Goal: Communication & Community: Answer question/provide support

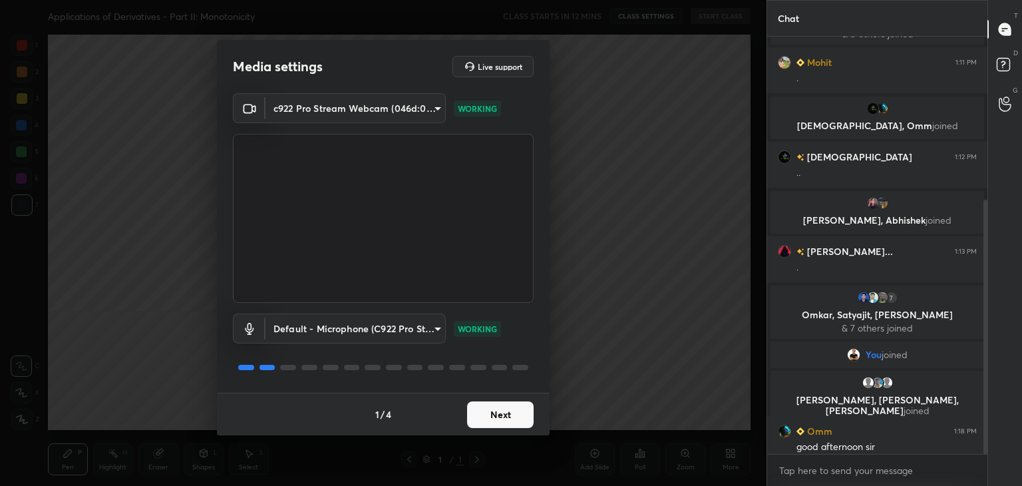
scroll to position [267, 0]
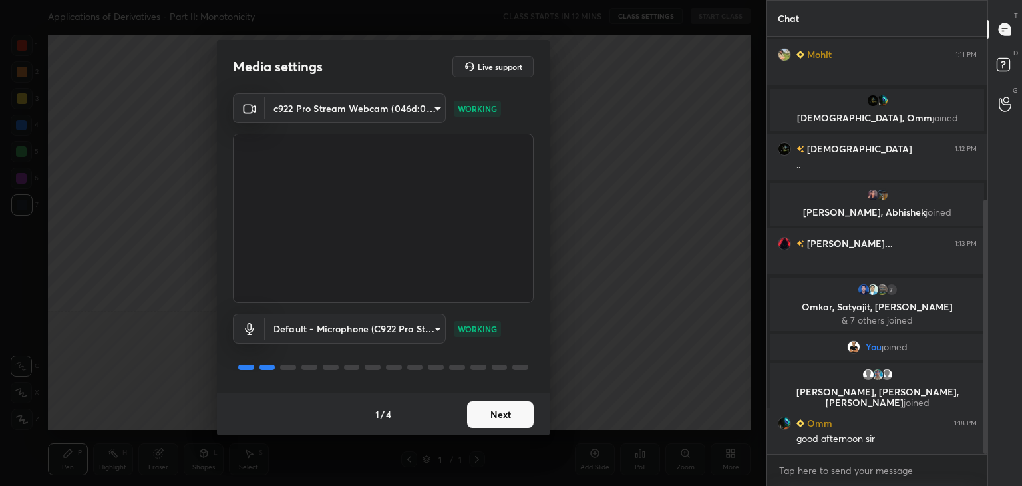
click at [498, 417] on button "Next" at bounding box center [500, 414] width 67 height 27
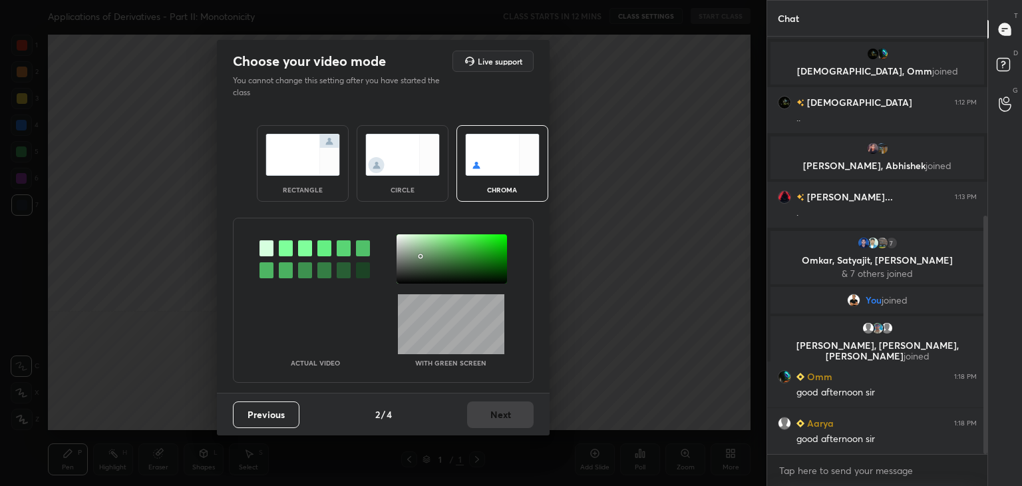
drag, startPoint x: 421, startPoint y: 256, endPoint x: 407, endPoint y: 260, distance: 13.9
click at [421, 257] on div at bounding box center [452, 258] width 110 height 49
click at [496, 421] on button "Next" at bounding box center [500, 414] width 67 height 27
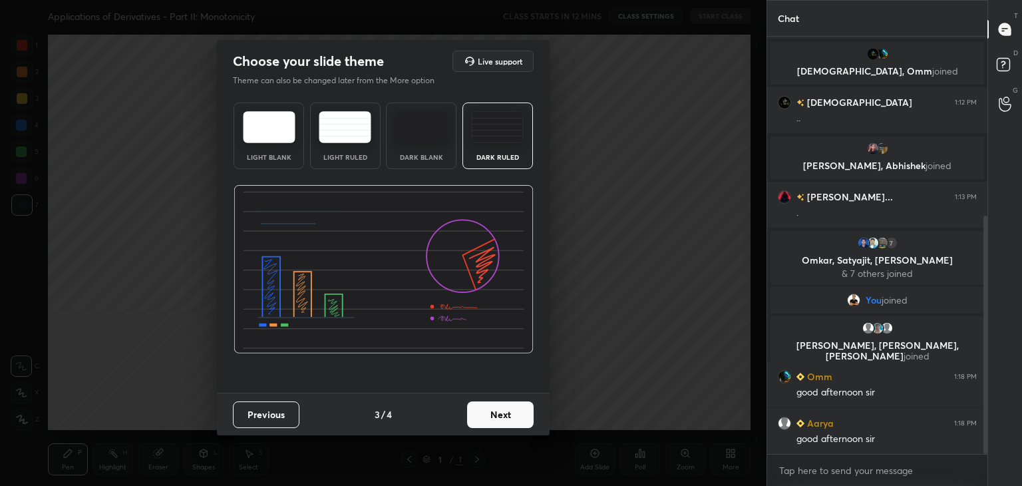
click at [496, 423] on button "Next" at bounding box center [500, 414] width 67 height 27
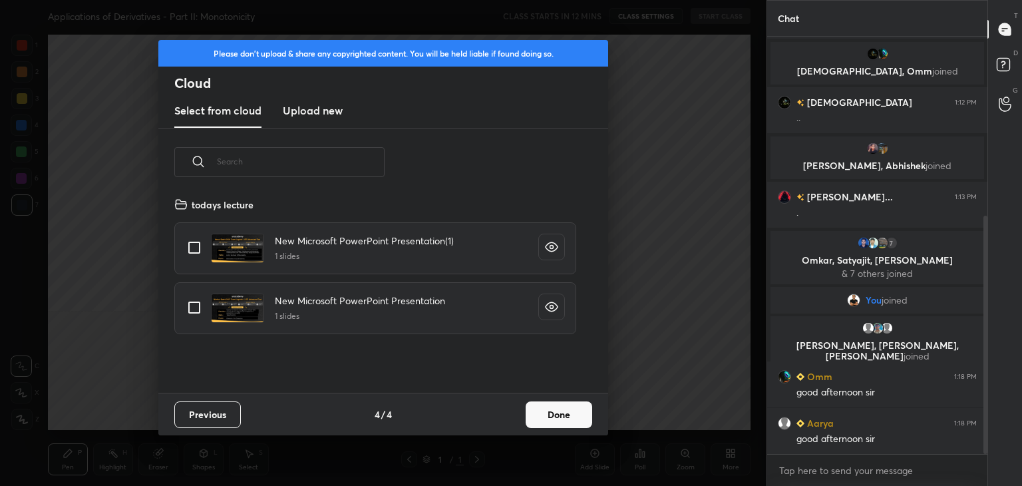
scroll to position [197, 427]
click at [556, 424] on button "Done" at bounding box center [559, 414] width 67 height 27
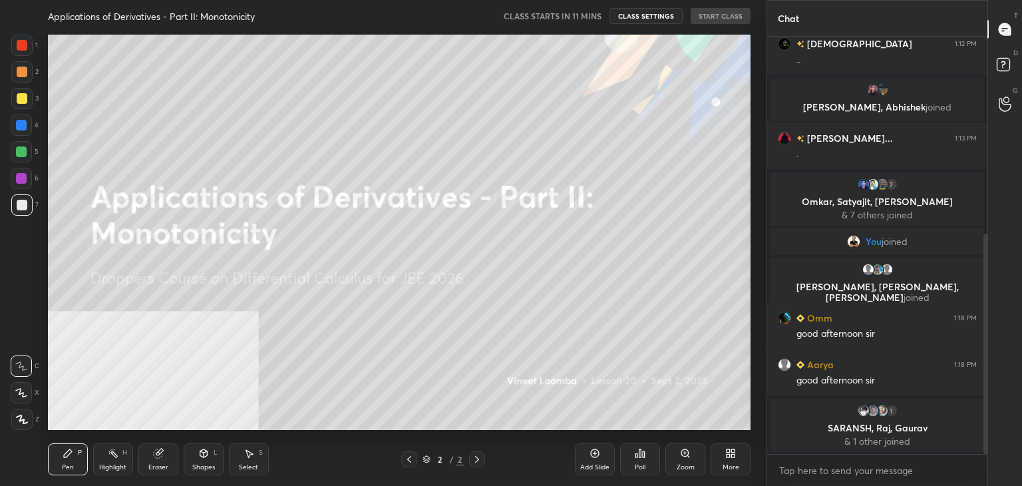
scroll to position [458, 0]
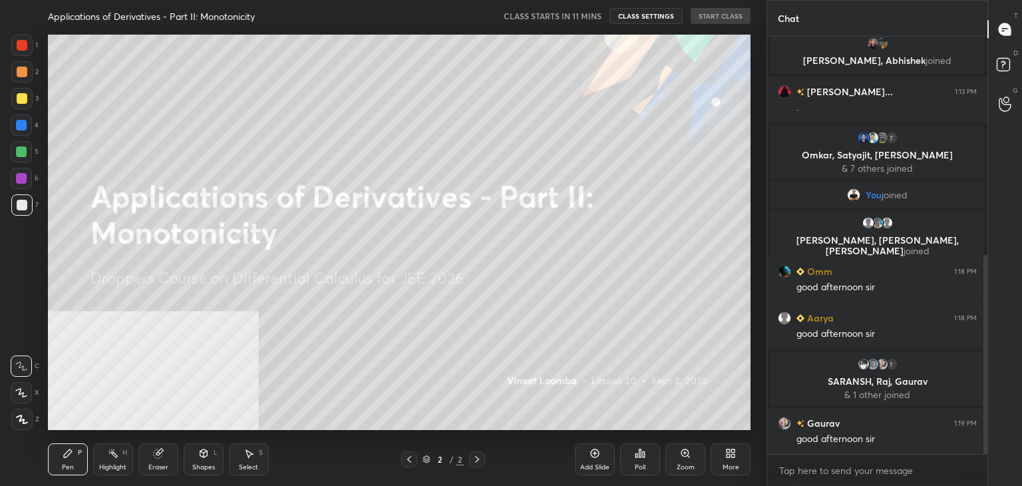
click at [724, 450] on div "More" at bounding box center [731, 459] width 40 height 32
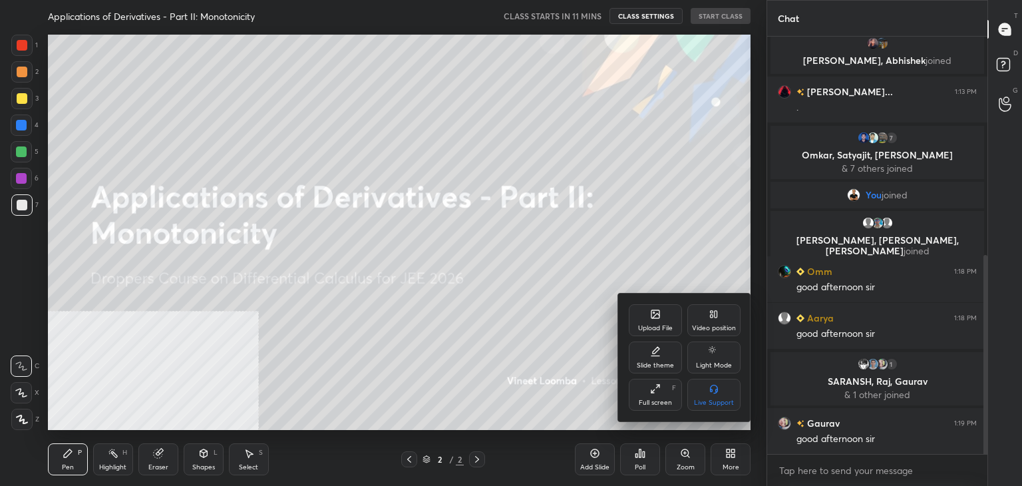
click at [717, 323] on div "Video position" at bounding box center [713, 320] width 53 height 32
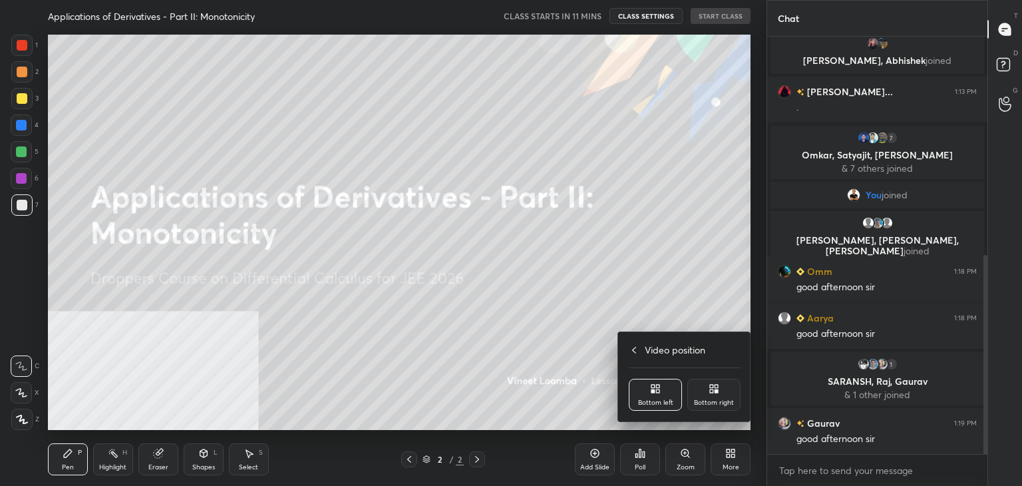
click at [715, 396] on div "Bottom right" at bounding box center [713, 395] width 53 height 32
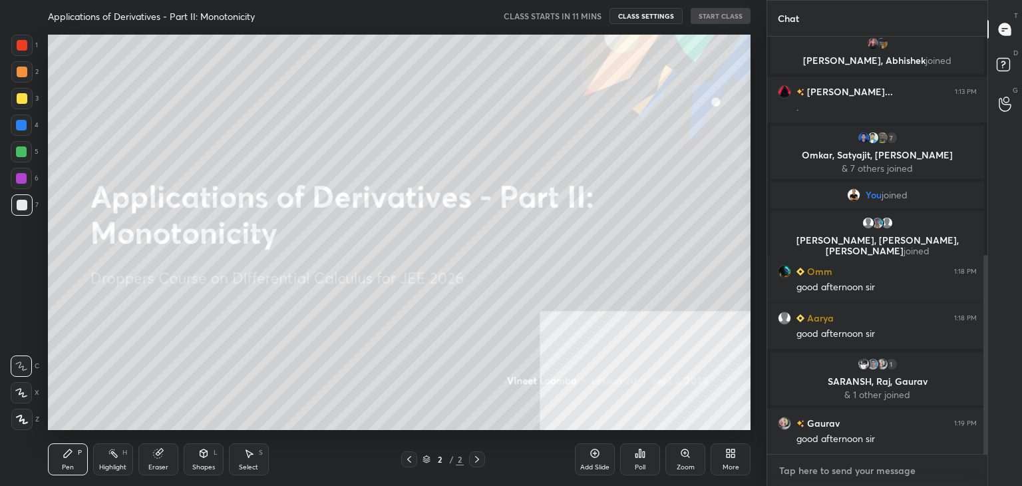
type textarea "x"
click at [812, 462] on textarea at bounding box center [877, 470] width 199 height 21
paste textarea "My Unacademy Official Telegram: https://t.me/vineetlive Use Code VINEETLIVE to …"
type textarea "My Unacademy Official Telegram: https://t.me/vineetlive Use Code VINEETLIVE to …"
type textarea "x"
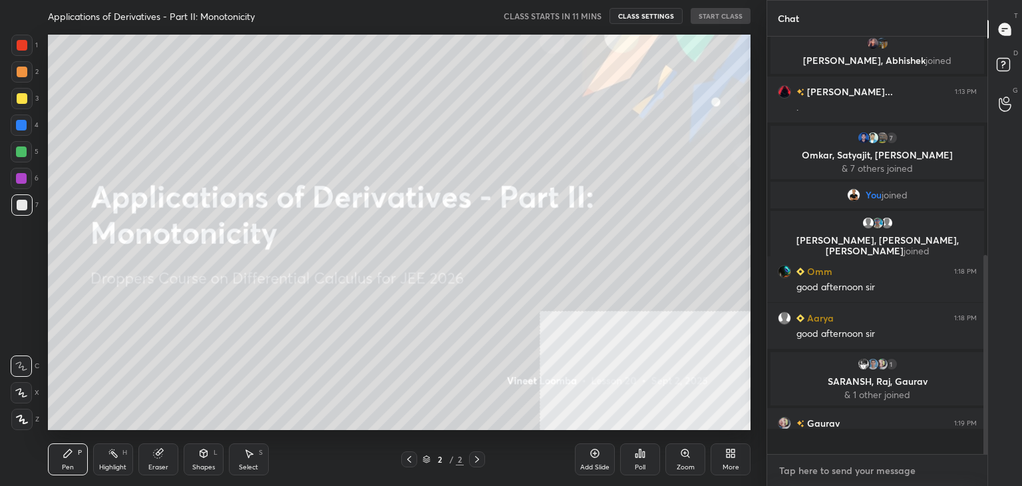
scroll to position [413, 216]
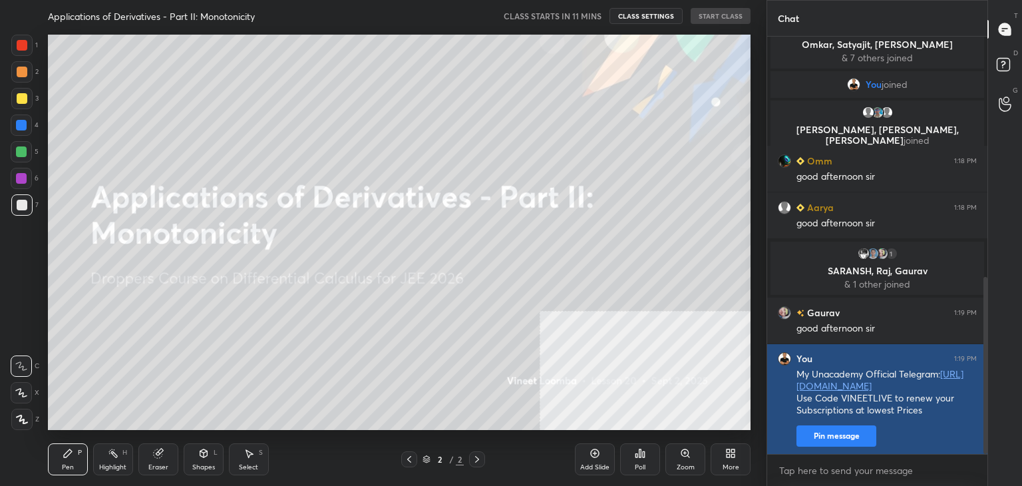
click at [853, 445] on button "Pin message" at bounding box center [837, 435] width 80 height 21
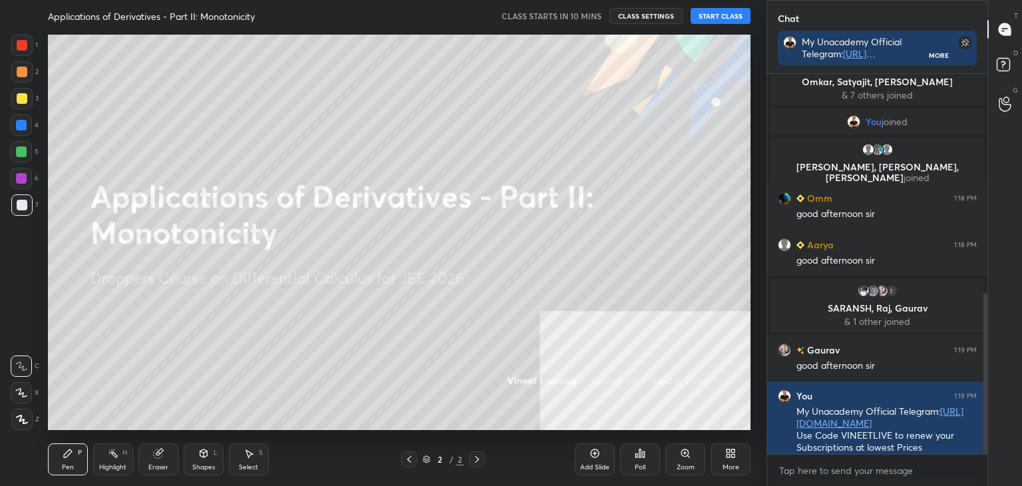
click at [712, 17] on button "START CLASS" at bounding box center [721, 16] width 60 height 16
click at [727, 464] on div "More" at bounding box center [731, 467] width 17 height 7
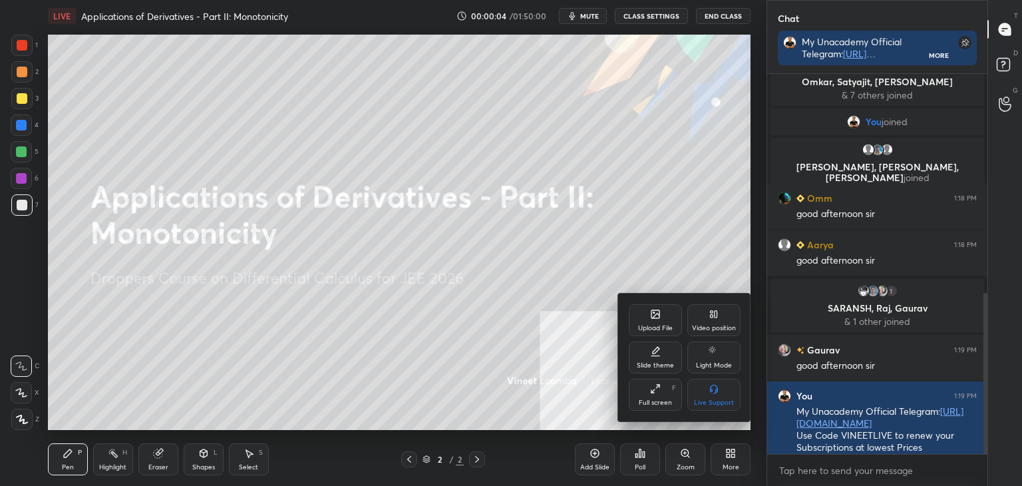
click at [646, 317] on div "Upload File" at bounding box center [655, 320] width 53 height 32
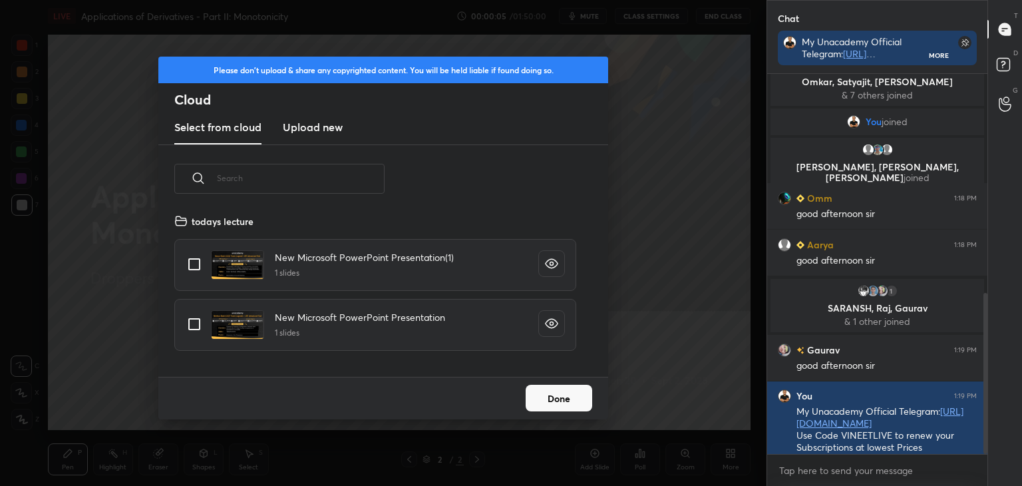
scroll to position [164, 427]
click at [325, 136] on new "Upload new" at bounding box center [313, 127] width 60 height 33
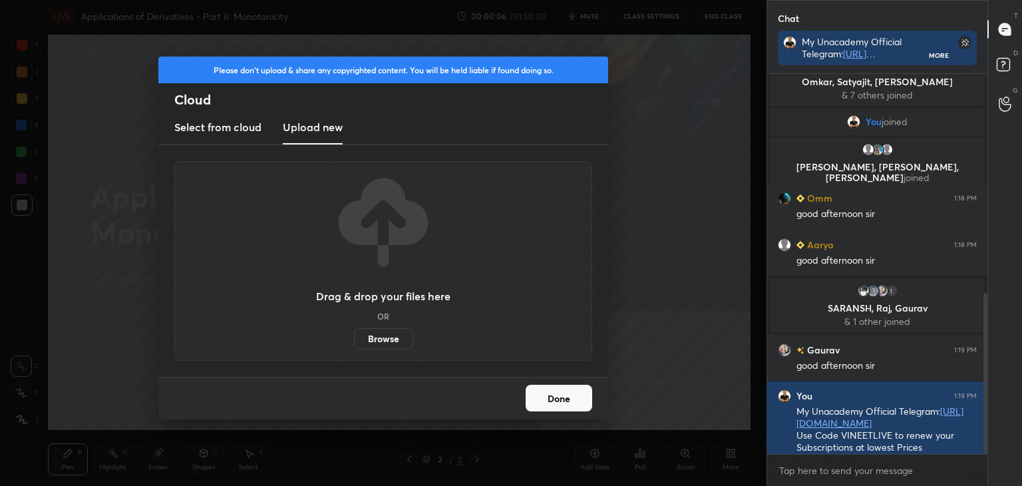
click at [391, 334] on label "Browse" at bounding box center [383, 338] width 59 height 21
click at [354, 334] on input "Browse" at bounding box center [354, 338] width 0 height 21
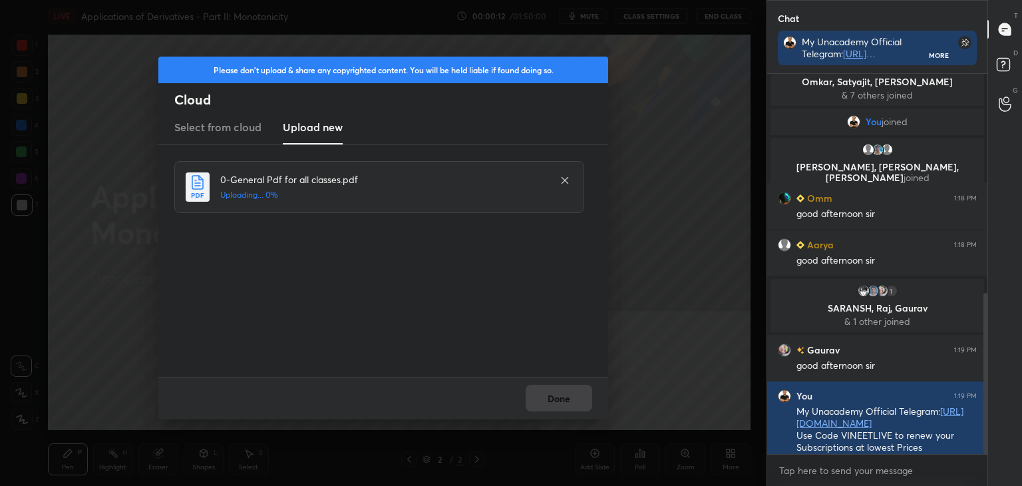
scroll to position [637, 0]
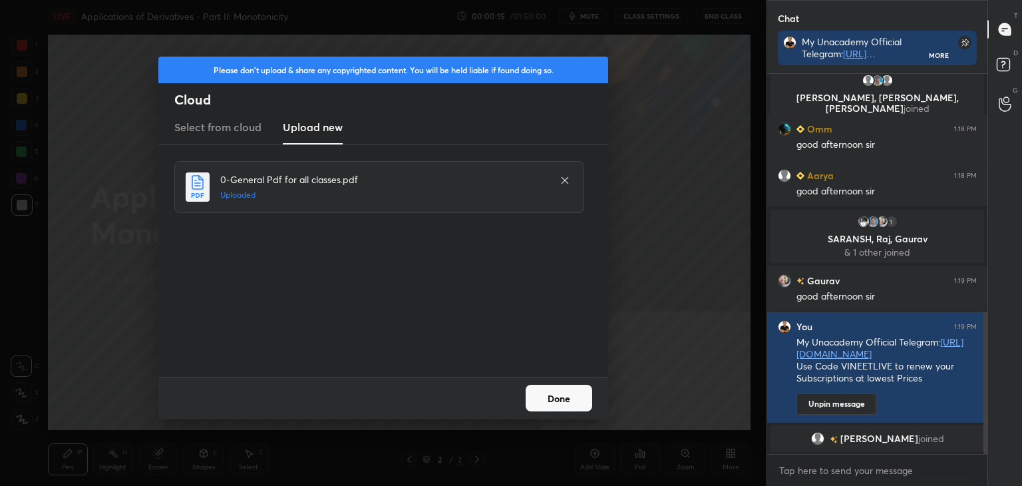
click at [556, 405] on button "Done" at bounding box center [559, 398] width 67 height 27
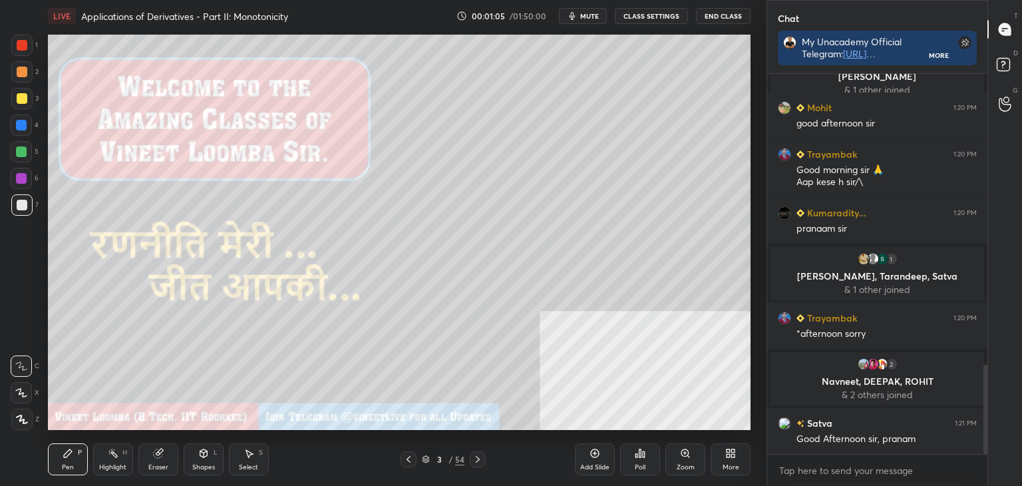
scroll to position [1286, 0]
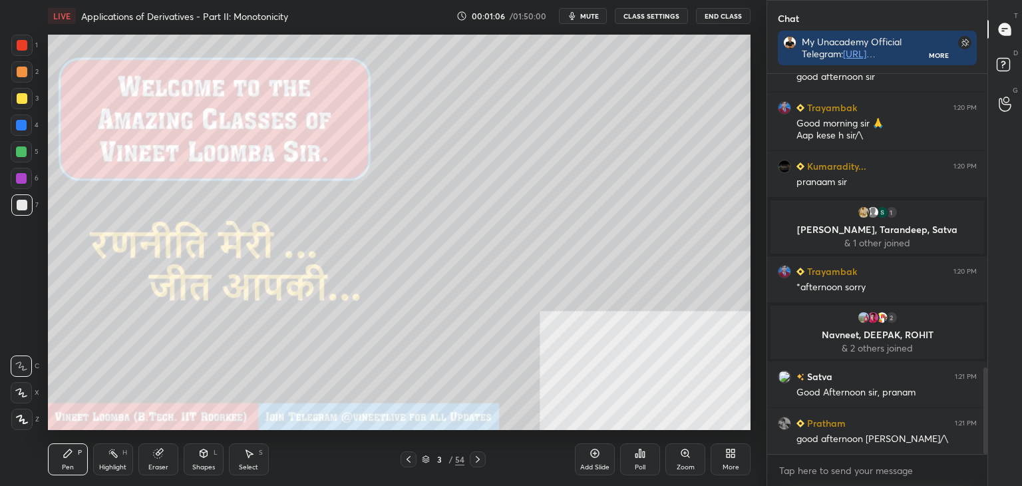
click at [637, 14] on button "CLASS SETTINGS" at bounding box center [651, 16] width 73 height 16
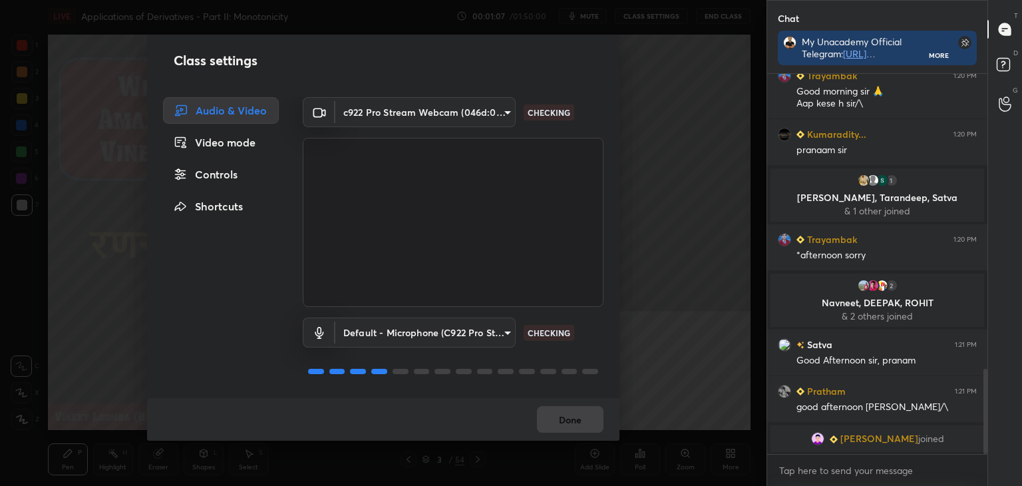
click at [228, 180] on div "Controls" at bounding box center [221, 174] width 116 height 27
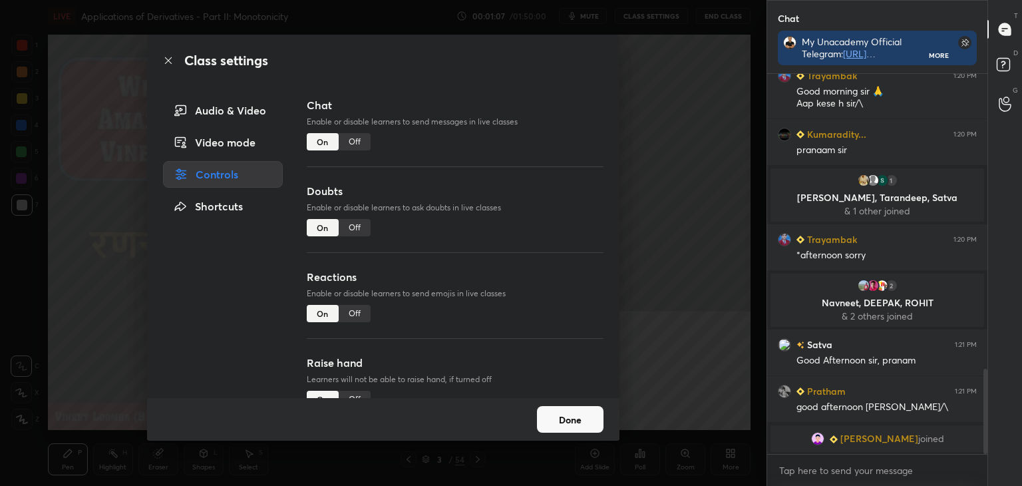
scroll to position [1236, 0]
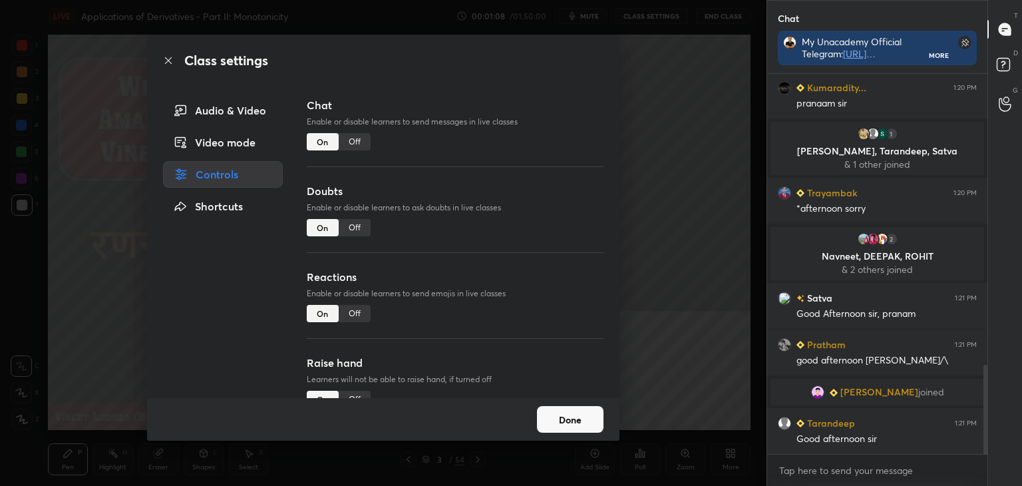
click at [350, 313] on div "Off" at bounding box center [355, 313] width 32 height 17
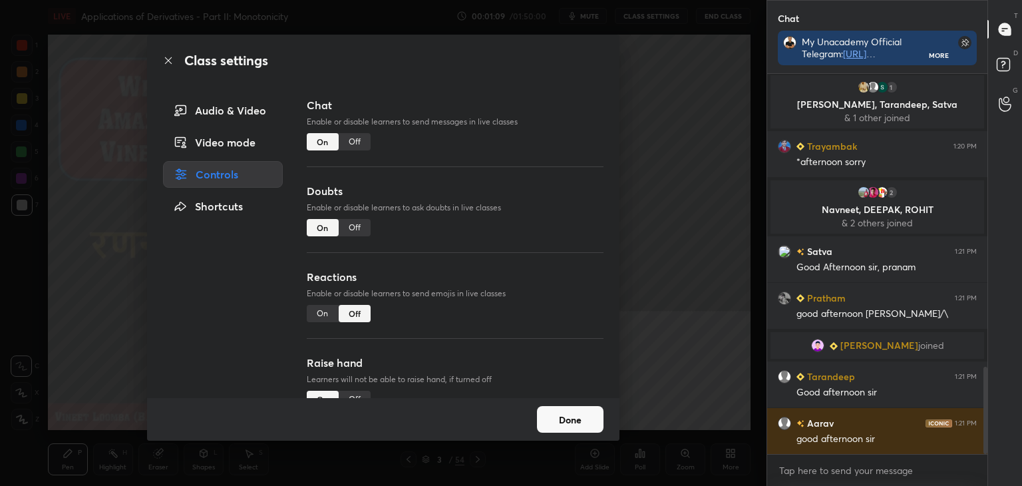
click at [355, 391] on div "Off" at bounding box center [355, 399] width 32 height 17
drag, startPoint x: 558, startPoint y: 413, endPoint x: 569, endPoint y: 400, distance: 17.0
click at [559, 412] on button "Done" at bounding box center [570, 419] width 67 height 27
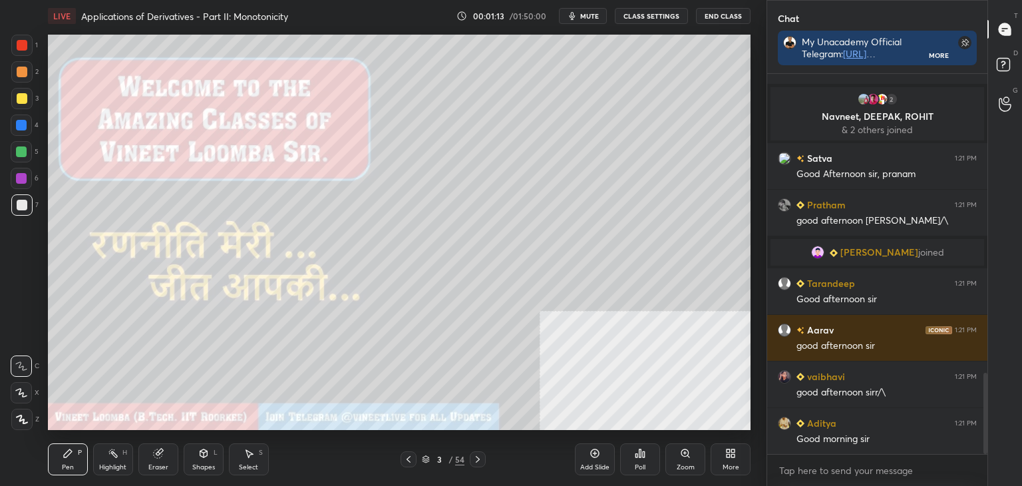
scroll to position [1408, 0]
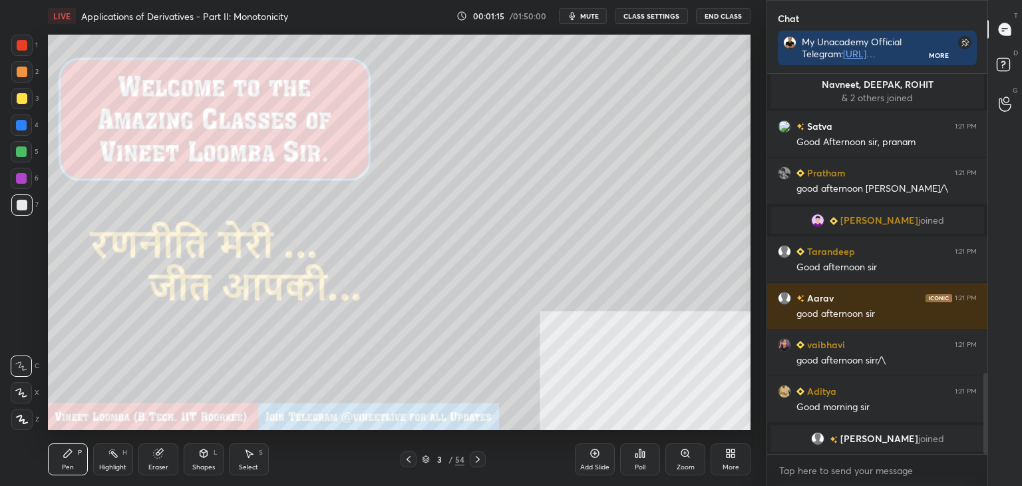
click at [204, 464] on div "Shapes" at bounding box center [203, 467] width 23 height 7
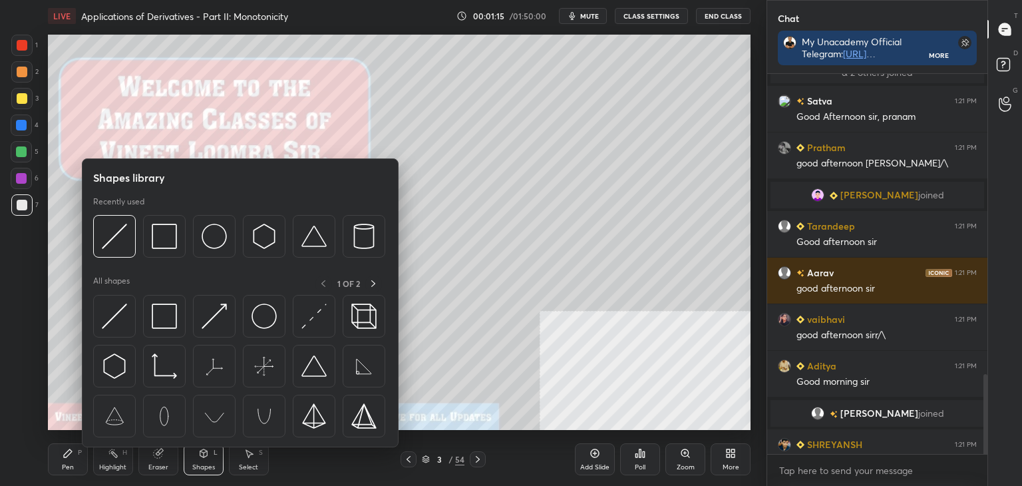
scroll to position [1429, 0]
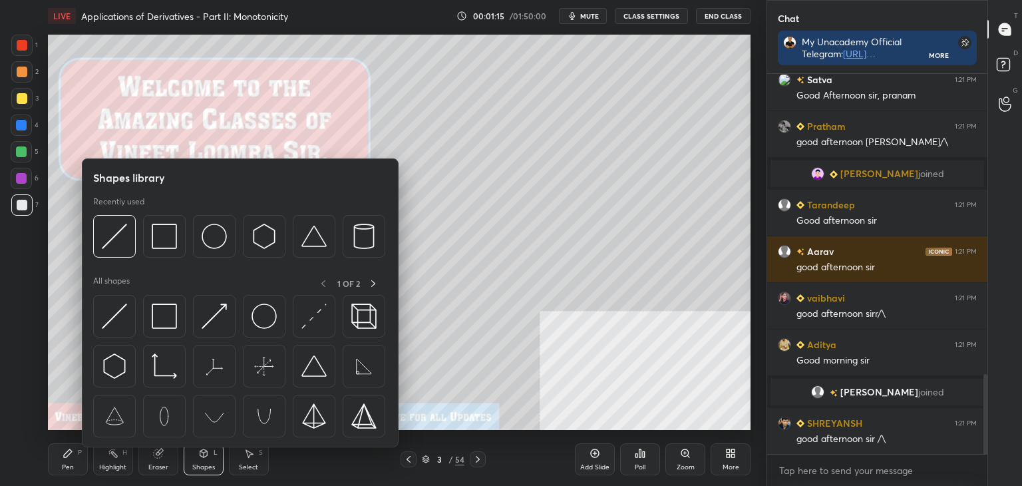
click at [165, 464] on div "Eraser" at bounding box center [158, 467] width 20 height 7
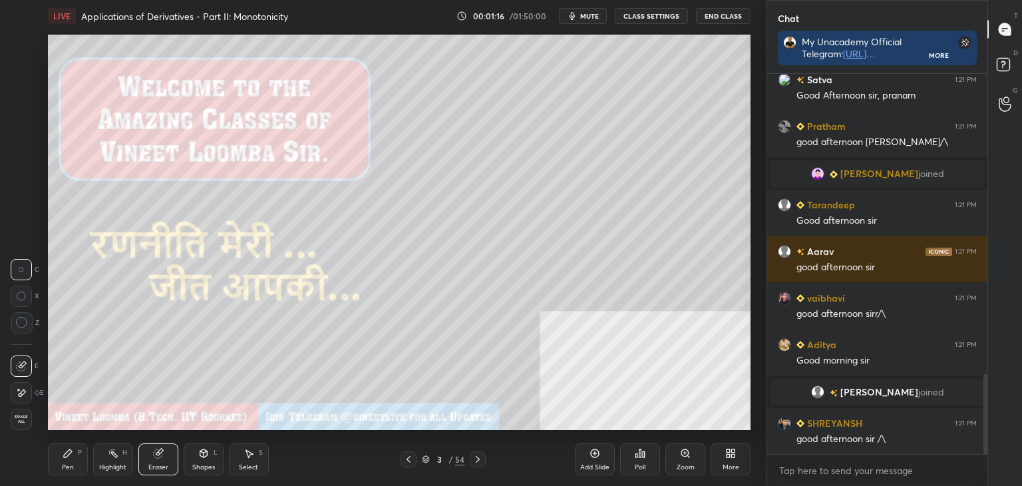
click at [19, 424] on div "Erase all" at bounding box center [21, 419] width 21 height 21
click at [46, 461] on div "LIVE Applications of Derivatives - Part II: Monotonicity 00:01:17 / 01:50:00 mu…" at bounding box center [399, 243] width 713 height 486
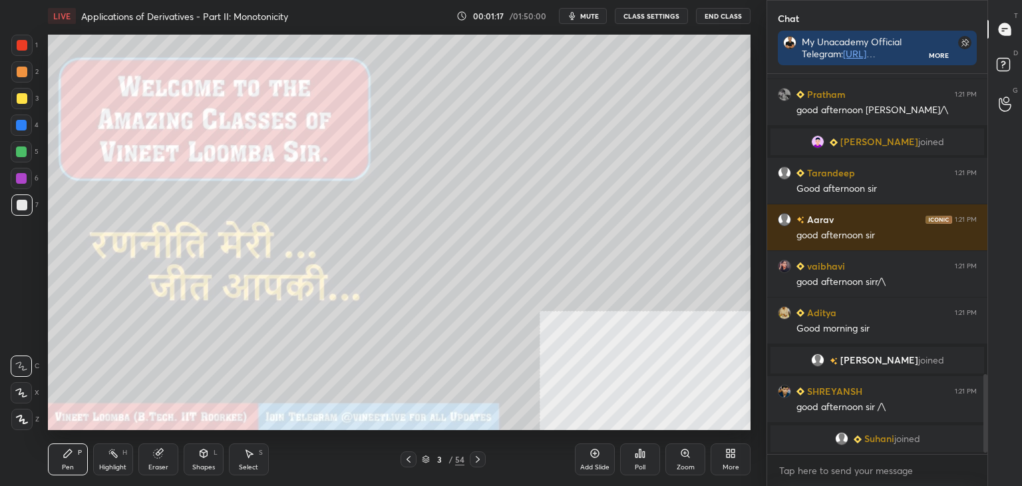
click at [64, 464] on div "Pen" at bounding box center [68, 467] width 12 height 7
click at [16, 424] on icon at bounding box center [22, 419] width 12 height 9
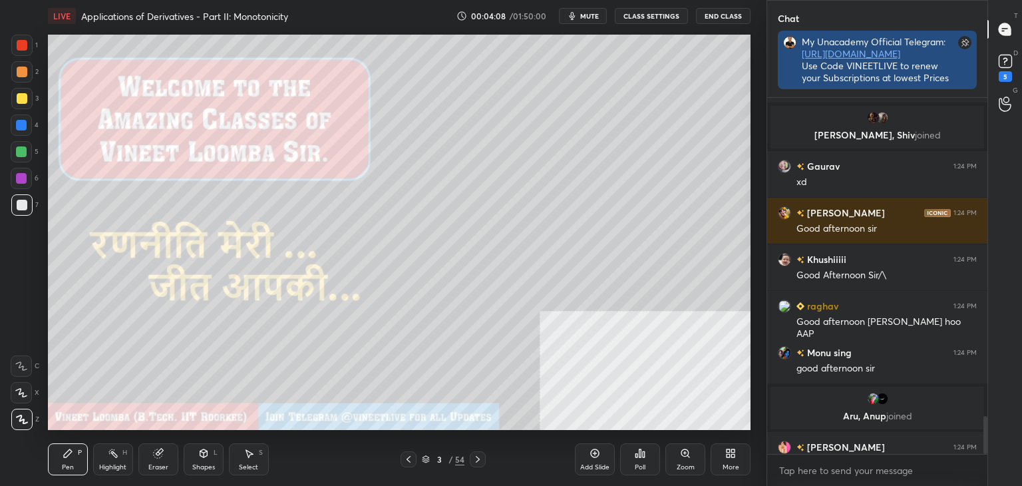
scroll to position [352, 216]
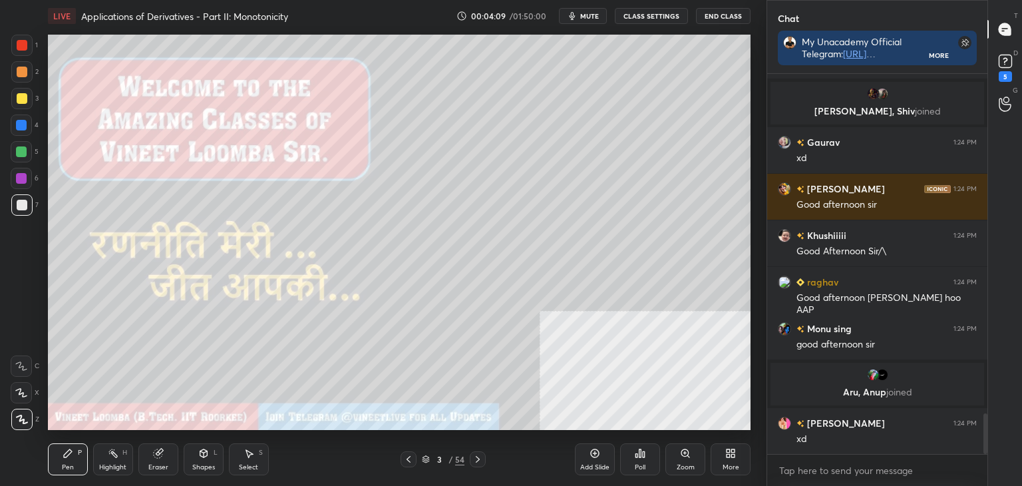
click at [440, 452] on div "3 / 54" at bounding box center [443, 459] width 85 height 16
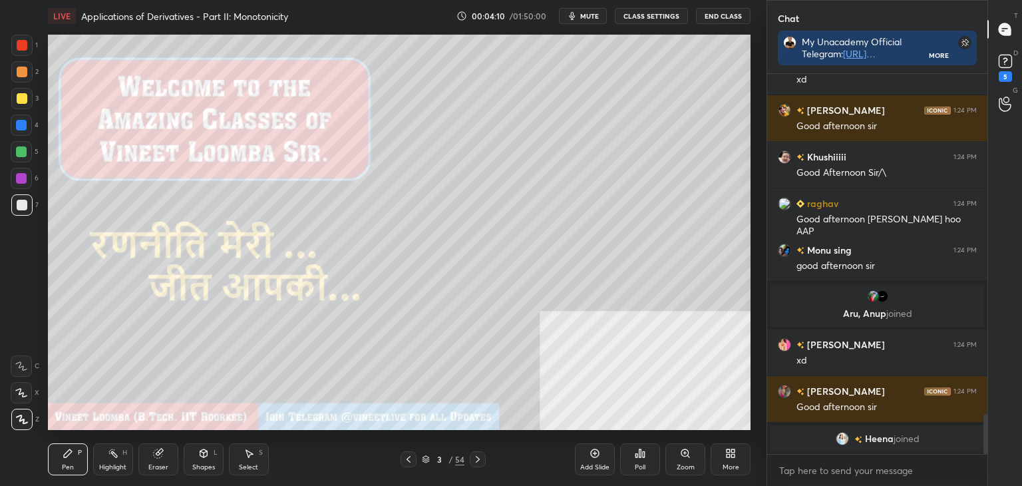
click at [429, 458] on icon at bounding box center [426, 459] width 8 height 8
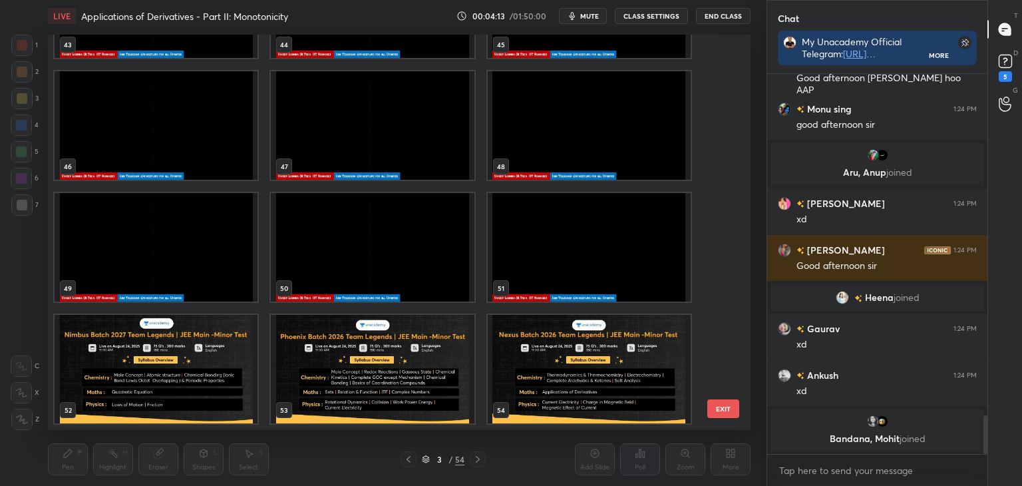
click at [439, 223] on img "grid" at bounding box center [372, 247] width 203 height 108
click at [438, 222] on img "grid" at bounding box center [372, 247] width 203 height 108
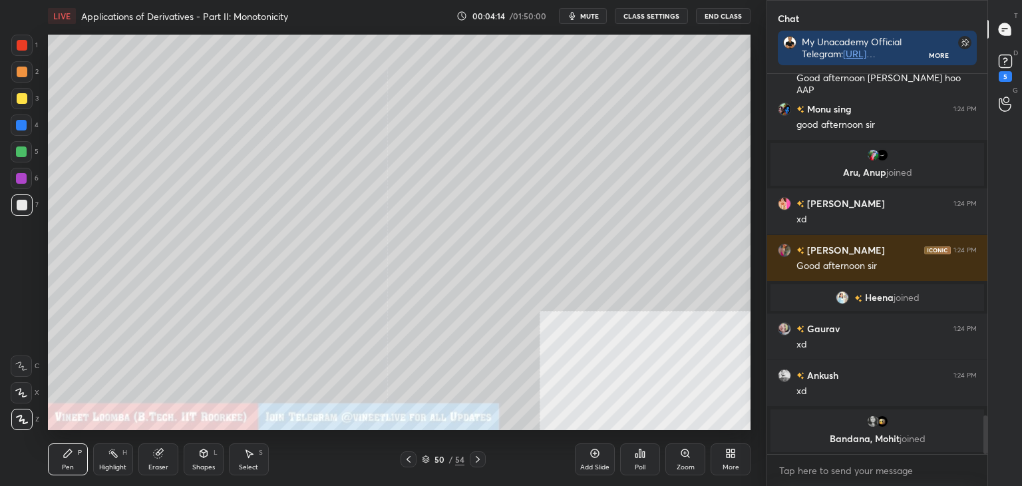
click at [439, 224] on img "grid" at bounding box center [372, 247] width 203 height 108
click at [1003, 67] on rect at bounding box center [1005, 61] width 13 height 13
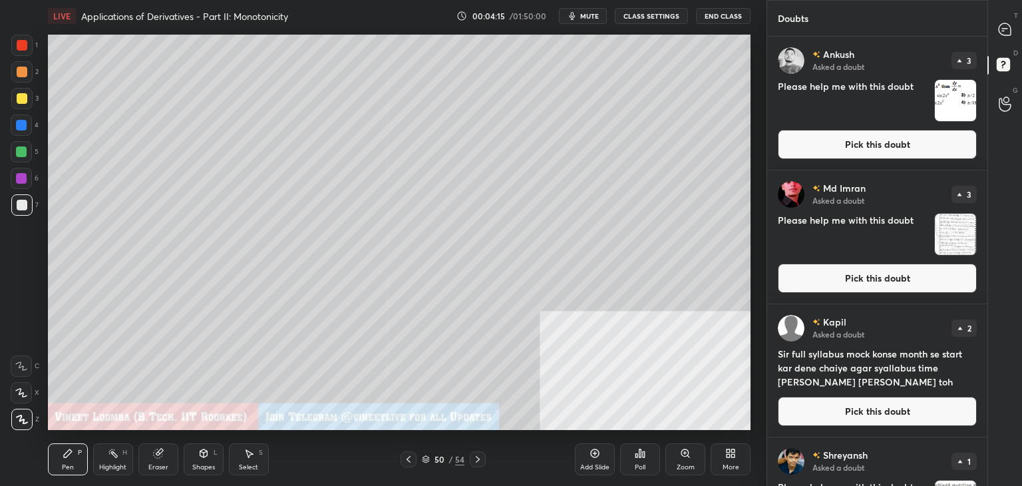
click at [921, 143] on button "Pick this doubt" at bounding box center [877, 144] width 199 height 29
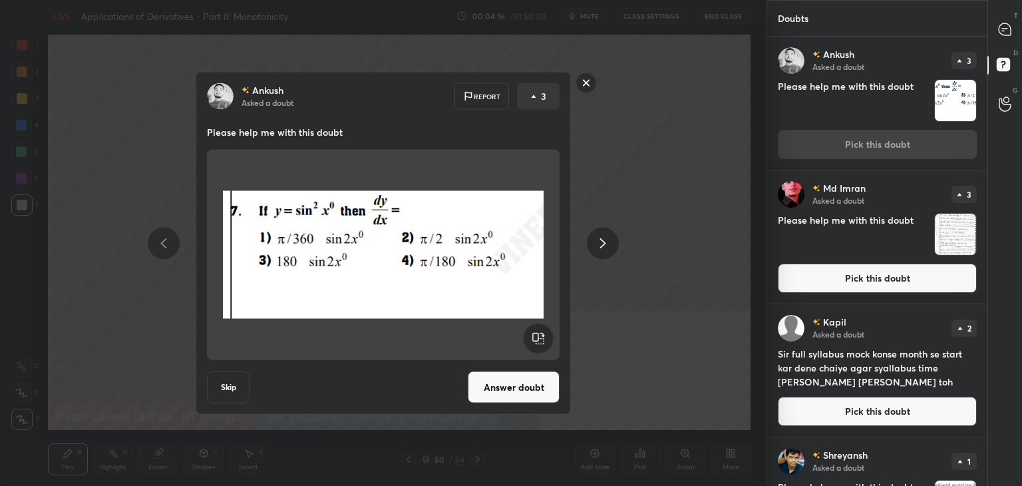
click at [508, 390] on button "Answer doubt" at bounding box center [514, 387] width 92 height 32
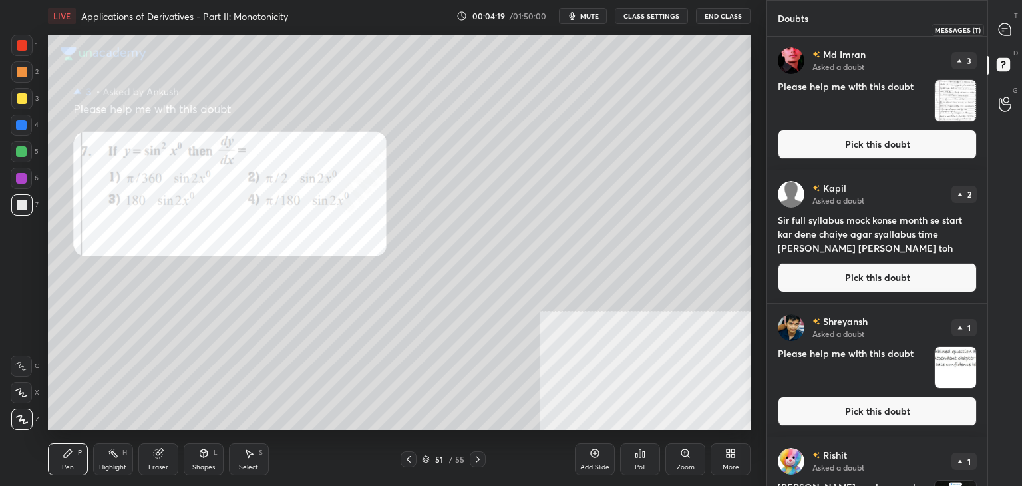
click at [1001, 30] on icon at bounding box center [1005, 29] width 12 height 12
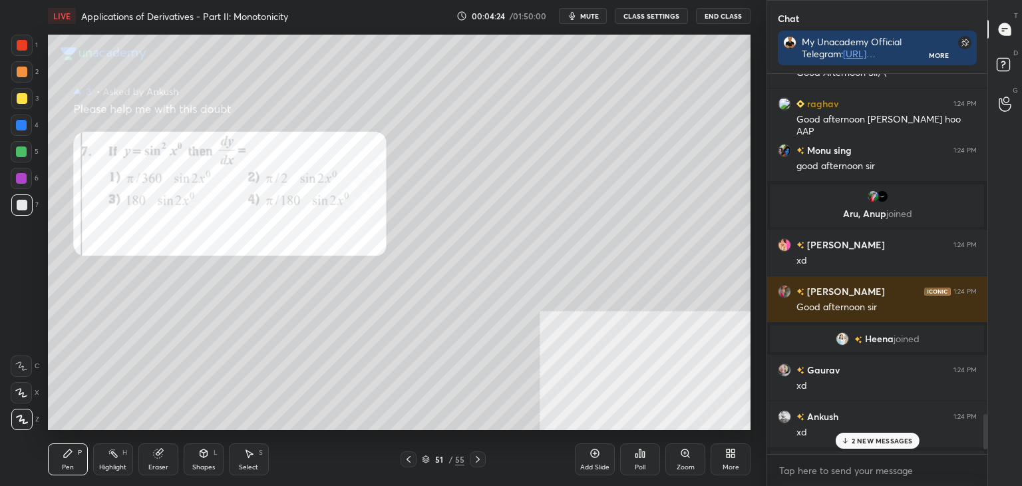
click at [868, 443] on p "2 NEW MESSAGES" at bounding box center [882, 441] width 61 height 8
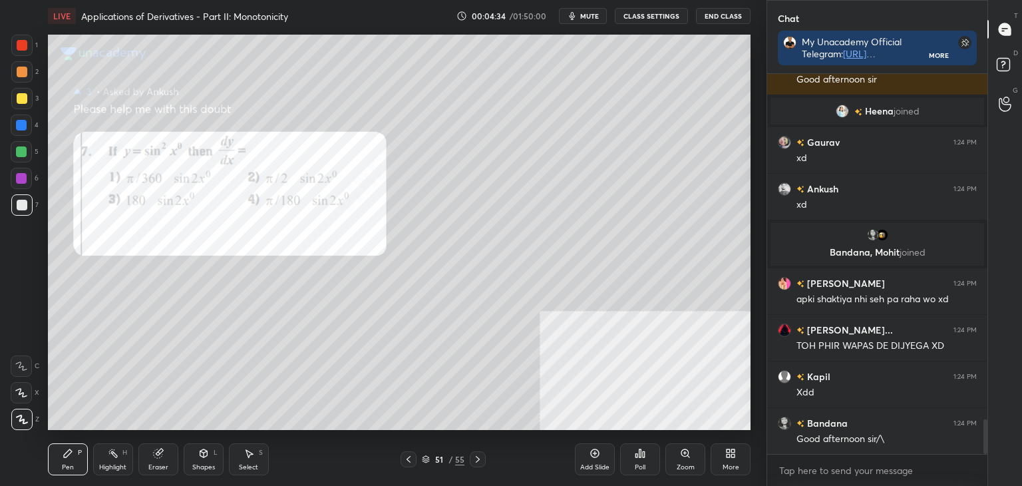
click at [162, 461] on div "Eraser" at bounding box center [158, 459] width 40 height 32
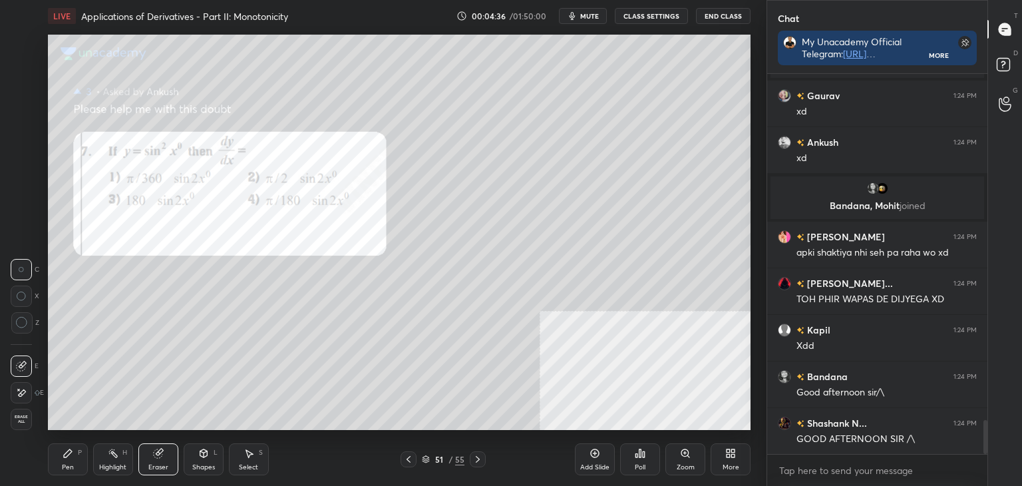
click at [75, 468] on div "Pen P" at bounding box center [68, 459] width 40 height 32
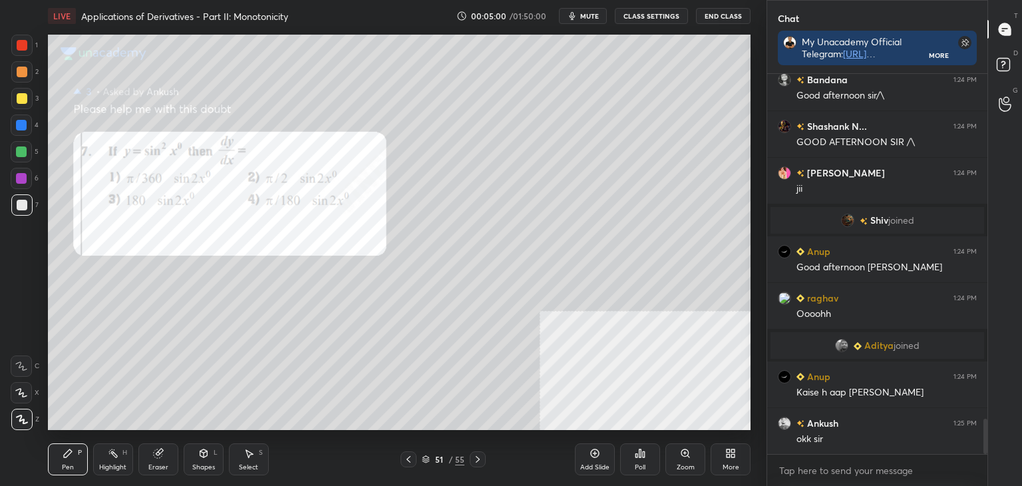
click at [160, 455] on icon at bounding box center [158, 453] width 9 height 9
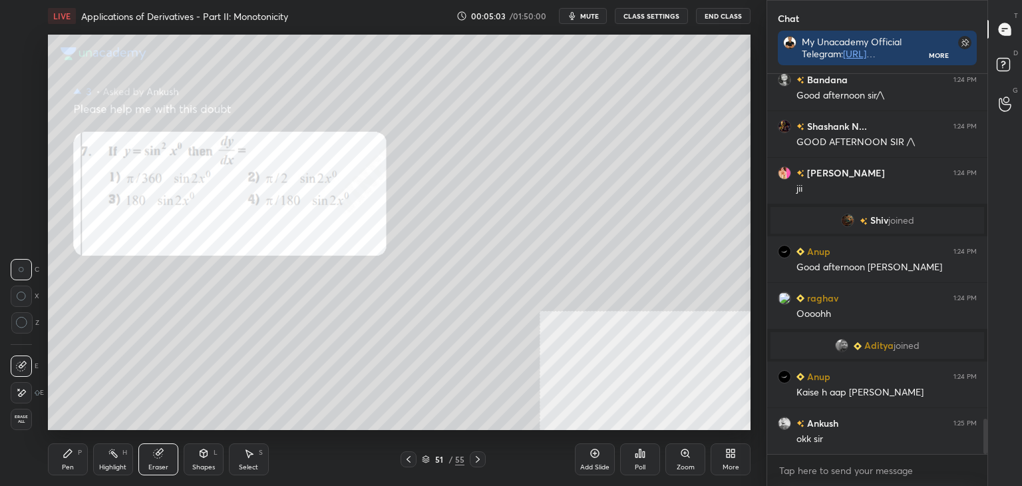
drag, startPoint x: 70, startPoint y: 460, endPoint x: 18, endPoint y: 435, distance: 57.7
click at [69, 458] on div "Pen P" at bounding box center [68, 459] width 40 height 32
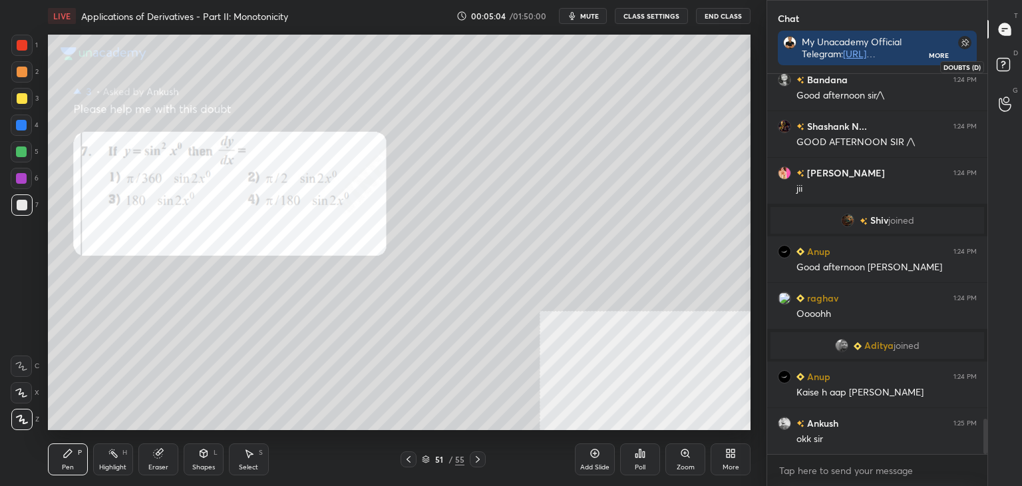
click at [1006, 61] on rect at bounding box center [1003, 65] width 13 height 13
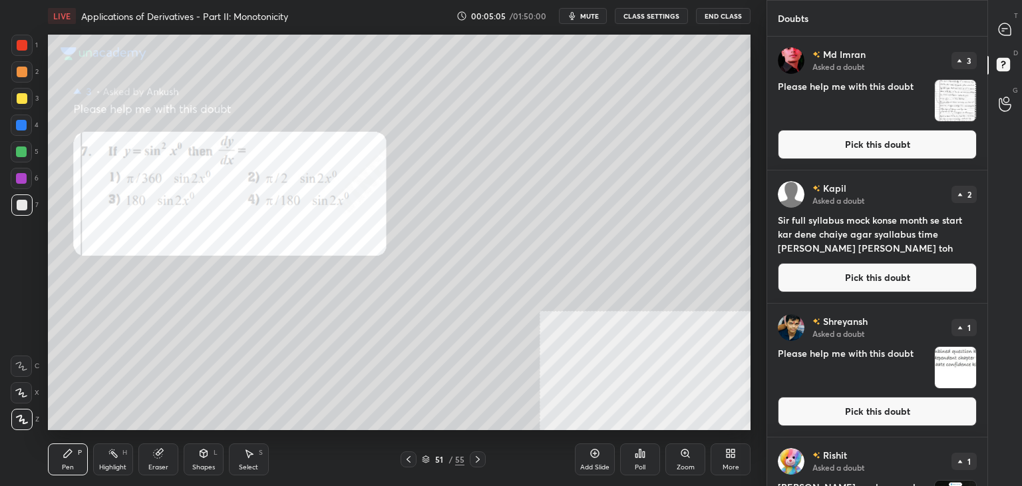
click at [916, 139] on button "Pick this doubt" at bounding box center [877, 144] width 199 height 29
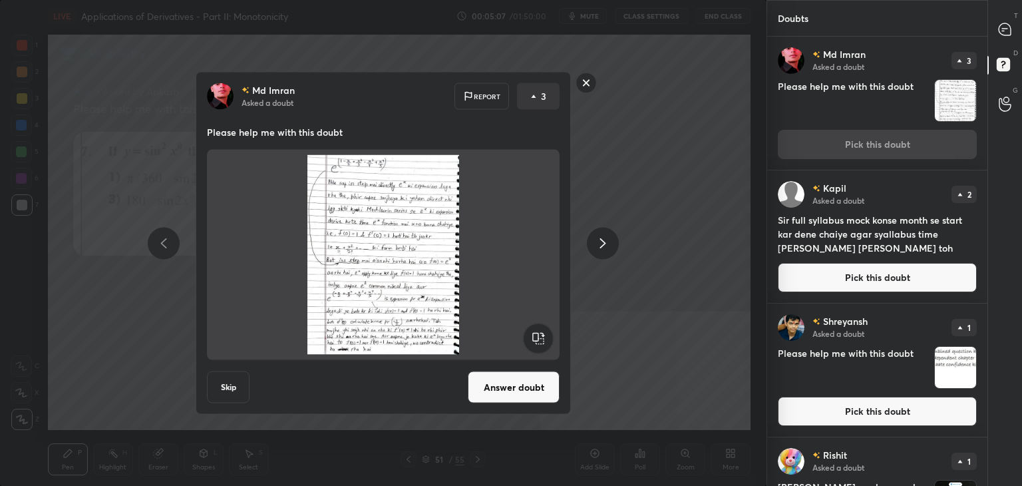
drag, startPoint x: 507, startPoint y: 387, endPoint x: 522, endPoint y: 376, distance: 18.6
click at [506, 387] on button "Answer doubt" at bounding box center [514, 387] width 92 height 32
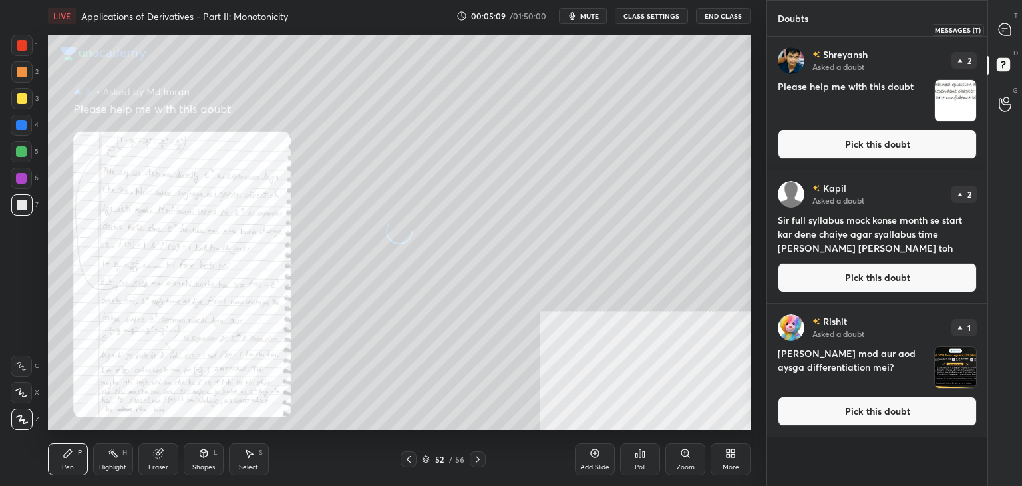
click at [1004, 29] on icon at bounding box center [1005, 29] width 12 height 12
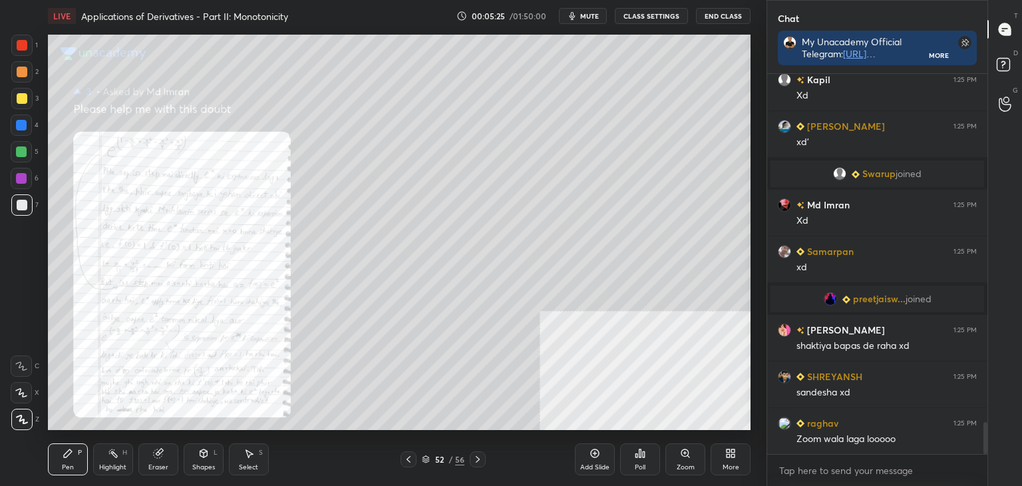
click at [691, 462] on div "Zoom" at bounding box center [685, 459] width 40 height 32
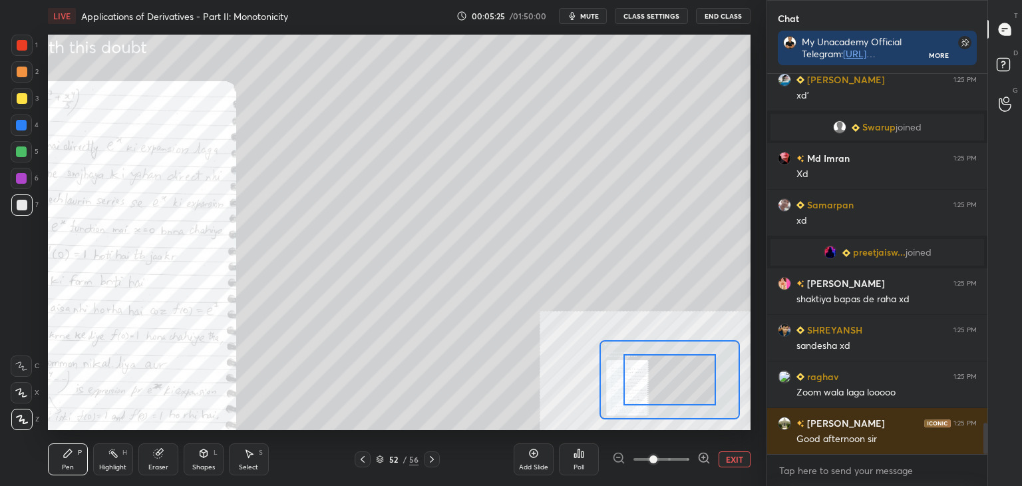
click at [694, 470] on div "Add Slide Poll EXIT" at bounding box center [632, 459] width 237 height 75
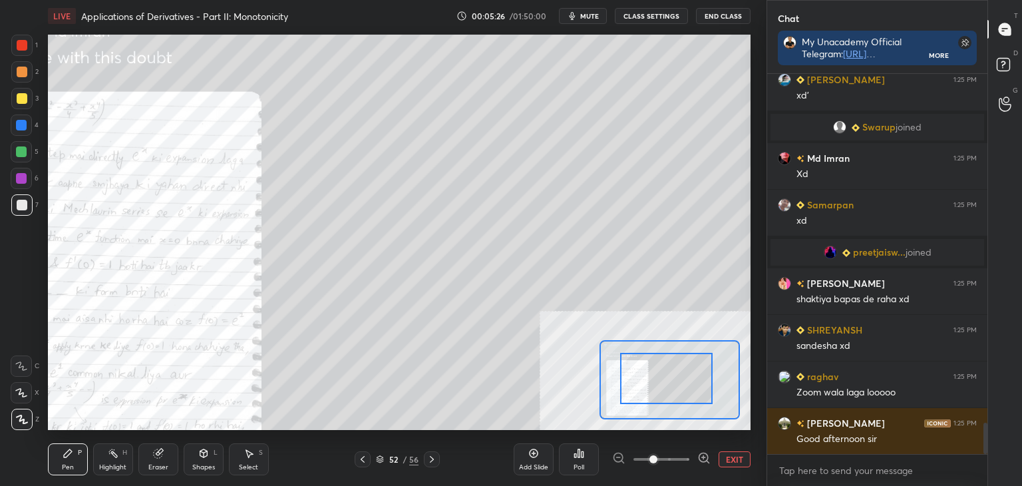
drag, startPoint x: 674, startPoint y: 391, endPoint x: 665, endPoint y: 392, distance: 8.7
drag, startPoint x: 665, startPoint y: 390, endPoint x: 651, endPoint y: 387, distance: 13.6
click at [641, 386] on div at bounding box center [666, 378] width 92 height 51
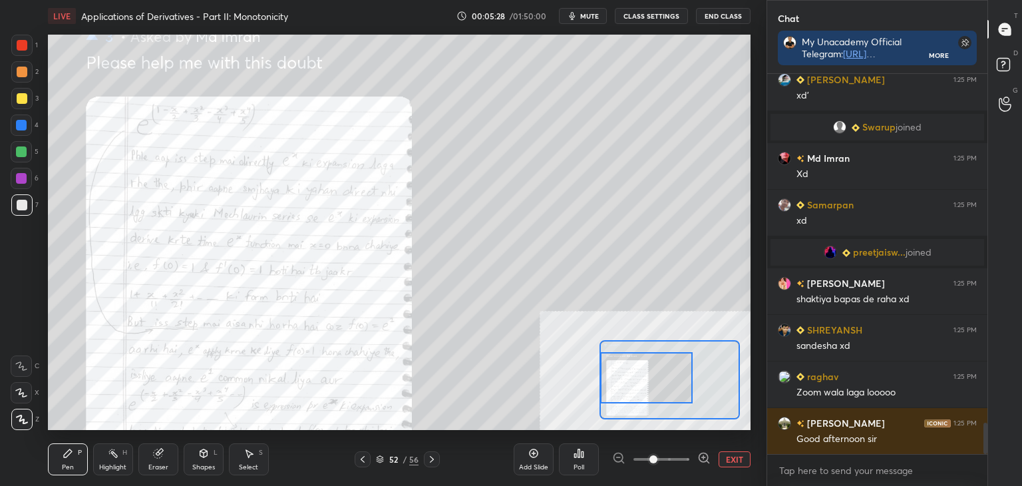
drag, startPoint x: 655, startPoint y: 386, endPoint x: 644, endPoint y: 390, distance: 11.4
click at [644, 390] on div at bounding box center [646, 377] width 92 height 51
click at [703, 458] on icon at bounding box center [703, 457] width 0 height 3
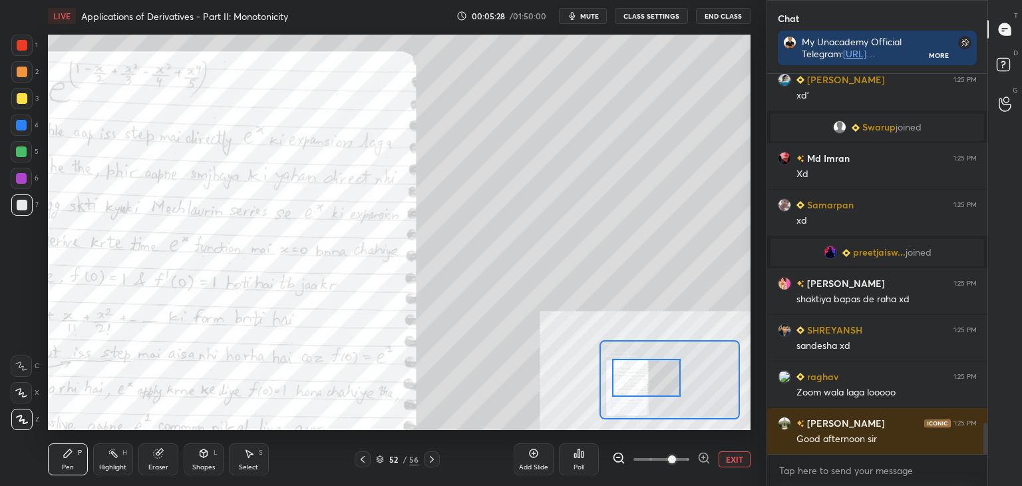
click at [702, 459] on icon at bounding box center [703, 457] width 13 height 13
click at [676, 458] on span at bounding box center [672, 459] width 8 height 8
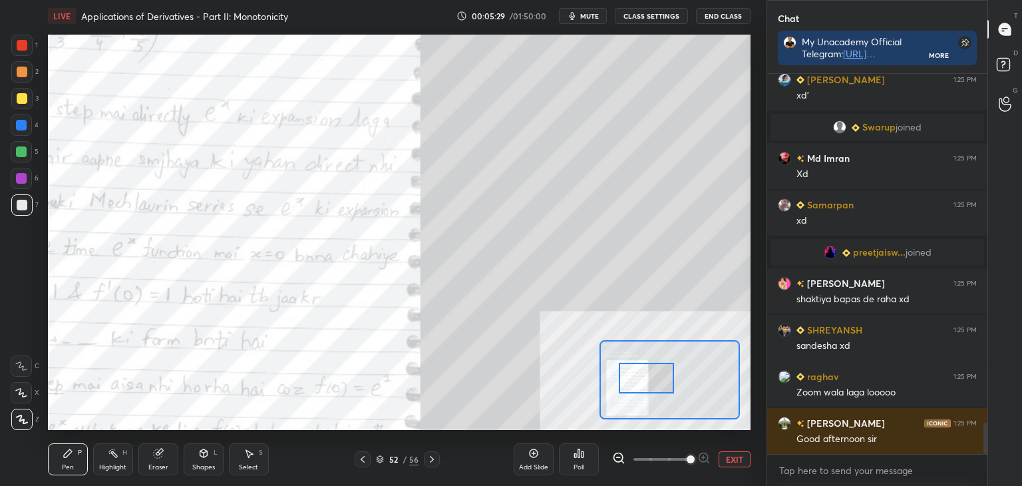
click at [632, 389] on div at bounding box center [670, 379] width 140 height 79
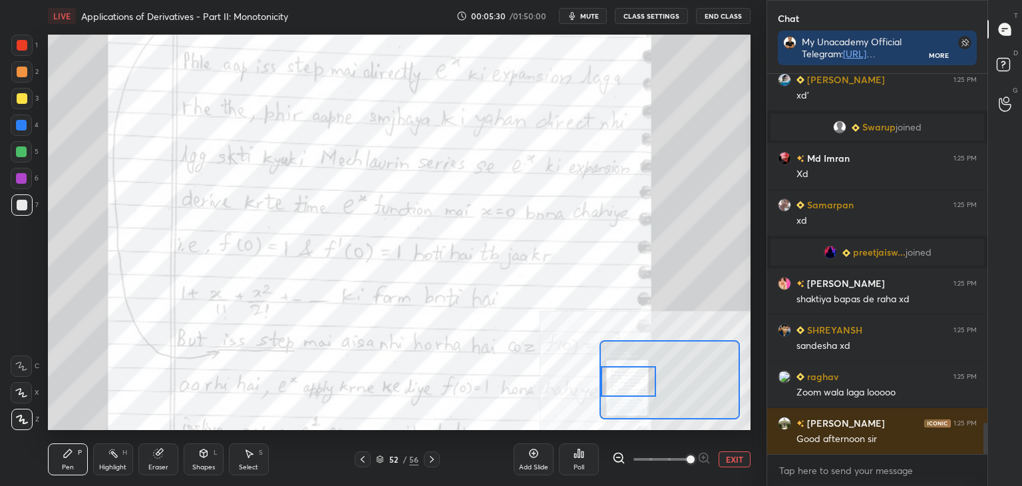
click at [620, 381] on div at bounding box center [628, 381] width 55 height 31
click at [618, 458] on icon at bounding box center [618, 457] width 13 height 13
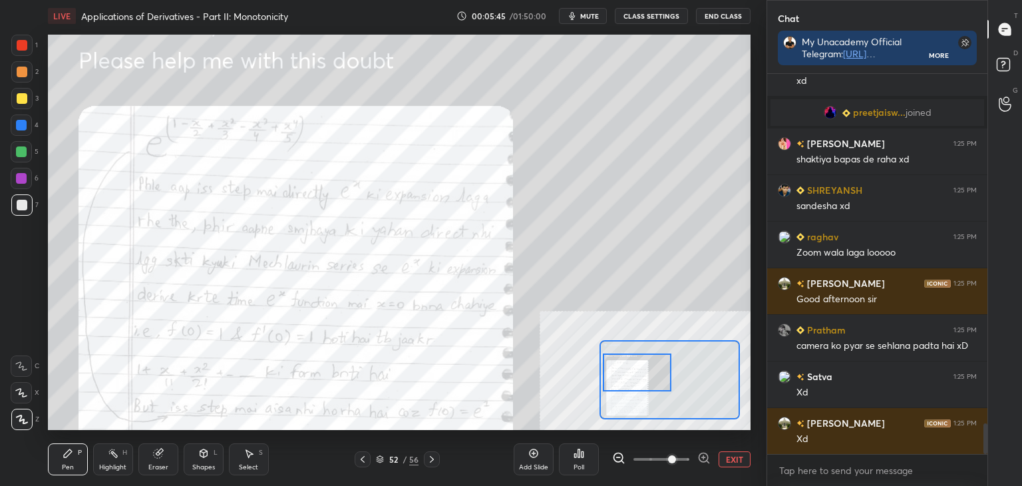
scroll to position [4386, 0]
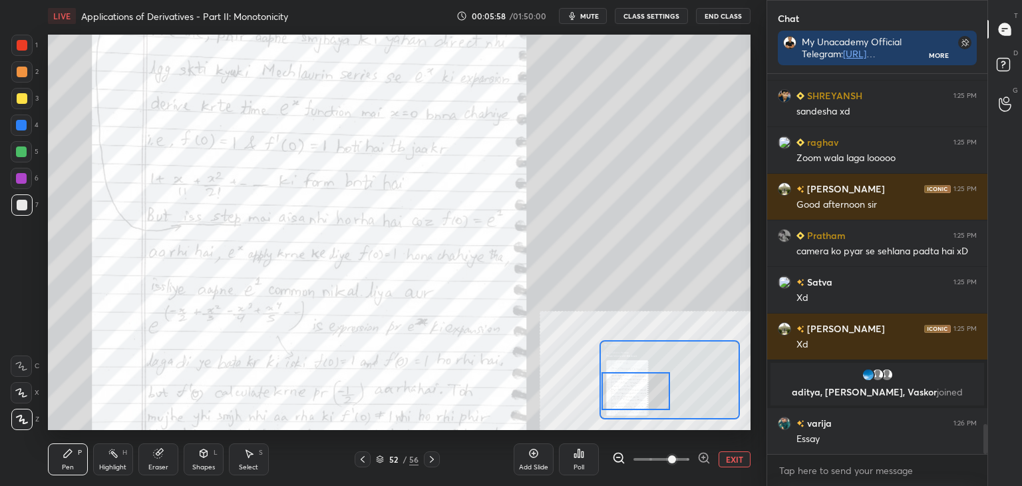
drag, startPoint x: 641, startPoint y: 379, endPoint x: 637, endPoint y: 403, distance: 24.3
click at [641, 399] on div at bounding box center [636, 391] width 69 height 38
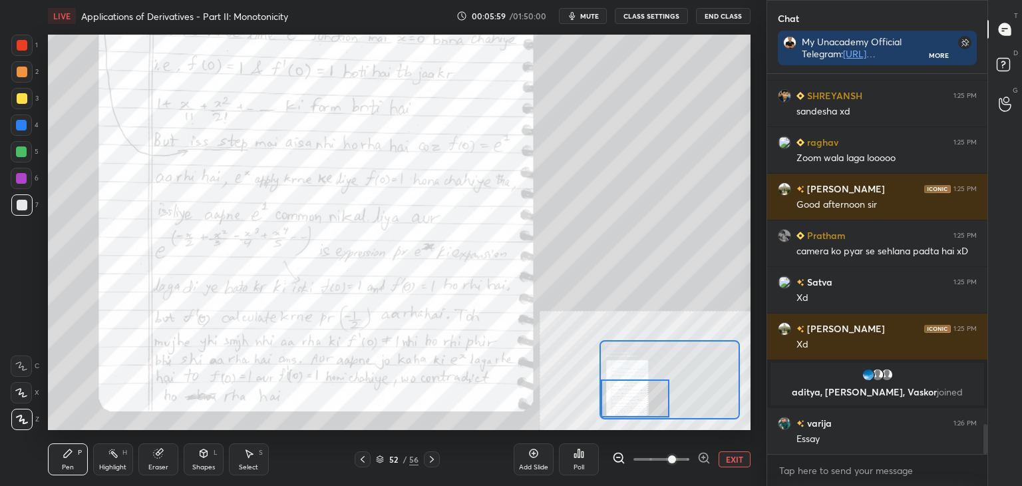
click at [644, 401] on div at bounding box center [635, 398] width 69 height 38
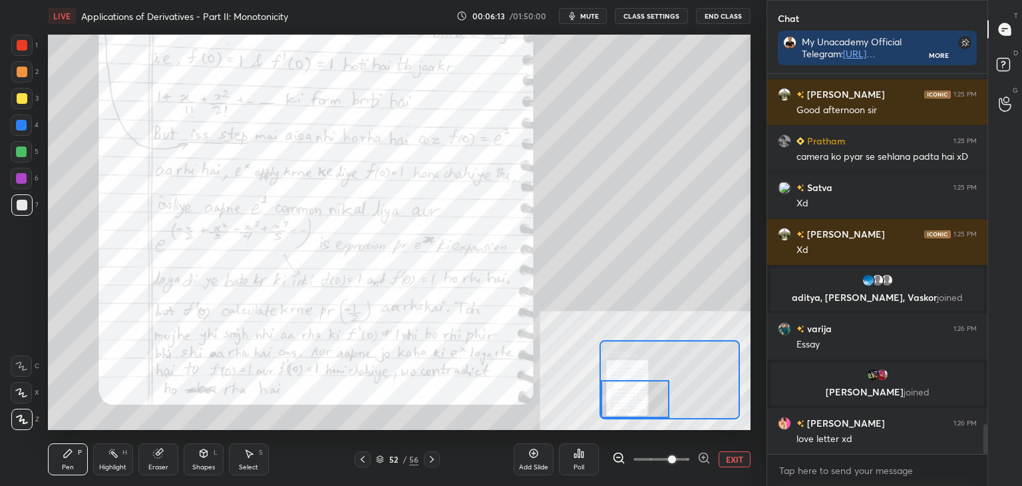
scroll to position [4501, 0]
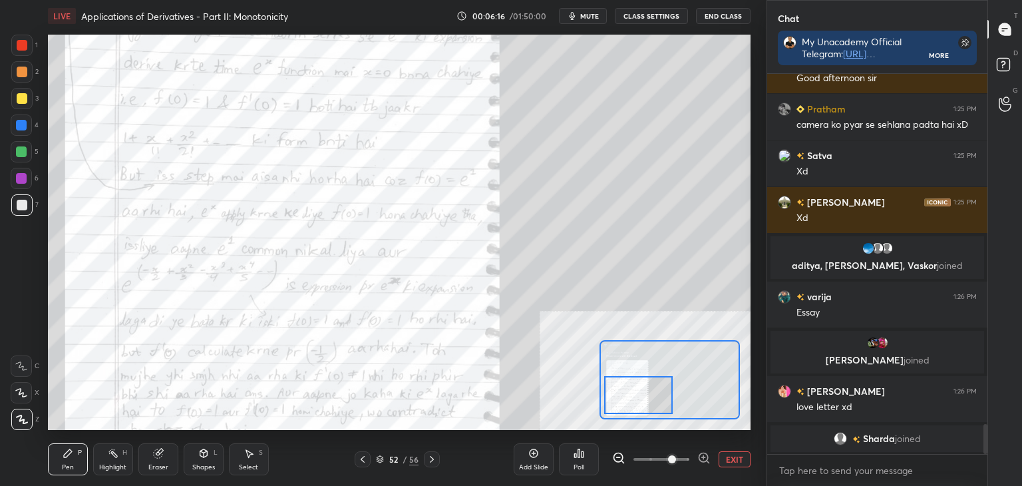
drag, startPoint x: 647, startPoint y: 404, endPoint x: 655, endPoint y: 397, distance: 11.3
click at [651, 400] on div at bounding box center [638, 395] width 69 height 38
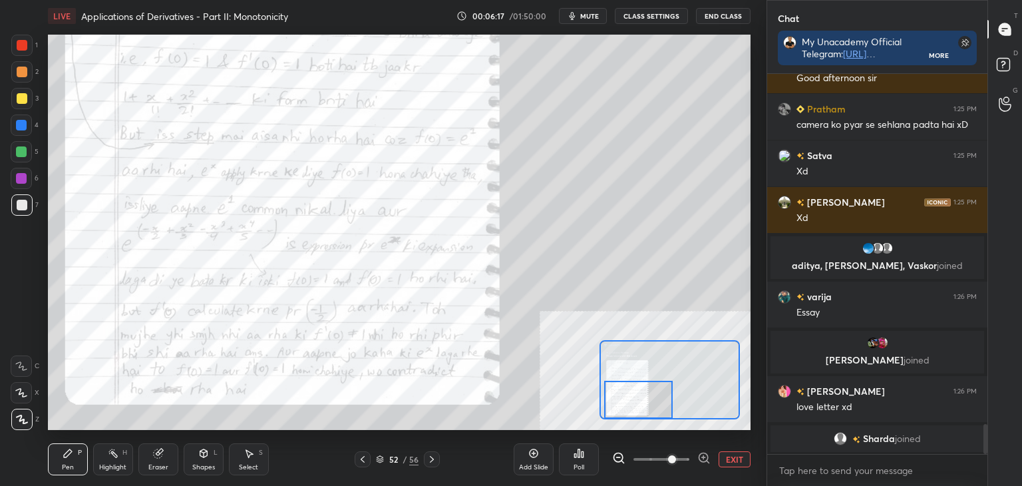
drag, startPoint x: 657, startPoint y: 393, endPoint x: 655, endPoint y: 400, distance: 6.8
click at [655, 400] on div at bounding box center [638, 400] width 69 height 38
click at [18, 49] on div at bounding box center [22, 45] width 11 height 11
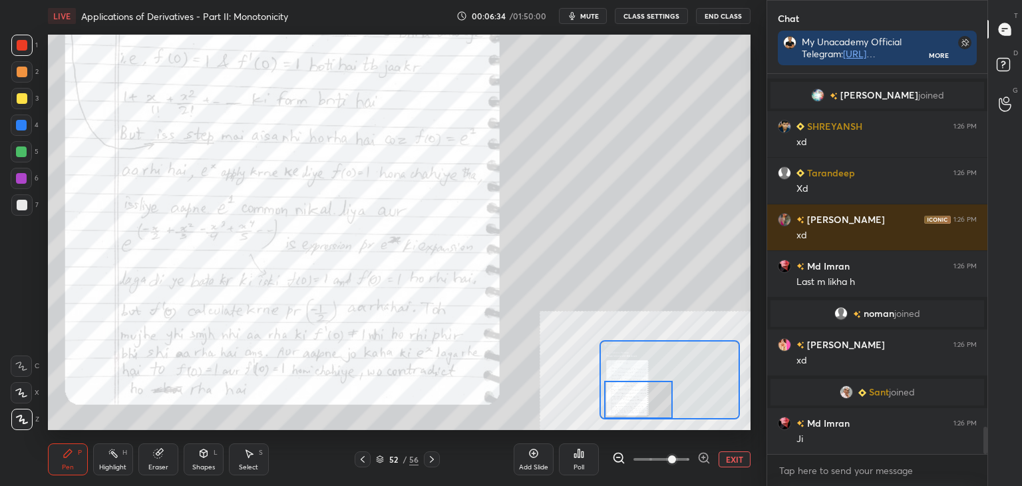
scroll to position [4945, 0]
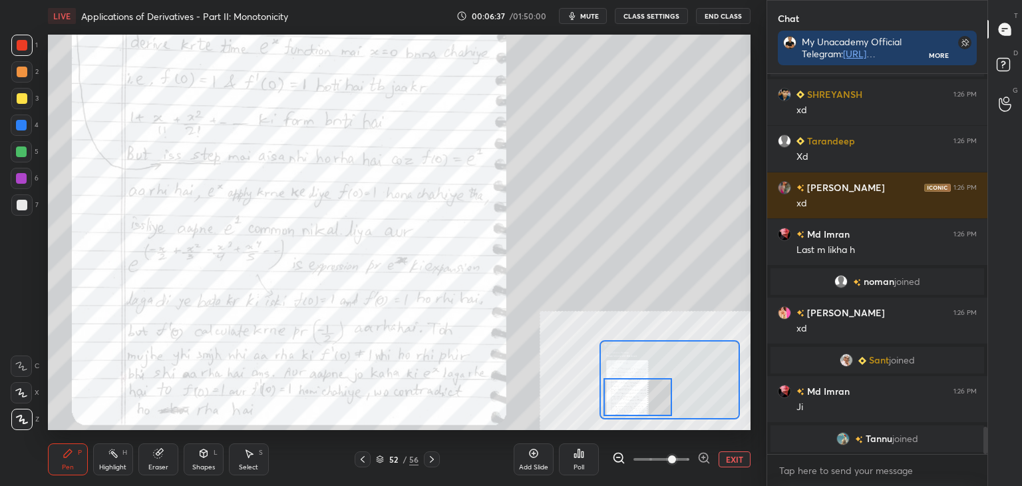
drag, startPoint x: 625, startPoint y: 400, endPoint x: 618, endPoint y: 392, distance: 10.8
click at [624, 395] on div at bounding box center [638, 397] width 69 height 38
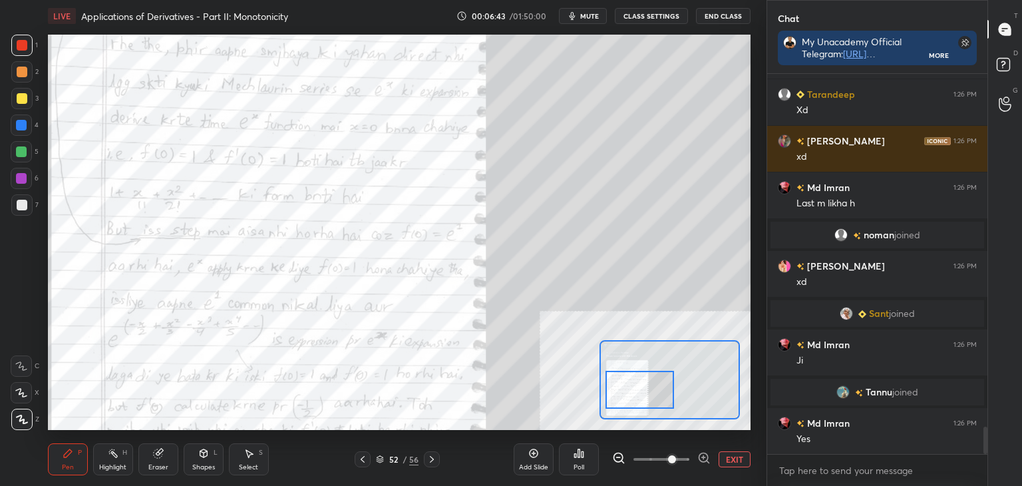
scroll to position [5012, 0]
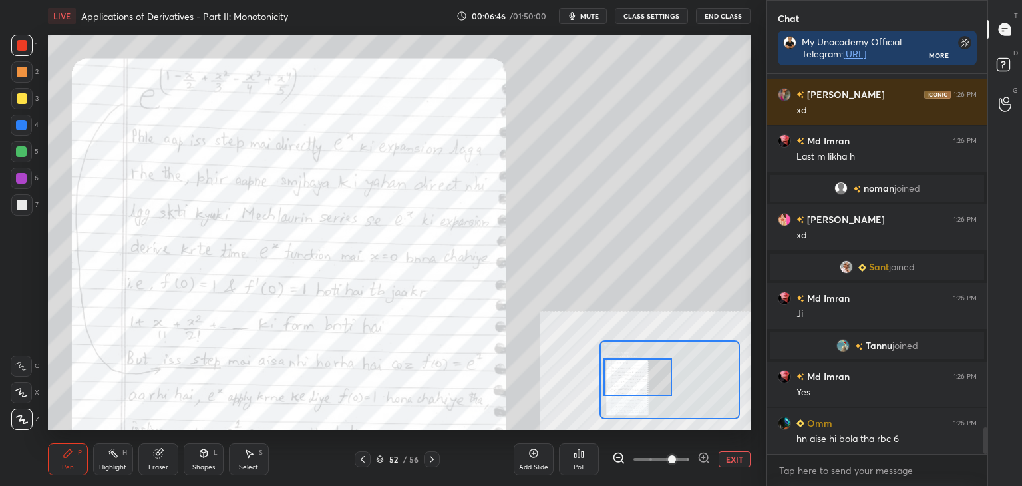
drag, startPoint x: 618, startPoint y: 389, endPoint x: 618, endPoint y: 373, distance: 16.6
click at [618, 373] on div at bounding box center [638, 377] width 69 height 38
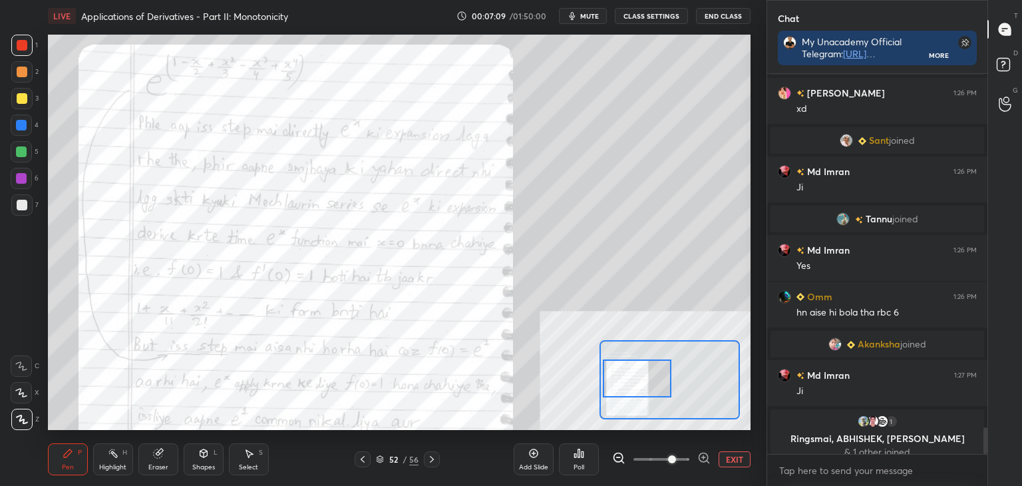
scroll to position [5109, 0]
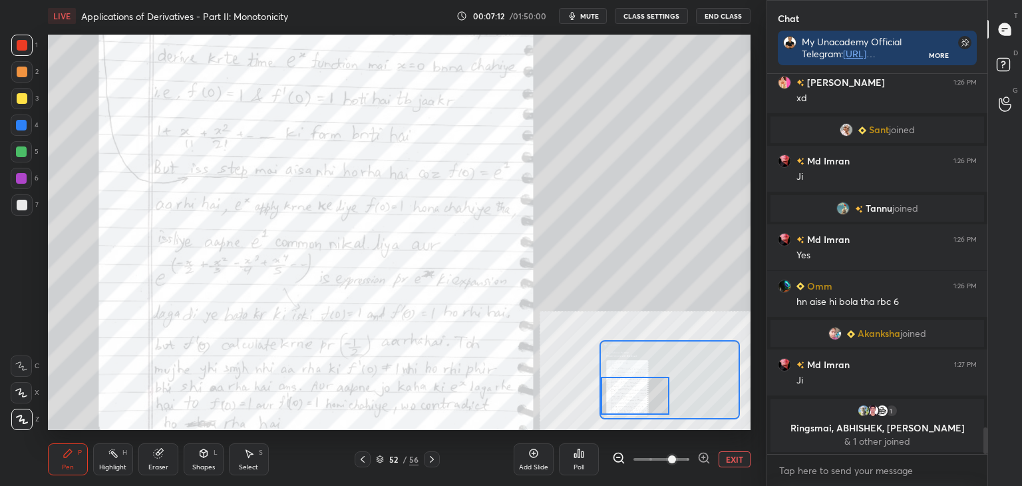
drag, startPoint x: 625, startPoint y: 381, endPoint x: 623, endPoint y: 399, distance: 17.5
click at [623, 399] on div at bounding box center [635, 396] width 69 height 38
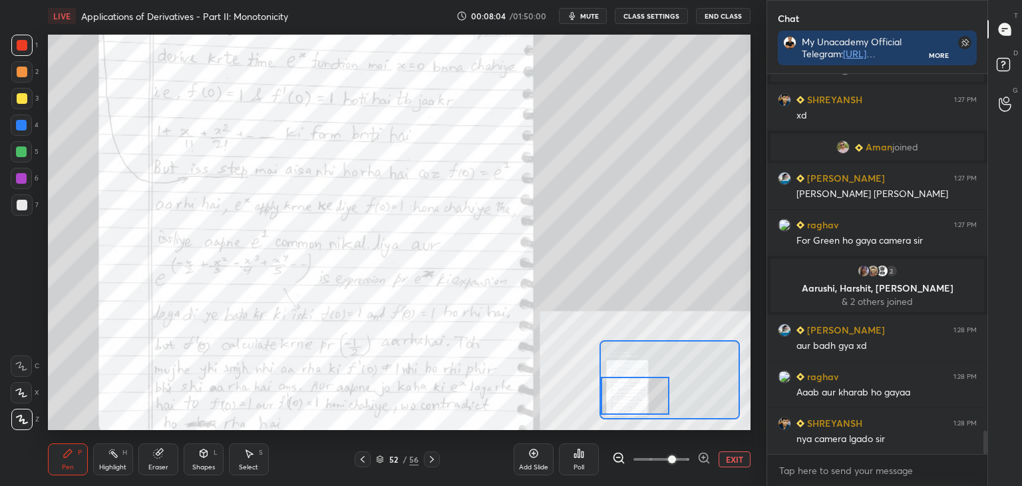
scroll to position [5801, 0]
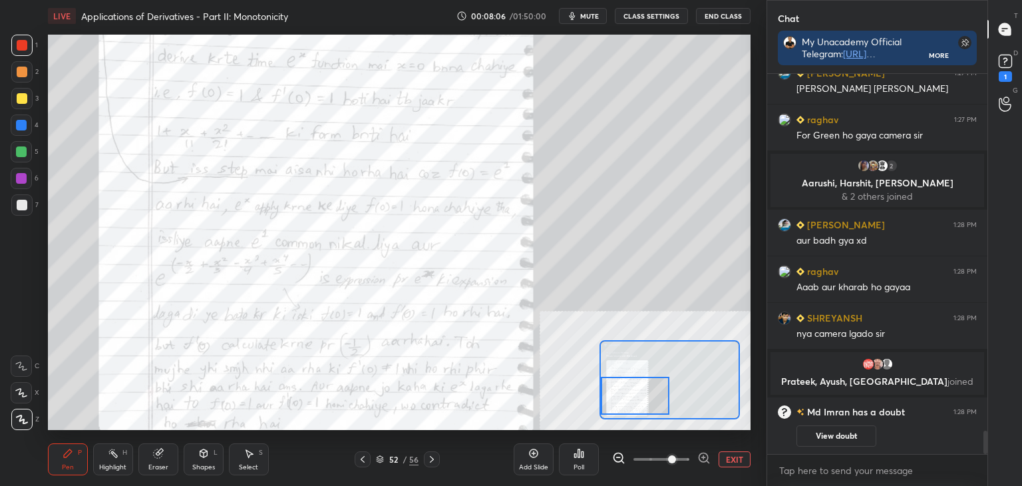
click at [575, 17] on icon "button" at bounding box center [573, 16] width 6 height 8
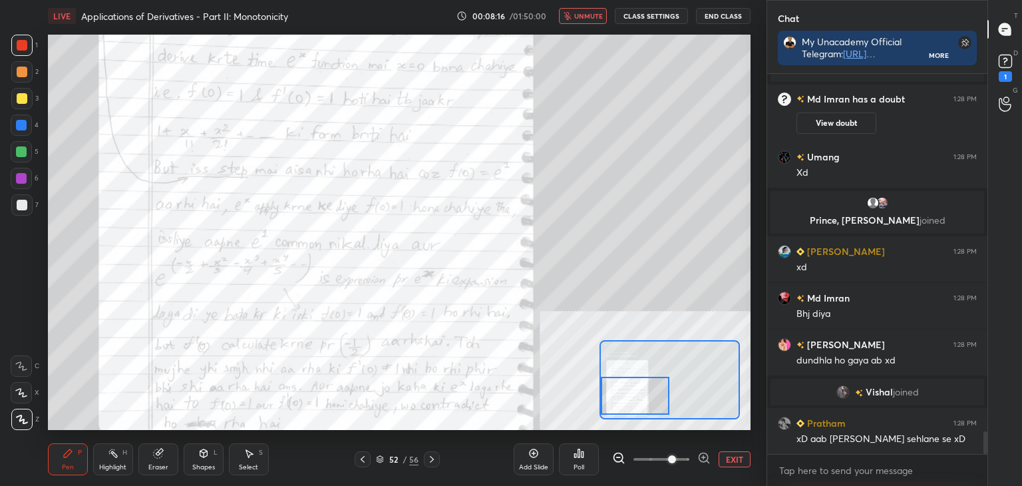
scroll to position [6102, 0]
drag, startPoint x: 579, startPoint y: 16, endPoint x: 580, endPoint y: 25, distance: 8.8
click at [580, 15] on span "unmute" at bounding box center [588, 15] width 29 height 9
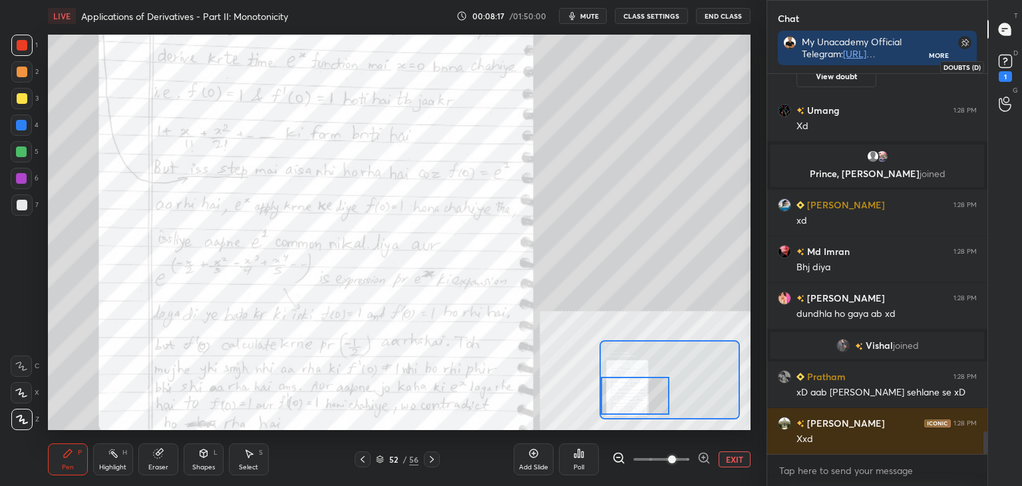
click at [1011, 61] on rect at bounding box center [1005, 61] width 13 height 13
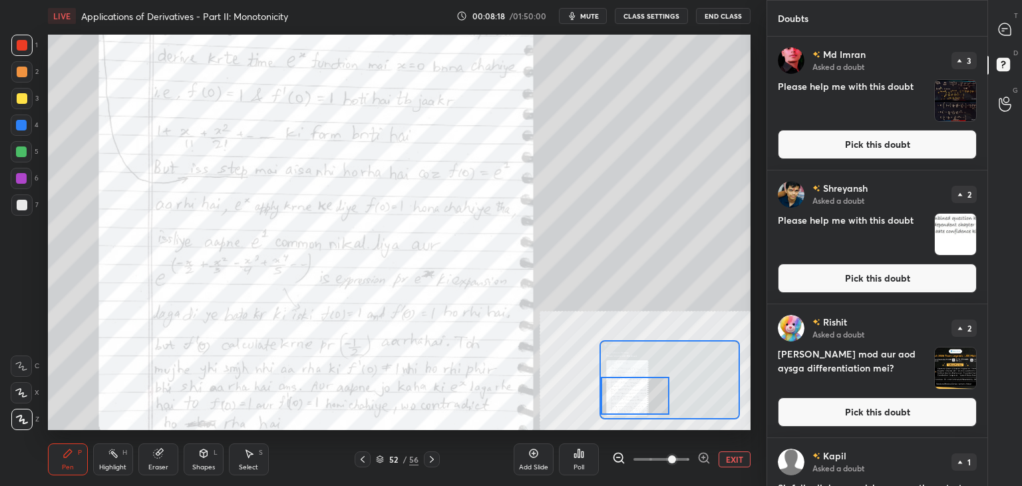
click at [913, 139] on button "Pick this doubt" at bounding box center [877, 144] width 199 height 29
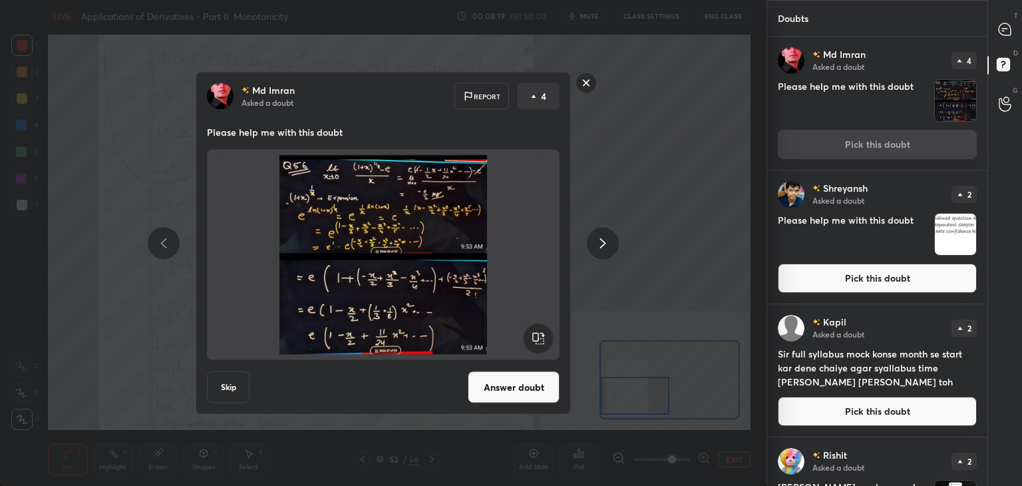
click at [519, 387] on button "Answer doubt" at bounding box center [514, 387] width 92 height 32
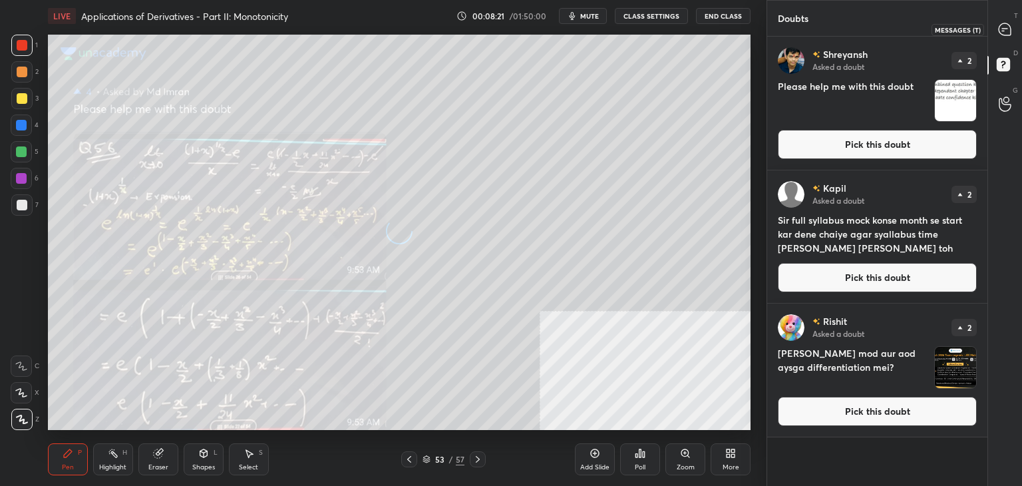
drag, startPoint x: 1003, startPoint y: 31, endPoint x: 993, endPoint y: 33, distance: 10.1
click at [1005, 31] on icon at bounding box center [1005, 29] width 12 height 12
type textarea "x"
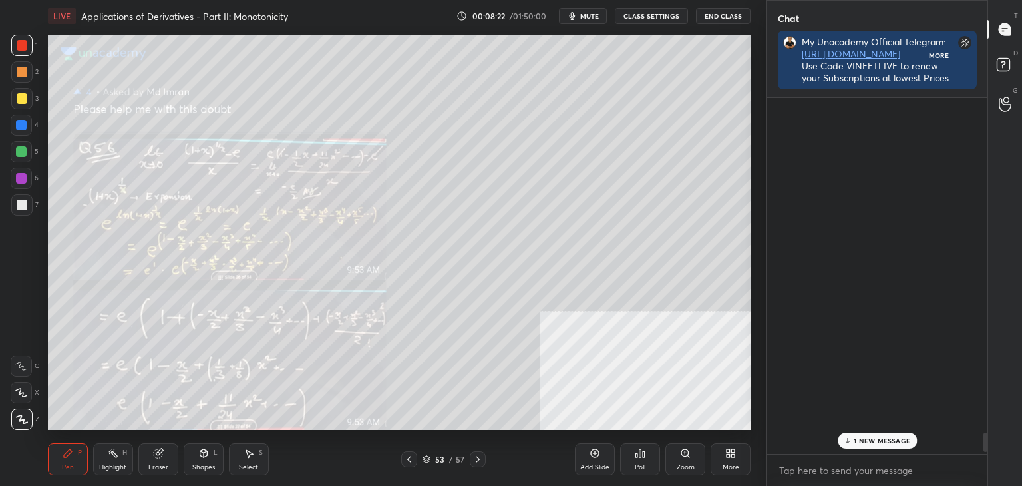
scroll to position [376, 216]
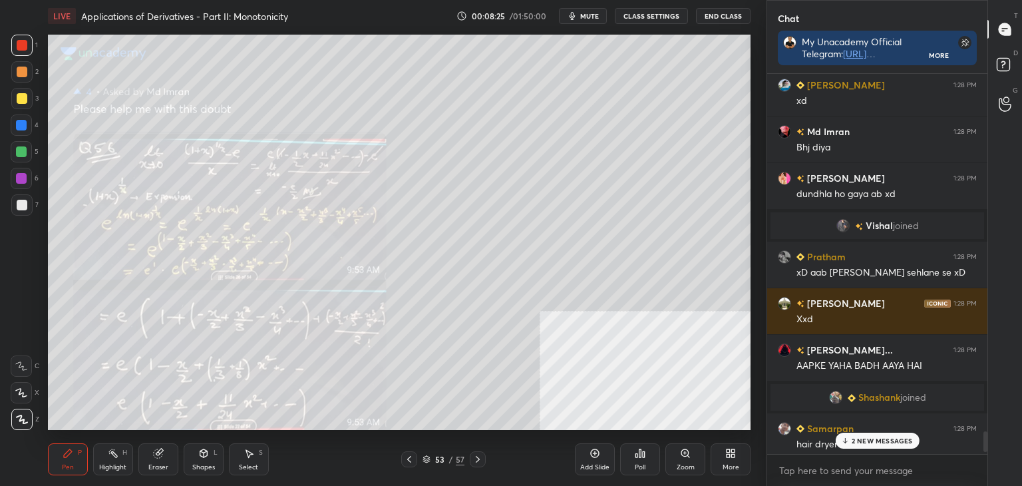
click at [857, 443] on p "2 NEW MESSAGES" at bounding box center [882, 441] width 61 height 8
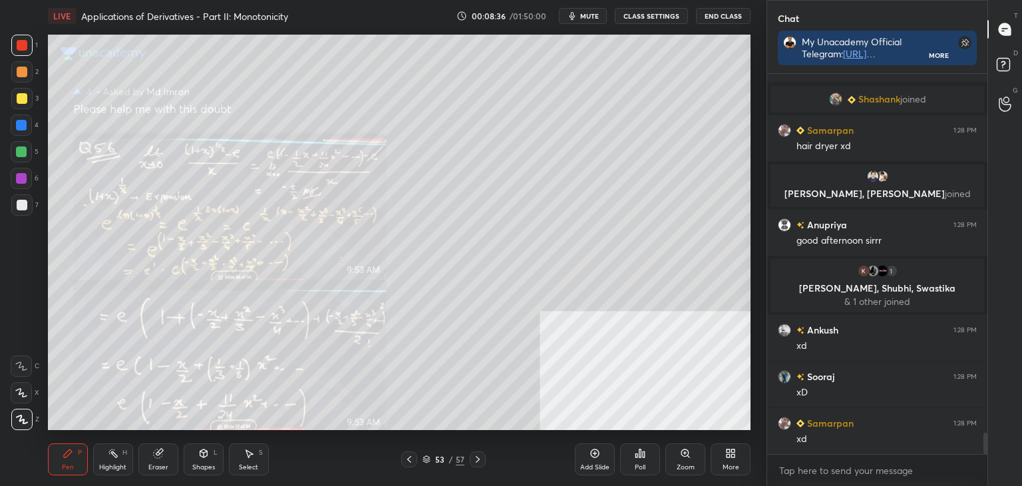
drag, startPoint x: 985, startPoint y: 443, endPoint x: 979, endPoint y: 456, distance: 15.0
click at [983, 453] on div at bounding box center [985, 443] width 4 height 21
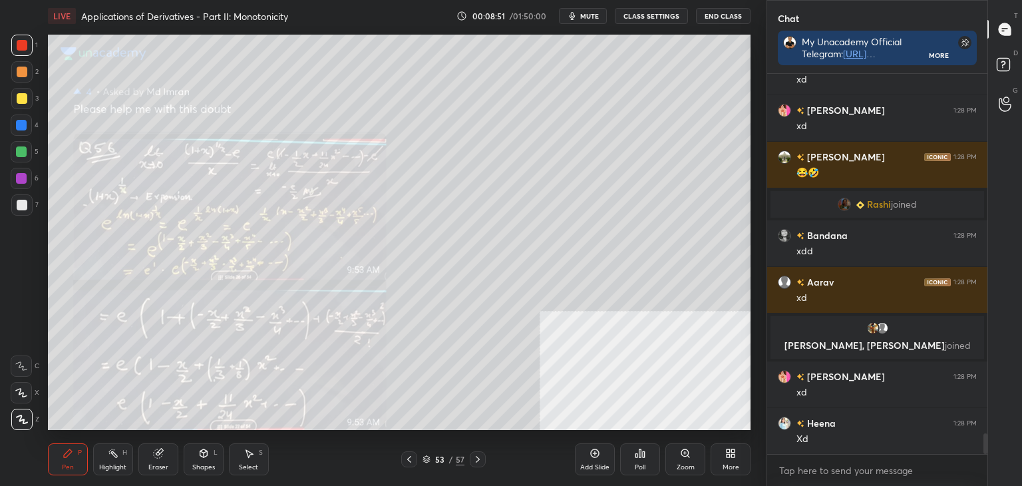
scroll to position [6669, 0]
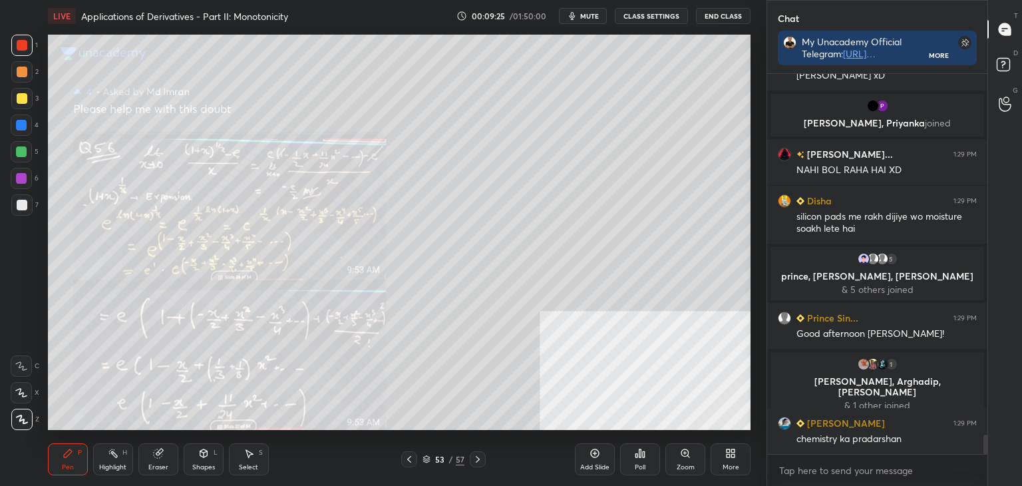
click at [408, 460] on icon at bounding box center [409, 459] width 11 height 11
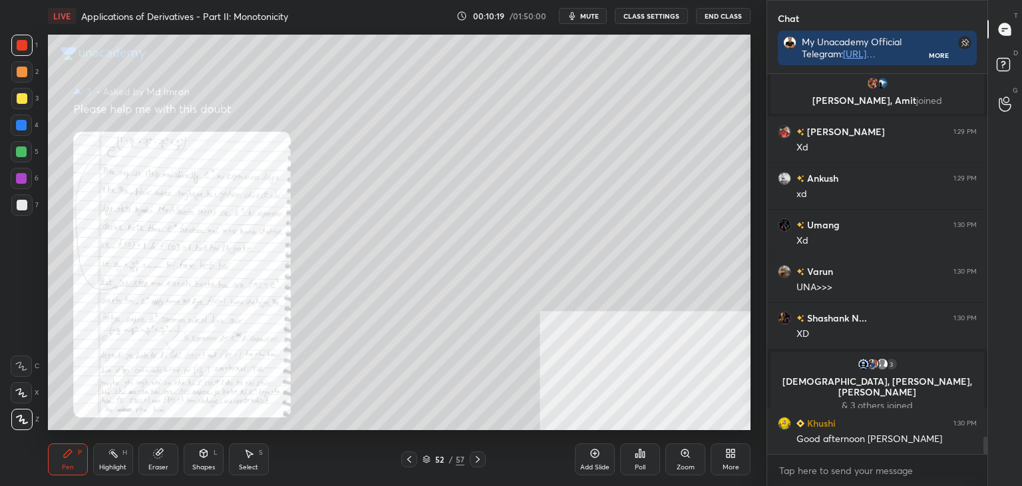
scroll to position [7889, 0]
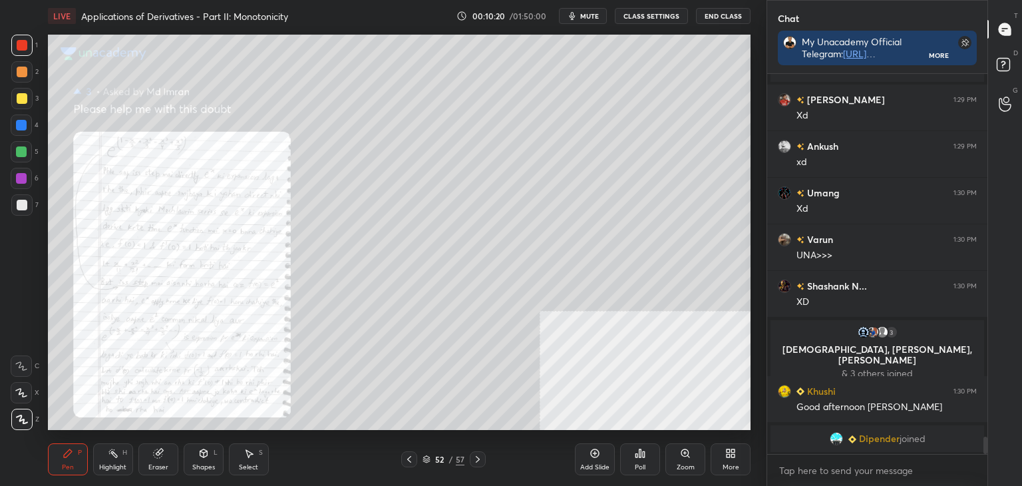
drag, startPoint x: 164, startPoint y: 458, endPoint x: 173, endPoint y: 435, distance: 25.7
click at [163, 459] on div "Eraser" at bounding box center [158, 459] width 40 height 32
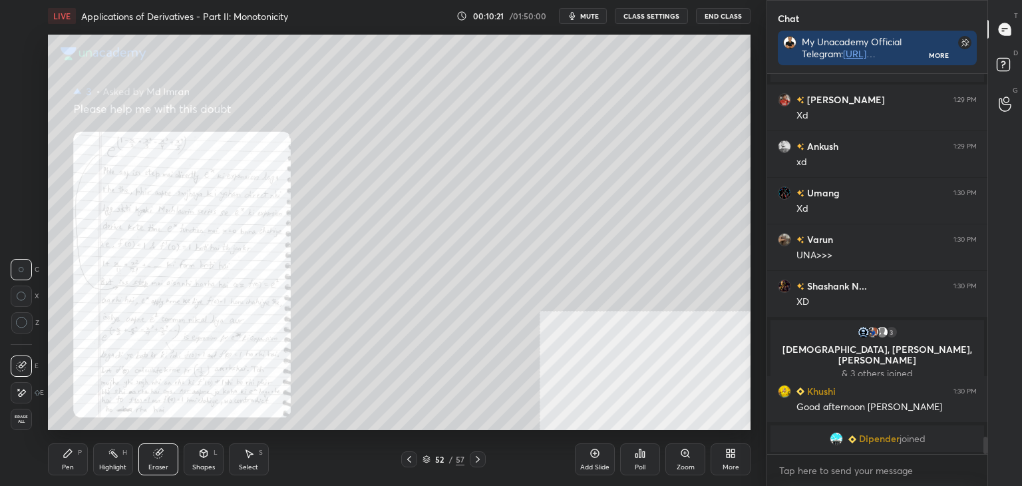
click at [473, 460] on icon at bounding box center [477, 459] width 11 height 11
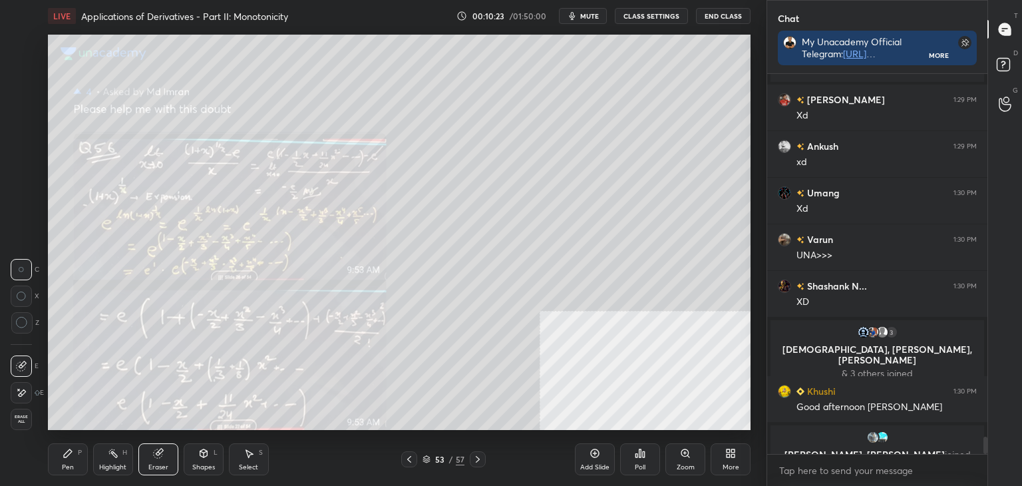
scroll to position [7905, 0]
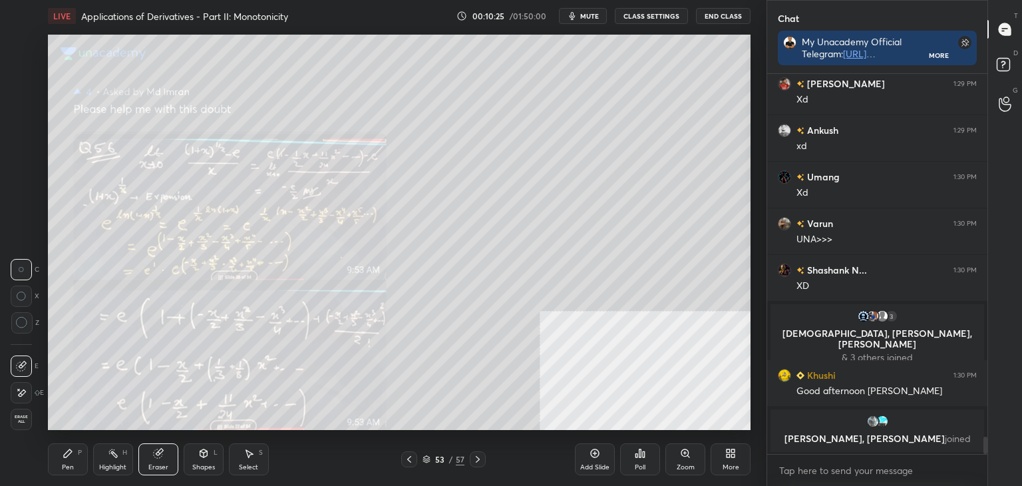
drag, startPoint x: 112, startPoint y: 460, endPoint x: 112, endPoint y: 444, distance: 16.6
click at [113, 460] on div "Highlight H" at bounding box center [113, 459] width 40 height 32
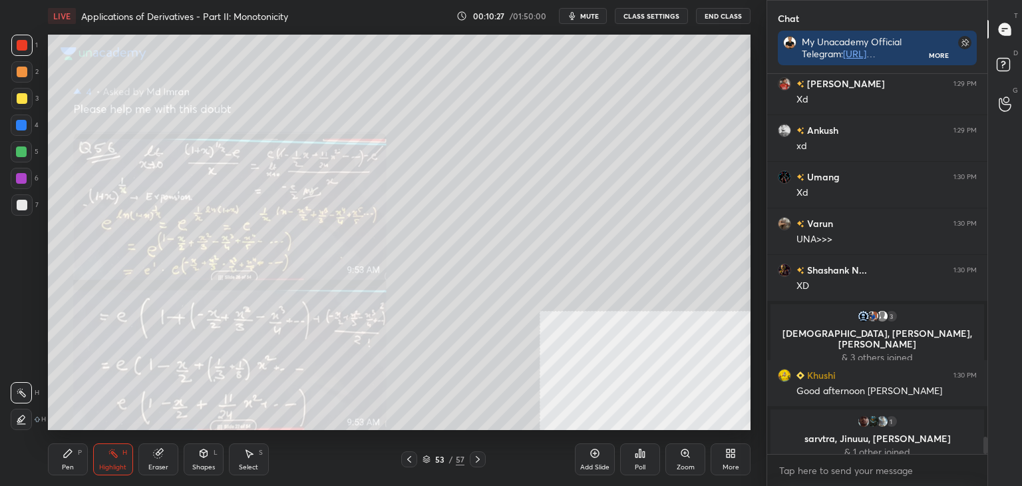
scroll to position [7916, 0]
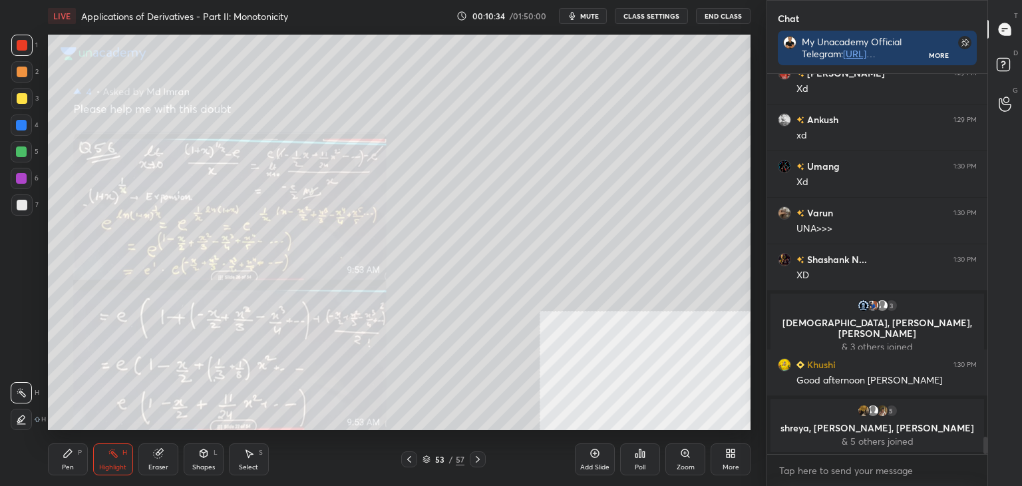
click at [55, 462] on div "Pen P" at bounding box center [68, 459] width 40 height 32
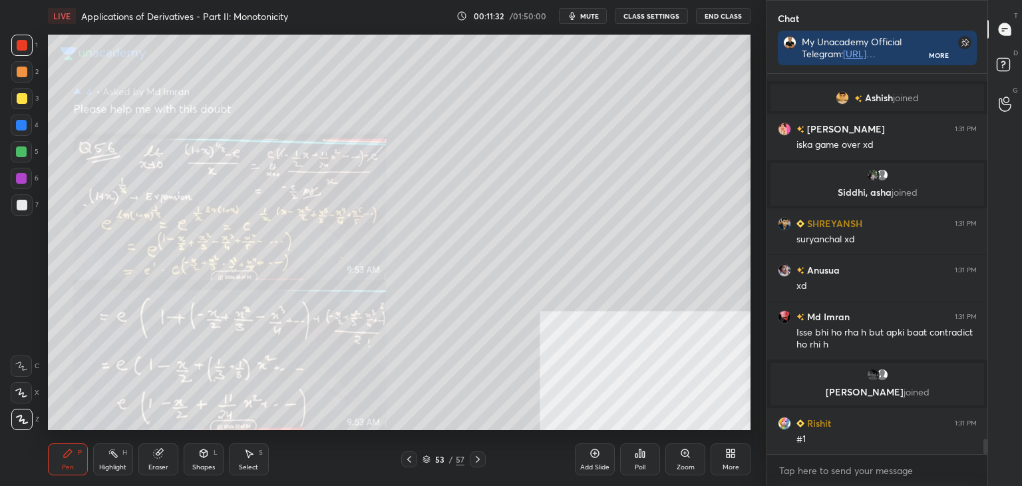
scroll to position [9120, 0]
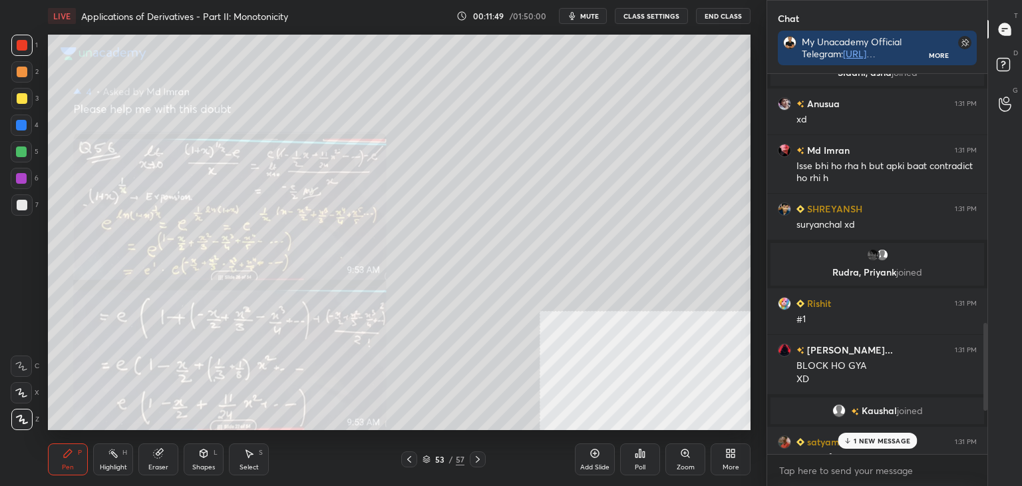
scroll to position [1127, 0]
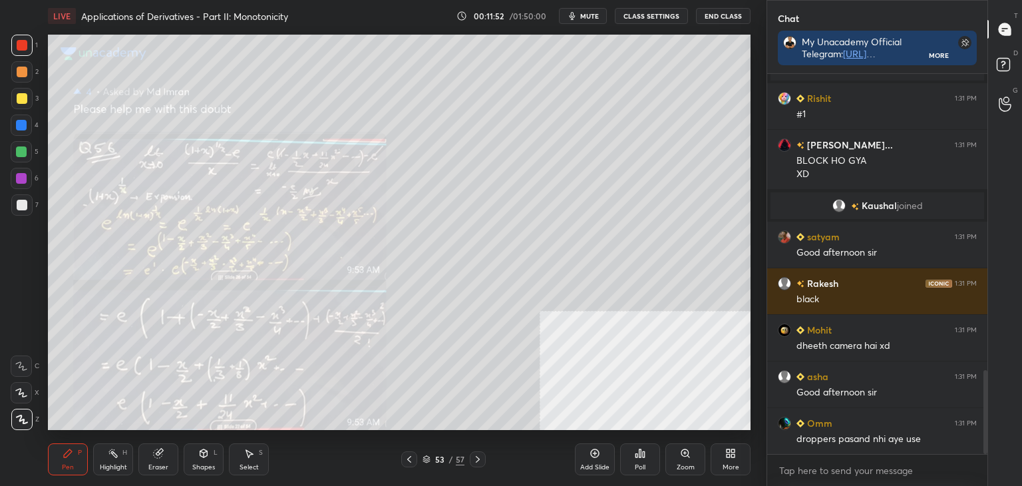
drag, startPoint x: 986, startPoint y: 421, endPoint x: 977, endPoint y: 472, distance: 52.1
click at [978, 472] on div "SHREYANSH 1:31 PM suryanchal xd Rudra, Priyank joined Rishit 1:31 PM #1 Raj bar…" at bounding box center [877, 280] width 220 height 412
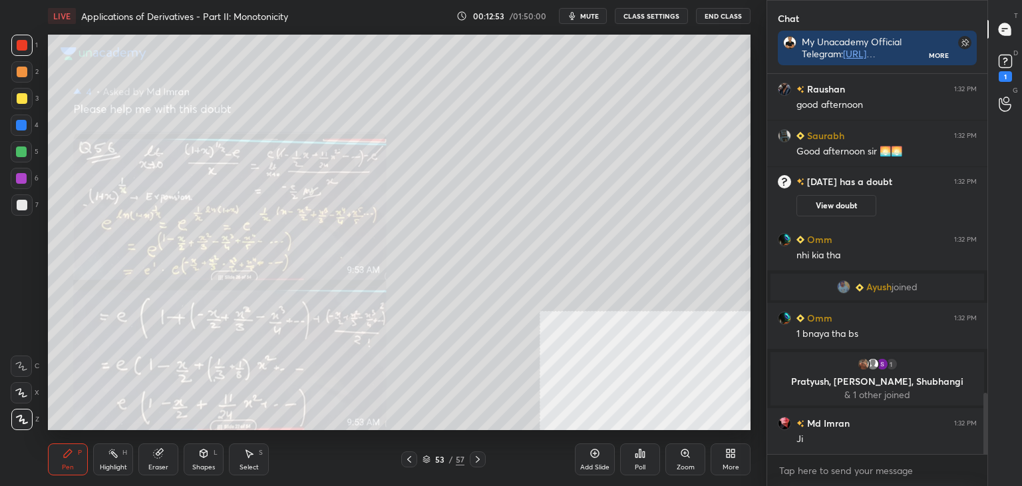
scroll to position [2008, 0]
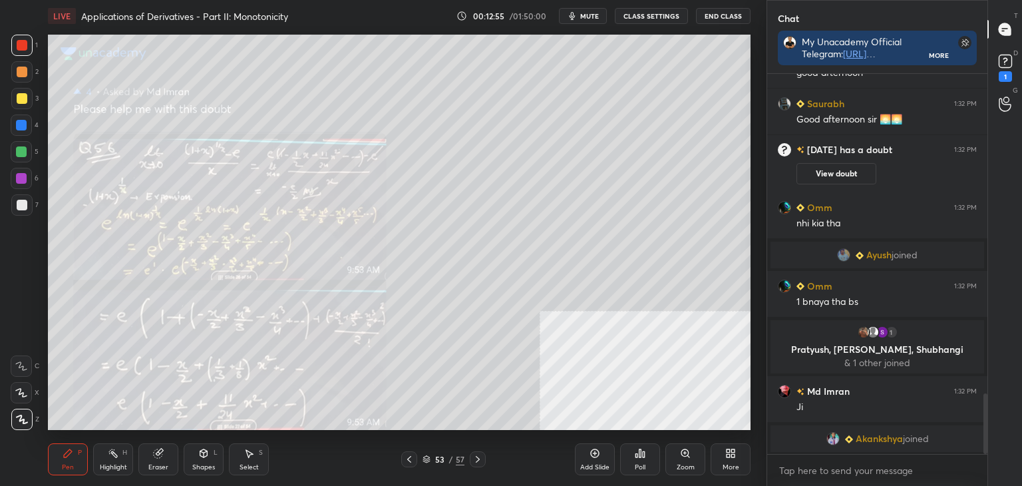
click at [166, 459] on div "Eraser" at bounding box center [158, 459] width 40 height 32
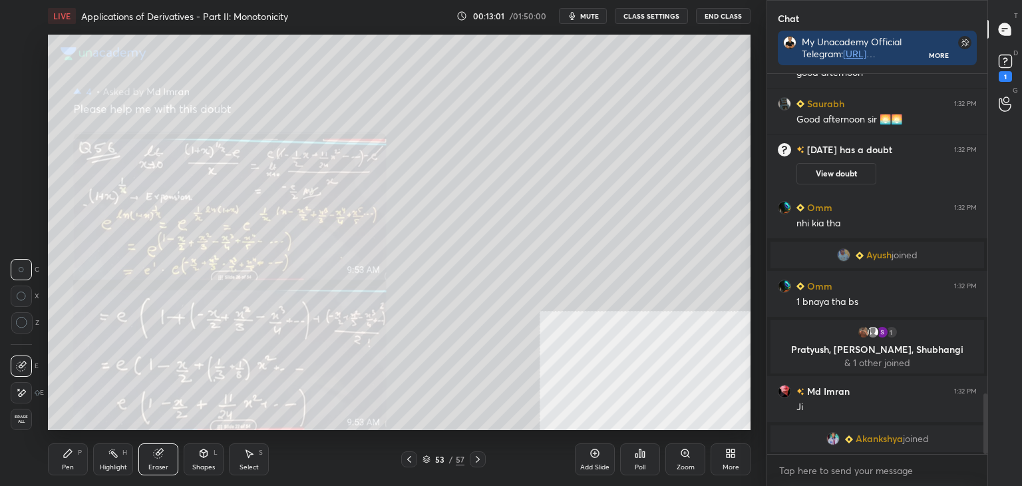
drag, startPoint x: 25, startPoint y: 416, endPoint x: 17, endPoint y: 427, distance: 14.2
click at [21, 420] on span "Erase all" at bounding box center [21, 419] width 20 height 9
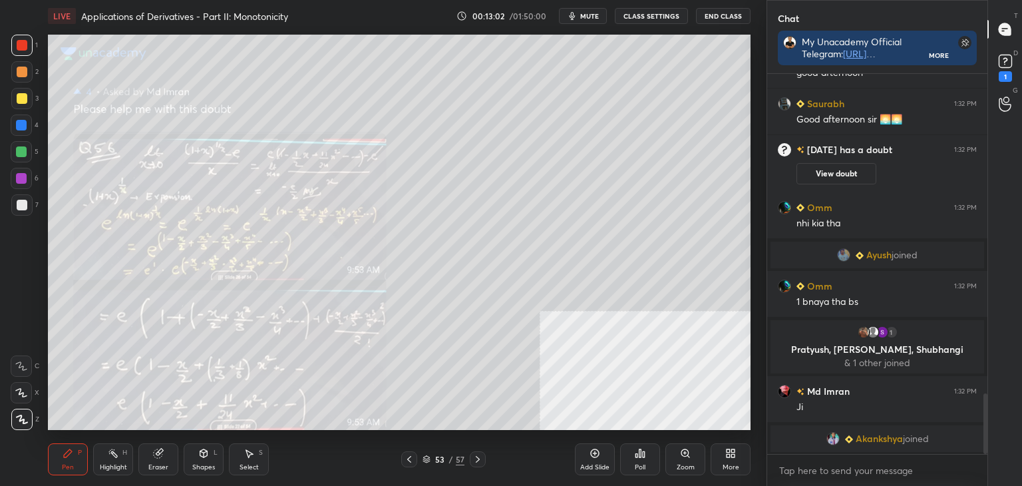
click at [65, 454] on icon at bounding box center [68, 453] width 8 height 8
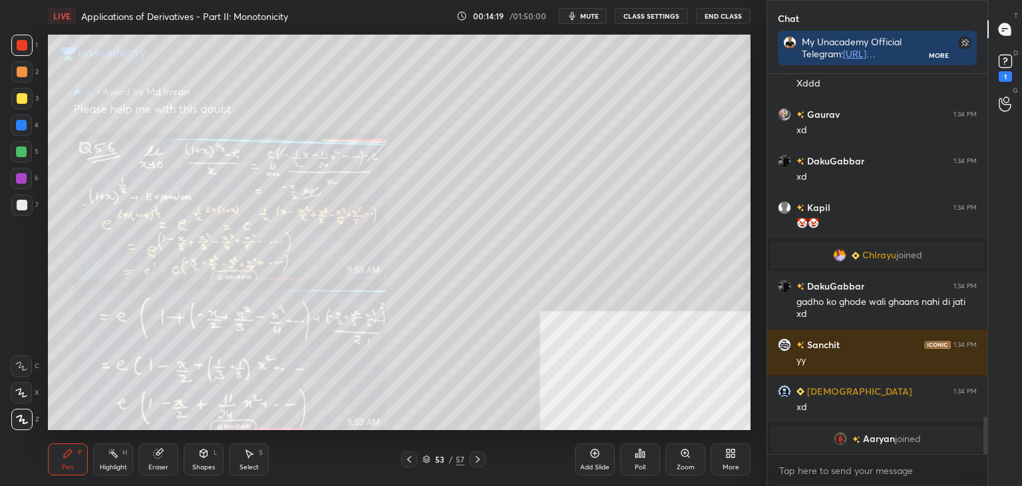
scroll to position [3475, 0]
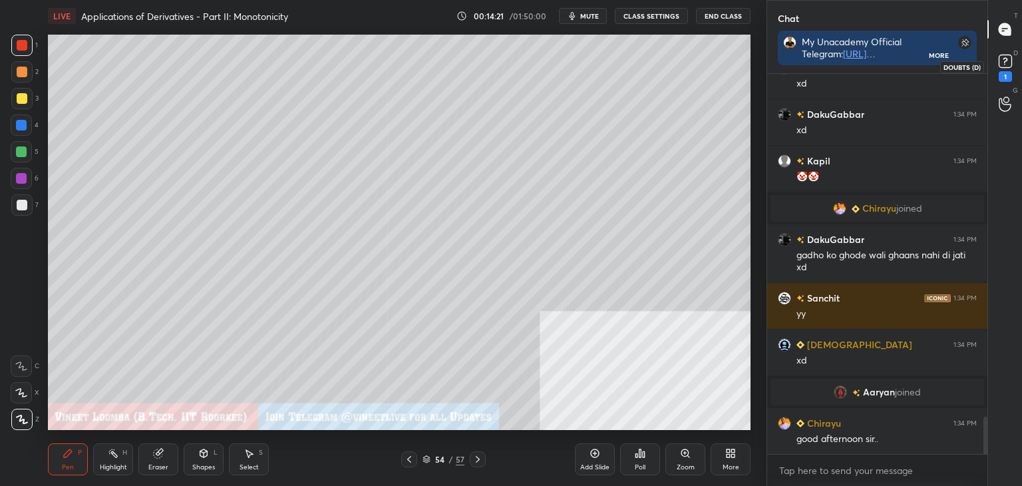
click at [1006, 70] on icon at bounding box center [1005, 61] width 20 height 20
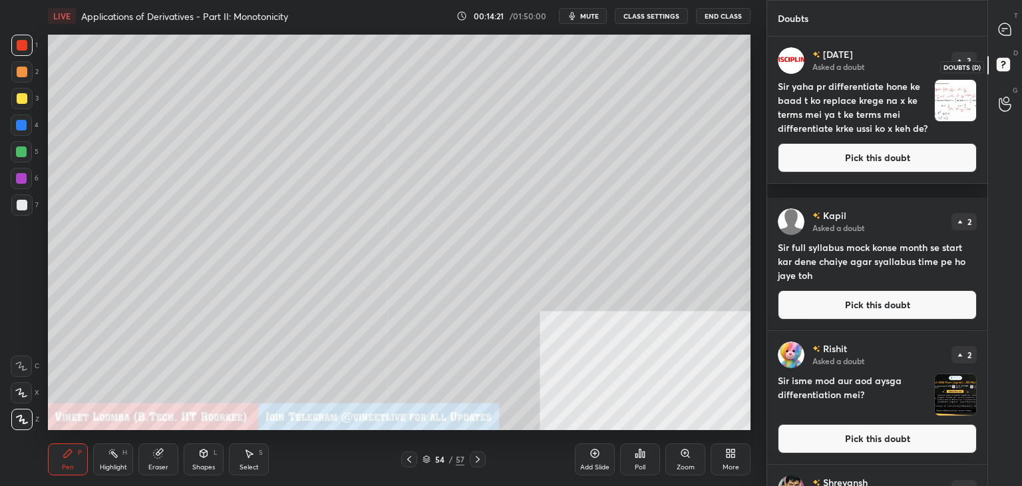
scroll to position [4, 4]
click at [1011, 27] on icon at bounding box center [1005, 30] width 14 height 14
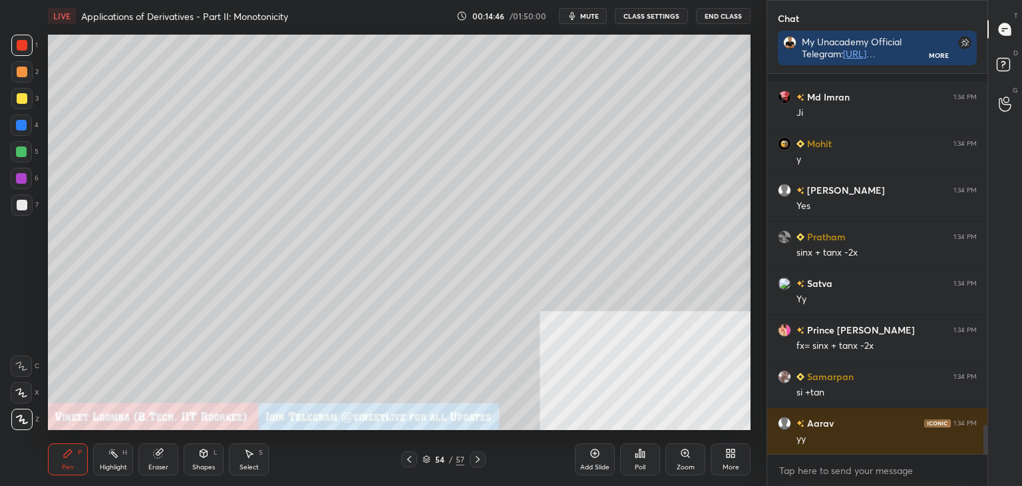
scroll to position [4508, 0]
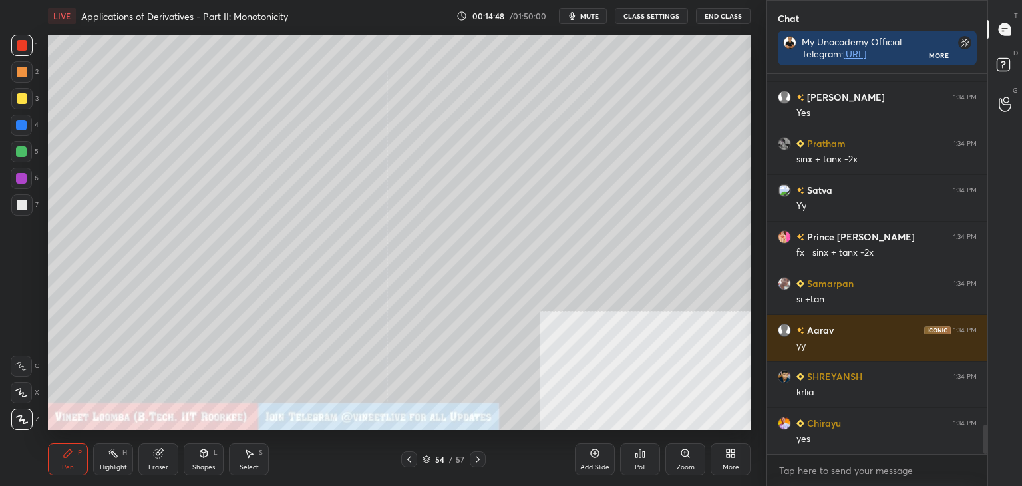
click at [16, 204] on div at bounding box center [21, 204] width 21 height 21
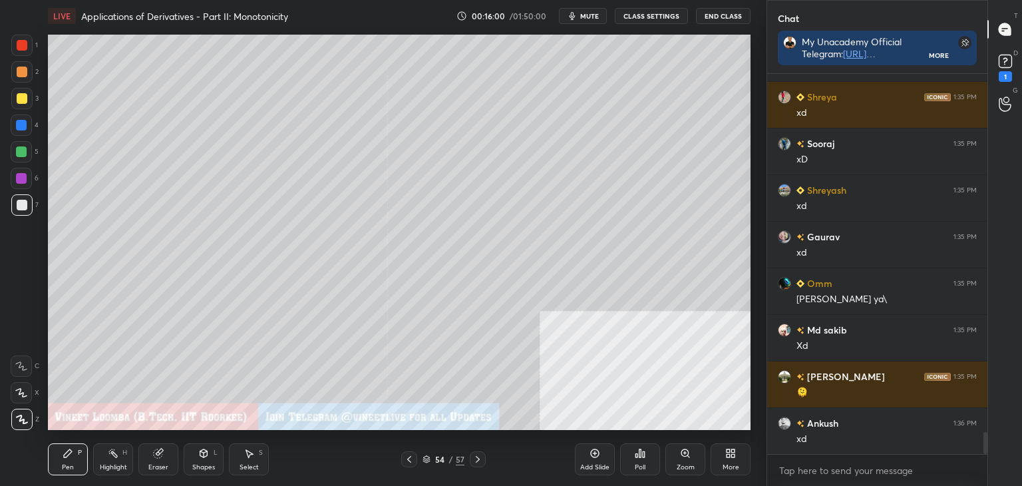
scroll to position [6240, 0]
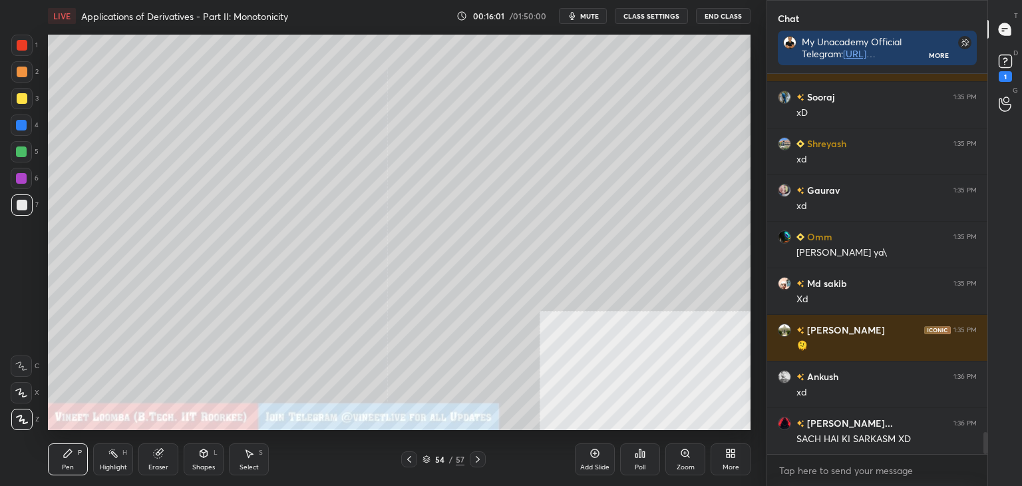
drag, startPoint x: 1021, startPoint y: 69, endPoint x: 1021, endPoint y: 54, distance: 15.3
click at [1021, 70] on div "D Doubts (D) 1" at bounding box center [1005, 66] width 34 height 37
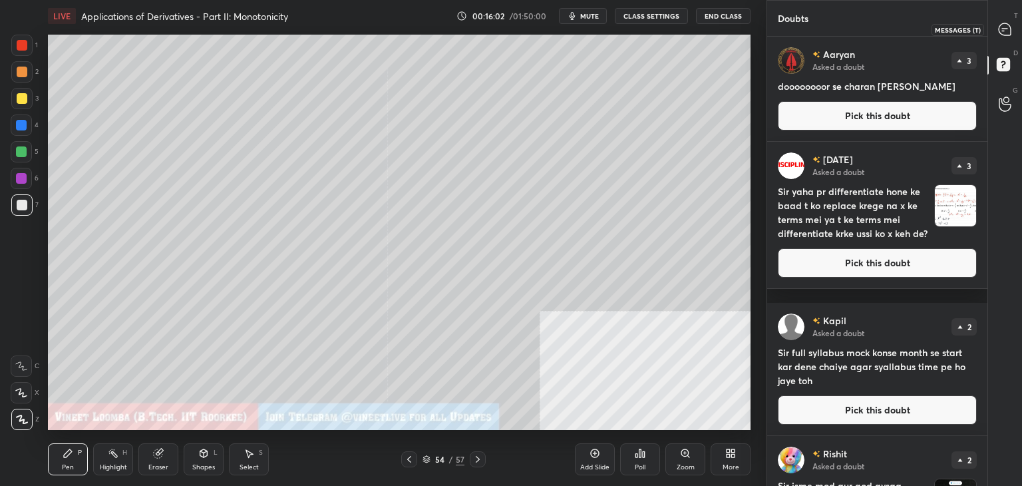
click at [1013, 30] on div at bounding box center [1005, 29] width 27 height 24
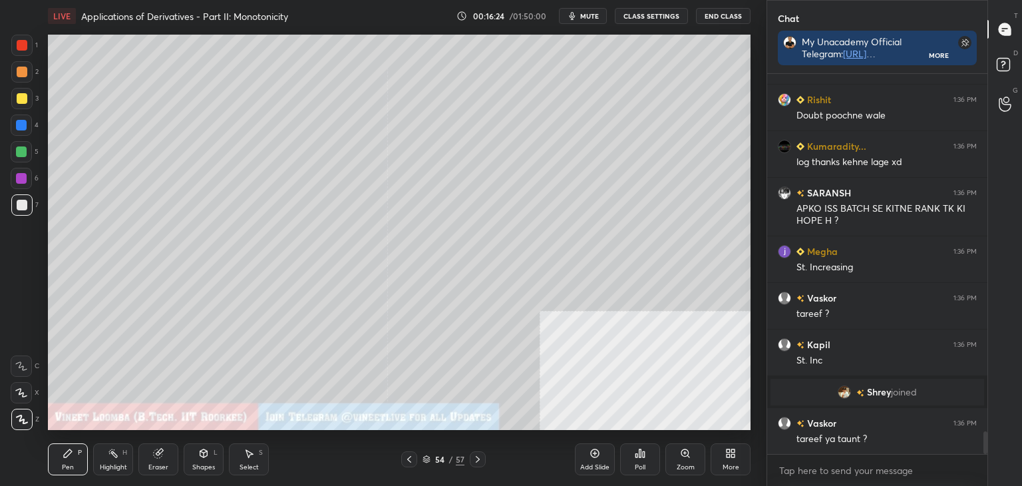
scroll to position [6065, 0]
click at [256, 464] on div "Select" at bounding box center [249, 467] width 19 height 7
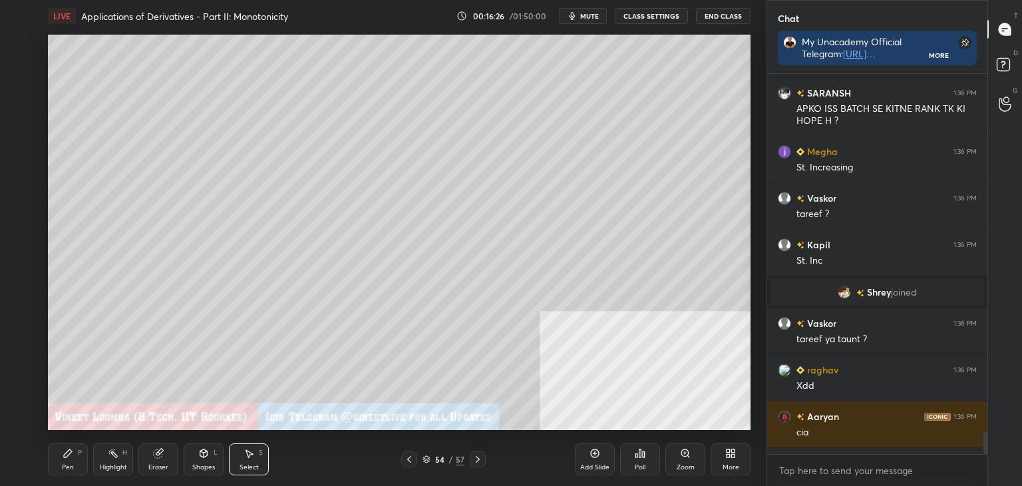
scroll to position [6151, 0]
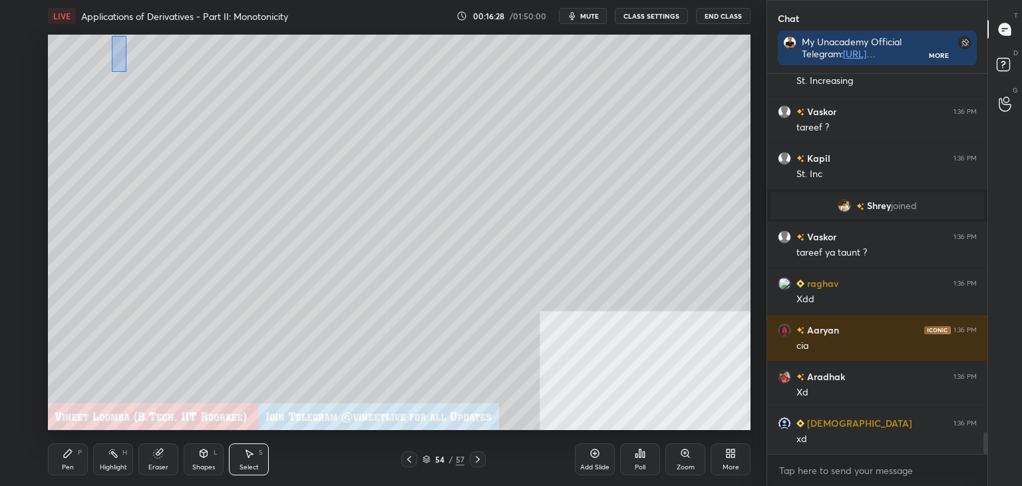
drag, startPoint x: 114, startPoint y: 43, endPoint x: 128, endPoint y: 67, distance: 27.4
click at [126, 71] on div "0 ° Undo Copy Duplicate Duplicate to new slide Delete" at bounding box center [399, 232] width 703 height 395
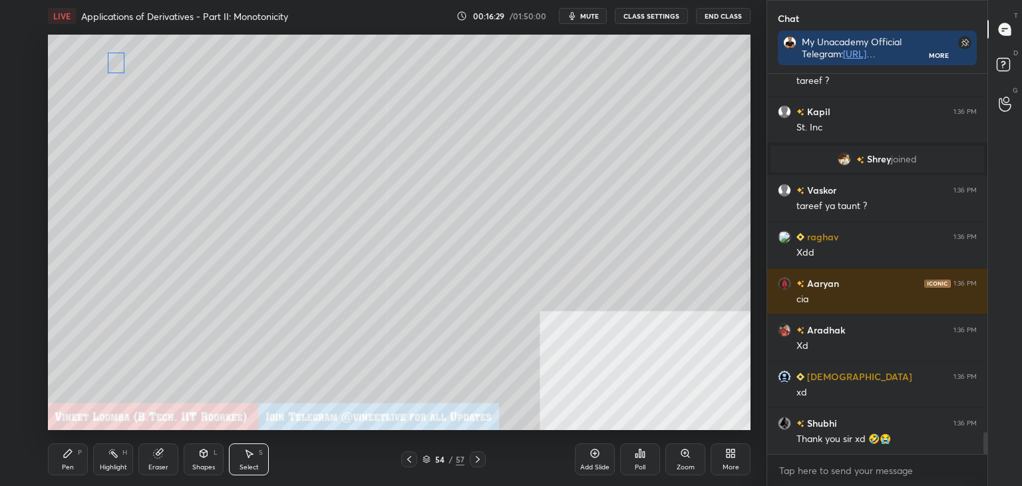
drag, startPoint x: 122, startPoint y: 60, endPoint x: 112, endPoint y: 64, distance: 10.8
click at [112, 64] on div "0 ° Undo Copy Duplicate Duplicate to new slide Delete" at bounding box center [399, 232] width 703 height 395
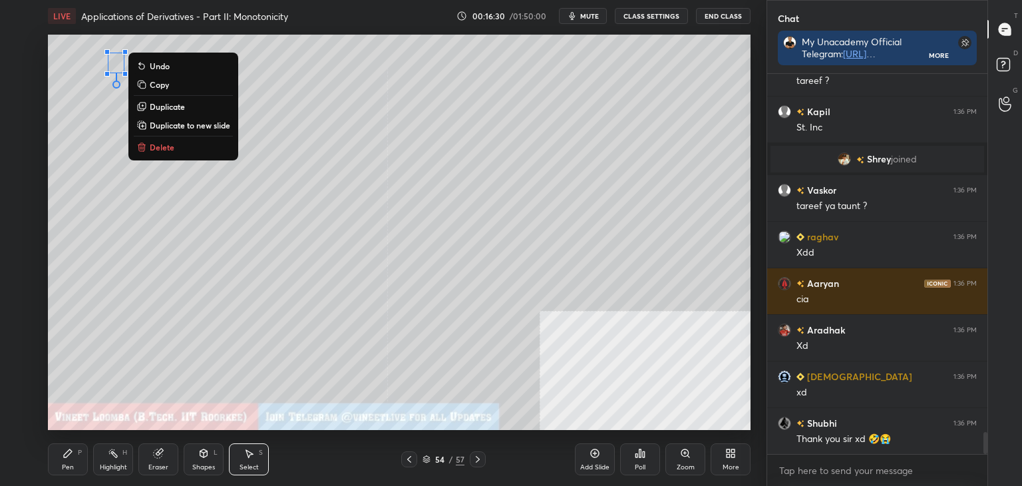
click at [96, 123] on div "0 ° Undo Copy Duplicate Duplicate to new slide Delete" at bounding box center [399, 232] width 703 height 395
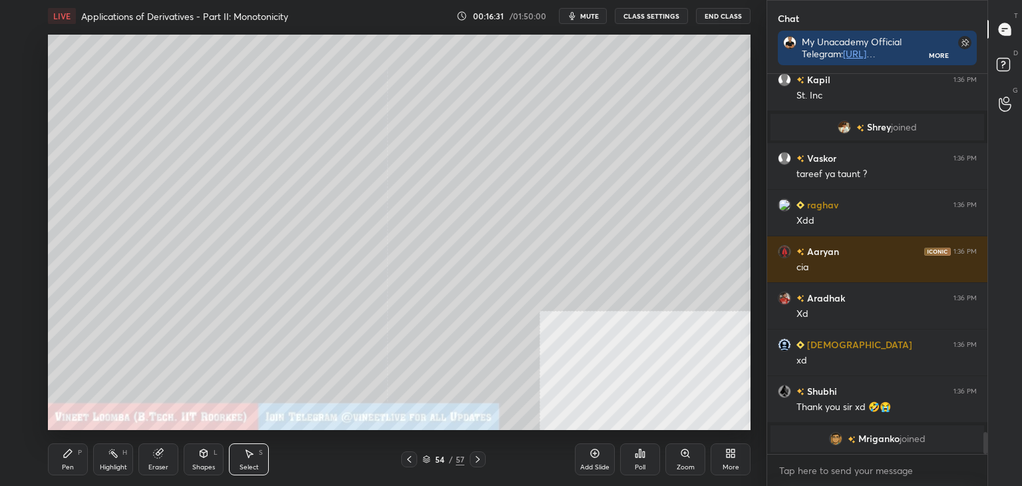
click at [71, 464] on div "Pen" at bounding box center [68, 467] width 12 height 7
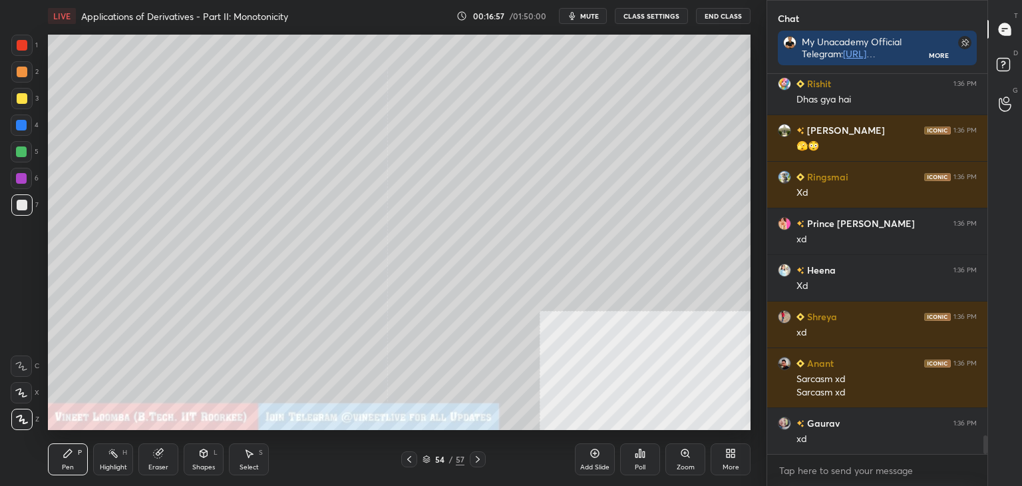
click at [16, 98] on div at bounding box center [21, 98] width 21 height 21
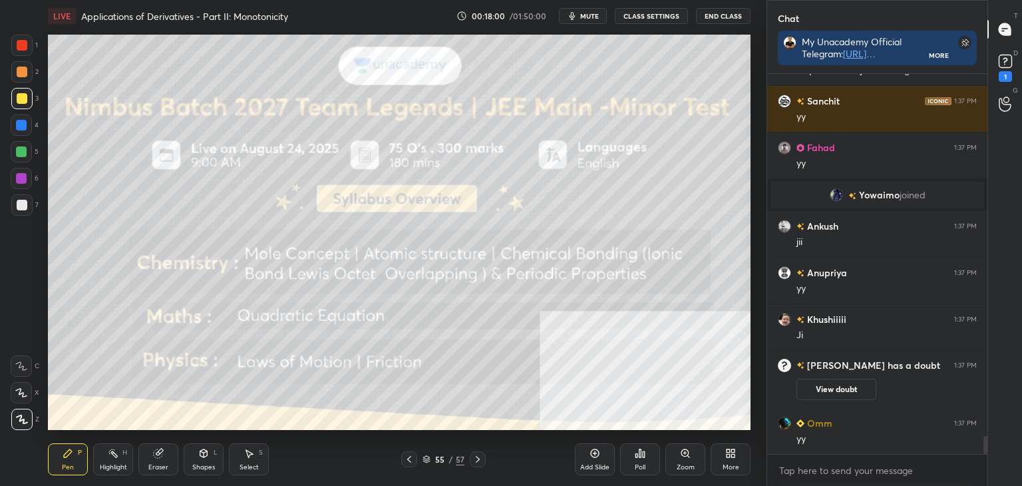
scroll to position [7759, 0]
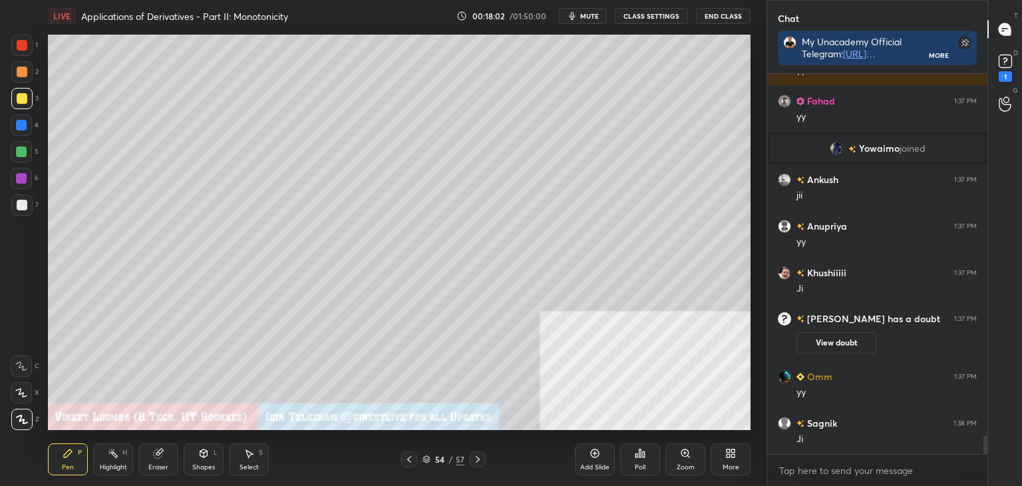
click at [433, 457] on div "54" at bounding box center [439, 459] width 13 height 8
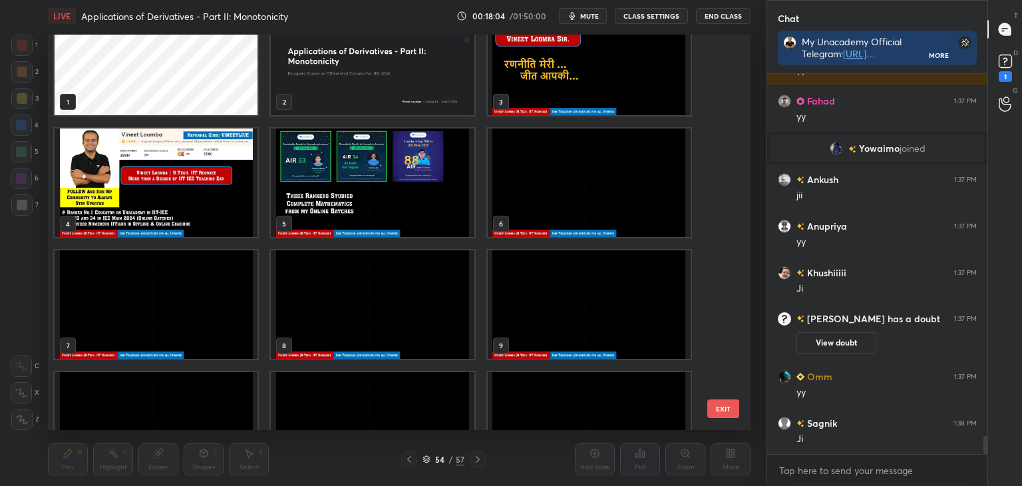
scroll to position [45, 0]
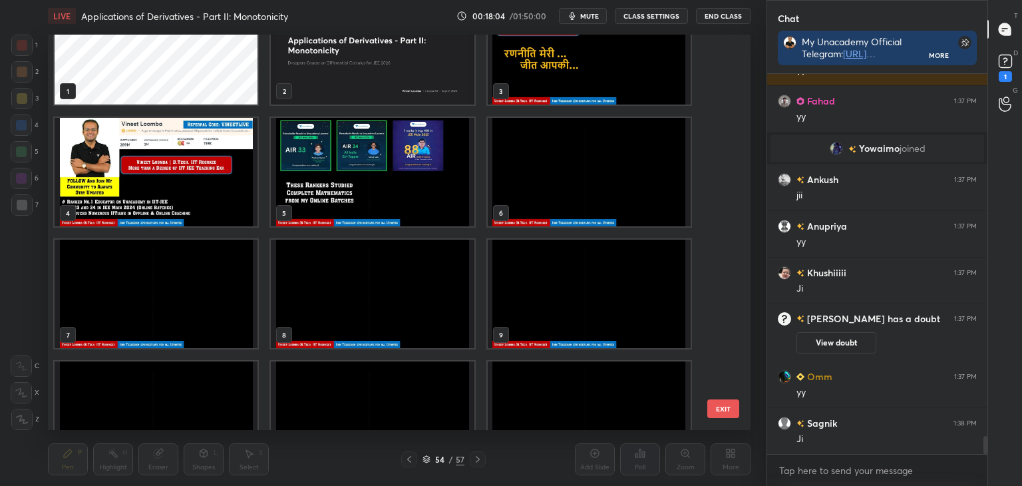
click at [590, 170] on img "grid" at bounding box center [589, 172] width 203 height 108
click at [588, 172] on img "grid" at bounding box center [589, 172] width 203 height 108
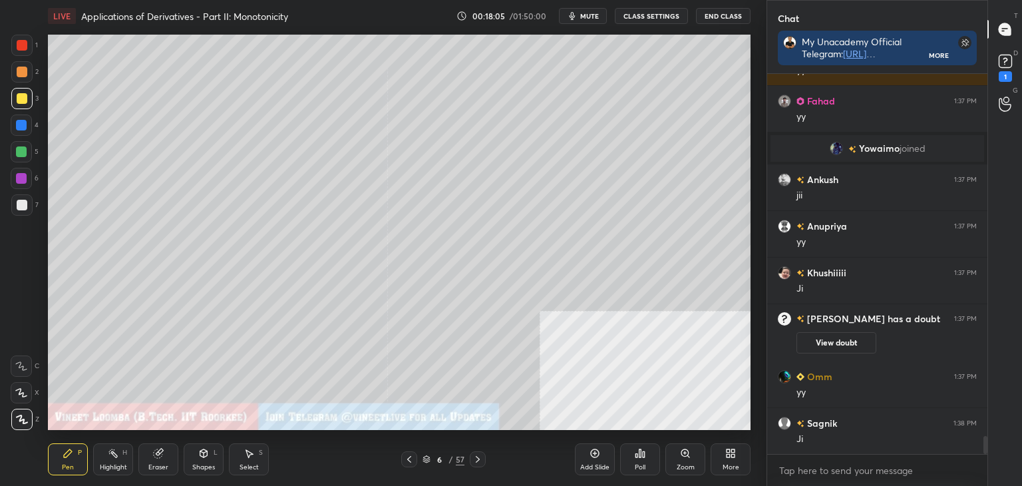
click at [588, 172] on img "grid" at bounding box center [589, 172] width 203 height 108
click at [589, 173] on img "grid" at bounding box center [589, 172] width 203 height 108
click at [23, 206] on div at bounding box center [22, 205] width 11 height 11
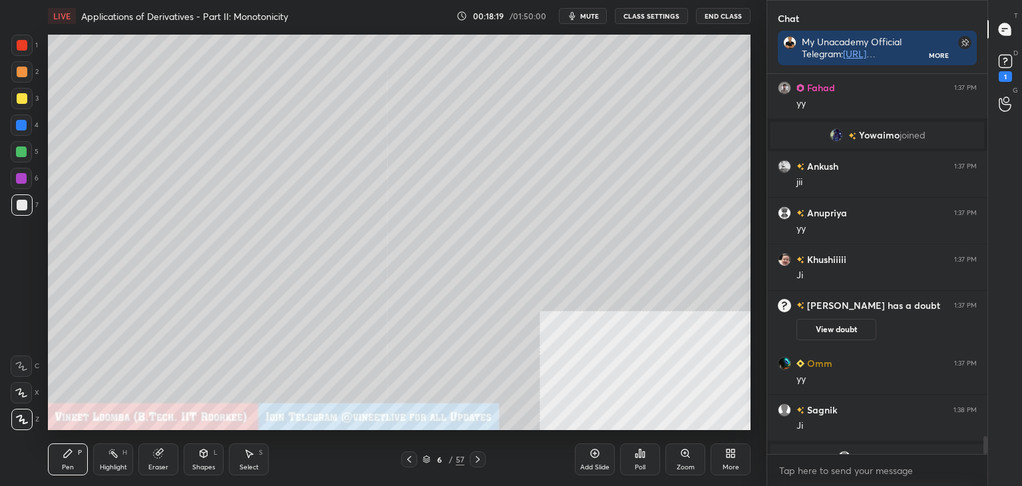
scroll to position [7777, 0]
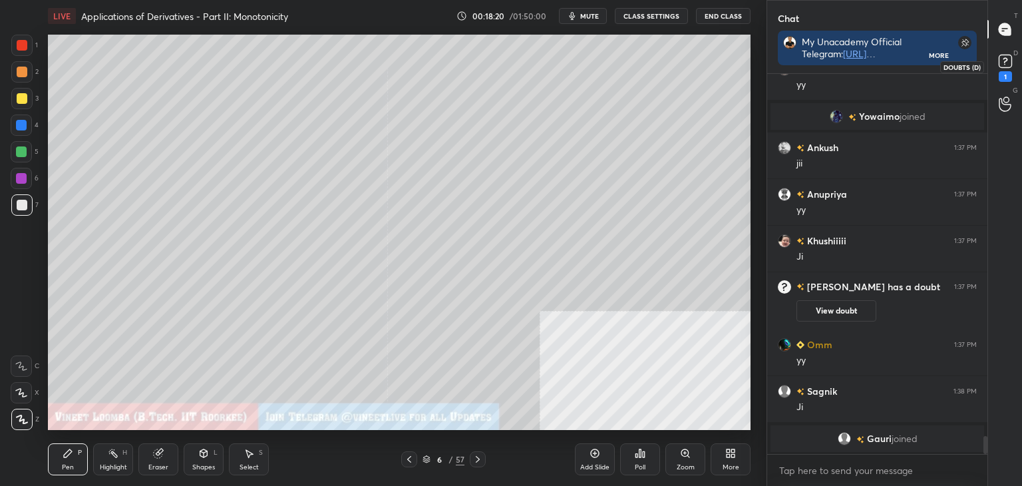
click at [1004, 72] on div "1" at bounding box center [1005, 76] width 13 height 11
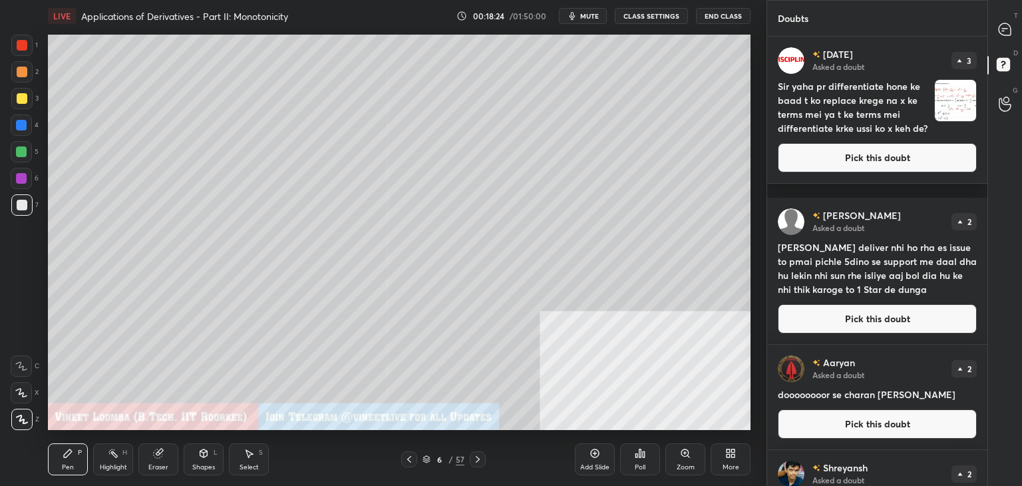
click at [925, 264] on h4 "Sir mera chat deliver nhi ho rha es issue to pmai pichle 5dino se support me da…" at bounding box center [877, 268] width 199 height 56
drag, startPoint x: 934, startPoint y: 328, endPoint x: 948, endPoint y: 307, distance: 25.5
click at [933, 328] on button "Pick this doubt" at bounding box center [877, 318] width 199 height 29
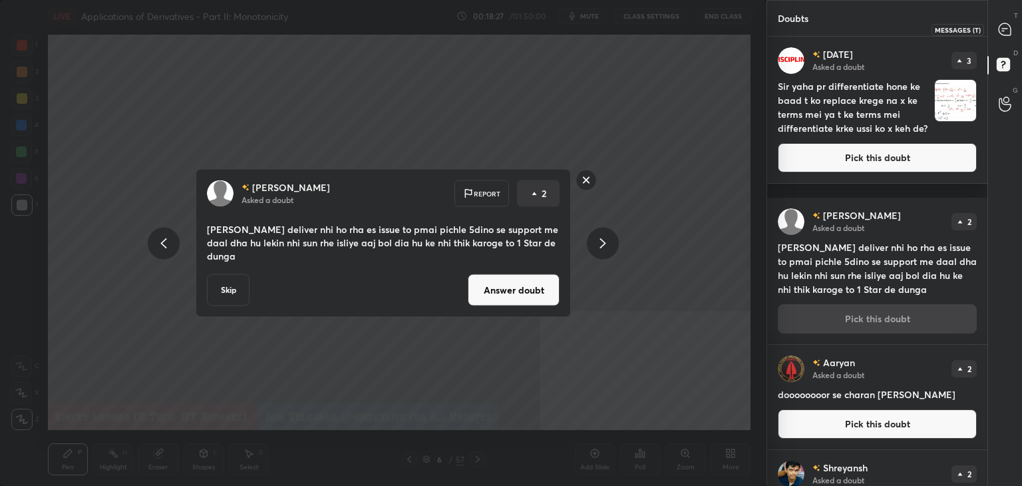
drag, startPoint x: 1006, startPoint y: 30, endPoint x: 1000, endPoint y: 35, distance: 8.0
click at [1004, 31] on icon at bounding box center [1005, 29] width 12 height 12
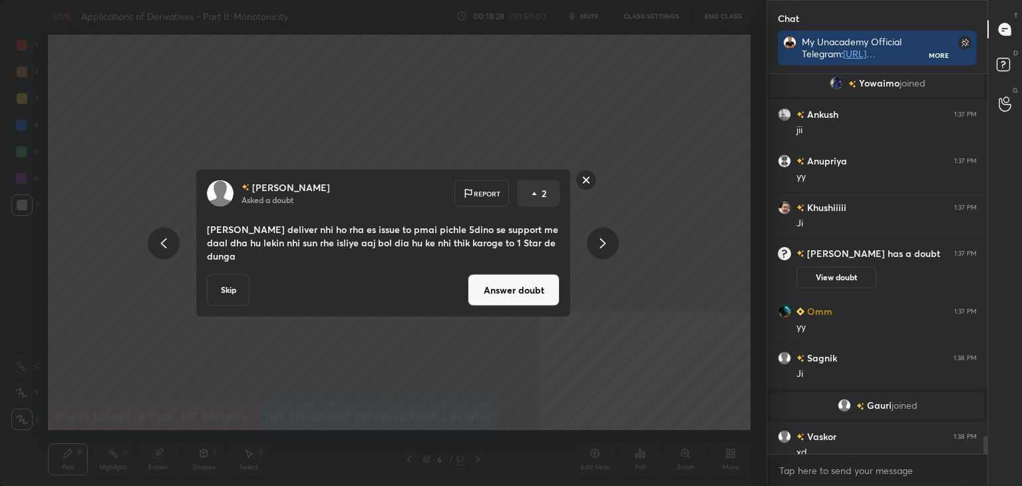
scroll to position [8127, 0]
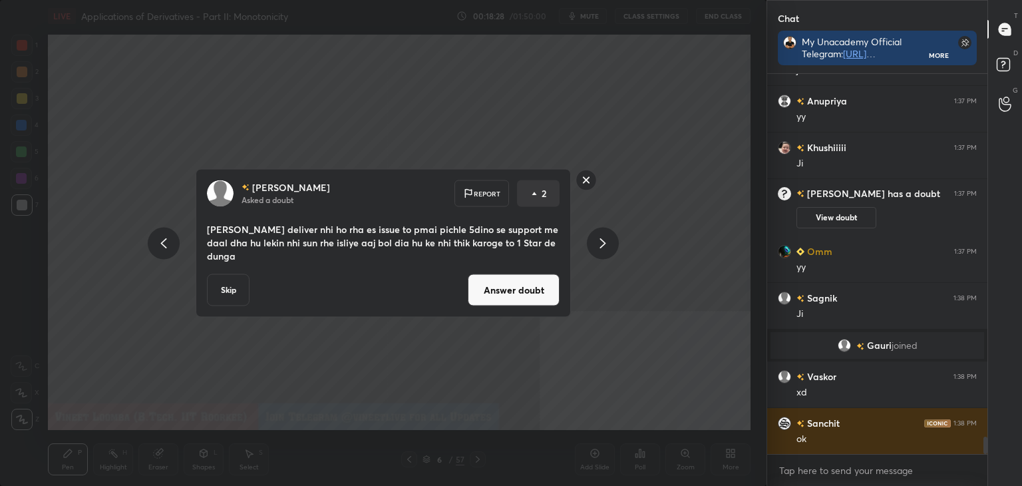
click at [516, 297] on button "Answer doubt" at bounding box center [514, 290] width 92 height 32
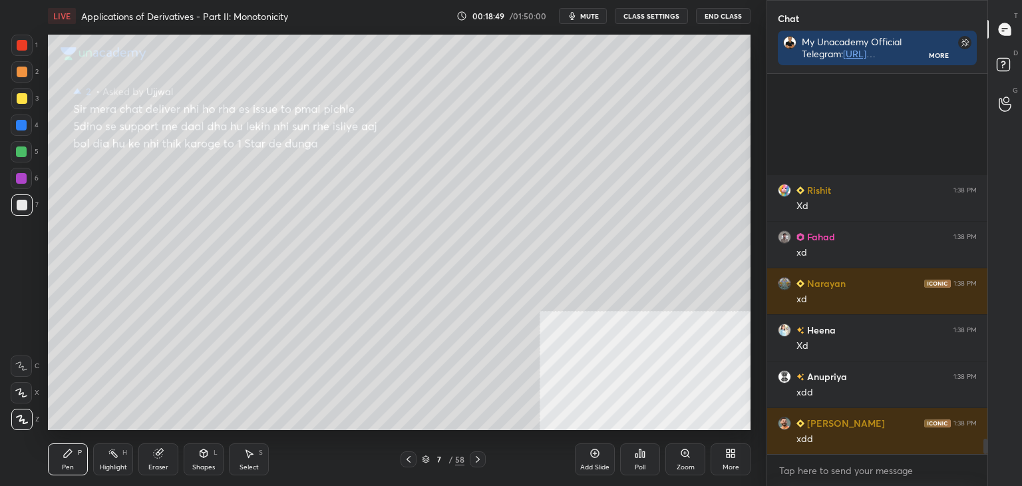
scroll to position [8971, 0]
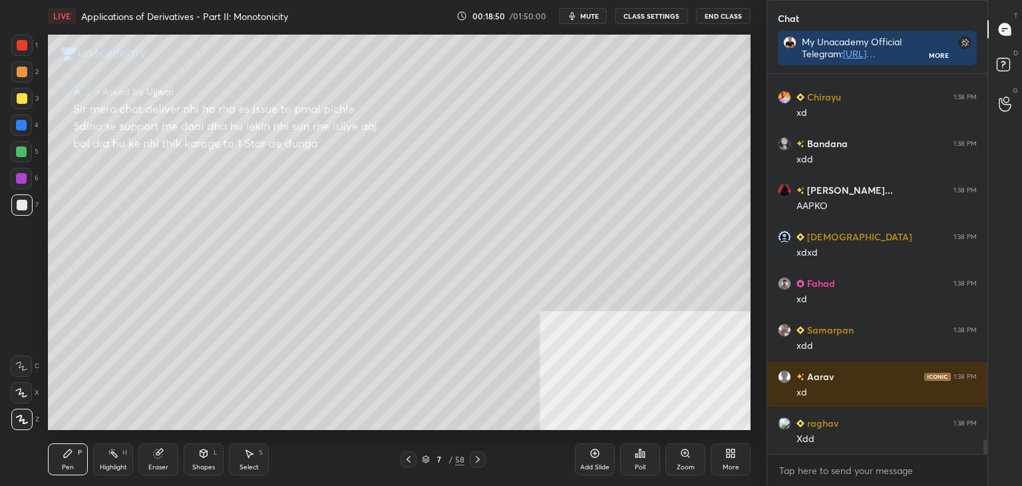
click at [411, 457] on icon at bounding box center [408, 459] width 11 height 11
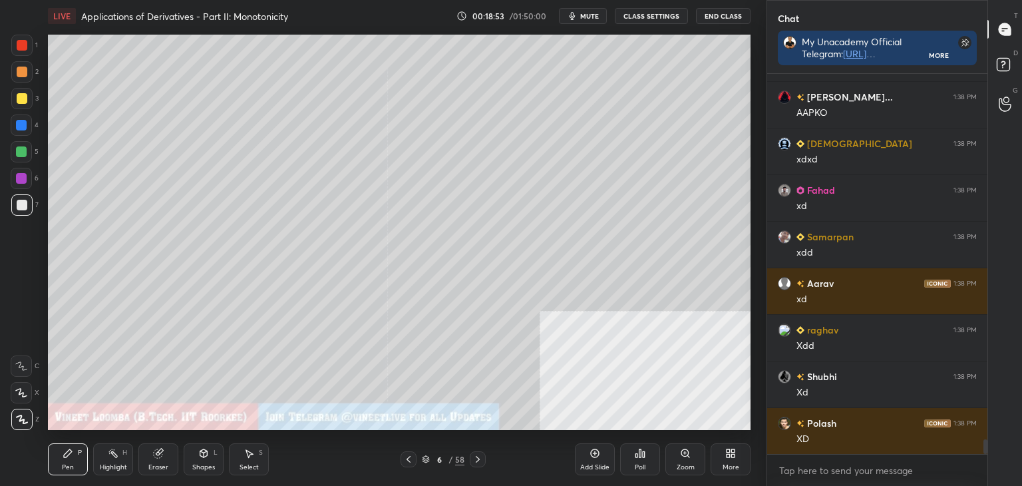
scroll to position [9530, 0]
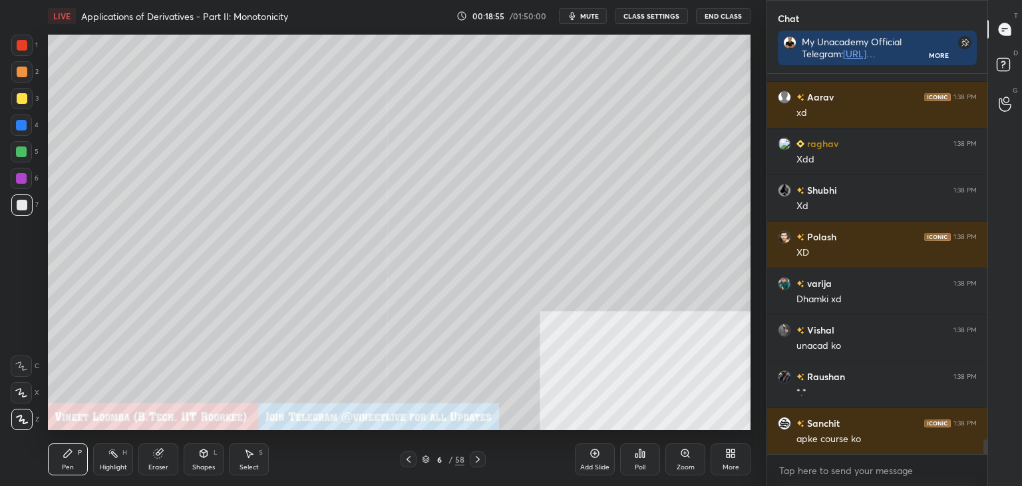
click at [476, 461] on icon at bounding box center [477, 459] width 11 height 11
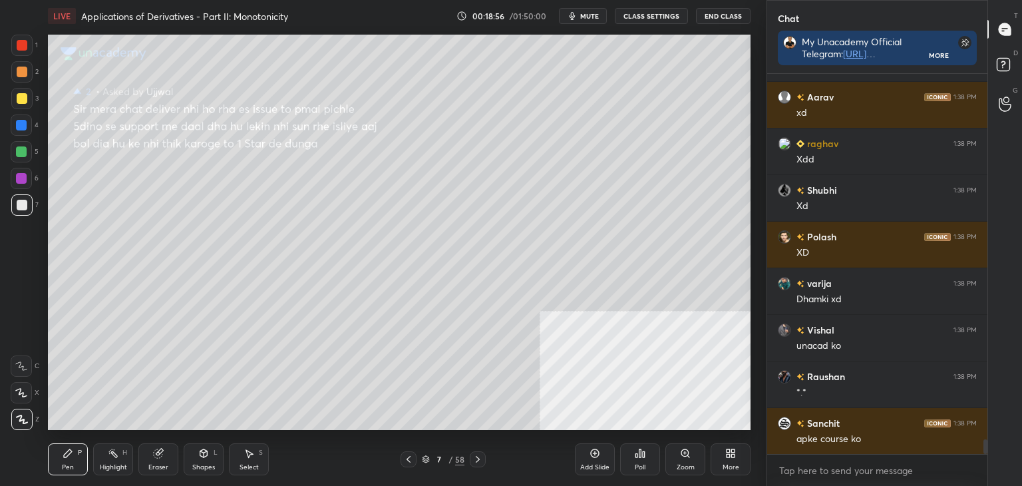
scroll to position [9623, 0]
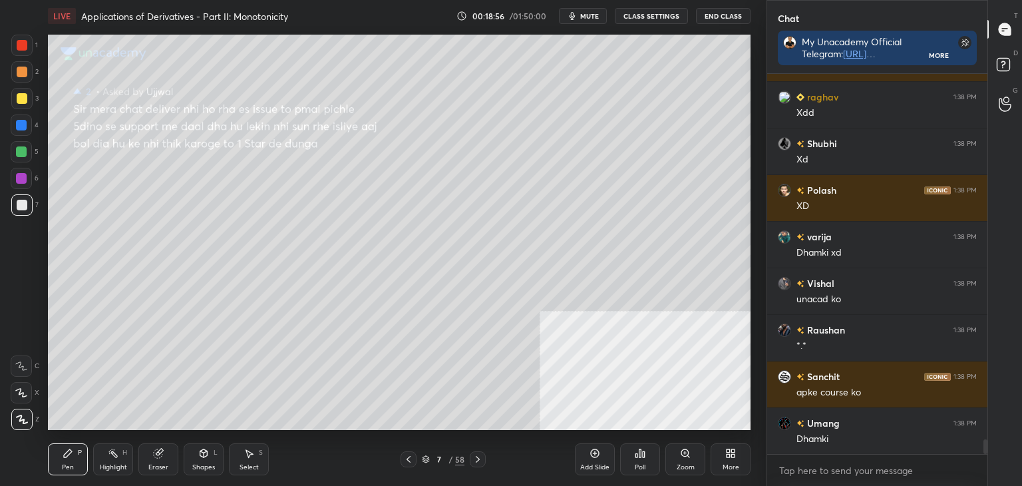
click at [409, 465] on div at bounding box center [409, 459] width 16 height 16
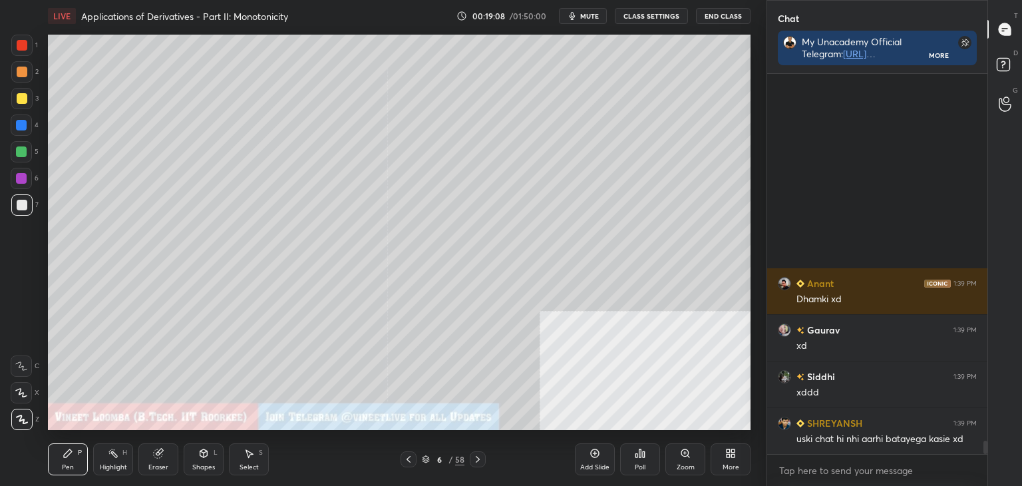
scroll to position [10275, 0]
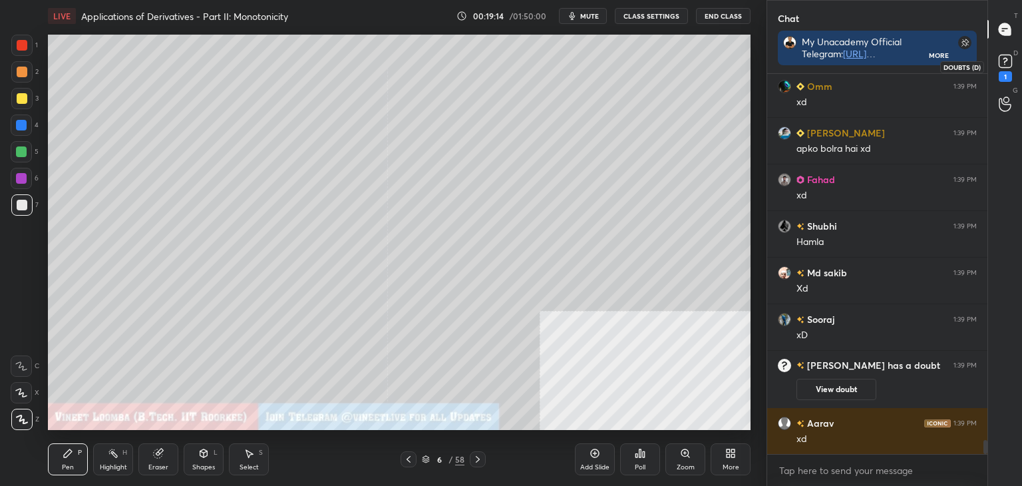
click at [1001, 73] on div "1" at bounding box center [1005, 76] width 13 height 11
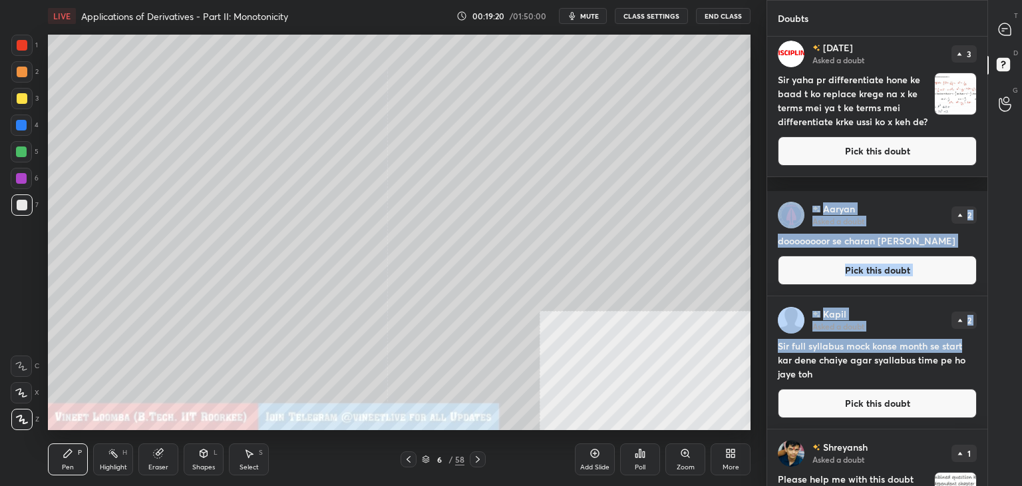
drag, startPoint x: 984, startPoint y: 204, endPoint x: 976, endPoint y: 302, distance: 98.8
click at [976, 339] on div "Ujjwal Asked a doubt 3 App ko de dunga aaj bol dia hu Pick this doubt Kartik As…" at bounding box center [877, 311] width 220 height 772
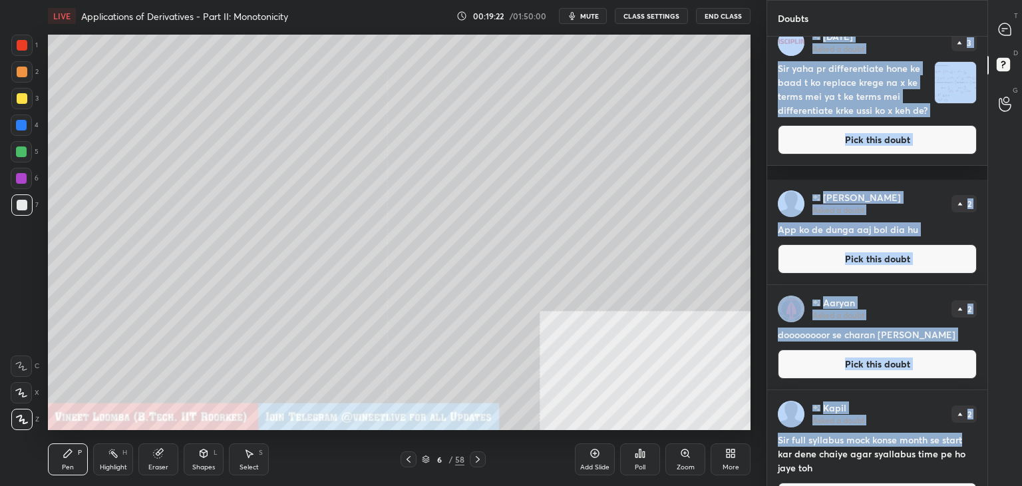
click at [820, 210] on p "Asked a doubt" at bounding box center [838, 209] width 52 height 11
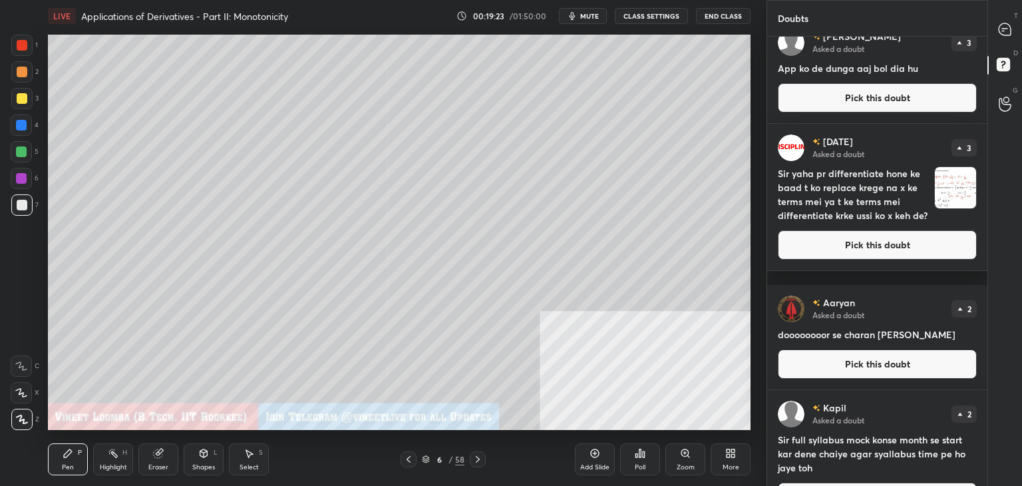
click at [807, 260] on button "Pick this doubt" at bounding box center [877, 244] width 199 height 29
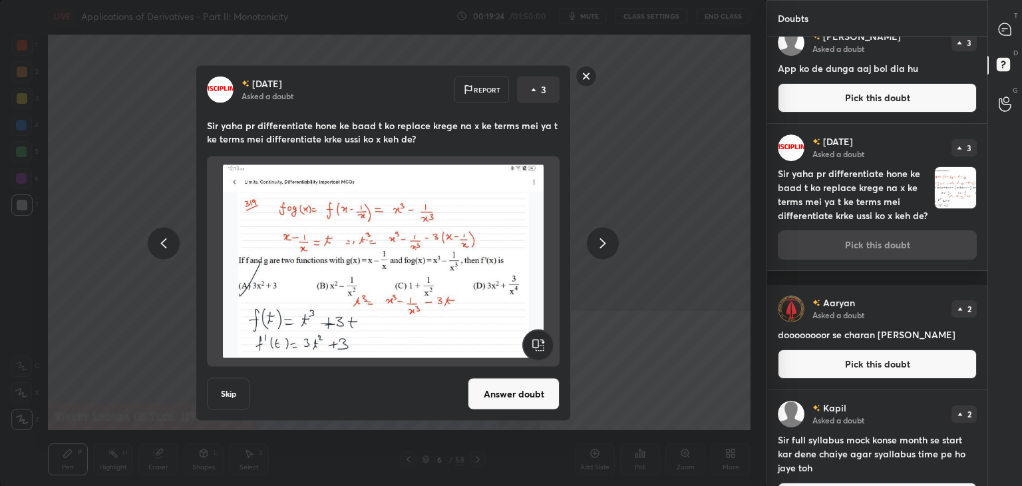
click at [590, 77] on rect at bounding box center [586, 76] width 21 height 21
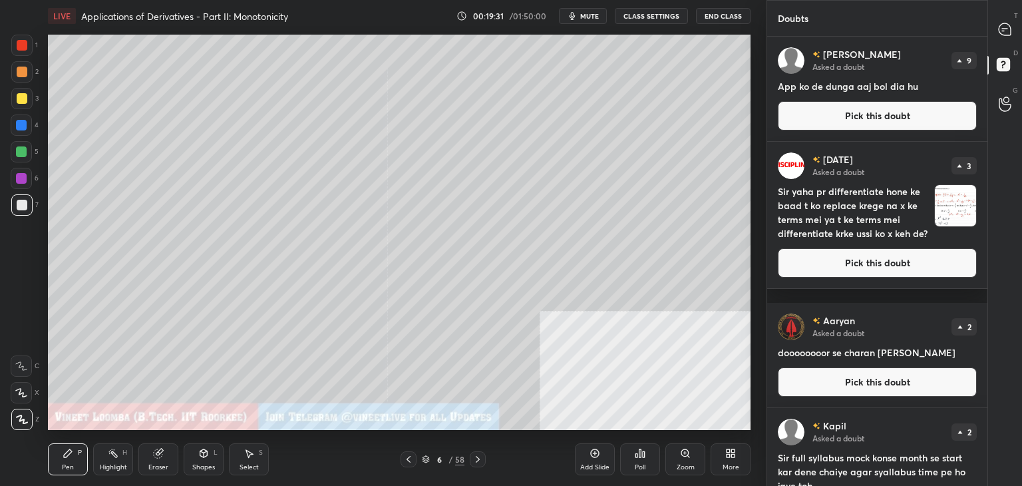
click at [936, 118] on button "Pick this doubt" at bounding box center [877, 115] width 199 height 29
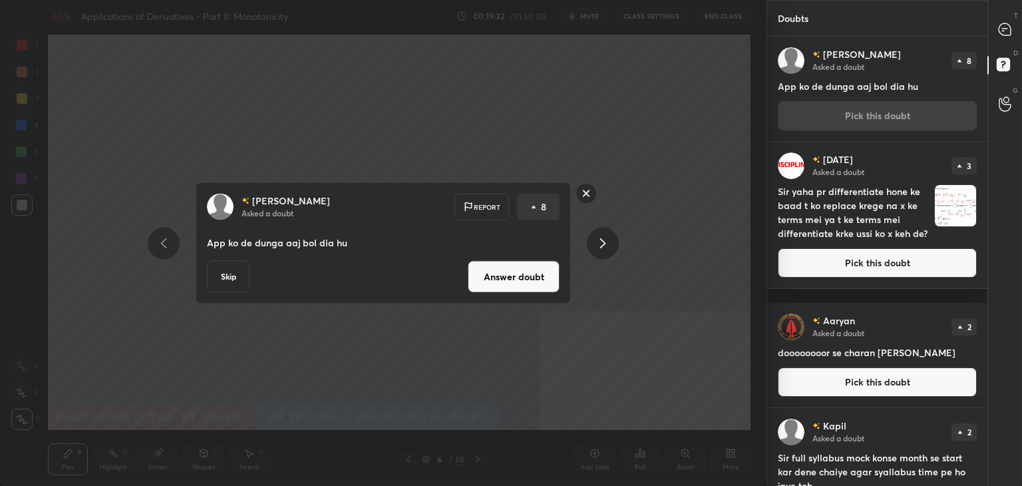
drag, startPoint x: 527, startPoint y: 283, endPoint x: 534, endPoint y: 268, distance: 16.4
click at [527, 283] on button "Answer doubt" at bounding box center [514, 277] width 92 height 32
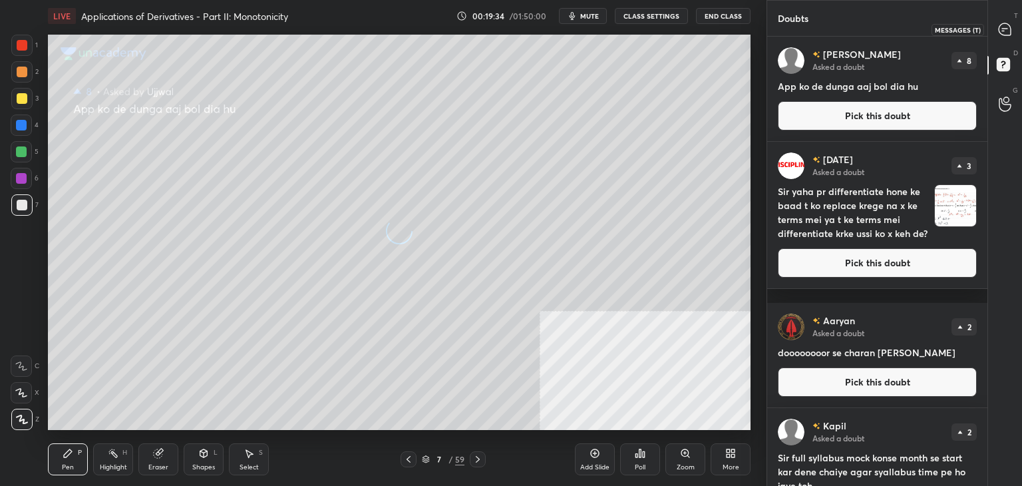
click at [1011, 29] on icon at bounding box center [1005, 30] width 14 height 14
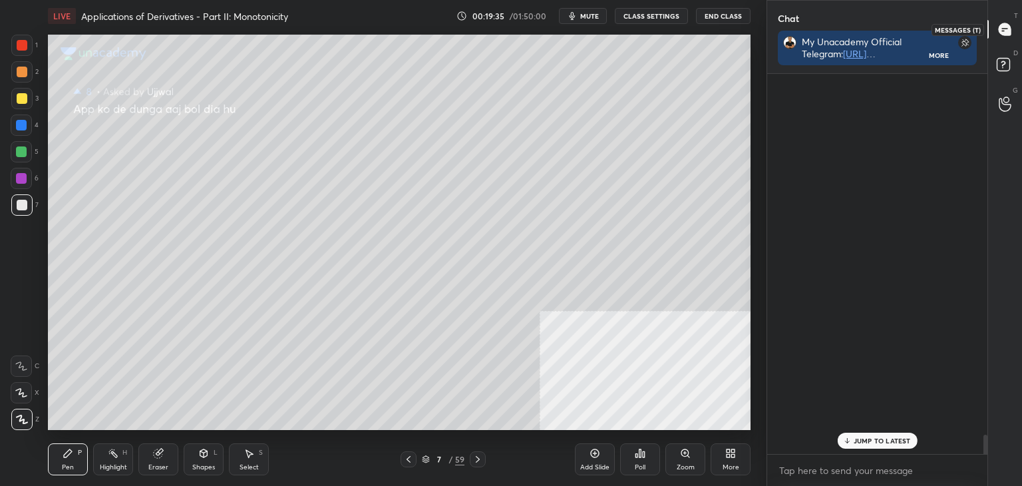
scroll to position [408, 216]
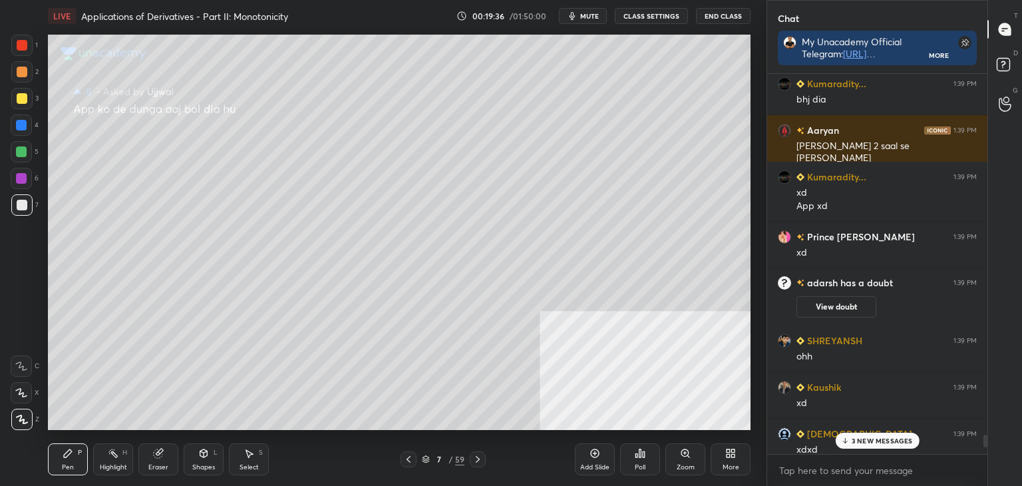
drag, startPoint x: 863, startPoint y: 444, endPoint x: 859, endPoint y: 437, distance: 7.8
click at [862, 443] on p "3 NEW MESSAGES" at bounding box center [882, 441] width 61 height 8
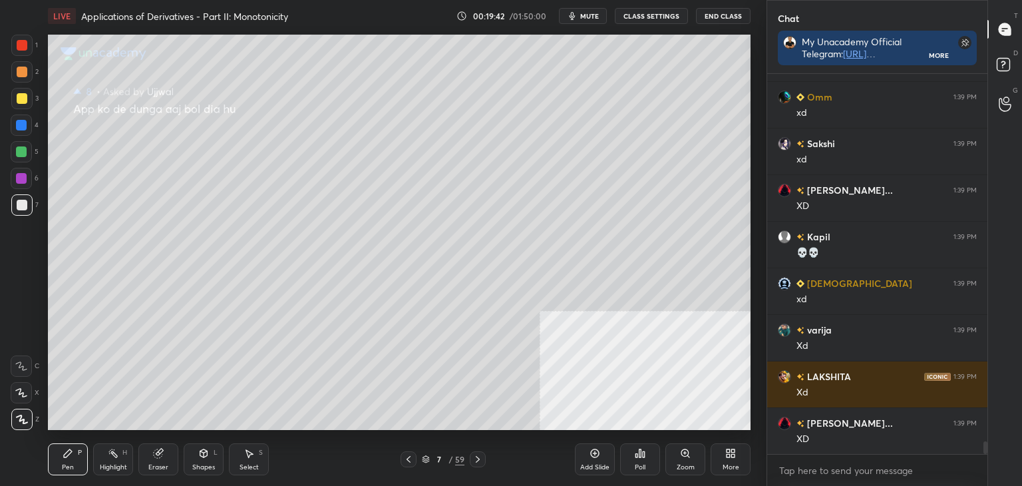
click at [154, 459] on div "Eraser" at bounding box center [158, 459] width 40 height 32
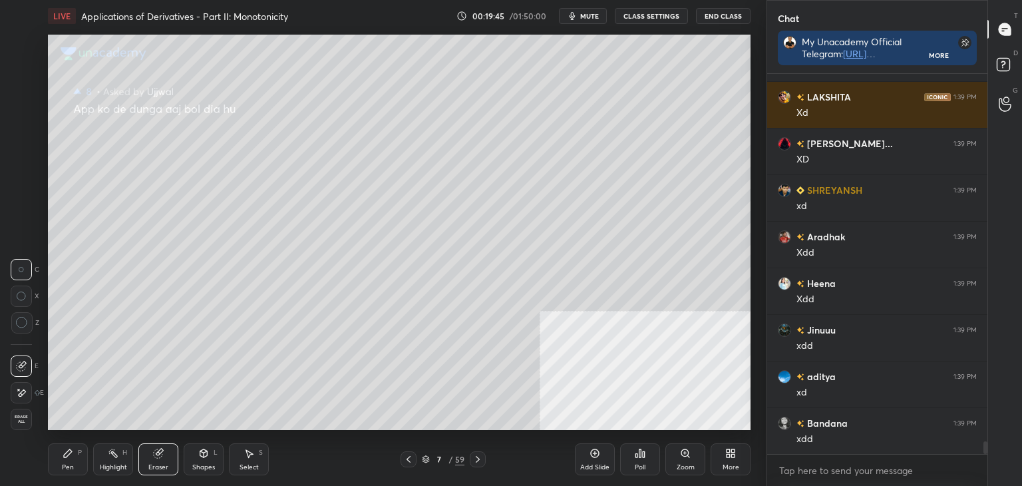
click at [73, 462] on div "Pen P" at bounding box center [68, 459] width 40 height 32
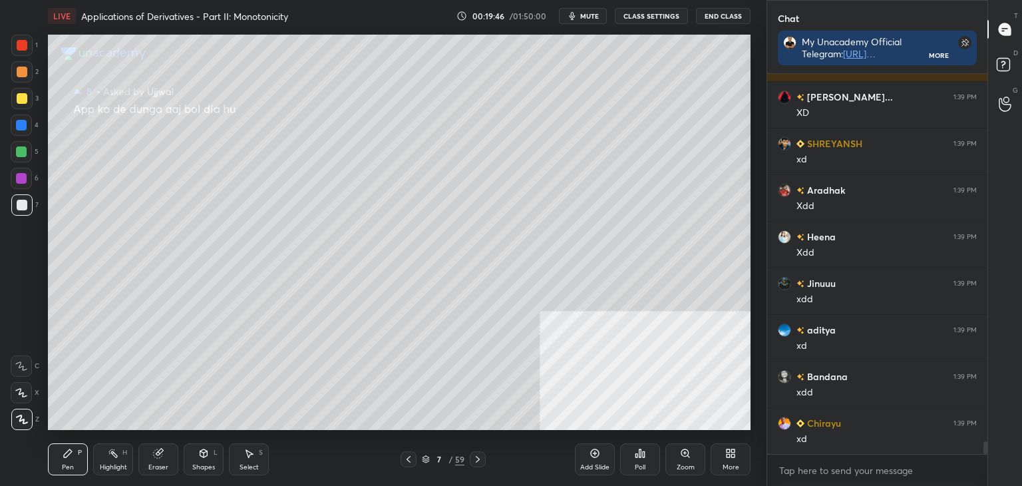
drag, startPoint x: 412, startPoint y: 460, endPoint x: 413, endPoint y: 440, distance: 20.6
click at [412, 458] on icon at bounding box center [408, 459] width 11 height 11
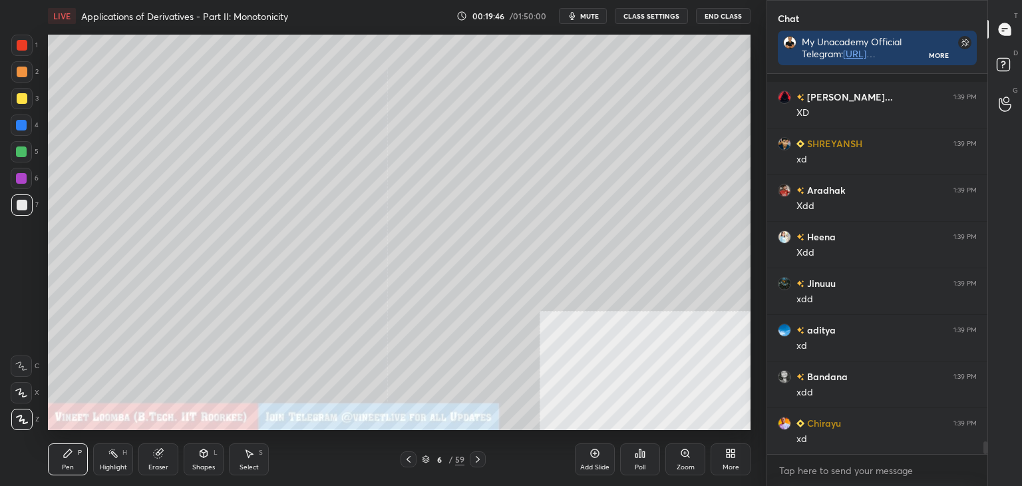
scroll to position [11335, 0]
drag, startPoint x: 71, startPoint y: 472, endPoint x: 60, endPoint y: 458, distance: 17.0
click at [69, 472] on div "Pen P" at bounding box center [68, 459] width 40 height 32
drag, startPoint x: 22, startPoint y: 214, endPoint x: 37, endPoint y: 203, distance: 18.1
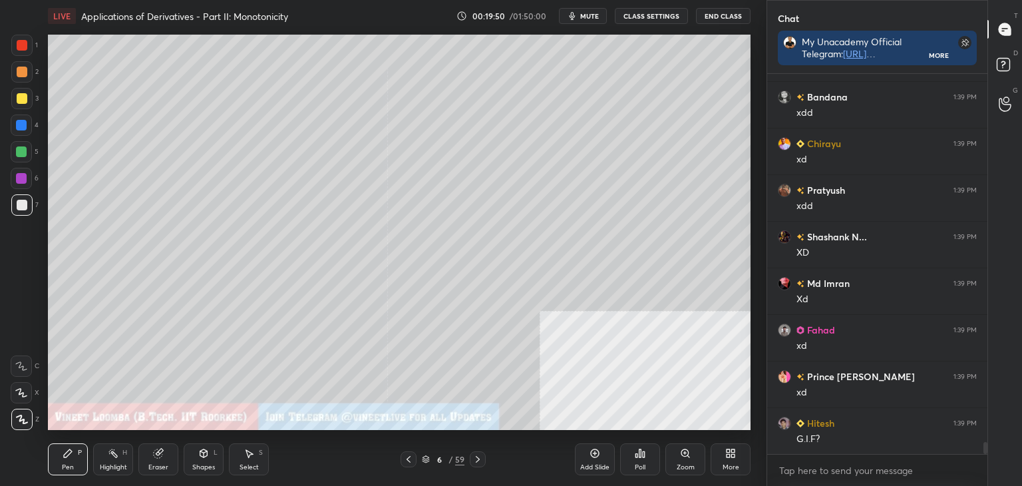
click at [23, 214] on div at bounding box center [21, 204] width 21 height 21
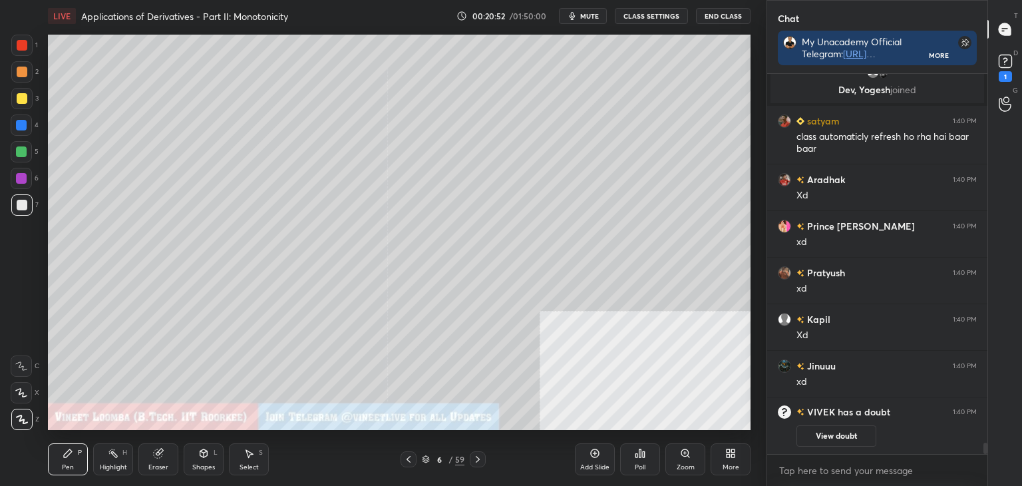
scroll to position [12067, 0]
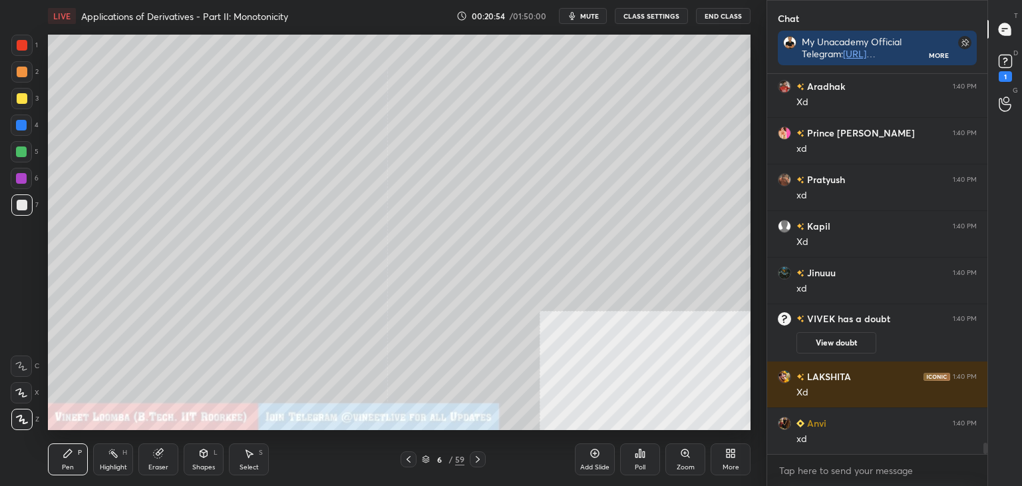
drag, startPoint x: 21, startPoint y: 96, endPoint x: 21, endPoint y: 103, distance: 6.7
click at [24, 95] on div at bounding box center [22, 98] width 11 height 11
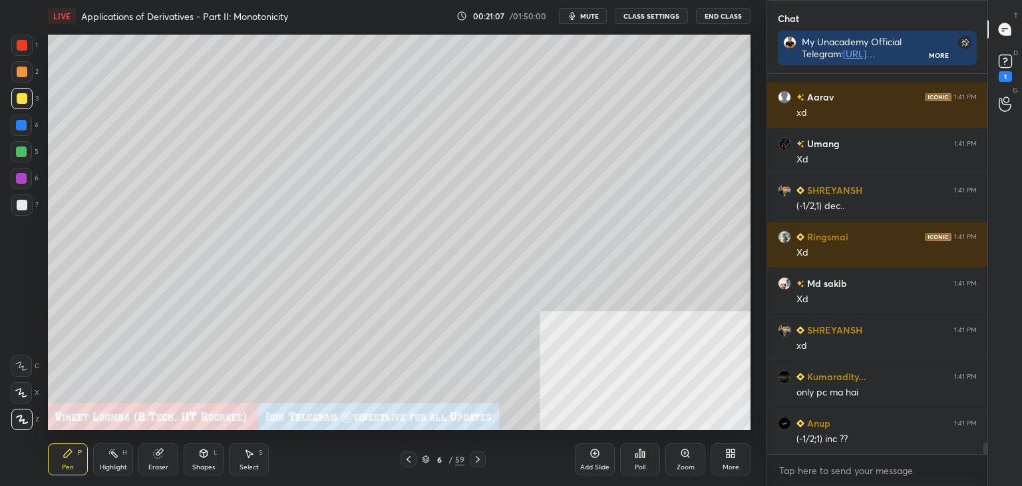
scroll to position [12584, 0]
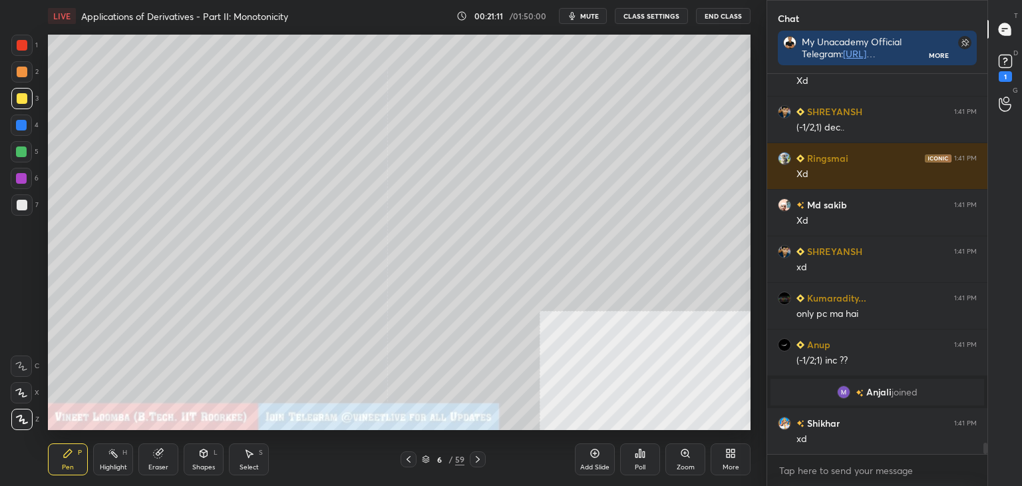
click at [152, 465] on div "Eraser" at bounding box center [158, 467] width 20 height 7
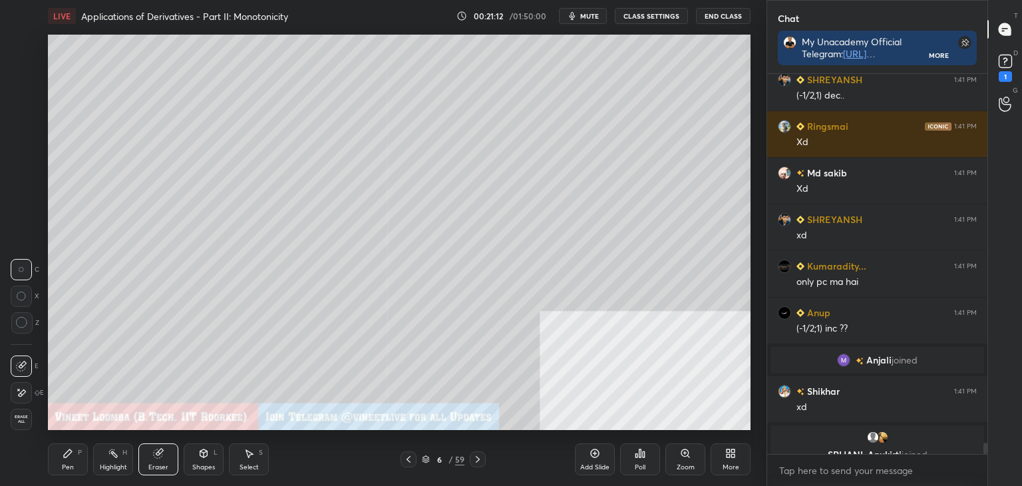
scroll to position [12632, 0]
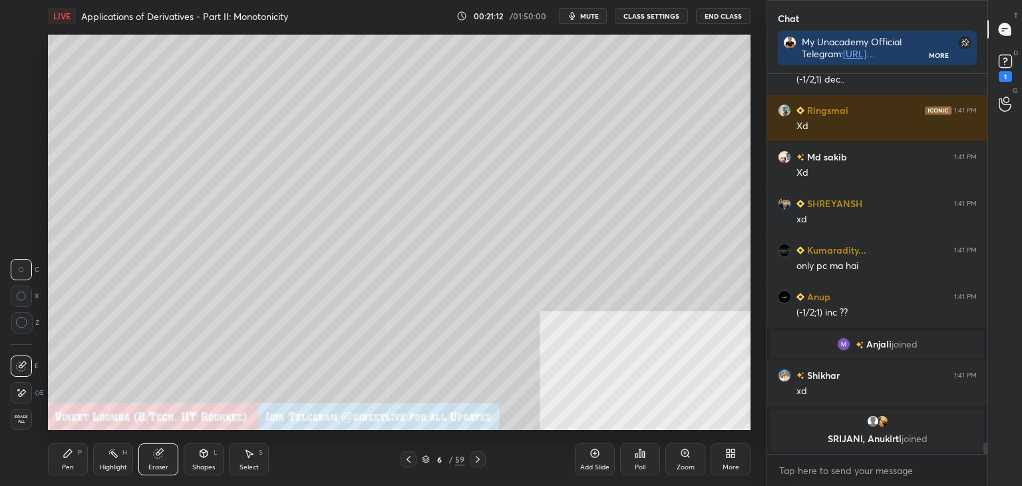
click at [19, 391] on icon at bounding box center [21, 392] width 11 height 11
drag, startPoint x: 67, startPoint y: 464, endPoint x: 69, endPoint y: 446, distance: 18.7
click at [67, 461] on div "Pen P" at bounding box center [68, 459] width 40 height 32
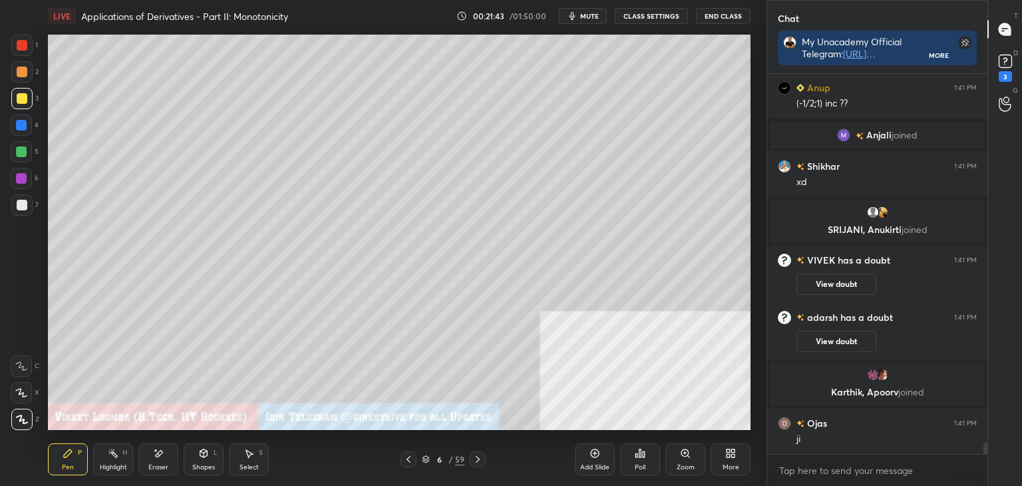
scroll to position [12743, 0]
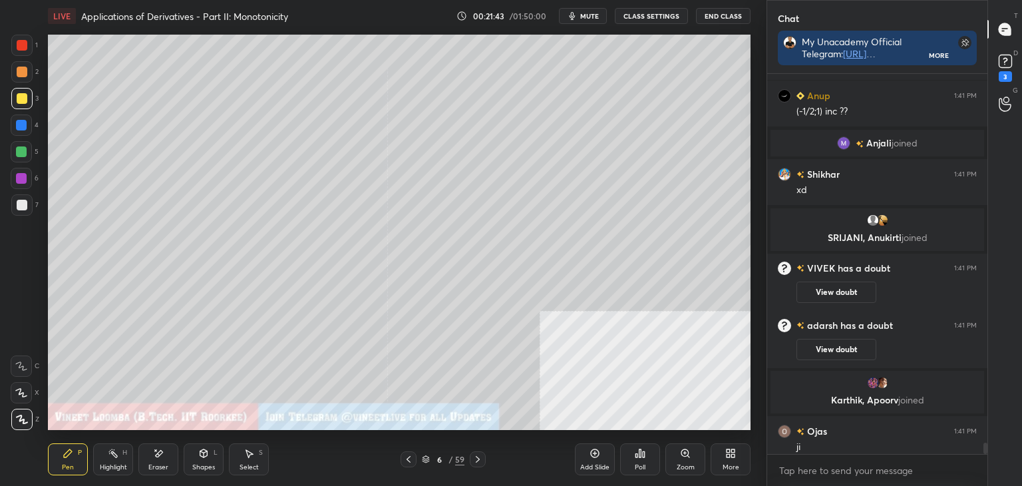
click at [21, 49] on div at bounding box center [22, 45] width 11 height 11
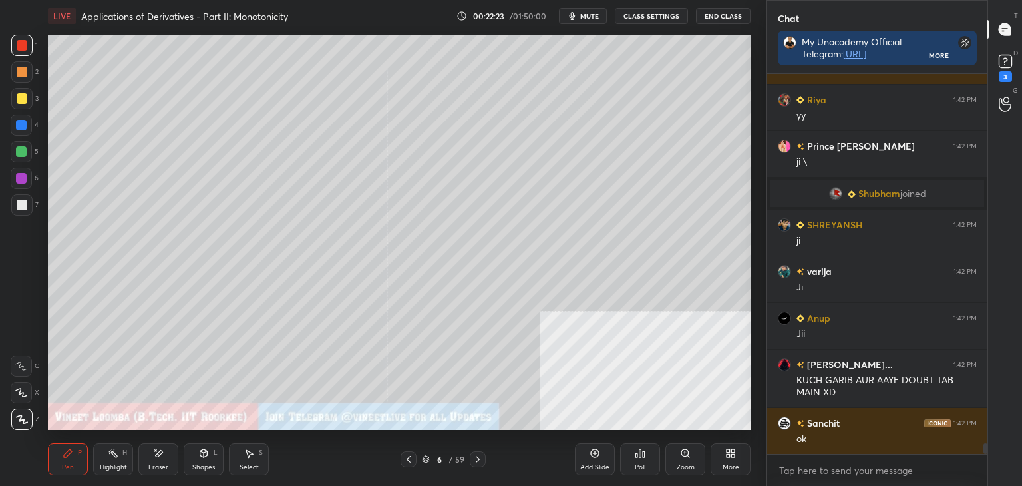
scroll to position [13262, 0]
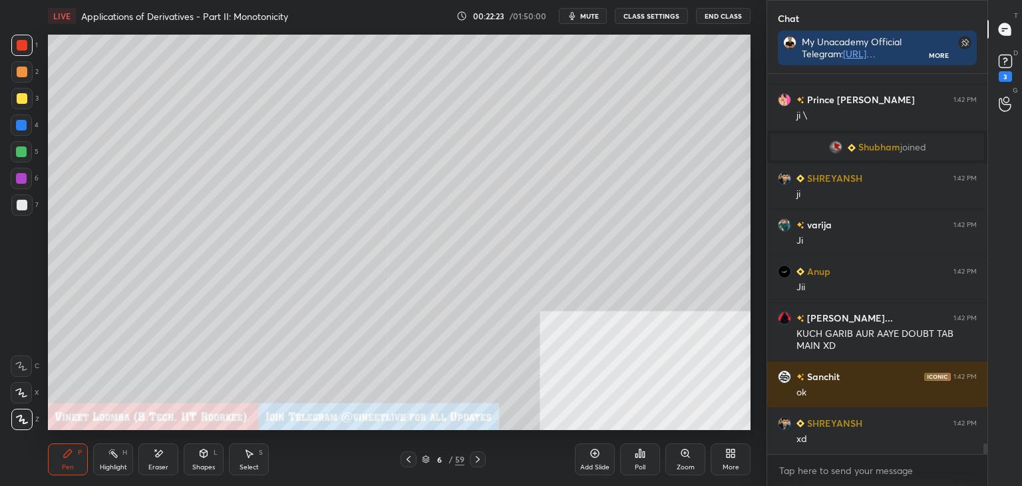
click at [480, 459] on icon at bounding box center [477, 459] width 11 height 11
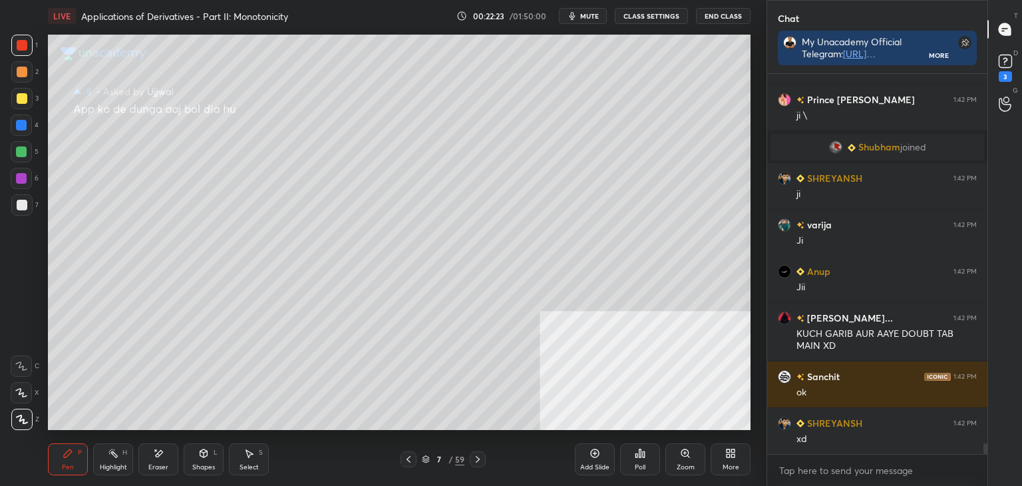
click at [477, 458] on icon at bounding box center [477, 459] width 11 height 11
click at [476, 456] on icon at bounding box center [477, 459] width 11 height 11
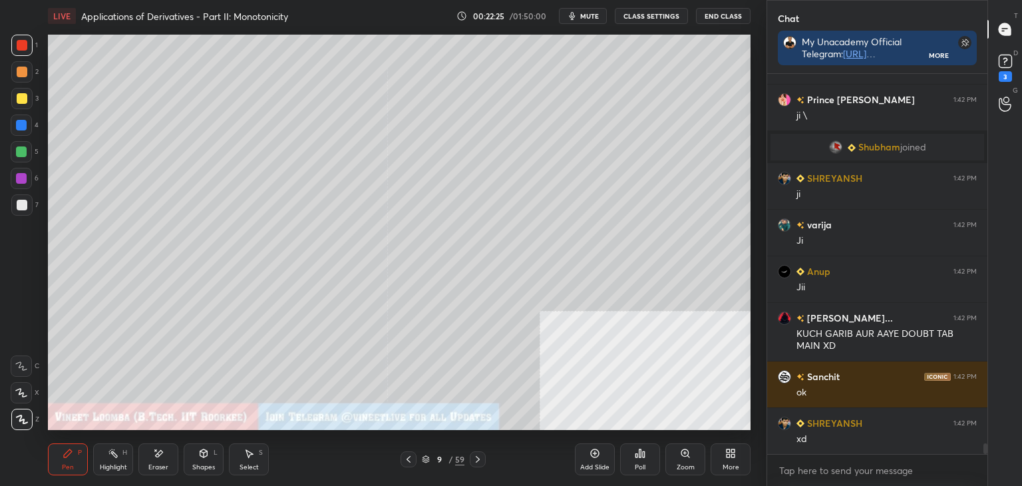
drag, startPoint x: 22, startPoint y: 96, endPoint x: 35, endPoint y: 104, distance: 15.0
click at [23, 96] on div at bounding box center [22, 98] width 11 height 11
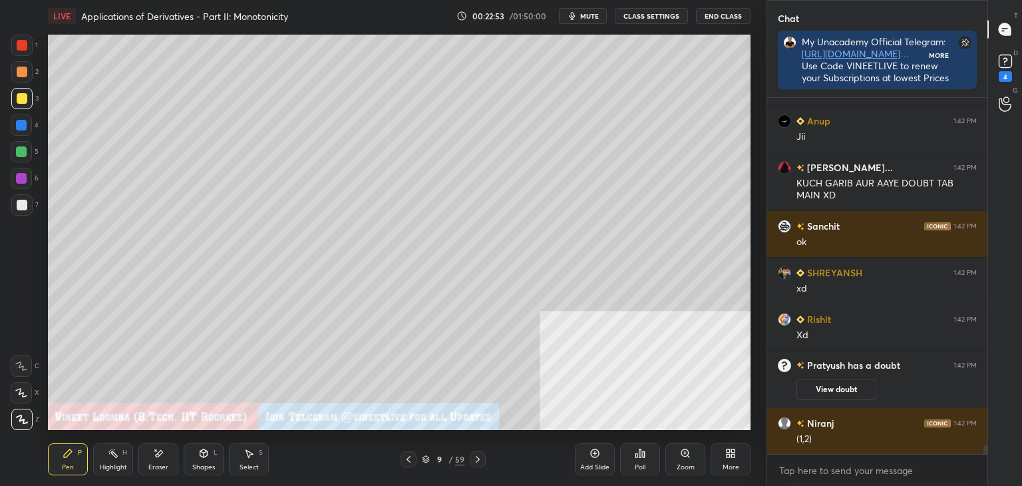
scroll to position [13362, 0]
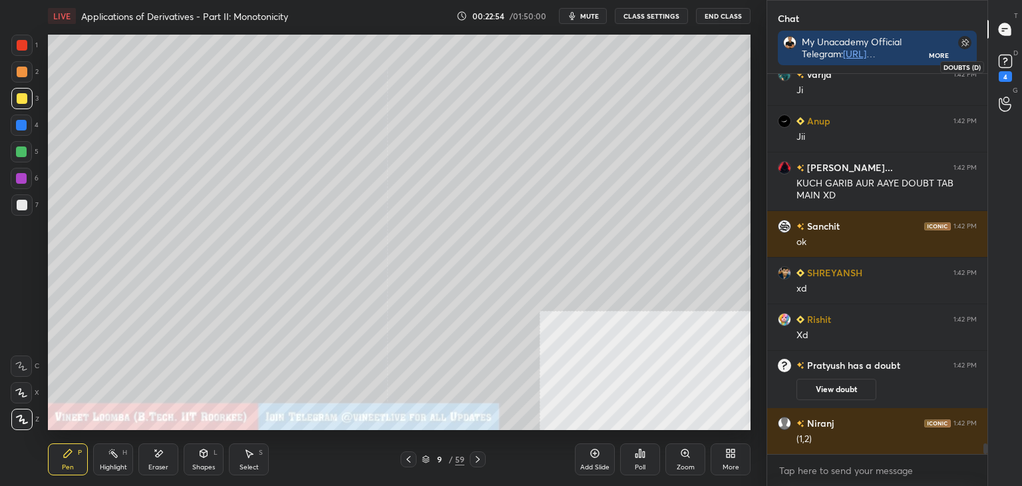
click at [1013, 63] on icon at bounding box center [1005, 61] width 20 height 20
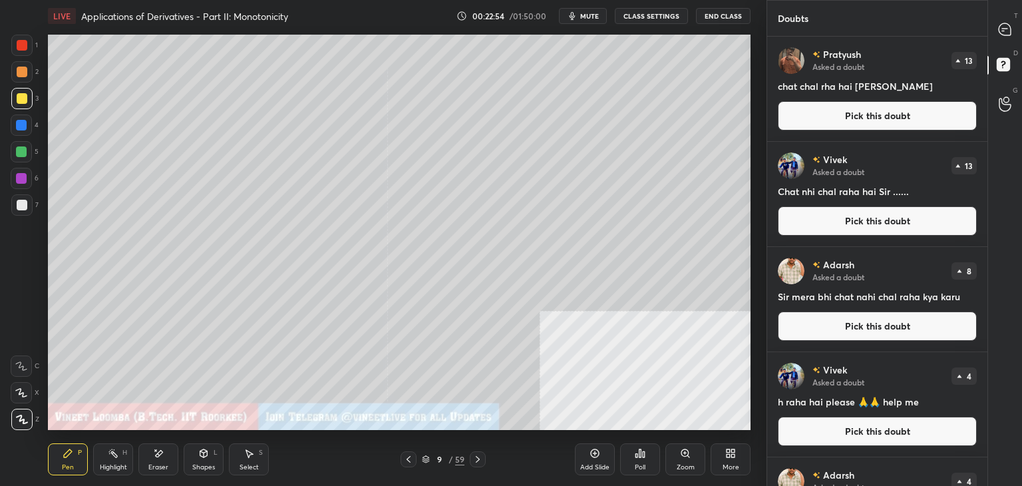
click at [957, 120] on button "Pick this doubt" at bounding box center [877, 115] width 199 height 29
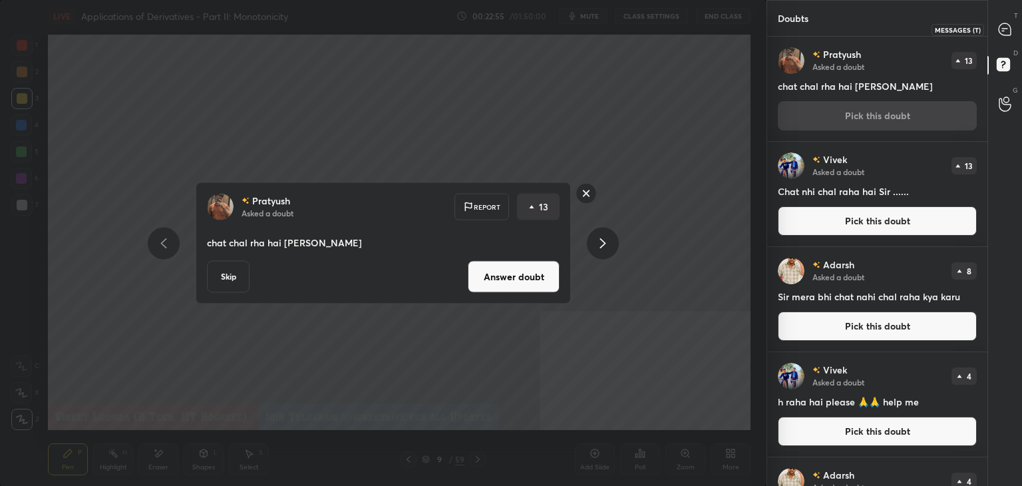
click at [1006, 28] on icon at bounding box center [1005, 30] width 14 height 14
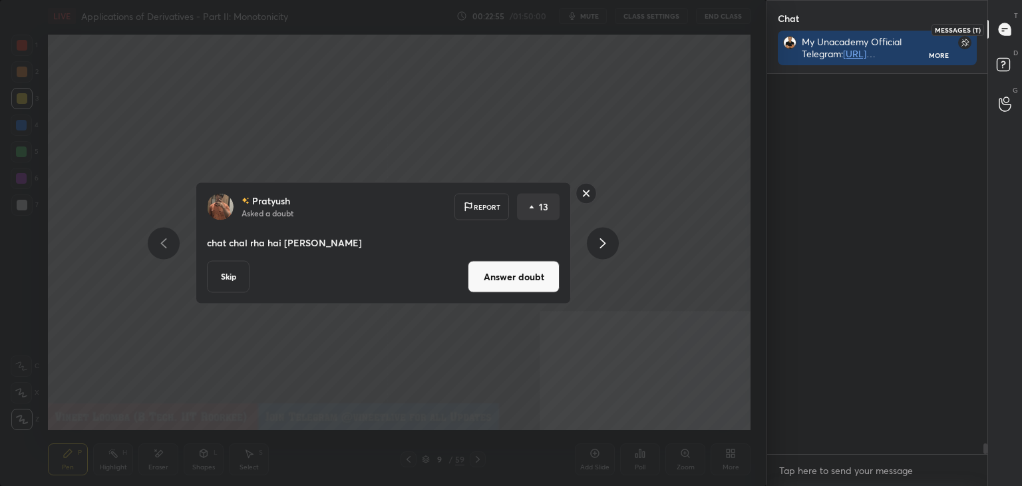
scroll to position [13567, 0]
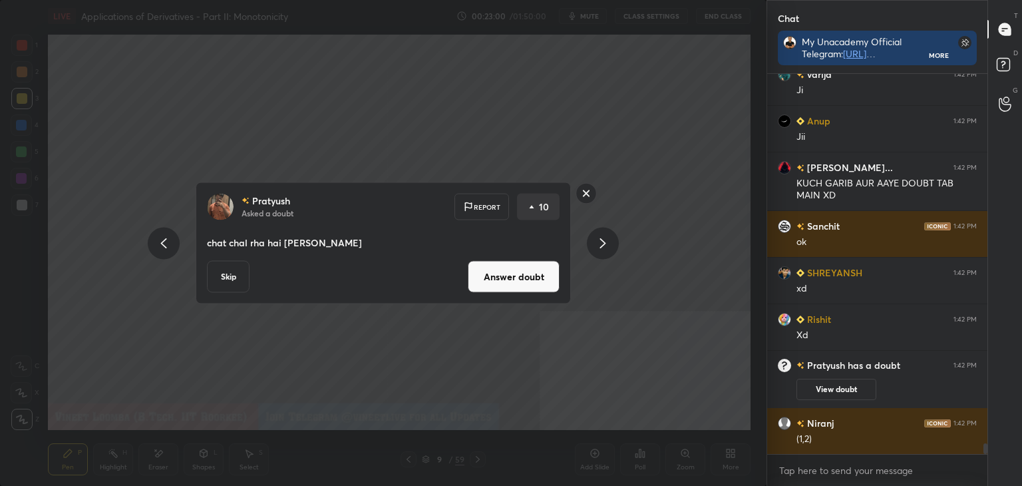
click at [586, 189] on rect at bounding box center [586, 193] width 21 height 21
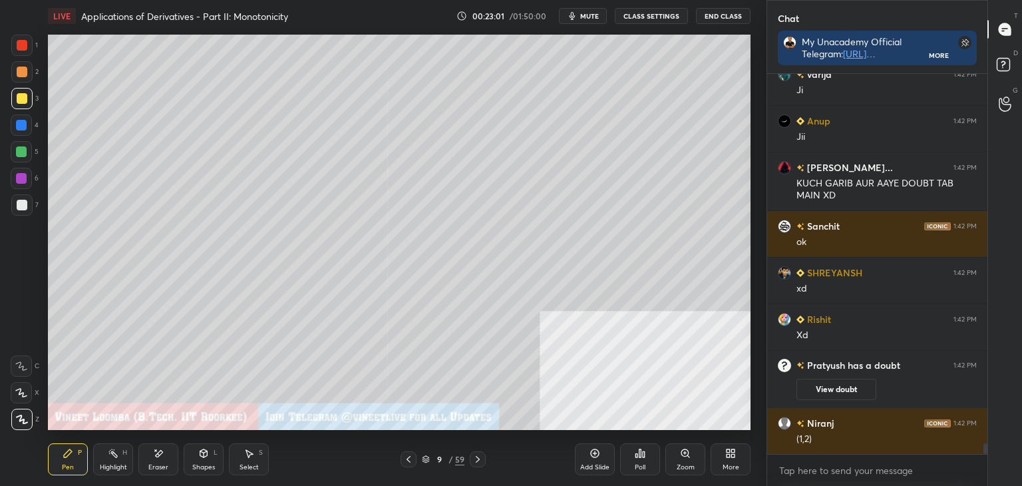
click at [582, 20] on button "mute" at bounding box center [583, 16] width 48 height 16
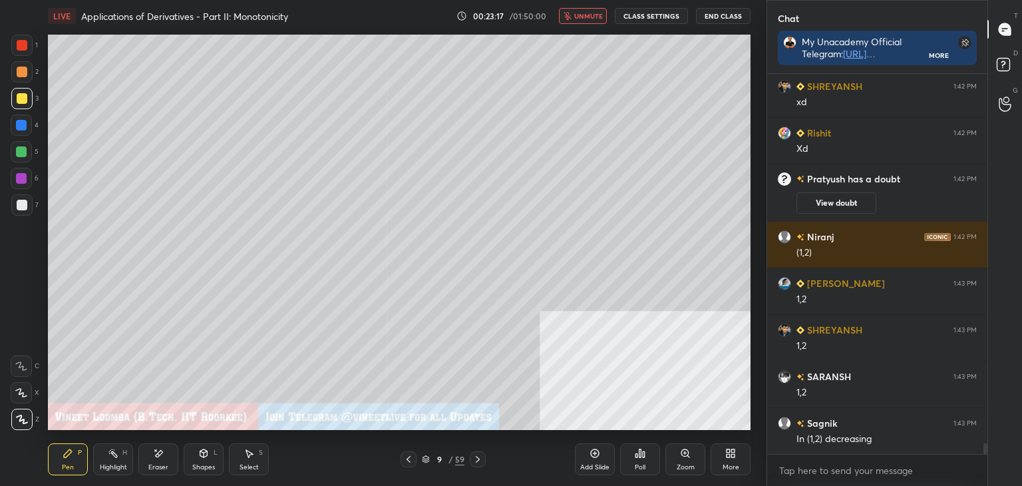
scroll to position [13528, 0]
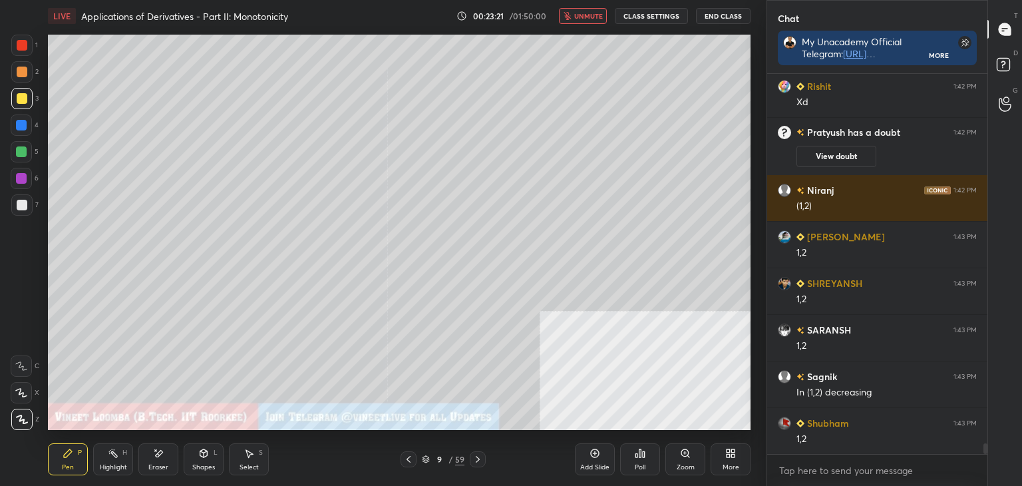
drag, startPoint x: 586, startPoint y: 16, endPoint x: 570, endPoint y: 32, distance: 22.6
click at [586, 17] on span "unmute" at bounding box center [588, 15] width 29 height 9
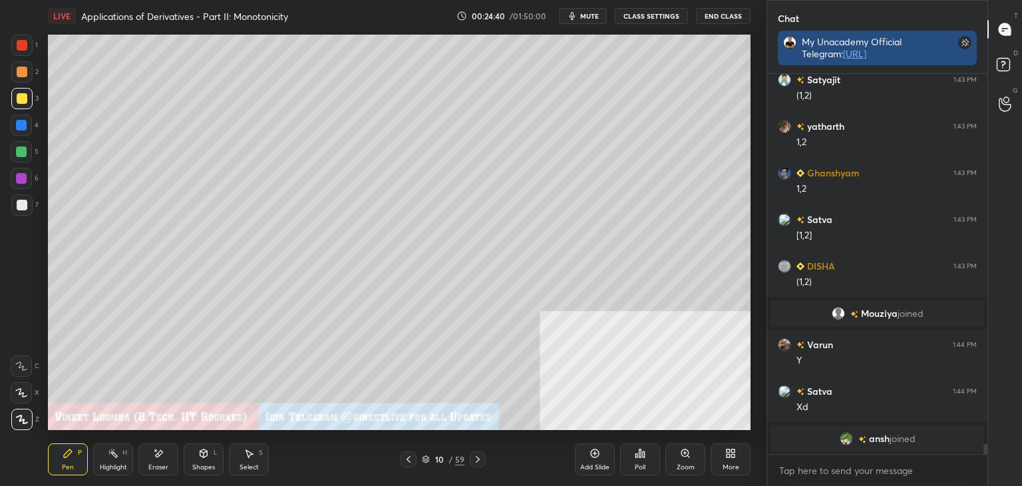
scroll to position [367, 216]
drag, startPoint x: 1013, startPoint y: 47, endPoint x: 1009, endPoint y: 59, distance: 12.2
click at [1014, 49] on p "D" at bounding box center [1015, 53] width 5 height 10
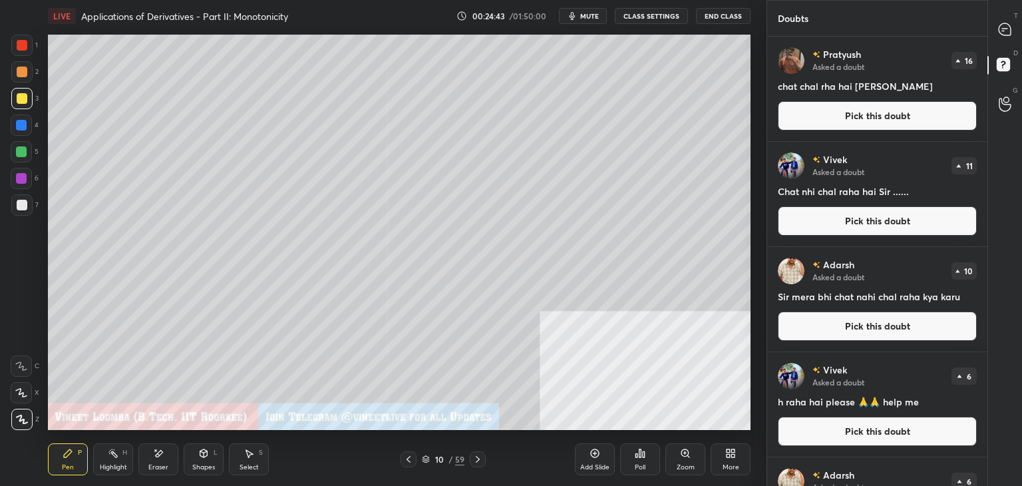
click at [934, 126] on button "Pick this doubt" at bounding box center [877, 115] width 199 height 29
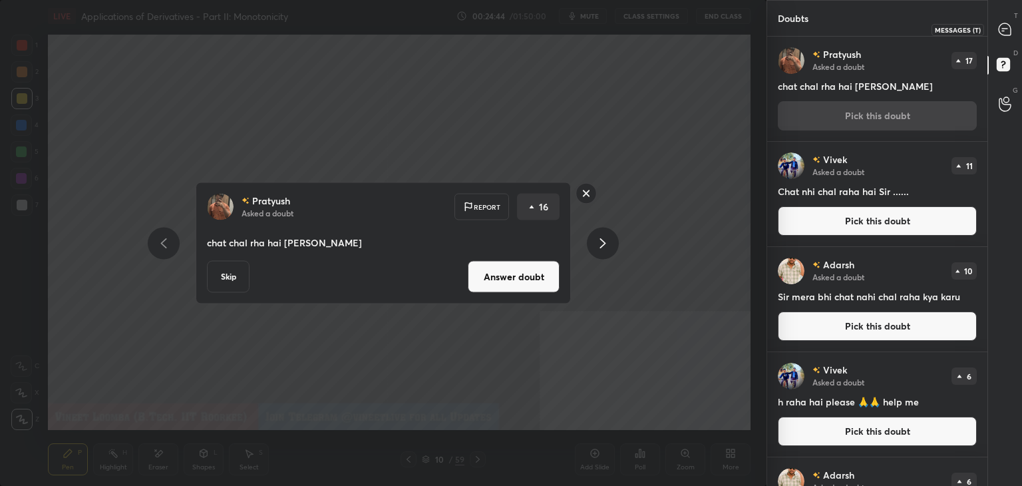
drag, startPoint x: 999, startPoint y: 32, endPoint x: 1006, endPoint y: 31, distance: 7.4
click at [1001, 33] on icon at bounding box center [1005, 29] width 12 height 12
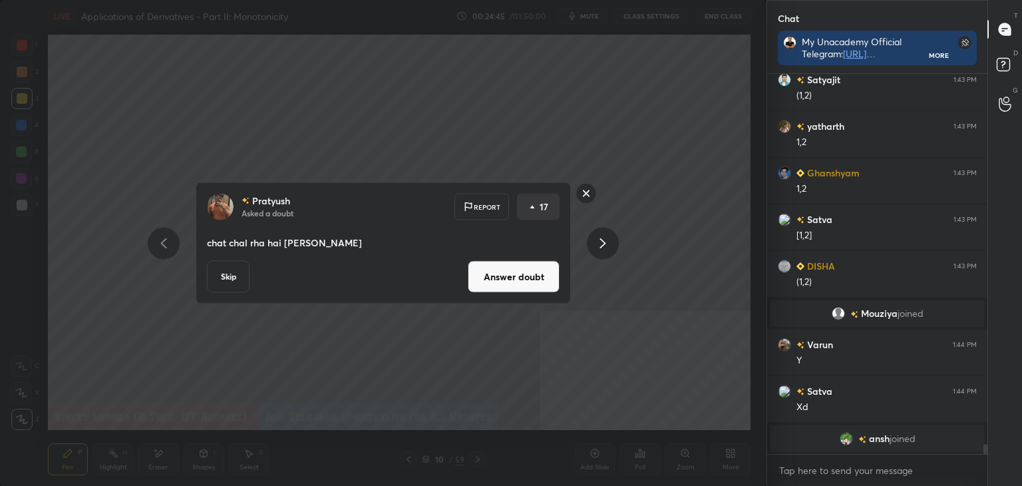
click at [516, 275] on button "Answer doubt" at bounding box center [514, 277] width 92 height 32
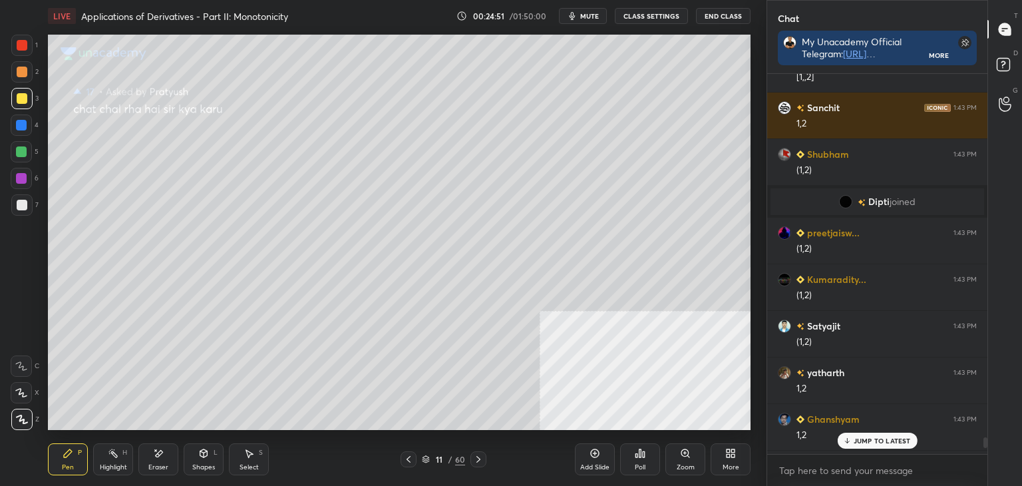
drag, startPoint x: 858, startPoint y: 441, endPoint x: 822, endPoint y: 430, distance: 37.5
click at [858, 441] on p "JUMP TO LATEST" at bounding box center [882, 441] width 57 height 8
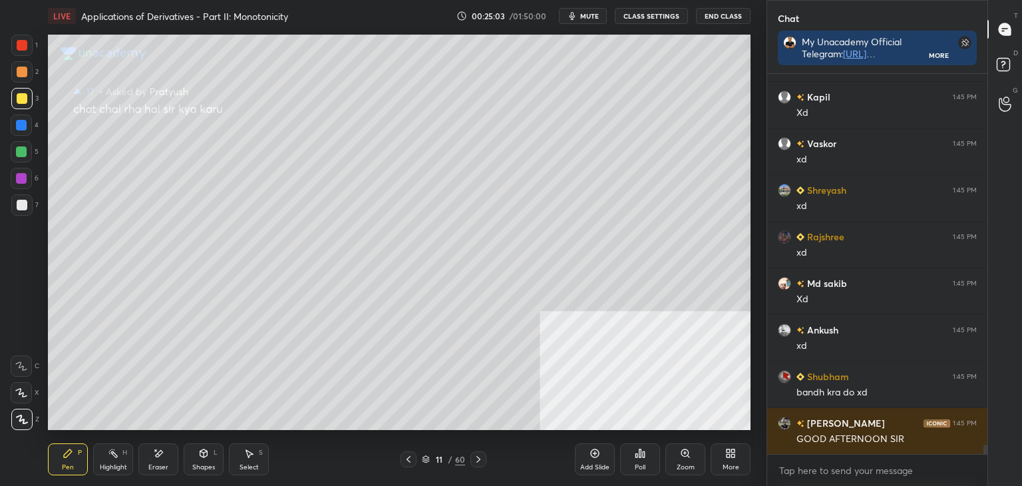
click at [411, 458] on icon at bounding box center [408, 459] width 11 height 11
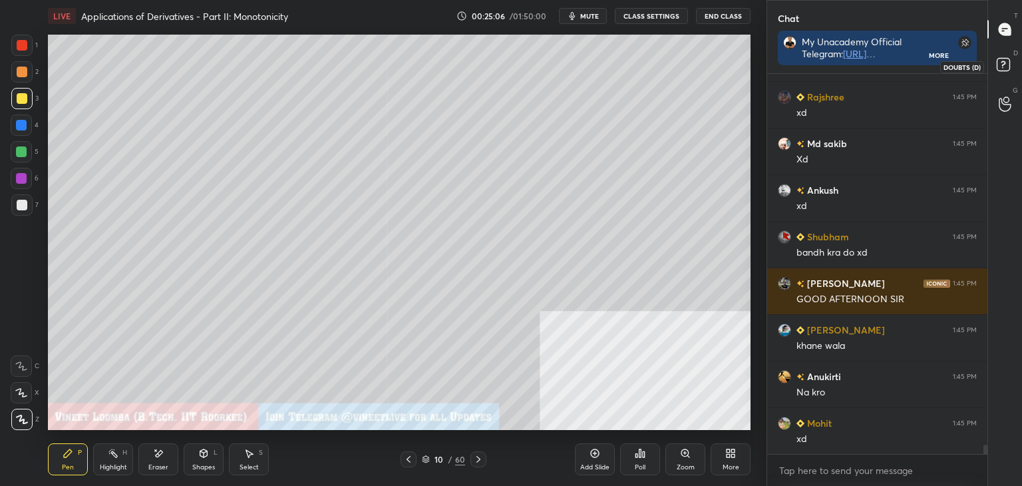
click at [999, 66] on rect at bounding box center [1003, 65] width 13 height 13
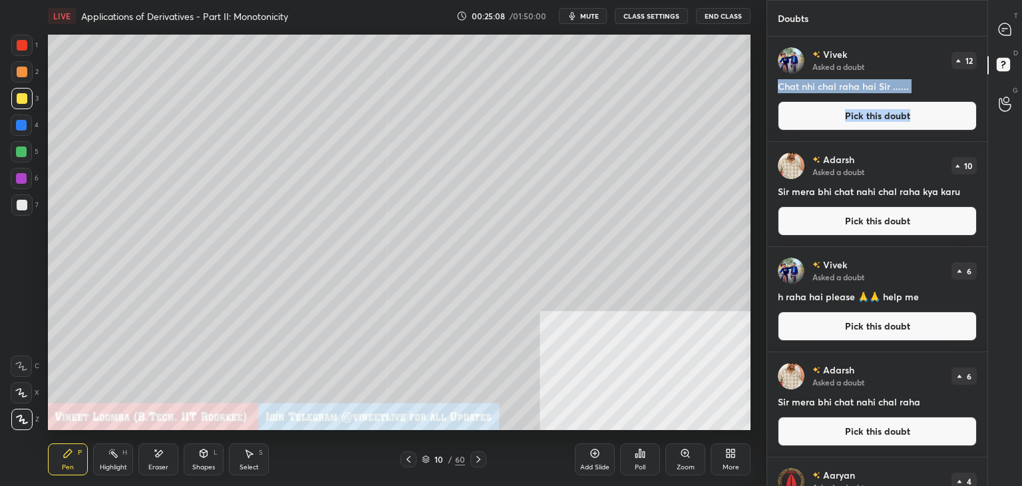
drag, startPoint x: 982, startPoint y: 65, endPoint x: 978, endPoint y: 97, distance: 32.8
click at [978, 99] on div "Vivek Asked a doubt 12 Chat nhi chal raha hai Sir ...... Pick this doubt" at bounding box center [877, 89] width 220 height 104
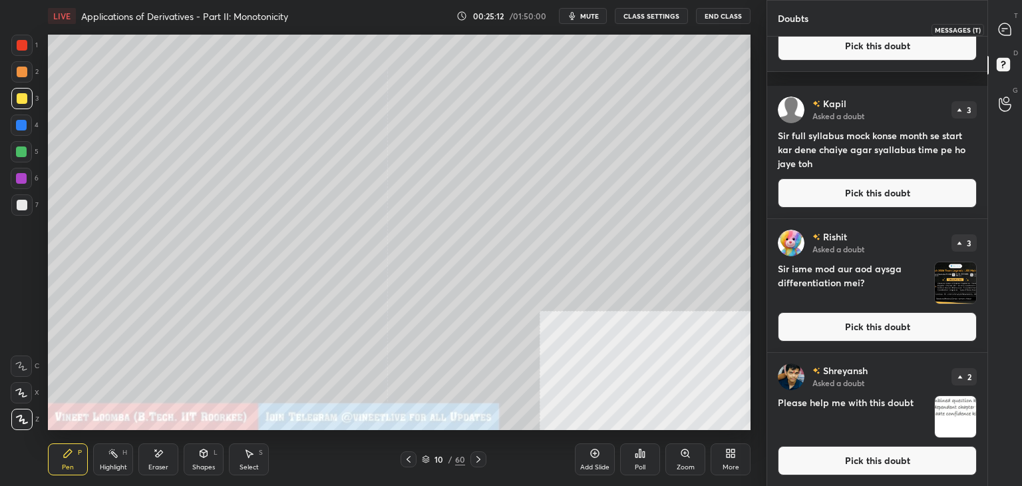
drag, startPoint x: 1003, startPoint y: 41, endPoint x: 997, endPoint y: 37, distance: 6.9
click at [1006, 40] on div at bounding box center [1005, 29] width 27 height 24
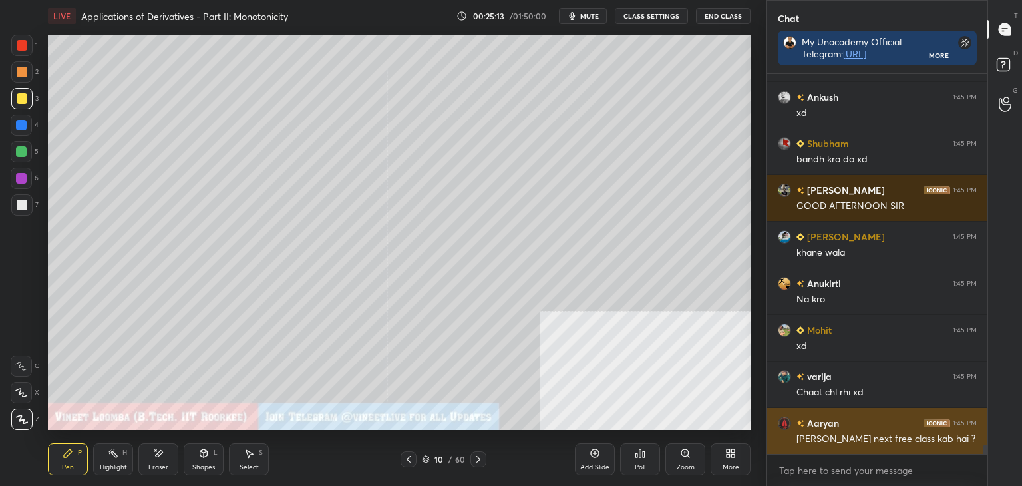
click at [849, 439] on div "sir aapki next free class kab hai ?" at bounding box center [887, 439] width 180 height 13
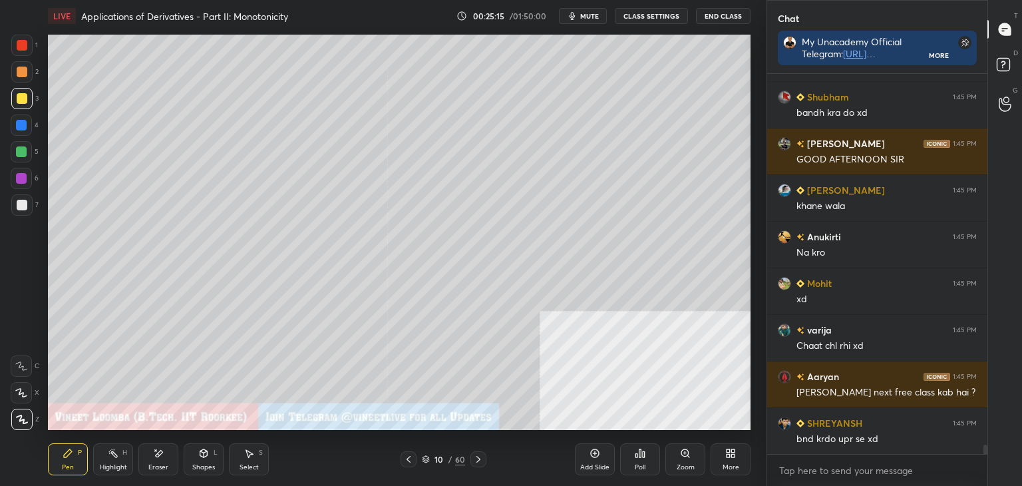
click at [479, 460] on icon at bounding box center [478, 459] width 4 height 7
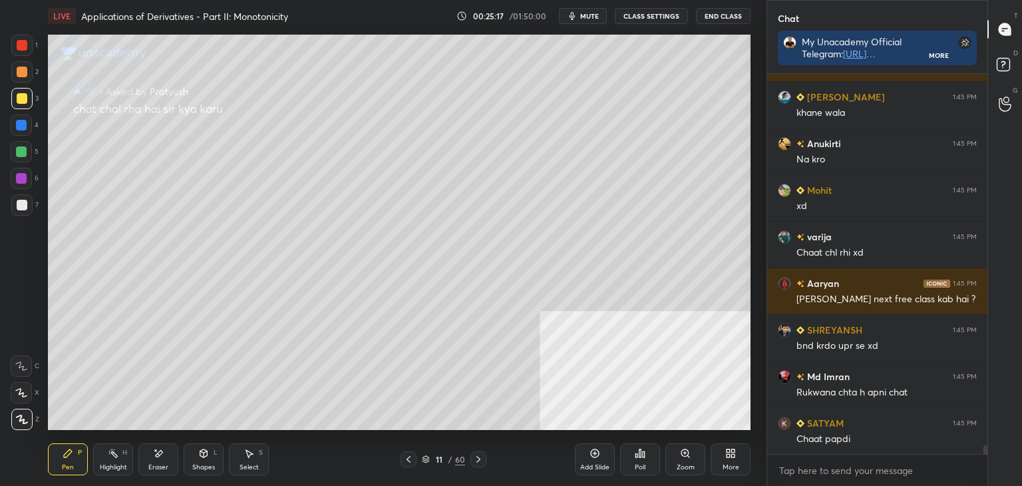
click at [407, 456] on icon at bounding box center [408, 459] width 11 height 11
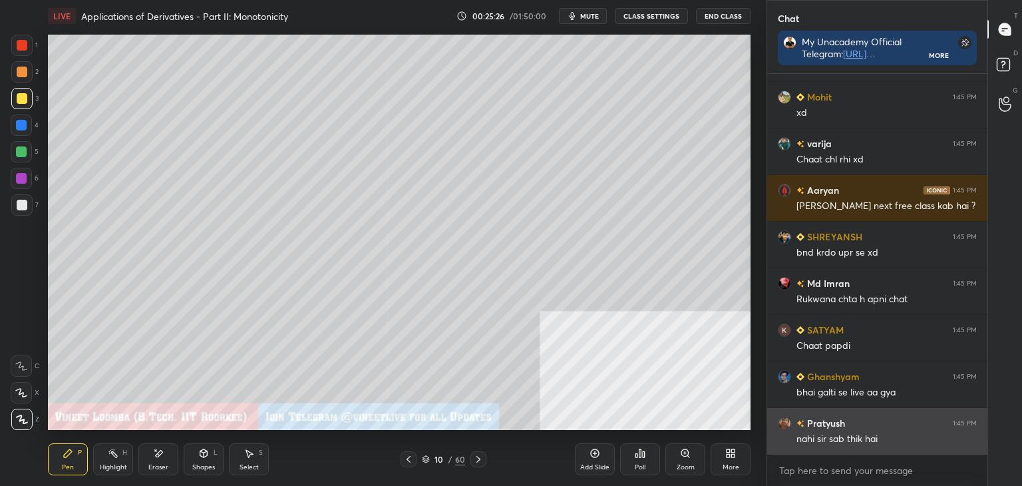
click at [853, 429] on div "Pratyush 1:45 PM" at bounding box center [877, 423] width 199 height 14
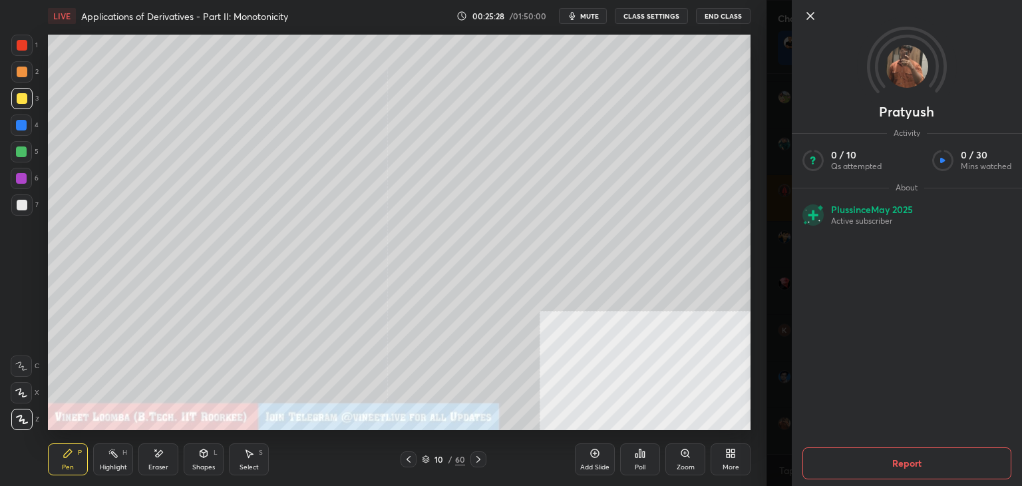
click at [920, 465] on button "Report" at bounding box center [906, 463] width 209 height 32
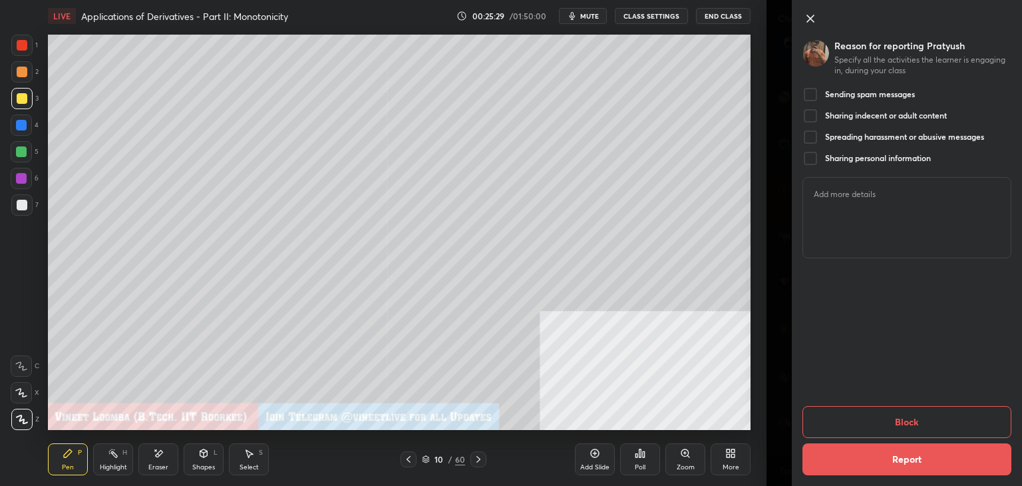
drag, startPoint x: 822, startPoint y: 91, endPoint x: 812, endPoint y: 107, distance: 18.8
click at [822, 92] on div "Sending spam messages" at bounding box center [858, 95] width 112 height 16
click at [920, 425] on button "Block" at bounding box center [906, 422] width 209 height 32
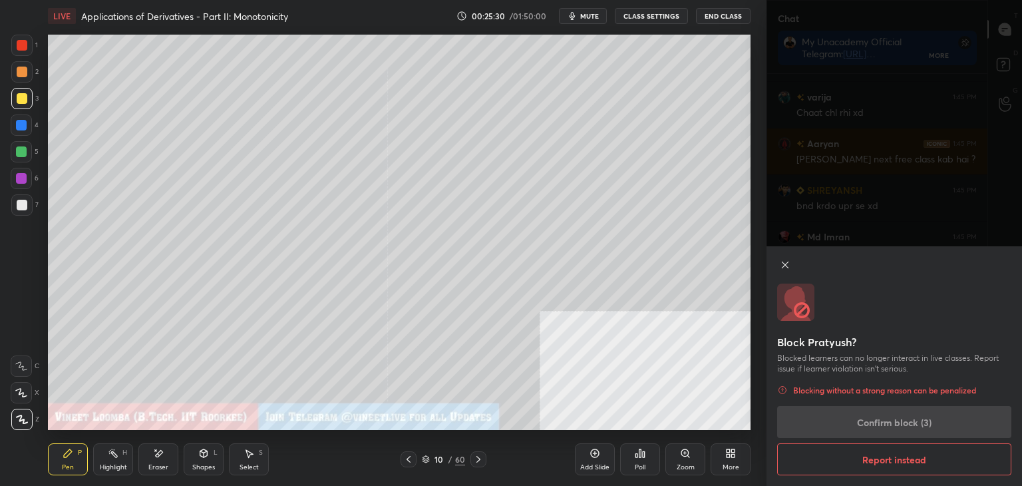
click at [880, 411] on div "Block Pratyush? Blocked learners can no longer interact in live classes. Report…" at bounding box center [895, 366] width 256 height 240
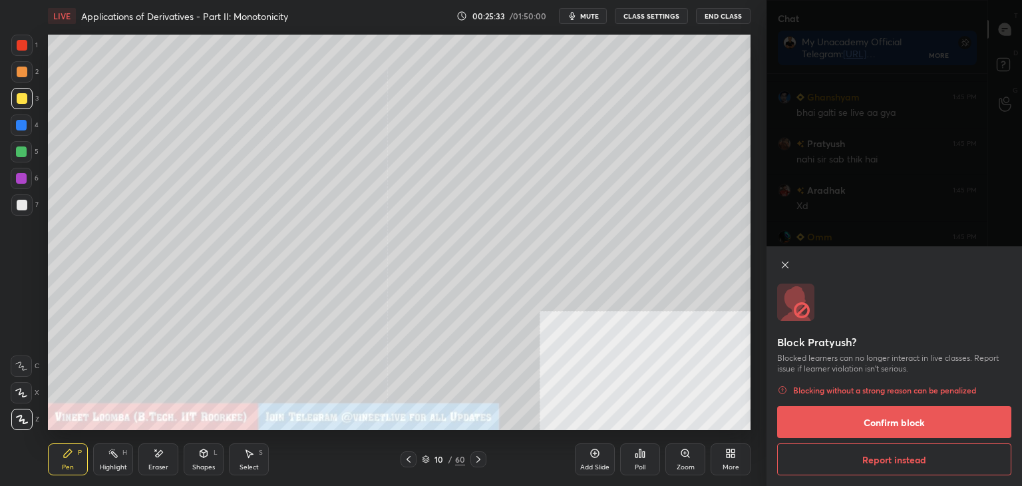
click at [882, 425] on button "Confirm block" at bounding box center [894, 422] width 234 height 32
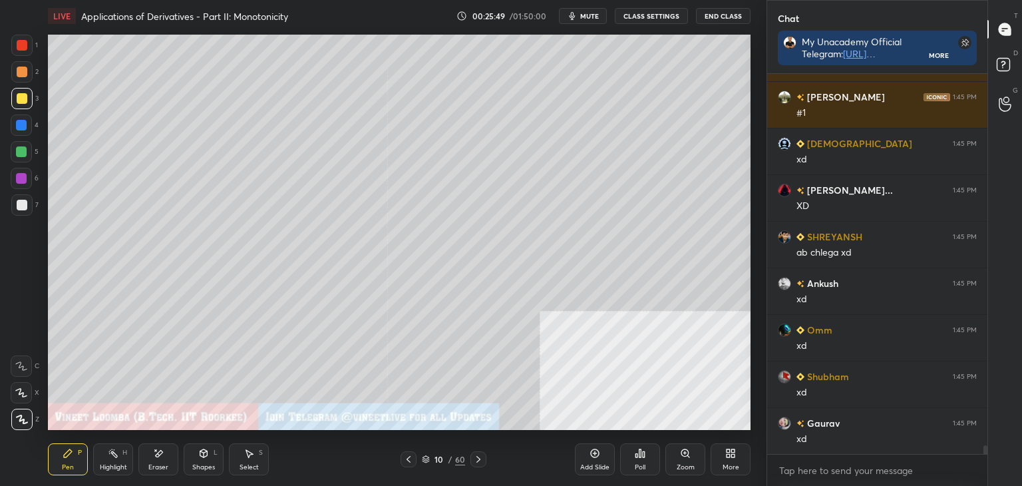
drag, startPoint x: 78, startPoint y: 457, endPoint x: 60, endPoint y: 433, distance: 30.5
click at [78, 456] on div "Pen P" at bounding box center [68, 459] width 40 height 32
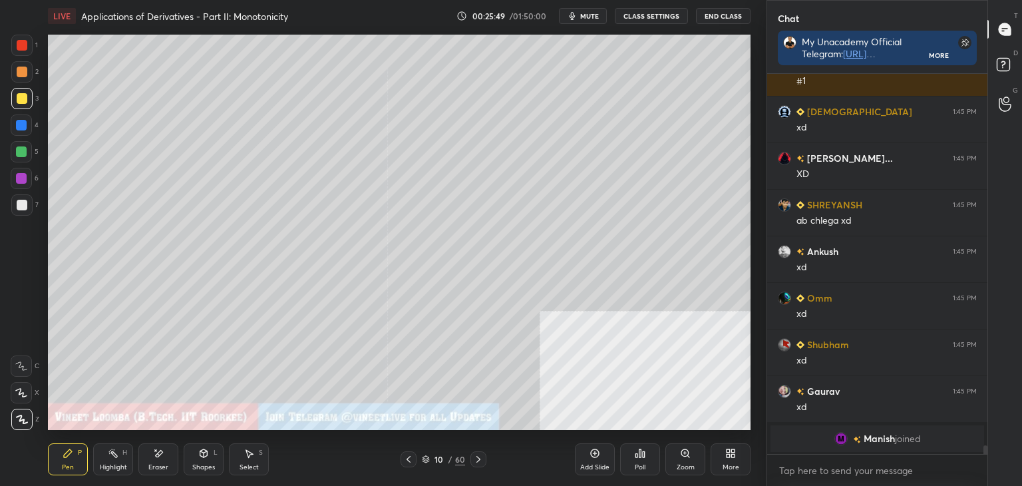
click at [19, 202] on div at bounding box center [22, 205] width 11 height 11
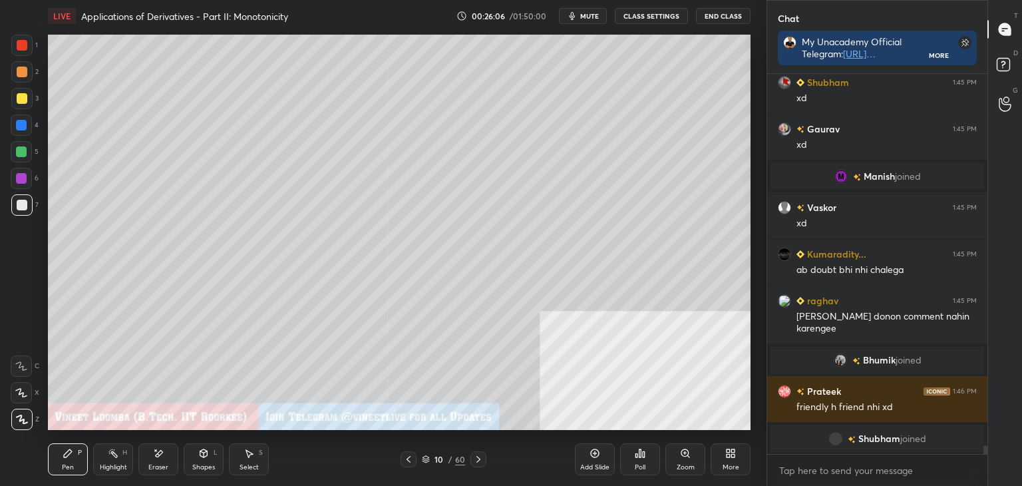
scroll to position [16124, 0]
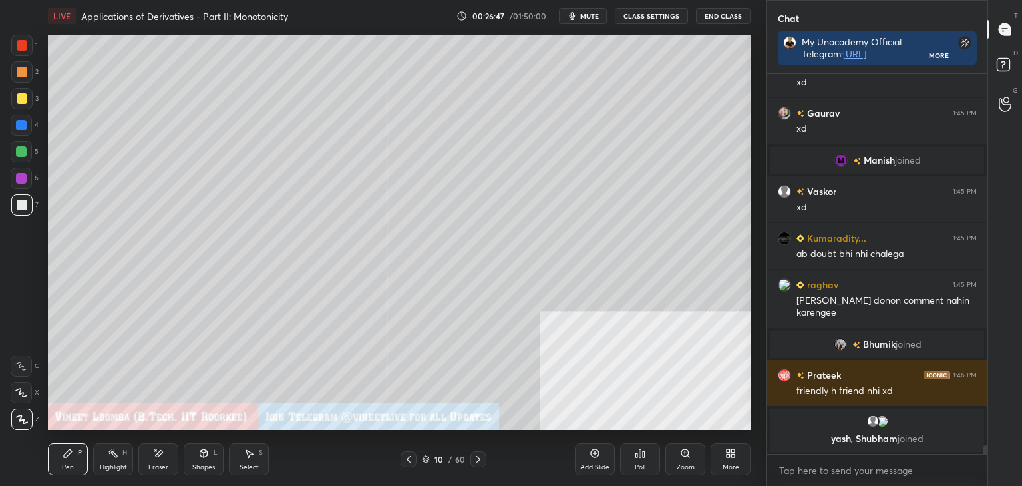
drag, startPoint x: 163, startPoint y: 469, endPoint x: 190, endPoint y: 433, distance: 44.7
click at [162, 466] on div "Eraser" at bounding box center [158, 467] width 20 height 7
drag, startPoint x: 69, startPoint y: 460, endPoint x: 100, endPoint y: 435, distance: 40.2
click at [77, 454] on div "Pen P" at bounding box center [68, 459] width 40 height 32
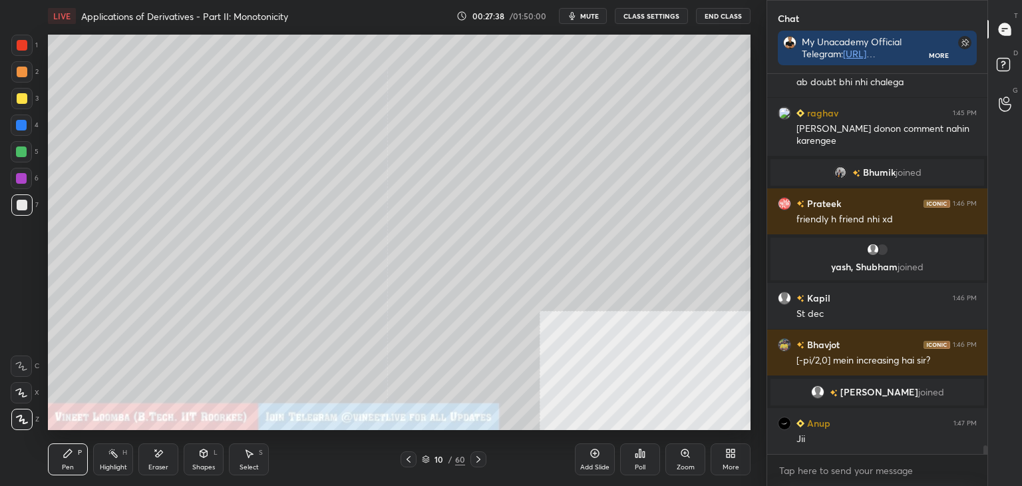
scroll to position [16276, 0]
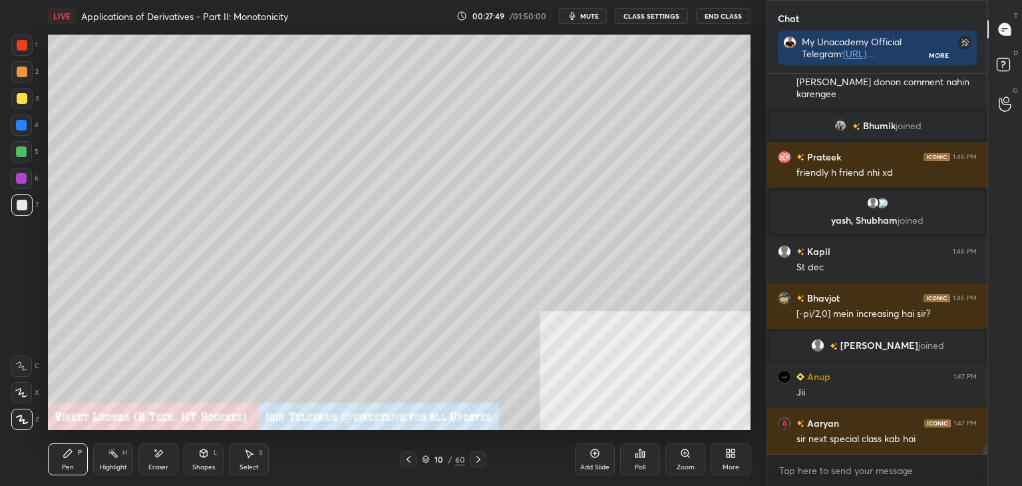
click at [152, 456] on div "Eraser" at bounding box center [158, 459] width 40 height 32
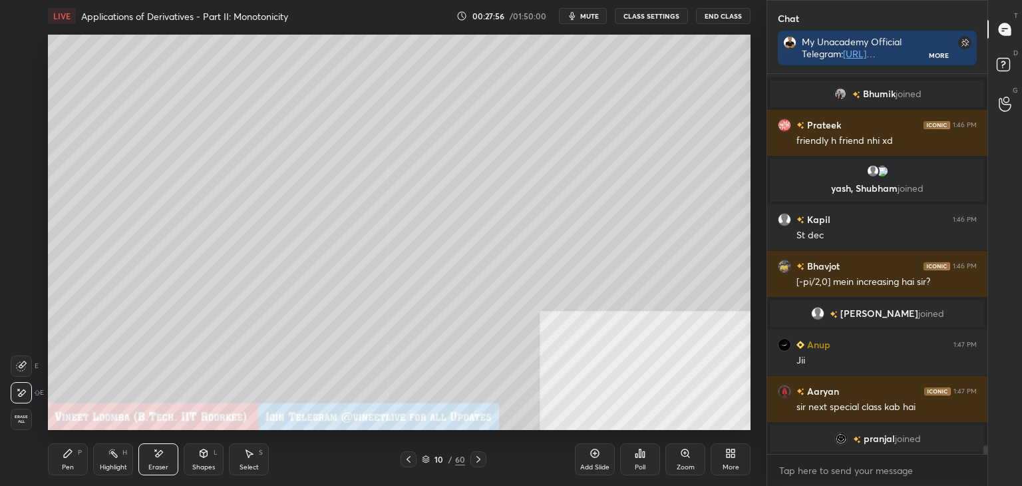
drag, startPoint x: 75, startPoint y: 459, endPoint x: 82, endPoint y: 452, distance: 9.9
click at [75, 458] on div "Pen P" at bounding box center [68, 459] width 40 height 32
drag, startPoint x: 164, startPoint y: 461, endPoint x: 169, endPoint y: 433, distance: 28.3
click at [164, 460] on div "Eraser" at bounding box center [158, 459] width 40 height 32
click at [68, 461] on div "Pen P" at bounding box center [68, 459] width 40 height 32
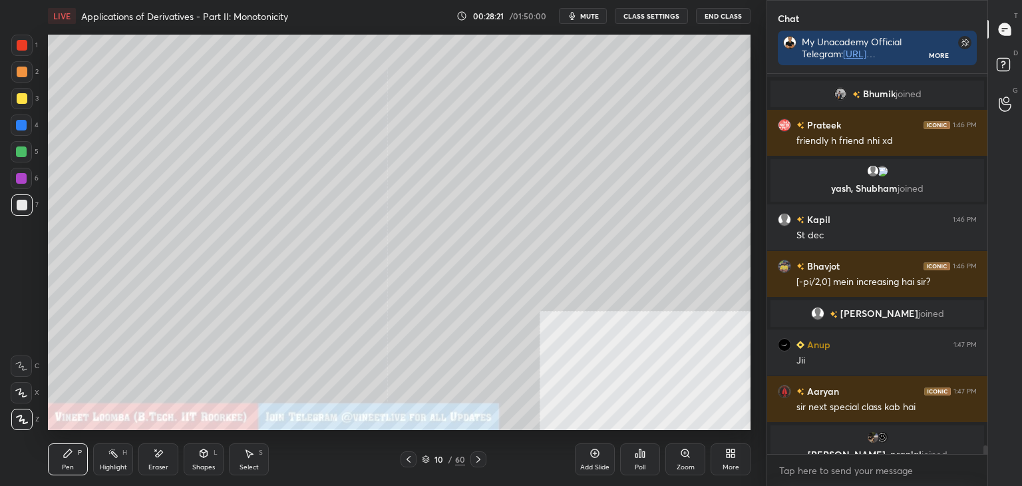
scroll to position [16324, 0]
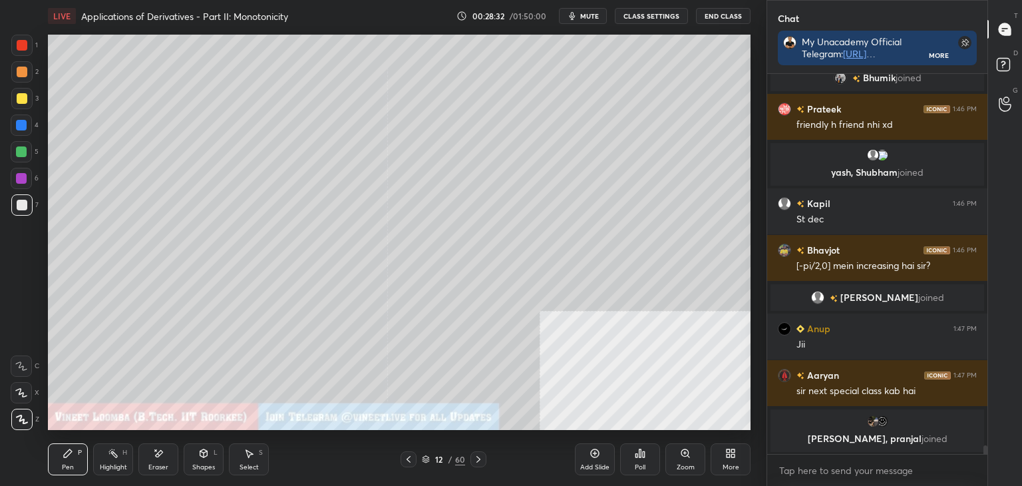
drag, startPoint x: 26, startPoint y: 75, endPoint x: 47, endPoint y: 71, distance: 21.7
click at [26, 75] on div at bounding box center [22, 72] width 11 height 11
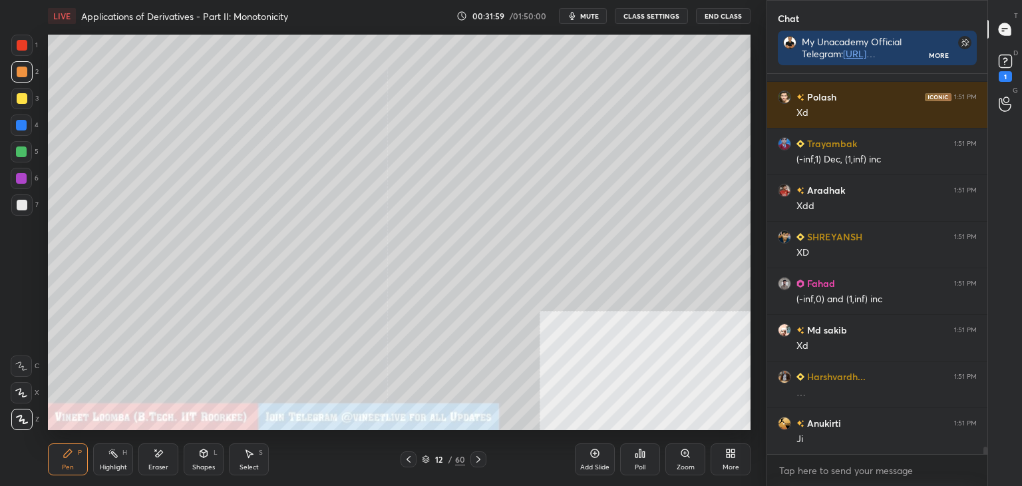
scroll to position [19424, 0]
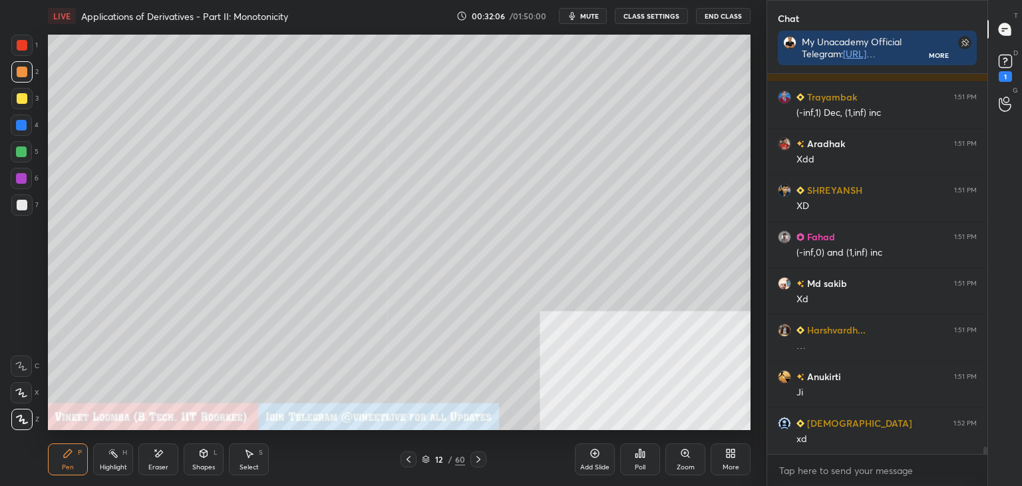
drag, startPoint x: 155, startPoint y: 461, endPoint x: 166, endPoint y: 435, distance: 28.3
click at [154, 458] on div "Eraser" at bounding box center [158, 459] width 40 height 32
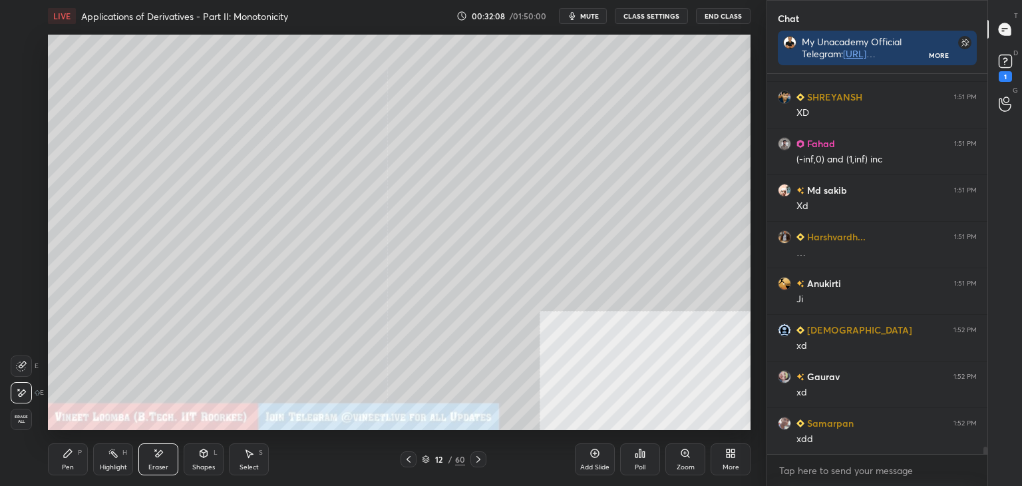
drag, startPoint x: 74, startPoint y: 458, endPoint x: 71, endPoint y: 440, distance: 18.8
click at [72, 456] on div "Pen P" at bounding box center [68, 459] width 40 height 32
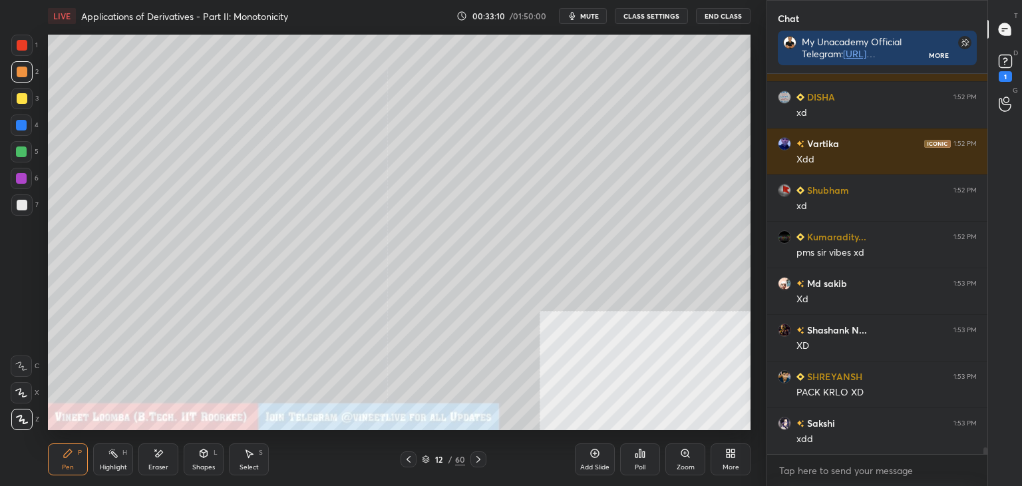
scroll to position [20118, 0]
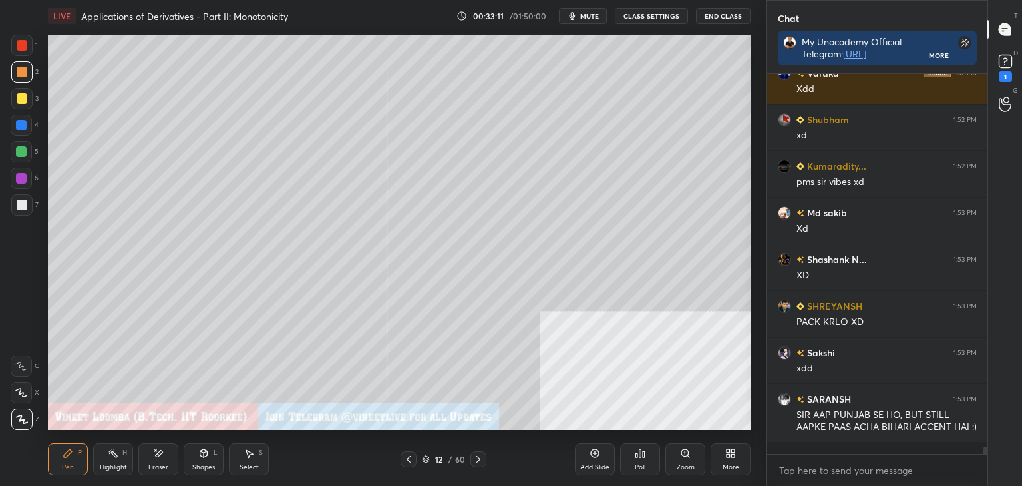
click at [18, 100] on div at bounding box center [22, 98] width 11 height 11
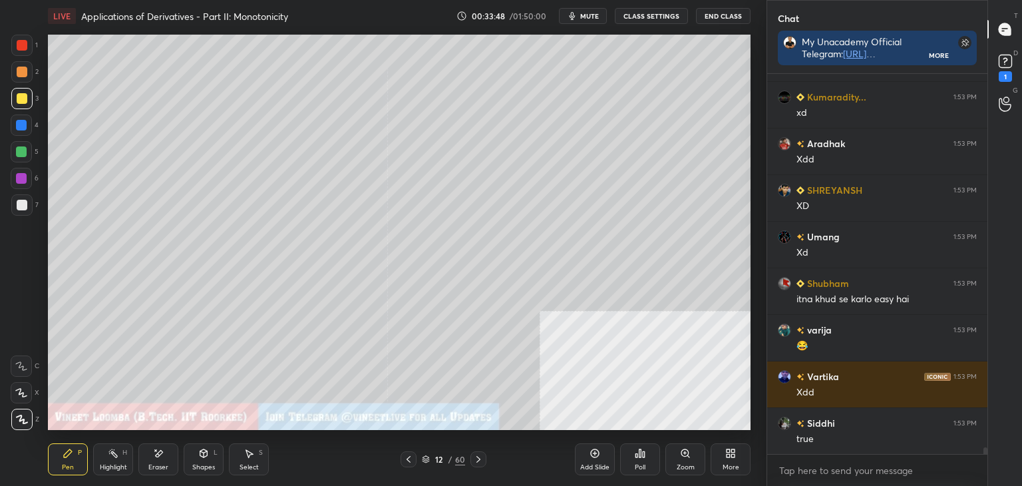
scroll to position [20927, 0]
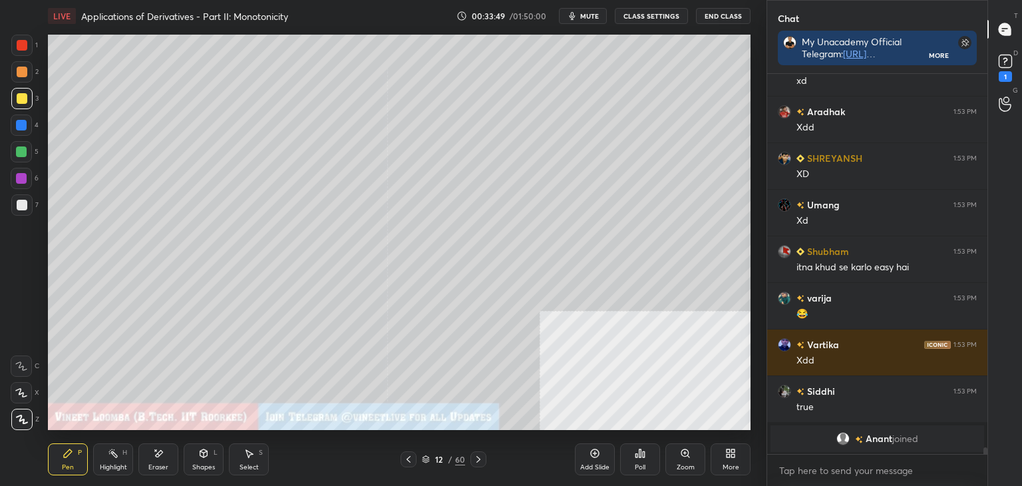
click at [162, 457] on div "Eraser" at bounding box center [158, 459] width 40 height 32
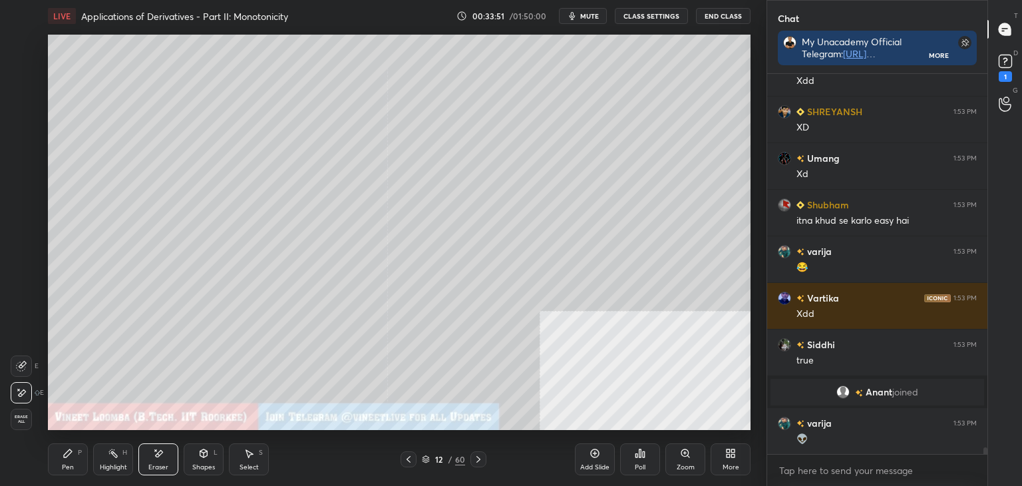
click at [71, 459] on div "Pen P" at bounding box center [68, 459] width 40 height 32
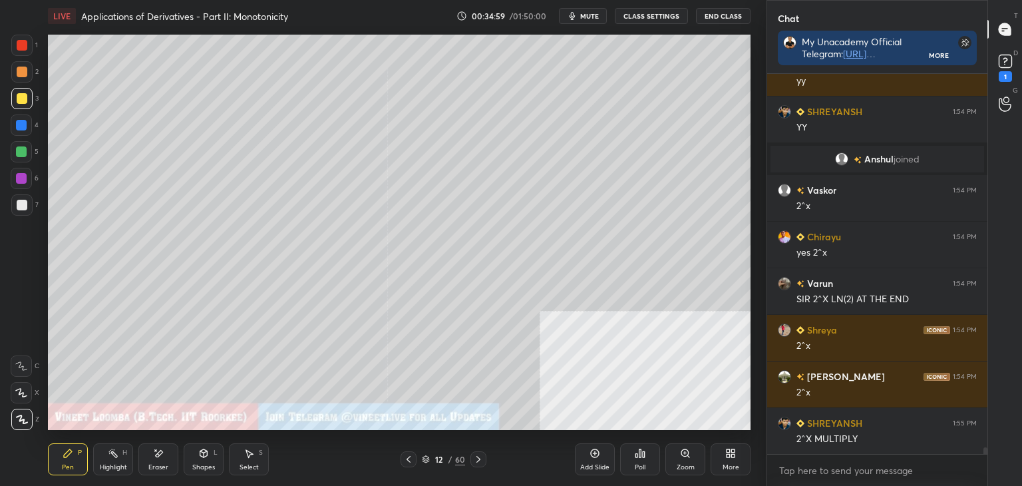
scroll to position [21936, 0]
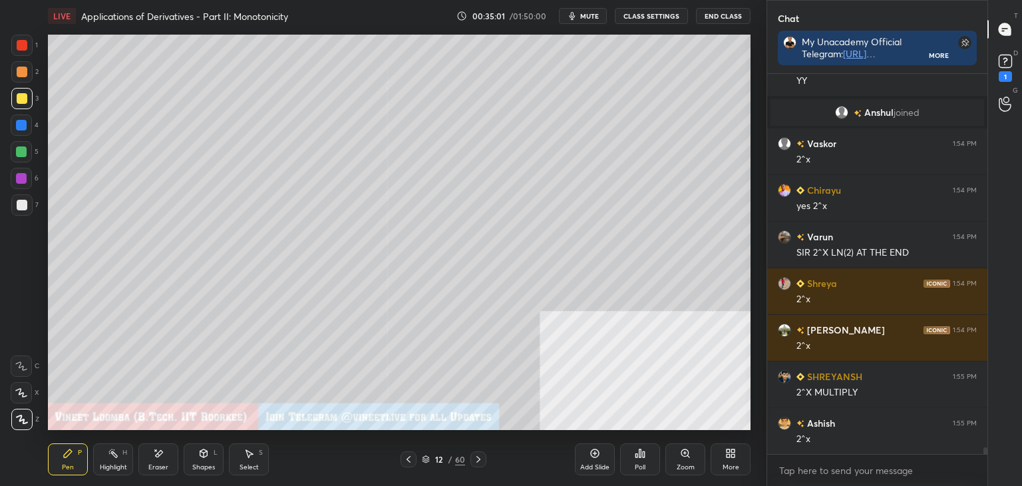
click at [202, 459] on div "Shapes L" at bounding box center [204, 459] width 40 height 32
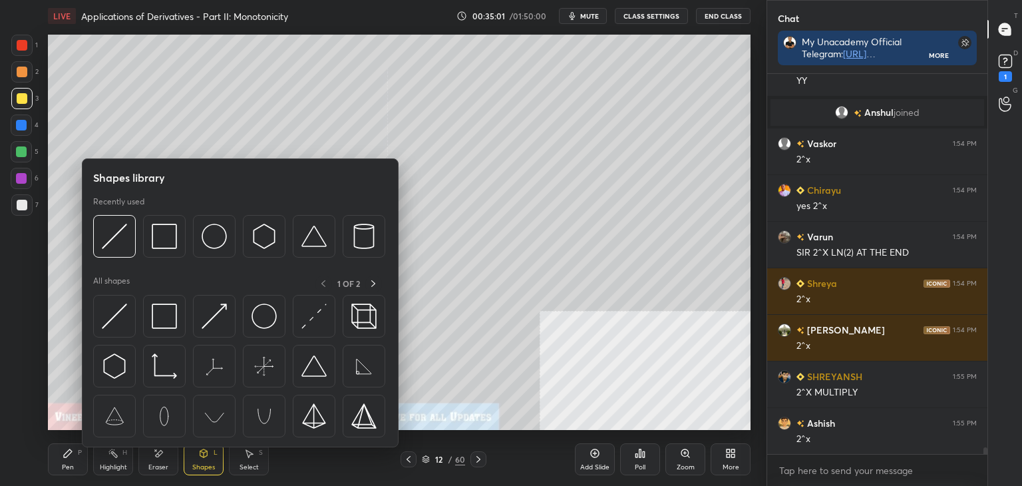
click at [160, 466] on div "Eraser" at bounding box center [158, 467] width 20 height 7
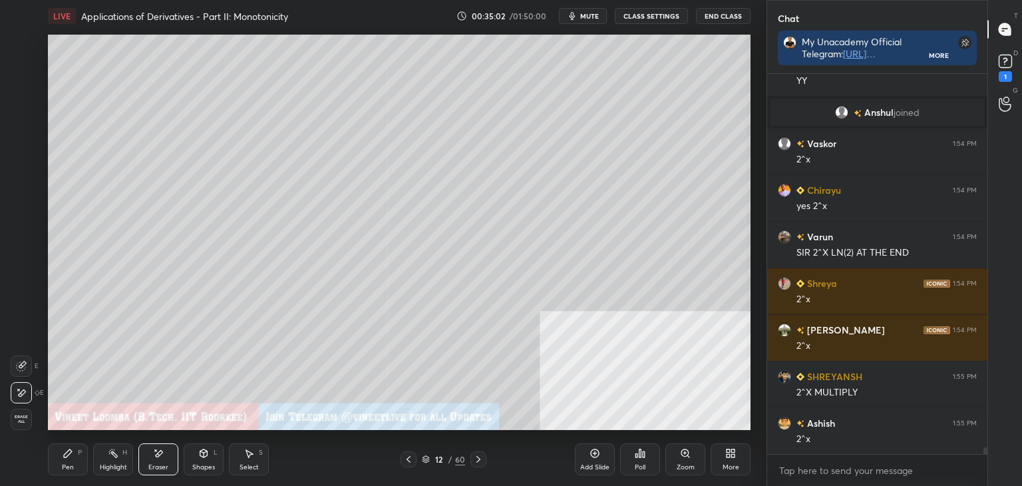
drag, startPoint x: 65, startPoint y: 456, endPoint x: 69, endPoint y: 432, distance: 24.3
click at [67, 451] on icon at bounding box center [68, 453] width 11 height 11
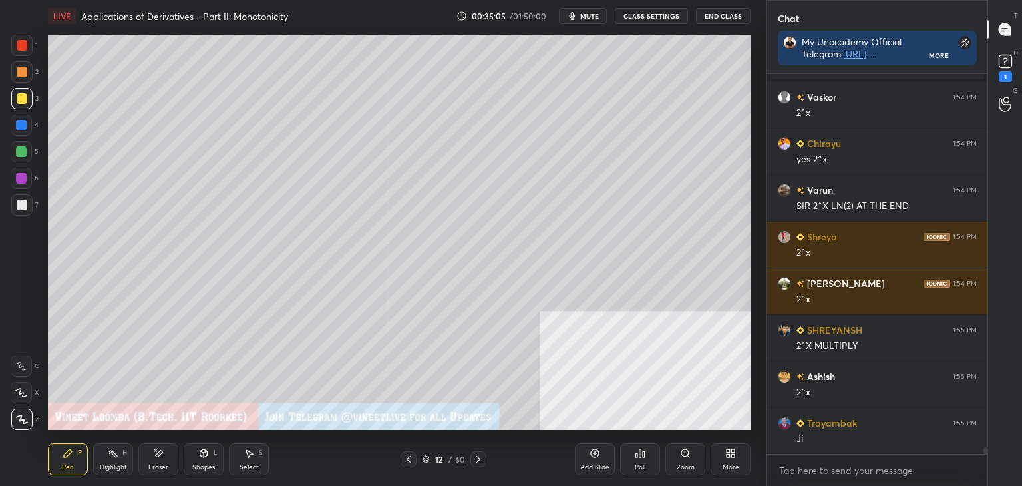
click at [159, 461] on div "Eraser" at bounding box center [158, 459] width 40 height 32
click at [62, 468] on div "Pen" at bounding box center [68, 467] width 12 height 7
drag, startPoint x: 159, startPoint y: 466, endPoint x: 184, endPoint y: 433, distance: 41.4
click at [159, 465] on div "Eraser" at bounding box center [158, 467] width 20 height 7
click at [71, 464] on div "Pen" at bounding box center [68, 467] width 12 height 7
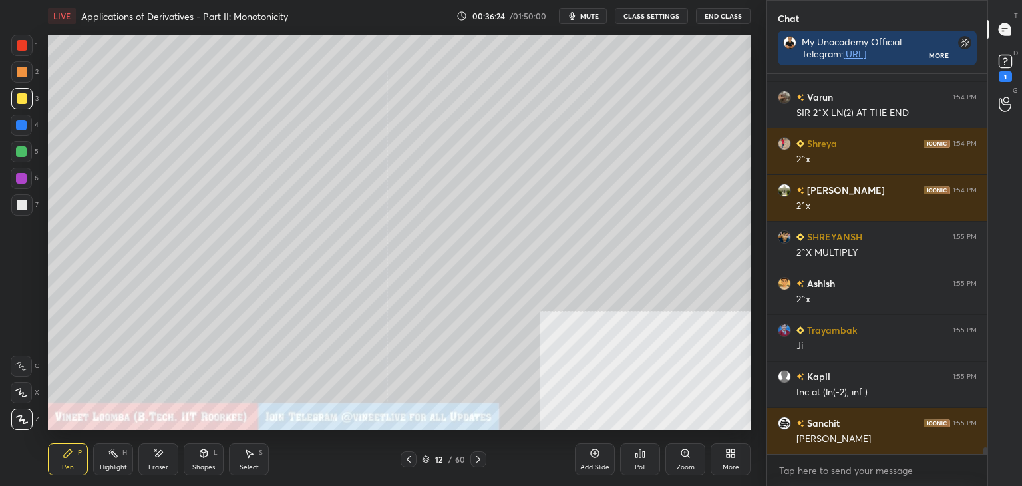
scroll to position [22122, 0]
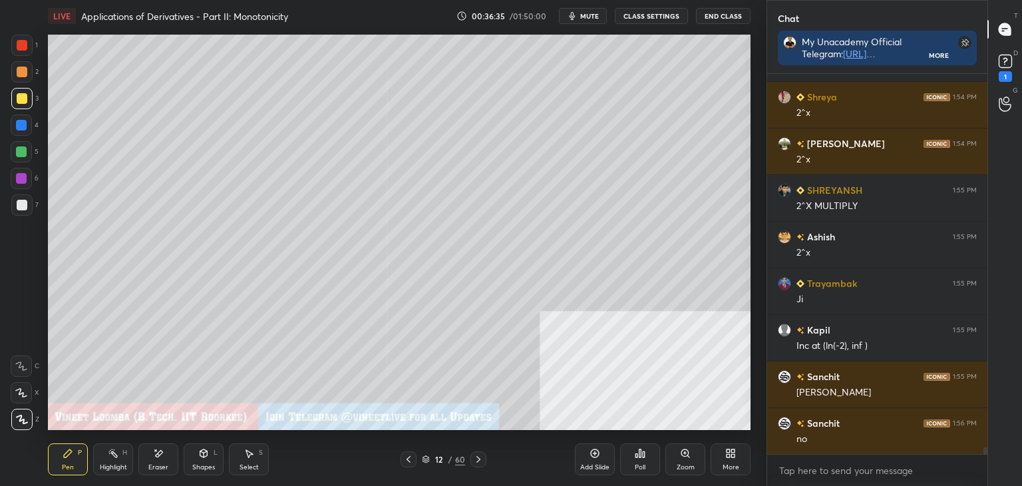
click at [24, 42] on div at bounding box center [22, 45] width 11 height 11
click at [121, 460] on div "Highlight H" at bounding box center [113, 459] width 40 height 32
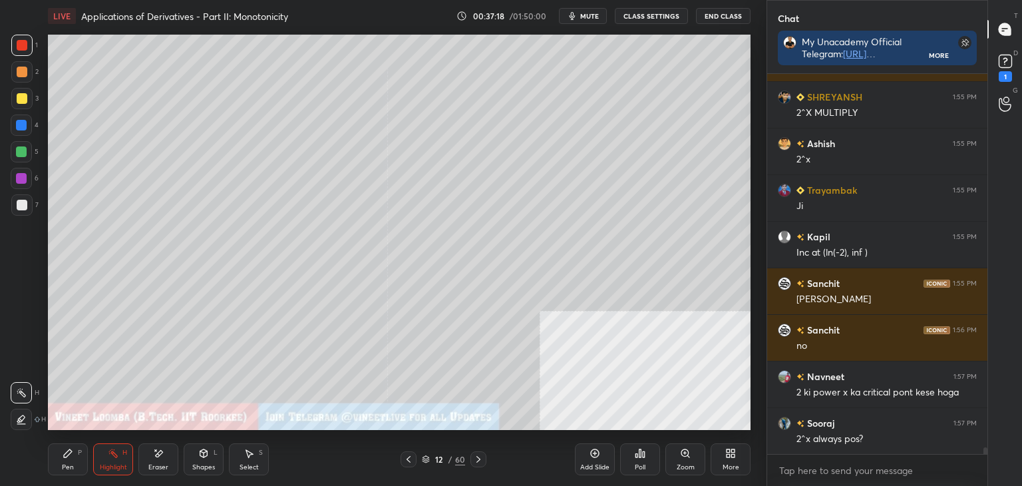
scroll to position [22262, 0]
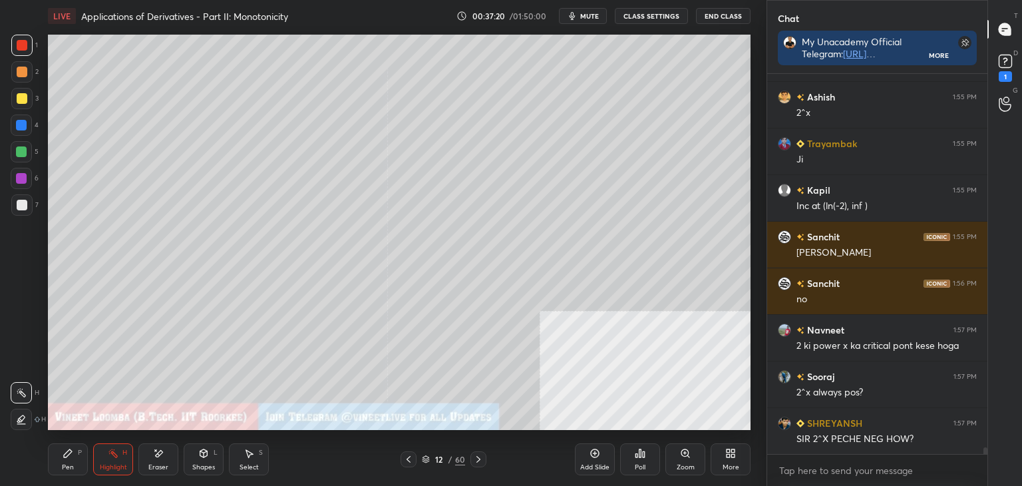
drag, startPoint x: 152, startPoint y: 462, endPoint x: 153, endPoint y: 442, distance: 20.7
click at [152, 461] on div "Eraser" at bounding box center [158, 459] width 40 height 32
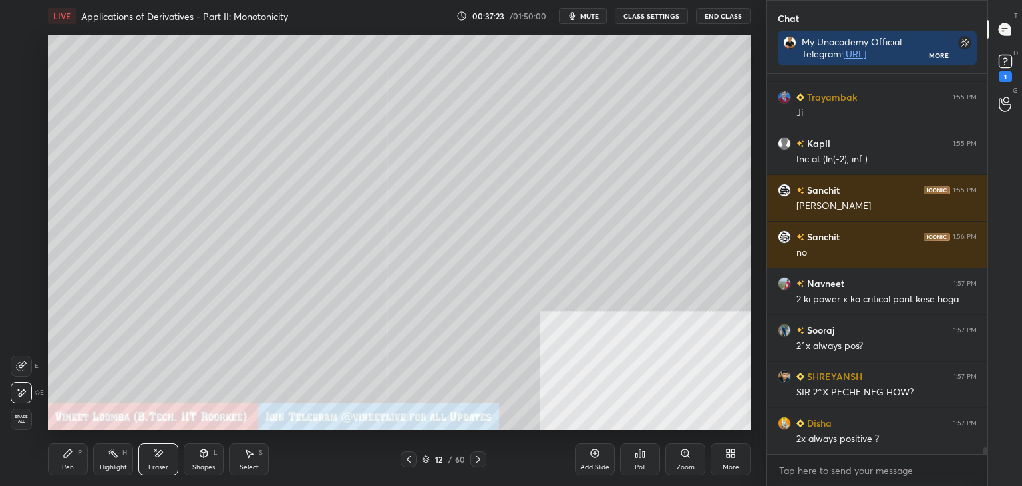
scroll to position [22355, 0]
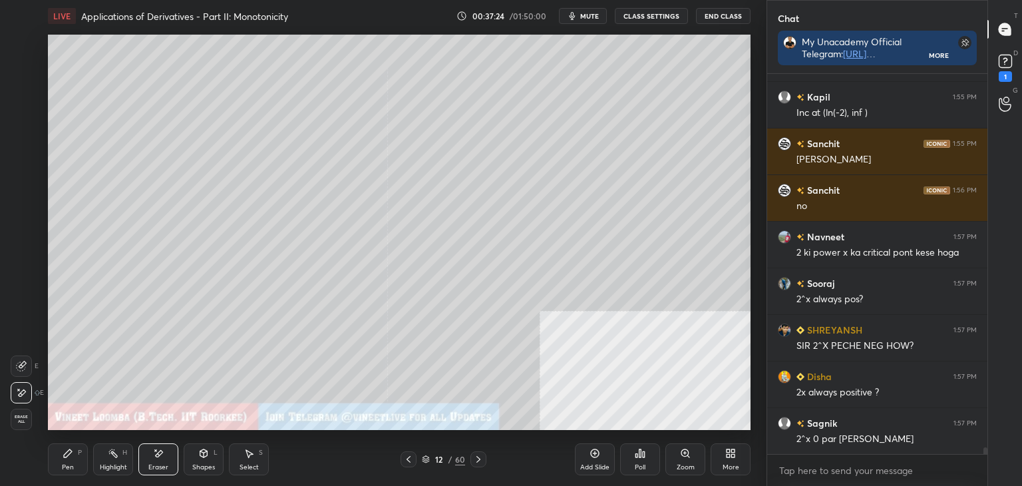
click at [52, 453] on div "Pen P" at bounding box center [68, 459] width 40 height 32
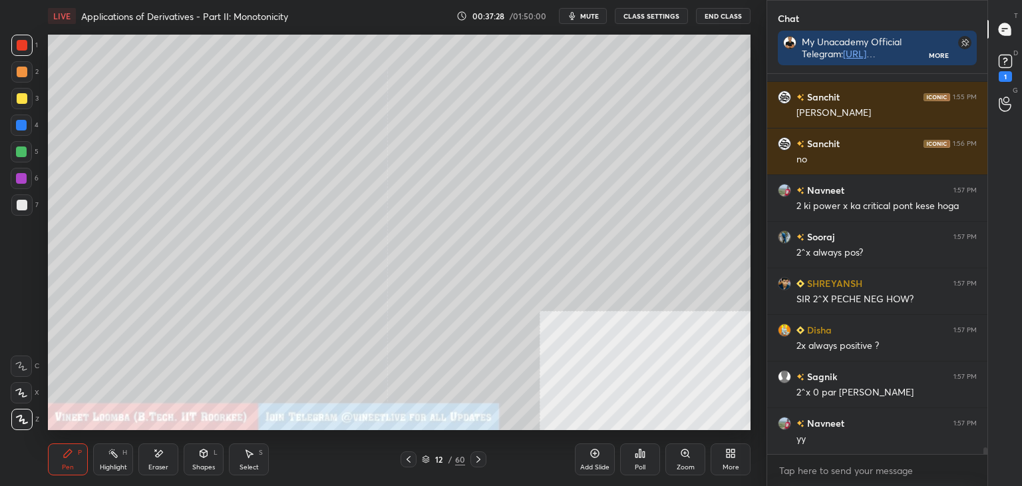
drag, startPoint x: 162, startPoint y: 462, endPoint x: 167, endPoint y: 451, distance: 11.6
click at [163, 456] on div "Eraser" at bounding box center [158, 459] width 40 height 32
click at [62, 469] on div "Pen" at bounding box center [68, 467] width 12 height 7
click at [63, 458] on div "Pen P" at bounding box center [68, 459] width 40 height 32
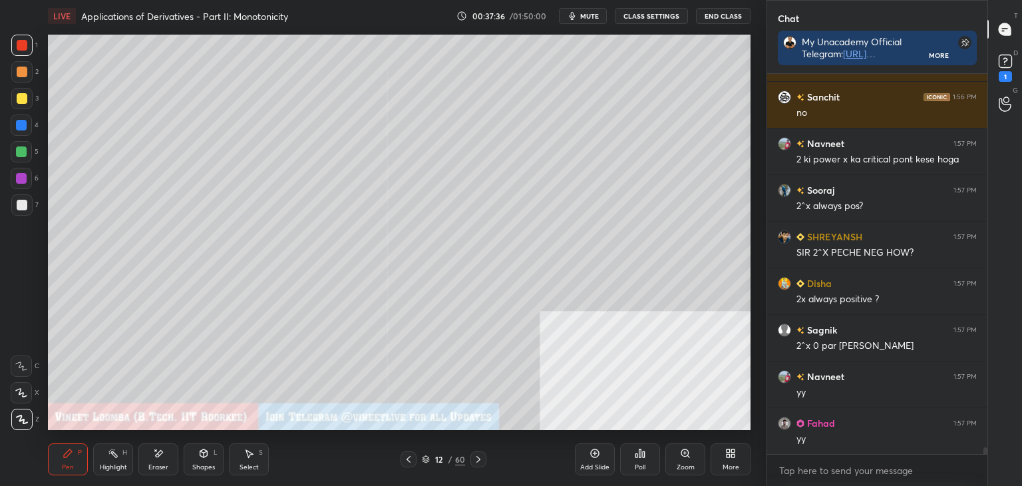
drag, startPoint x: 166, startPoint y: 466, endPoint x: 176, endPoint y: 454, distance: 14.7
click at [168, 463] on div "Eraser" at bounding box center [158, 459] width 40 height 32
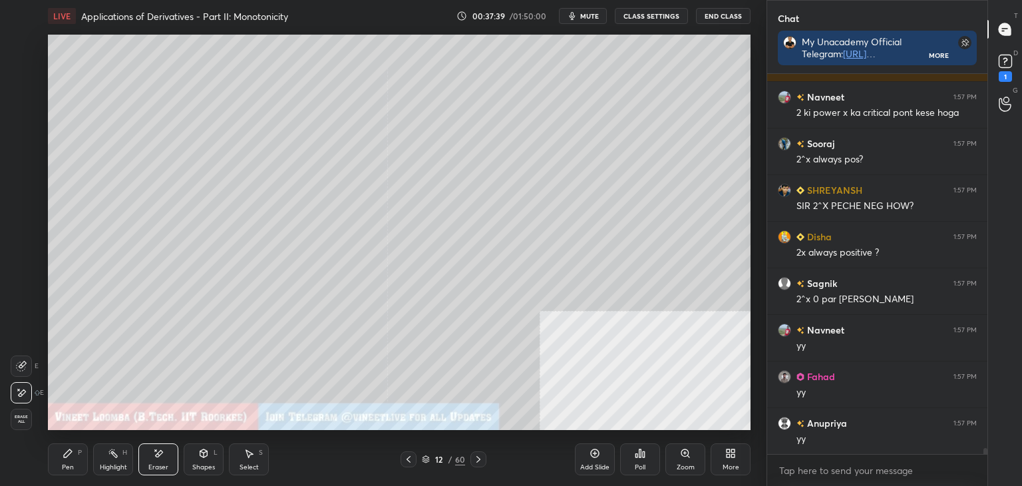
click at [82, 460] on div "Pen P" at bounding box center [68, 459] width 40 height 32
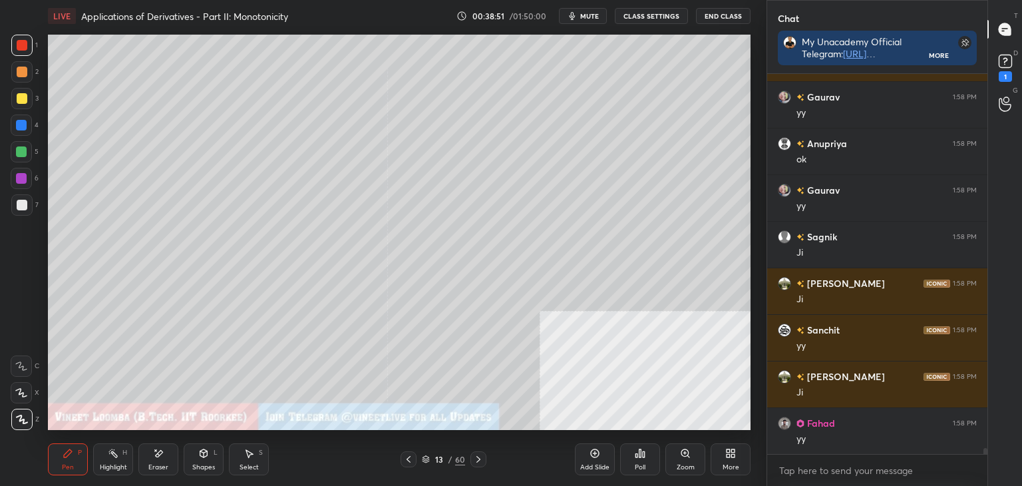
scroll to position [22821, 0]
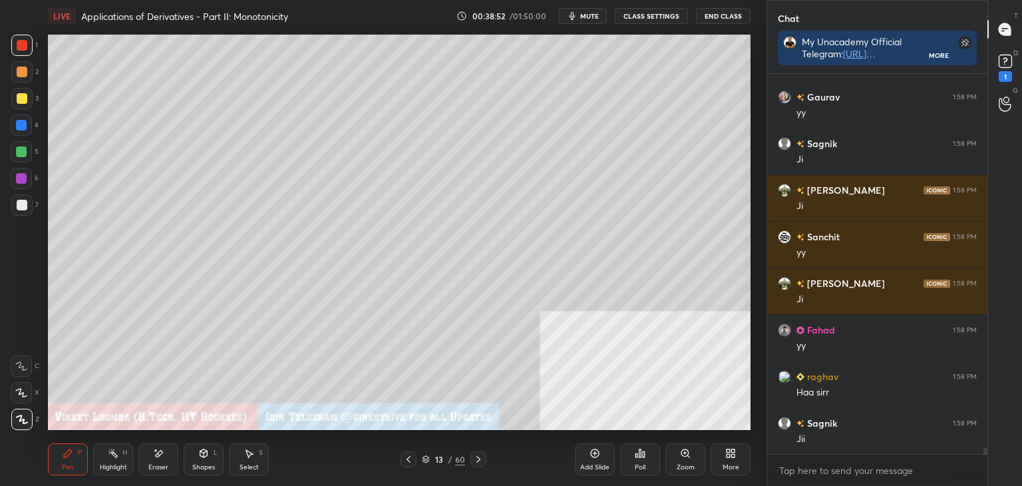
click at [407, 461] on icon at bounding box center [408, 459] width 11 height 11
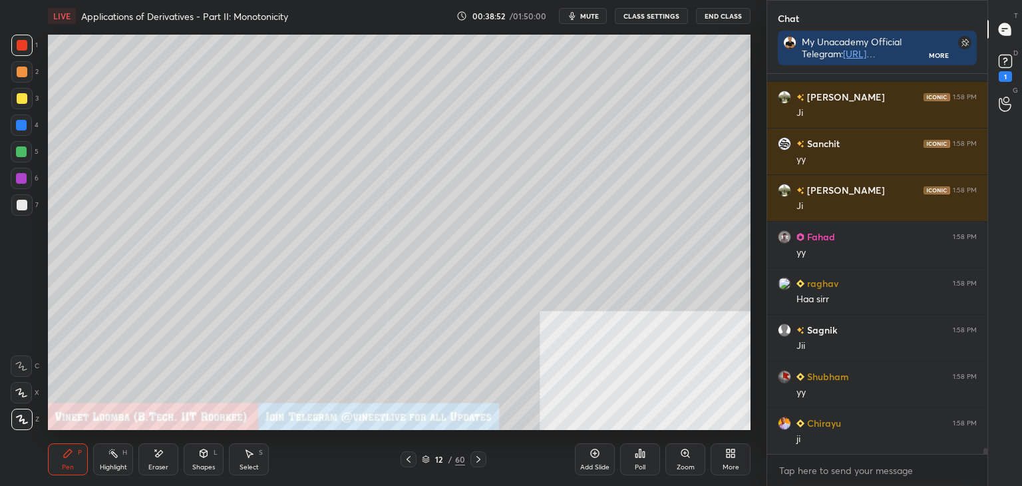
drag, startPoint x: 479, startPoint y: 458, endPoint x: 466, endPoint y: 435, distance: 26.8
click at [478, 456] on icon at bounding box center [478, 459] width 11 height 11
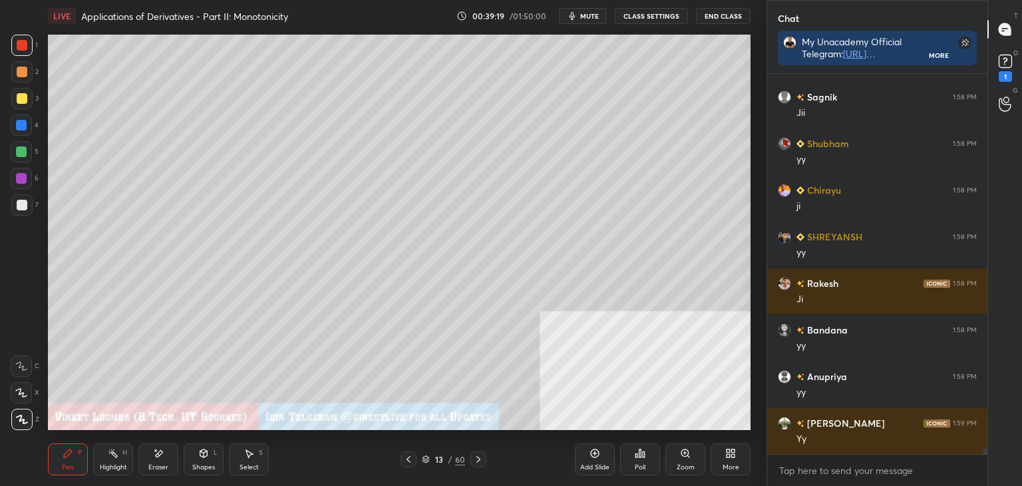
scroll to position [23021, 0]
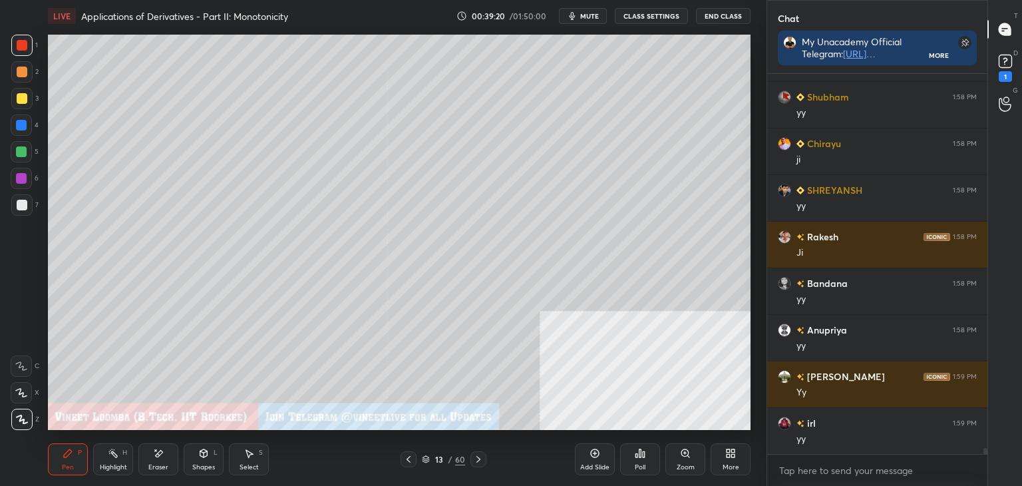
click at [410, 461] on icon at bounding box center [408, 459] width 11 height 11
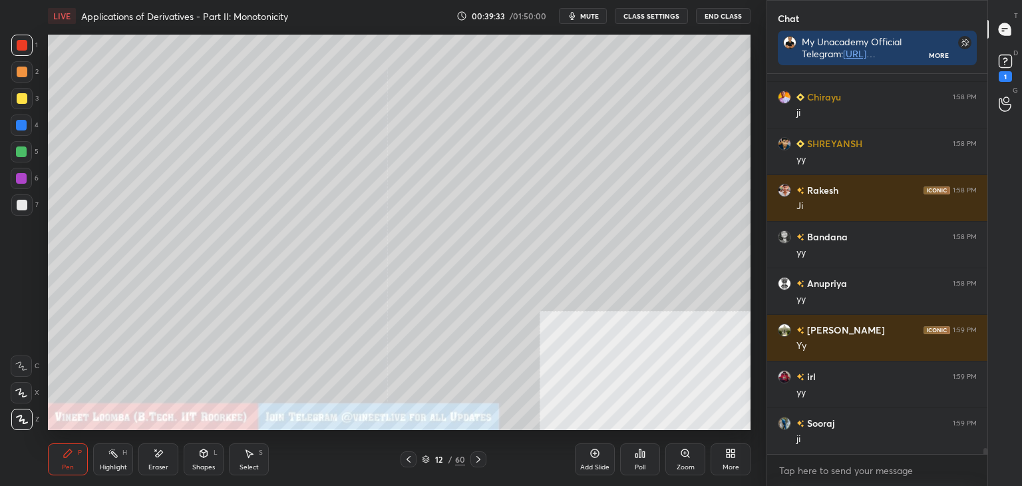
scroll to position [23114, 0]
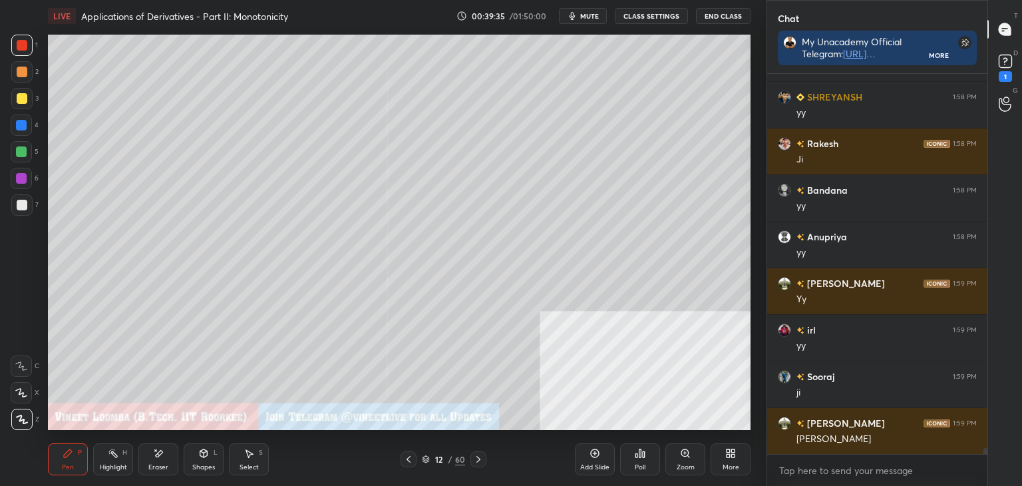
click at [165, 461] on div "Eraser" at bounding box center [158, 459] width 40 height 32
drag, startPoint x: 118, startPoint y: 458, endPoint x: 122, endPoint y: 446, distance: 13.5
click at [118, 456] on div "Highlight H" at bounding box center [113, 459] width 40 height 32
click at [16, 100] on div at bounding box center [21, 98] width 21 height 21
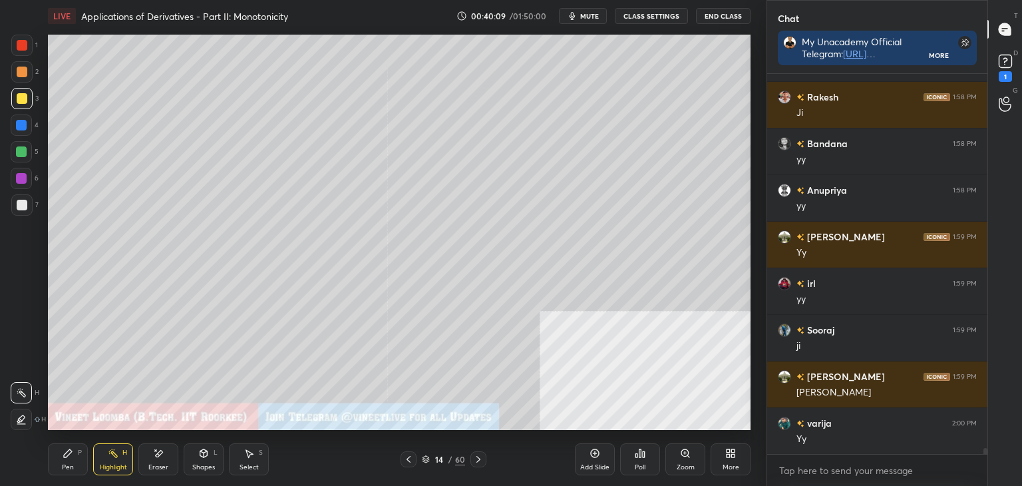
click at [72, 464] on div "Pen" at bounding box center [68, 467] width 12 height 7
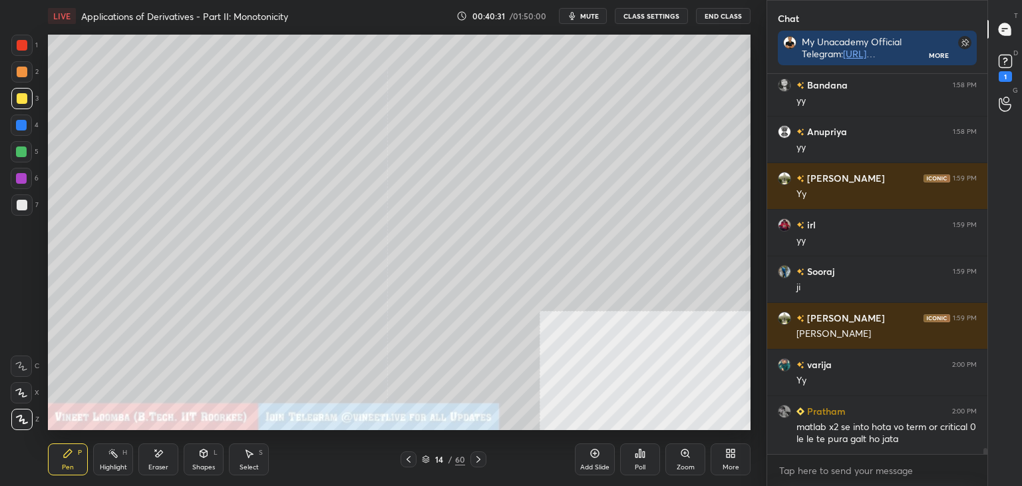
scroll to position [4, 4]
click at [1002, 56] on rect at bounding box center [1005, 61] width 13 height 13
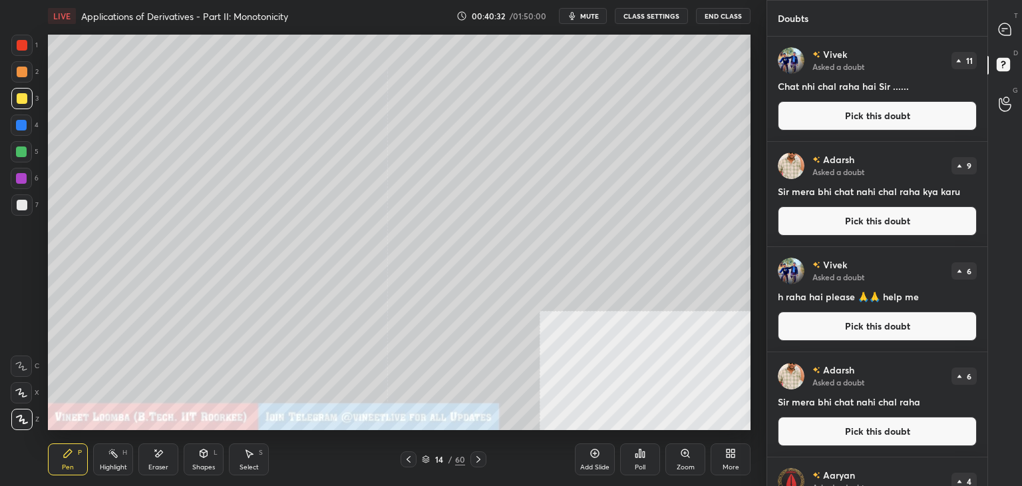
click at [930, 120] on button "Pick this doubt" at bounding box center [877, 115] width 199 height 29
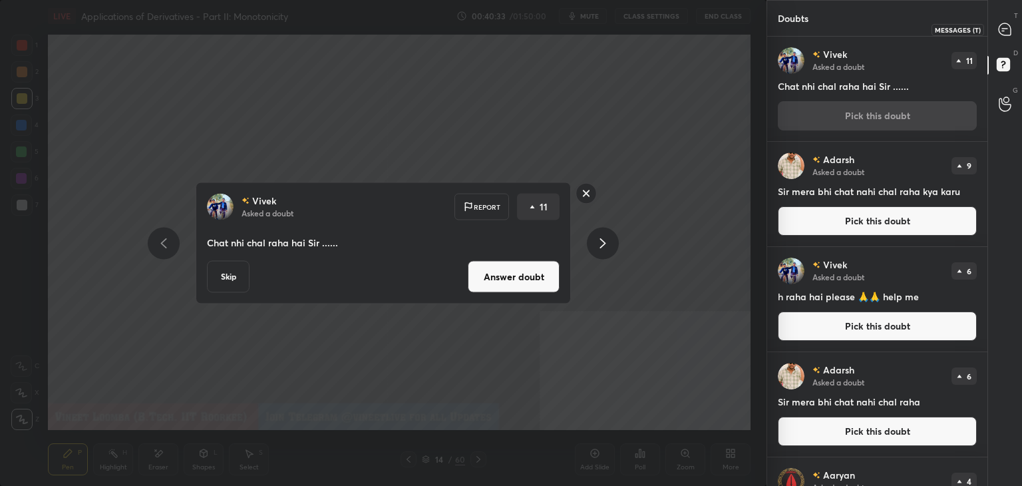
click at [1012, 30] on div at bounding box center [1005, 29] width 27 height 24
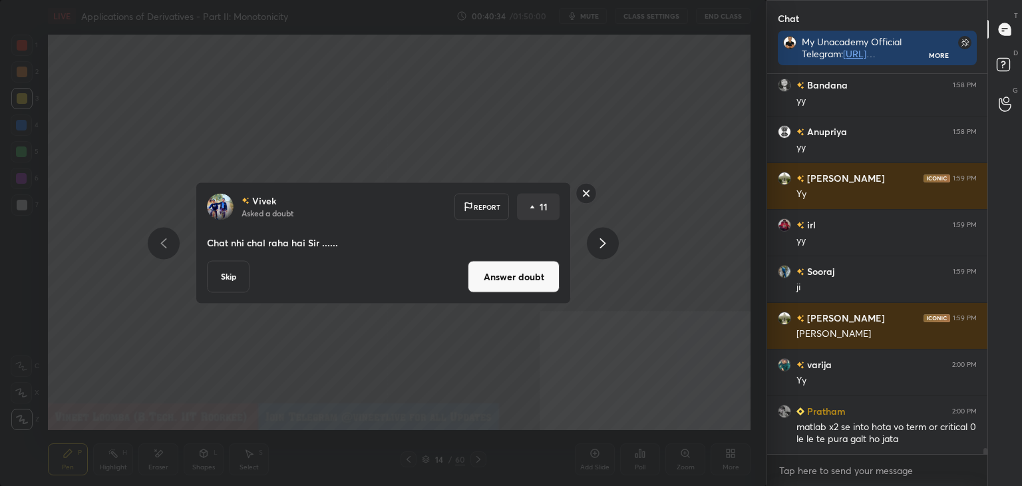
scroll to position [4, 4]
drag, startPoint x: 589, startPoint y: 195, endPoint x: 592, endPoint y: 180, distance: 15.5
click at [589, 194] on rect at bounding box center [586, 193] width 21 height 21
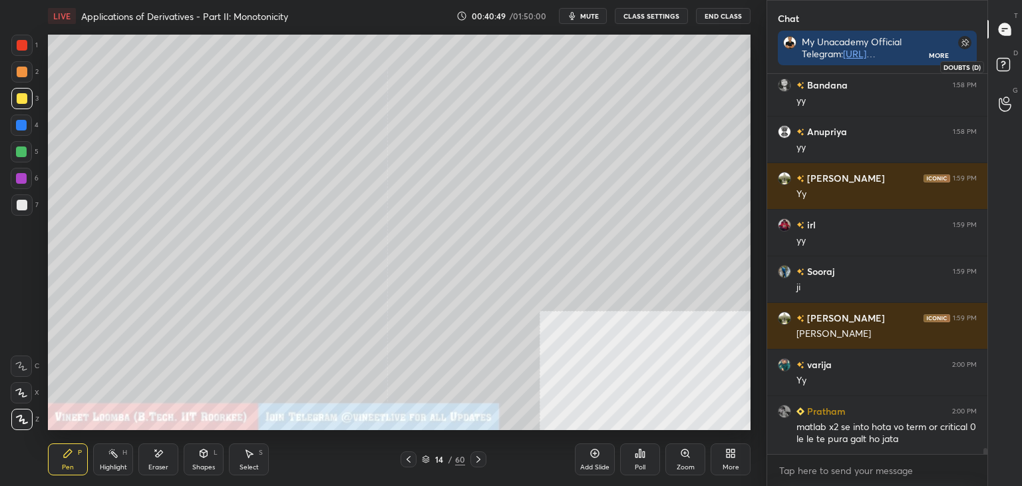
click at [1009, 67] on rect at bounding box center [1003, 65] width 13 height 13
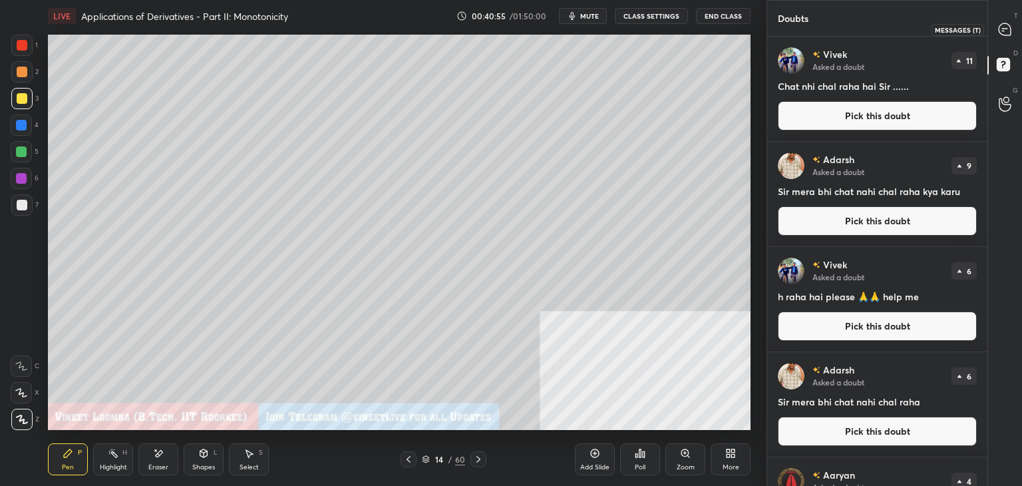
click at [1006, 31] on icon at bounding box center [1005, 29] width 12 height 12
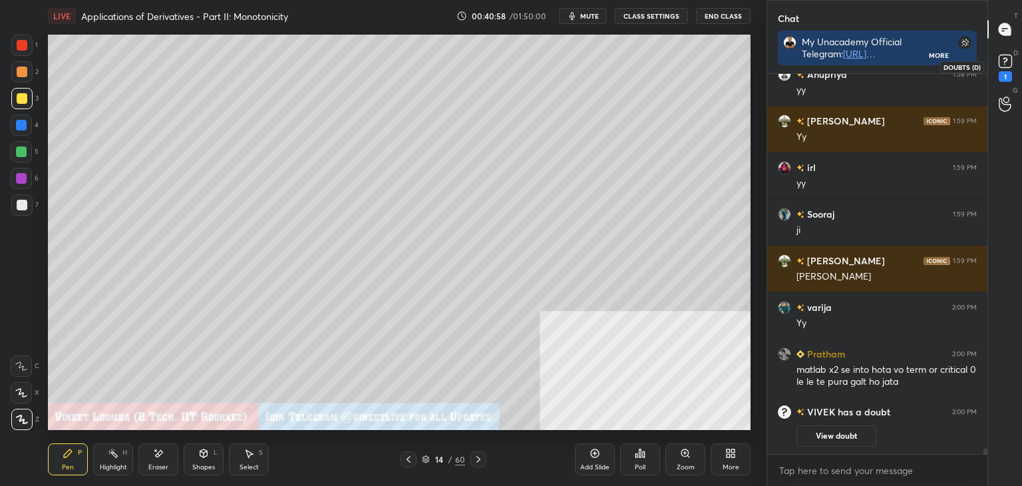
click at [995, 67] on icon at bounding box center [1005, 61] width 20 height 20
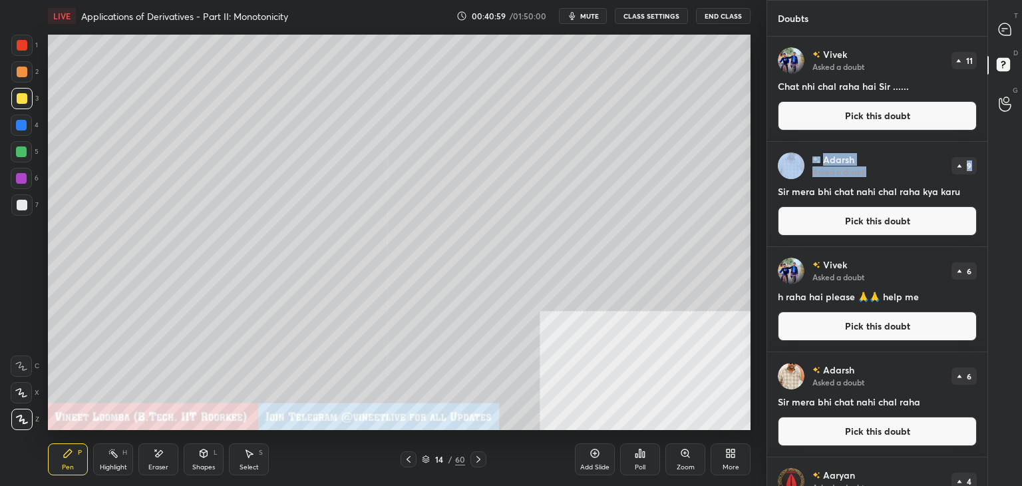
drag, startPoint x: 981, startPoint y: 134, endPoint x: 982, endPoint y: 159, distance: 25.3
click at [978, 164] on div "Vivek Asked a doubt 11 Chat nhi chal raha hai Sir ...... Pick this doubt Adarsh…" at bounding box center [877, 416] width 220 height 759
click at [952, 160] on div "9" at bounding box center [964, 165] width 25 height 17
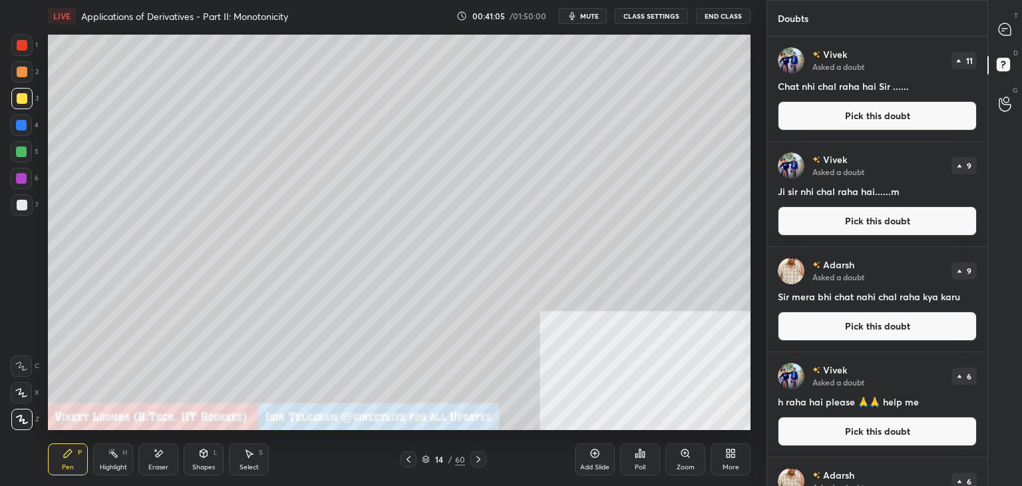
click at [834, 222] on button "Pick this doubt" at bounding box center [877, 220] width 199 height 29
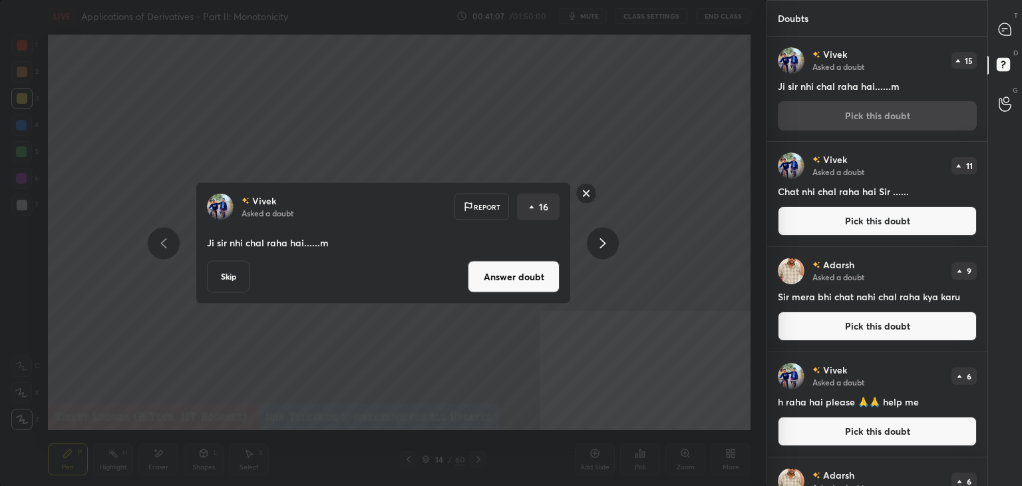
click at [589, 192] on rect at bounding box center [586, 193] width 21 height 21
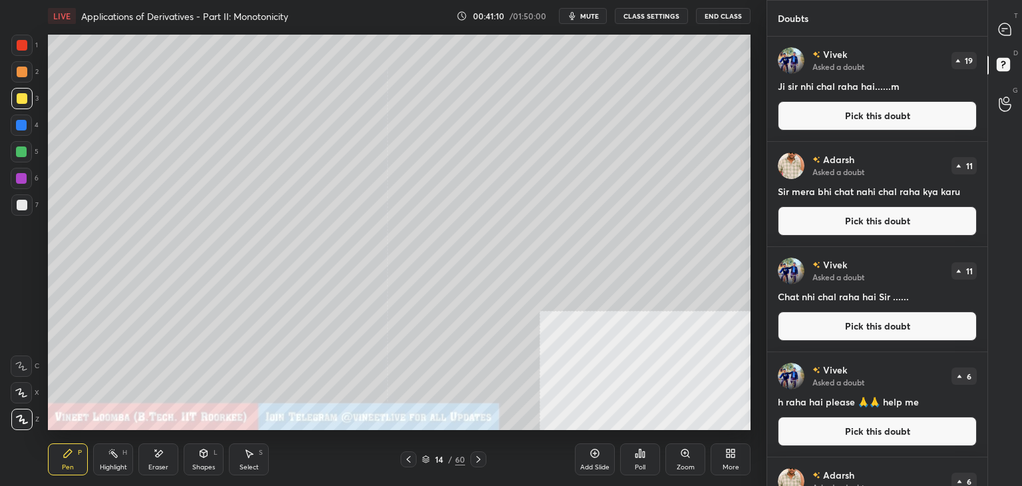
click at [831, 431] on button "Pick this doubt" at bounding box center [877, 431] width 199 height 29
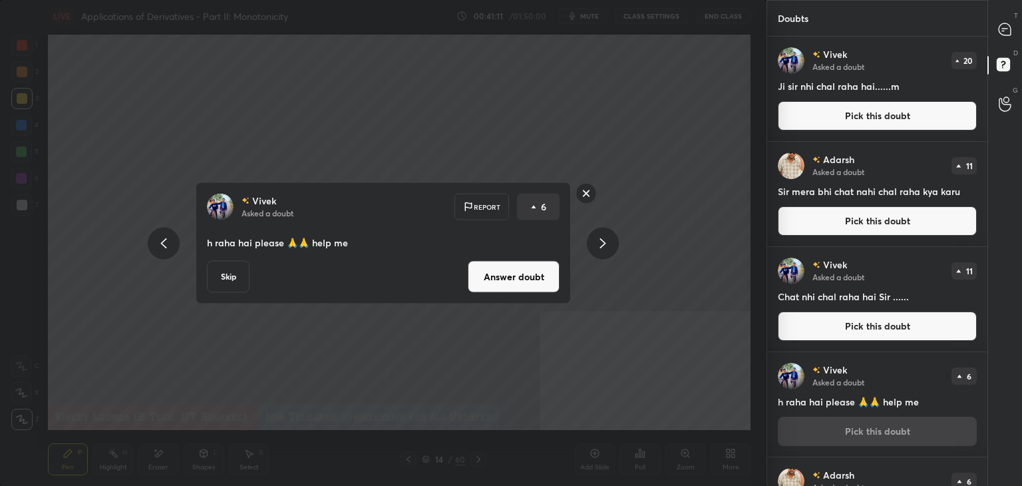
click at [486, 271] on button "Answer doubt" at bounding box center [514, 277] width 92 height 32
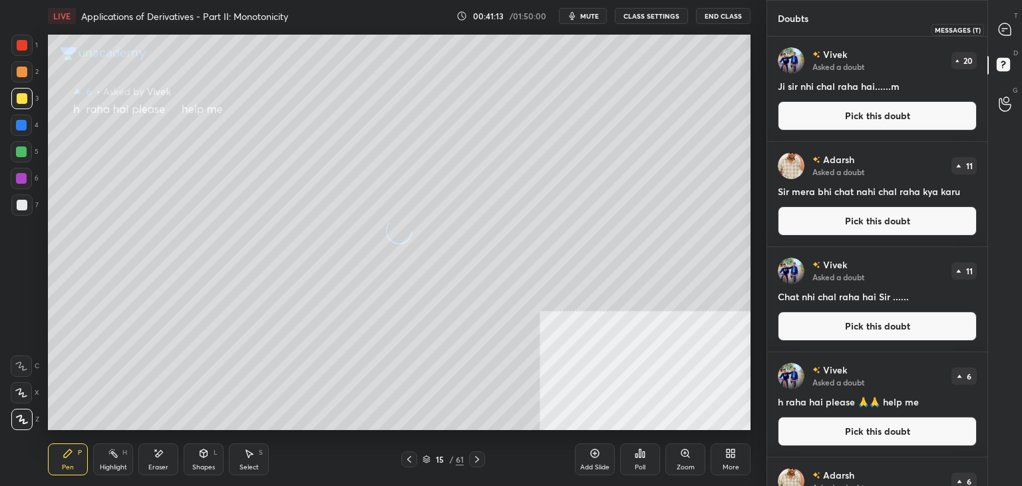
click at [999, 30] on icon at bounding box center [1005, 29] width 12 height 12
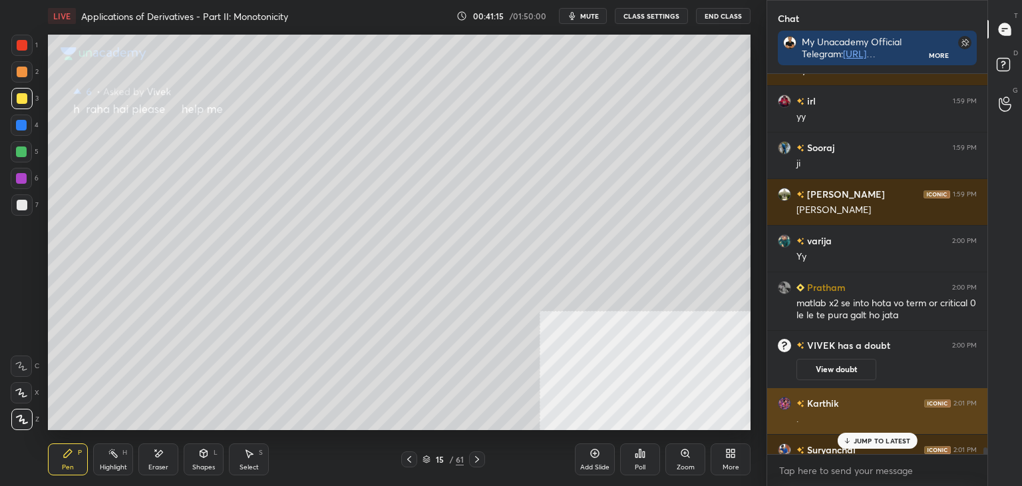
click at [865, 430] on div "Karthik 2:01 PM ." at bounding box center [877, 411] width 220 height 46
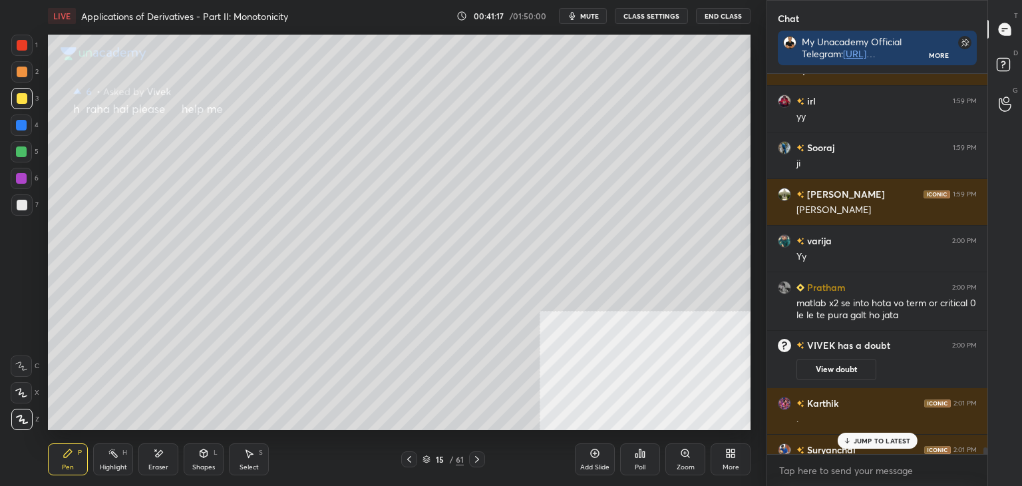
click at [847, 440] on icon at bounding box center [846, 441] width 9 height 8
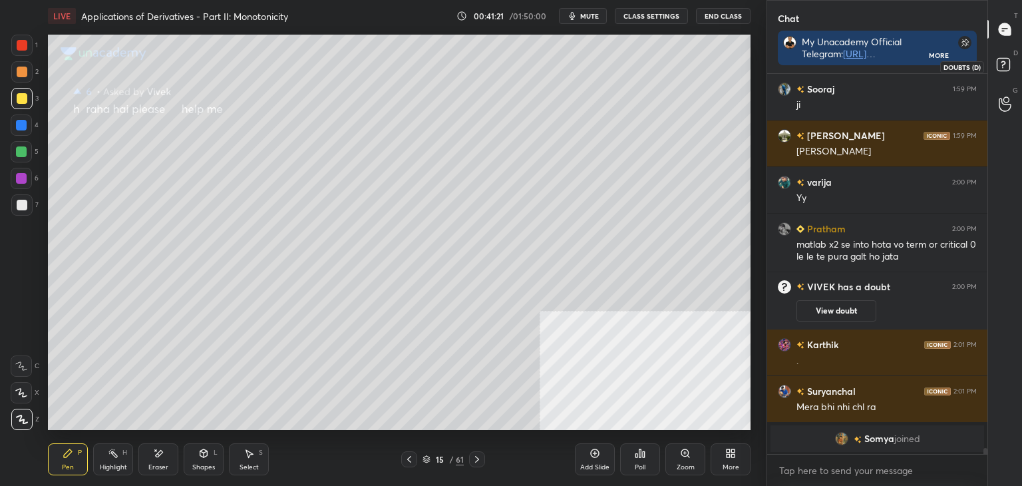
click at [996, 72] on icon at bounding box center [1005, 67] width 24 height 24
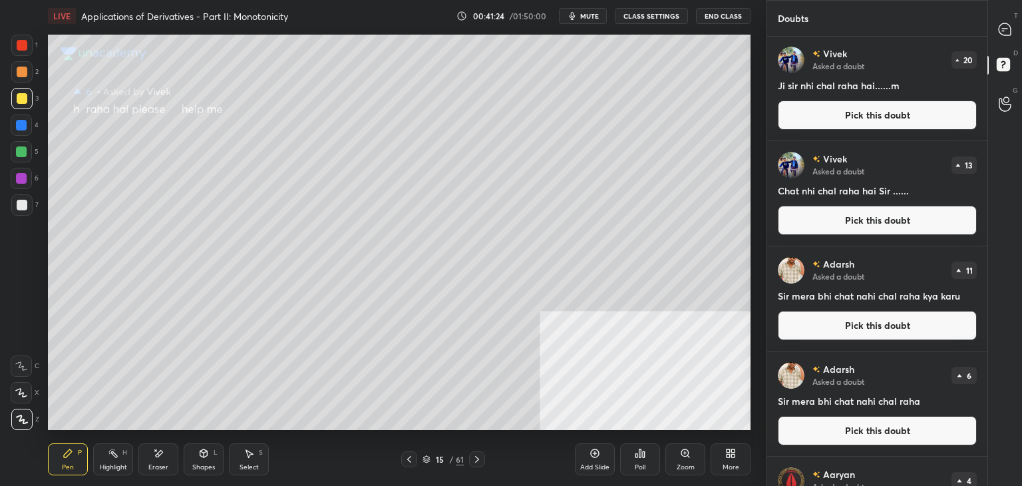
drag, startPoint x: 989, startPoint y: 150, endPoint x: 989, endPoint y: 181, distance: 31.3
click at [989, 181] on div "T Messages (T) D Doubts (D) G Raise Hand (G)" at bounding box center [1004, 243] width 35 height 486
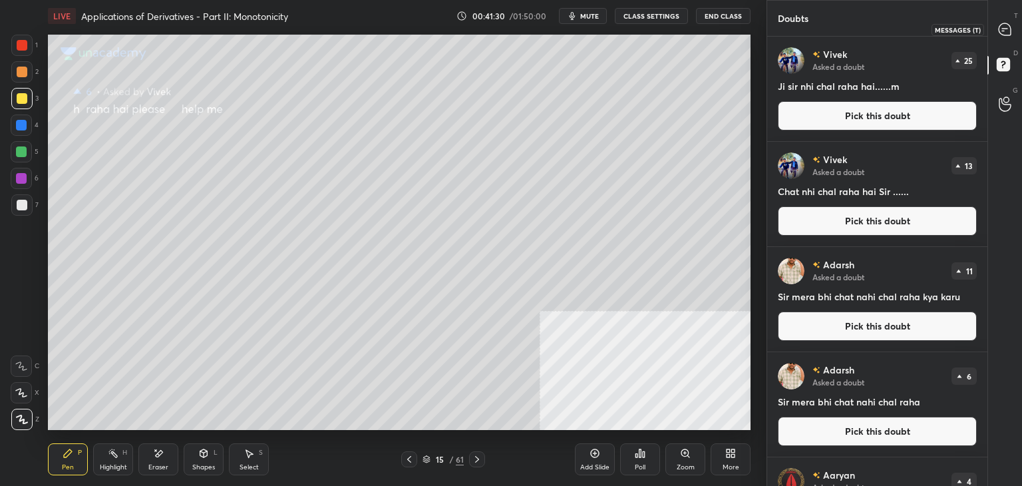
click at [1005, 27] on icon at bounding box center [1005, 30] width 14 height 14
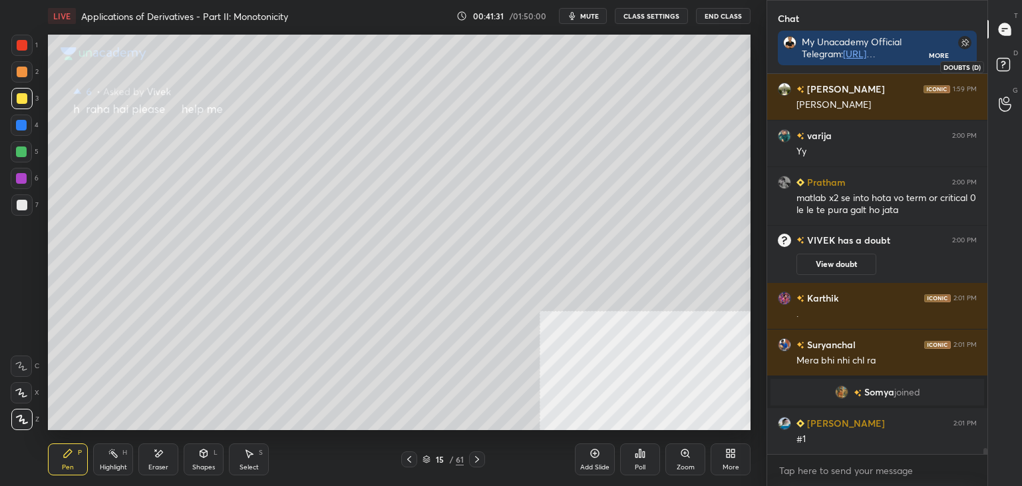
drag, startPoint x: 1001, startPoint y: 56, endPoint x: 1009, endPoint y: 53, distance: 8.7
click at [1003, 57] on icon at bounding box center [1005, 67] width 24 height 24
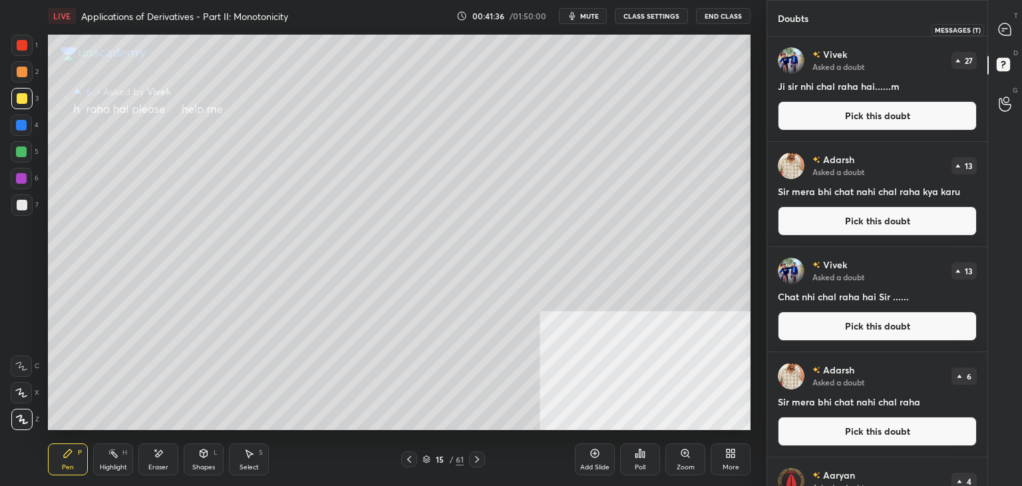
click at [1002, 31] on icon at bounding box center [1005, 30] width 14 height 14
type textarea "x"
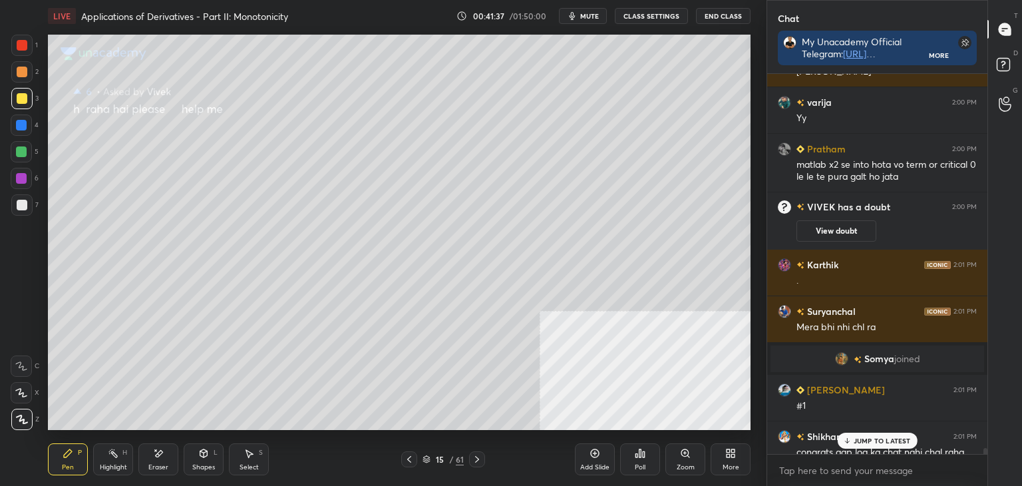
click at [884, 440] on p "JUMP TO LATEST" at bounding box center [882, 441] width 57 height 8
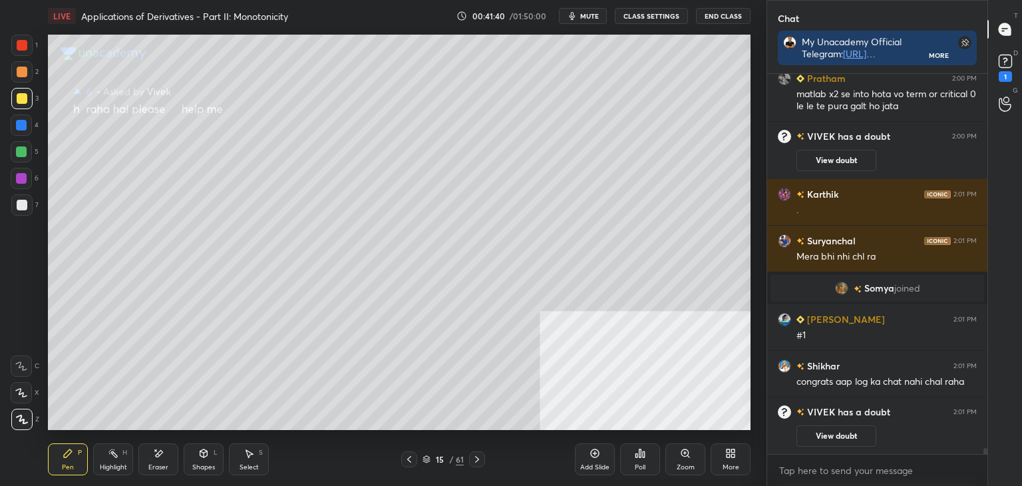
click at [413, 459] on icon at bounding box center [409, 459] width 11 height 11
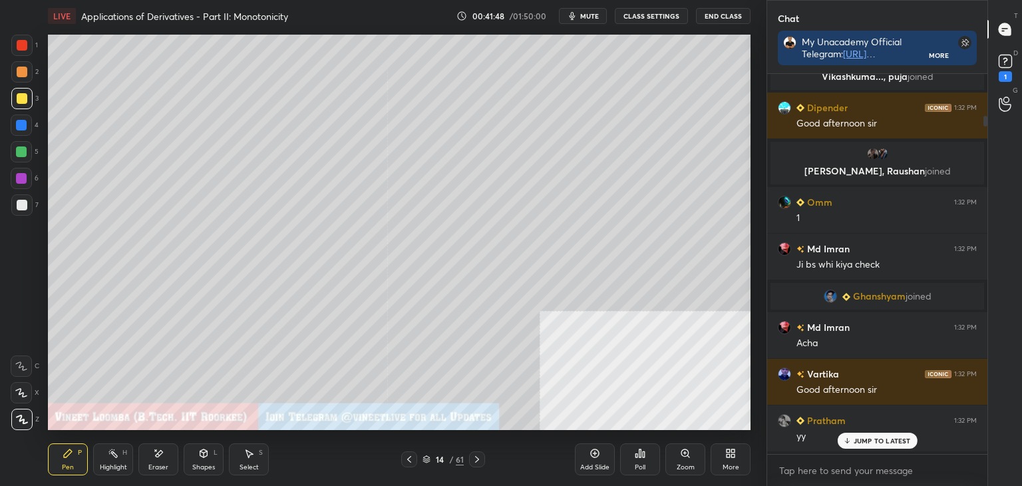
drag, startPoint x: 985, startPoint y: 451, endPoint x: 992, endPoint y: 15, distance: 436.6
click at [987, 0] on html "1 2 3 4 5 6 7 C X Z E E Erase all H H LIVE Applications of Derivatives - Part I…" at bounding box center [511, 0] width 1022 height 0
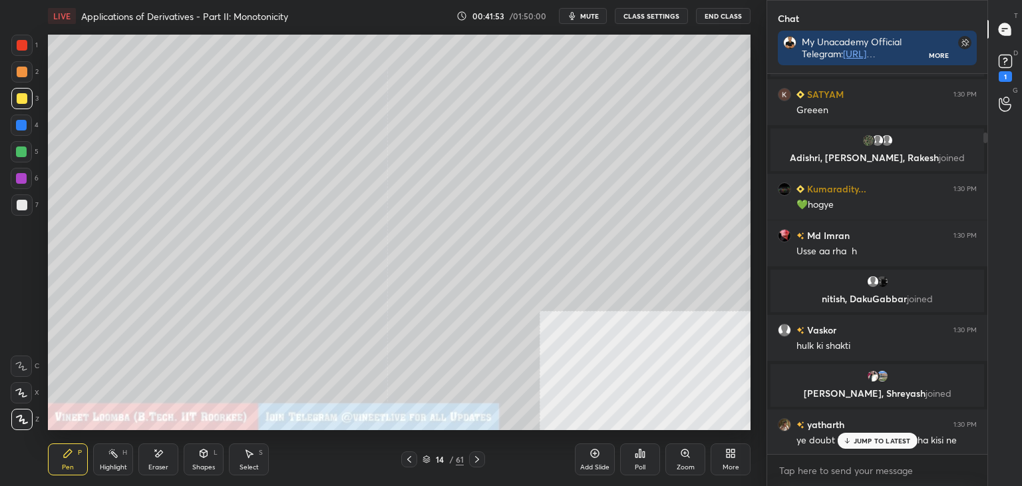
drag, startPoint x: 985, startPoint y: 120, endPoint x: 961, endPoint y: 165, distance: 50.6
click at [979, 143] on div at bounding box center [983, 264] width 8 height 380
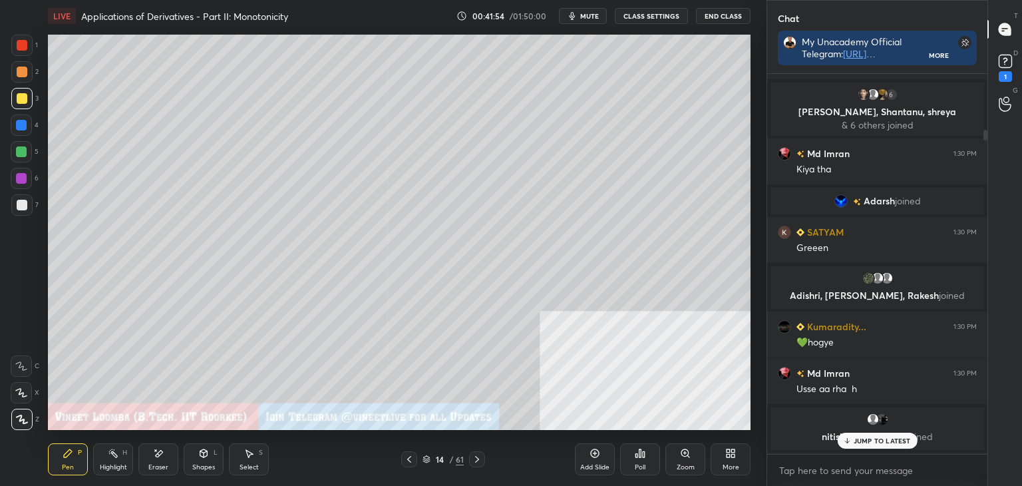
click at [891, 446] on div "JUMP TO LATEST" at bounding box center [877, 441] width 80 height 16
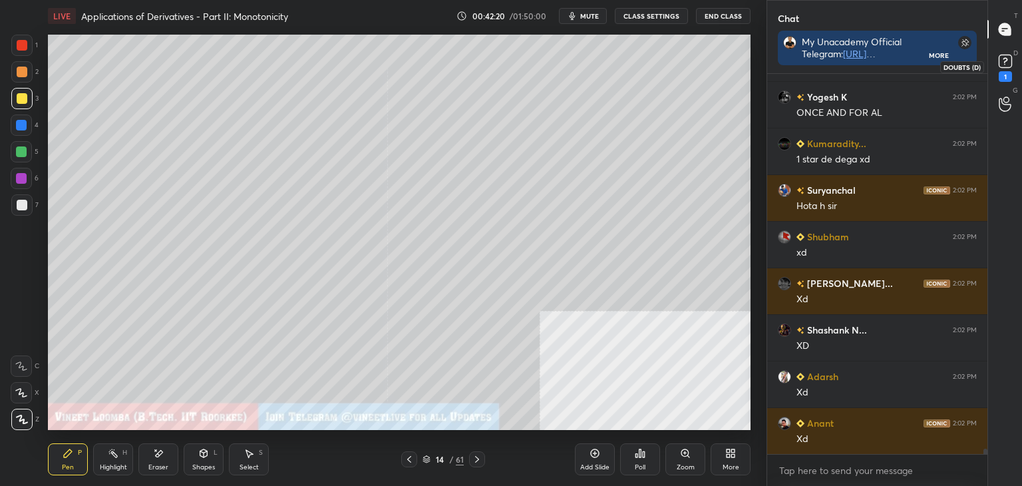
click at [1009, 59] on rect at bounding box center [1005, 61] width 13 height 13
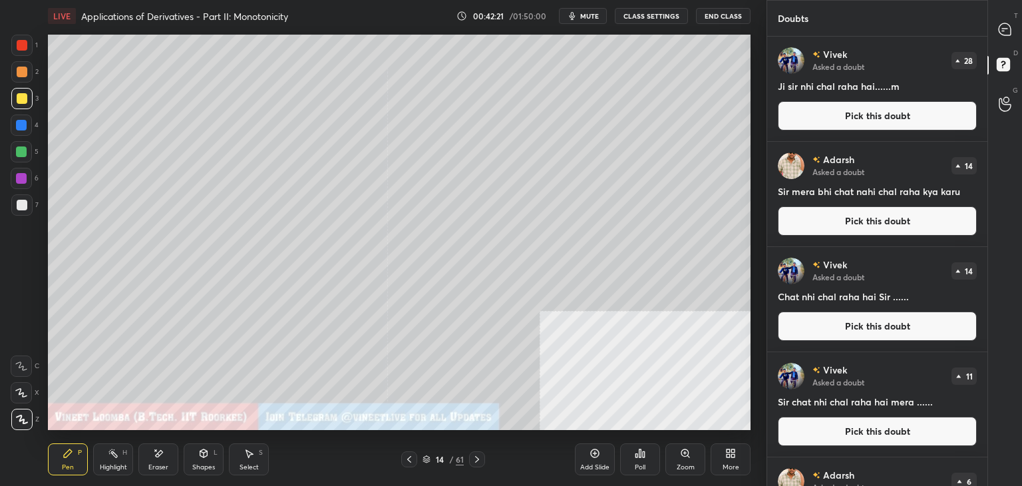
click at [894, 128] on button "Pick this doubt" at bounding box center [877, 115] width 199 height 29
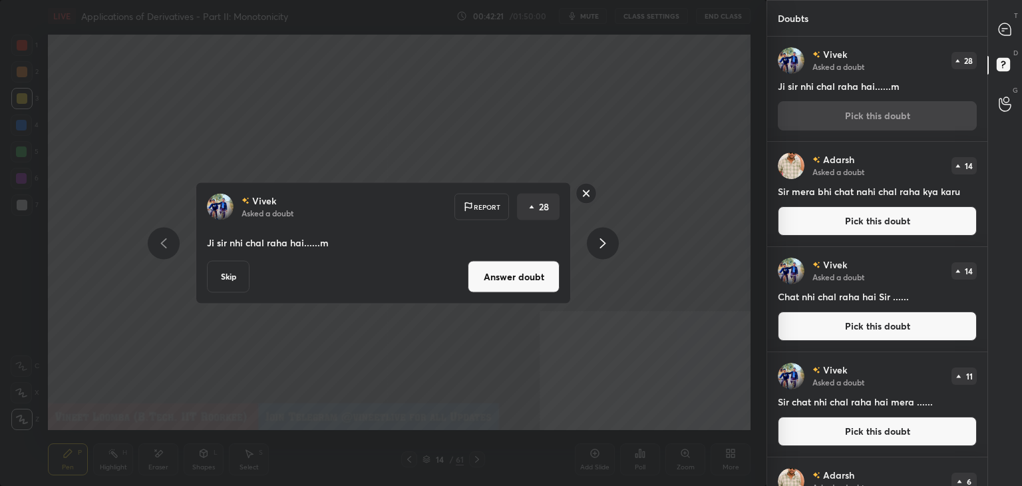
click at [538, 264] on button "Answer doubt" at bounding box center [514, 277] width 92 height 32
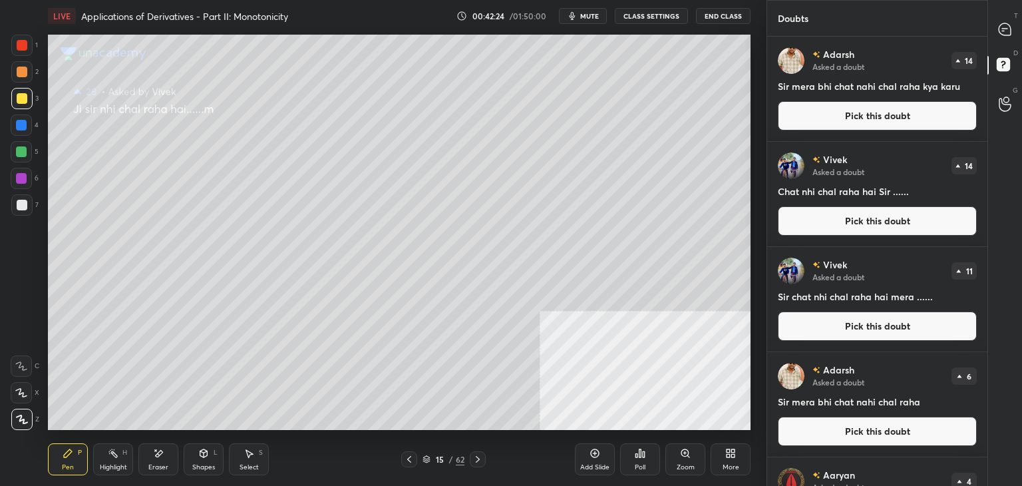
drag, startPoint x: 412, startPoint y: 458, endPoint x: 409, endPoint y: 437, distance: 21.5
click at [411, 458] on icon at bounding box center [409, 459] width 11 height 11
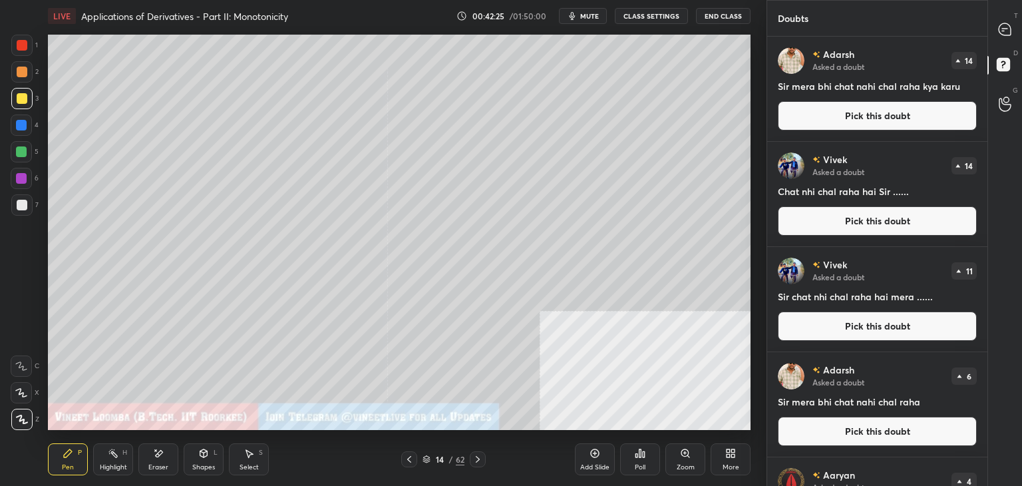
click at [809, 119] on button "Pick this doubt" at bounding box center [877, 115] width 199 height 29
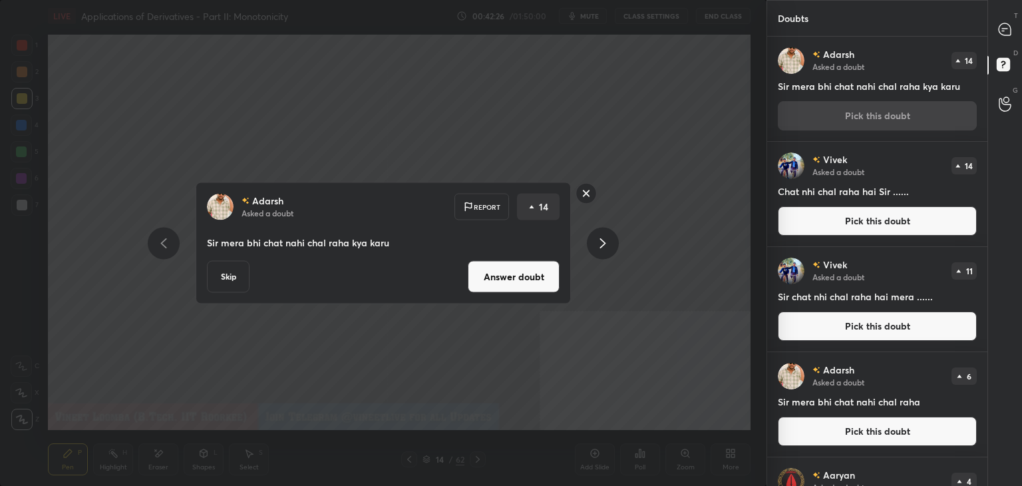
click at [543, 285] on button "Answer doubt" at bounding box center [514, 277] width 92 height 32
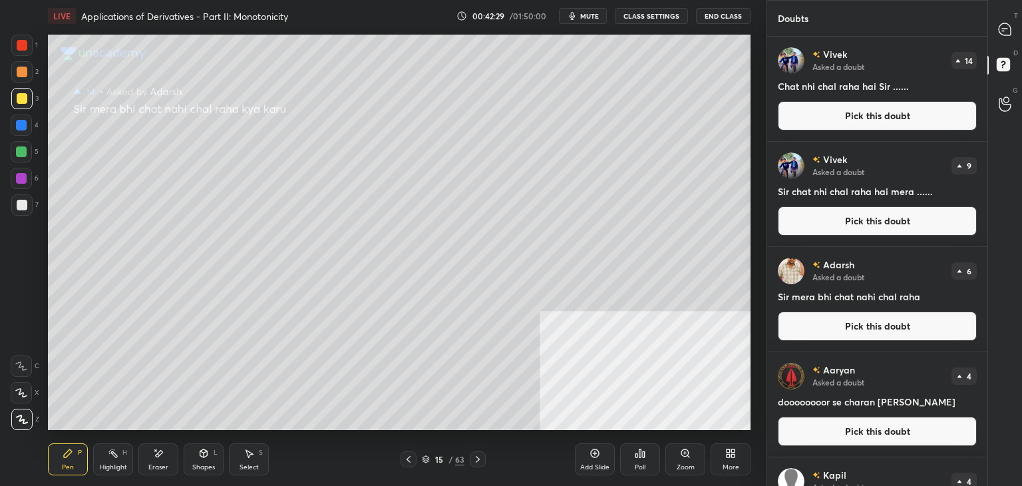
click at [805, 118] on button "Pick this doubt" at bounding box center [877, 115] width 199 height 29
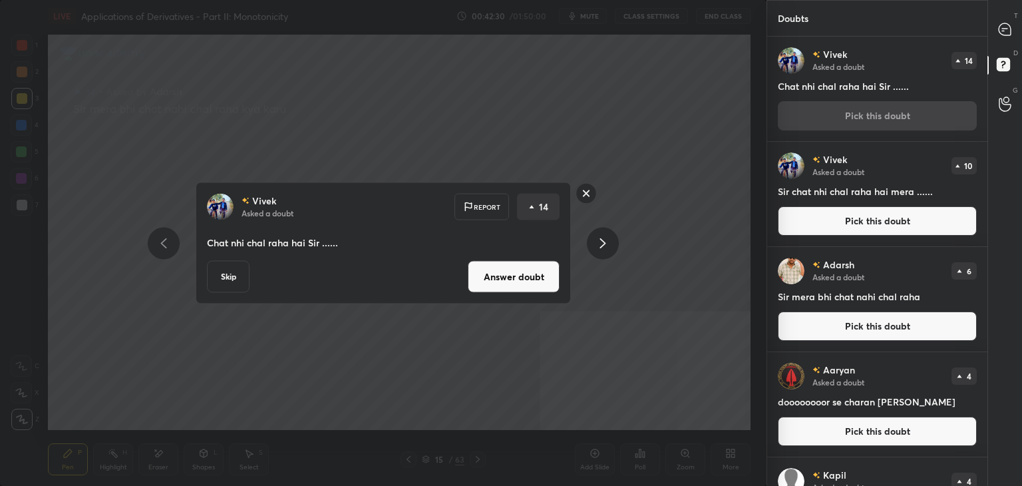
click at [495, 282] on button "Answer doubt" at bounding box center [514, 277] width 92 height 32
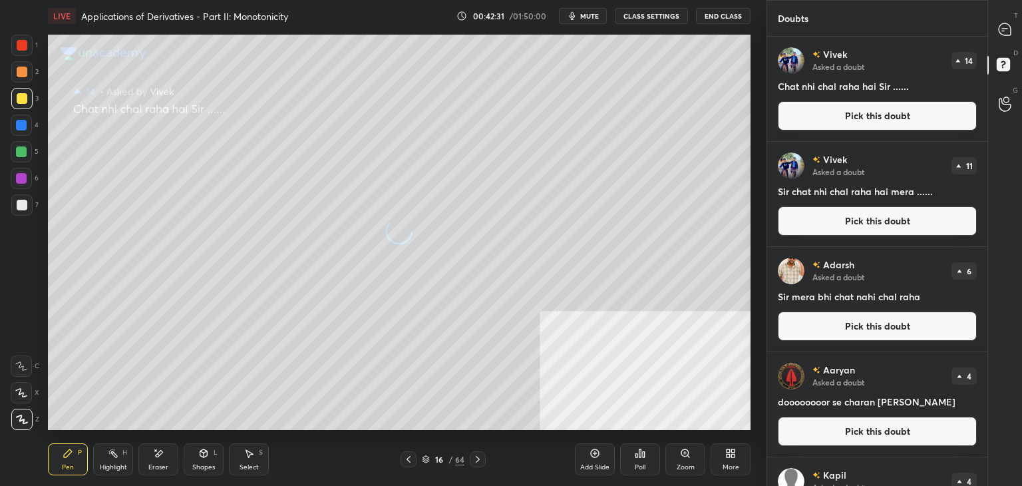
click at [813, 112] on button "Pick this doubt" at bounding box center [877, 115] width 199 height 29
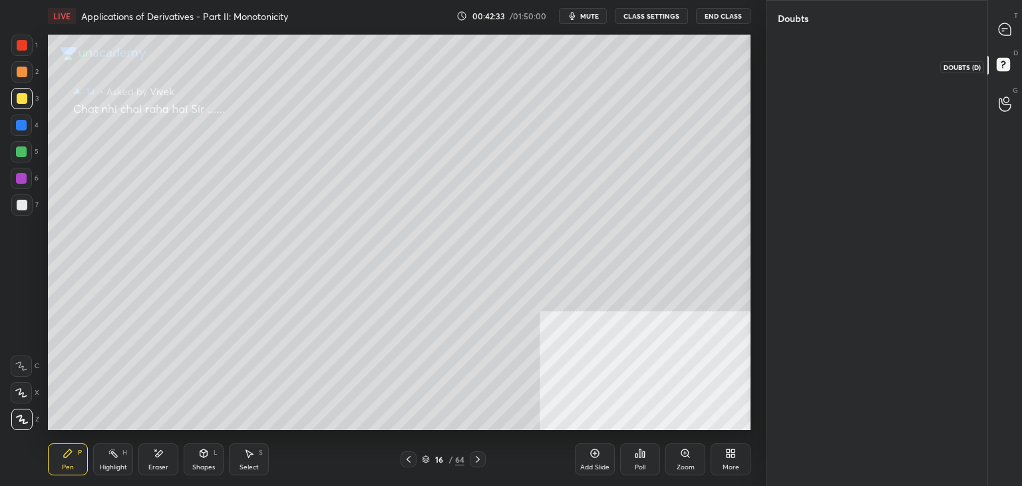
drag, startPoint x: 1003, startPoint y: 61, endPoint x: 1009, endPoint y: 48, distance: 13.7
click at [1005, 59] on rect at bounding box center [1003, 65] width 13 height 13
click at [1009, 23] on icon at bounding box center [1005, 30] width 14 height 14
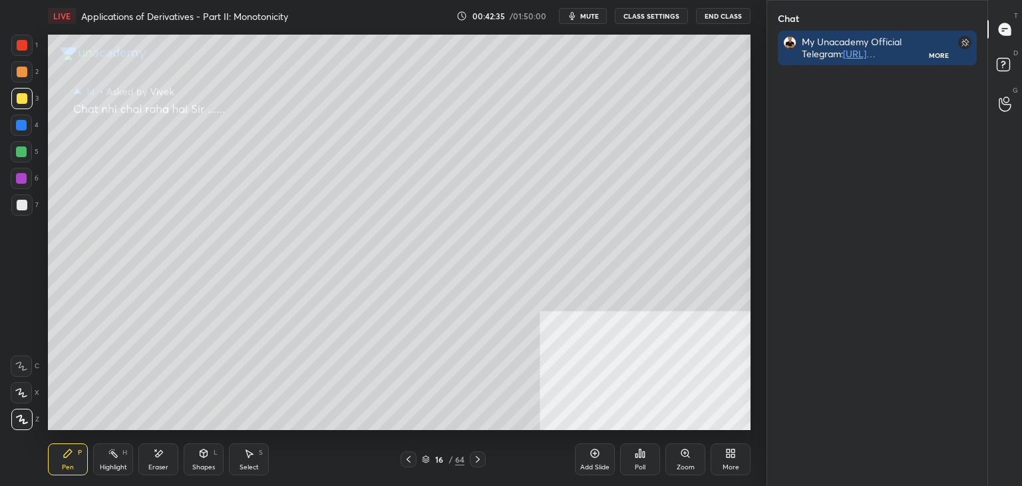
click at [426, 460] on icon at bounding box center [426, 459] width 8 height 8
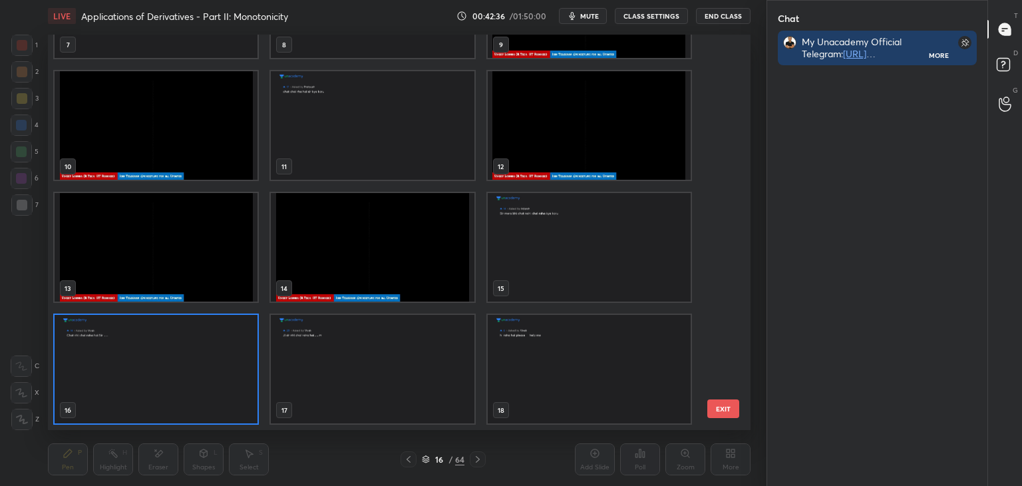
click at [418, 456] on div "16 / 64" at bounding box center [443, 459] width 85 height 16
click at [418, 459] on div "16 / 64" at bounding box center [443, 459] width 85 height 16
click at [425, 458] on icon at bounding box center [426, 459] width 8 height 8
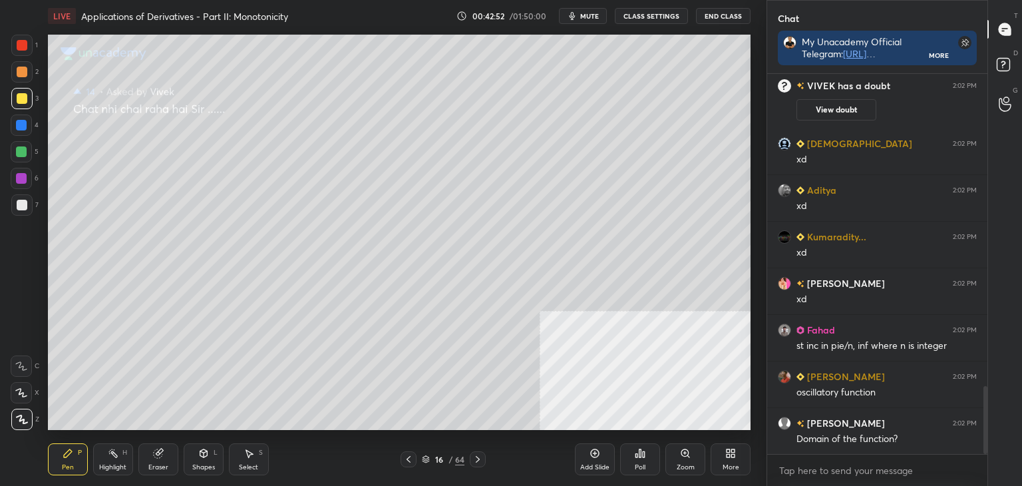
scroll to position [1798, 0]
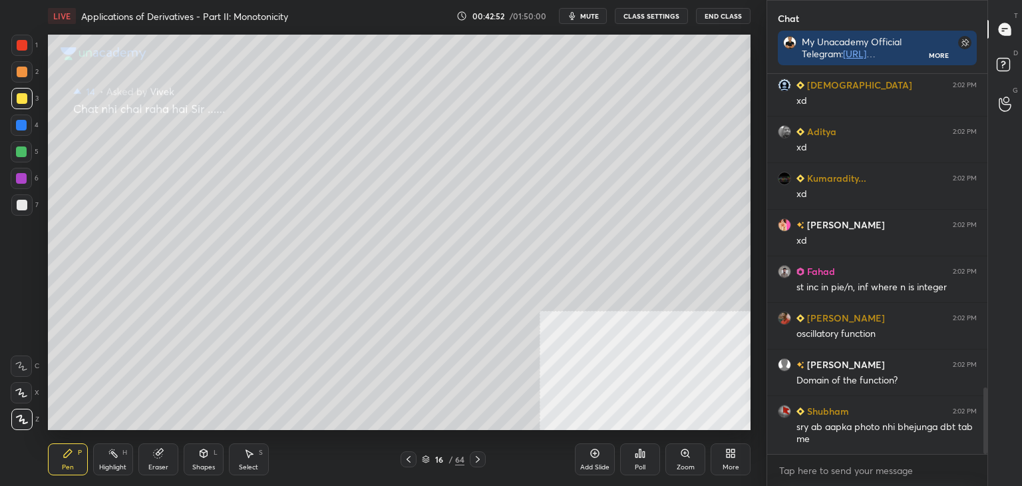
click at [408, 456] on icon at bounding box center [408, 459] width 11 height 11
click at [408, 458] on icon at bounding box center [408, 459] width 11 height 11
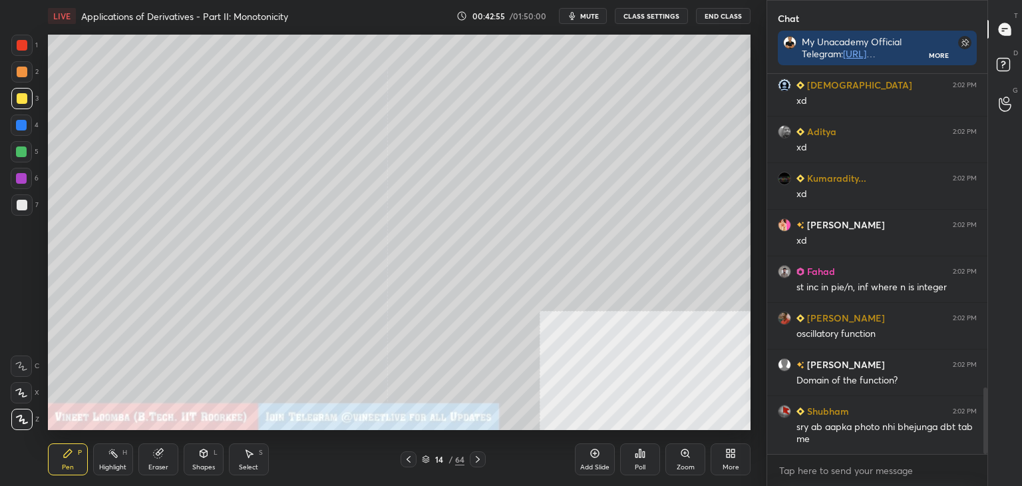
scroll to position [1831, 0]
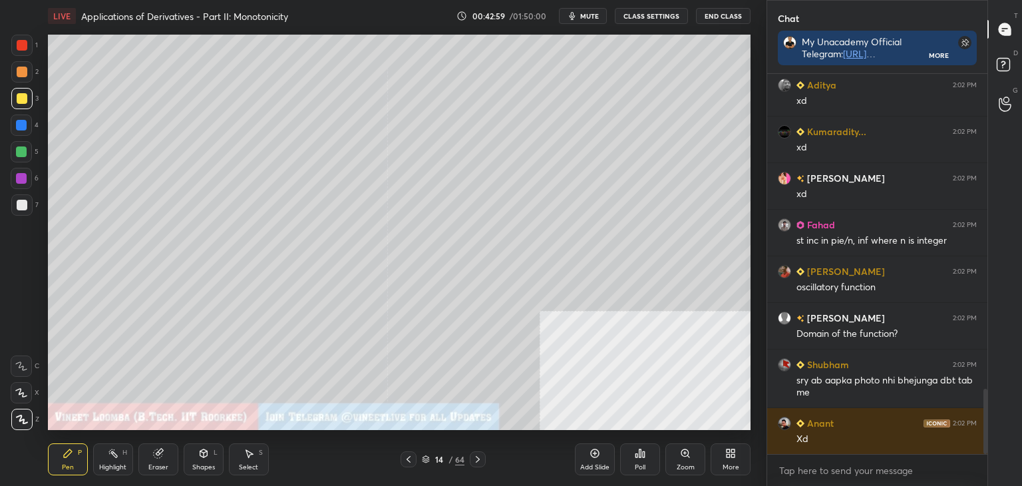
click at [1017, 67] on div "D Doubts (D)" at bounding box center [1005, 66] width 34 height 37
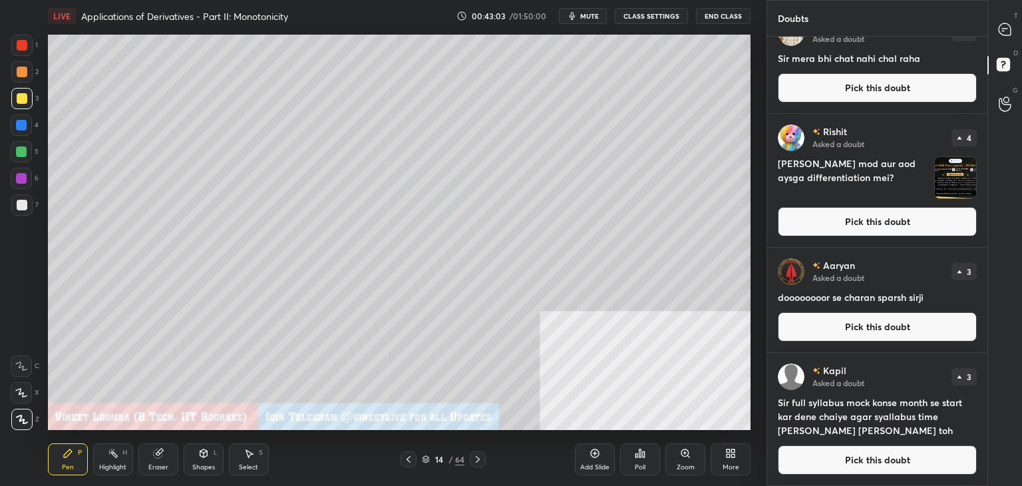
scroll to position [241, 0]
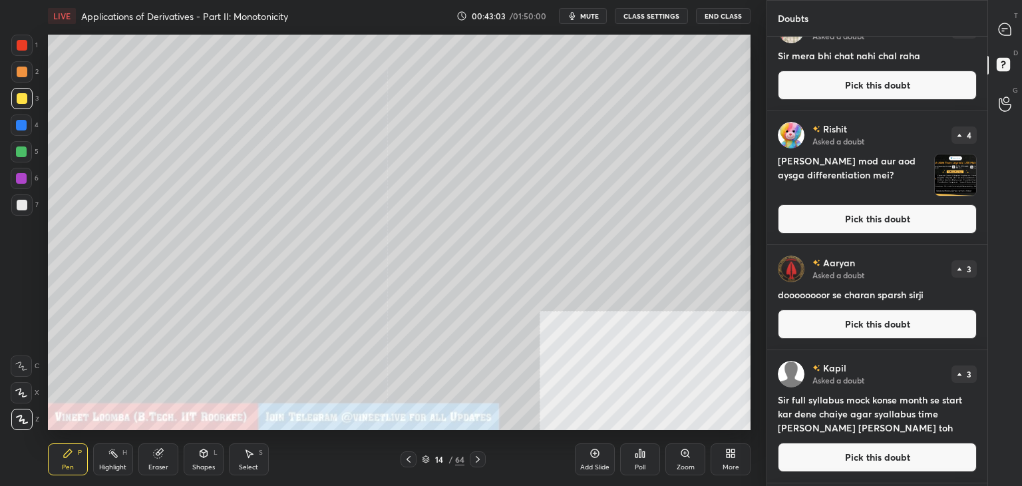
click at [929, 222] on button "Pick this doubt" at bounding box center [877, 218] width 199 height 29
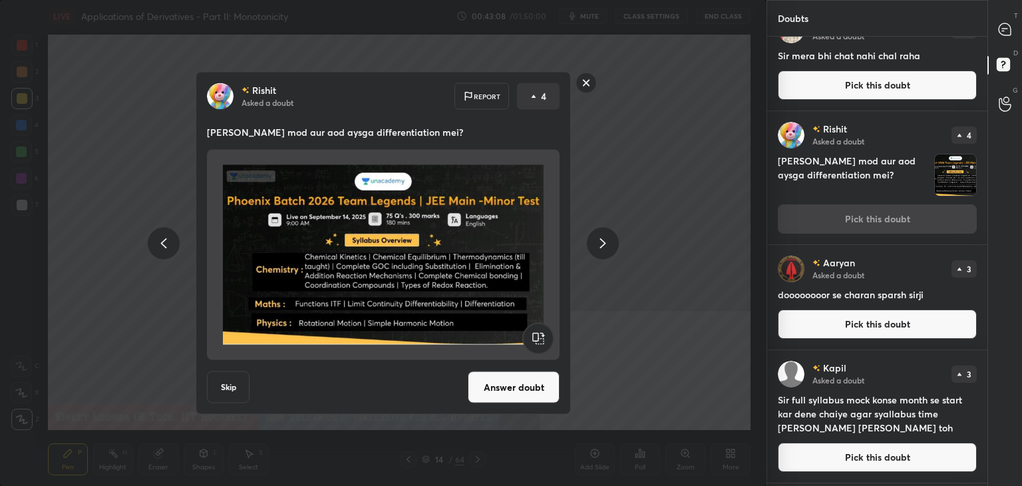
click at [511, 395] on button "Answer doubt" at bounding box center [514, 387] width 92 height 32
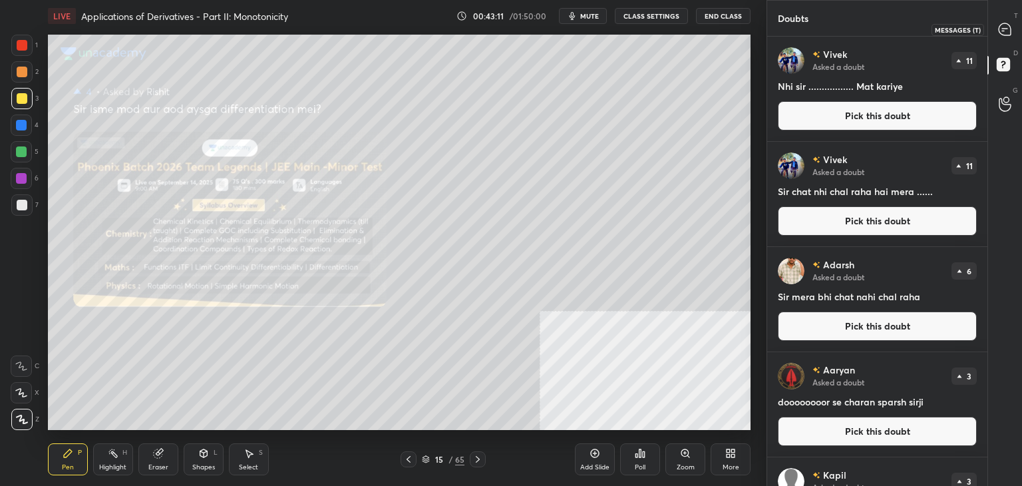
click at [1009, 29] on icon at bounding box center [1005, 29] width 12 height 12
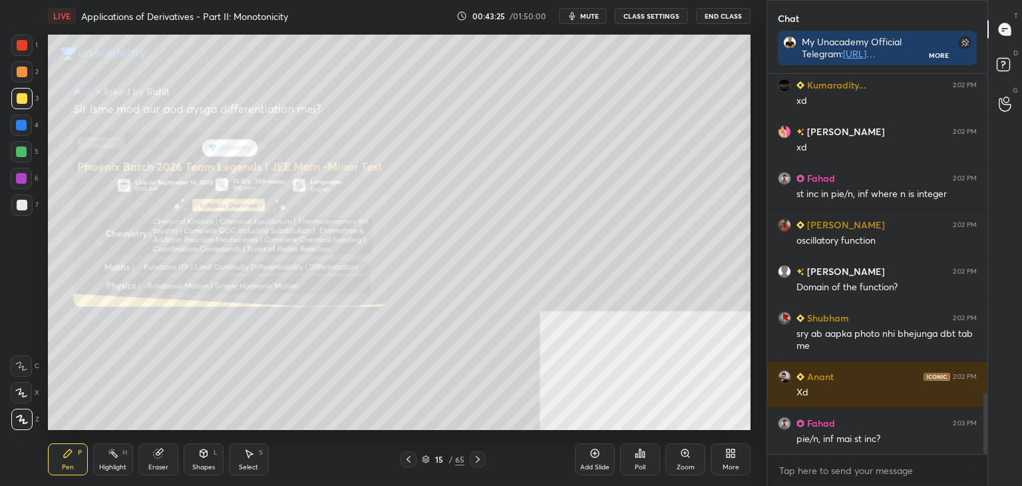
drag, startPoint x: 985, startPoint y: 413, endPoint x: 983, endPoint y: 425, distance: 12.1
click at [985, 426] on div at bounding box center [985, 423] width 4 height 61
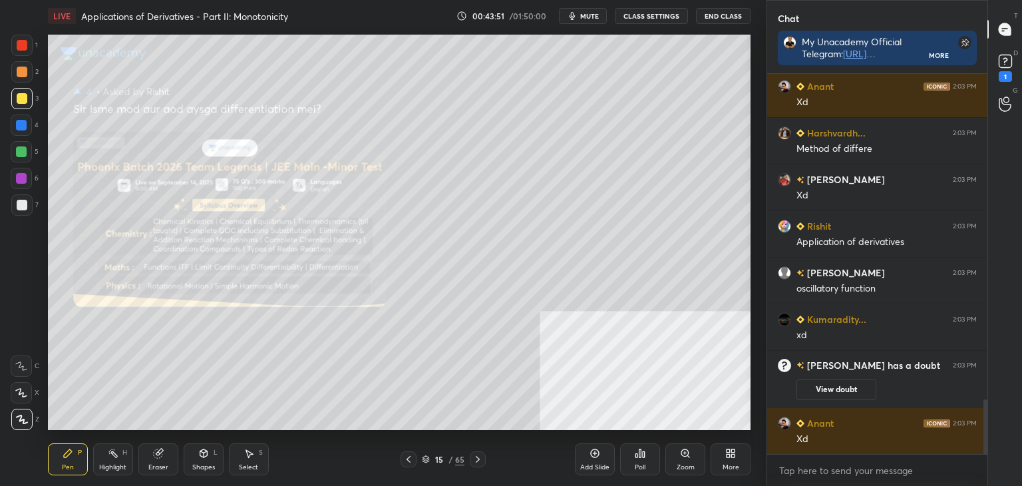
click at [415, 455] on div at bounding box center [409, 459] width 16 height 16
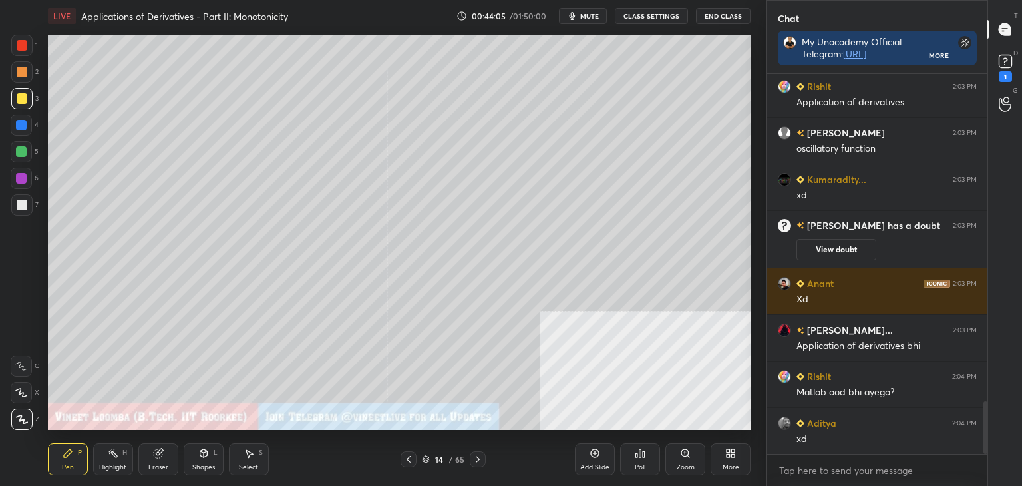
click at [476, 456] on icon at bounding box center [477, 459] width 11 height 11
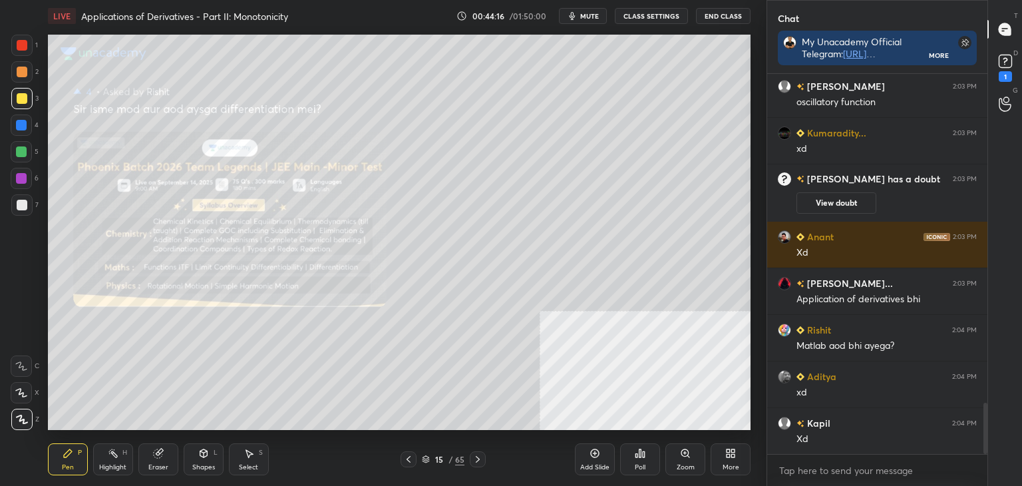
drag, startPoint x: 407, startPoint y: 457, endPoint x: 405, endPoint y: 450, distance: 7.2
click at [407, 456] on icon at bounding box center [408, 459] width 11 height 11
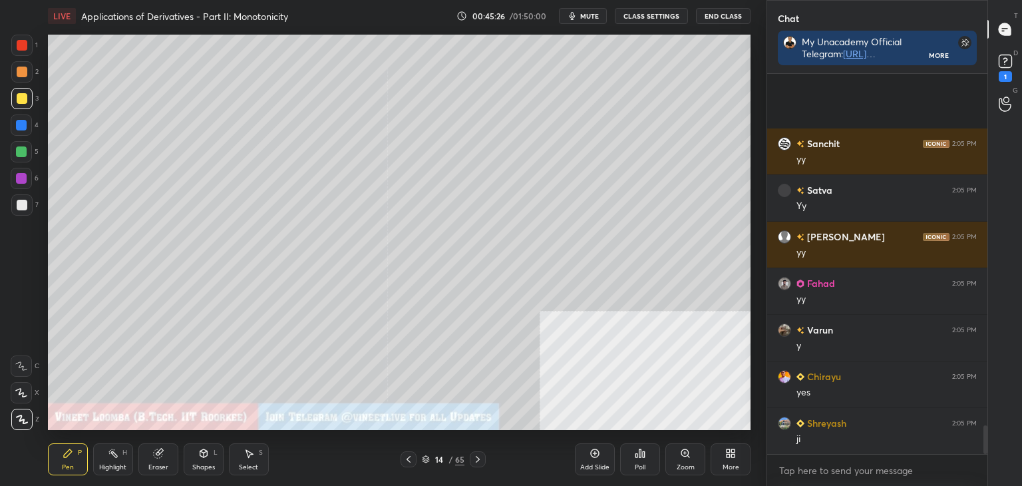
scroll to position [4641, 0]
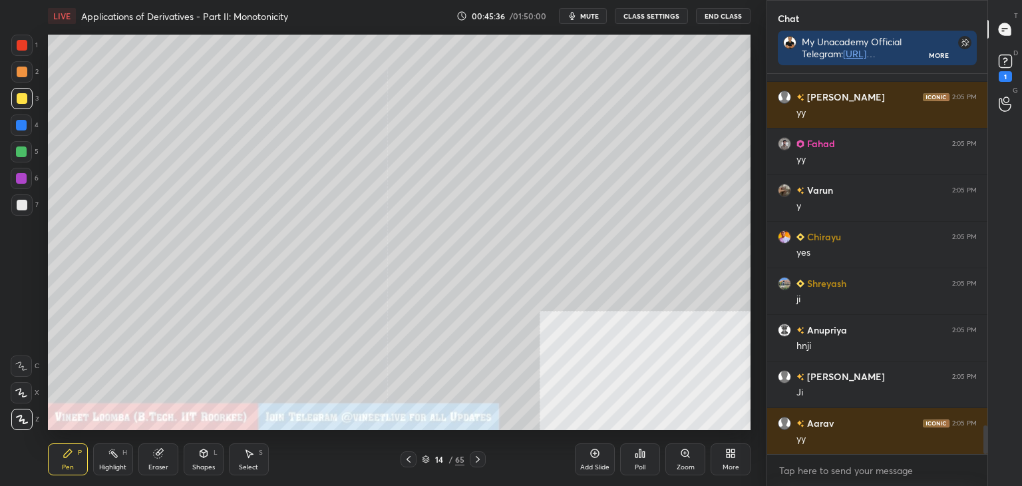
click at [245, 461] on div "Select S" at bounding box center [249, 459] width 40 height 32
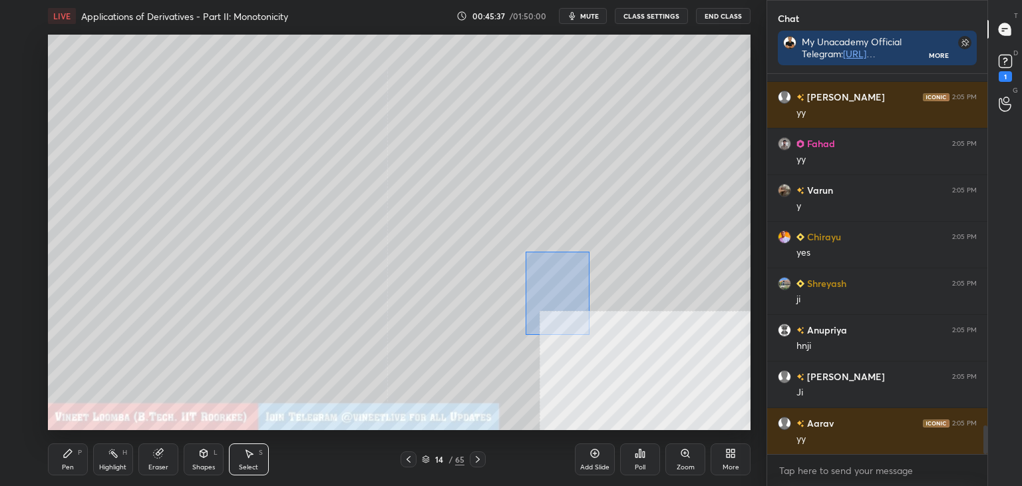
drag, startPoint x: 590, startPoint y: 252, endPoint x: 532, endPoint y: 316, distance: 86.3
click at [524, 329] on div "0 ° Undo Copy Duplicate Duplicate to new slide Delete" at bounding box center [399, 232] width 703 height 395
drag, startPoint x: 542, startPoint y: 305, endPoint x: 580, endPoint y: 295, distance: 39.4
click at [595, 295] on div "0 ° Undo Copy Duplicate Duplicate to new slide Delete" at bounding box center [399, 232] width 703 height 395
drag, startPoint x: 591, startPoint y: 252, endPoint x: 548, endPoint y: 301, distance: 64.6
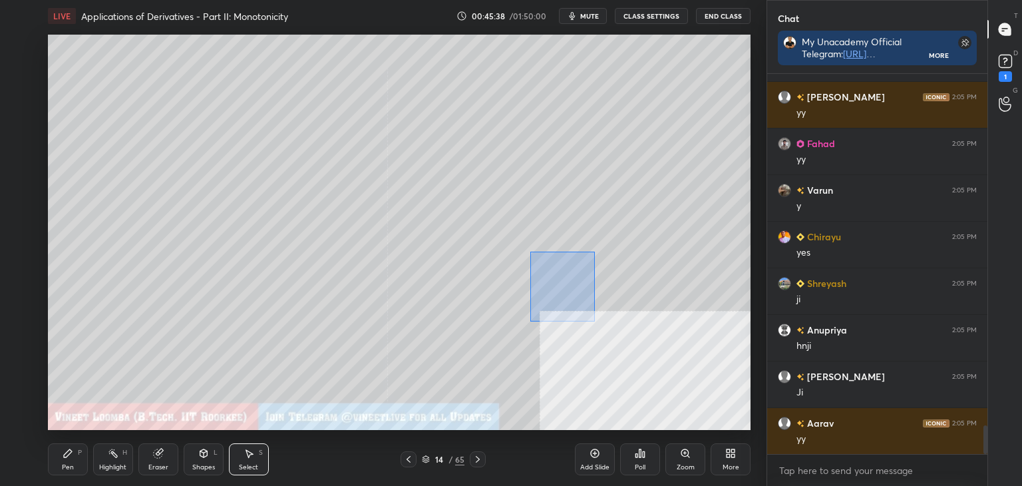
click at [532, 316] on div "0 ° Undo Copy Duplicate Duplicate to new slide Delete" at bounding box center [399, 232] width 703 height 395
drag, startPoint x: 601, startPoint y: 268, endPoint x: 633, endPoint y: 236, distance: 46.1
click at [638, 236] on div "0 ° Undo Copy Duplicate Duplicate to new slide Delete" at bounding box center [399, 232] width 703 height 395
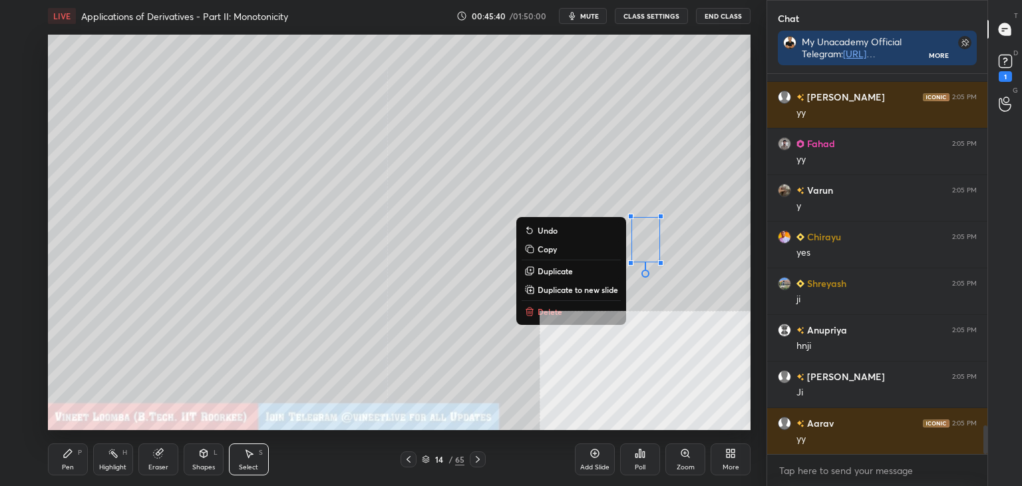
click at [564, 304] on button "Delete" at bounding box center [571, 311] width 99 height 16
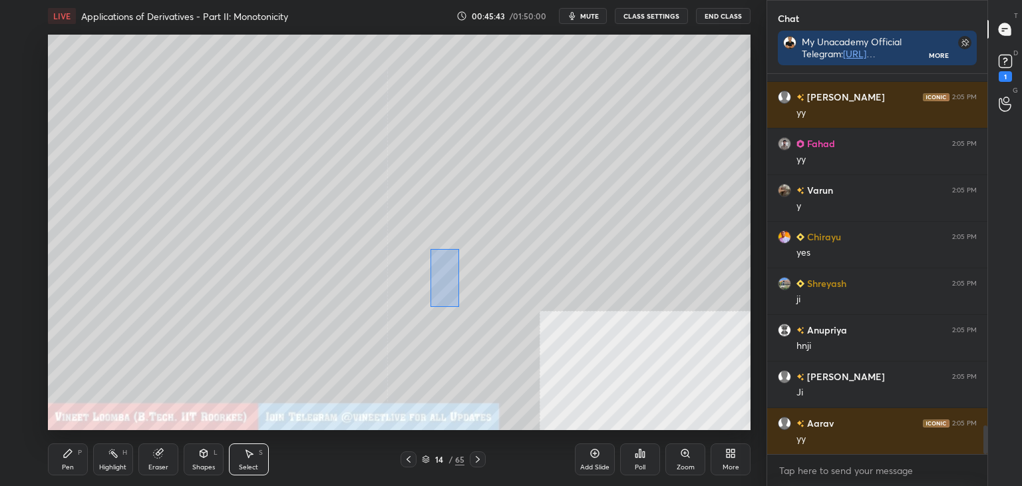
drag, startPoint x: 456, startPoint y: 251, endPoint x: 445, endPoint y: 298, distance: 48.6
click at [430, 305] on div "0 ° Undo Copy Duplicate Duplicate to new slide Delete" at bounding box center [399, 232] width 703 height 395
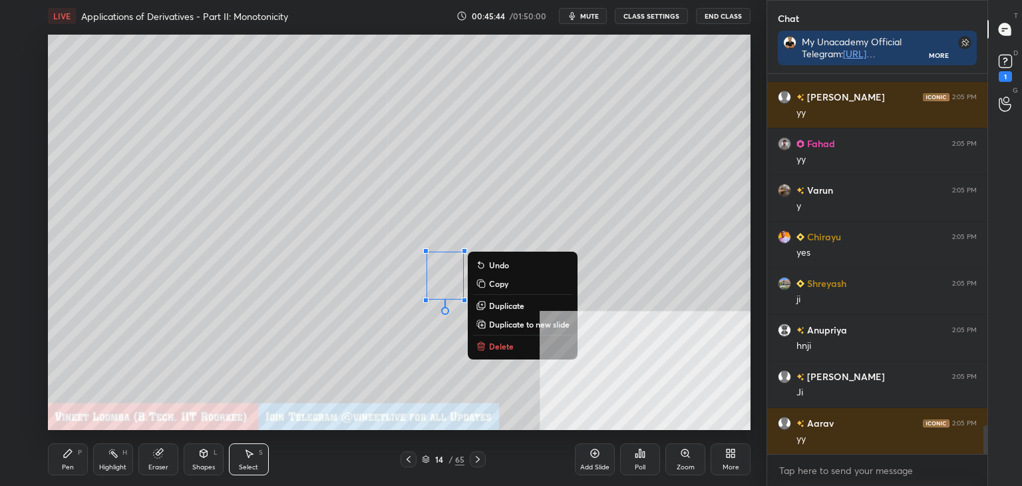
drag, startPoint x: 500, startPoint y: 304, endPoint x: 472, endPoint y: 291, distance: 31.0
click at [497, 301] on p "Duplicate" at bounding box center [506, 305] width 35 height 11
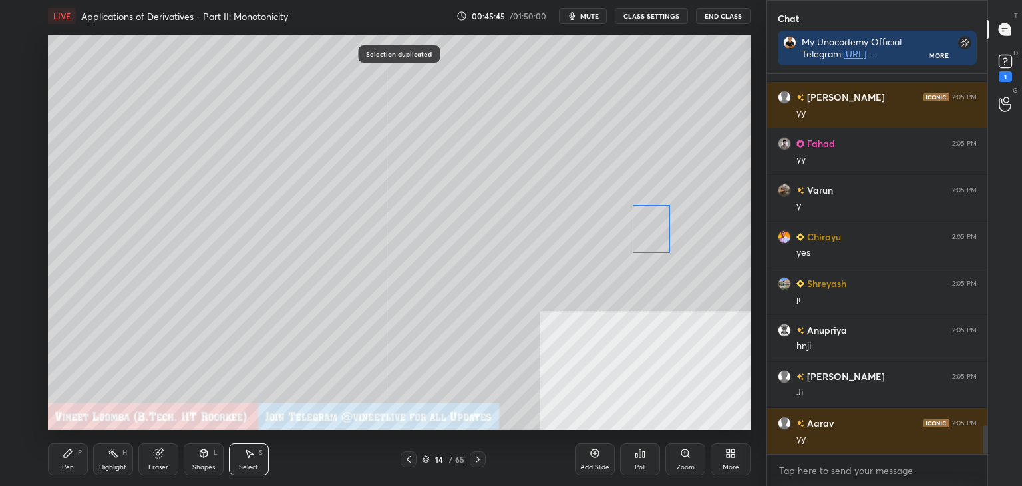
drag, startPoint x: 496, startPoint y: 281, endPoint x: 604, endPoint y: 232, distance: 118.5
click at [633, 222] on div "0 ° Undo Copy Duplicate Duplicate to new slide Delete" at bounding box center [399, 232] width 703 height 395
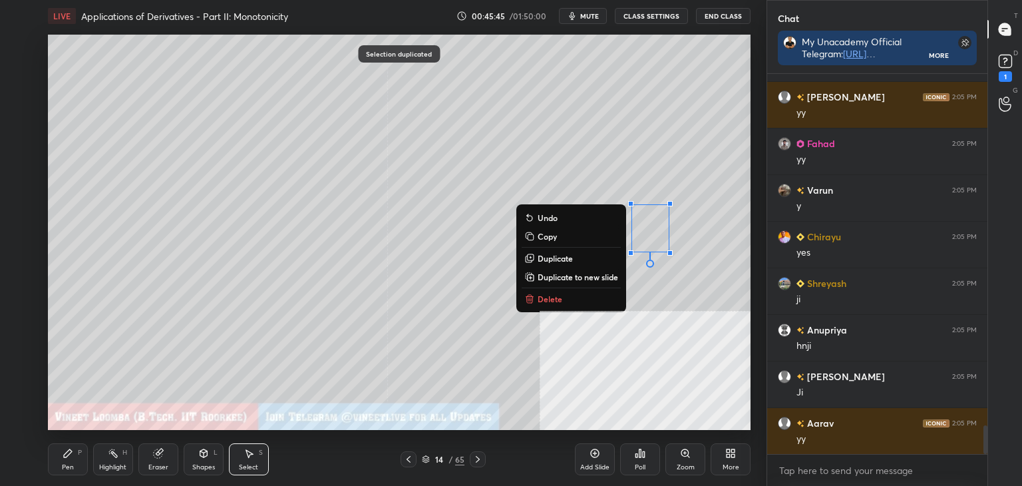
click at [460, 358] on div "0 ° Undo Copy Duplicate Duplicate to new slide Delete" at bounding box center [399, 232] width 703 height 395
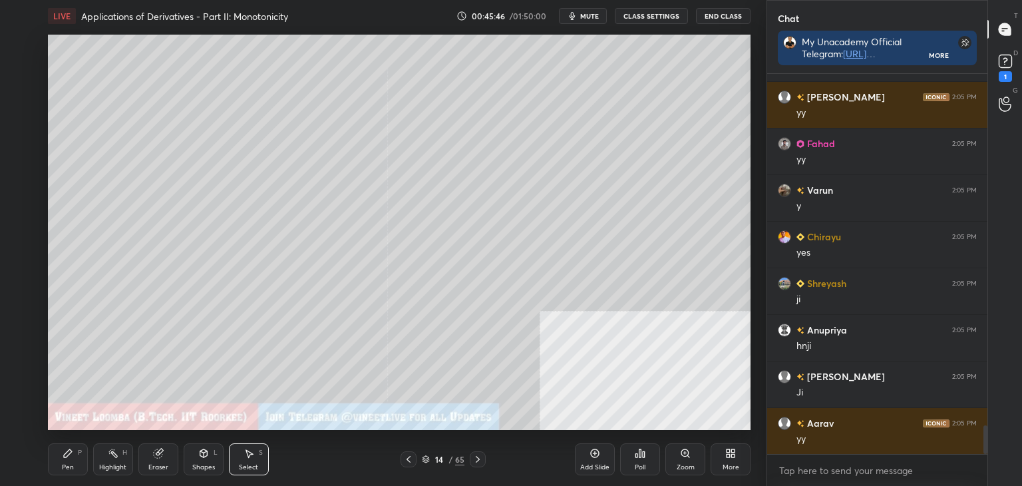
click at [69, 467] on div "Pen" at bounding box center [68, 467] width 12 height 7
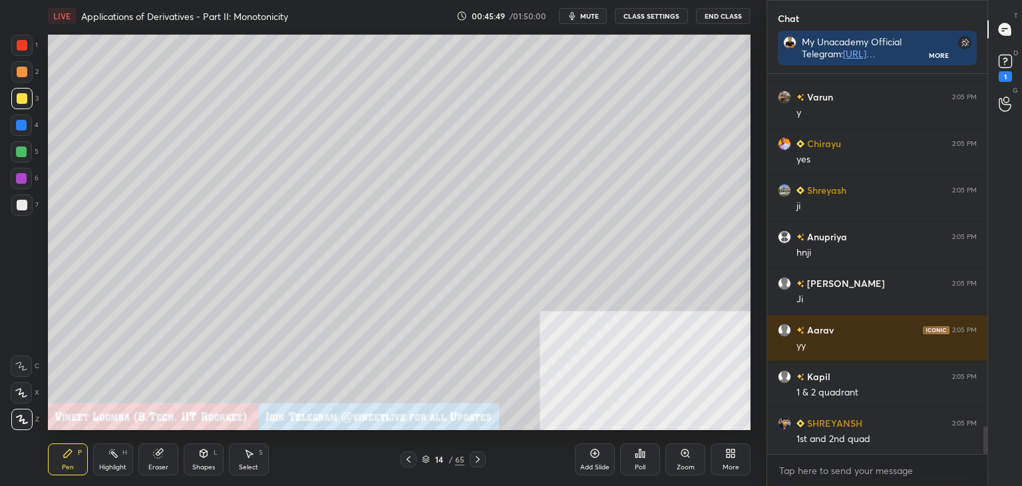
scroll to position [4780, 0]
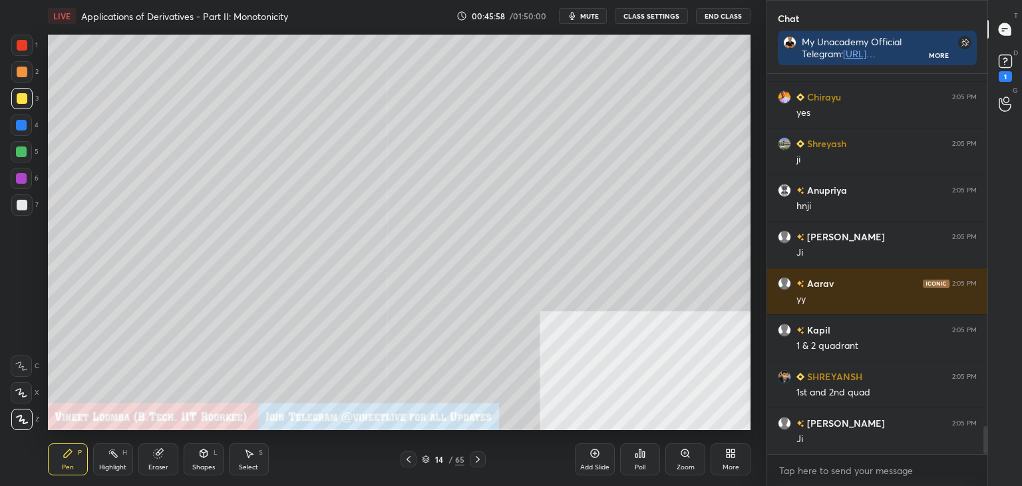
drag, startPoint x: 220, startPoint y: 469, endPoint x: 234, endPoint y: 457, distance: 18.9
click at [222, 468] on div "Shapes L" at bounding box center [204, 459] width 40 height 32
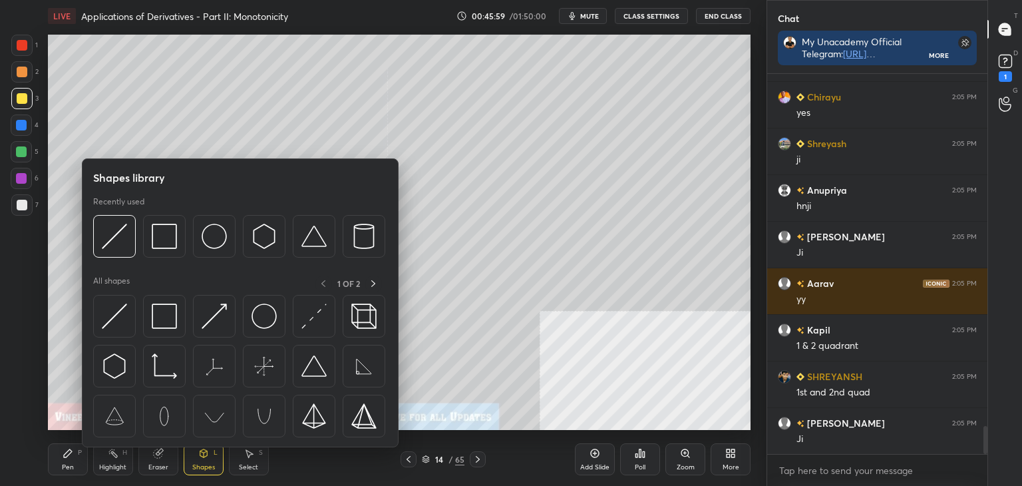
drag, startPoint x: 254, startPoint y: 466, endPoint x: 295, endPoint y: 450, distance: 44.0
click at [256, 465] on div "Select" at bounding box center [248, 467] width 19 height 7
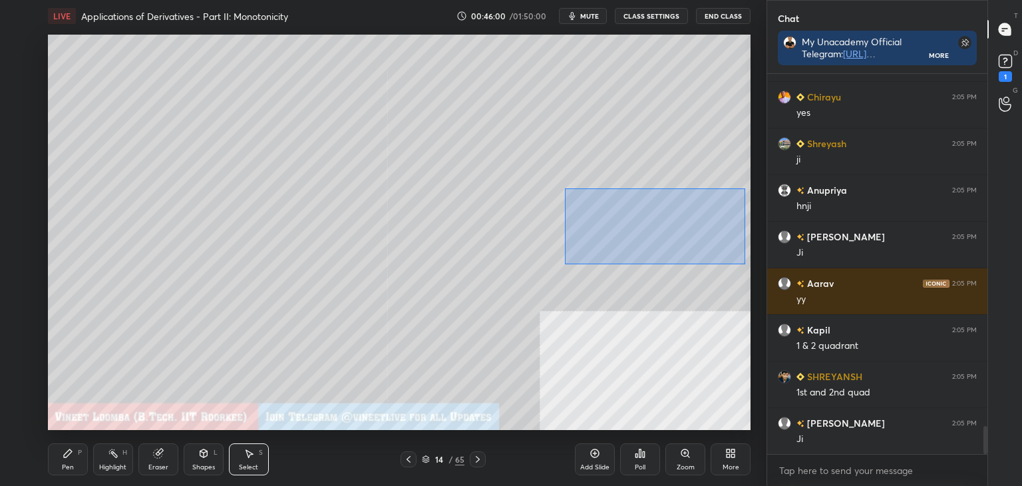
scroll to position [4827, 0]
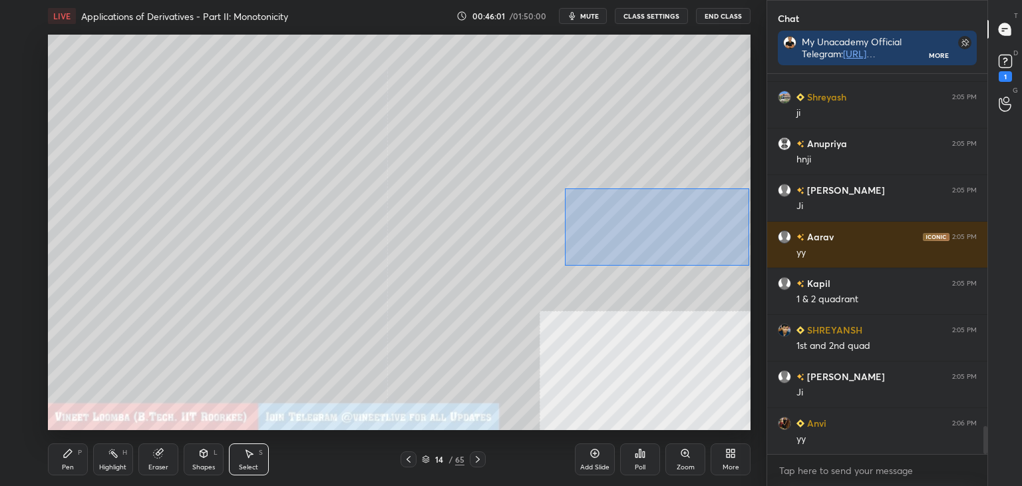
drag, startPoint x: 564, startPoint y: 188, endPoint x: 733, endPoint y: 264, distance: 184.7
click at [747, 266] on div "0 ° Undo Copy Duplicate Duplicate to new slide Delete" at bounding box center [399, 232] width 703 height 395
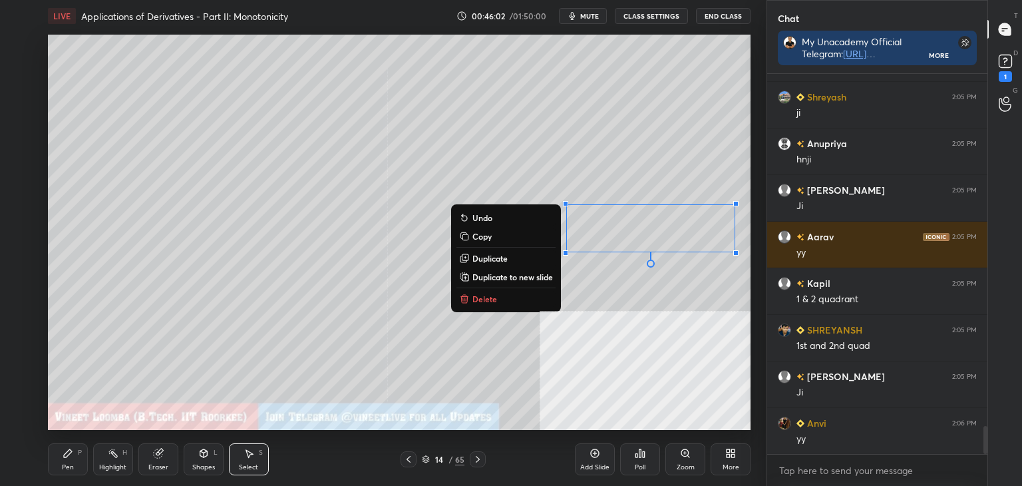
click at [538, 269] on button "Duplicate to new slide" at bounding box center [505, 277] width 99 height 16
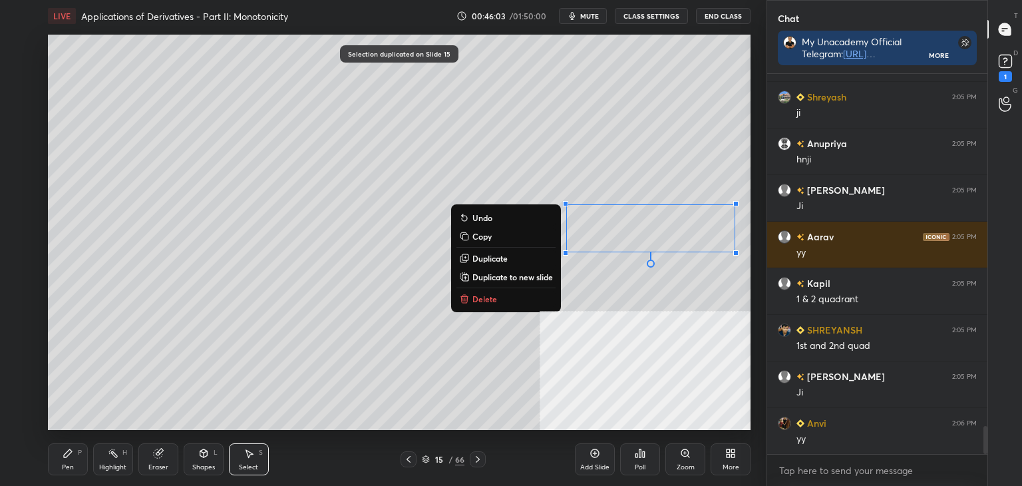
drag, startPoint x: 546, startPoint y: 182, endPoint x: 763, endPoint y: 273, distance: 235.6
click at [763, 273] on div "1 2 3 4 5 6 7 C X Z C X Z E E Erase all H H LIVE Applications of Derivatives - …" at bounding box center [383, 243] width 767 height 486
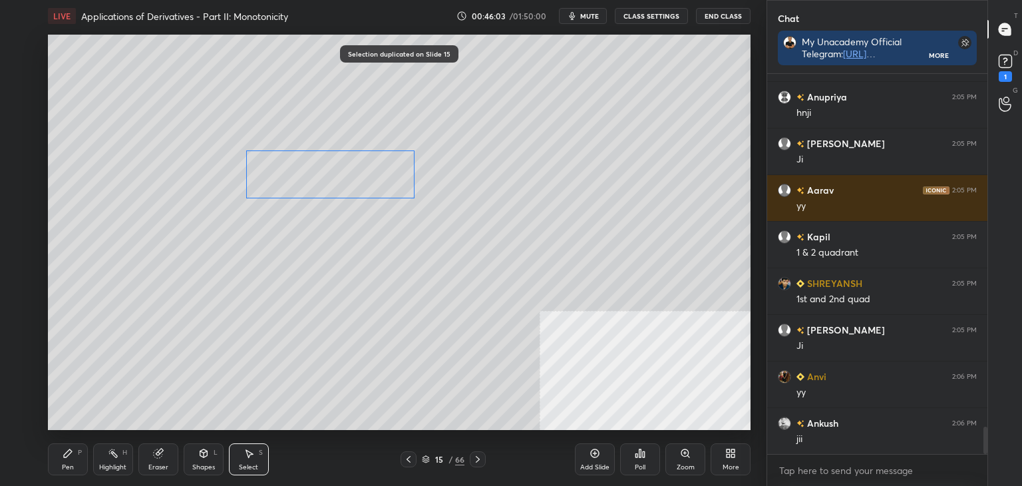
drag, startPoint x: 673, startPoint y: 240, endPoint x: 358, endPoint y: 192, distance: 319.0
click at [365, 168] on div "0 ° Undo Copy Duplicate Duplicate to new slide Delete" at bounding box center [399, 232] width 703 height 395
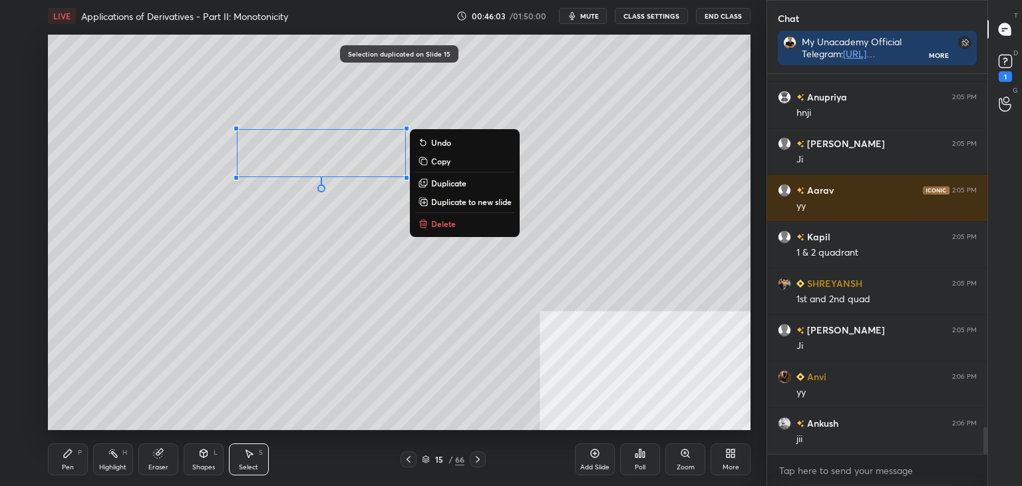
click at [336, 287] on div "0 ° Undo Copy Duplicate Duplicate to new slide Delete" at bounding box center [399, 232] width 703 height 395
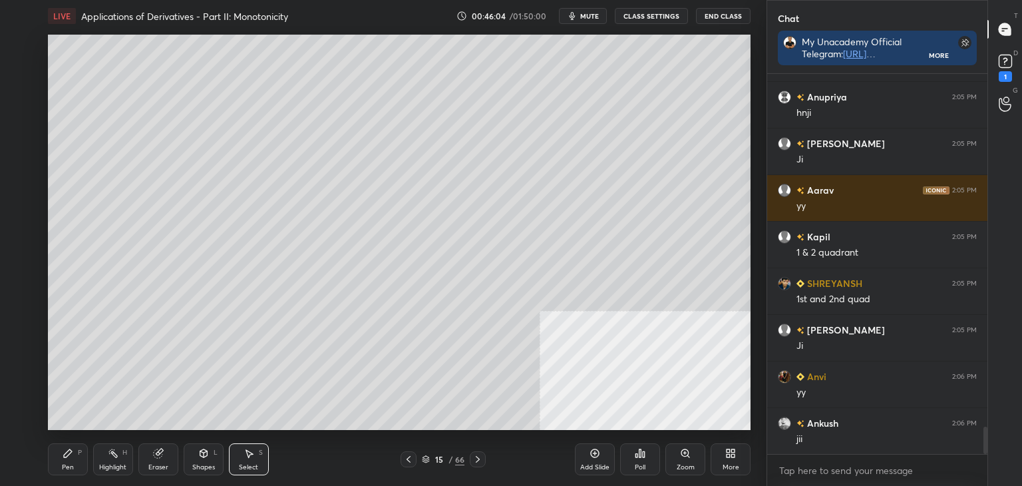
scroll to position [5013, 0]
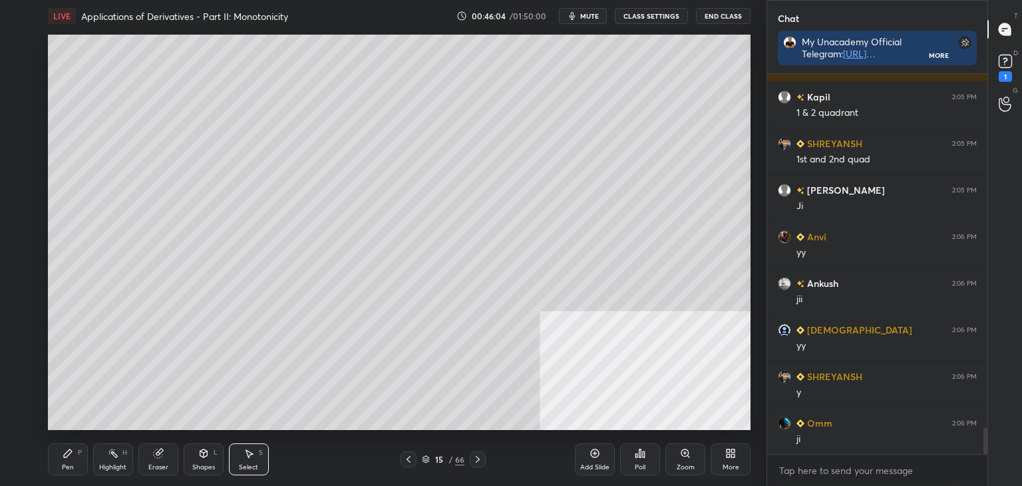
drag, startPoint x: 71, startPoint y: 465, endPoint x: 72, endPoint y: 445, distance: 20.0
click at [70, 460] on div "Pen P" at bounding box center [68, 459] width 40 height 32
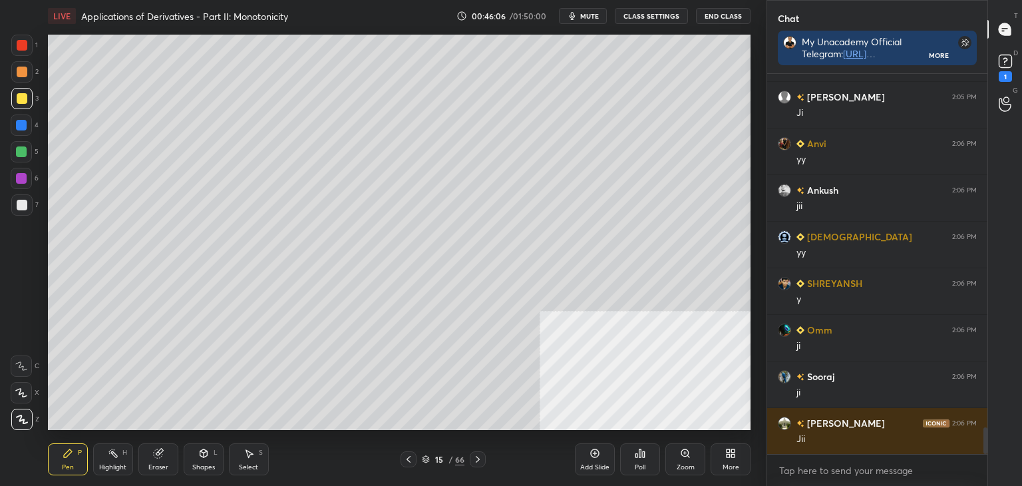
scroll to position [5200, 0]
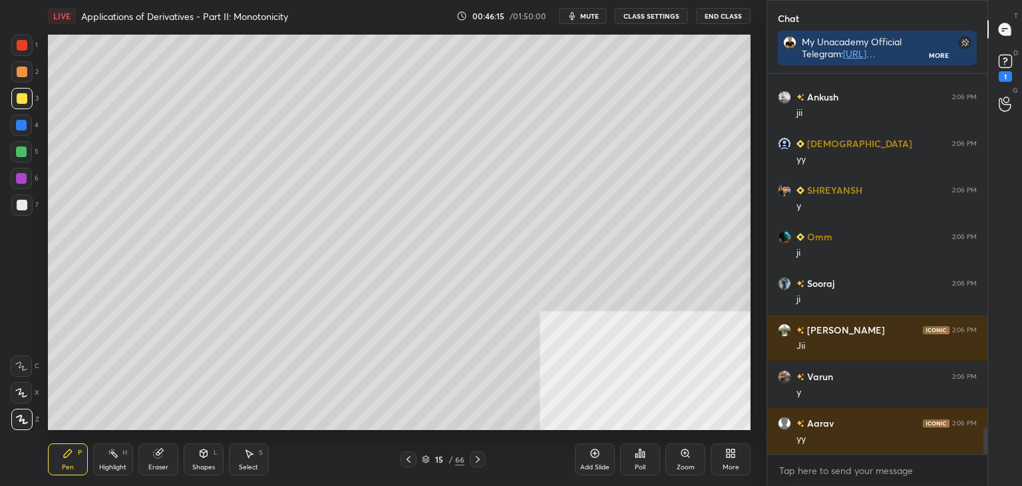
click at [246, 464] on div "Select" at bounding box center [248, 467] width 19 height 7
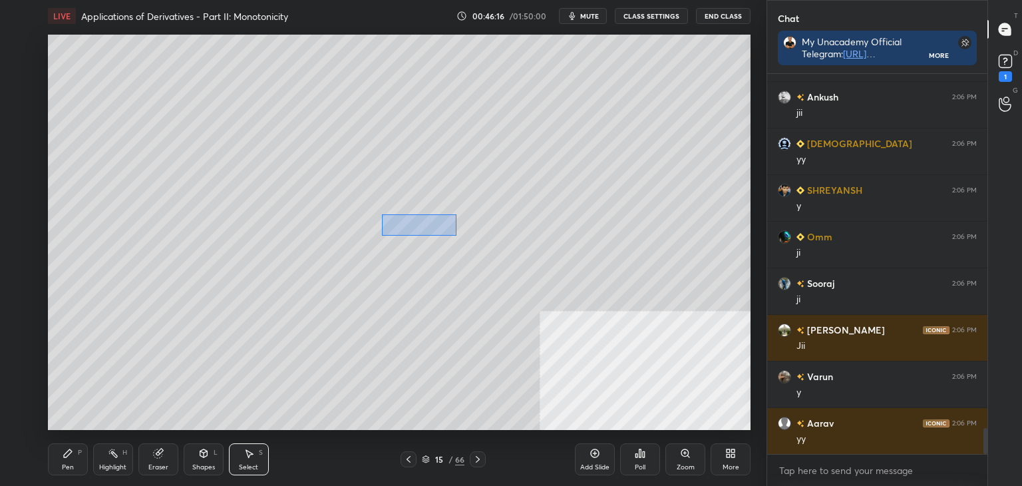
drag, startPoint x: 456, startPoint y: 214, endPoint x: 385, endPoint y: 230, distance: 73.0
click at [377, 238] on div "0 ° Undo Copy Duplicate Duplicate to new slide Delete" at bounding box center [399, 232] width 703 height 395
drag, startPoint x: 391, startPoint y: 229, endPoint x: 377, endPoint y: 264, distance: 38.2
click at [391, 248] on div "0 ° Undo Copy Duplicate Duplicate to new slide Delete" at bounding box center [399, 232] width 703 height 395
drag, startPoint x: 325, startPoint y: 210, endPoint x: 301, endPoint y: 264, distance: 59.0
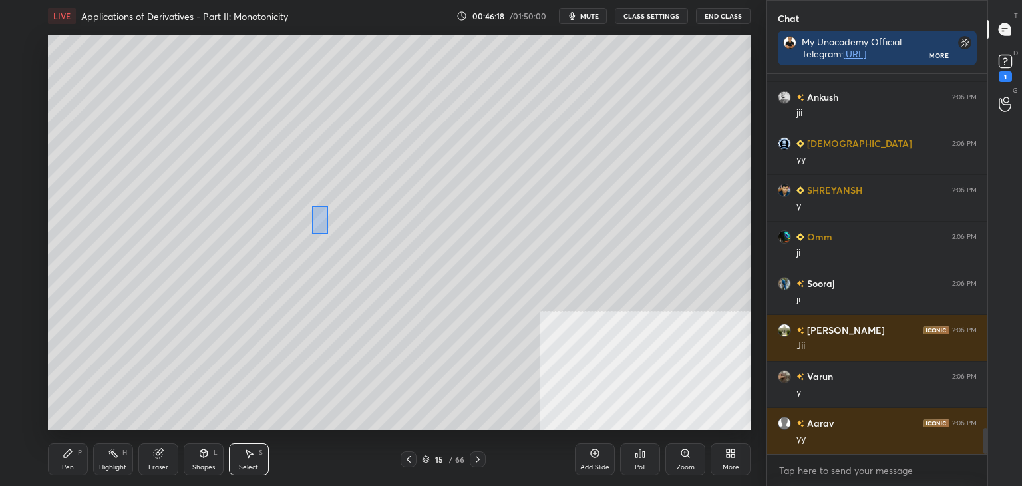
click at [302, 262] on div "0 ° Undo Copy Duplicate Duplicate to new slide Delete" at bounding box center [399, 232] width 703 height 395
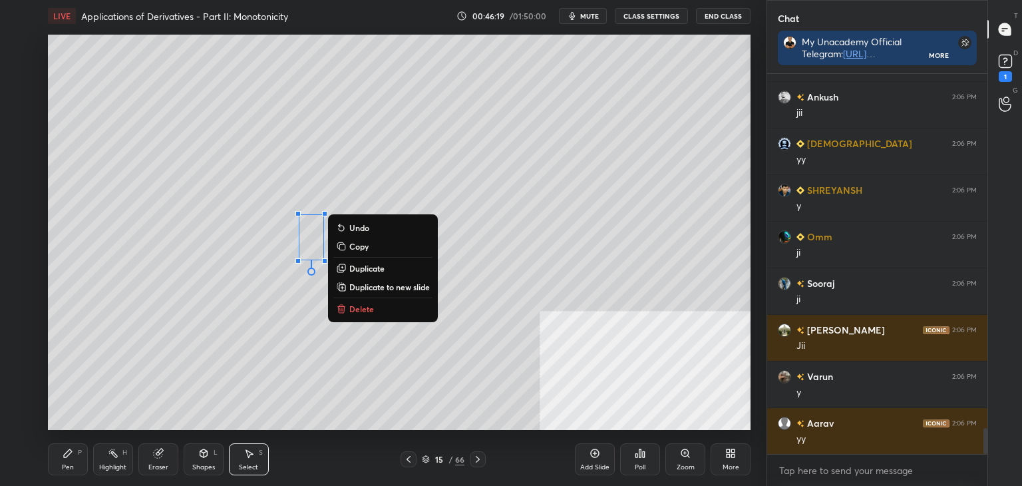
drag, startPoint x: 364, startPoint y: 310, endPoint x: 346, endPoint y: 314, distance: 18.4
click at [362, 310] on p "Delete" at bounding box center [361, 308] width 25 height 11
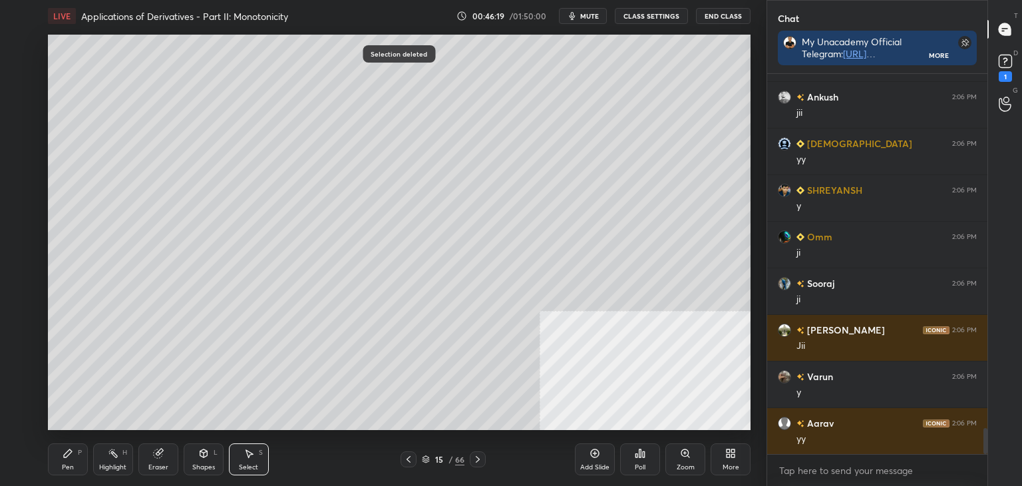
click at [56, 471] on div "Pen P" at bounding box center [68, 459] width 40 height 32
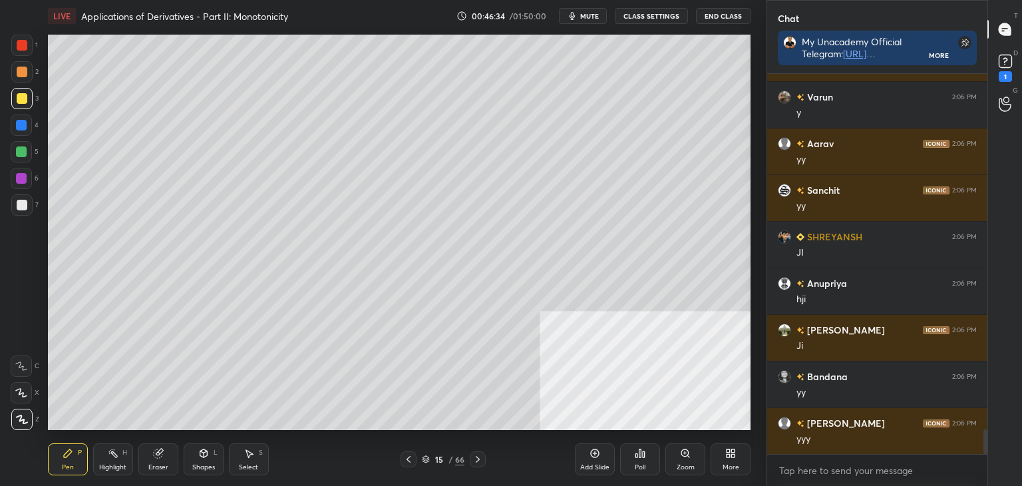
scroll to position [5526, 0]
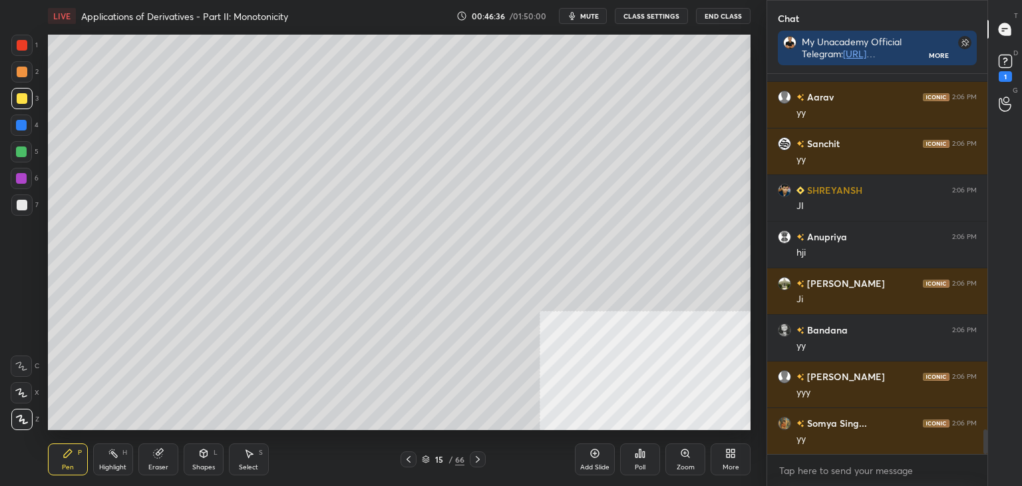
drag, startPoint x: 248, startPoint y: 467, endPoint x: 265, endPoint y: 434, distance: 37.2
click at [249, 464] on div "Select" at bounding box center [248, 467] width 19 height 7
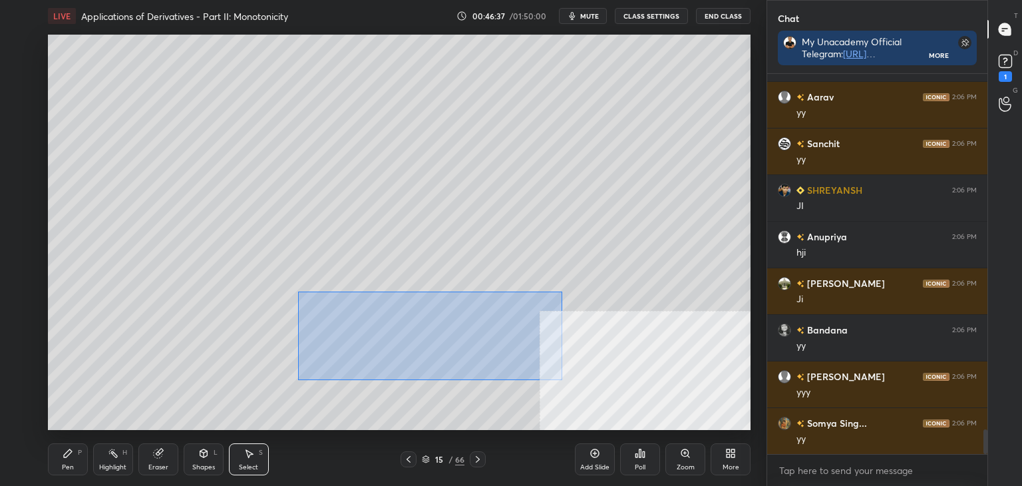
drag, startPoint x: 307, startPoint y: 299, endPoint x: 507, endPoint y: 359, distance: 208.4
click at [556, 374] on div "0 ° Undo Copy Duplicate Duplicate to new slide Delete" at bounding box center [399, 232] width 703 height 395
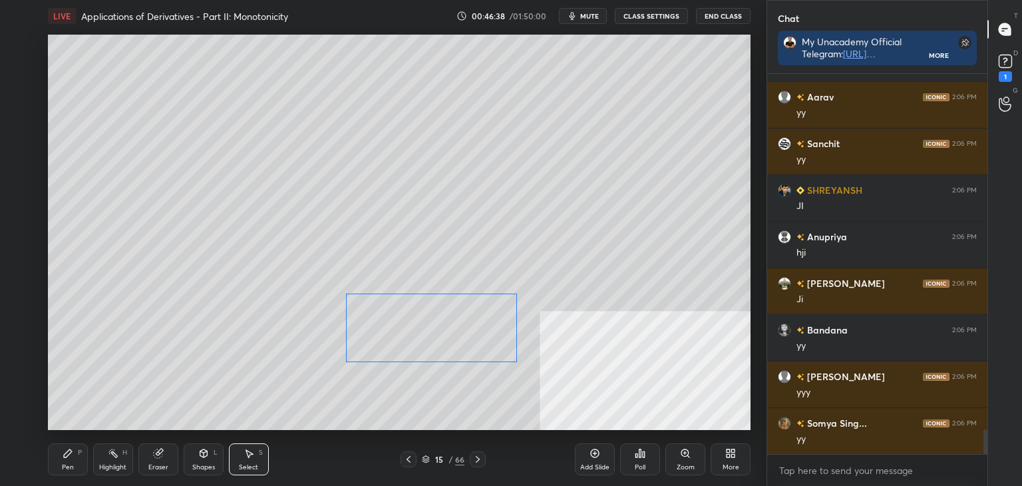
drag, startPoint x: 478, startPoint y: 338, endPoint x: 453, endPoint y: 377, distance: 46.7
click at [478, 337] on div "0 ° Undo Copy Duplicate Duplicate to new slide Delete" at bounding box center [399, 232] width 703 height 395
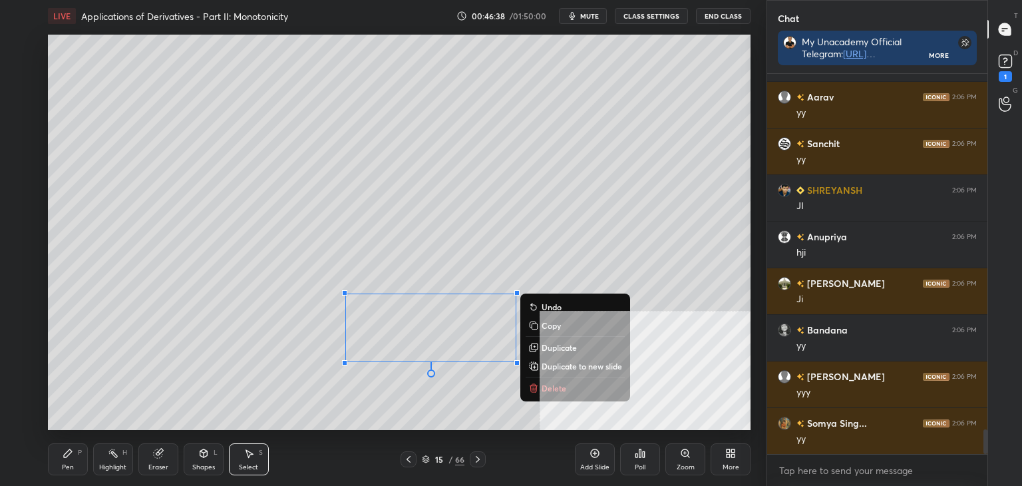
drag, startPoint x: 450, startPoint y: 392, endPoint x: 411, endPoint y: 399, distance: 39.3
click at [450, 392] on div "0 ° Undo Copy Duplicate Duplicate to new slide Delete" at bounding box center [399, 232] width 703 height 395
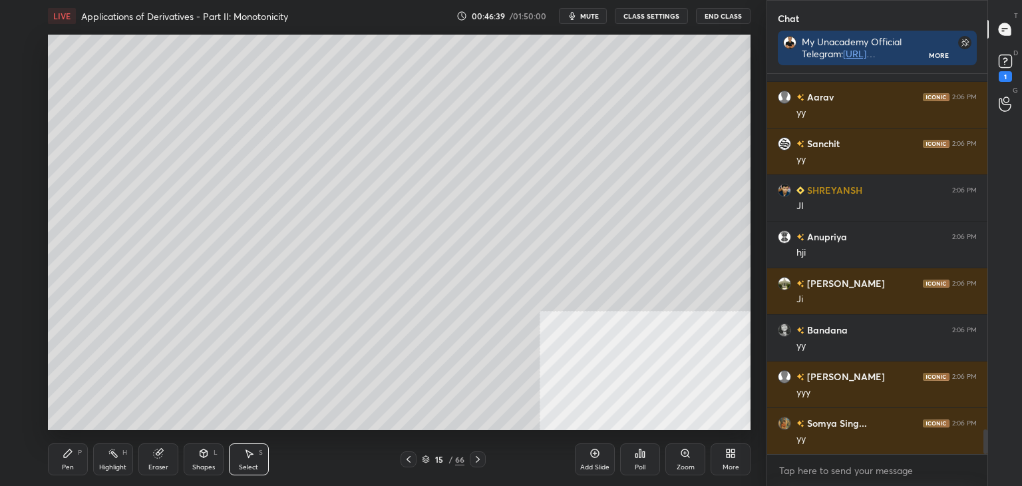
drag, startPoint x: 71, startPoint y: 464, endPoint x: 95, endPoint y: 432, distance: 40.5
click at [75, 458] on div "Pen P" at bounding box center [68, 459] width 40 height 32
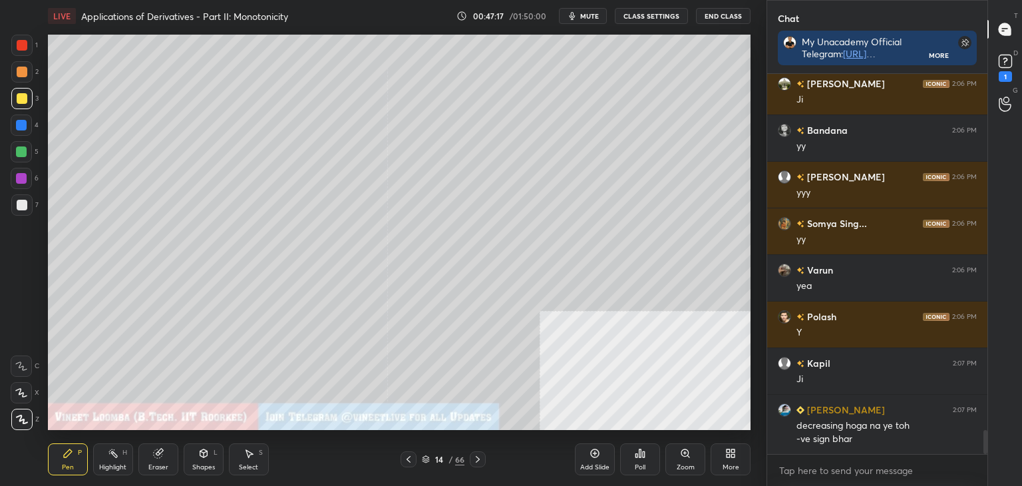
scroll to position [5772, 0]
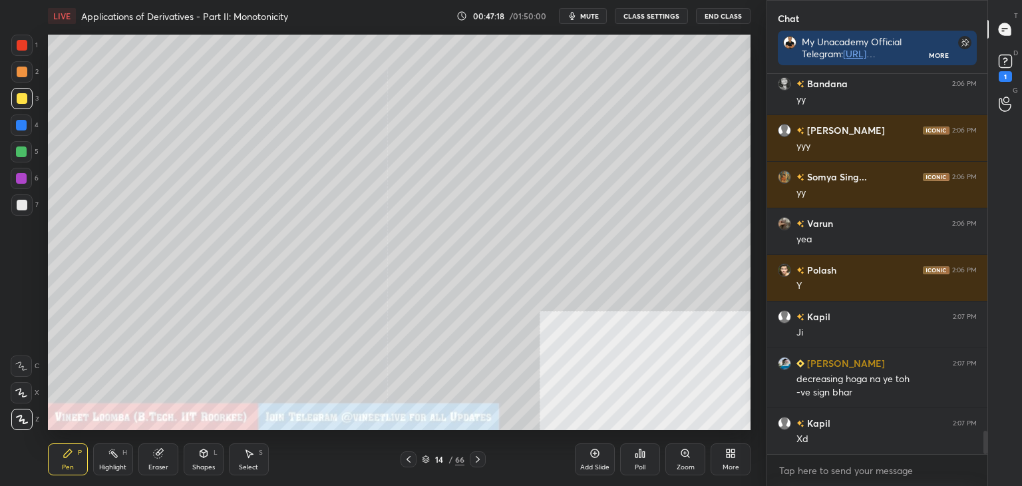
drag, startPoint x: 114, startPoint y: 464, endPoint x: 120, endPoint y: 458, distance: 8.5
click at [115, 464] on div "Highlight" at bounding box center [112, 467] width 27 height 7
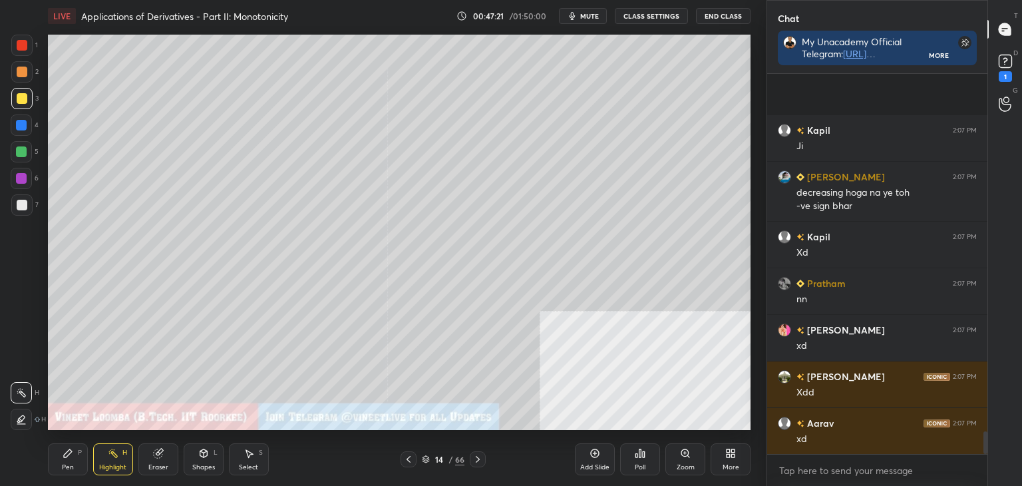
scroll to position [6098, 0]
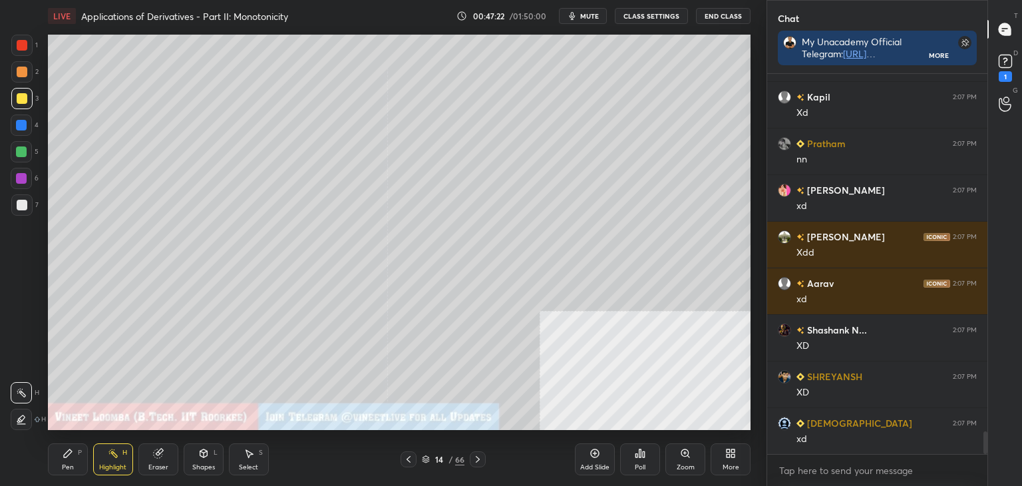
drag, startPoint x: 71, startPoint y: 463, endPoint x: 69, endPoint y: 445, distance: 18.1
click at [69, 460] on div "Pen P" at bounding box center [68, 459] width 40 height 32
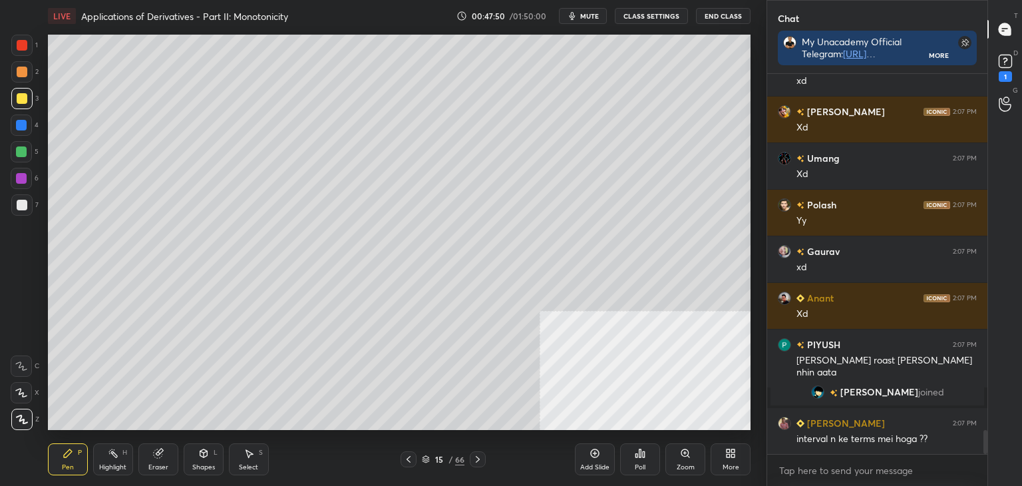
scroll to position [5700, 0]
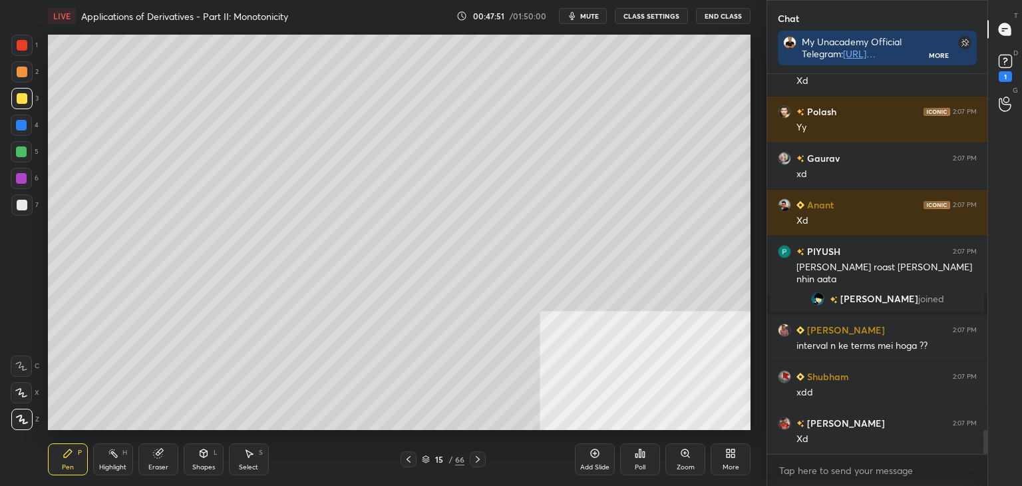
click at [814, 307] on div "[PERSON_NAME] joined" at bounding box center [878, 298] width 214 height 27
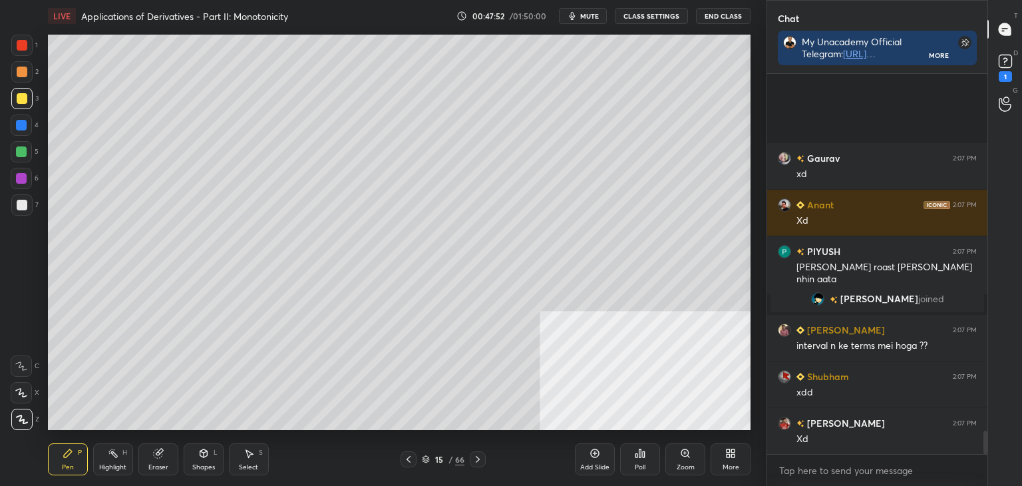
scroll to position [5886, 0]
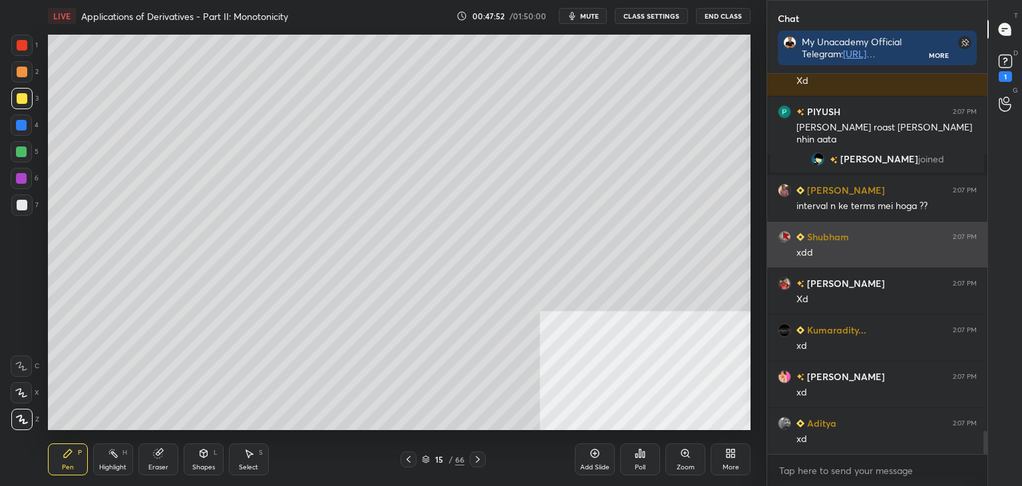
click at [797, 260] on div "[PERSON_NAME] 2:07 PM xdd" at bounding box center [877, 245] width 220 height 46
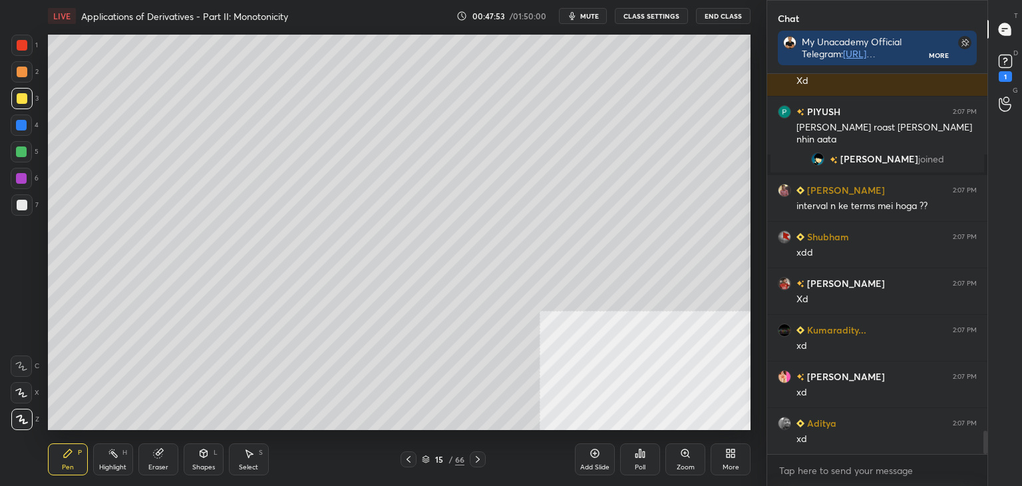
scroll to position [5979, 0]
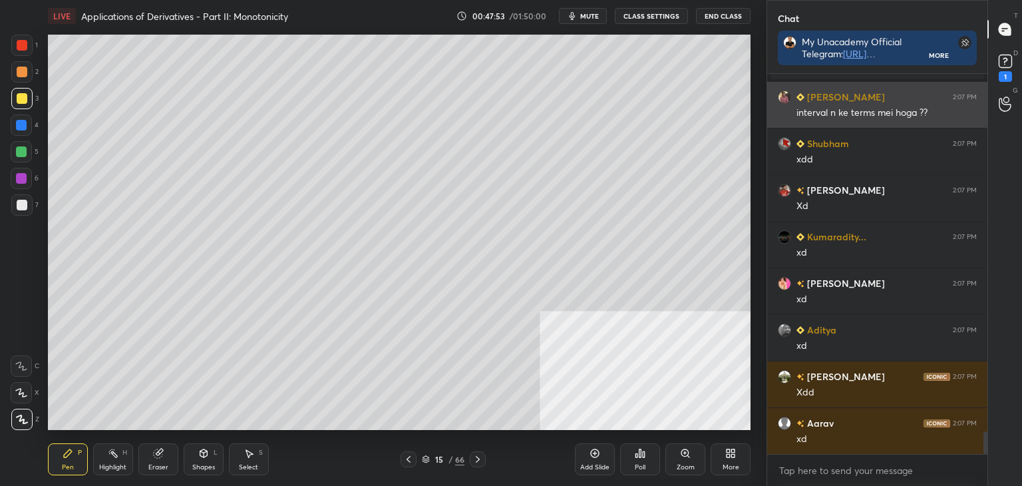
click at [820, 114] on div "interval n ke terms mei hoga ??" at bounding box center [887, 112] width 180 height 13
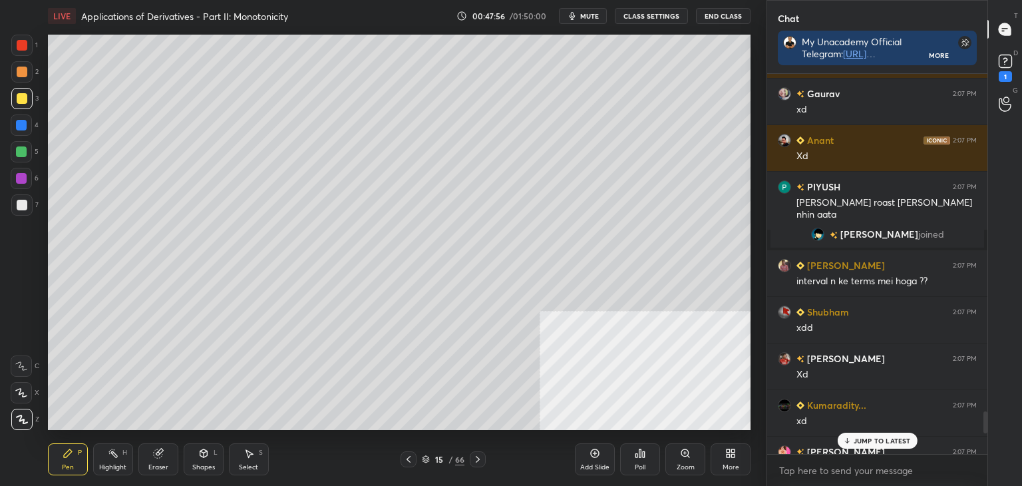
drag, startPoint x: 983, startPoint y: 443, endPoint x: 987, endPoint y: 421, distance: 21.7
click at [987, 421] on div at bounding box center [985, 422] width 4 height 22
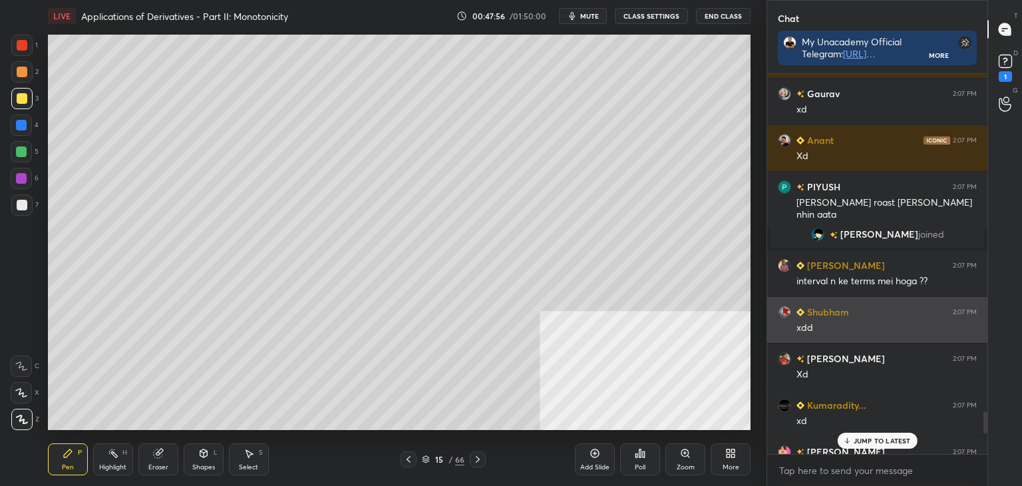
scroll to position [5800, 0]
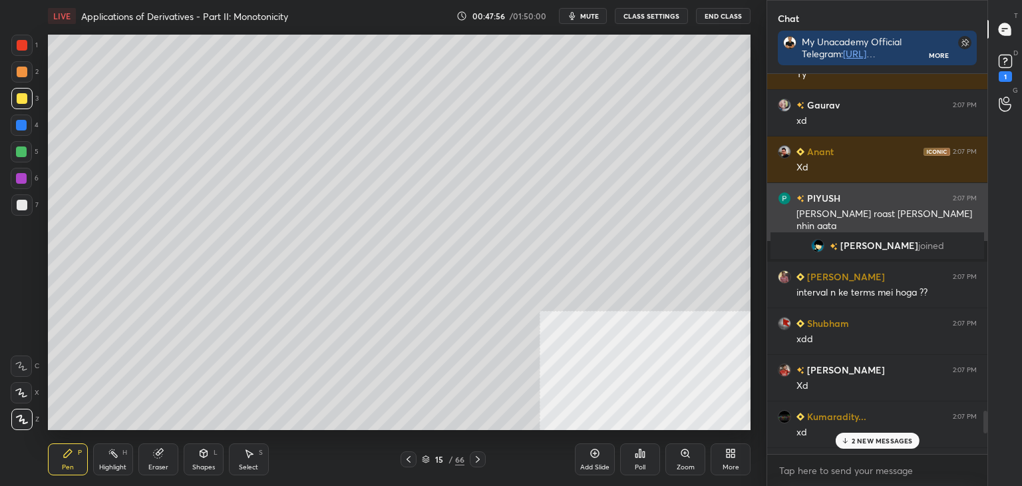
click at [834, 208] on div "[PERSON_NAME] roast [PERSON_NAME] nhin aata" at bounding box center [887, 220] width 180 height 25
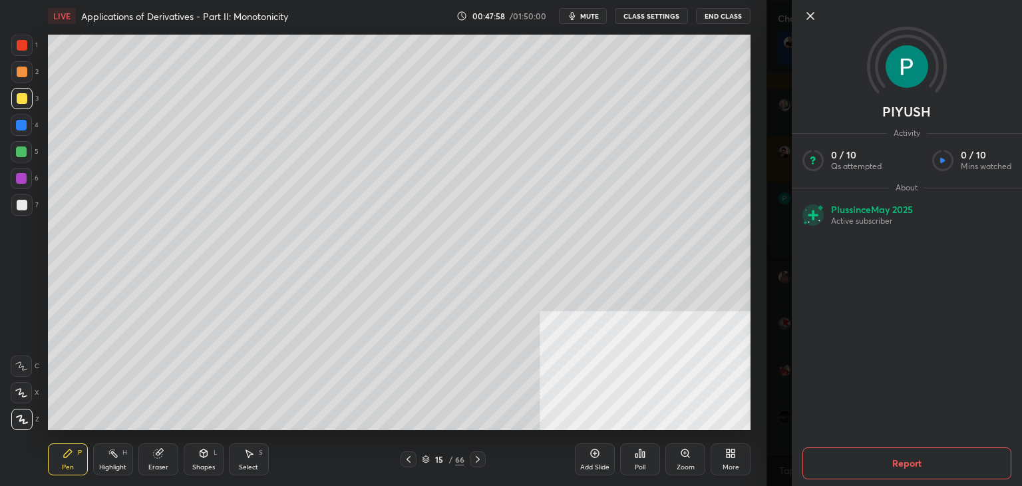
click at [916, 461] on button "Report" at bounding box center [906, 463] width 209 height 32
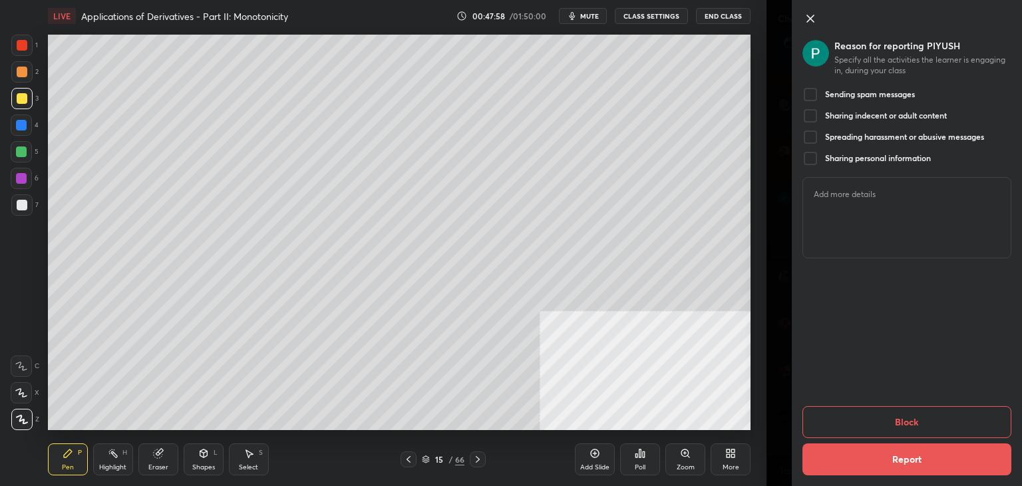
drag, startPoint x: 840, startPoint y: 91, endPoint x: 838, endPoint y: 108, distance: 16.8
click at [843, 92] on h5 "Sending spam messages" at bounding box center [870, 94] width 90 height 11
click at [924, 423] on button "Block" at bounding box center [906, 422] width 209 height 32
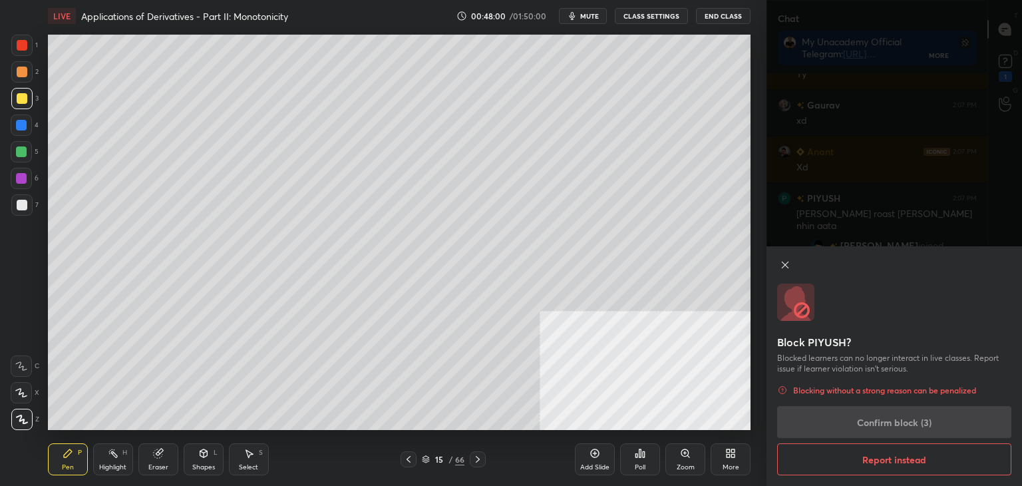
click at [885, 409] on div "Block PIYUSH? Blocked learners can no longer interact in live classes. Report i…" at bounding box center [895, 366] width 256 height 240
click at [889, 417] on div "Block PIYUSH? Blocked learners can no longer interact in live classes. Report i…" at bounding box center [895, 366] width 256 height 240
click at [892, 424] on div "Block PIYUSH? Blocked learners can no longer interact in live classes. Report i…" at bounding box center [895, 366] width 256 height 240
click at [892, 426] on div "Block PIYUSH? Blocked learners can no longer interact in live classes. Report i…" at bounding box center [895, 366] width 256 height 240
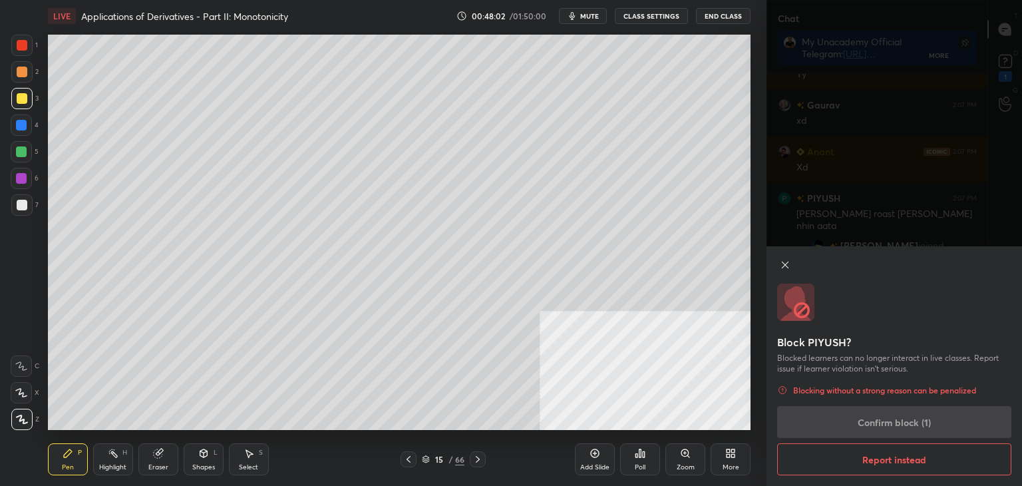
click at [891, 427] on div "Block PIYUSH? Blocked learners can no longer interact in live classes. Report i…" at bounding box center [895, 366] width 256 height 240
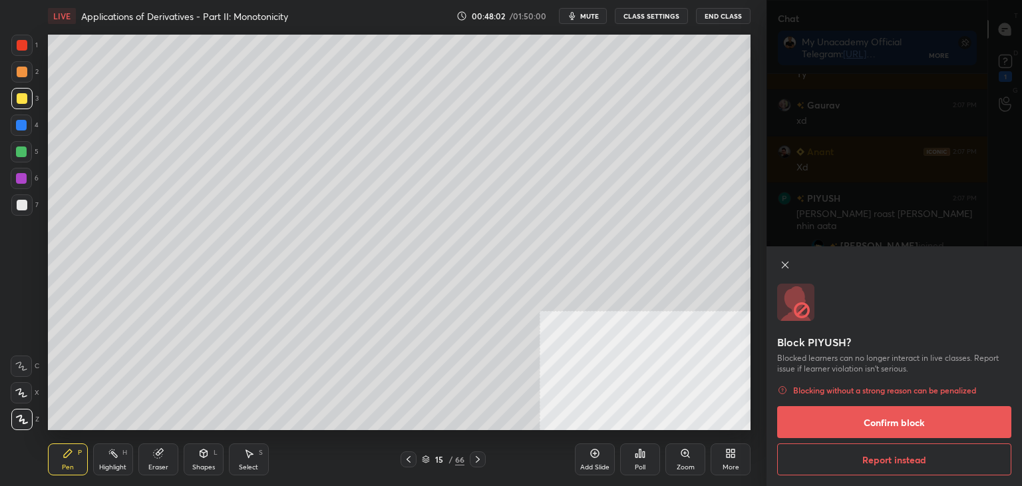
click at [885, 419] on button "Confirm block" at bounding box center [894, 422] width 234 height 32
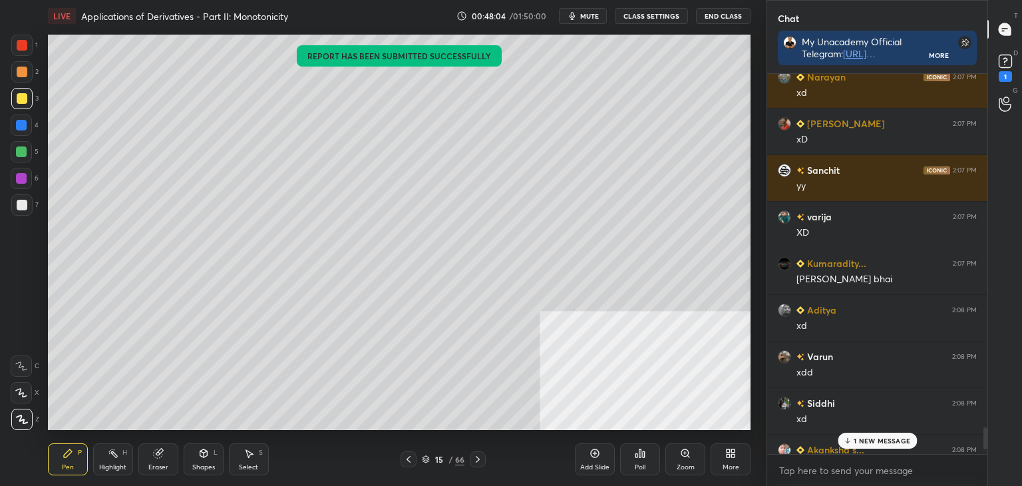
click at [870, 444] on p "1 NEW MESSAGE" at bounding box center [882, 441] width 57 height 8
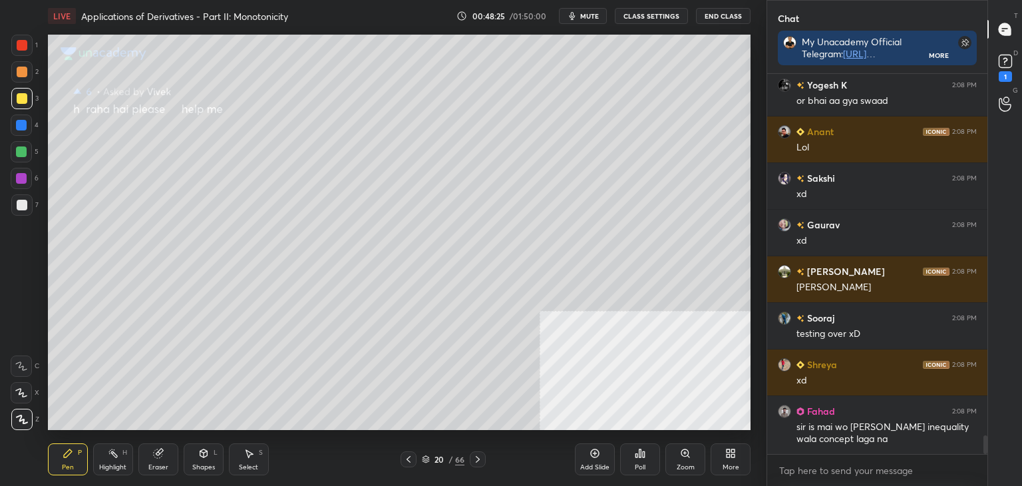
scroll to position [7457, 0]
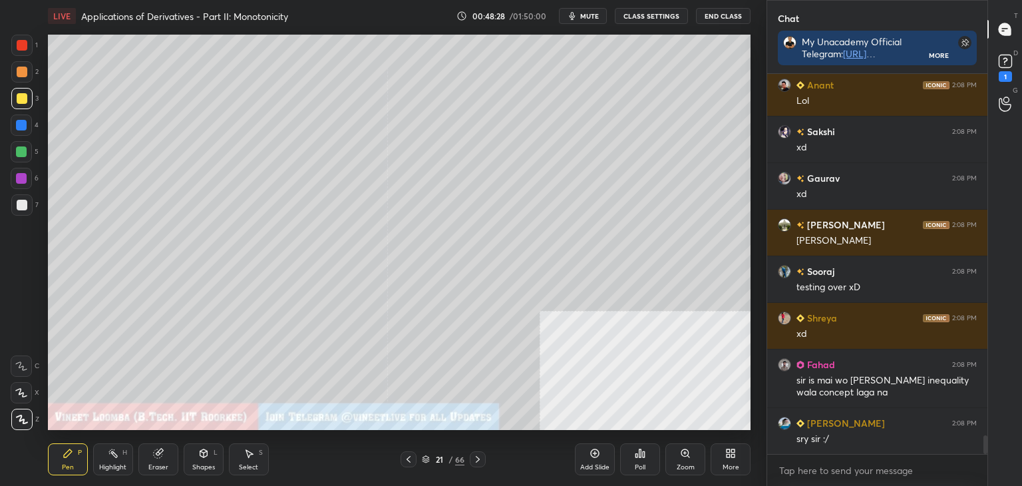
click at [21, 73] on div at bounding box center [22, 72] width 11 height 11
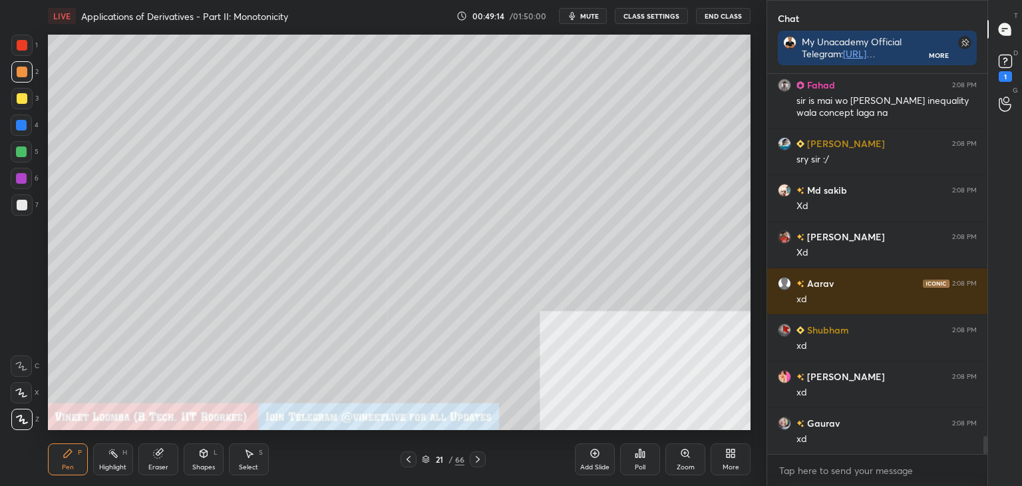
scroll to position [7756, 0]
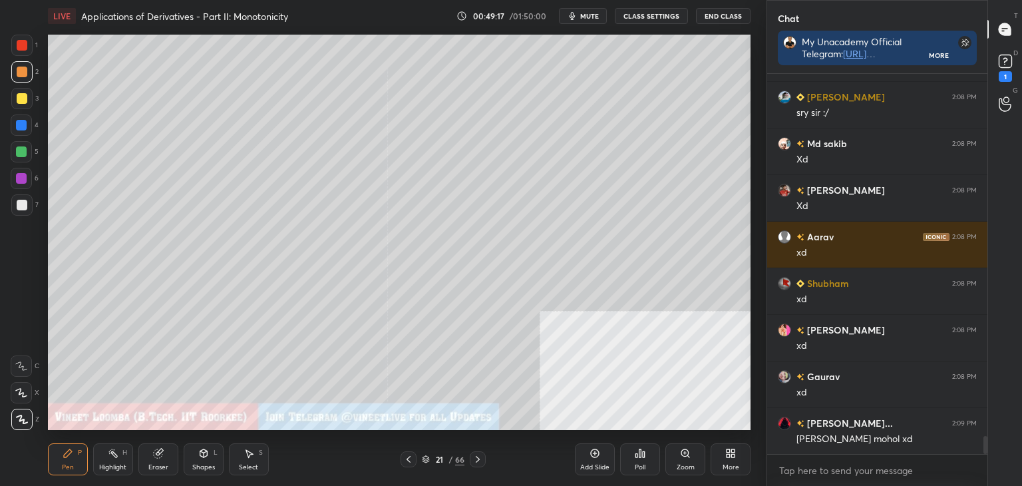
click at [266, 458] on div "Select S" at bounding box center [249, 459] width 40 height 32
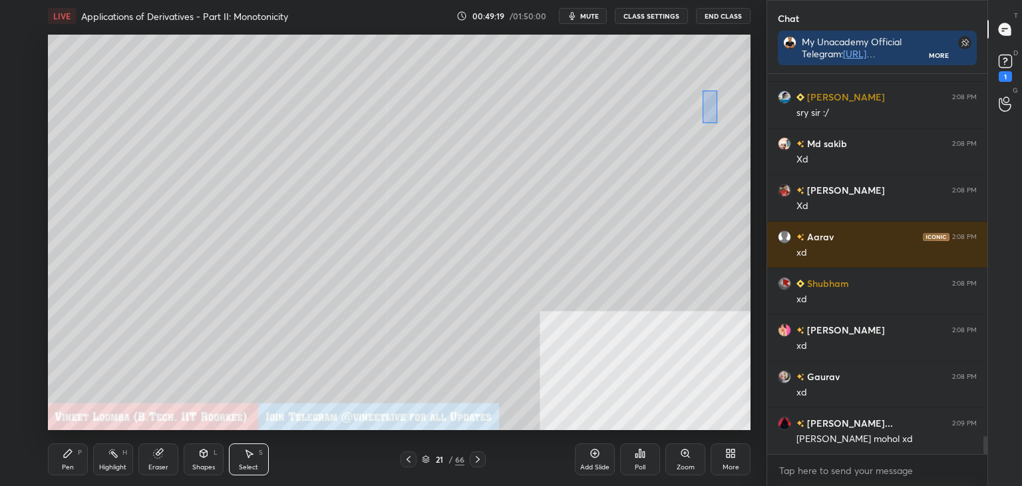
drag, startPoint x: 703, startPoint y: 90, endPoint x: 715, endPoint y: 114, distance: 27.1
click at [717, 123] on div "0 ° Undo Copy Duplicate Duplicate to new slide Delete" at bounding box center [399, 232] width 703 height 395
click at [712, 114] on div "0 ° Undo Copy Duplicate Duplicate to new slide Delete" at bounding box center [399, 232] width 703 height 395
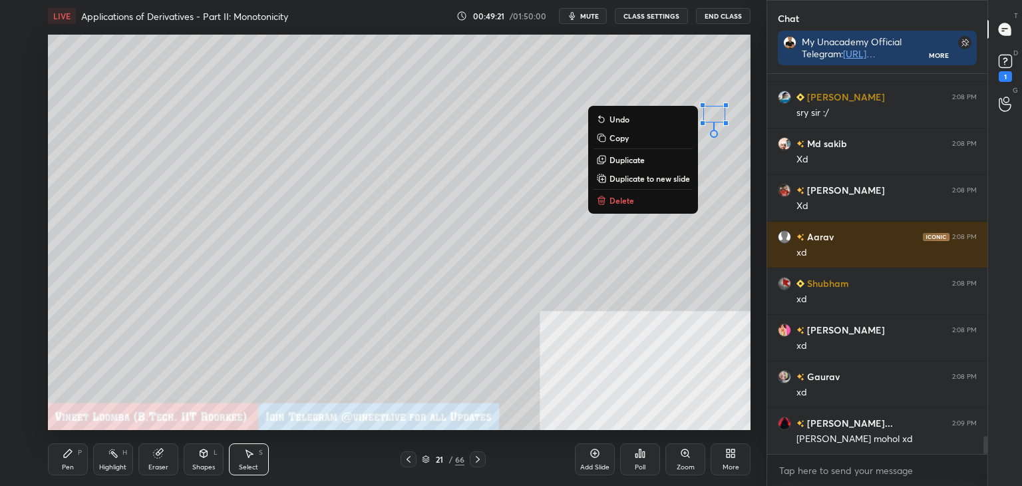
click at [724, 174] on div "0 ° Undo Copy Duplicate Duplicate to new slide Delete" at bounding box center [399, 232] width 703 height 395
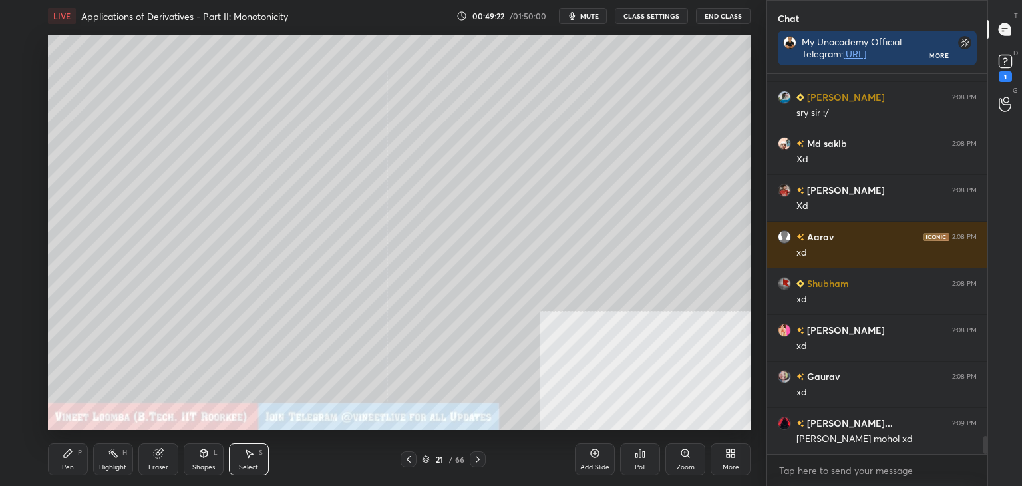
scroll to position [7803, 0]
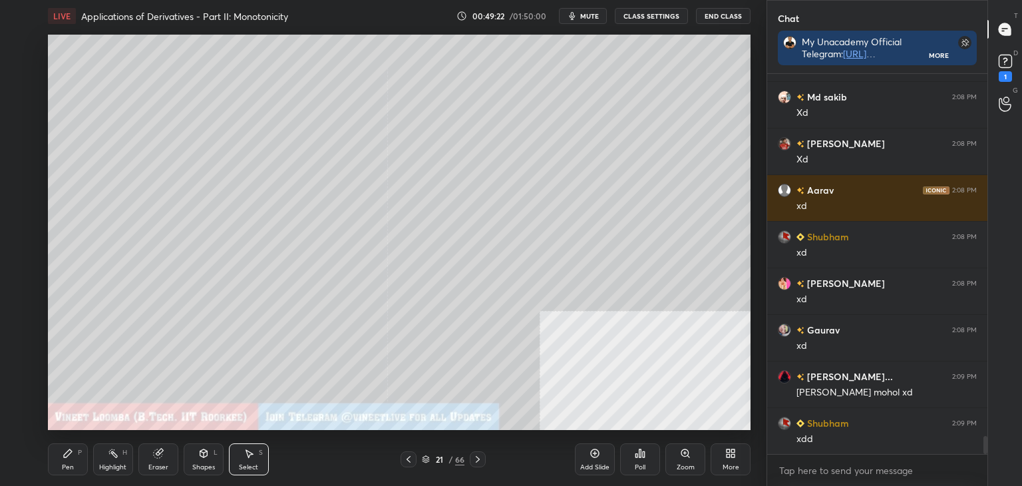
click at [75, 461] on div "Pen P" at bounding box center [68, 459] width 40 height 32
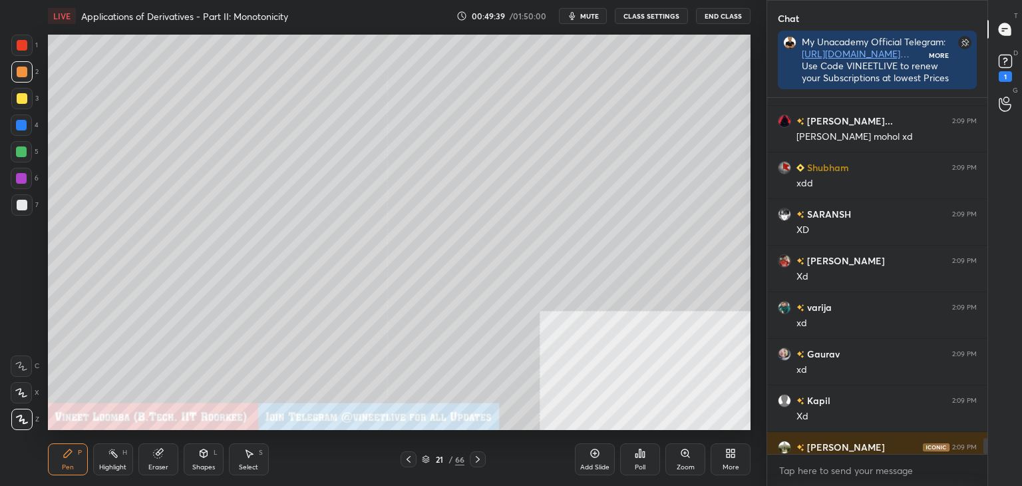
scroll to position [376, 216]
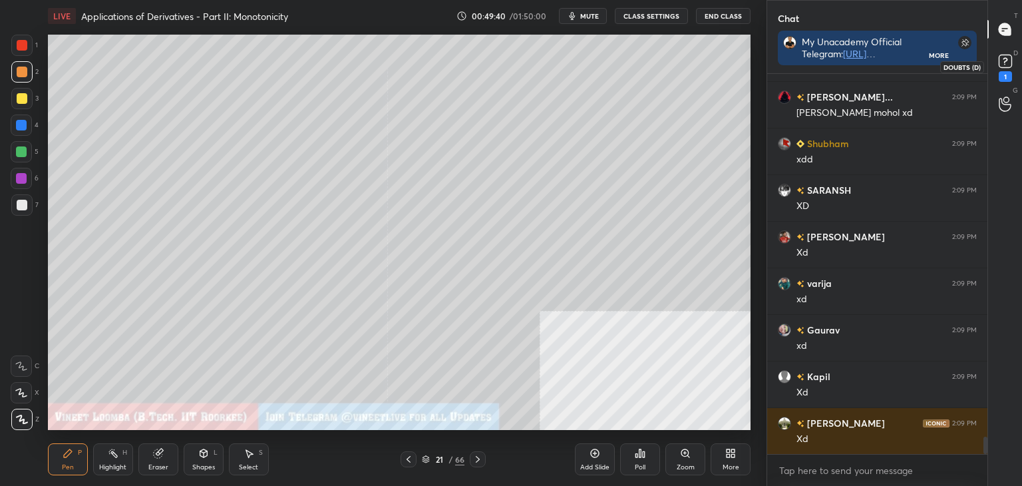
click at [1011, 67] on icon at bounding box center [1005, 61] width 20 height 20
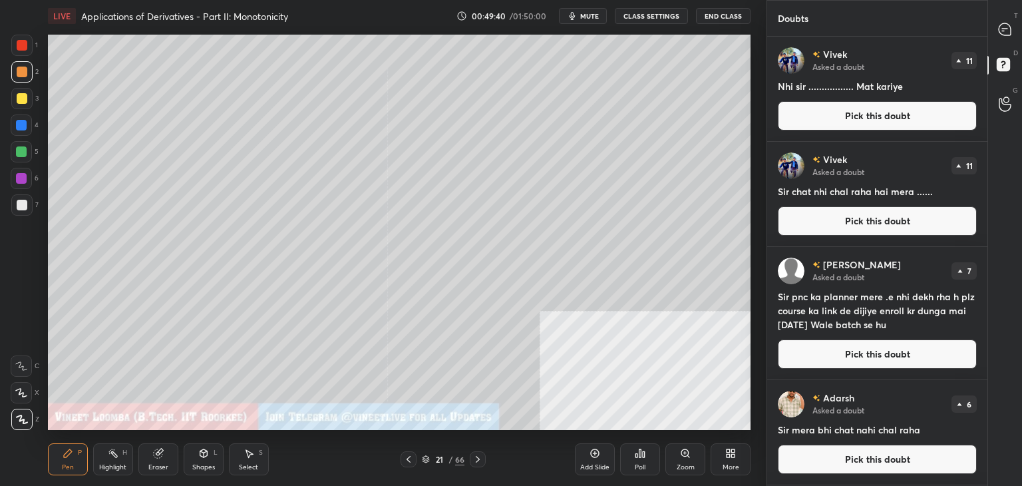
click at [950, 118] on button "Pick this doubt" at bounding box center [877, 115] width 199 height 29
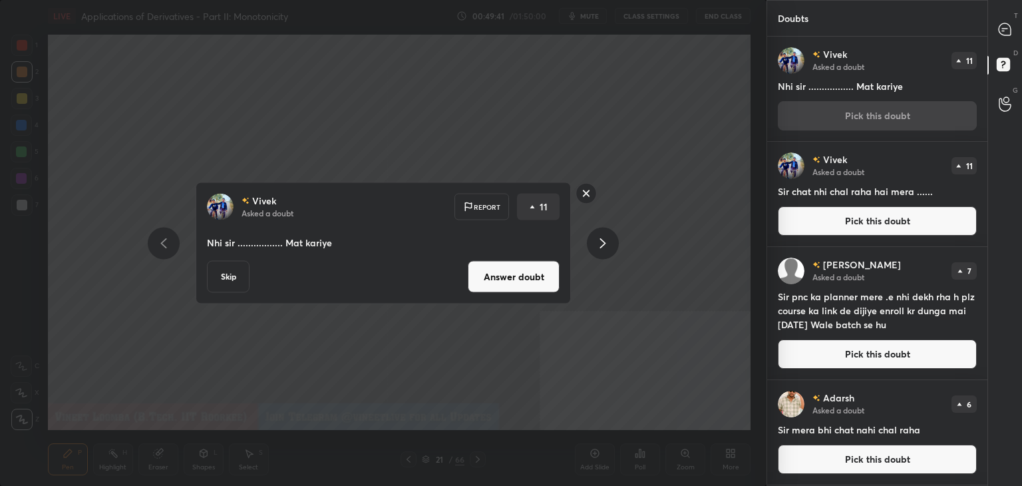
click at [1002, 29] on icon at bounding box center [1005, 30] width 14 height 14
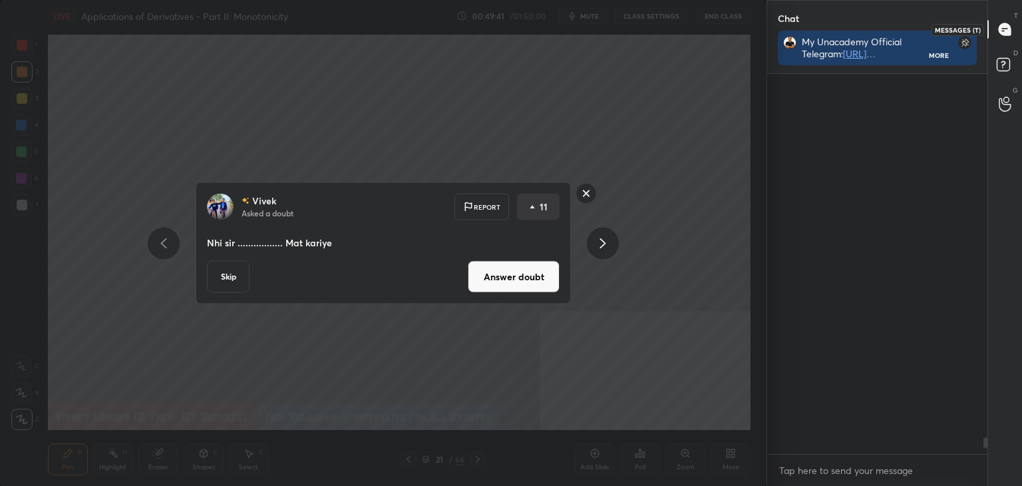
scroll to position [376, 216]
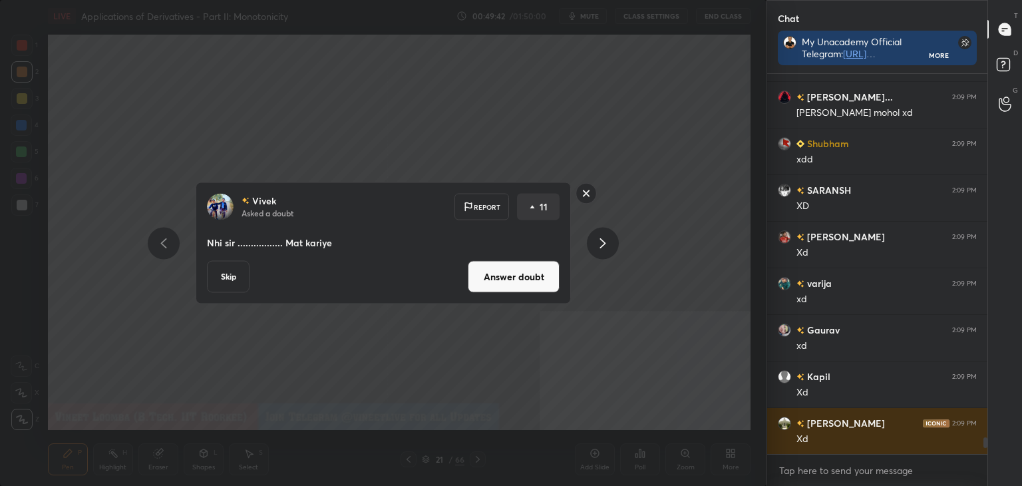
click at [522, 268] on button "Answer doubt" at bounding box center [514, 277] width 92 height 32
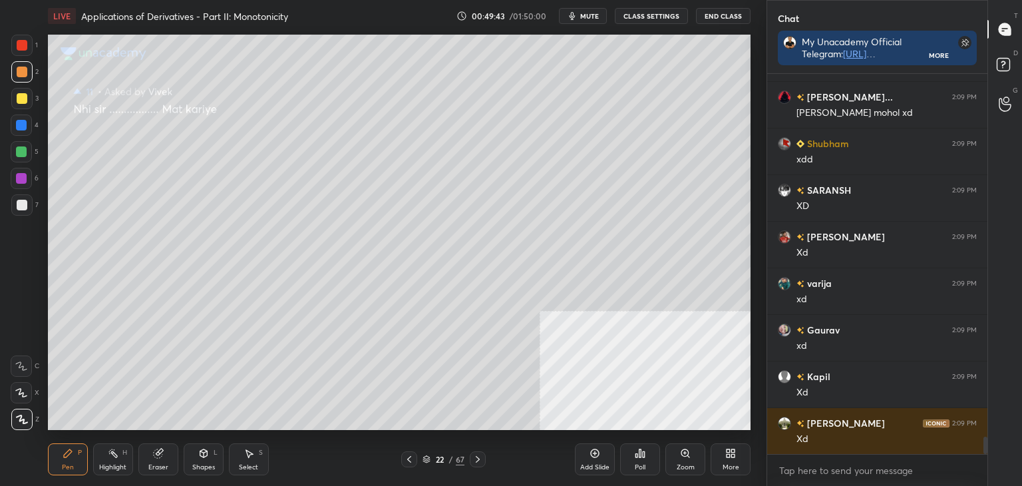
scroll to position [7916, 0]
click at [408, 460] on icon at bounding box center [409, 459] width 11 height 11
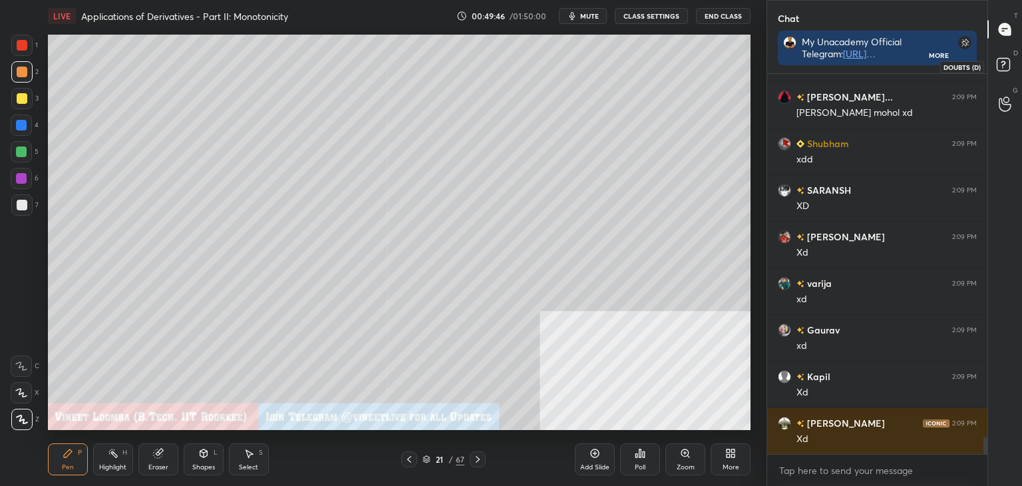
click at [1019, 67] on div "D Doubts (D)" at bounding box center [1005, 66] width 34 height 37
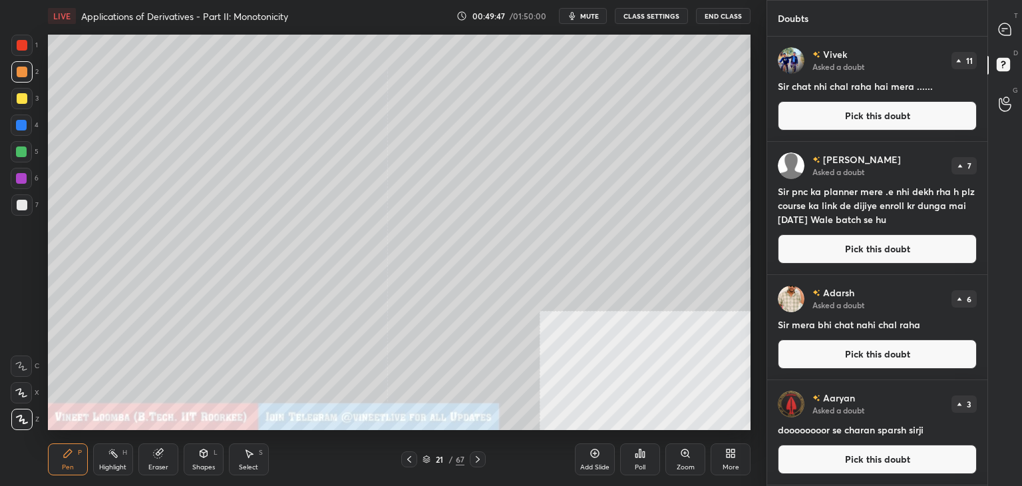
drag, startPoint x: 938, startPoint y: 113, endPoint x: 990, endPoint y: 71, distance: 66.7
click at [940, 111] on button "Pick this doubt" at bounding box center [877, 115] width 199 height 29
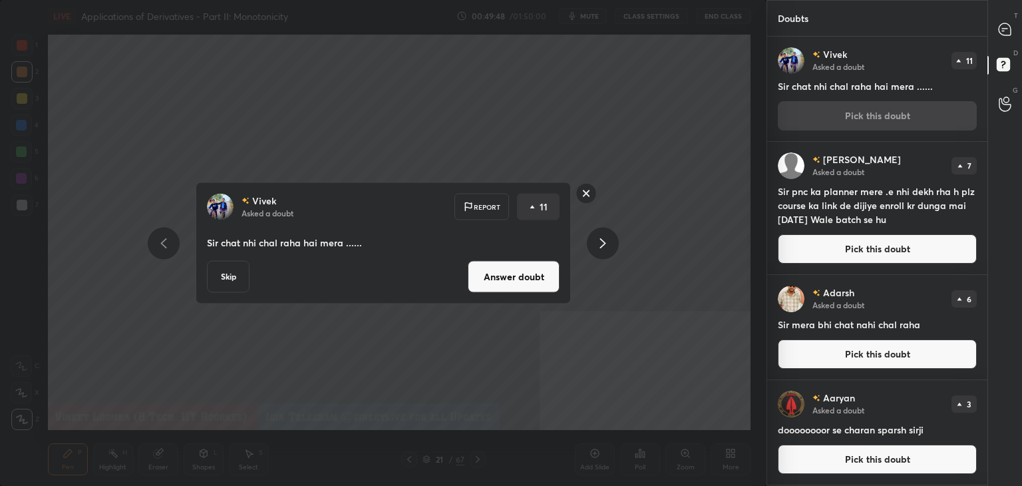
click at [522, 282] on button "Answer doubt" at bounding box center [514, 277] width 92 height 32
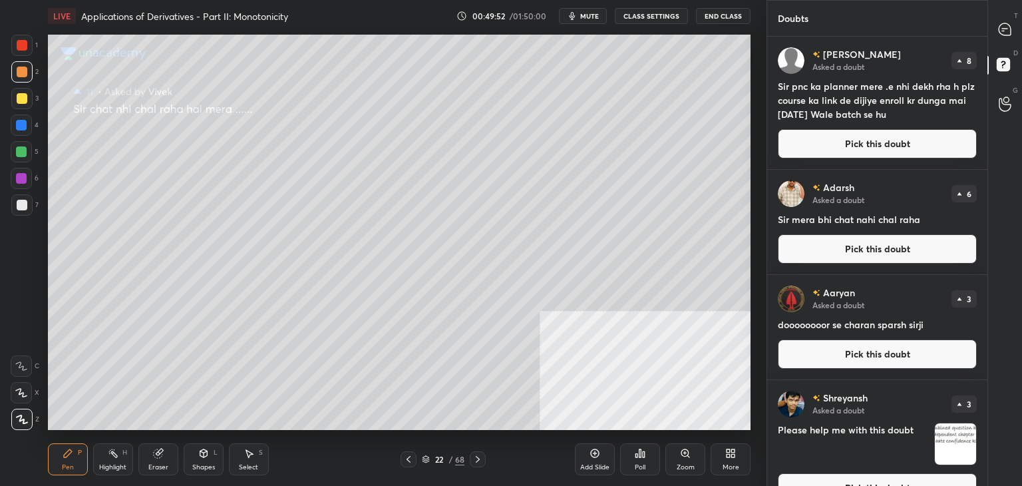
click at [410, 466] on div at bounding box center [409, 459] width 16 height 16
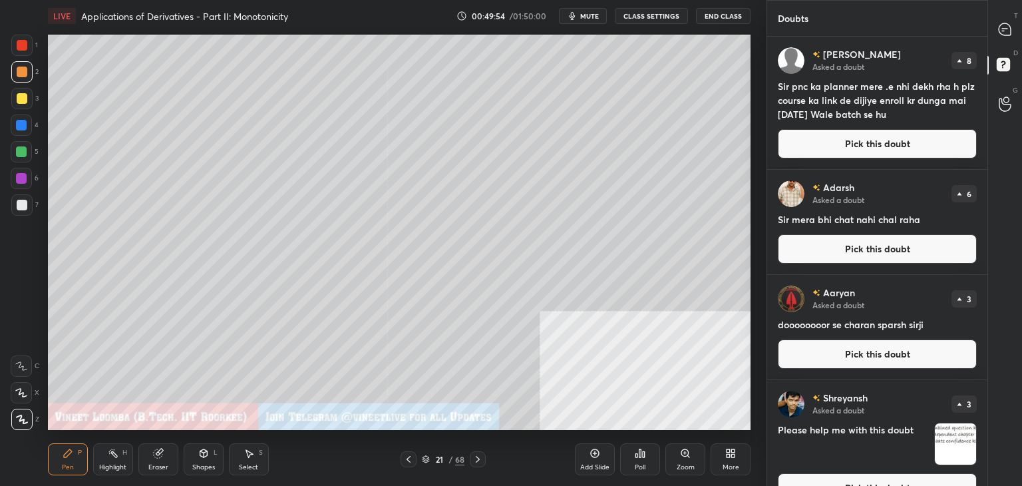
drag, startPoint x: 894, startPoint y: 147, endPoint x: 918, endPoint y: 123, distance: 33.9
click at [894, 146] on button "Pick this doubt" at bounding box center [877, 143] width 199 height 29
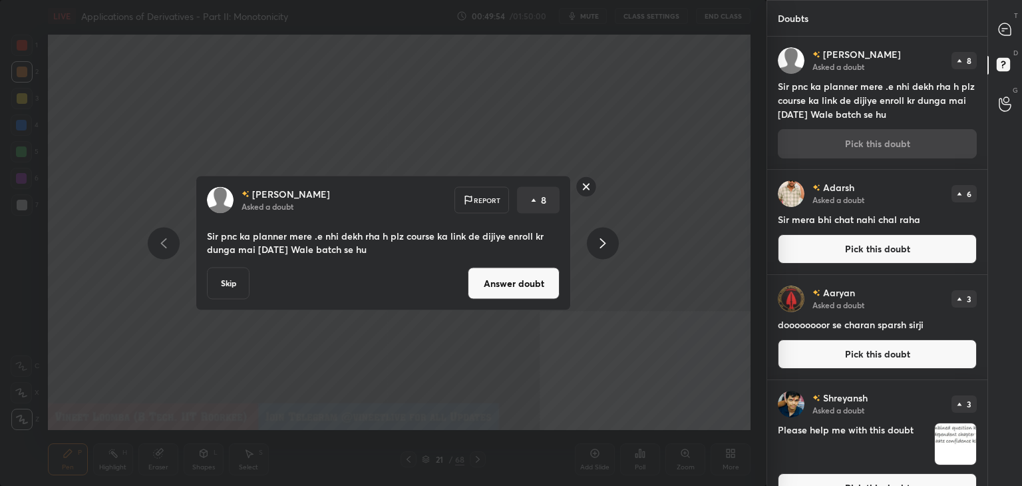
click at [1013, 25] on div at bounding box center [1005, 29] width 27 height 24
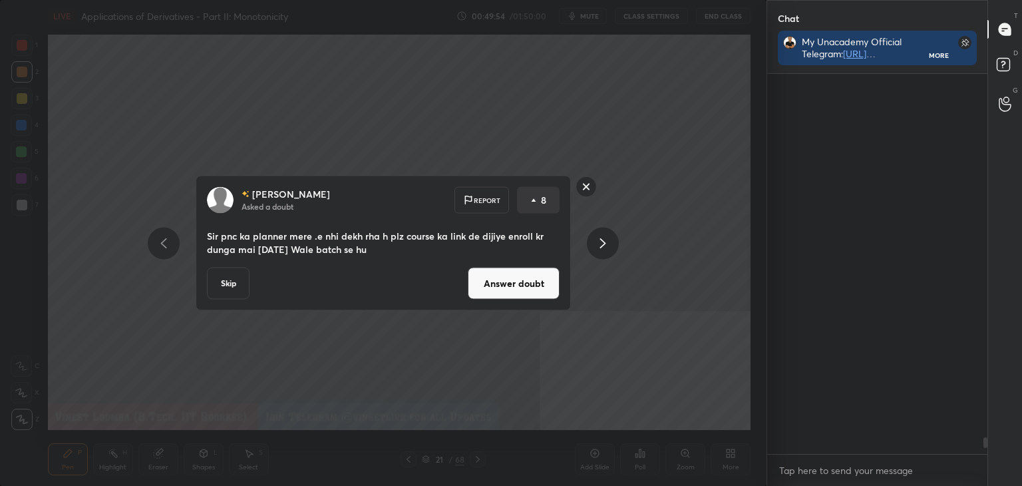
scroll to position [376, 216]
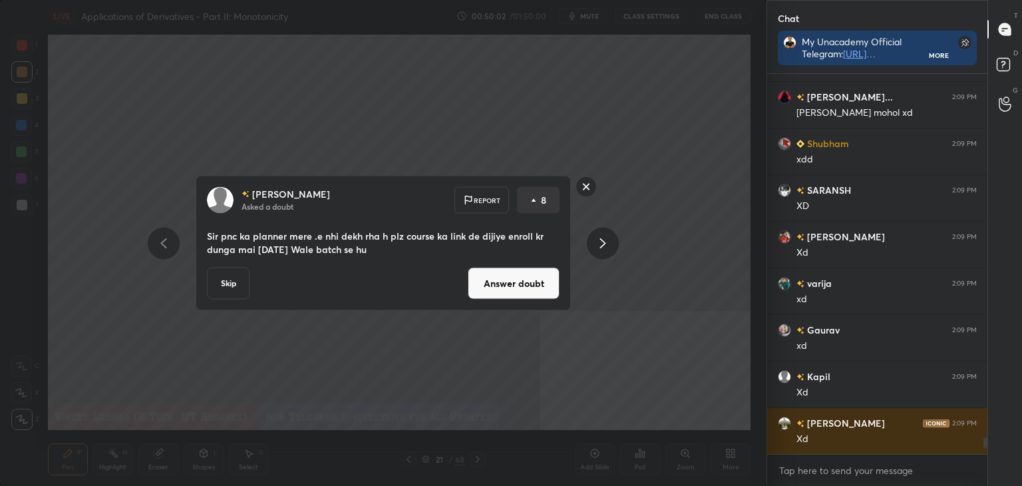
click at [483, 280] on button "Answer doubt" at bounding box center [514, 283] width 92 height 32
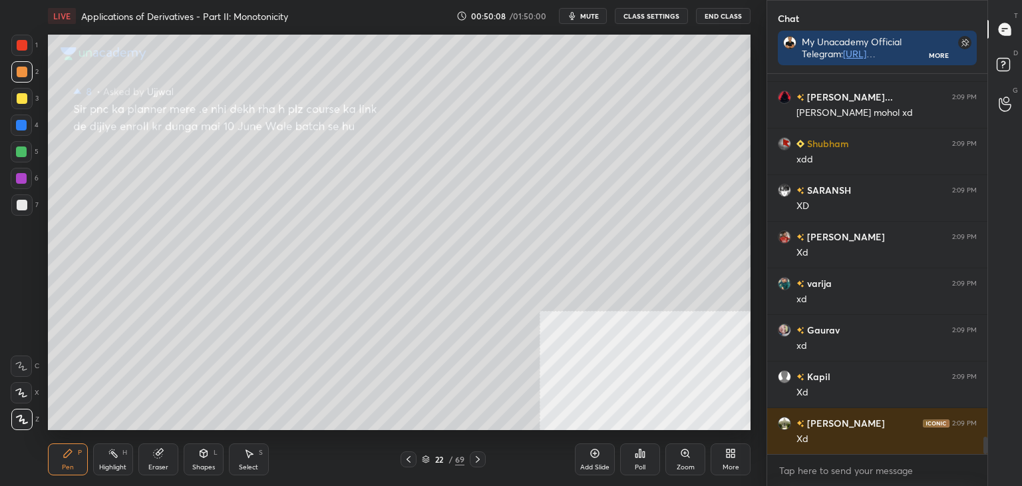
scroll to position [7896, 0]
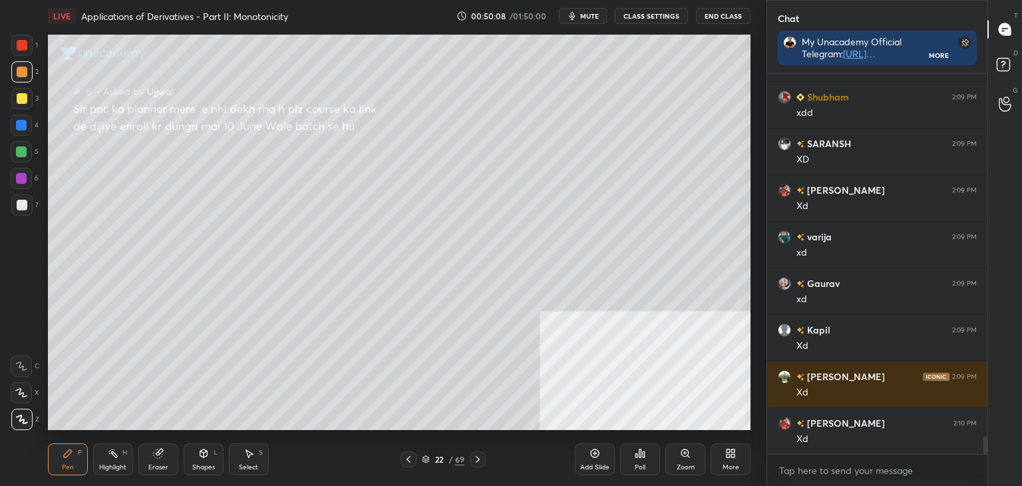
drag, startPoint x: 406, startPoint y: 456, endPoint x: 410, endPoint y: 464, distance: 9.5
click at [410, 465] on div at bounding box center [409, 459] width 16 height 16
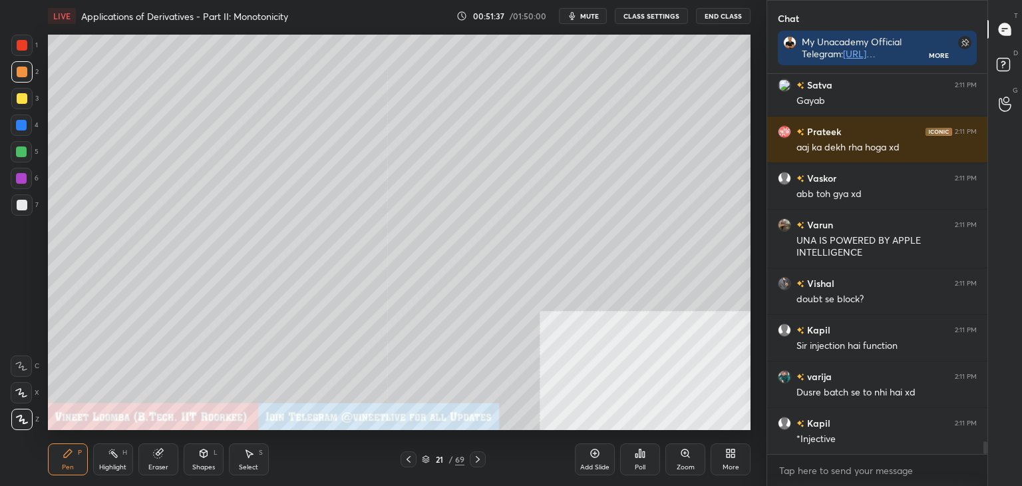
scroll to position [10841, 0]
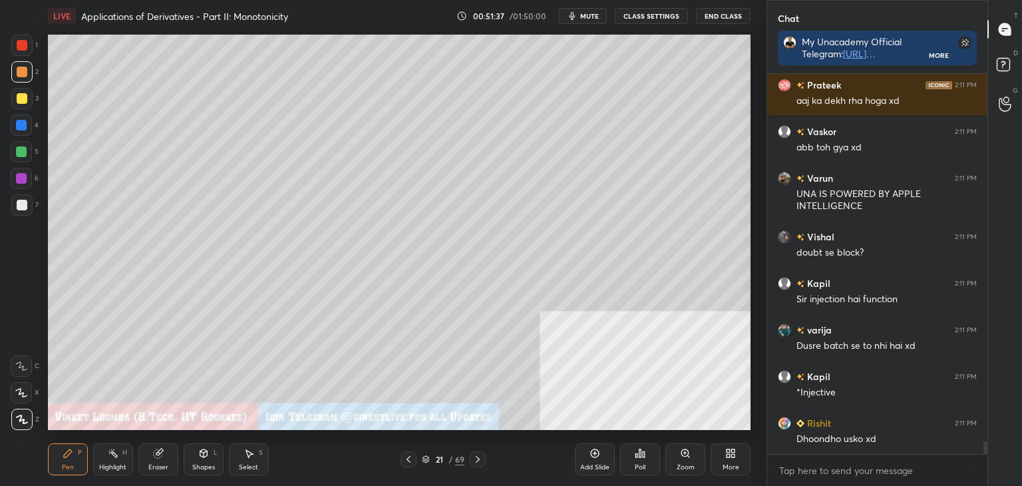
click at [73, 458] on div "Pen P" at bounding box center [68, 459] width 40 height 32
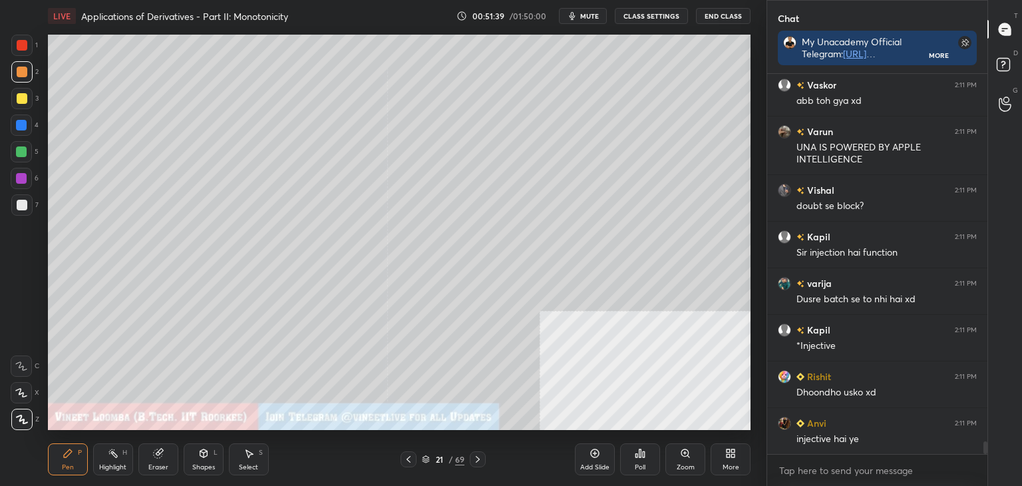
click at [9, 212] on div "1 2 3 4 5 6 7 C X Z C X Z E E Erase all H H" at bounding box center [21, 232] width 43 height 395
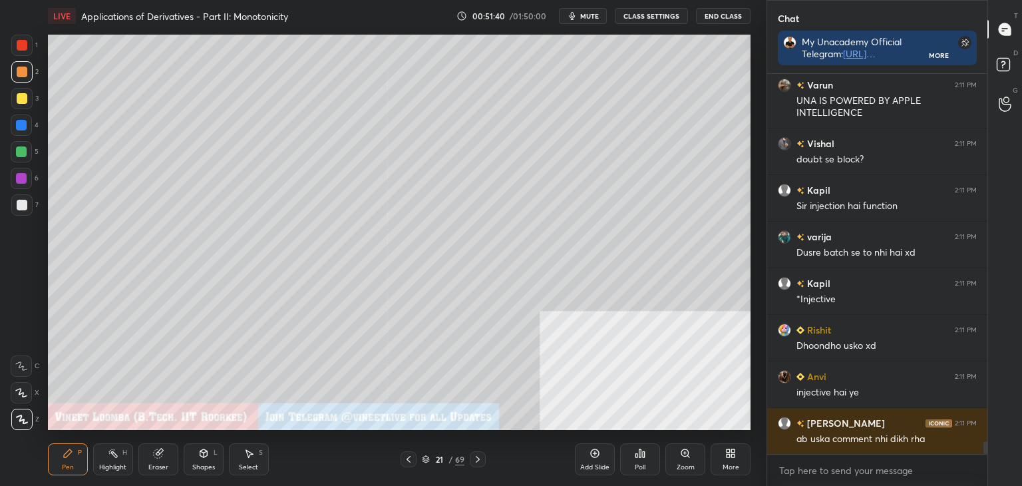
click at [16, 209] on div at bounding box center [21, 204] width 21 height 21
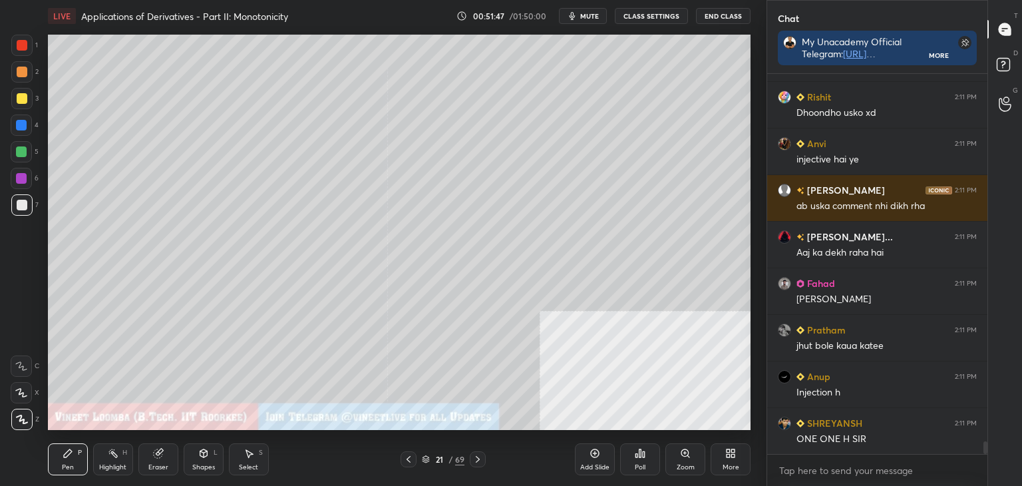
scroll to position [11214, 0]
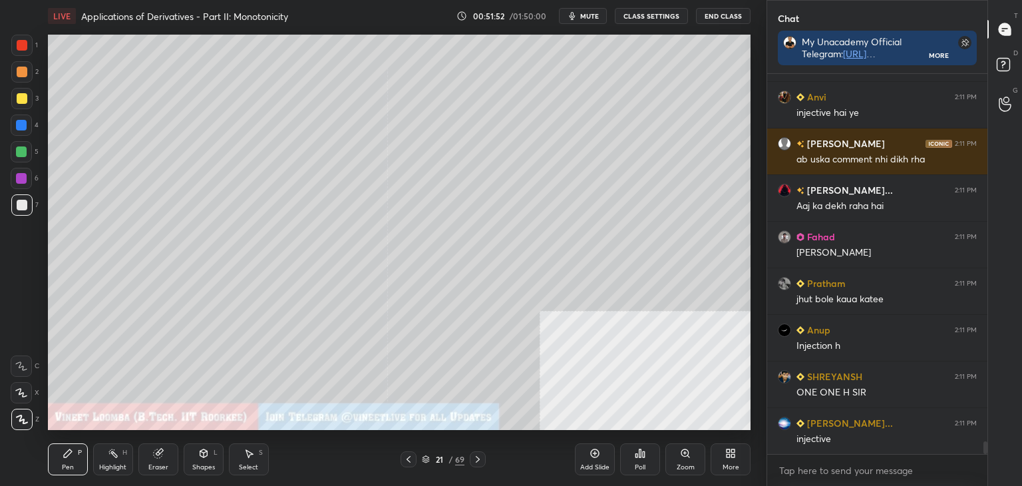
drag, startPoint x: 253, startPoint y: 466, endPoint x: 261, endPoint y: 441, distance: 26.5
click at [253, 466] on div "Select" at bounding box center [248, 467] width 19 height 7
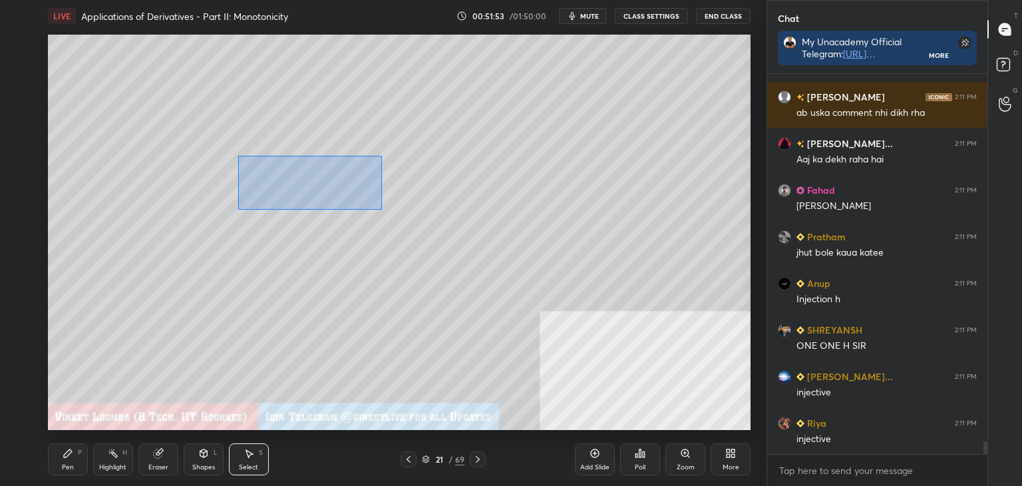
drag, startPoint x: 238, startPoint y: 155, endPoint x: 359, endPoint y: 200, distance: 129.7
click at [376, 208] on div "0 ° Undo Copy Duplicate Duplicate to new slide Delete" at bounding box center [399, 232] width 703 height 395
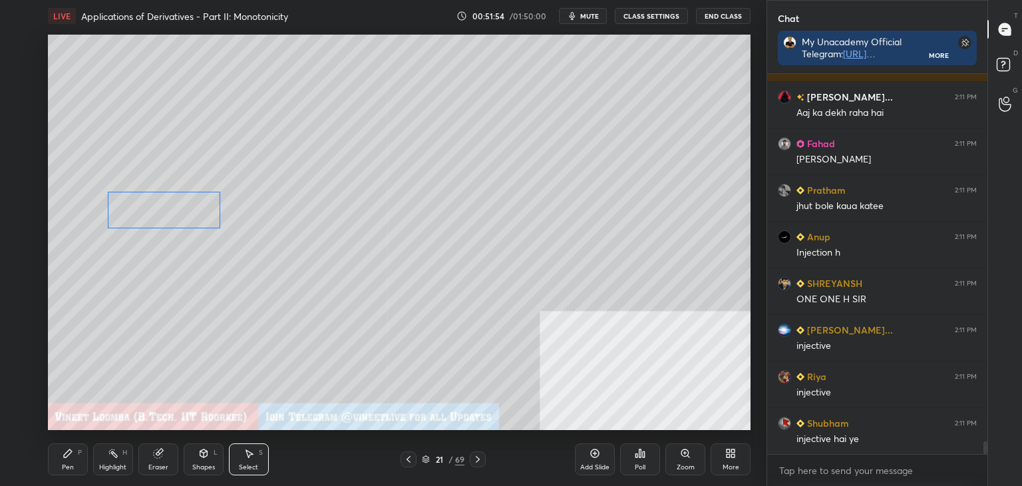
drag, startPoint x: 213, startPoint y: 205, endPoint x: 164, endPoint y: 223, distance: 51.8
click at [166, 219] on div "0 ° Undo Copy Duplicate Duplicate to new slide Delete" at bounding box center [399, 232] width 703 height 395
click at [156, 285] on div "0 ° Undo Copy Duplicate Duplicate to new slide Delete" at bounding box center [399, 232] width 703 height 395
click at [65, 466] on div "Pen" at bounding box center [68, 467] width 12 height 7
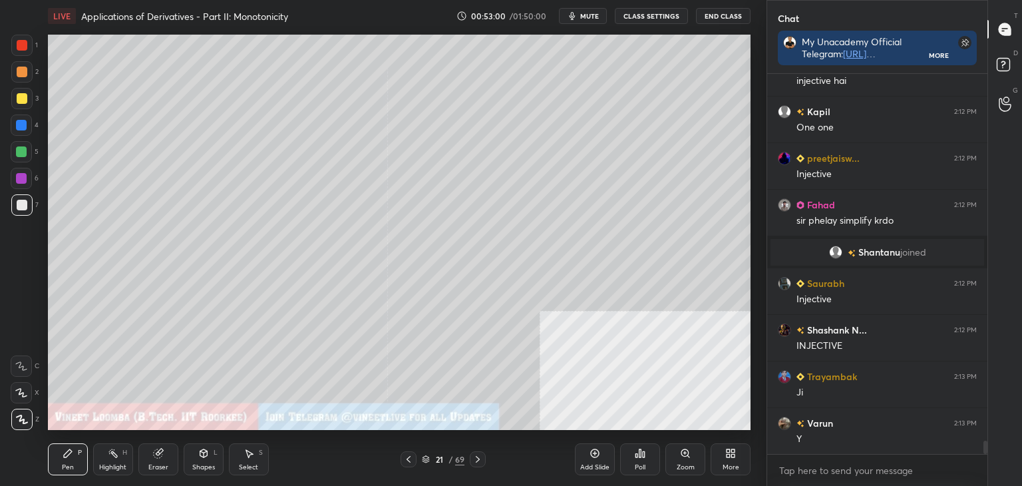
scroll to position [10797, 0]
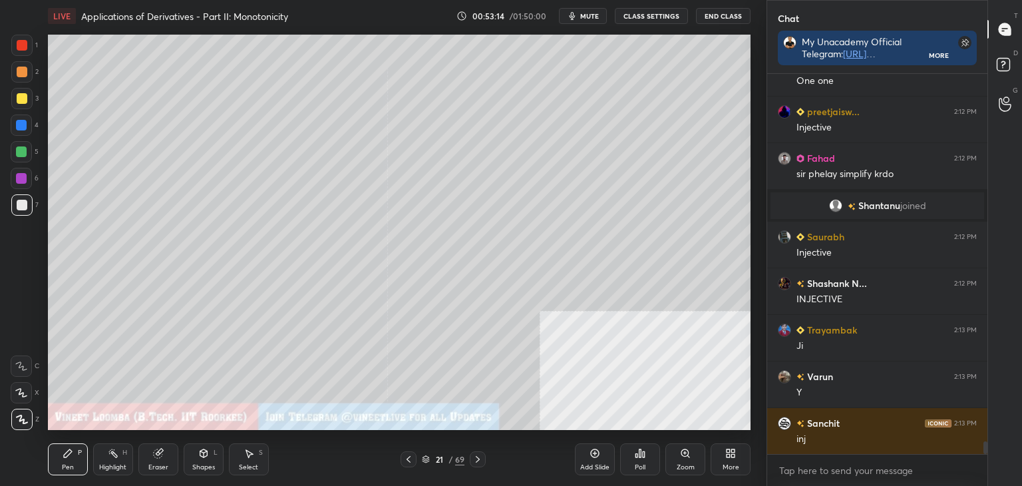
click at [170, 446] on div "Eraser" at bounding box center [158, 459] width 40 height 32
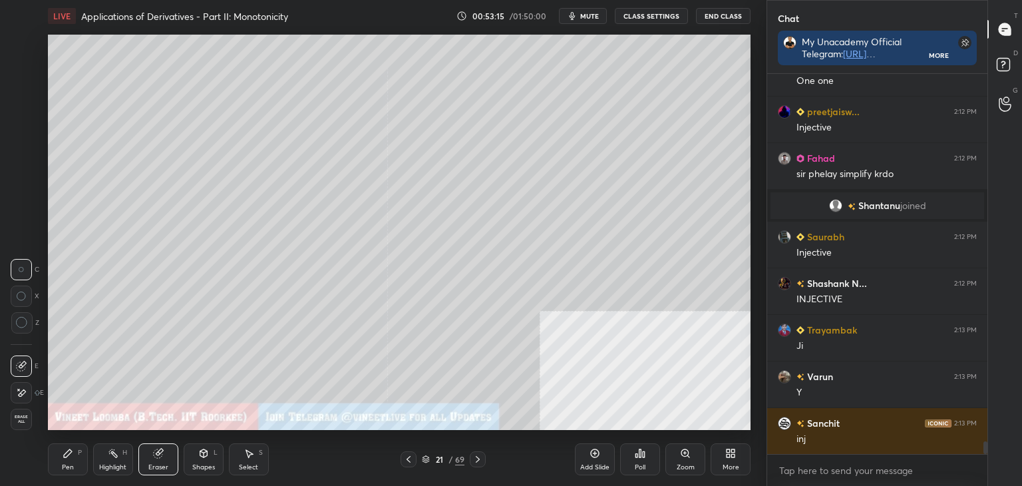
click at [15, 389] on div at bounding box center [21, 392] width 21 height 21
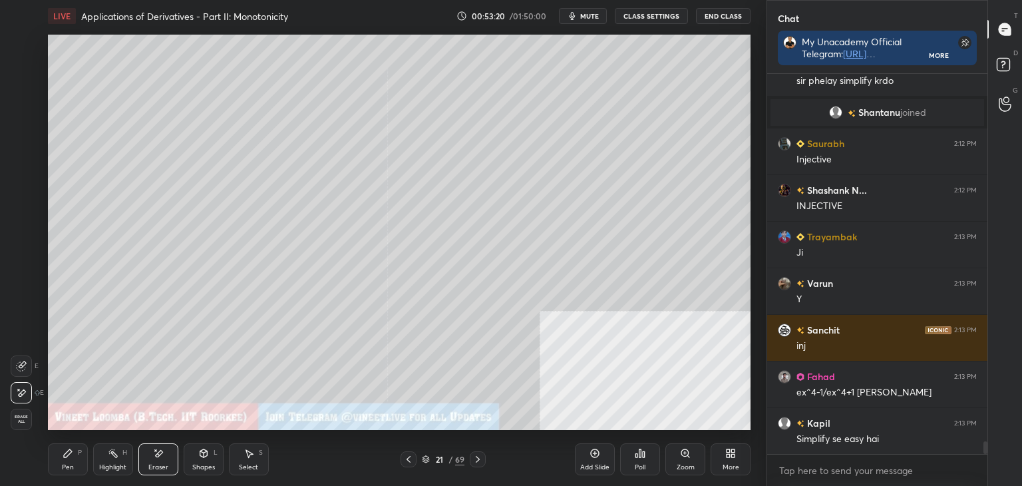
scroll to position [10937, 0]
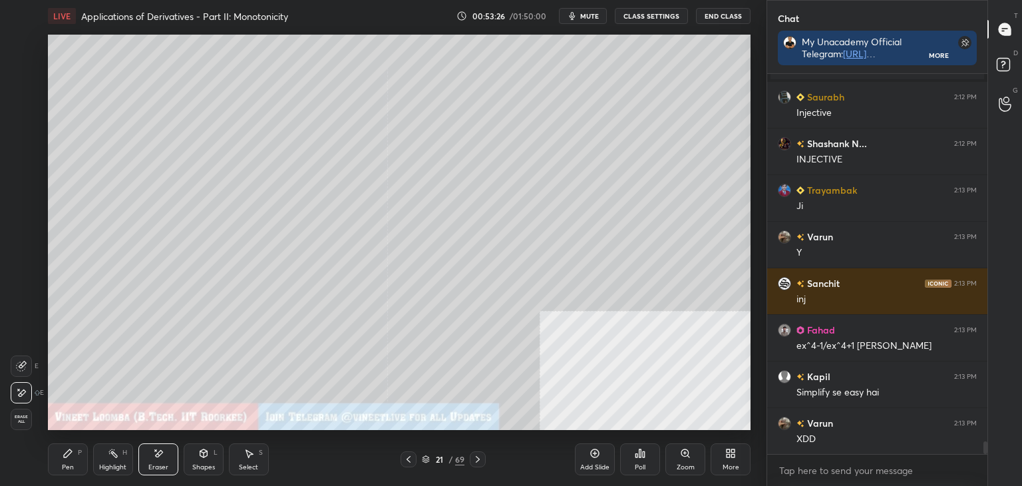
click at [67, 460] on div "Pen P" at bounding box center [68, 459] width 40 height 32
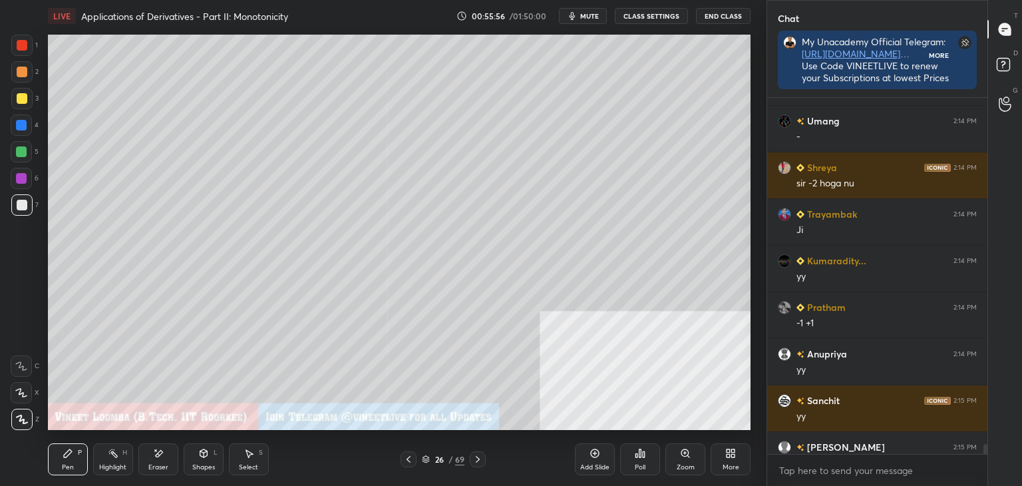
scroll to position [4, 4]
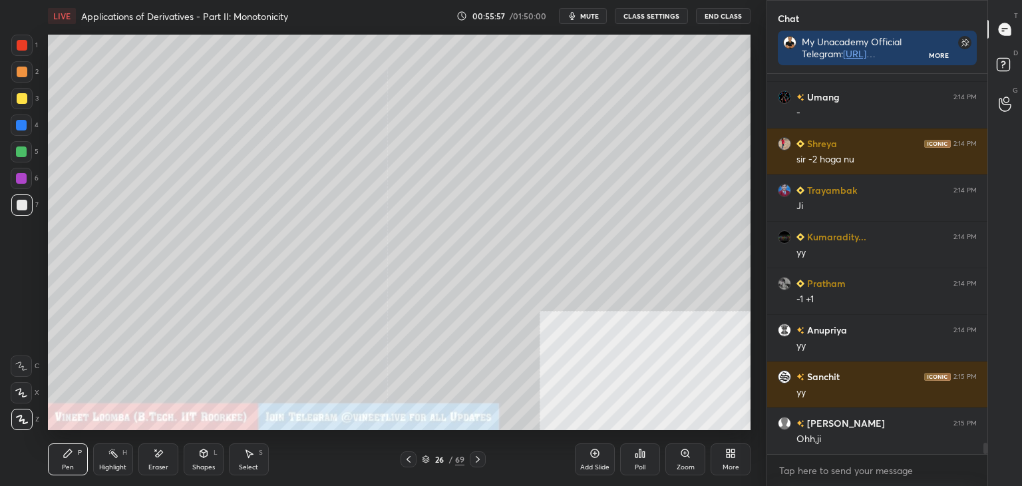
click at [1009, 71] on icon at bounding box center [1005, 67] width 24 height 24
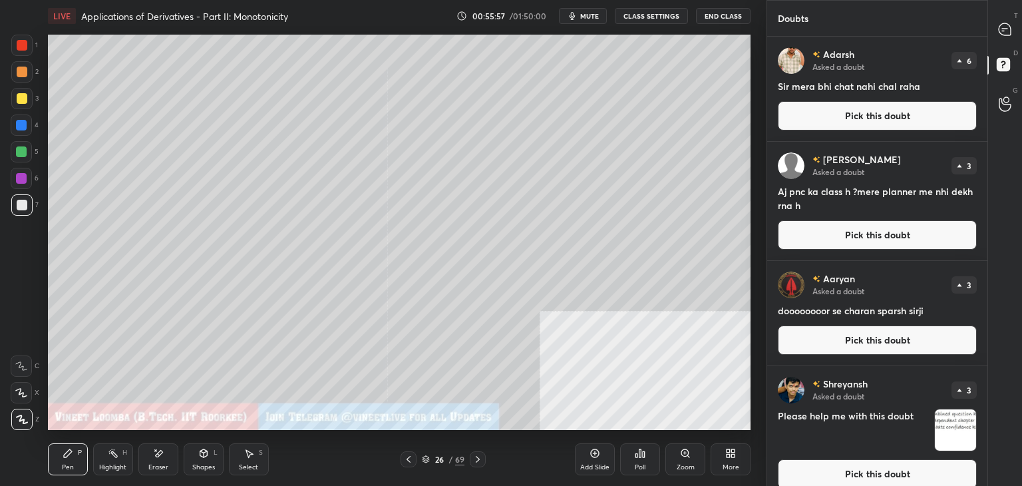
scroll to position [445, 216]
click at [938, 113] on button "Pick this doubt" at bounding box center [877, 115] width 199 height 29
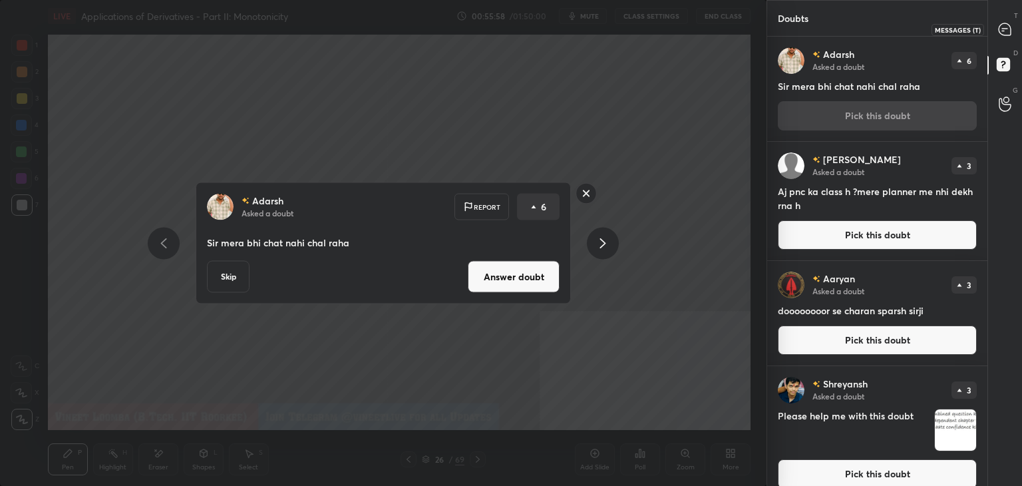
click at [1003, 30] on icon at bounding box center [1005, 29] width 12 height 12
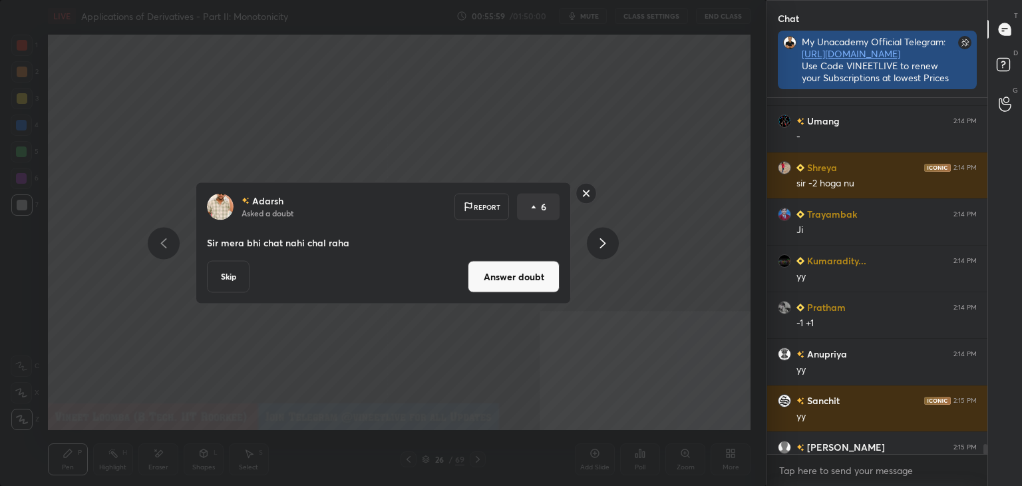
scroll to position [4, 4]
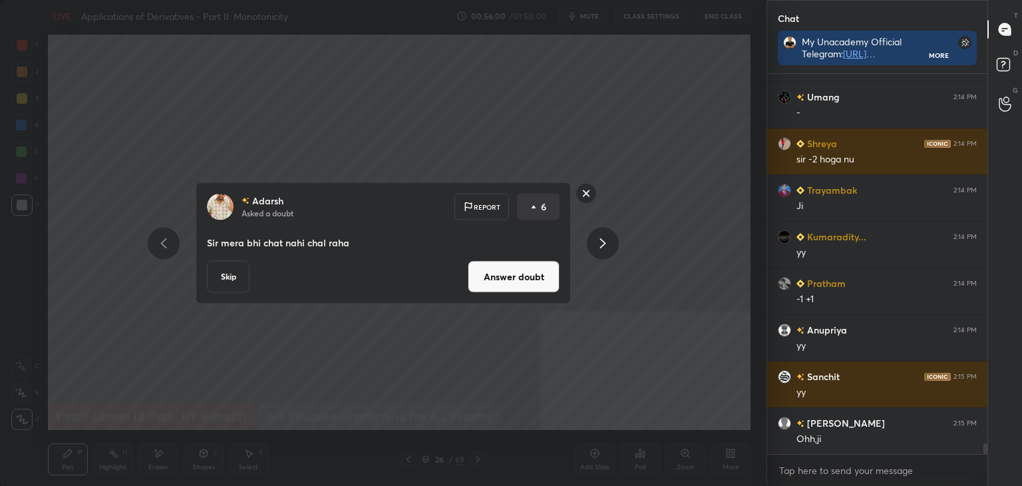
click at [553, 273] on button "Answer doubt" at bounding box center [514, 277] width 92 height 32
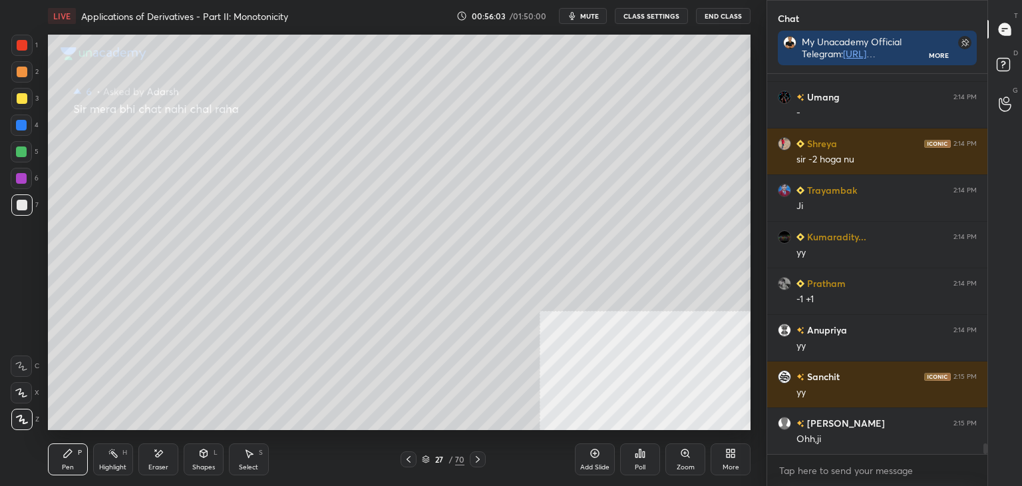
click at [413, 454] on icon at bounding box center [408, 459] width 11 height 11
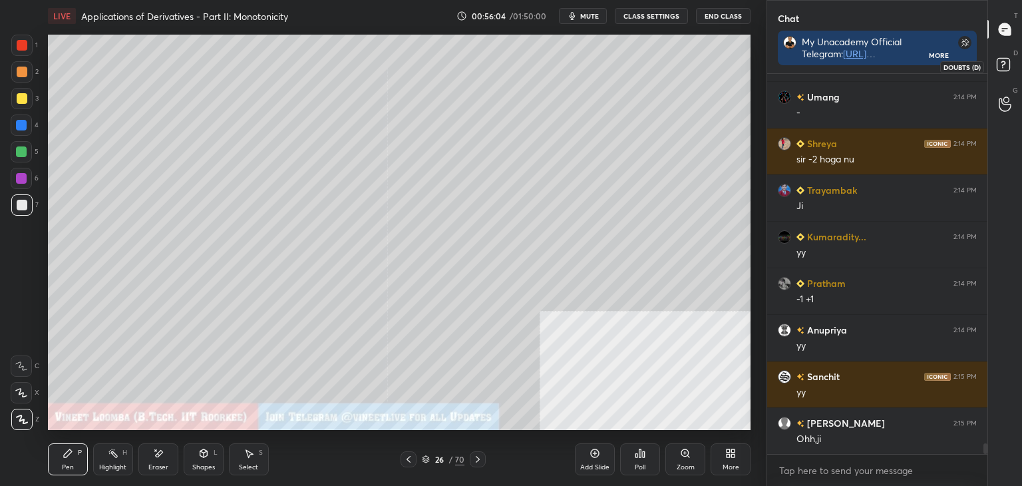
click at [1006, 59] on rect at bounding box center [1003, 65] width 13 height 13
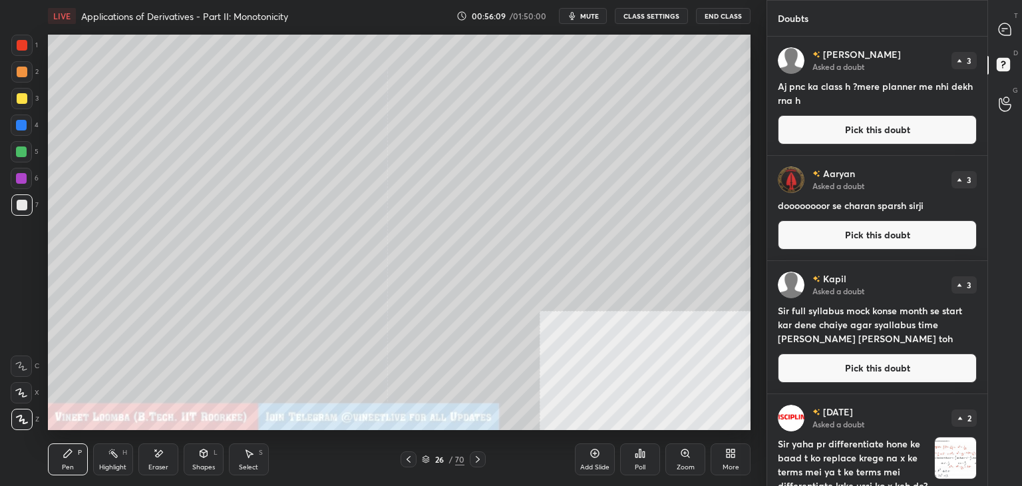
drag, startPoint x: 949, startPoint y: 123, endPoint x: 954, endPoint y: 109, distance: 15.0
click at [948, 124] on button "Pick this doubt" at bounding box center [877, 129] width 199 height 29
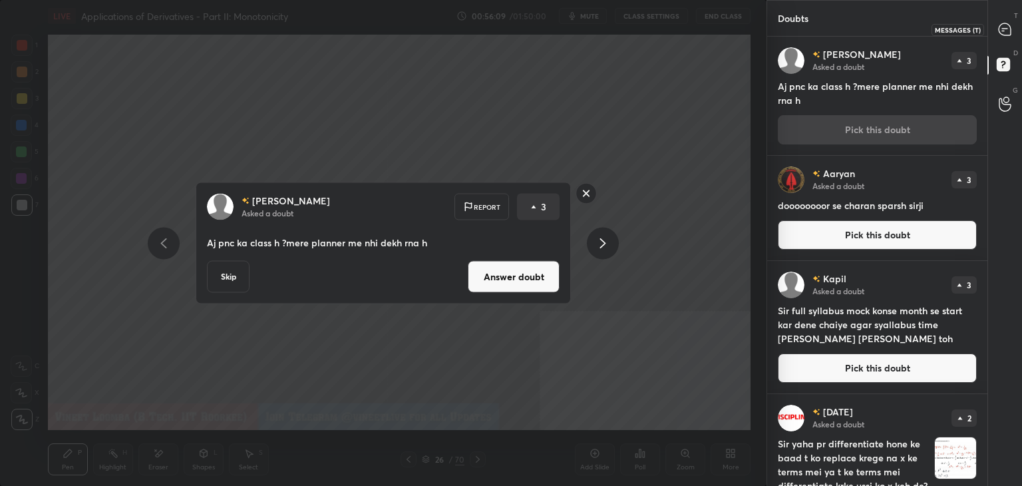
click at [1011, 21] on div at bounding box center [1005, 29] width 27 height 24
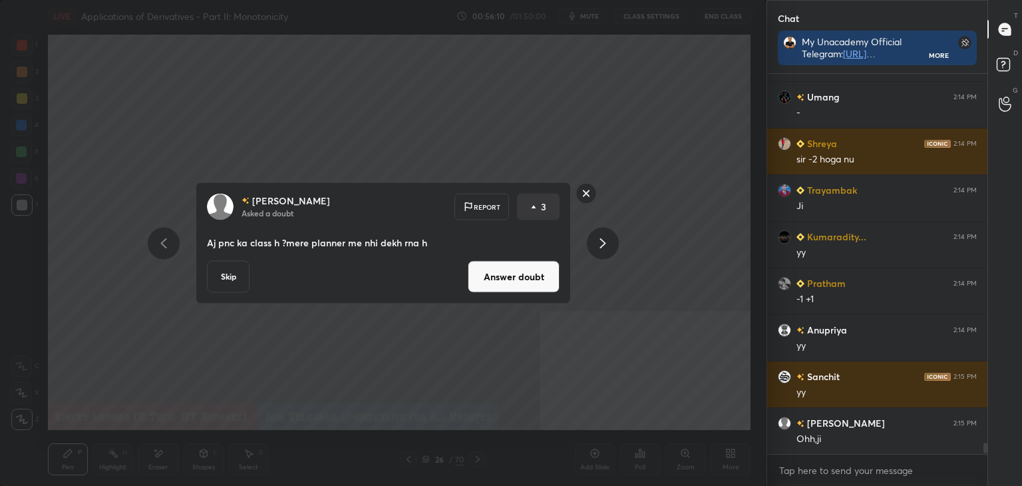
click at [554, 279] on button "Answer doubt" at bounding box center [514, 277] width 92 height 32
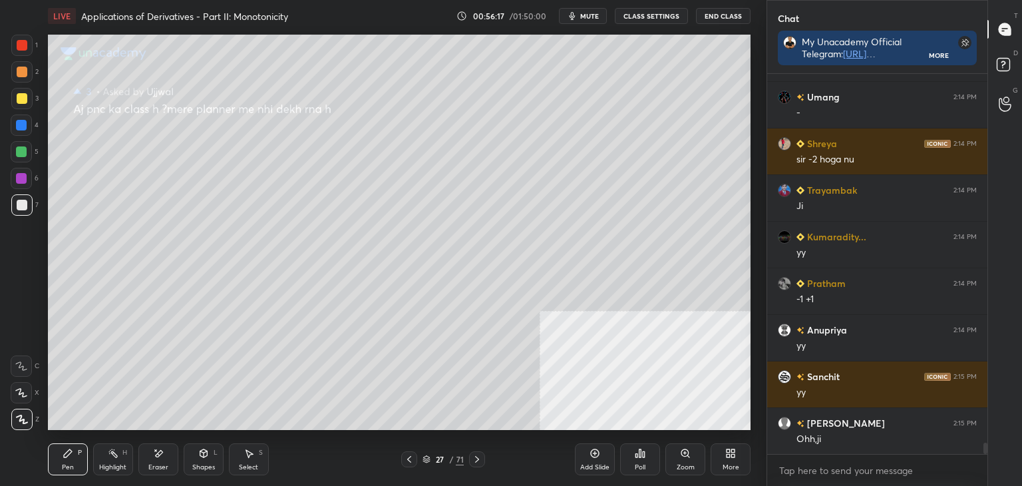
click at [407, 460] on icon at bounding box center [409, 459] width 11 height 11
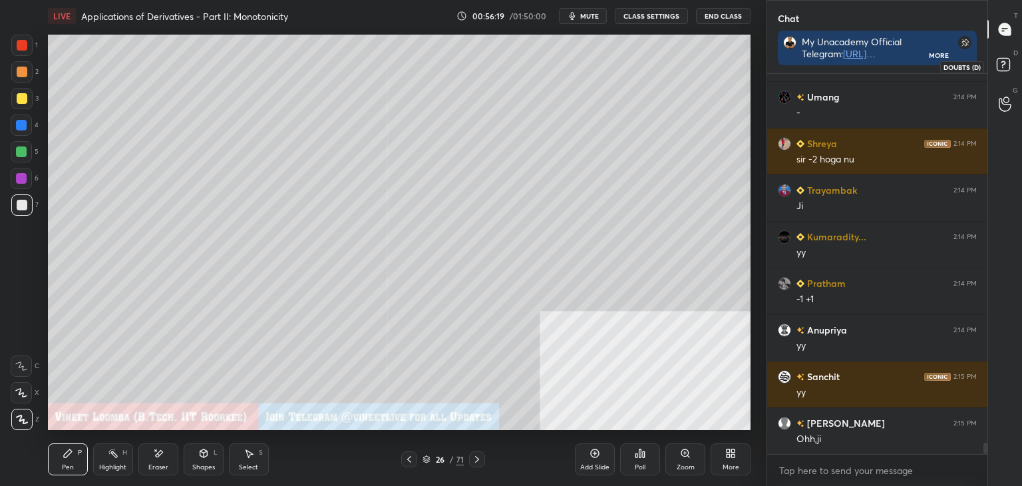
click at [1007, 63] on rect at bounding box center [1003, 65] width 13 height 13
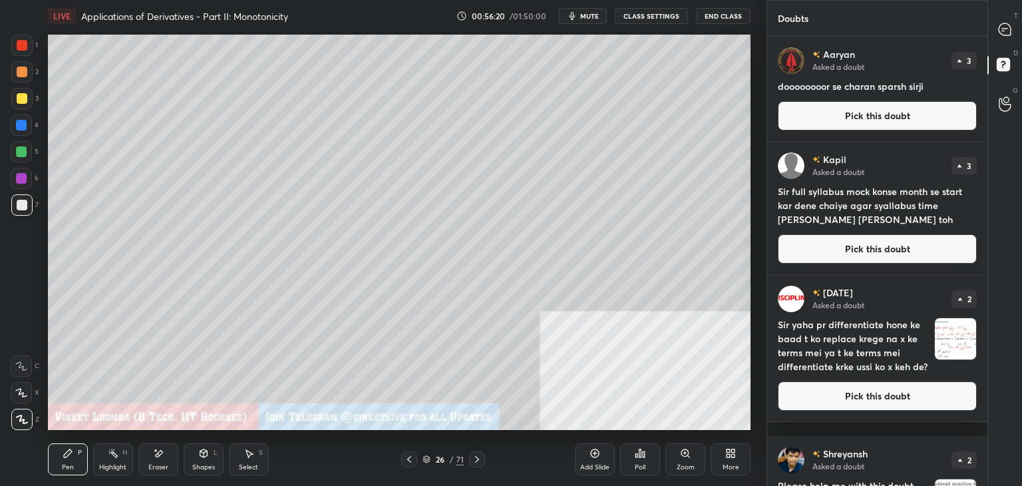
click at [924, 122] on button "Pick this doubt" at bounding box center [877, 115] width 199 height 29
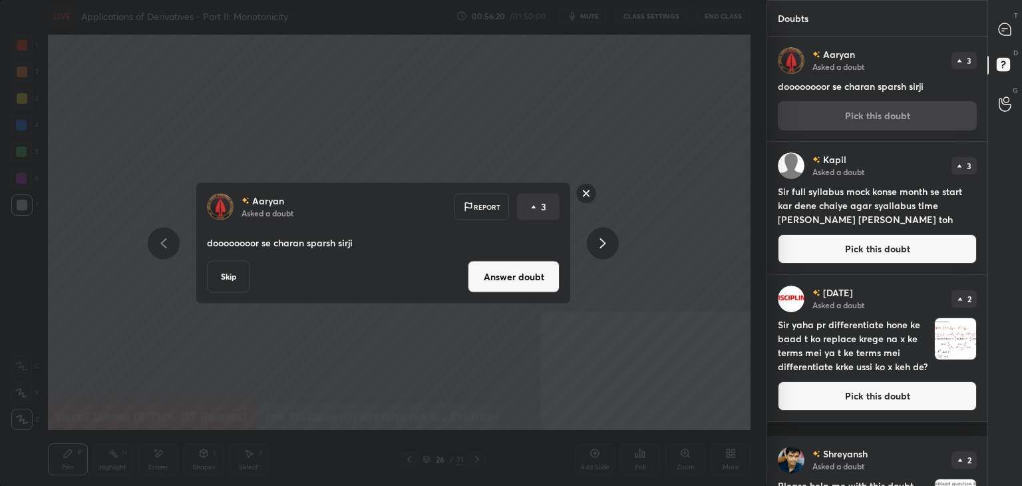
click at [553, 276] on button "Answer doubt" at bounding box center [514, 277] width 92 height 32
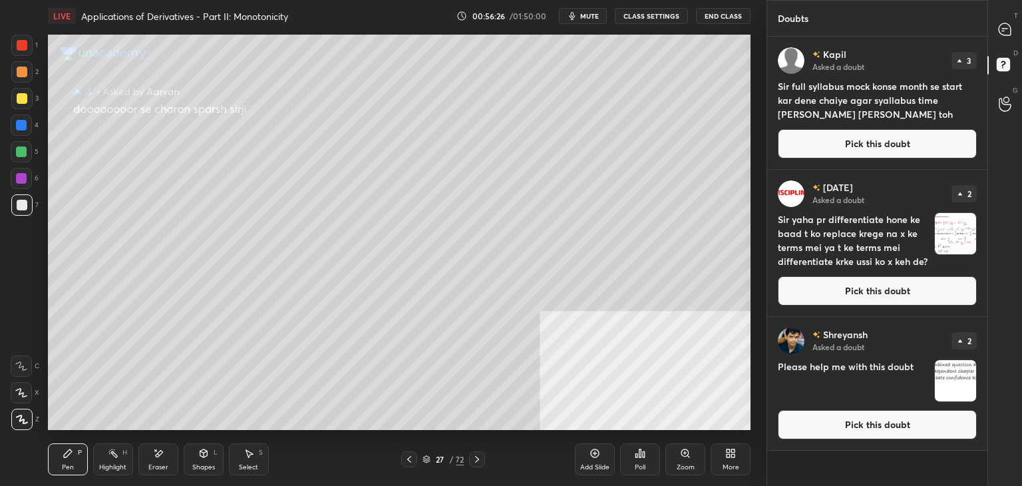
click at [413, 454] on icon at bounding box center [409, 459] width 11 height 11
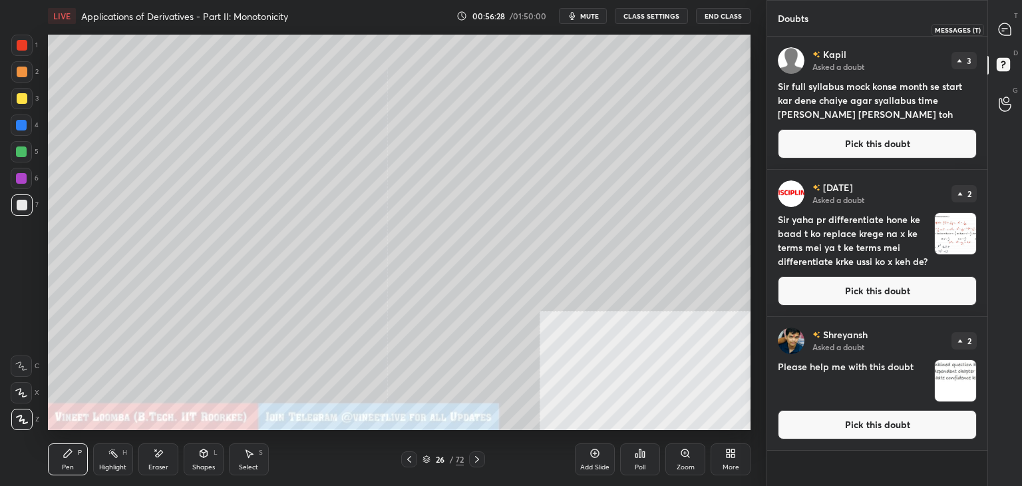
click at [1011, 26] on icon at bounding box center [1005, 30] width 14 height 14
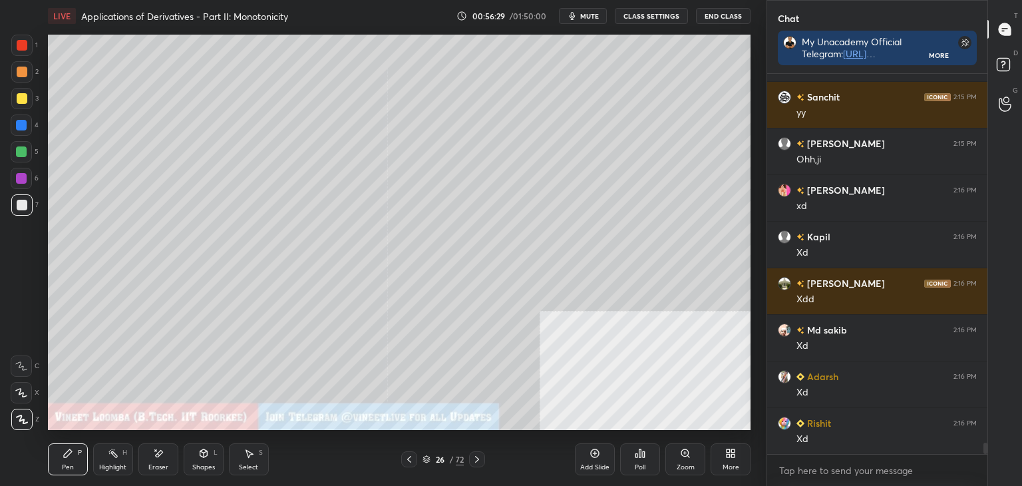
click at [981, 456] on div "Kumaradity... 2:14 PM [PERSON_NAME] 2:14 PM -1 +1 [PERSON_NAME] 2:14 PM yy [PER…" at bounding box center [877, 280] width 220 height 412
drag, startPoint x: 1006, startPoint y: 63, endPoint x: 989, endPoint y: 61, distance: 17.4
click at [1006, 62] on rect at bounding box center [1003, 65] width 13 height 13
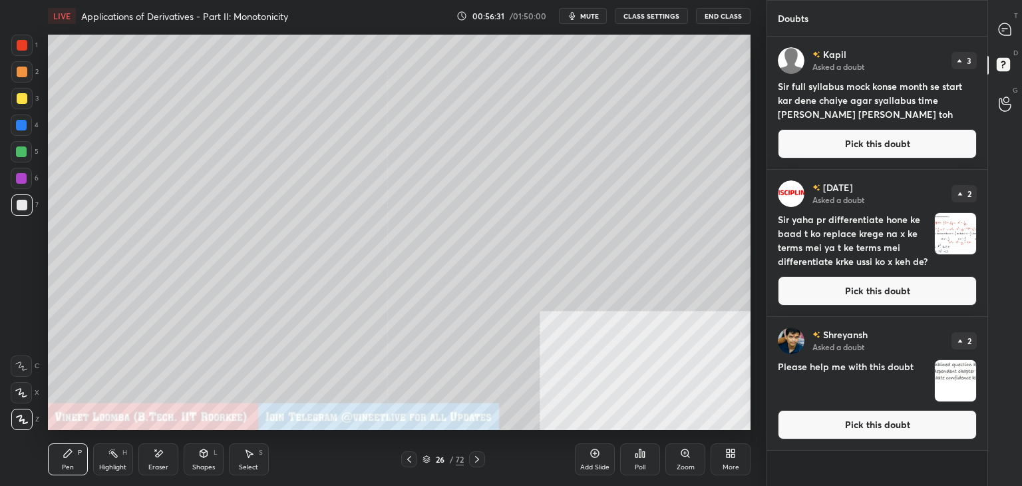
click at [874, 129] on button "Pick this doubt" at bounding box center [877, 143] width 199 height 29
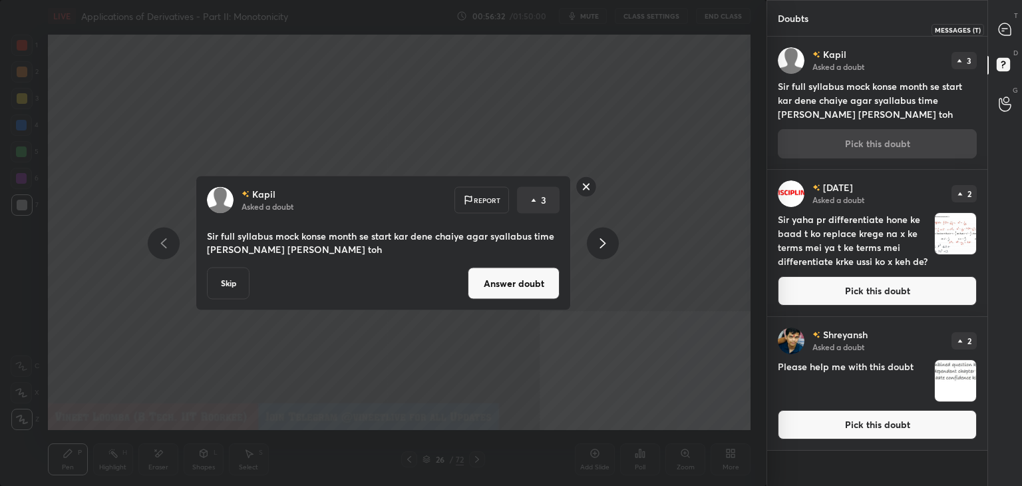
click at [1004, 35] on icon at bounding box center [1005, 30] width 14 height 14
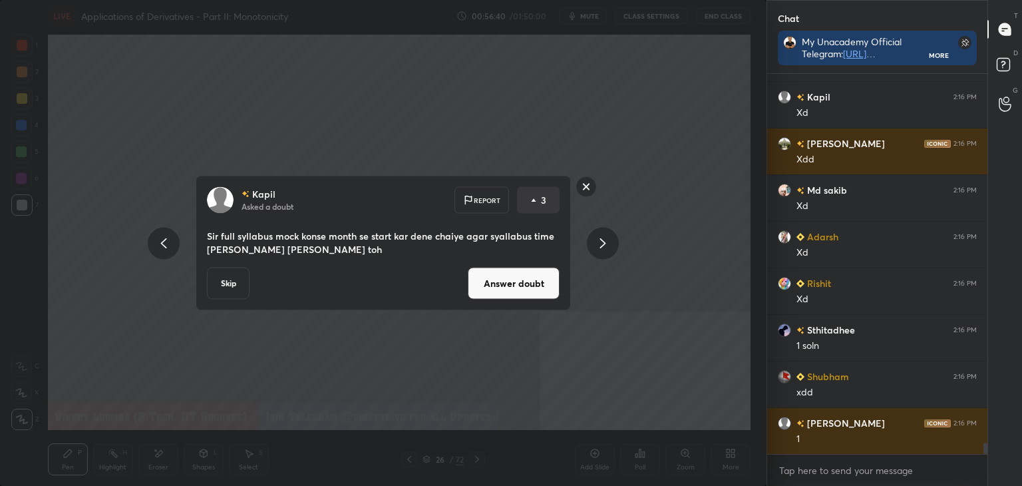
drag, startPoint x: 511, startPoint y: 293, endPoint x: 506, endPoint y: 299, distance: 8.5
click at [510, 292] on button "Answer doubt" at bounding box center [514, 283] width 92 height 32
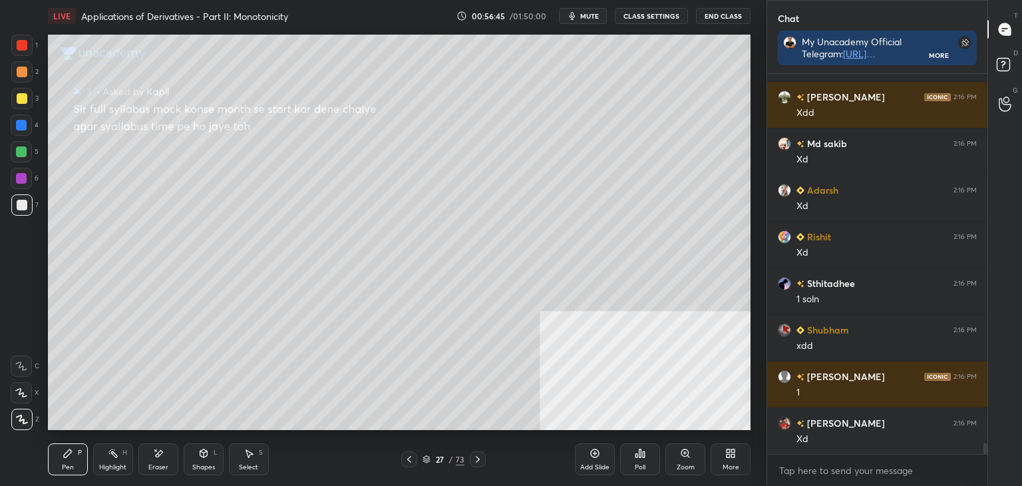
click at [410, 454] on icon at bounding box center [409, 459] width 11 height 11
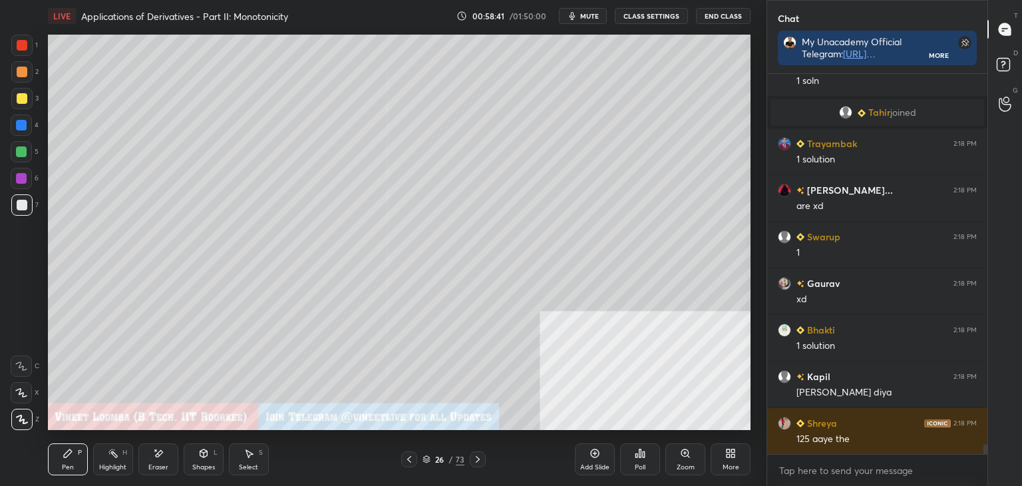
scroll to position [14048, 0]
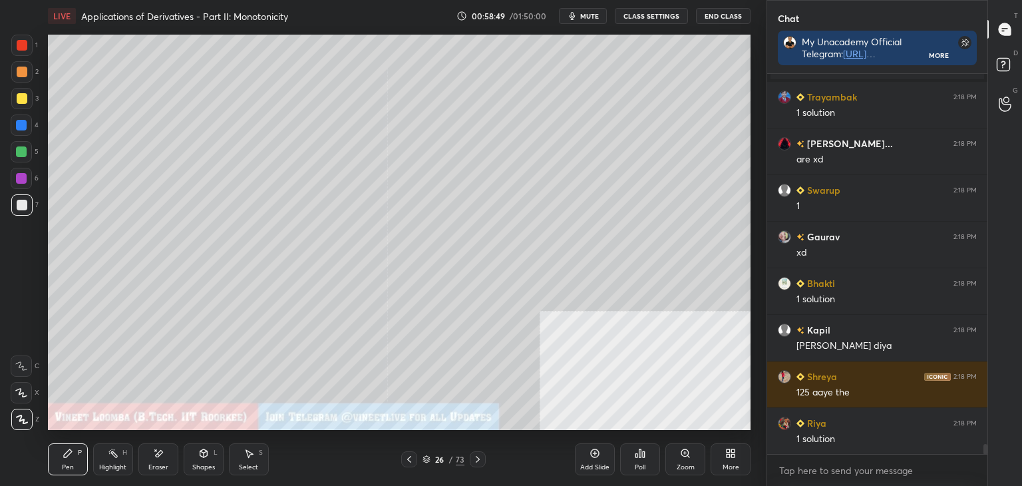
drag, startPoint x: 157, startPoint y: 460, endPoint x: 166, endPoint y: 432, distance: 29.3
click at [162, 456] on div "Eraser" at bounding box center [158, 459] width 40 height 32
click at [76, 456] on div "Pen P" at bounding box center [68, 459] width 40 height 32
click at [24, 204] on div at bounding box center [22, 205] width 11 height 11
click at [23, 77] on div at bounding box center [22, 72] width 11 height 11
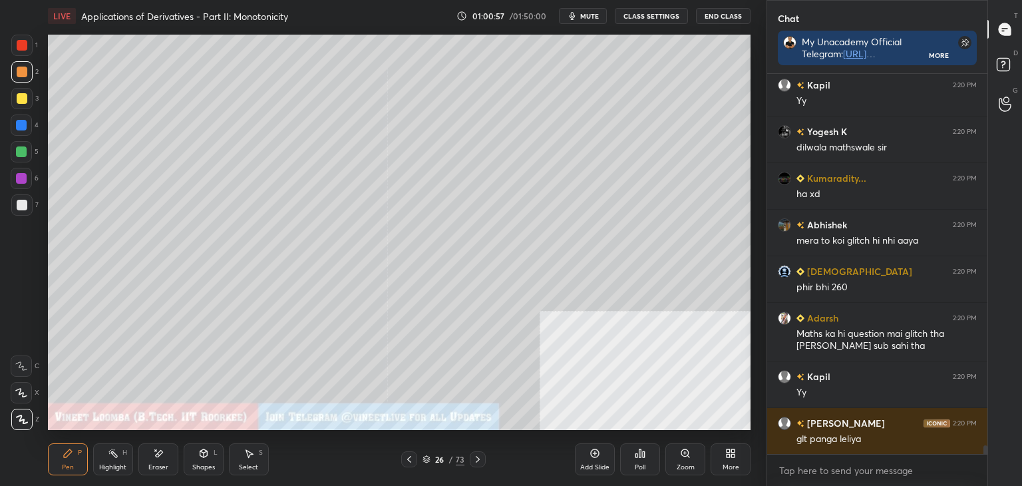
scroll to position [16808, 0]
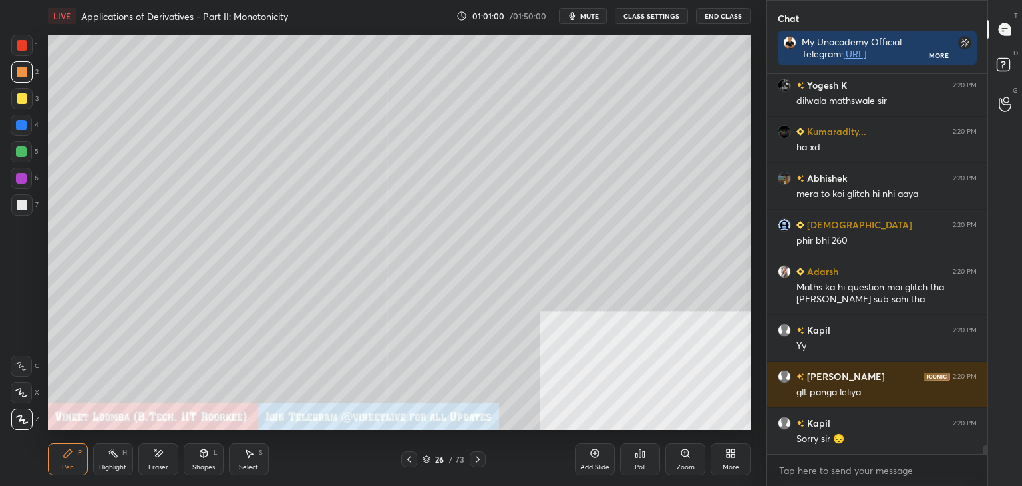
click at [155, 466] on div "Eraser" at bounding box center [158, 467] width 20 height 7
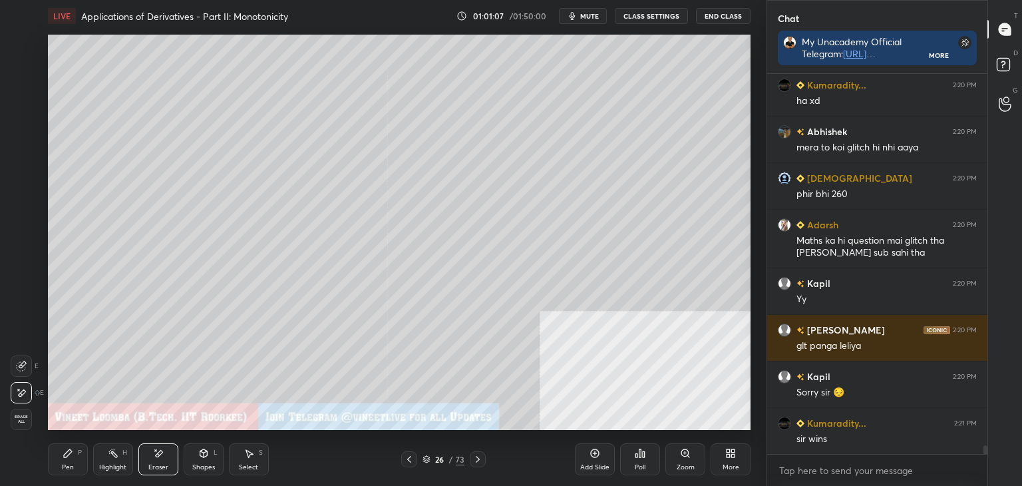
drag, startPoint x: 71, startPoint y: 467, endPoint x: 69, endPoint y: 443, distance: 24.1
click at [73, 464] on div "Pen" at bounding box center [68, 467] width 12 height 7
click at [26, 204] on div at bounding box center [22, 205] width 11 height 11
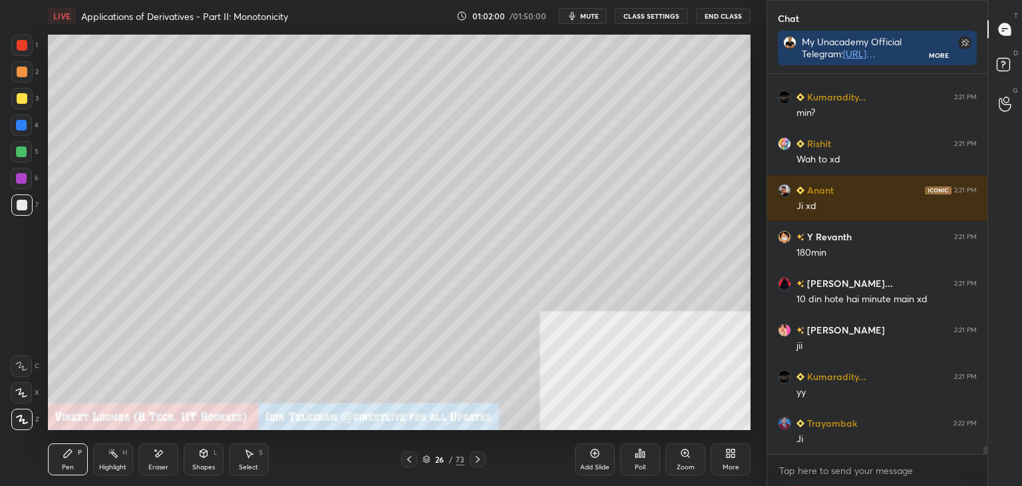
scroll to position [17461, 0]
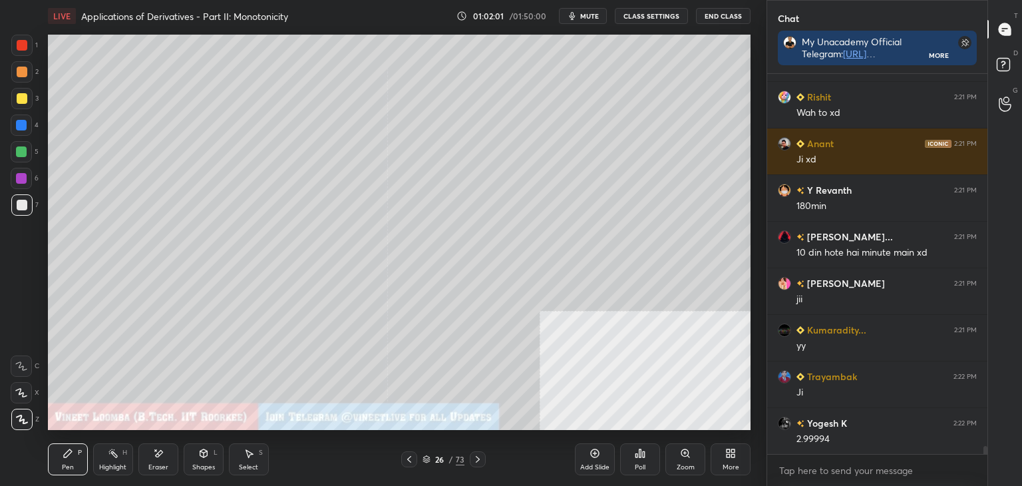
click at [158, 465] on div "Eraser" at bounding box center [158, 467] width 20 height 7
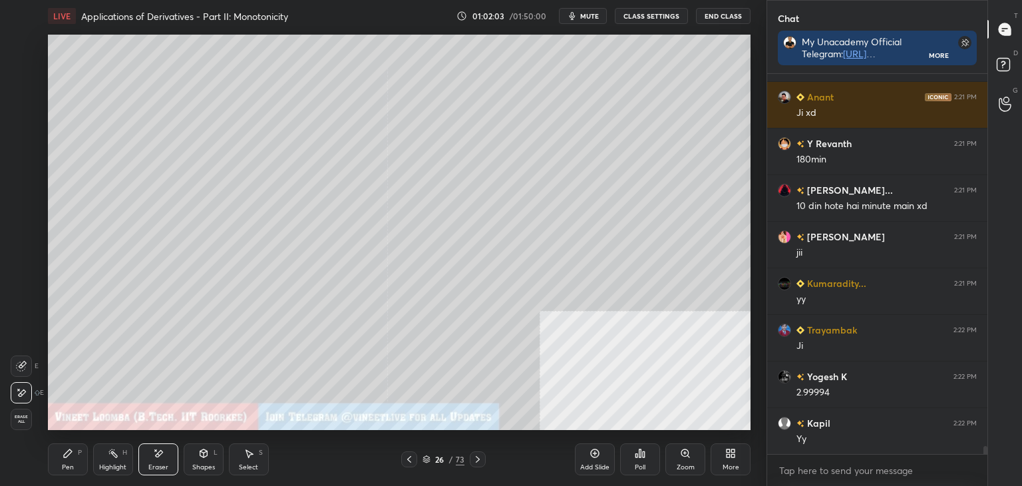
scroll to position [17554, 0]
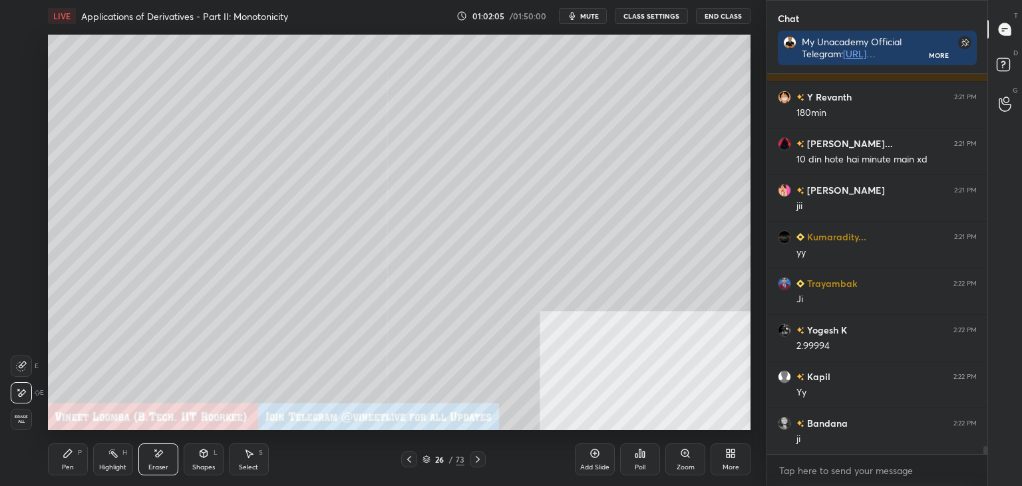
click at [53, 466] on div "Pen P" at bounding box center [68, 459] width 40 height 32
click at [163, 466] on div "Eraser" at bounding box center [158, 467] width 20 height 7
click at [67, 459] on div "Pen P" at bounding box center [68, 459] width 40 height 32
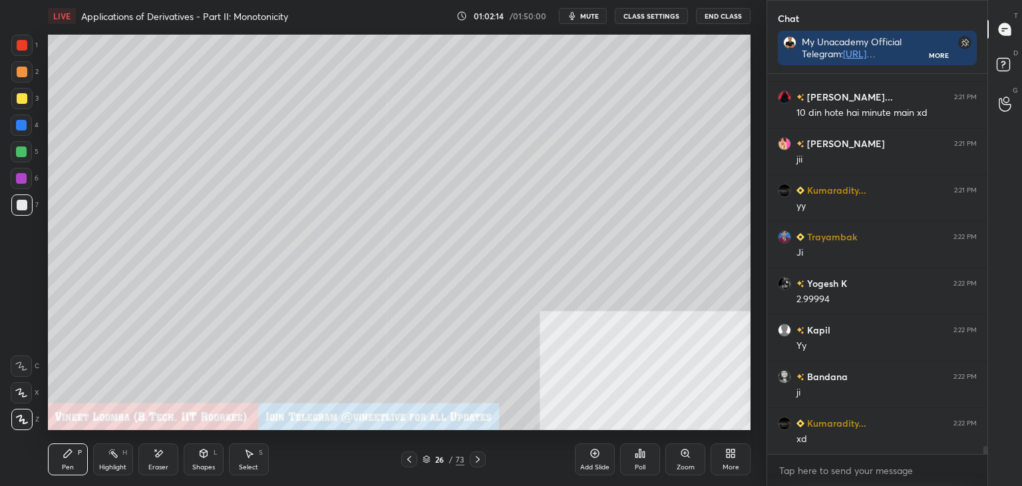
drag, startPoint x: 70, startPoint y: 453, endPoint x: 67, endPoint y: 431, distance: 22.8
click at [70, 446] on div "Pen P" at bounding box center [68, 459] width 40 height 32
click at [23, 91] on div at bounding box center [21, 98] width 21 height 21
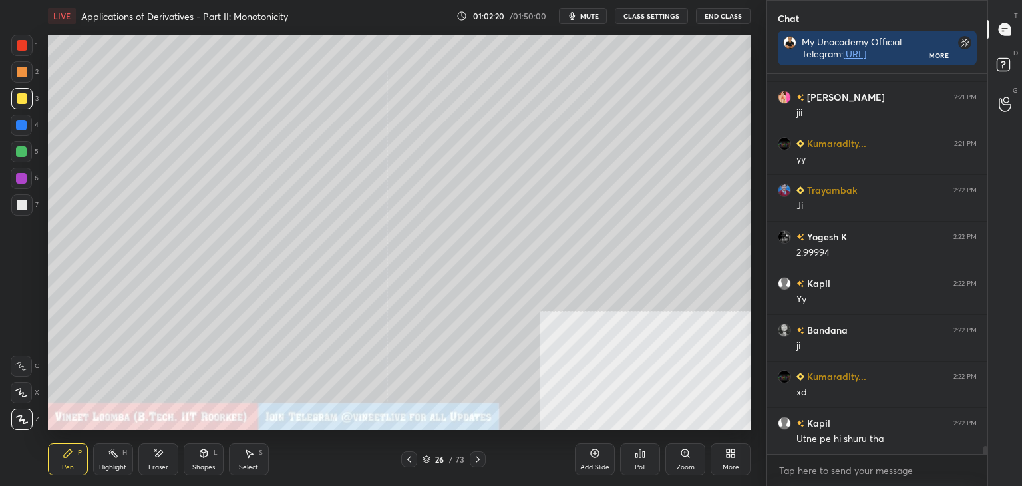
click at [25, 44] on div at bounding box center [22, 45] width 11 height 11
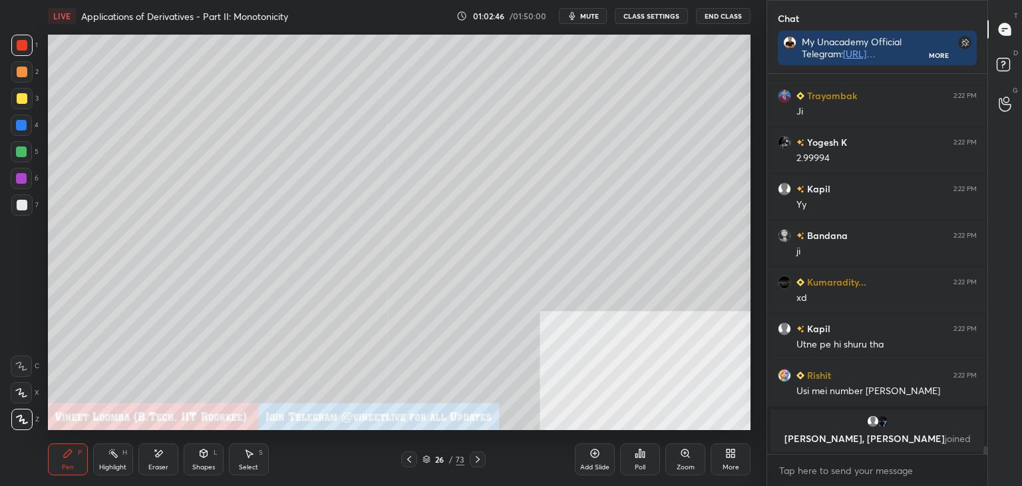
scroll to position [16622, 0]
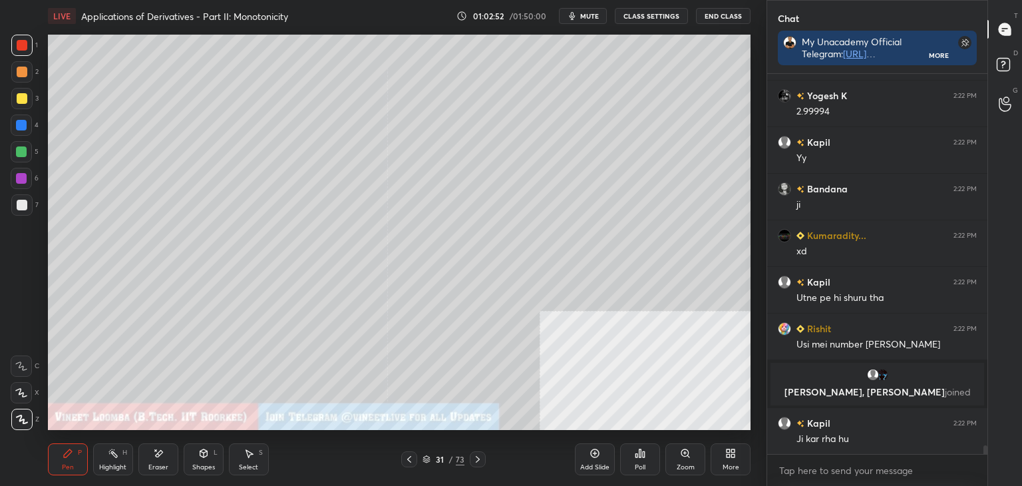
click at [22, 214] on div at bounding box center [21, 204] width 21 height 21
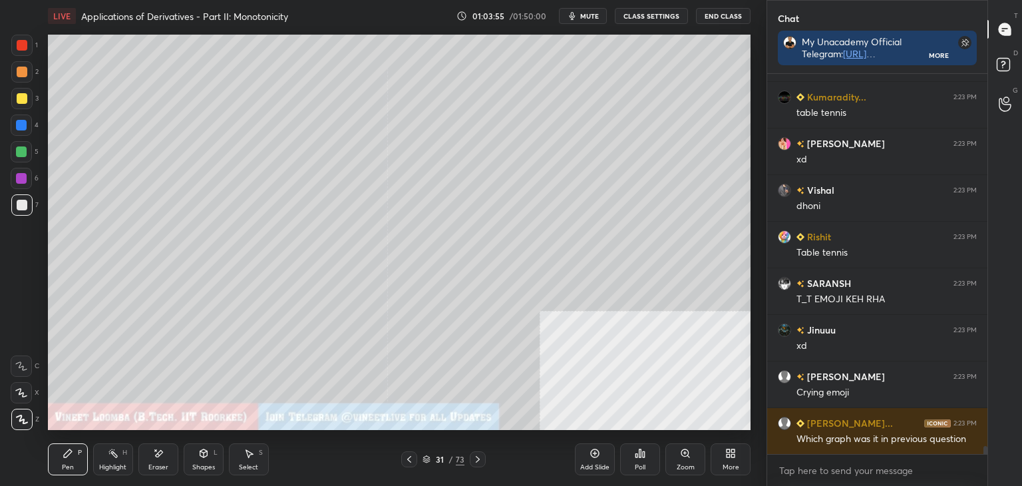
scroll to position [17334, 0]
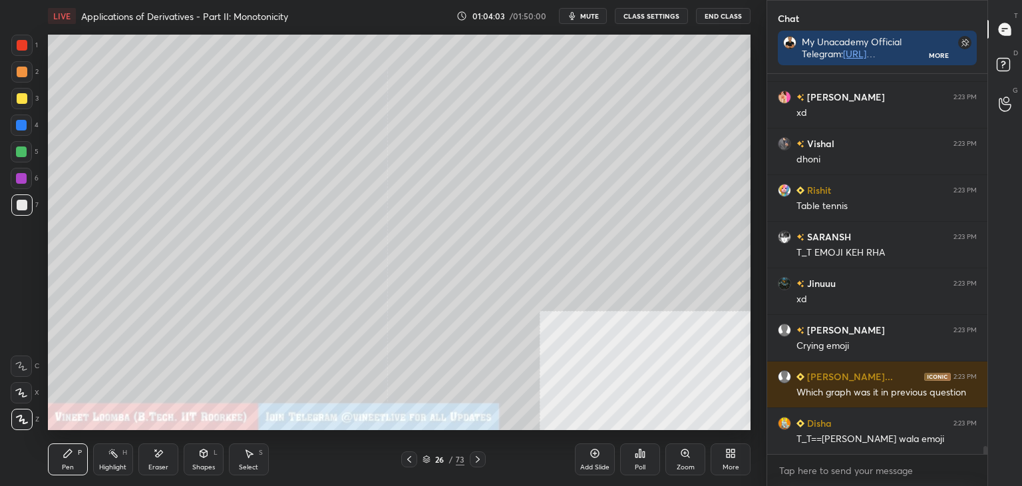
click at [291, 25] on div "LIVE Applications of Derivatives - Part II: Monotonicity 01:04:03 / 01:50:00 mu…" at bounding box center [399, 243] width 713 height 486
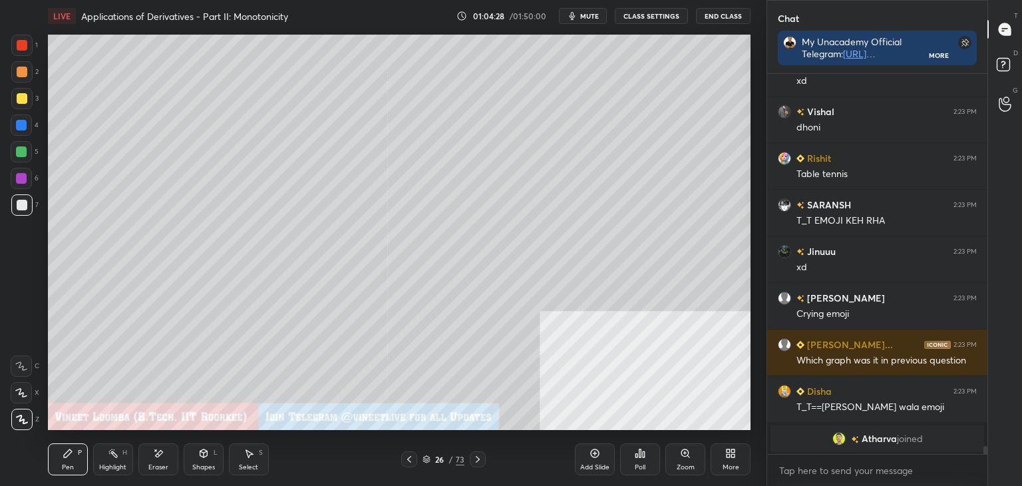
click at [474, 458] on icon at bounding box center [477, 459] width 11 height 11
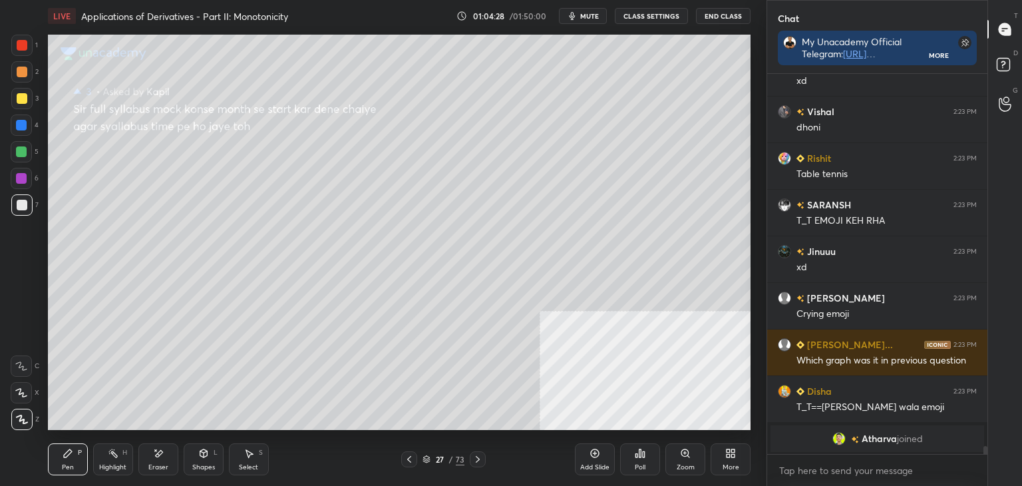
click at [478, 457] on icon at bounding box center [477, 459] width 11 height 11
click at [479, 456] on icon at bounding box center [477, 459] width 11 height 11
click at [480, 457] on icon at bounding box center [477, 459] width 11 height 11
click at [482, 456] on icon at bounding box center [477, 459] width 11 height 11
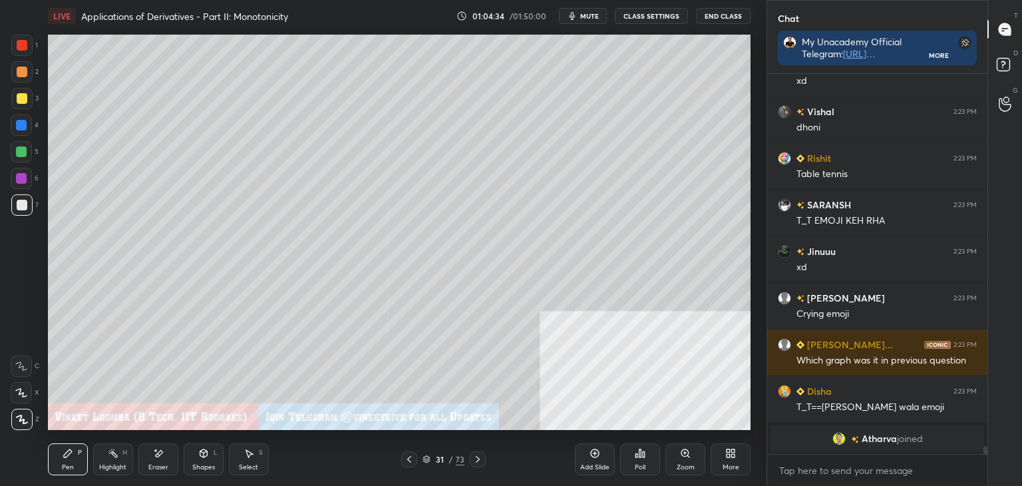
drag, startPoint x: 162, startPoint y: 467, endPoint x: 144, endPoint y: 439, distance: 33.6
click at [157, 468] on div "Eraser" at bounding box center [158, 467] width 20 height 7
drag, startPoint x: 65, startPoint y: 455, endPoint x: 56, endPoint y: 434, distance: 23.2
click at [65, 450] on icon at bounding box center [68, 453] width 11 height 11
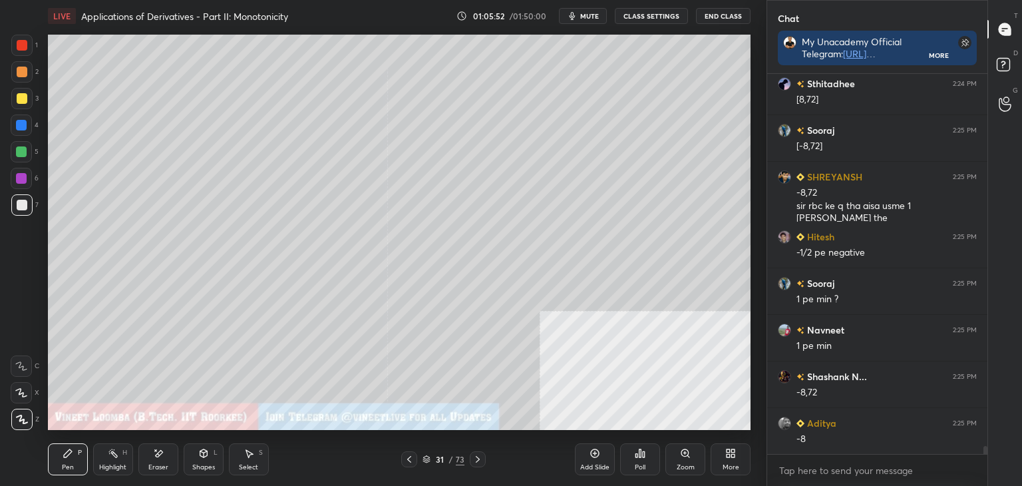
scroll to position [17599, 0]
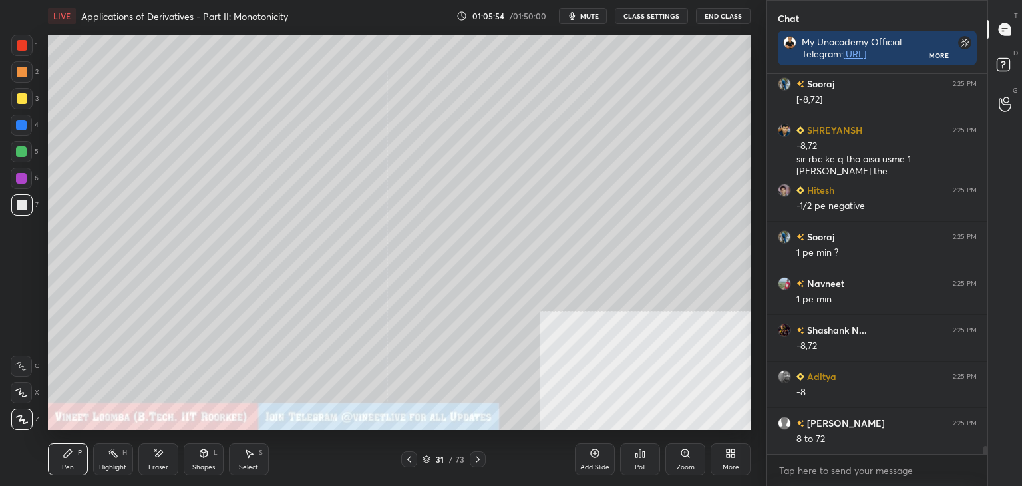
click at [178, 453] on div "Pen P Highlight H Eraser Shapes L Select S" at bounding box center [180, 459] width 264 height 32
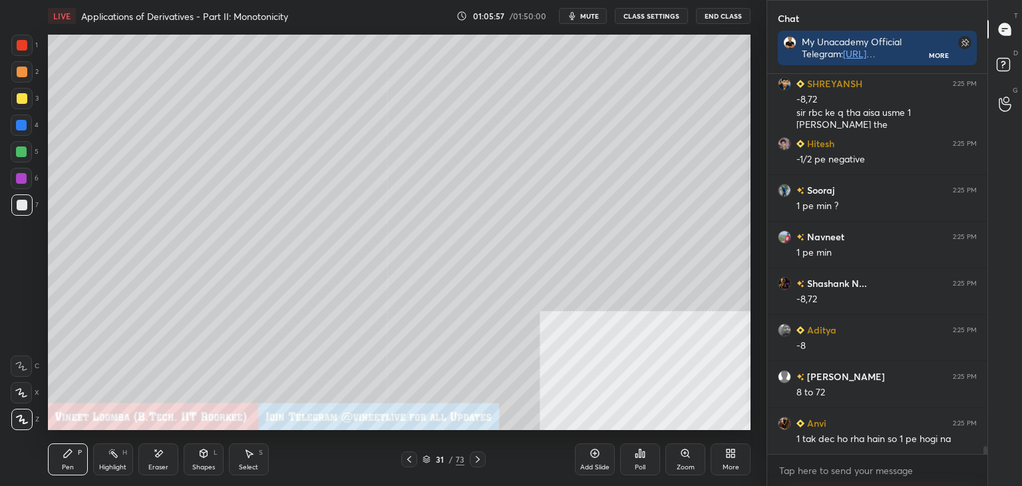
drag, startPoint x: 164, startPoint y: 459, endPoint x: 160, endPoint y: 445, distance: 14.5
click at [157, 455] on div "Eraser" at bounding box center [158, 459] width 40 height 32
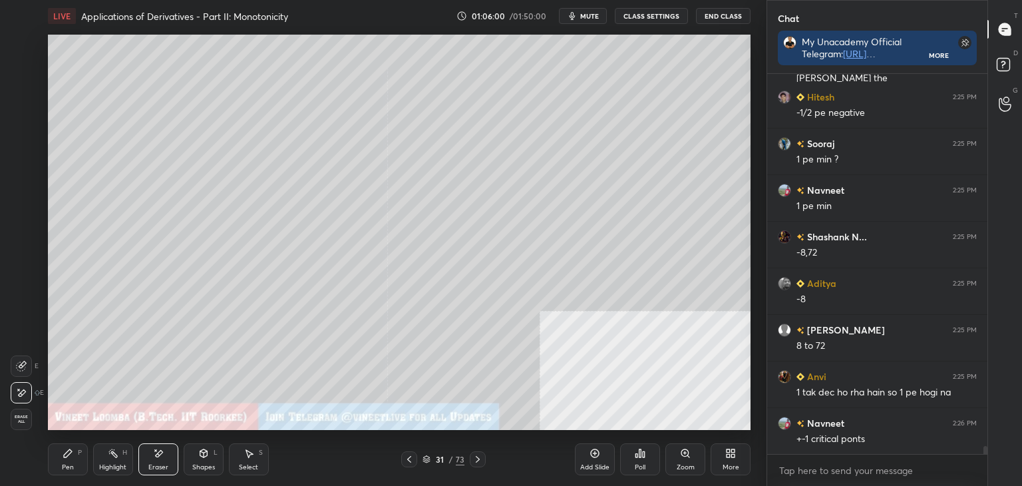
click at [73, 461] on div "Pen P" at bounding box center [68, 459] width 40 height 32
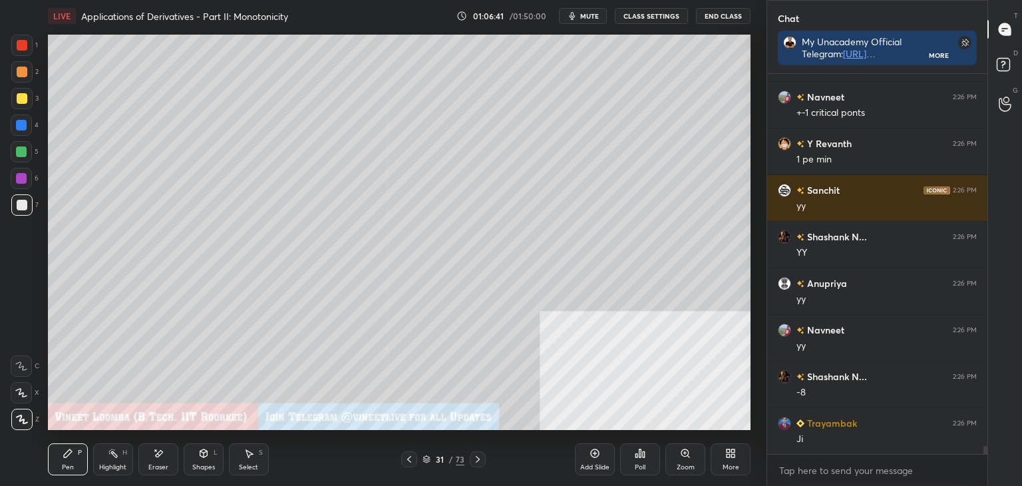
scroll to position [18065, 0]
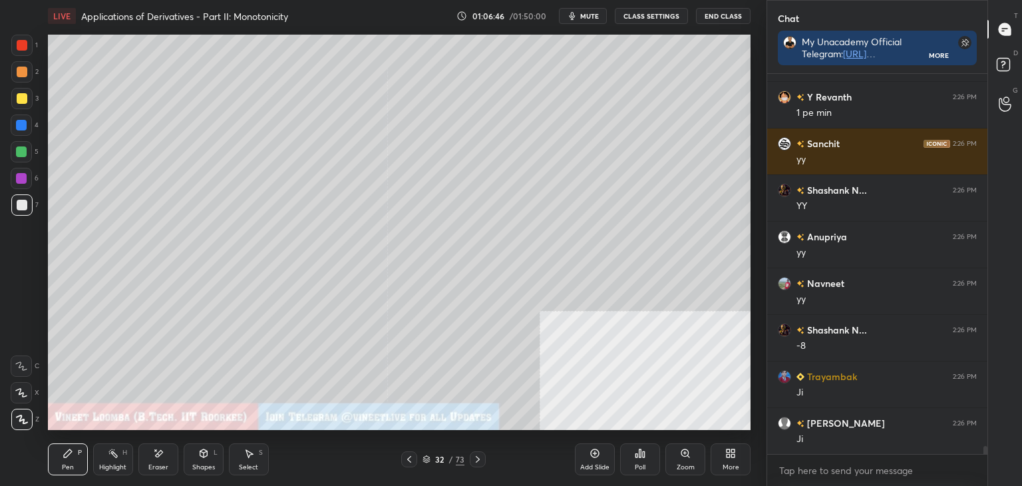
click at [15, 71] on div at bounding box center [21, 71] width 21 height 21
drag, startPoint x: 1009, startPoint y: 67, endPoint x: 1009, endPoint y: 60, distance: 7.3
click at [1009, 65] on rect at bounding box center [1003, 65] width 13 height 13
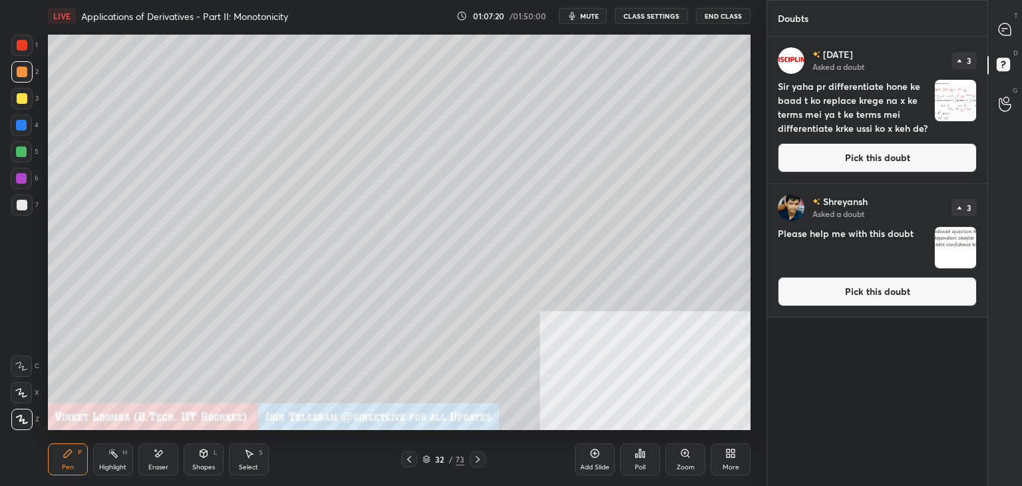
click at [868, 154] on button "Pick this doubt" at bounding box center [877, 157] width 199 height 29
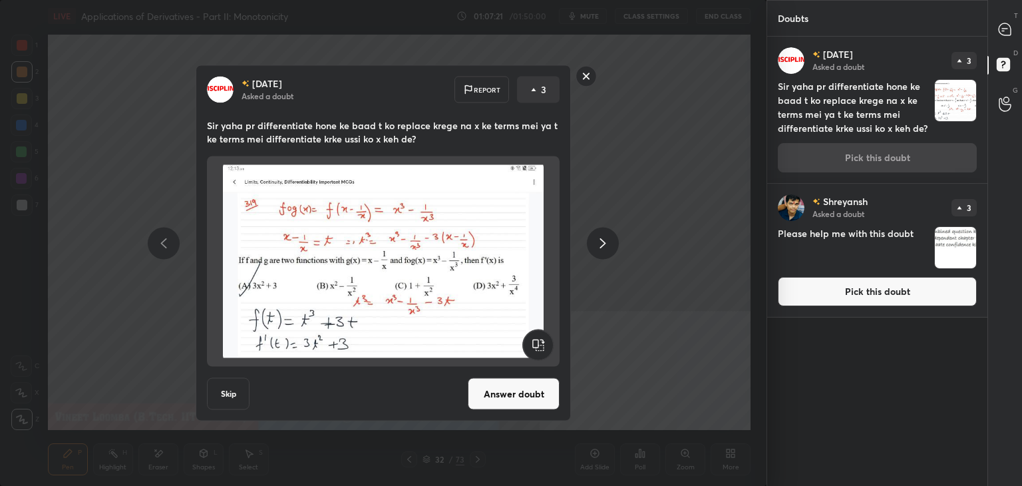
click at [1006, 37] on div at bounding box center [1005, 29] width 27 height 24
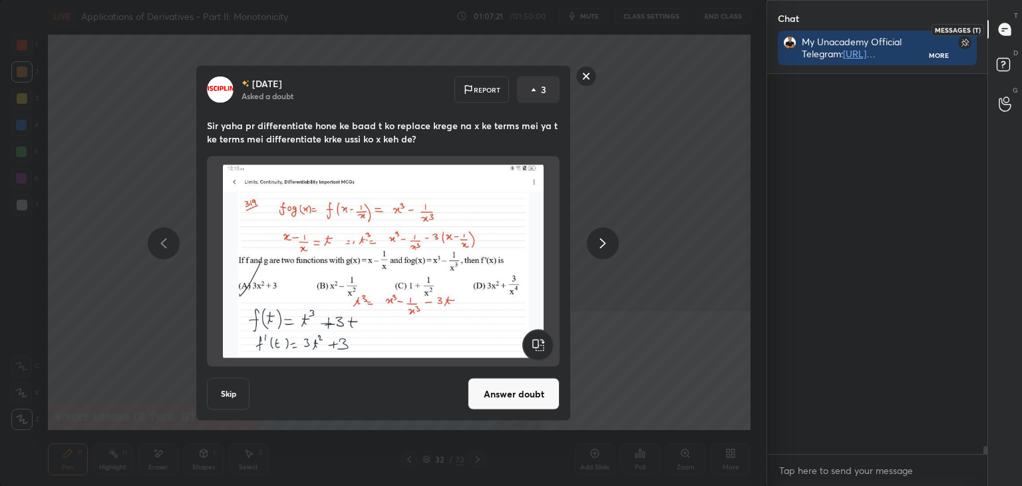
scroll to position [376, 216]
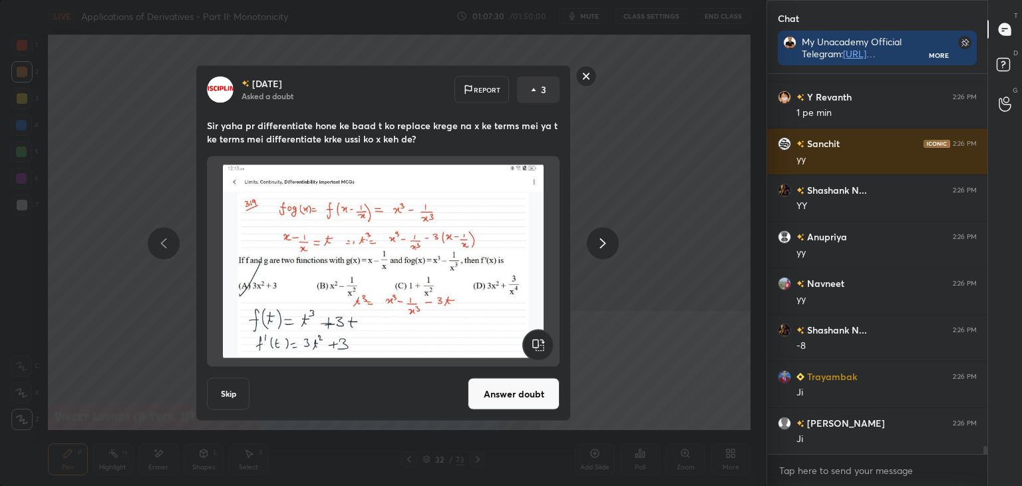
click at [526, 397] on button "Answer doubt" at bounding box center [514, 394] width 92 height 32
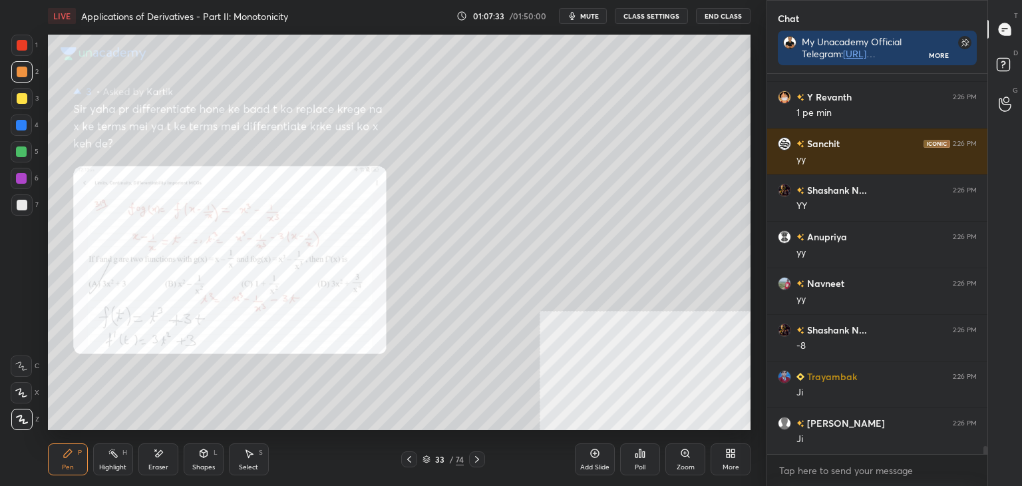
click at [683, 454] on icon at bounding box center [684, 452] width 7 height 7
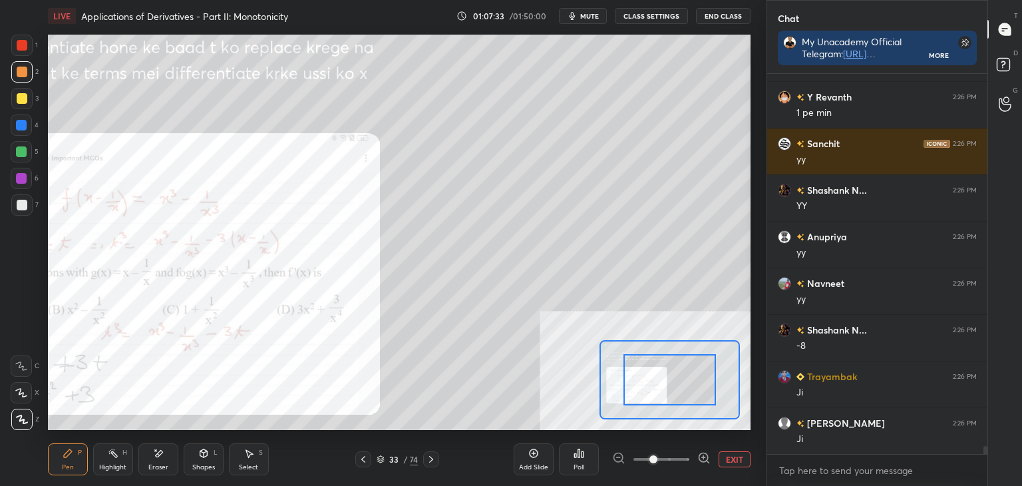
click at [683, 454] on span at bounding box center [661, 459] width 56 height 20
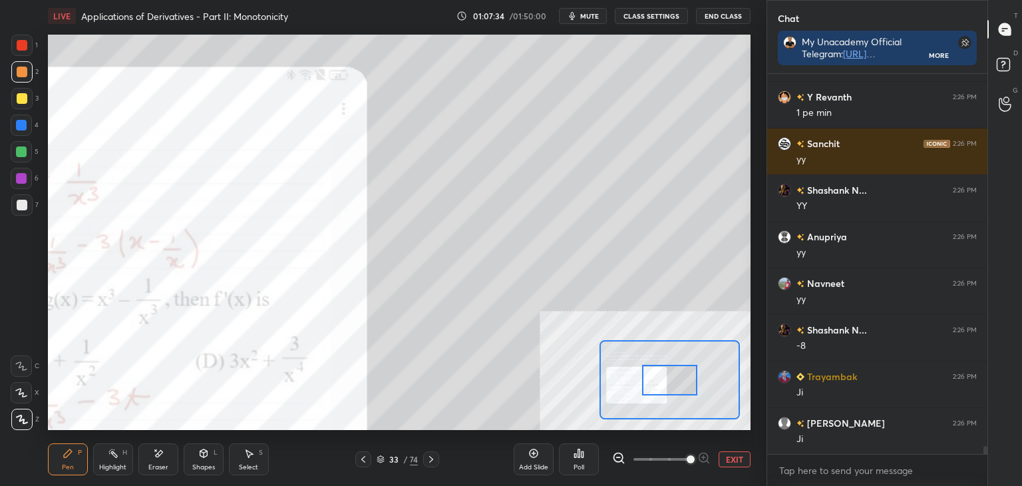
click at [652, 369] on div at bounding box center [669, 380] width 55 height 31
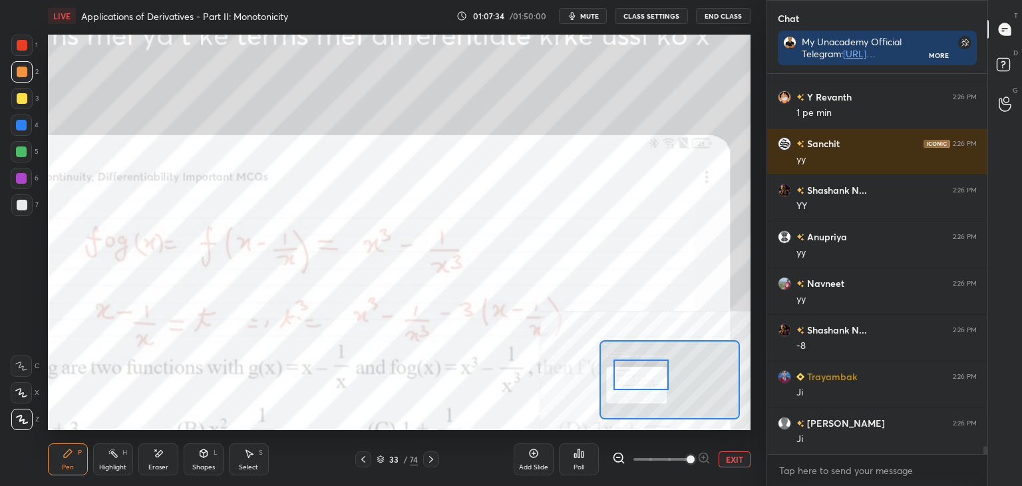
drag, startPoint x: 621, startPoint y: 363, endPoint x: 614, endPoint y: 360, distance: 7.8
click at [615, 361] on div at bounding box center [641, 374] width 55 height 31
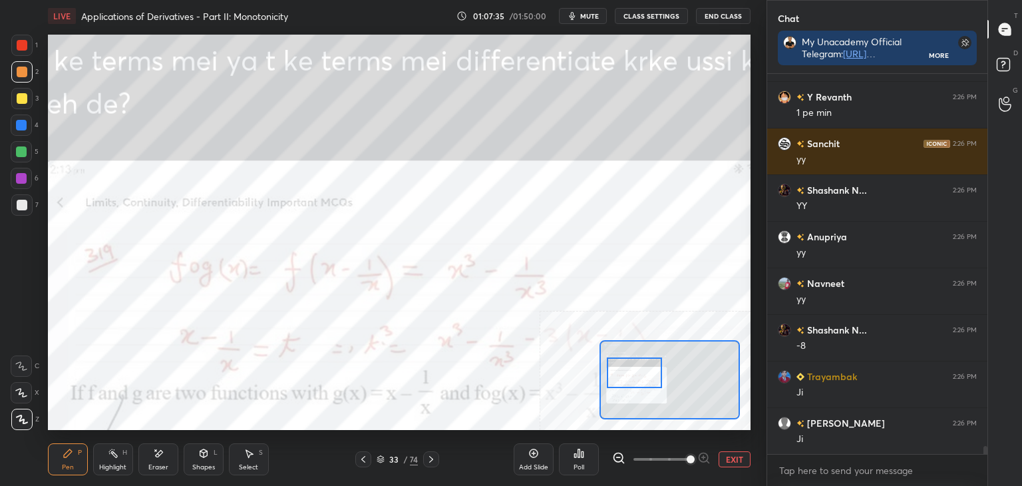
click at [625, 452] on div at bounding box center [661, 459] width 98 height 16
click at [623, 456] on icon at bounding box center [618, 457] width 13 height 13
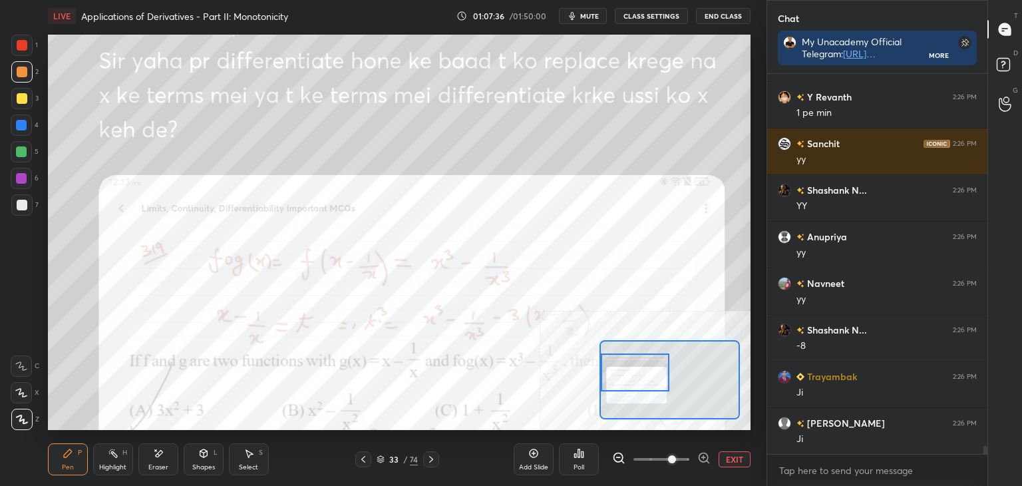
click at [623, 457] on icon at bounding box center [618, 457] width 13 height 13
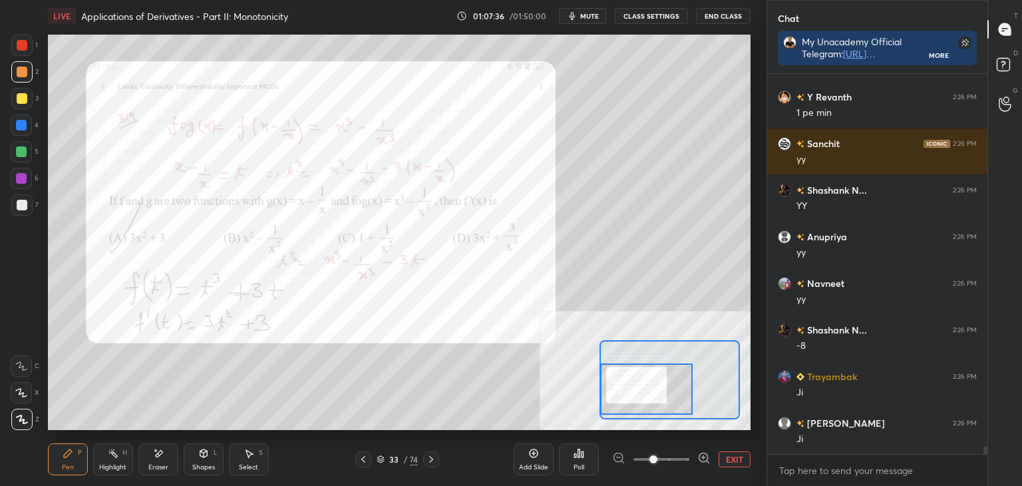
drag, startPoint x: 621, startPoint y: 375, endPoint x: 615, endPoint y: 389, distance: 15.5
click at [616, 391] on div at bounding box center [646, 388] width 92 height 51
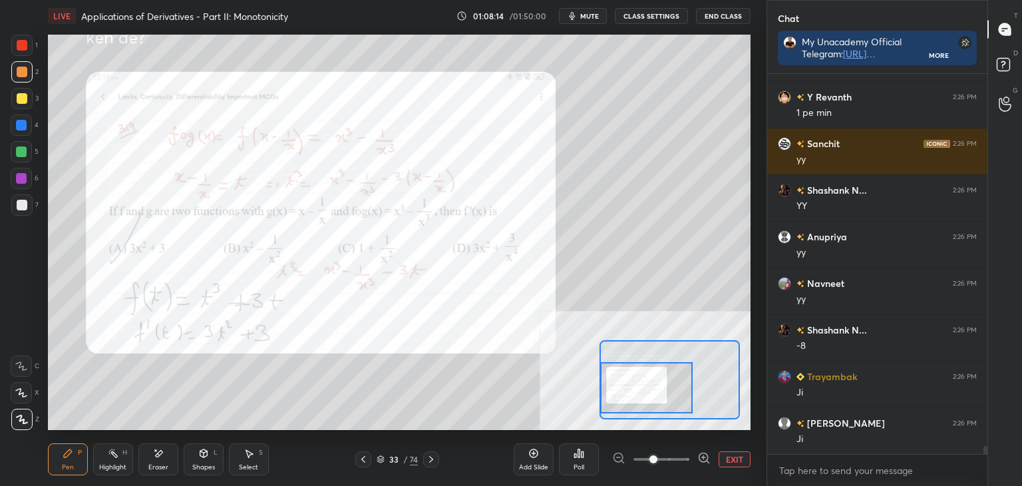
scroll to position [17829, 0]
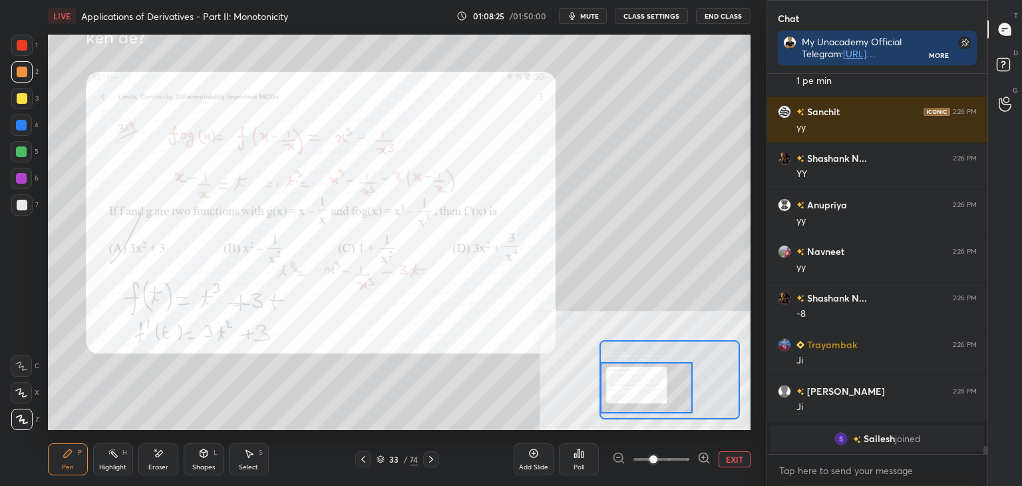
drag, startPoint x: 726, startPoint y: 459, endPoint x: 708, endPoint y: 458, distance: 18.0
click at [725, 458] on button "EXIT" at bounding box center [735, 459] width 32 height 16
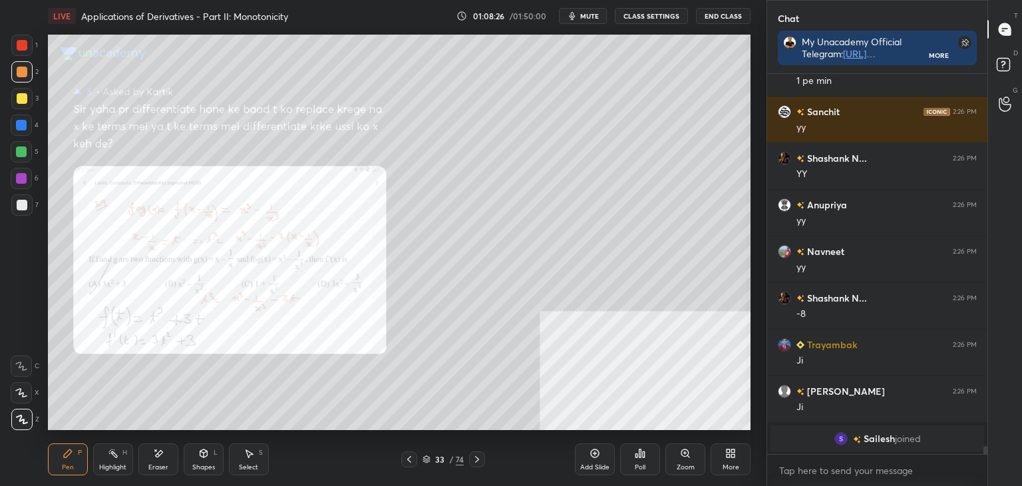
click at [415, 457] on div at bounding box center [409, 459] width 16 height 16
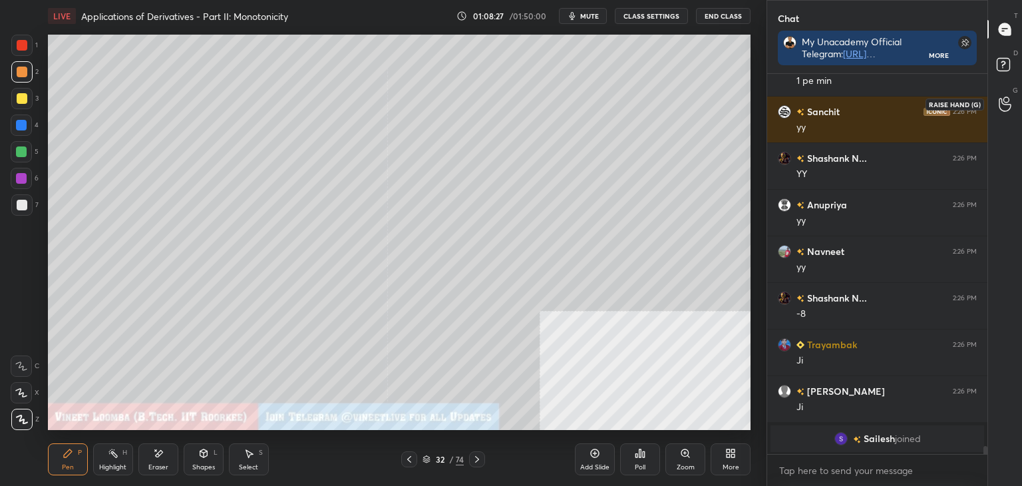
click at [1007, 64] on rect at bounding box center [1003, 65] width 13 height 13
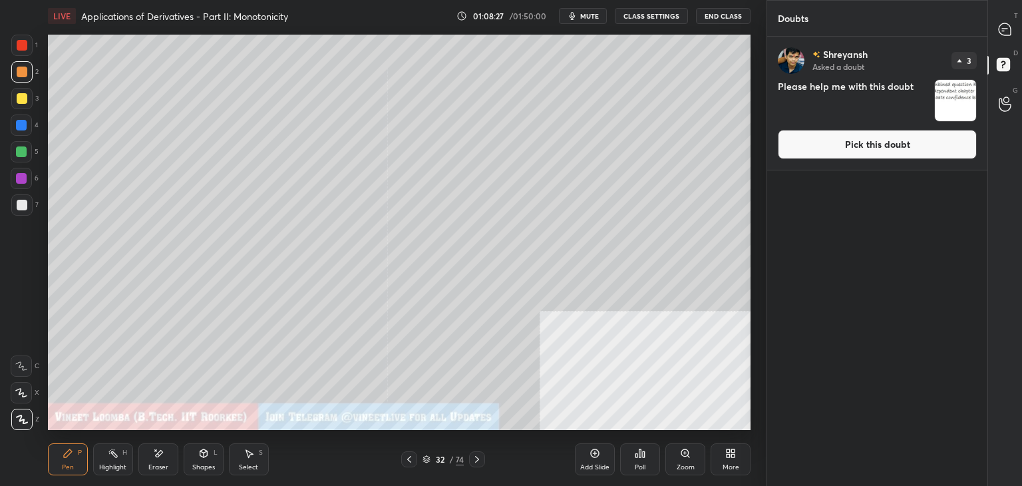
scroll to position [445, 216]
click at [909, 141] on button "Pick this doubt" at bounding box center [877, 144] width 199 height 29
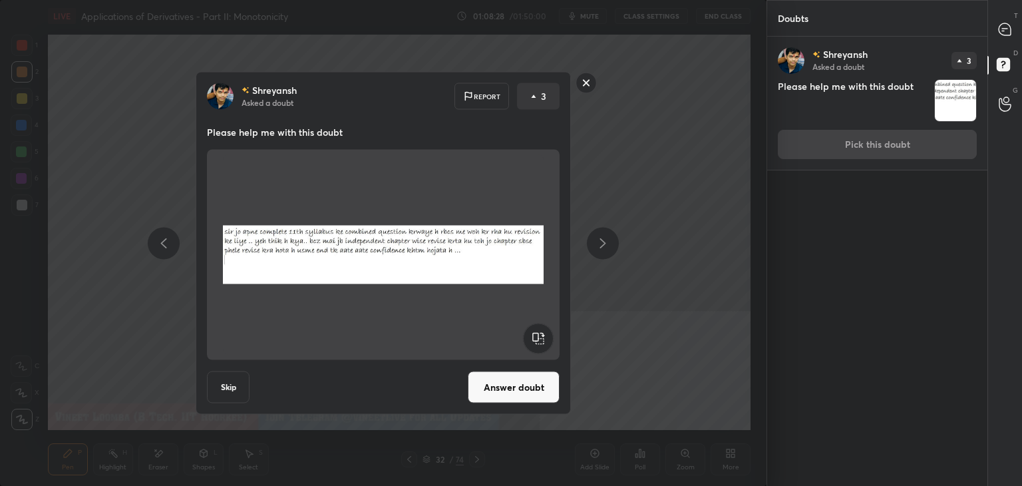
click at [1018, 30] on div "T Messages (T)" at bounding box center [1005, 29] width 34 height 37
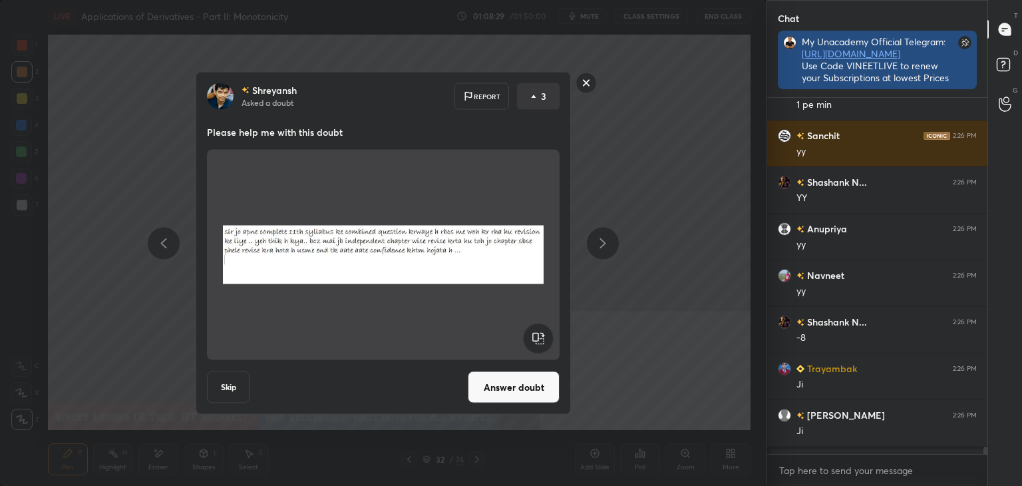
scroll to position [4, 4]
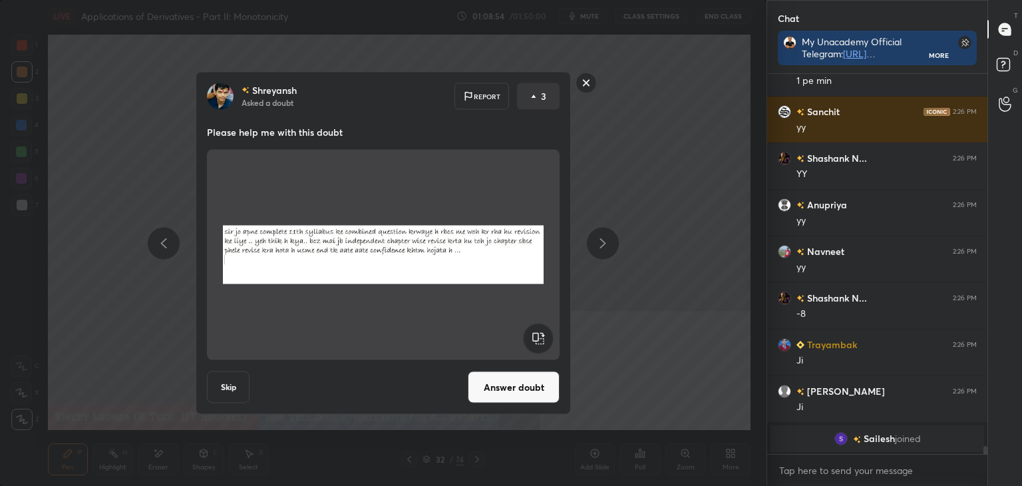
click at [503, 381] on button "Answer doubt" at bounding box center [514, 387] width 92 height 32
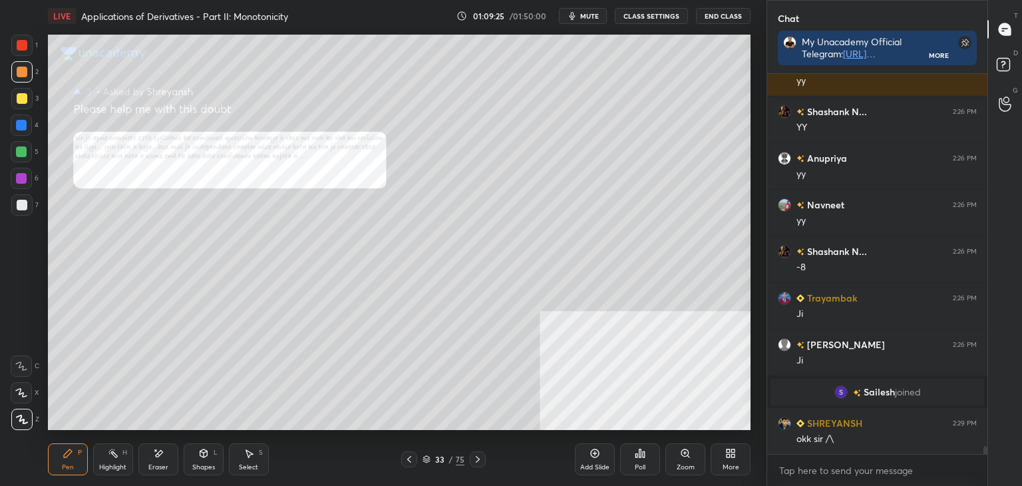
scroll to position [17862, 0]
click at [406, 456] on icon at bounding box center [409, 459] width 11 height 11
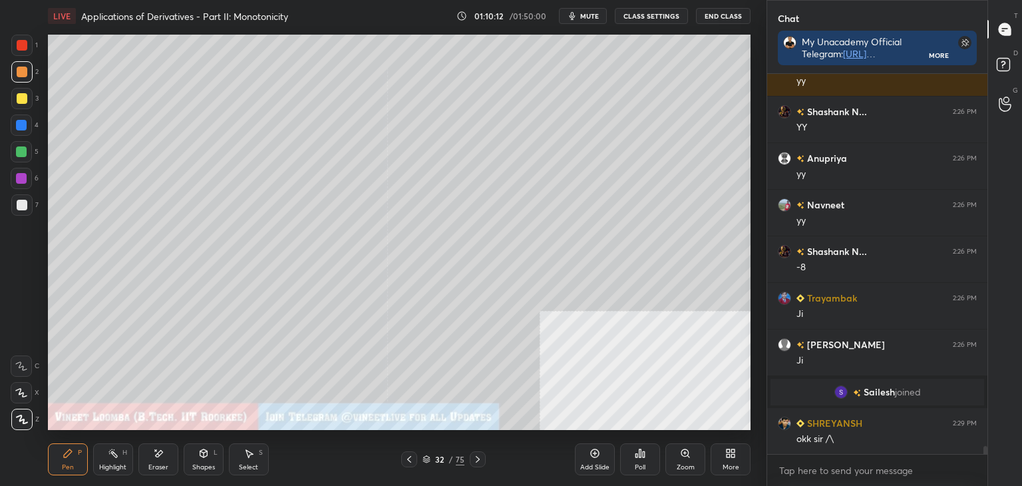
drag, startPoint x: 1021, startPoint y: 67, endPoint x: 1021, endPoint y: 56, distance: 10.6
click at [1021, 69] on div "D Doubts (D)" at bounding box center [1005, 66] width 34 height 37
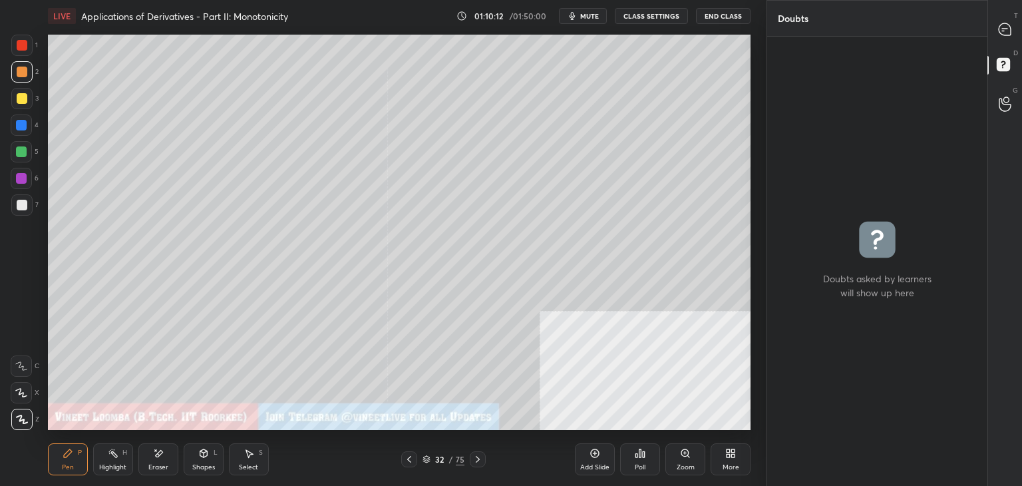
click at [1021, 33] on div "T Messages (T)" at bounding box center [1005, 29] width 34 height 37
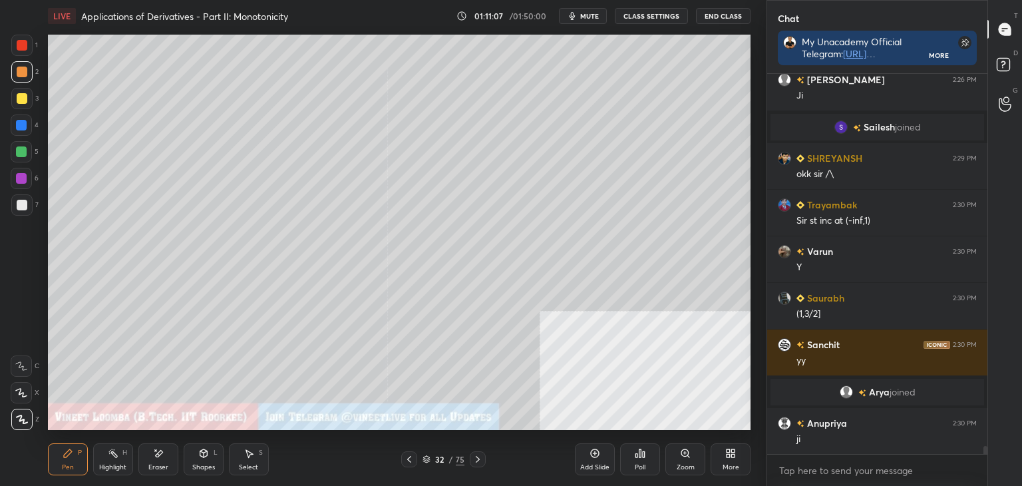
scroll to position [18095, 0]
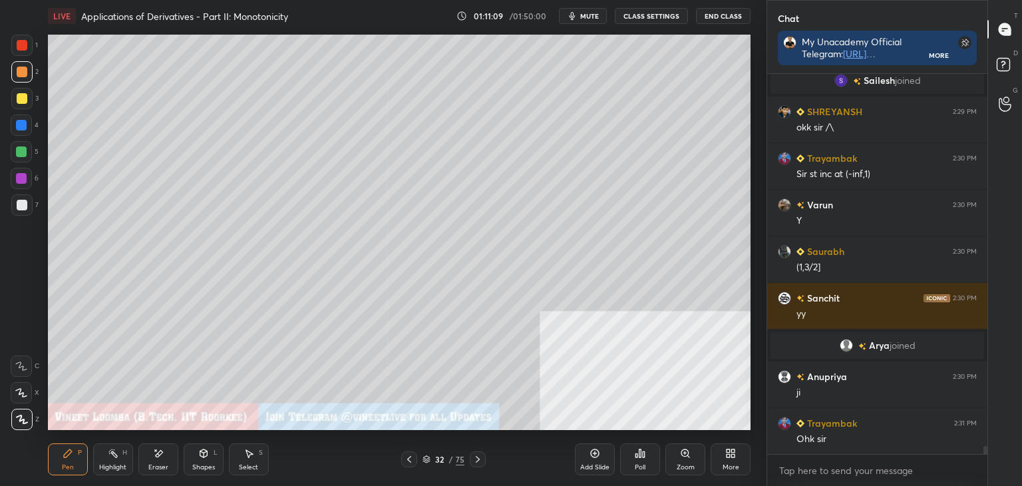
drag, startPoint x: 240, startPoint y: 472, endPoint x: 229, endPoint y: 465, distance: 12.6
click at [237, 469] on div "Select S" at bounding box center [249, 459] width 40 height 32
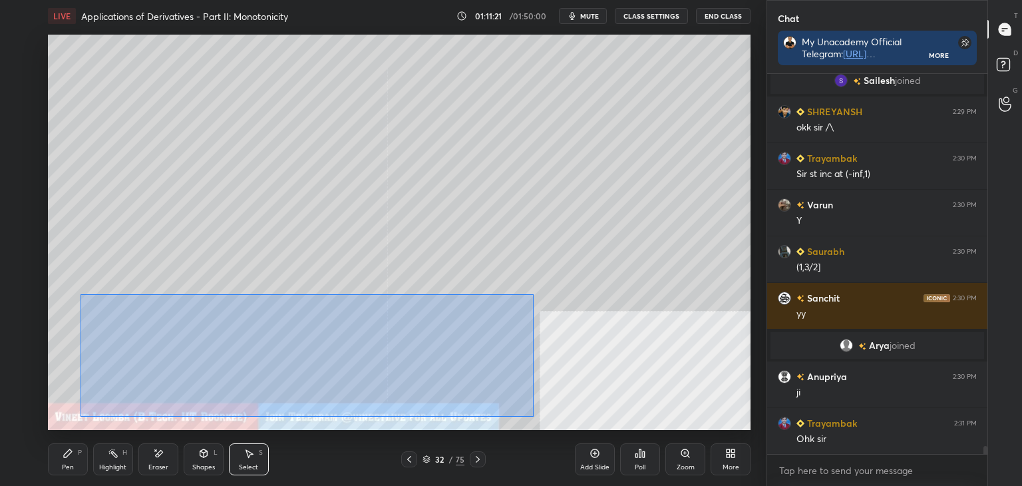
drag, startPoint x: 80, startPoint y: 294, endPoint x: 550, endPoint y: 411, distance: 484.2
click at [547, 420] on div "0 ° Undo Copy Duplicate Duplicate to new slide Delete" at bounding box center [399, 232] width 703 height 395
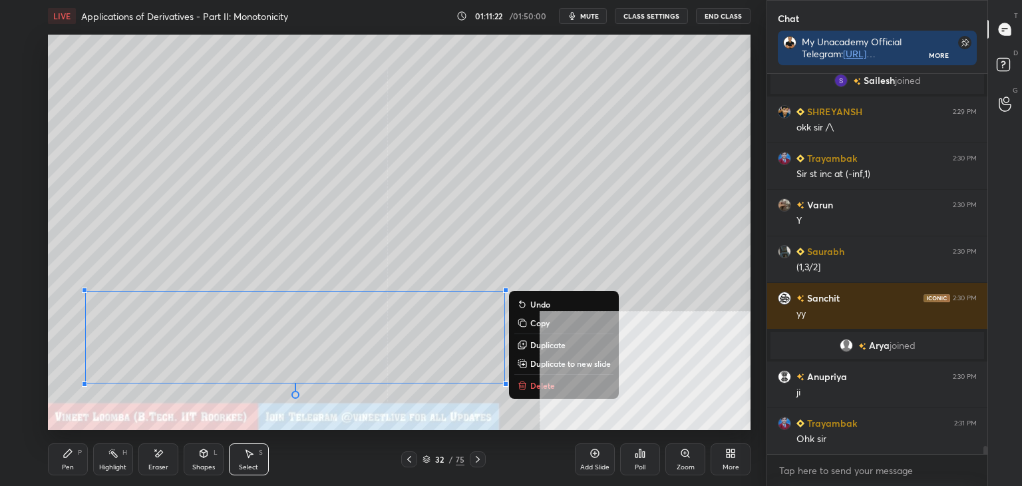
click at [556, 363] on p "Duplicate to new slide" at bounding box center [570, 363] width 81 height 11
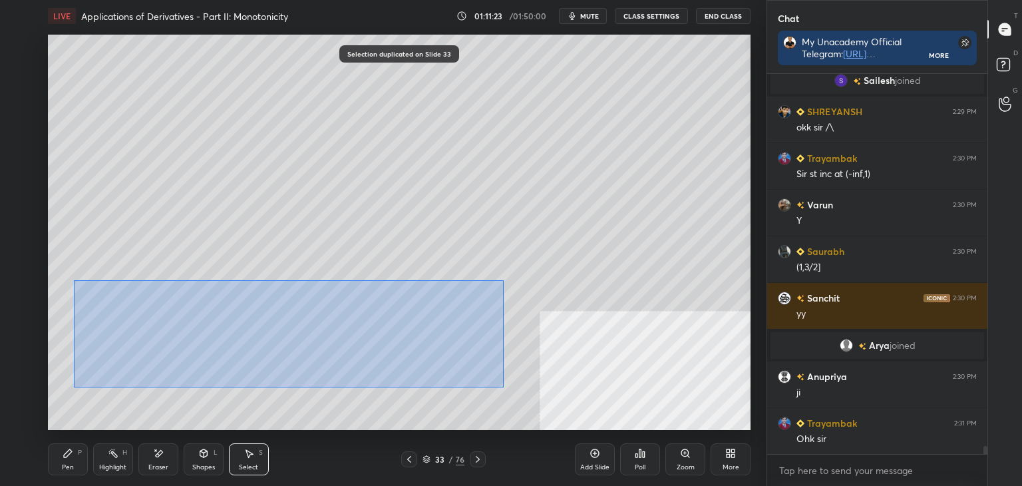
drag, startPoint x: 85, startPoint y: 282, endPoint x: 488, endPoint y: 375, distance: 413.9
click at [564, 411] on div "0 ° Undo Copy Duplicate Duplicate to new slide Delete" at bounding box center [399, 232] width 703 height 395
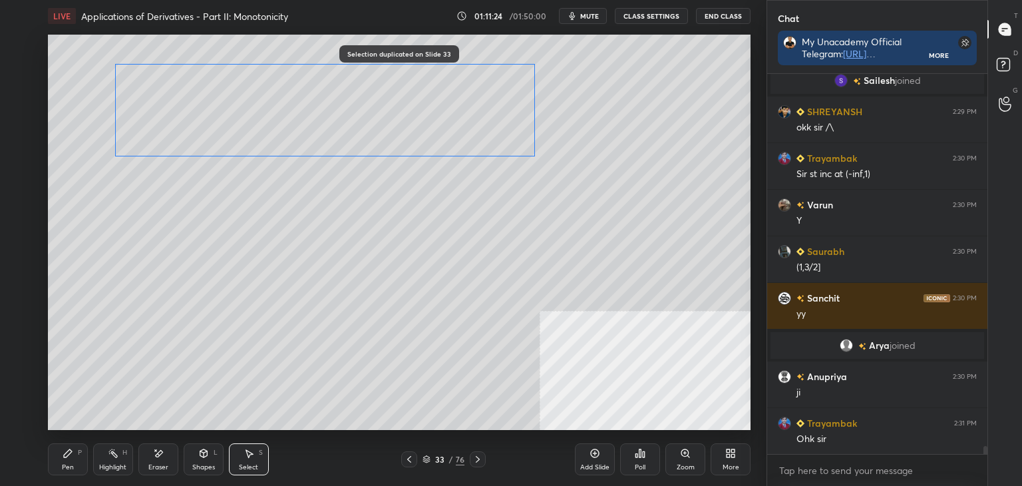
drag, startPoint x: 410, startPoint y: 351, endPoint x: 431, endPoint y: 144, distance: 208.7
click at [443, 130] on div "0 ° Undo Copy Duplicate Duplicate to new slide Delete" at bounding box center [399, 232] width 703 height 395
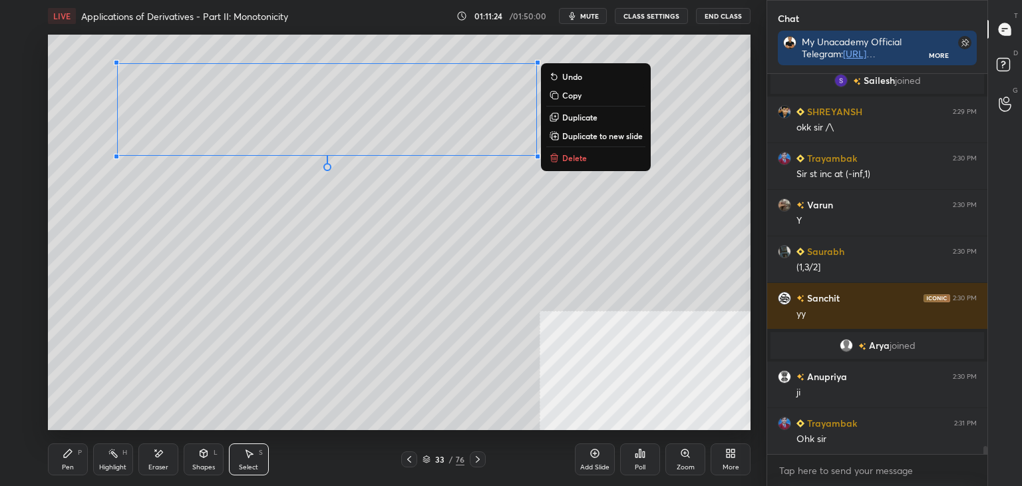
click at [303, 267] on div "0 ° Undo Copy Duplicate Duplicate to new slide Delete" at bounding box center [399, 232] width 703 height 395
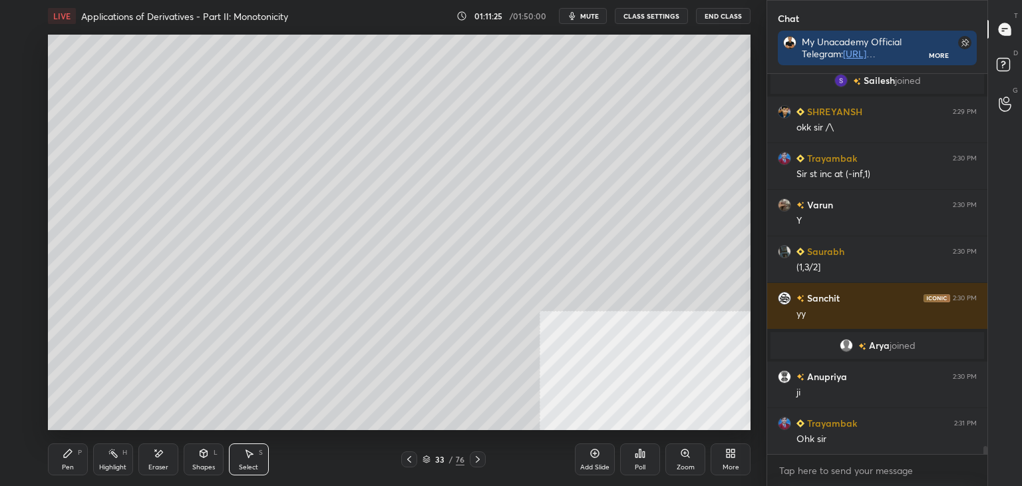
click at [63, 458] on div "Pen P" at bounding box center [68, 459] width 40 height 32
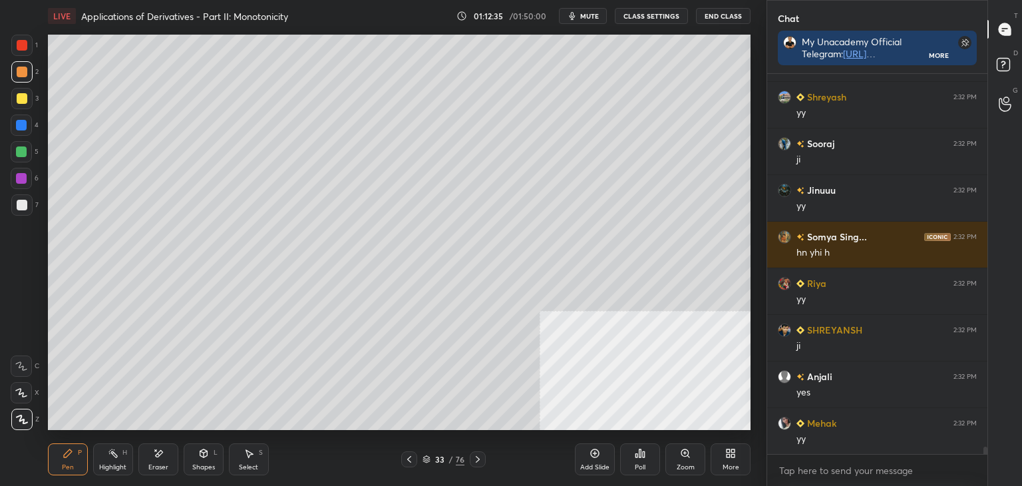
scroll to position [18747, 0]
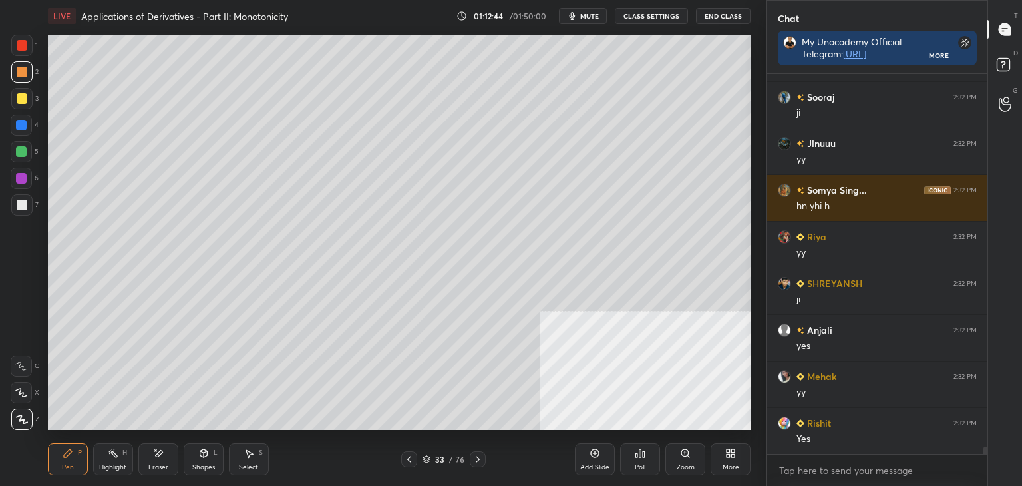
drag, startPoint x: 117, startPoint y: 462, endPoint x: 114, endPoint y: 450, distance: 11.6
click at [116, 456] on div "Highlight H" at bounding box center [113, 459] width 40 height 32
click at [69, 464] on div "Pen" at bounding box center [68, 467] width 12 height 7
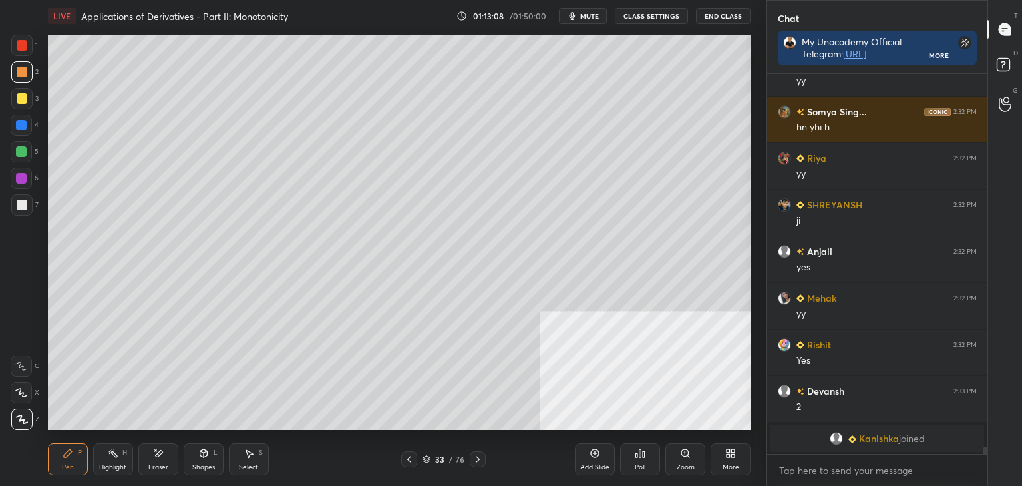
scroll to position [18634, 0]
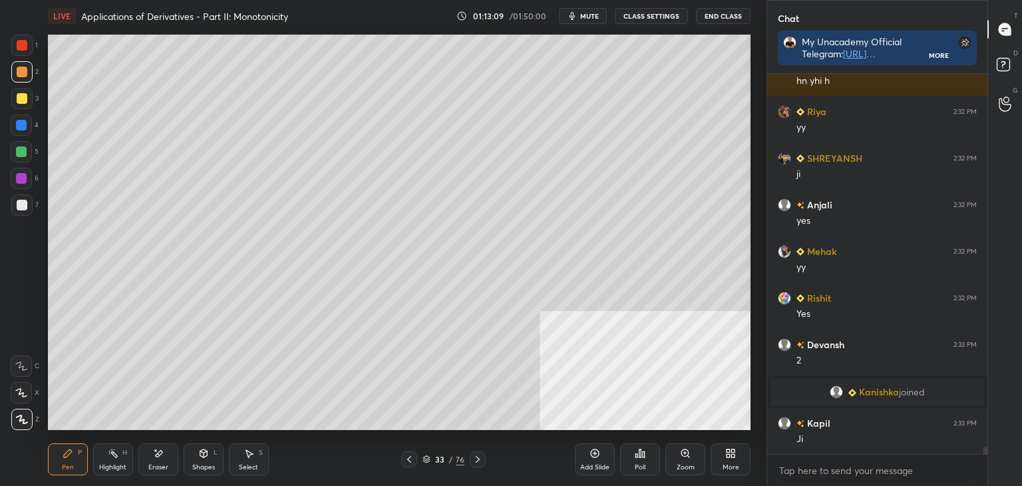
click at [113, 466] on div "Highlight" at bounding box center [112, 467] width 27 height 7
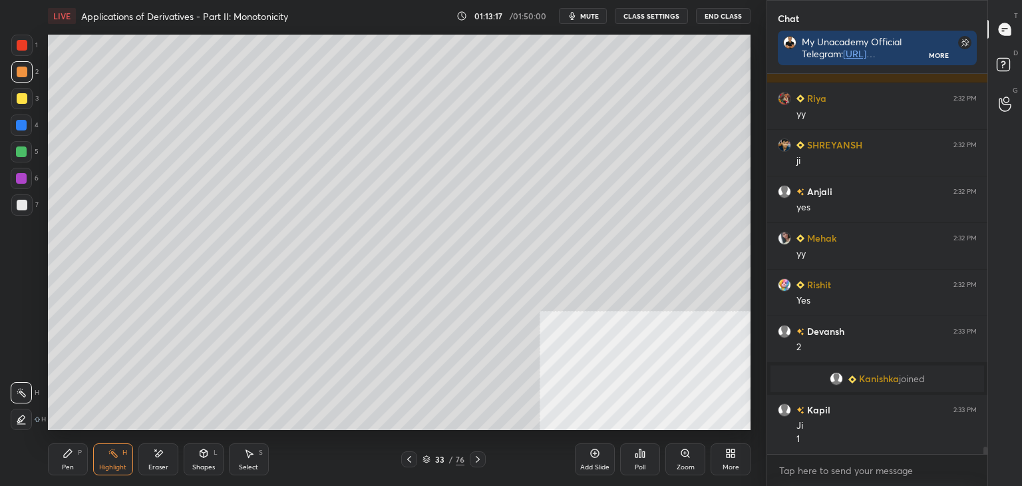
click at [64, 465] on div "Pen" at bounding box center [68, 467] width 12 height 7
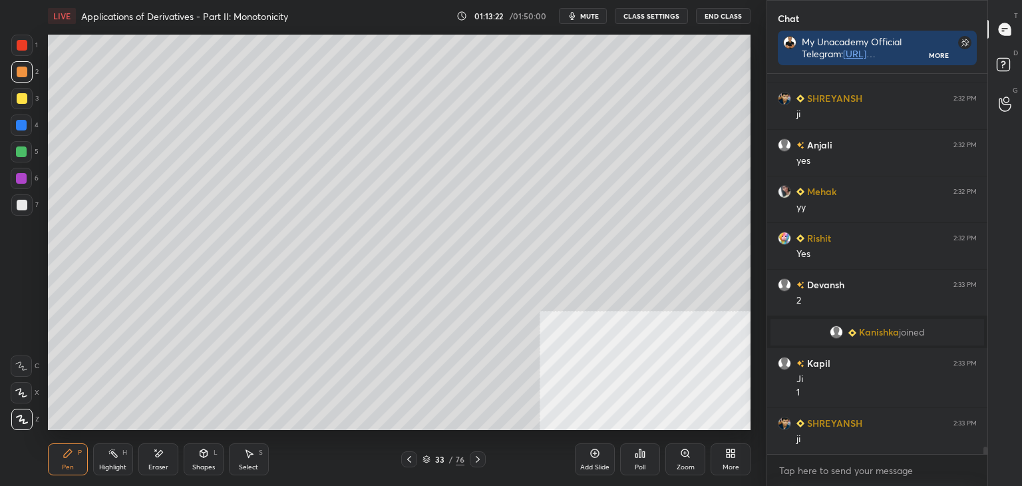
click at [116, 458] on icon at bounding box center [113, 453] width 11 height 11
click at [164, 462] on div "Eraser" at bounding box center [158, 459] width 40 height 32
click at [80, 466] on div "Pen P" at bounding box center [68, 459] width 40 height 32
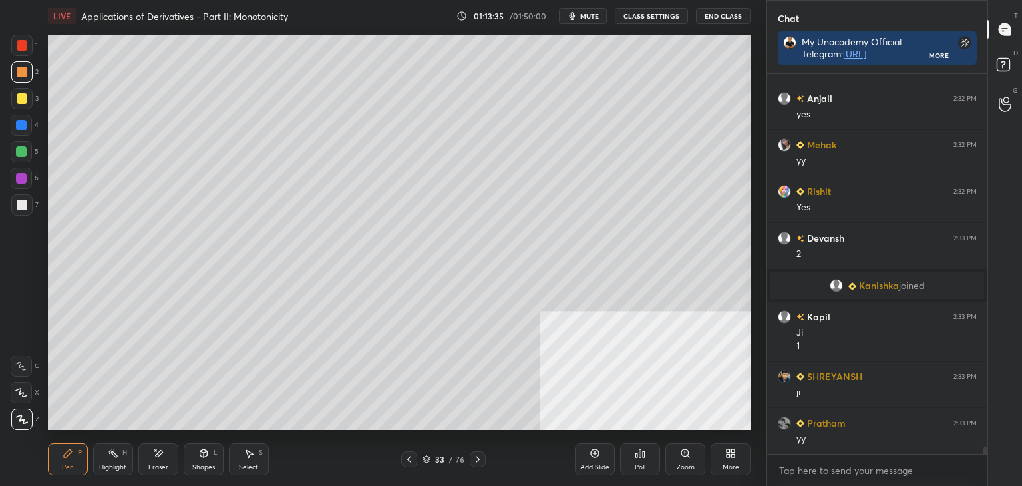
drag, startPoint x: 112, startPoint y: 466, endPoint x: 125, endPoint y: 430, distance: 38.3
click at [108, 464] on div "Highlight" at bounding box center [112, 467] width 27 height 7
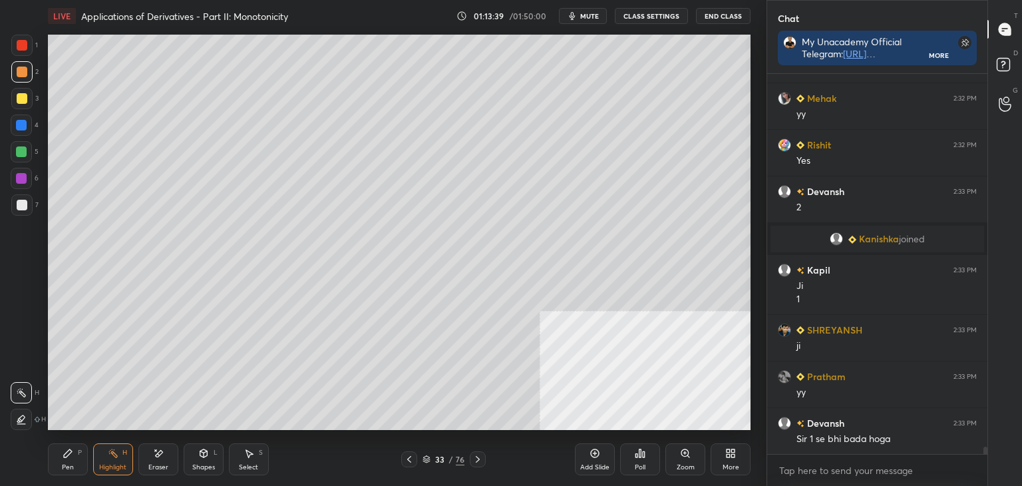
drag, startPoint x: 67, startPoint y: 460, endPoint x: 75, endPoint y: 435, distance: 27.2
click at [71, 458] on div "Pen P" at bounding box center [68, 459] width 40 height 32
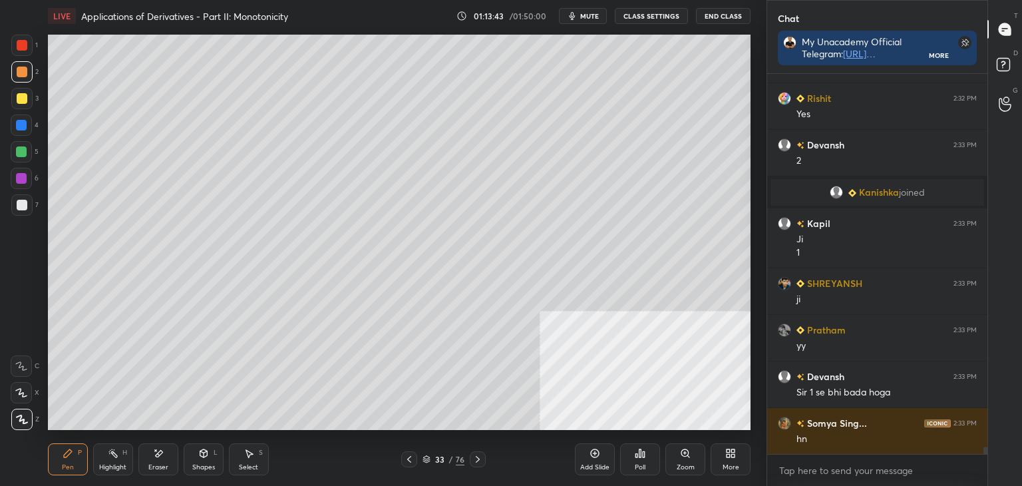
drag, startPoint x: 120, startPoint y: 462, endPoint x: 128, endPoint y: 440, distance: 23.6
click at [122, 457] on div "Highlight H" at bounding box center [113, 459] width 40 height 32
click at [67, 458] on div "Pen P" at bounding box center [68, 459] width 40 height 32
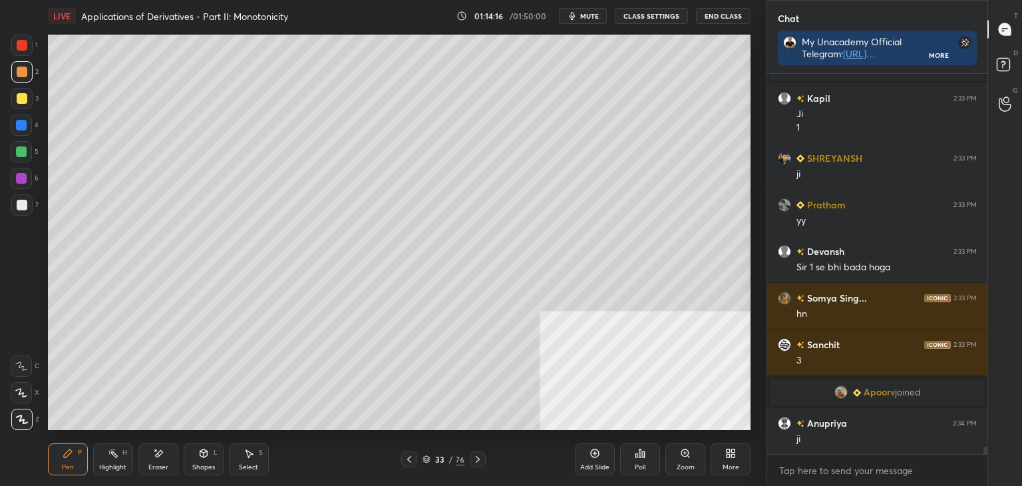
scroll to position [18940, 0]
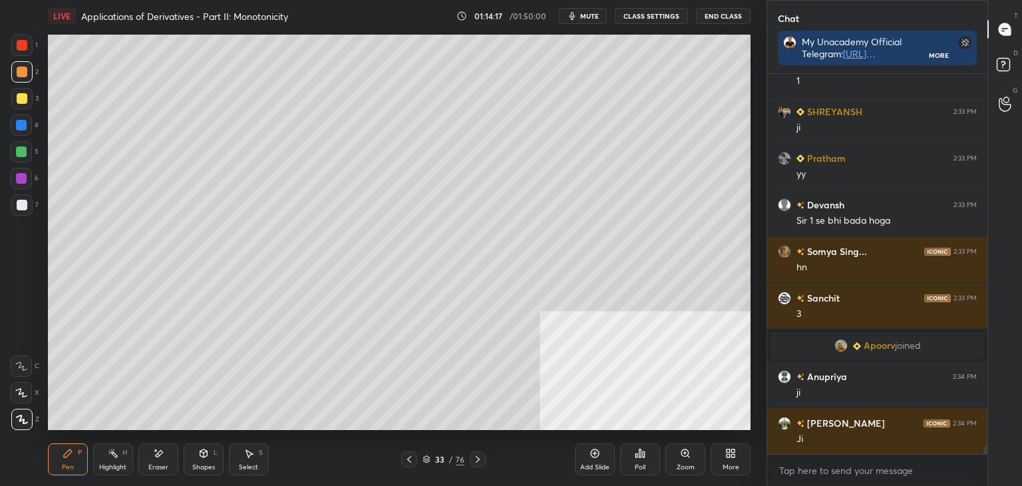
drag, startPoint x: 71, startPoint y: 454, endPoint x: 80, endPoint y: 450, distance: 10.1
click at [70, 454] on icon at bounding box center [68, 453] width 11 height 11
click at [599, 457] on icon at bounding box center [595, 453] width 11 height 11
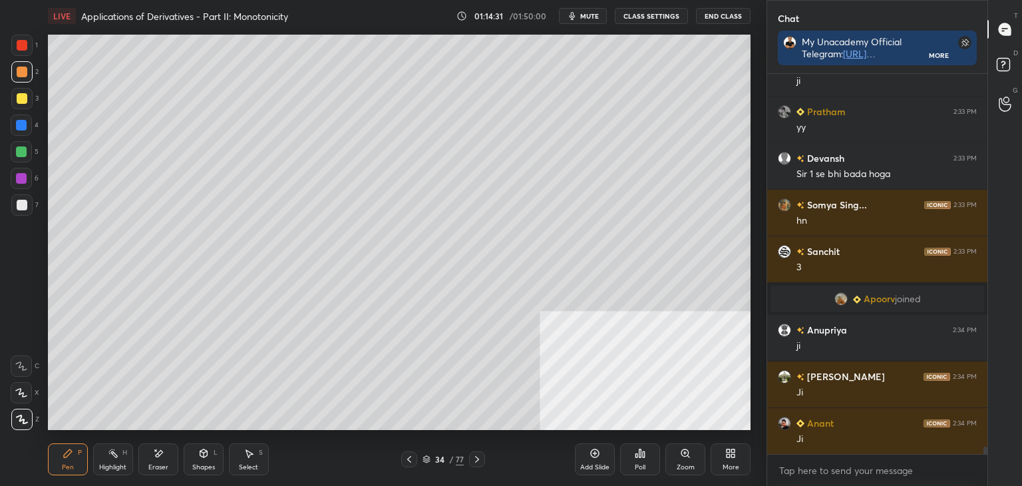
scroll to position [19034, 0]
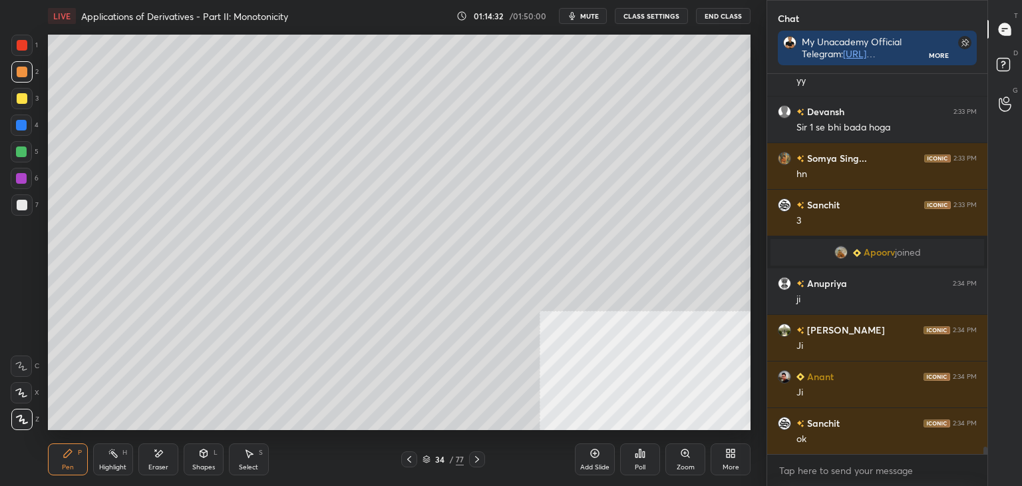
drag, startPoint x: 173, startPoint y: 461, endPoint x: 161, endPoint y: 460, distance: 12.0
click at [172, 461] on div "Eraser" at bounding box center [158, 459] width 40 height 32
click at [13, 416] on span "Erase all" at bounding box center [21, 419] width 20 height 9
click at [407, 458] on icon at bounding box center [409, 459] width 11 height 11
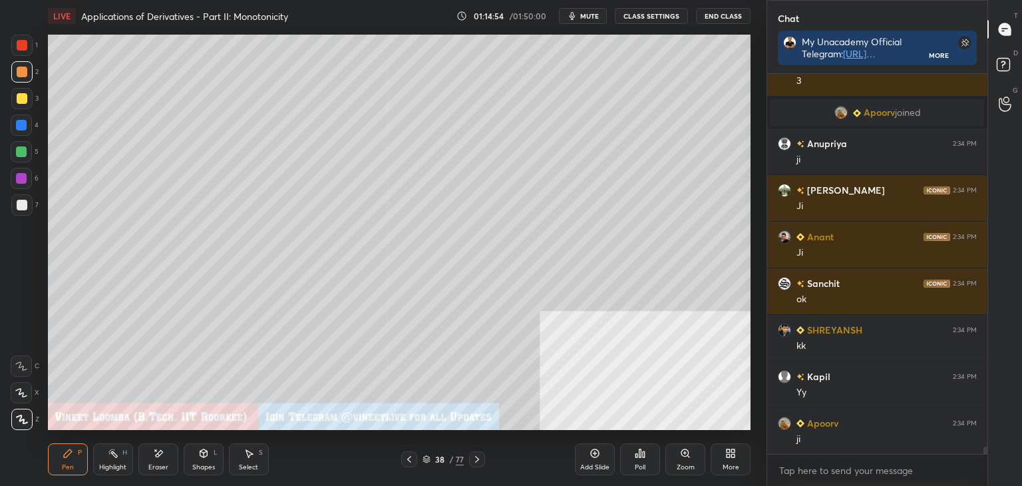
scroll to position [19232, 0]
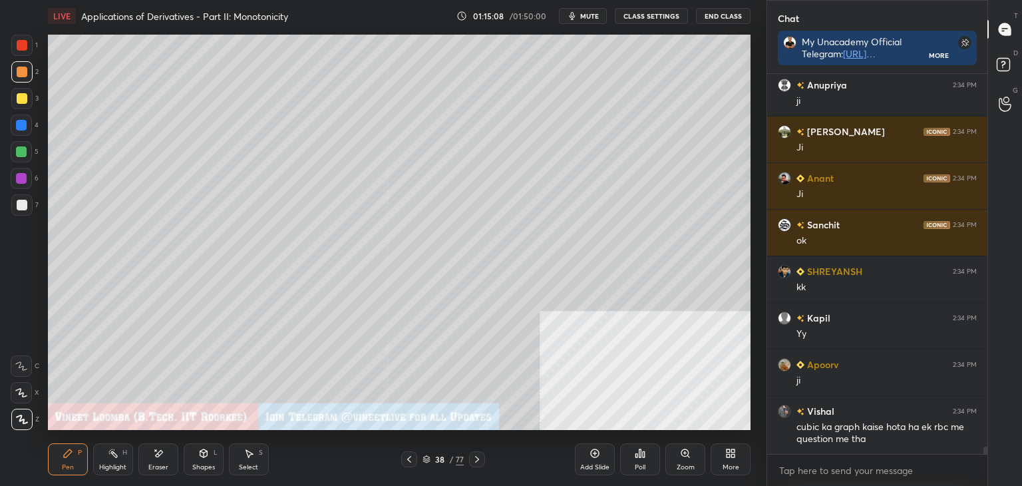
drag, startPoint x: 21, startPoint y: 208, endPoint x: 27, endPoint y: 200, distance: 10.2
click at [23, 206] on div at bounding box center [22, 205] width 11 height 11
drag, startPoint x: 1003, startPoint y: 61, endPoint x: 1012, endPoint y: 46, distance: 17.0
click at [1005, 60] on icon at bounding box center [1005, 67] width 24 height 24
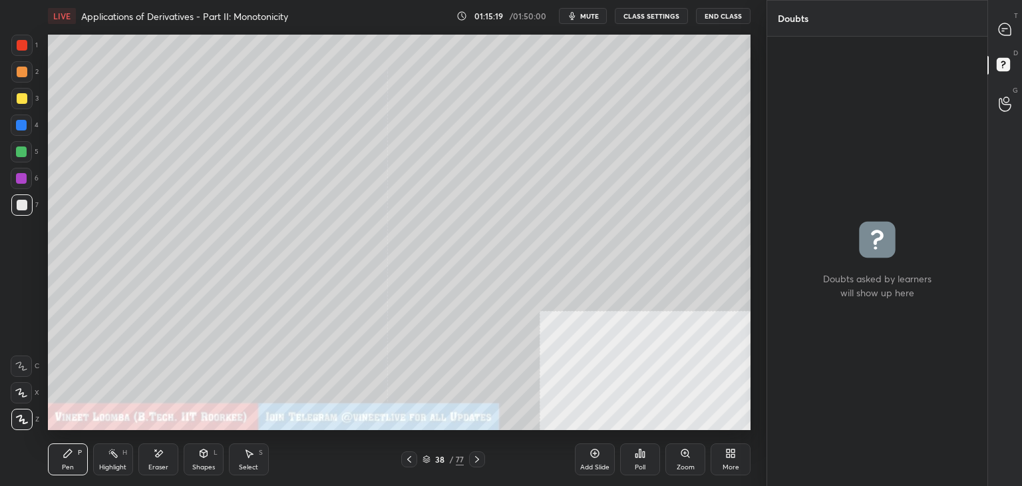
scroll to position [4, 4]
drag, startPoint x: 1009, startPoint y: 31, endPoint x: 995, endPoint y: 35, distance: 14.7
click at [1007, 33] on div at bounding box center [1005, 29] width 27 height 24
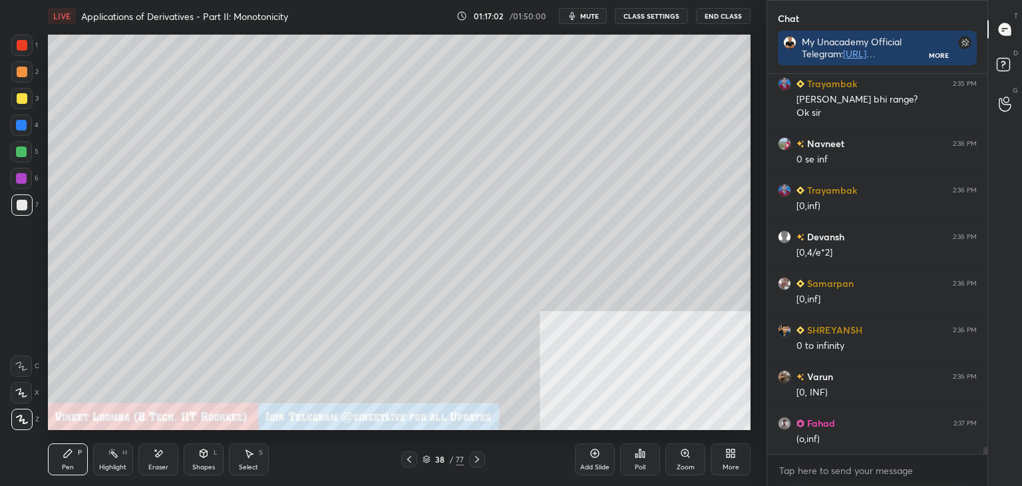
scroll to position [19957, 0]
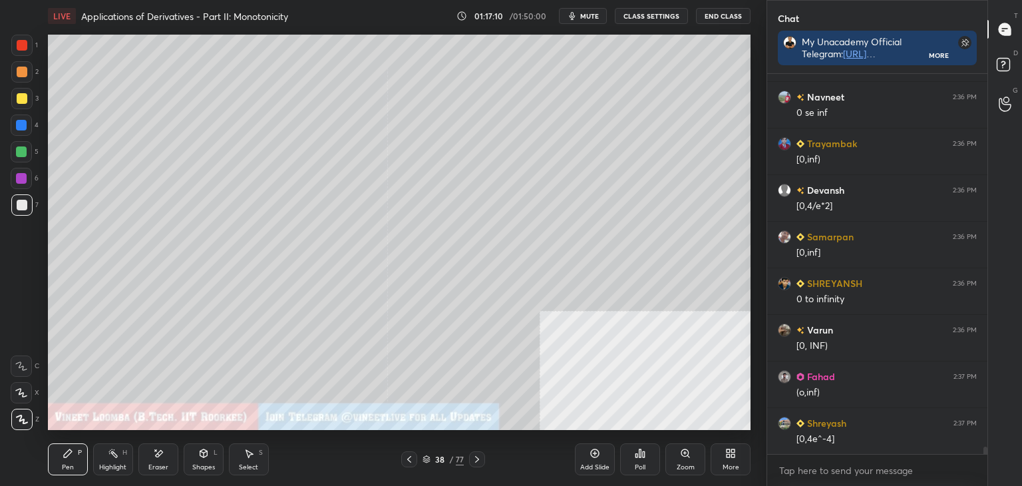
click at [75, 460] on div "Pen P" at bounding box center [68, 459] width 40 height 32
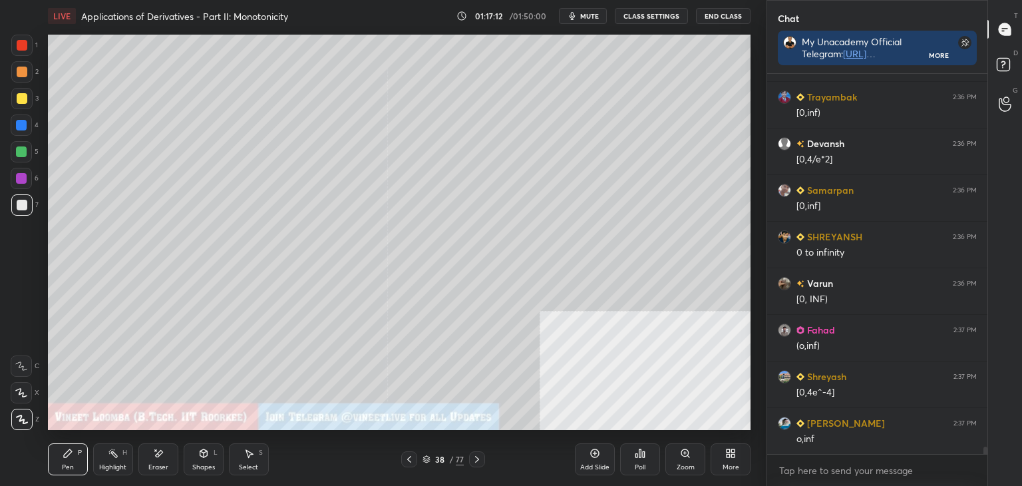
click at [25, 95] on div at bounding box center [22, 98] width 11 height 11
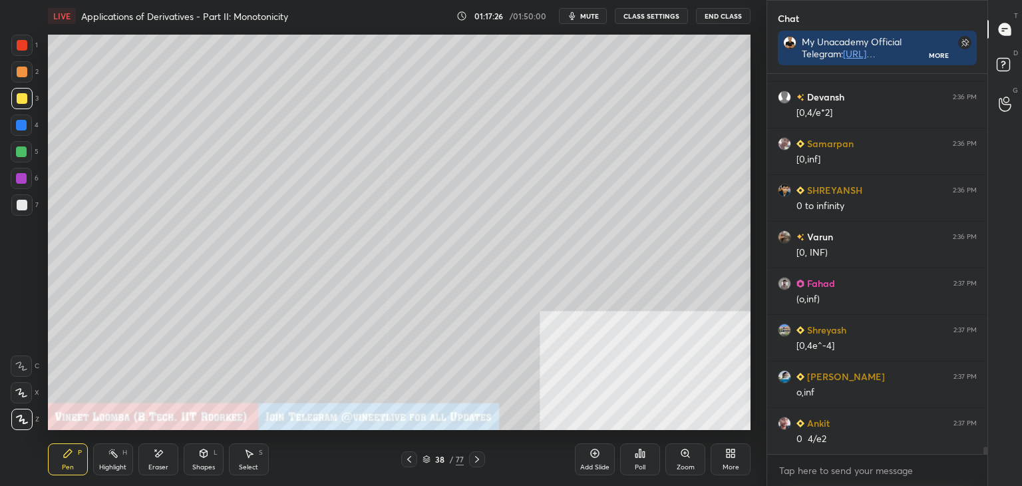
scroll to position [20097, 0]
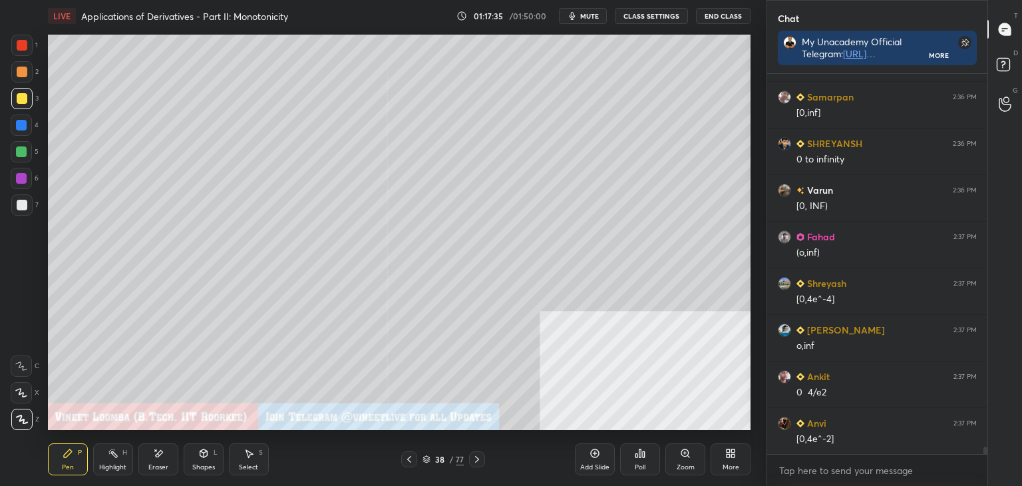
click at [162, 452] on icon at bounding box center [158, 453] width 11 height 11
drag, startPoint x: 68, startPoint y: 464, endPoint x: 86, endPoint y: 430, distance: 38.4
click at [74, 454] on div "Pen P" at bounding box center [68, 459] width 40 height 32
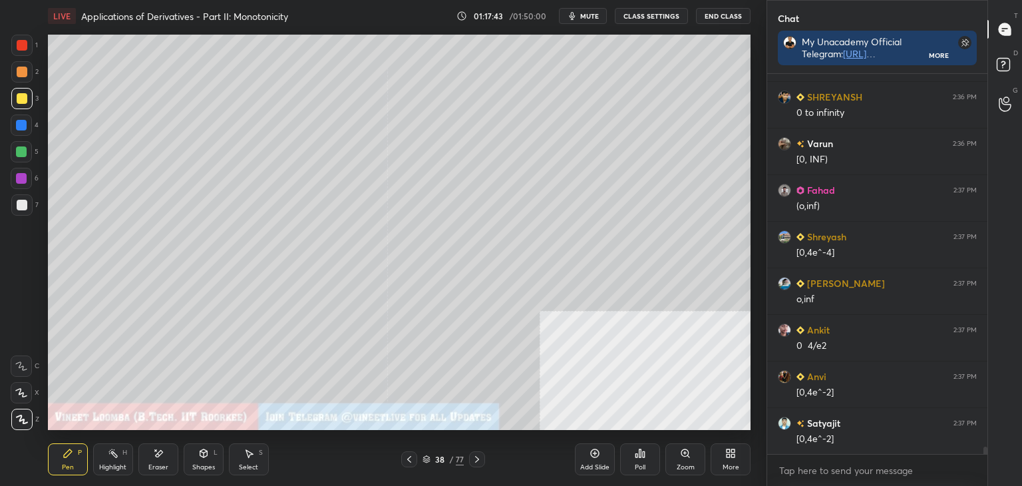
click at [26, 51] on div at bounding box center [21, 45] width 21 height 21
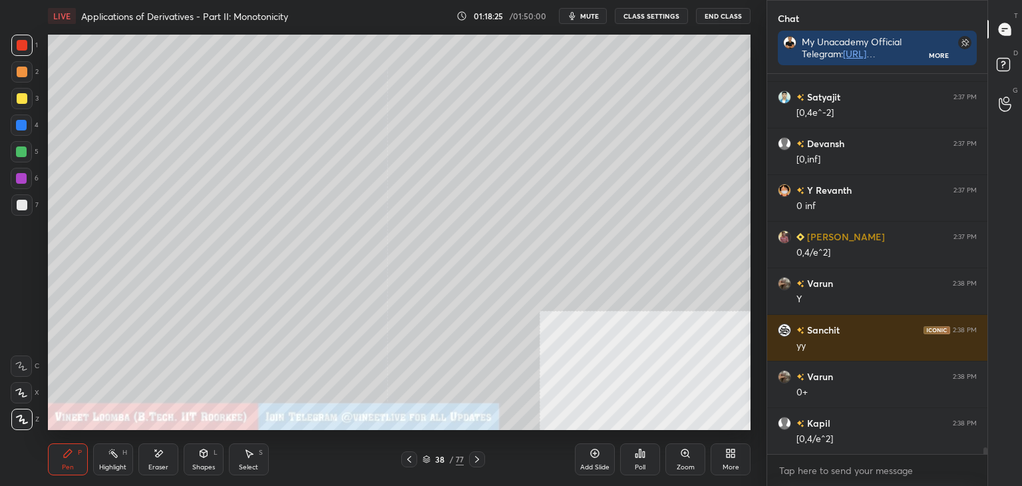
scroll to position [20516, 0]
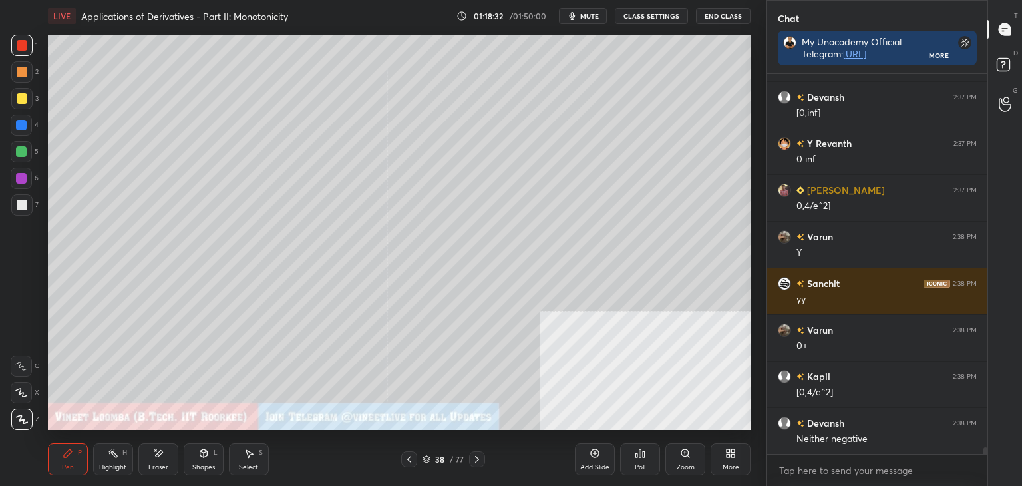
drag, startPoint x: 146, startPoint y: 468, endPoint x: 178, endPoint y: 432, distance: 48.1
click at [149, 463] on div "Eraser" at bounding box center [158, 459] width 40 height 32
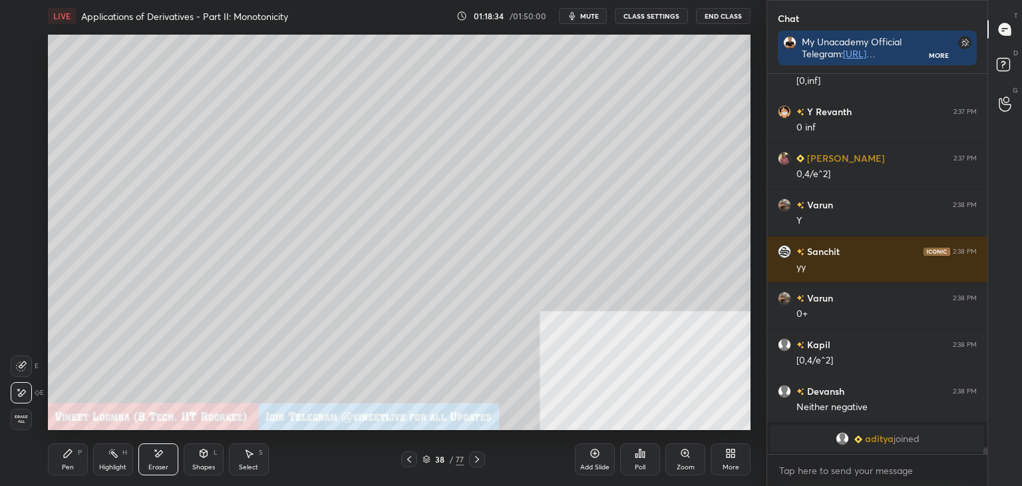
click at [71, 454] on icon at bounding box center [68, 453] width 11 height 11
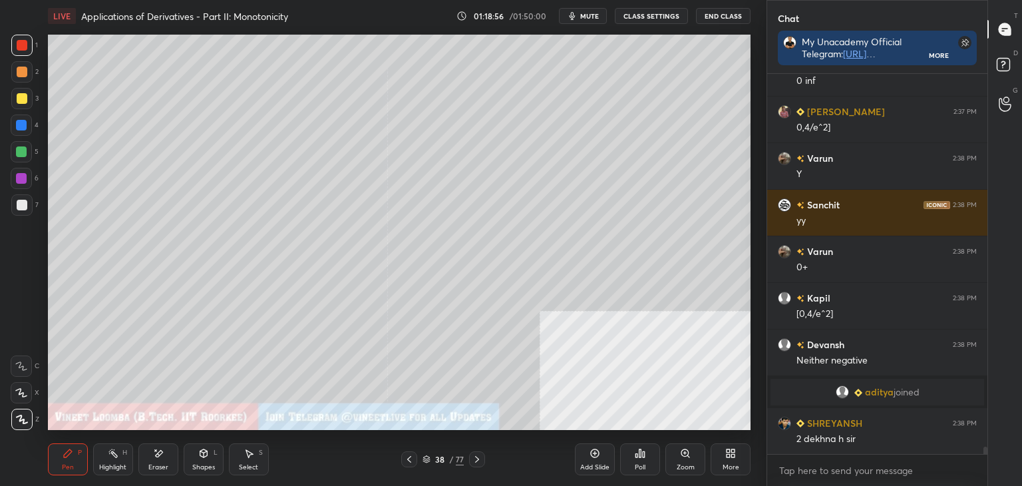
click at [154, 458] on div "Eraser" at bounding box center [158, 459] width 40 height 32
drag, startPoint x: 114, startPoint y: 464, endPoint x: 168, endPoint y: 431, distance: 62.4
click at [148, 440] on div "Pen P Highlight H Eraser Shapes L Select S 38 / 77 Add Slide Poll Zoom More" at bounding box center [399, 459] width 703 height 53
drag, startPoint x: 72, startPoint y: 457, endPoint x: 125, endPoint y: 432, distance: 58.9
click at [75, 456] on div "Pen P" at bounding box center [68, 459] width 40 height 32
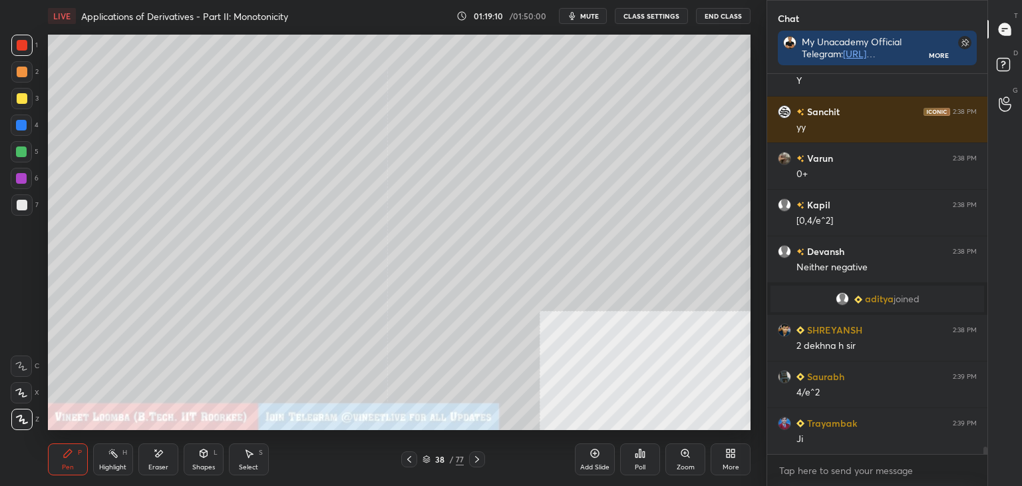
scroll to position [20033, 0]
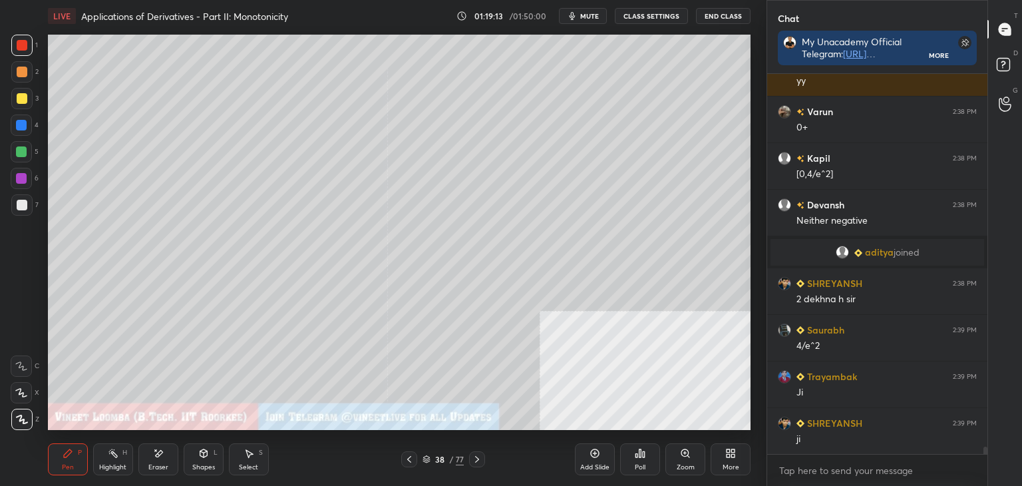
click at [166, 461] on div "Eraser" at bounding box center [158, 459] width 40 height 32
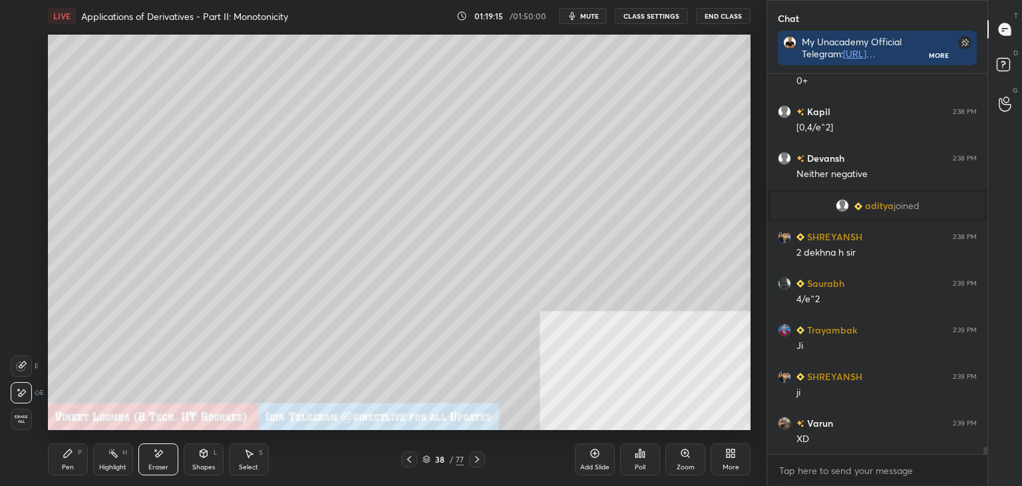
click at [67, 468] on div "Pen" at bounding box center [68, 467] width 12 height 7
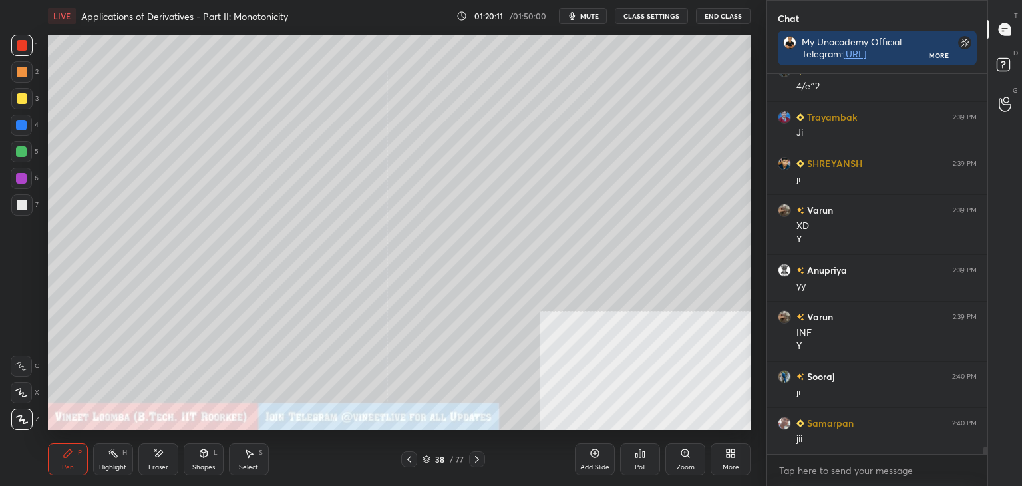
scroll to position [20339, 0]
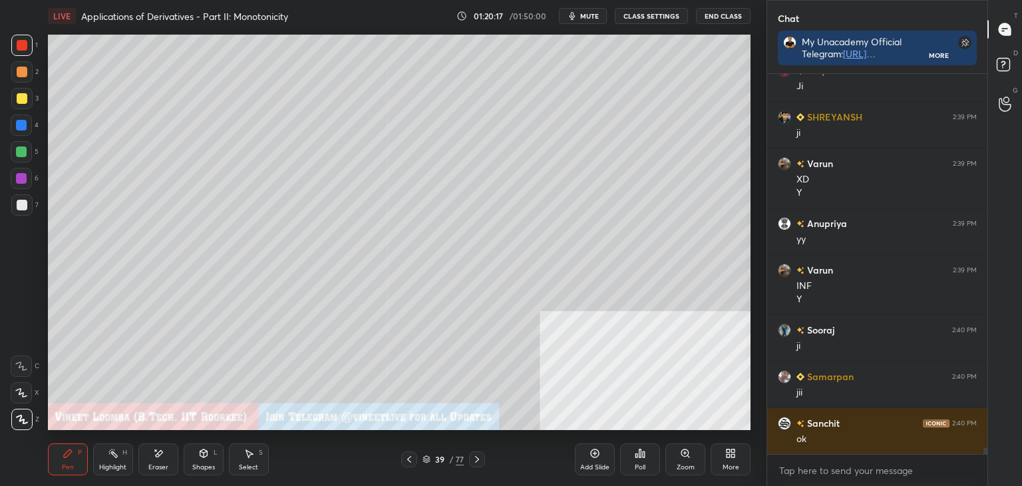
click at [19, 98] on div at bounding box center [22, 98] width 11 height 11
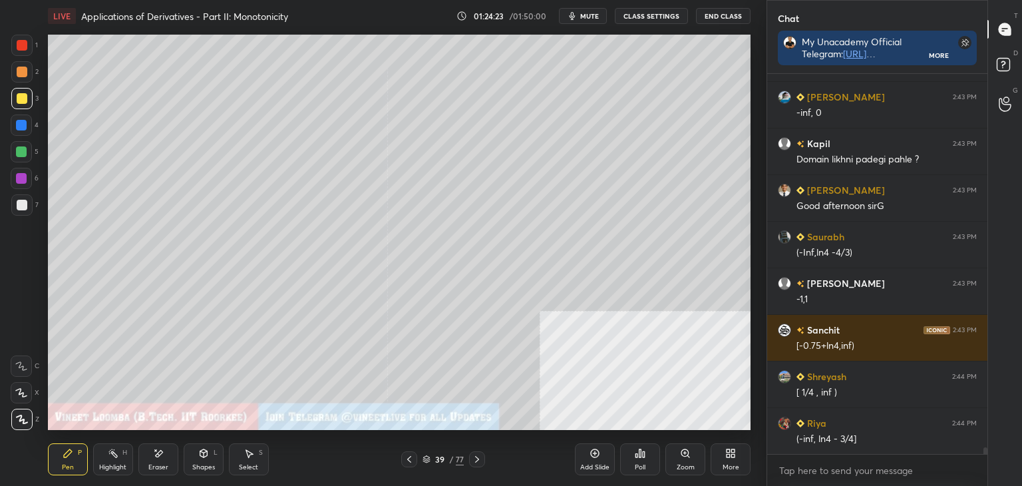
scroll to position [20906, 0]
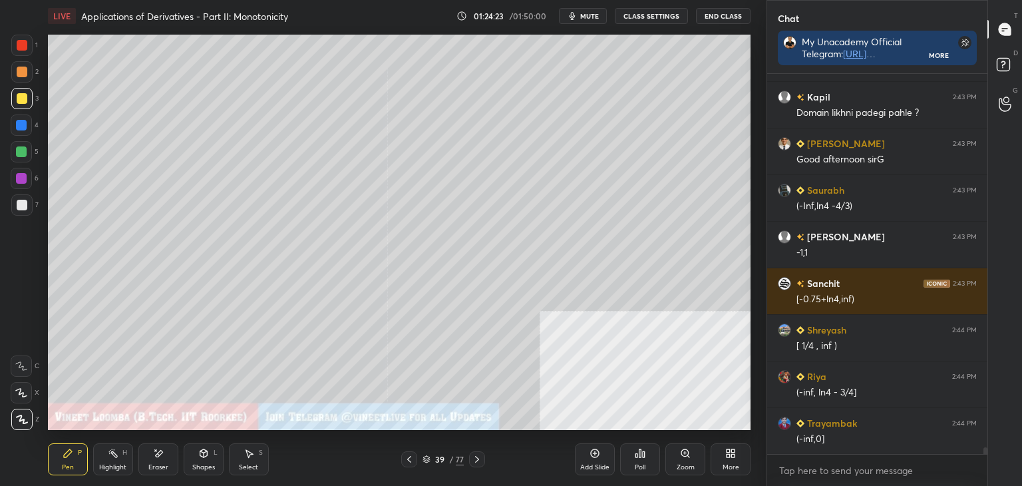
click at [81, 450] on div "P" at bounding box center [80, 452] width 4 height 7
click at [28, 204] on div at bounding box center [21, 204] width 21 height 21
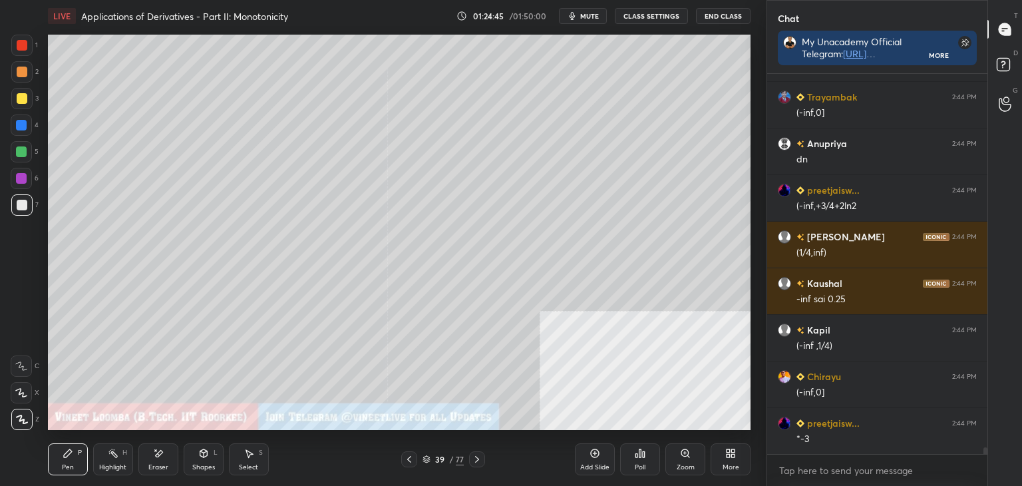
scroll to position [21279, 0]
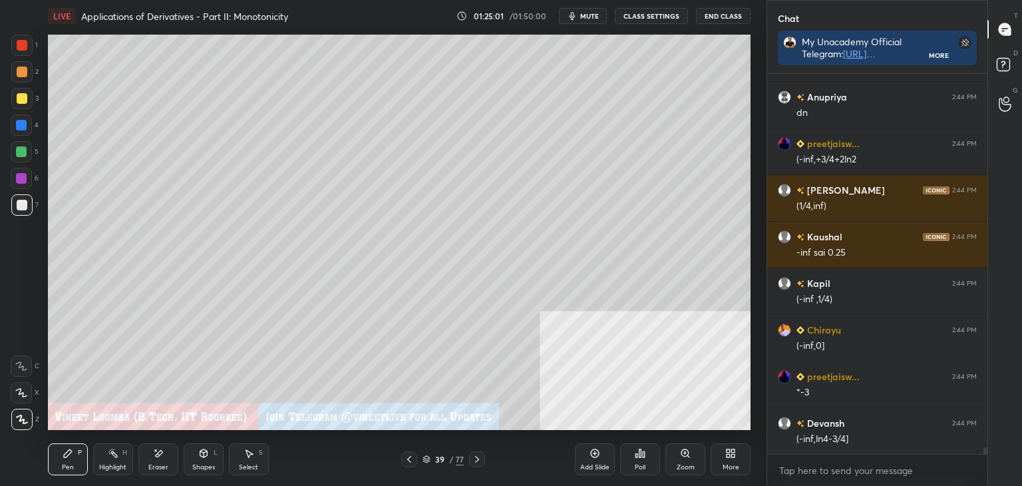
click at [158, 458] on div "Eraser" at bounding box center [158, 459] width 40 height 32
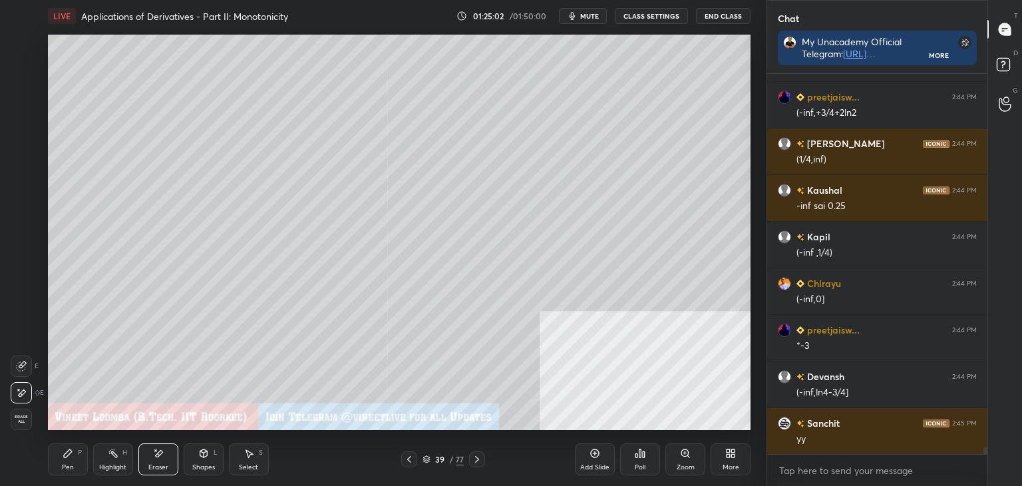
click at [71, 458] on div "Pen P" at bounding box center [68, 459] width 40 height 32
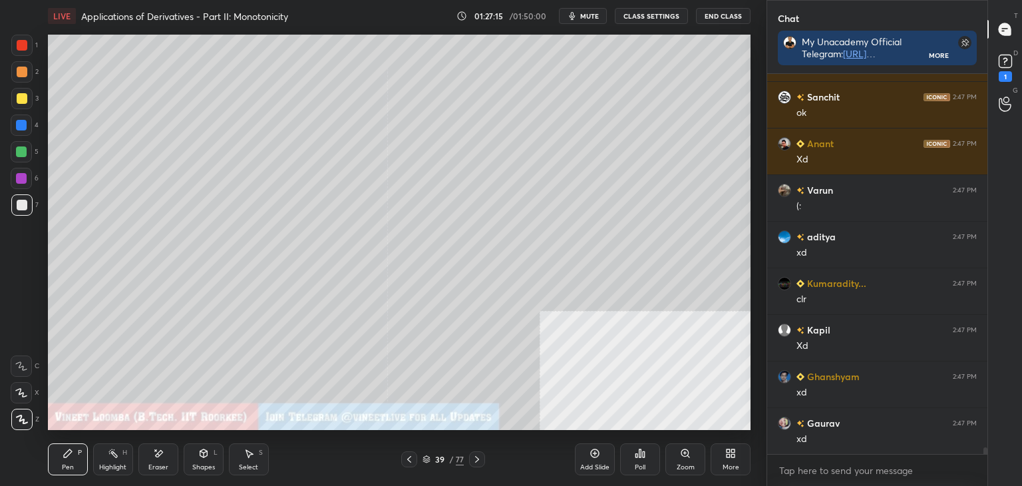
scroll to position [21775, 0]
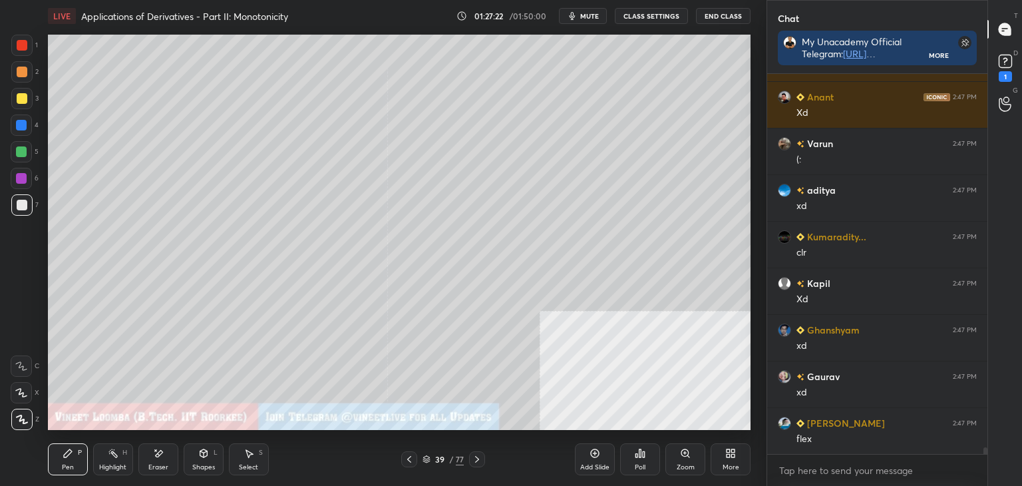
click at [999, 64] on rect at bounding box center [1005, 61] width 13 height 13
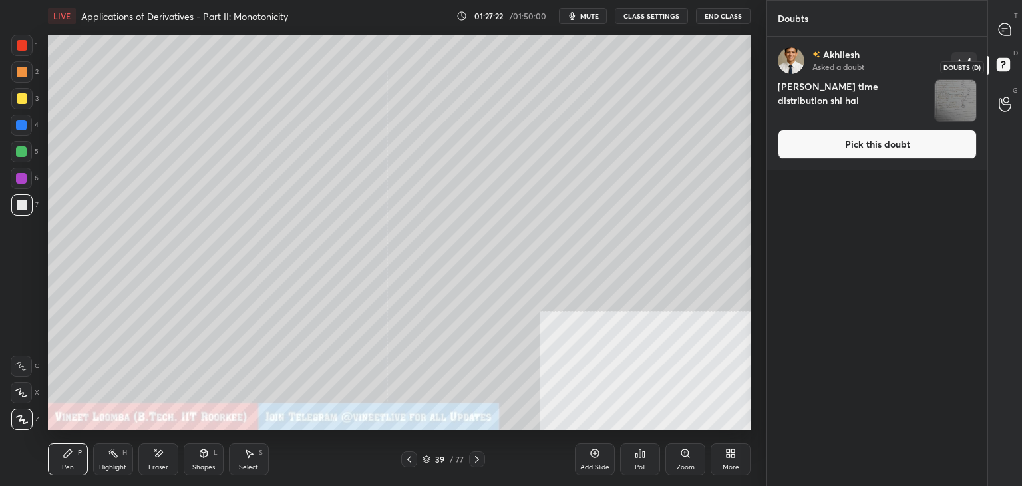
scroll to position [445, 216]
click at [953, 152] on button "Pick this doubt" at bounding box center [877, 144] width 199 height 29
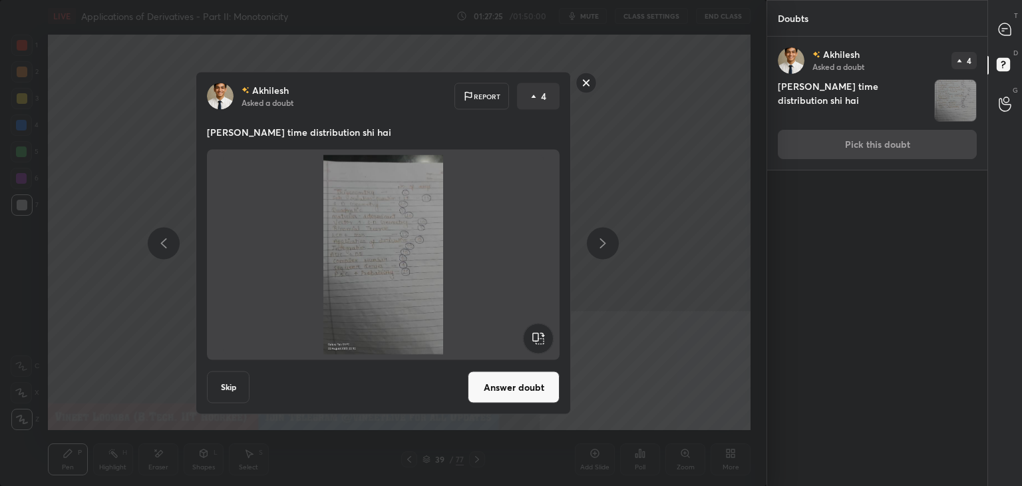
click at [590, 88] on rect at bounding box center [586, 83] width 21 height 21
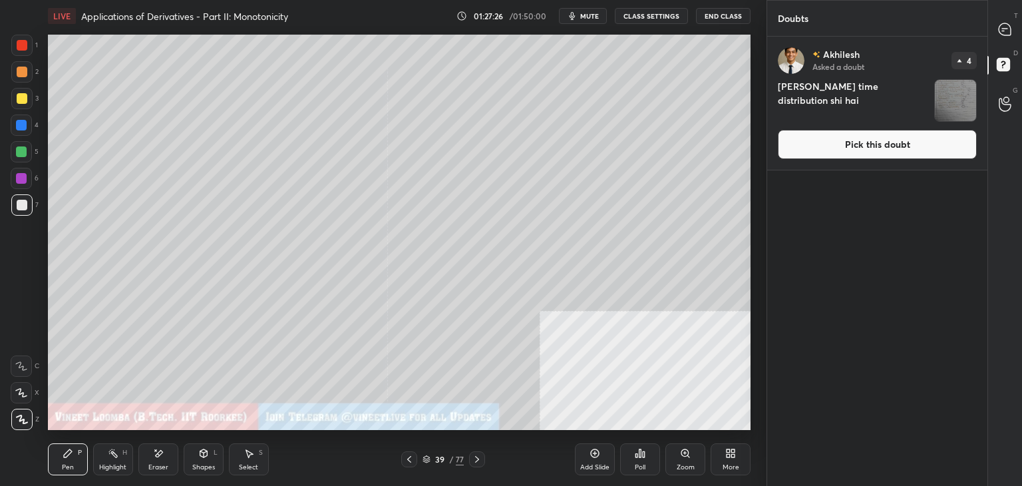
drag, startPoint x: 884, startPoint y: 158, endPoint x: 874, endPoint y: 156, distance: 10.2
click at [882, 159] on div "[PERSON_NAME] Asked a doubt 4 [PERSON_NAME] time distribution shi hai Pick this…" at bounding box center [877, 103] width 220 height 133
click at [841, 158] on button "Pick this doubt" at bounding box center [877, 144] width 199 height 29
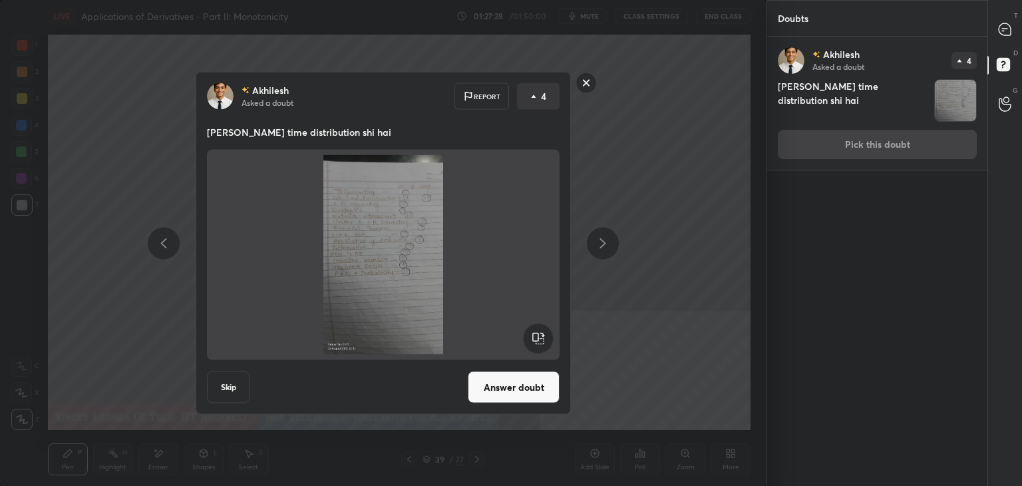
click at [521, 383] on button "Answer doubt" at bounding box center [514, 387] width 92 height 32
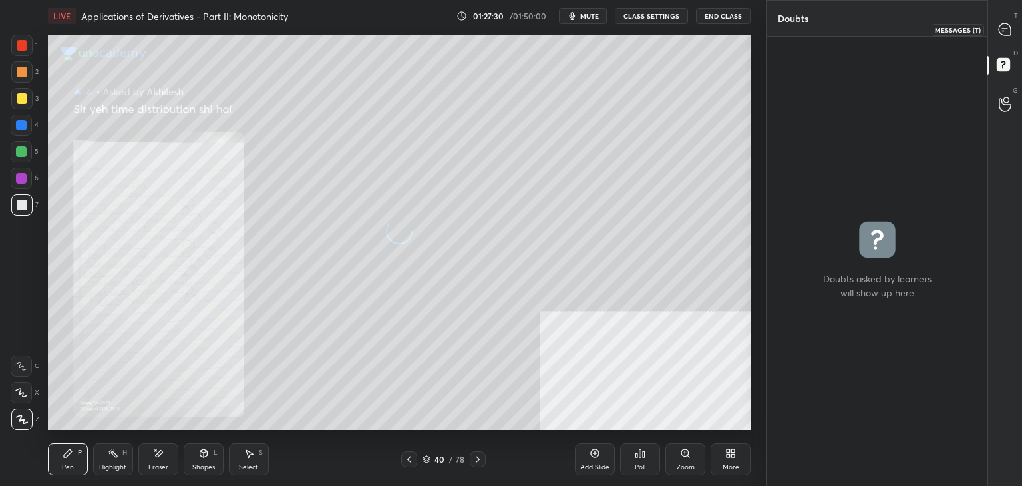
click at [1006, 31] on icon at bounding box center [1005, 29] width 12 height 12
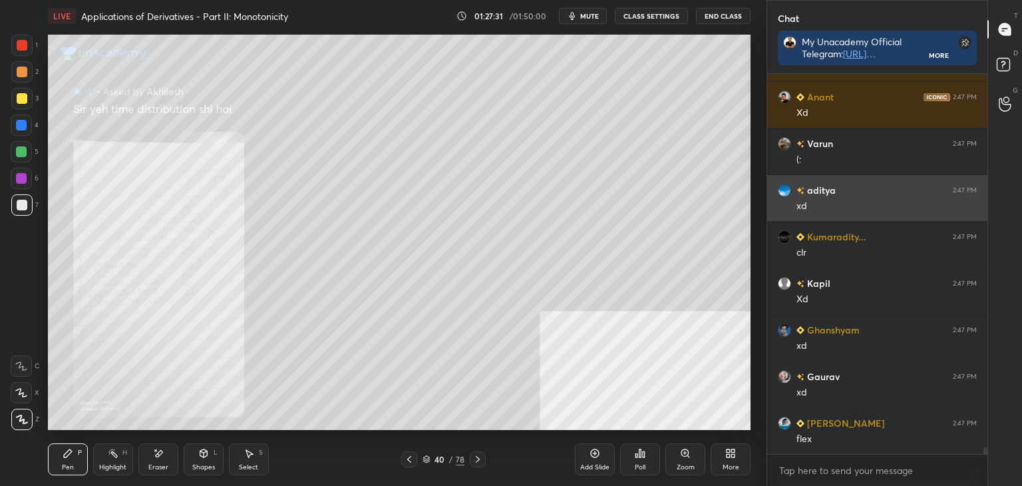
scroll to position [4, 4]
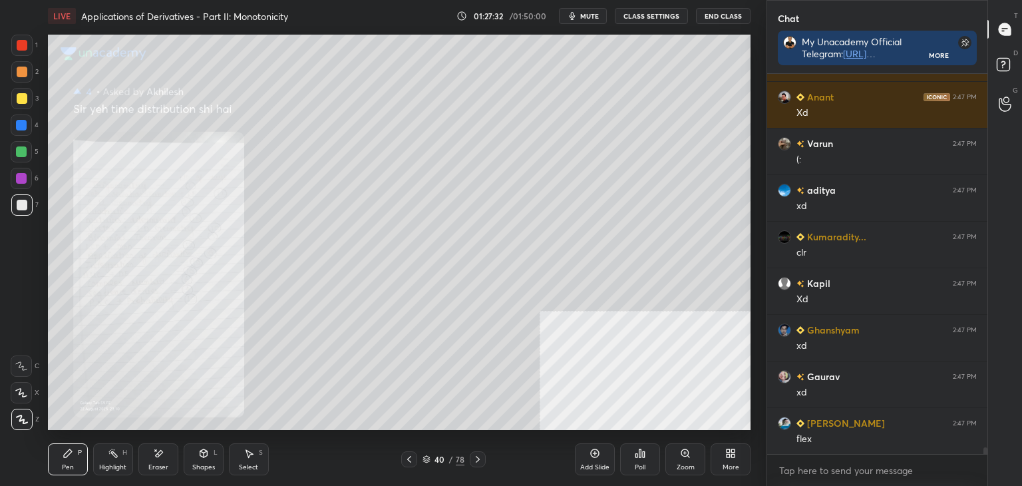
click at [687, 466] on div "Zoom" at bounding box center [686, 467] width 18 height 7
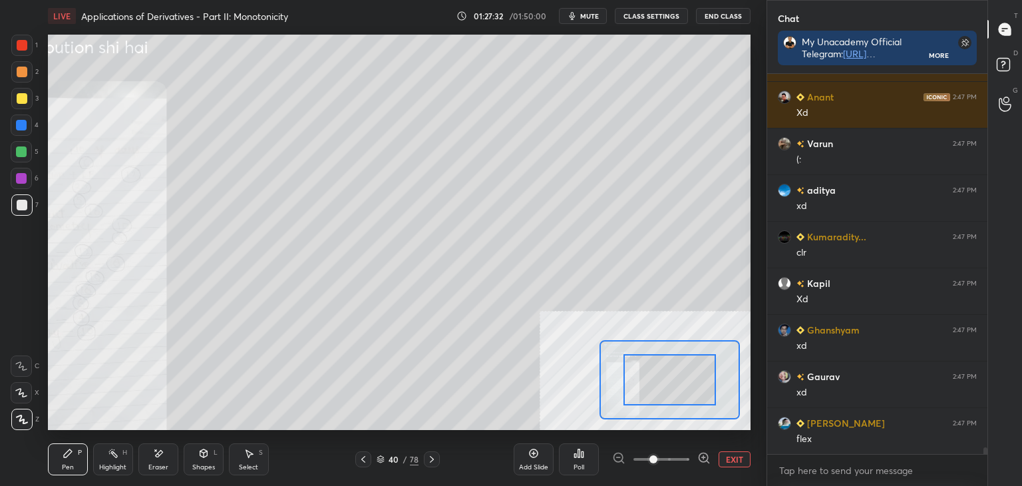
click at [688, 466] on span at bounding box center [661, 459] width 56 height 20
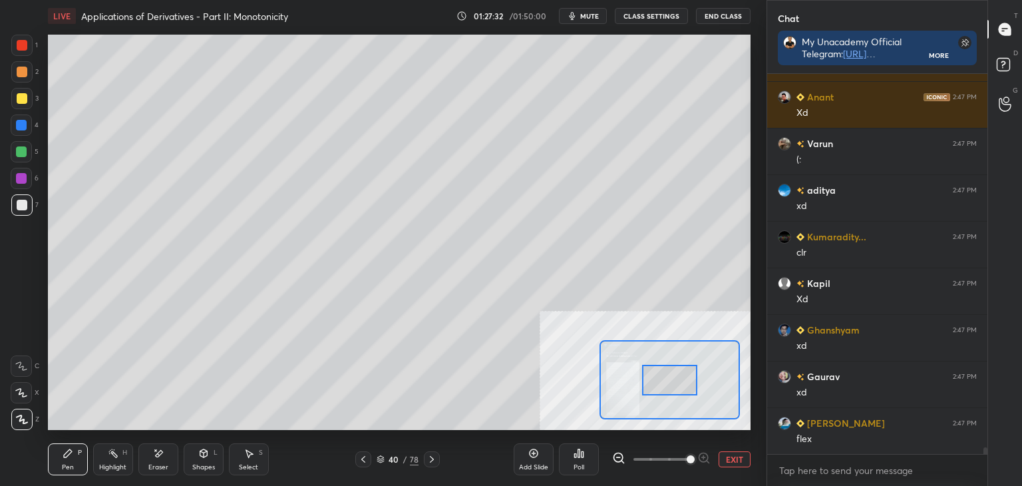
click at [692, 463] on span at bounding box center [691, 459] width 8 height 8
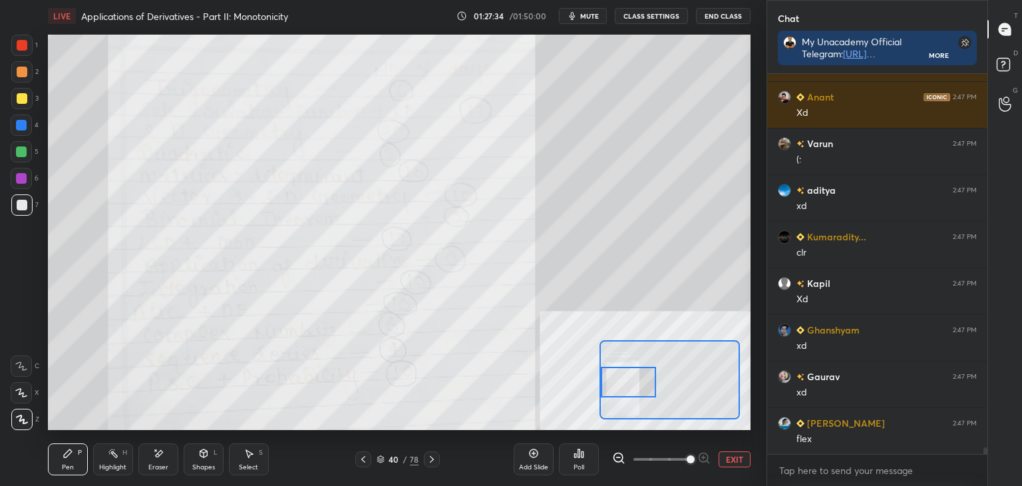
scroll to position [21818, 0]
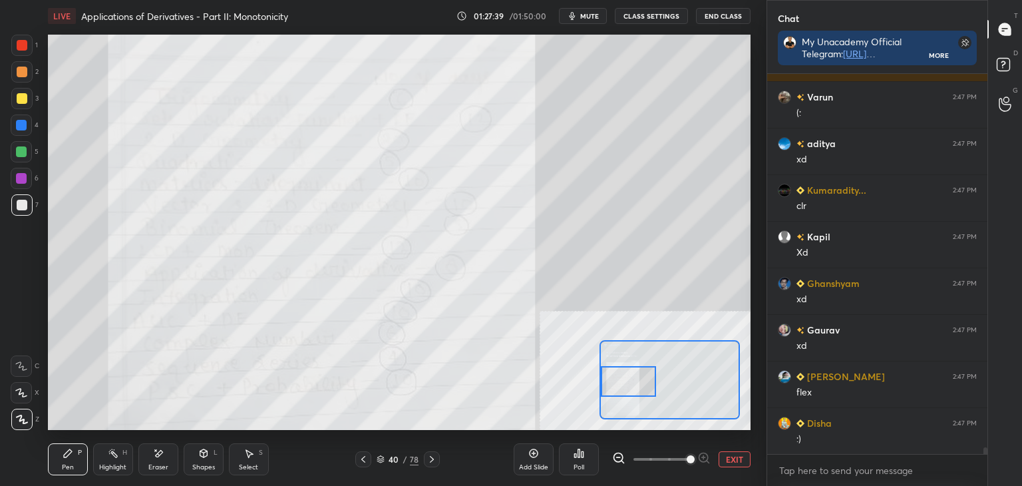
drag, startPoint x: 673, startPoint y: 373, endPoint x: 604, endPoint y: 378, distance: 68.7
click at [604, 378] on div at bounding box center [628, 381] width 55 height 31
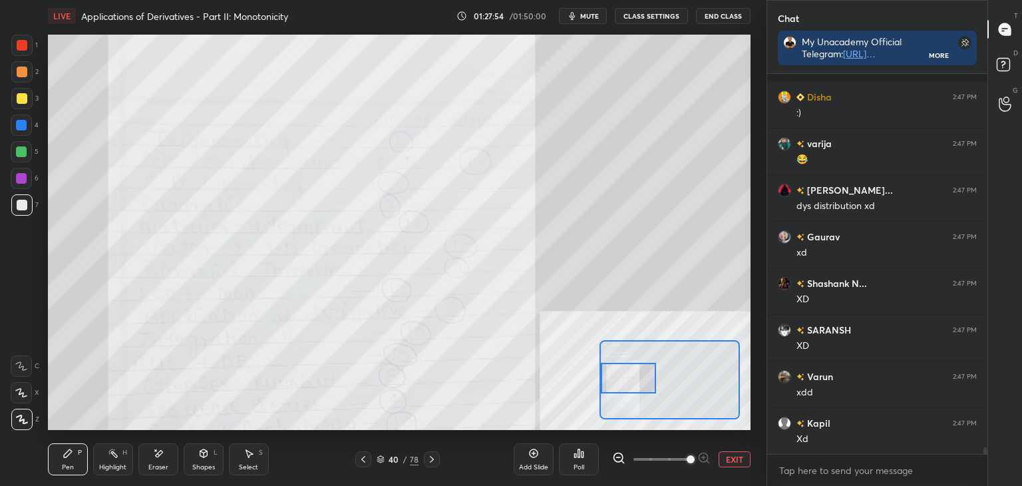
scroll to position [22237, 0]
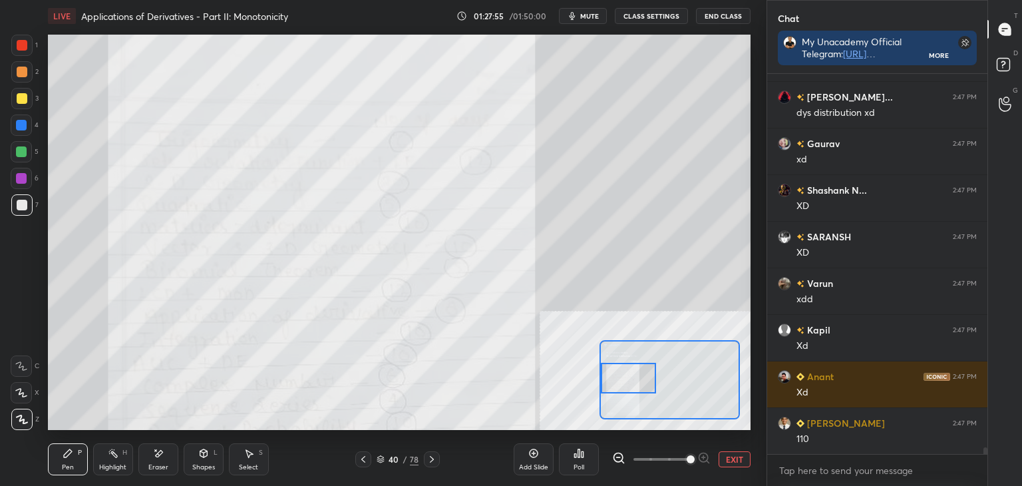
click at [627, 376] on div at bounding box center [628, 378] width 55 height 31
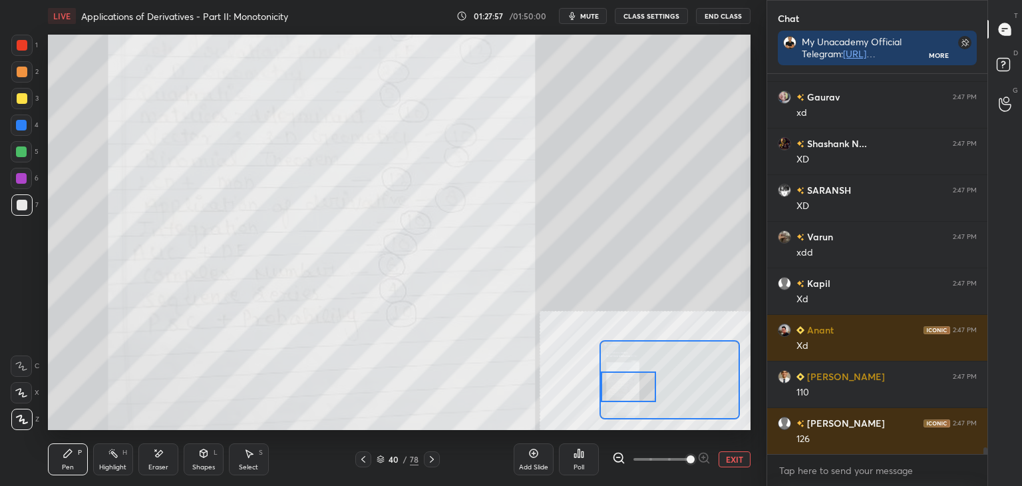
drag, startPoint x: 626, startPoint y: 382, endPoint x: 621, endPoint y: 387, distance: 7.1
click at [625, 389] on div at bounding box center [628, 386] width 55 height 31
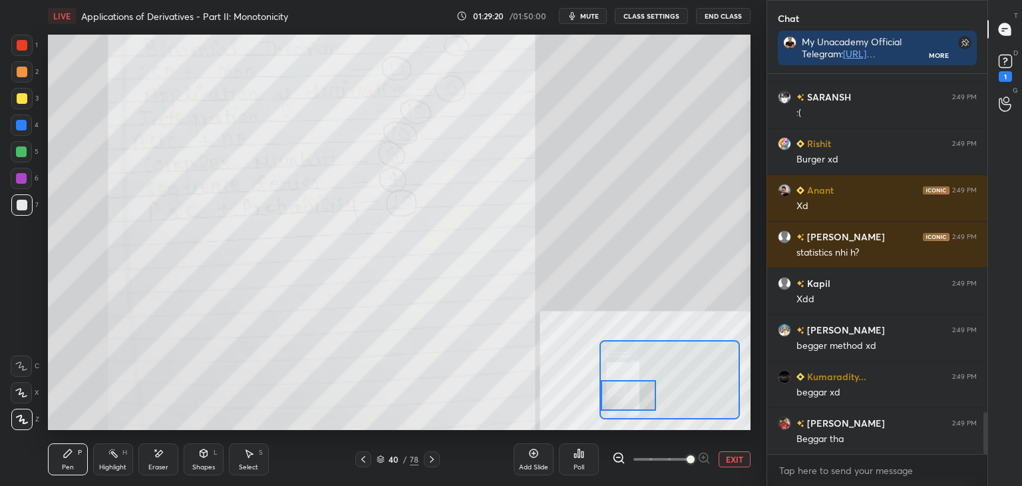
scroll to position [3154, 0]
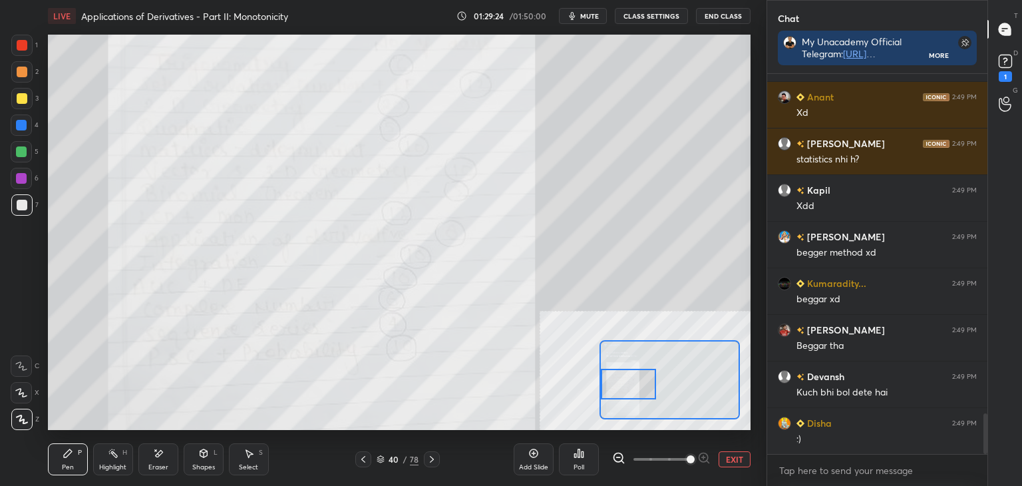
drag, startPoint x: 621, startPoint y: 384, endPoint x: 606, endPoint y: 386, distance: 16.1
click at [610, 384] on div at bounding box center [628, 384] width 55 height 31
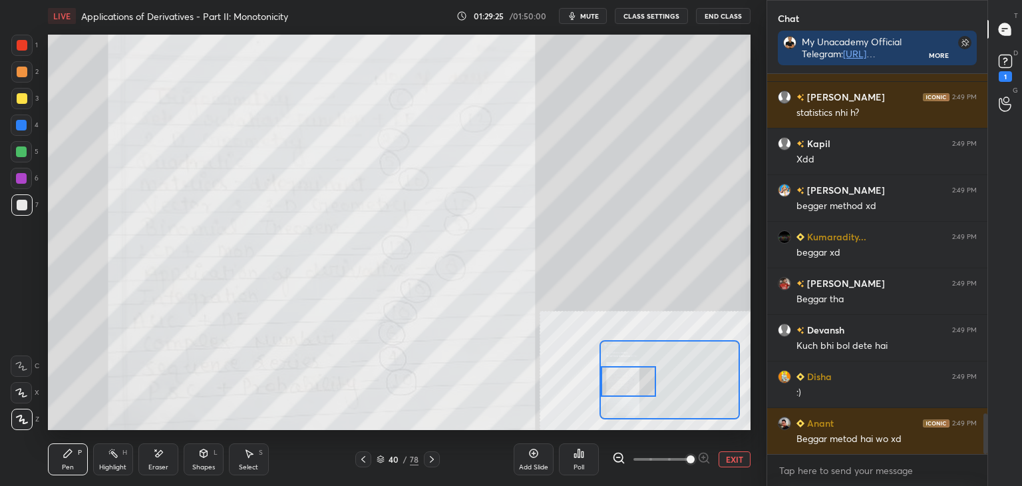
click at [612, 384] on div at bounding box center [628, 381] width 55 height 31
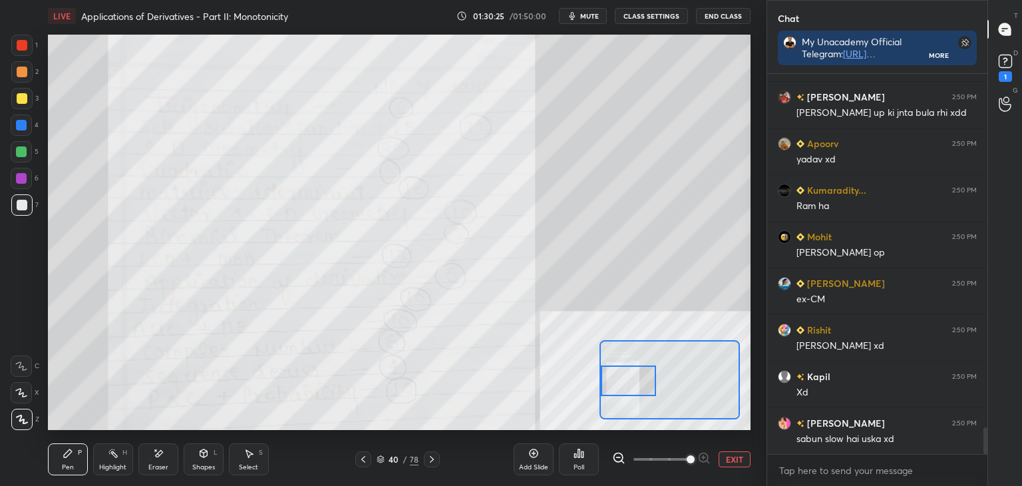
scroll to position [5055, 0]
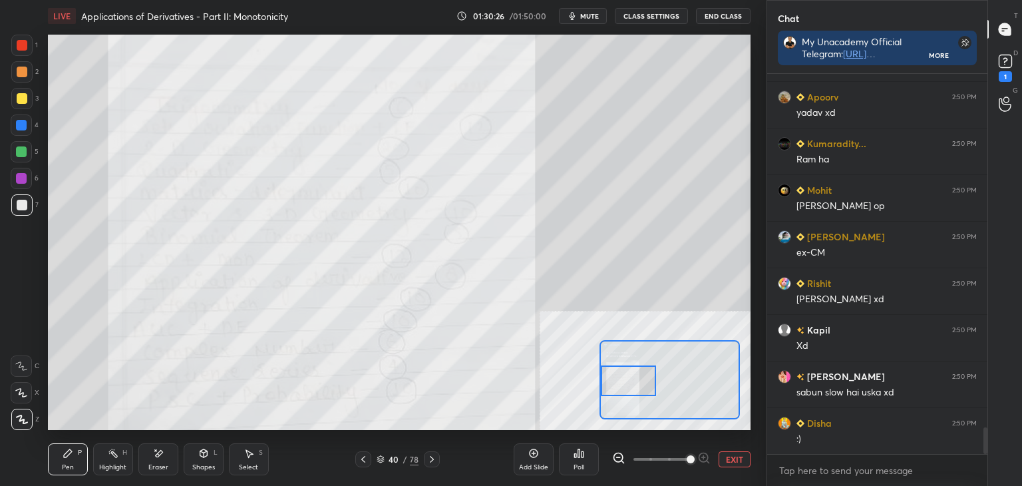
click at [728, 456] on button "EXIT" at bounding box center [735, 459] width 32 height 16
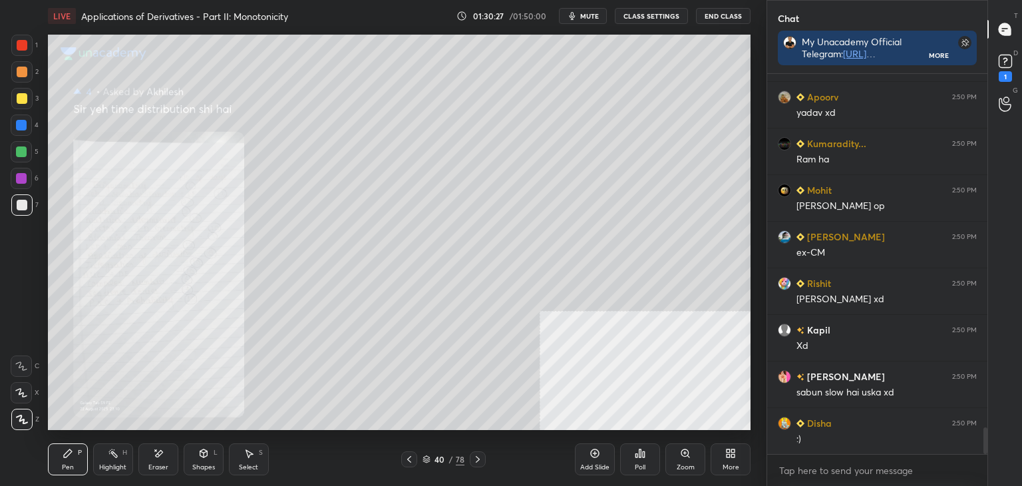
scroll to position [5101, 0]
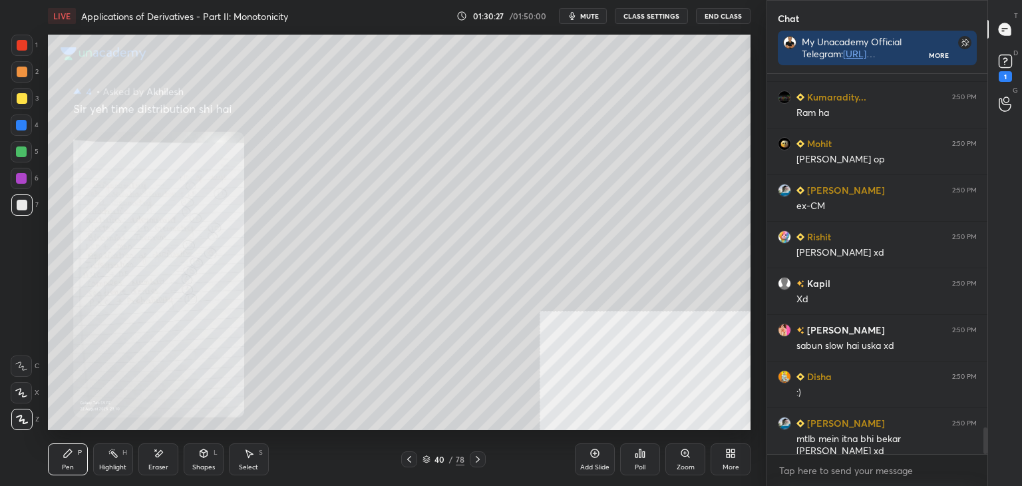
click at [482, 461] on icon at bounding box center [477, 459] width 11 height 11
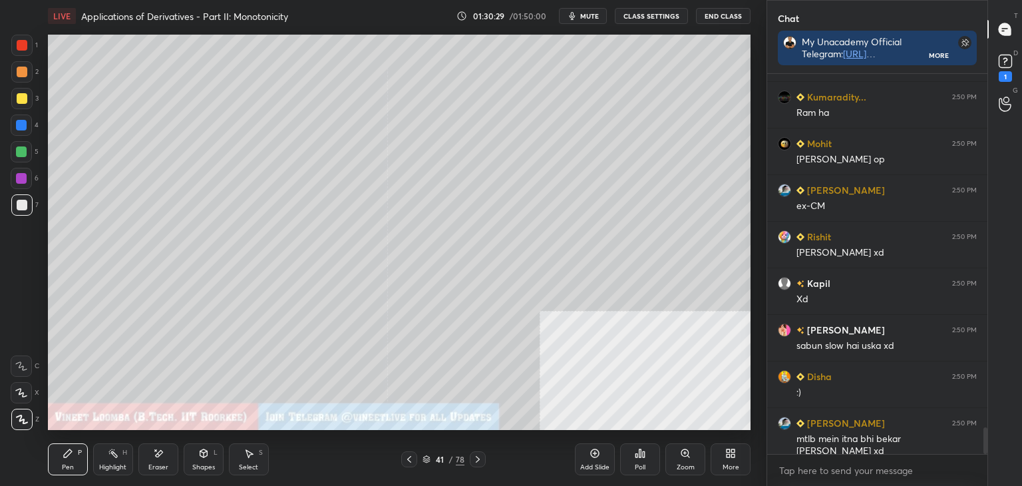
click at [60, 454] on div "Pen P" at bounding box center [68, 459] width 40 height 32
click at [21, 73] on div at bounding box center [22, 72] width 11 height 11
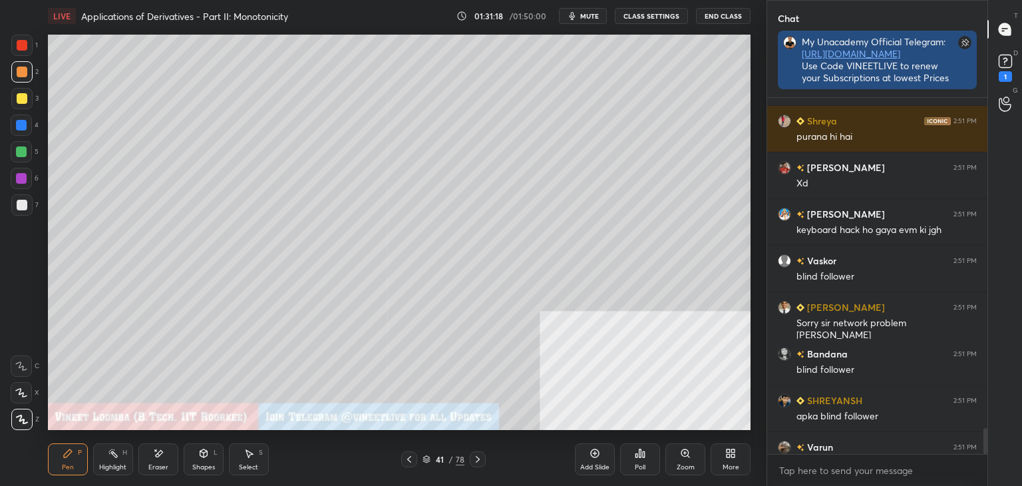
scroll to position [384, 216]
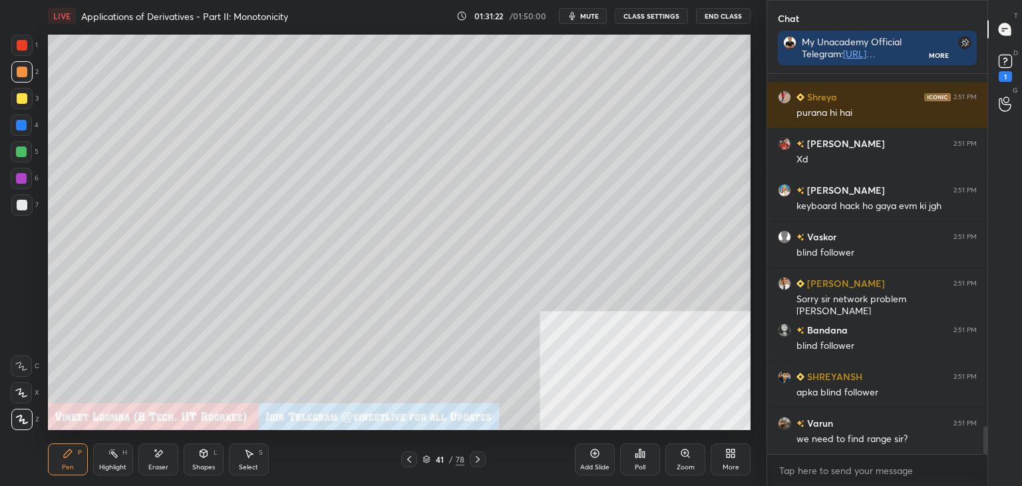
click at [1017, 62] on div "1" at bounding box center [1005, 67] width 27 height 24
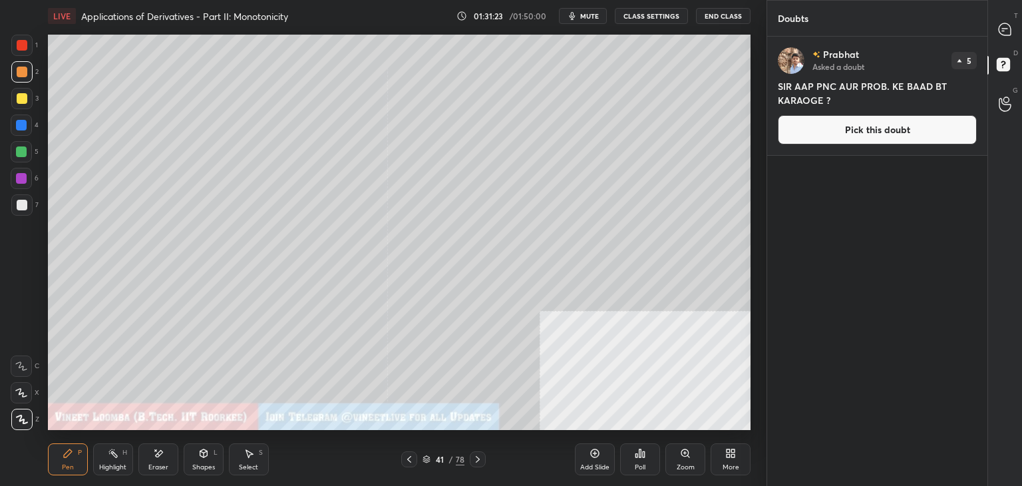
click at [928, 129] on button "Pick this doubt" at bounding box center [877, 129] width 199 height 29
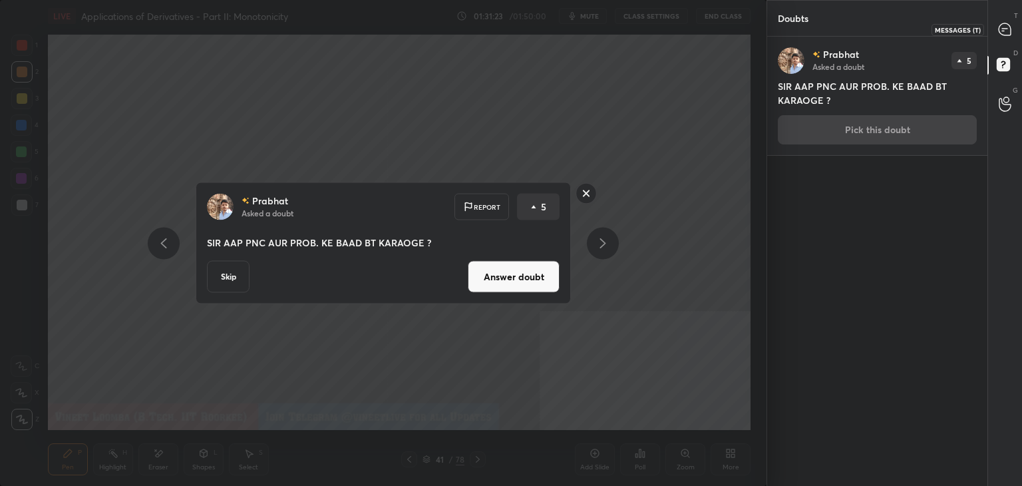
click at [1007, 25] on icon at bounding box center [1005, 29] width 12 height 12
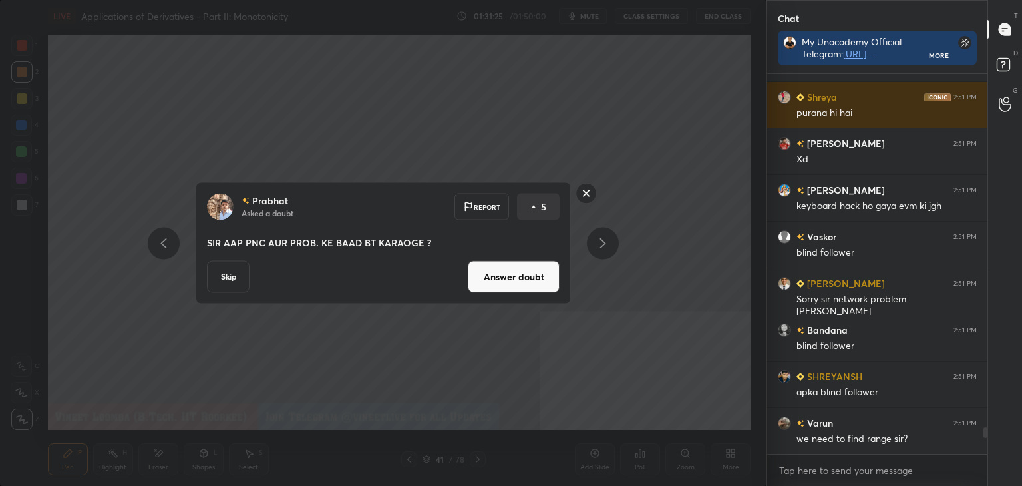
click at [490, 283] on button "Answer doubt" at bounding box center [514, 277] width 92 height 32
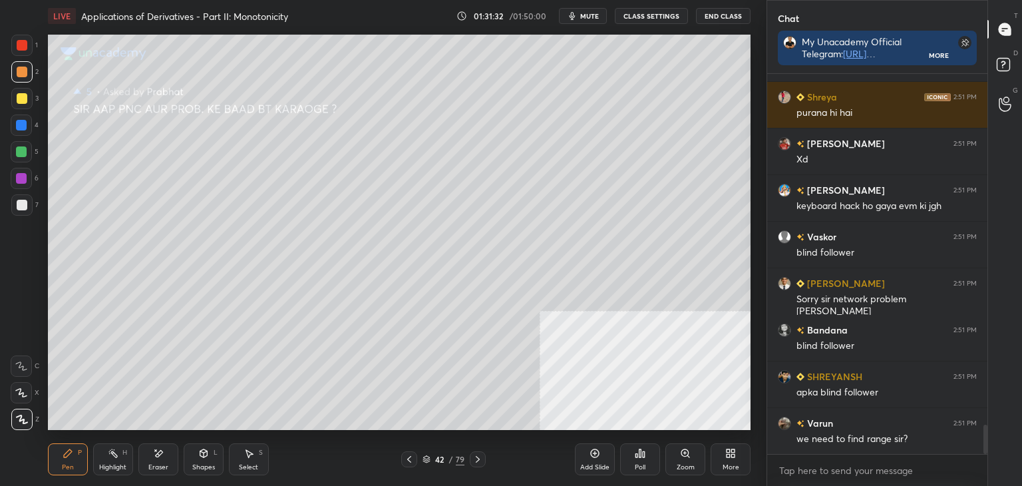
drag, startPoint x: 414, startPoint y: 462, endPoint x: 406, endPoint y: 456, distance: 10.0
click at [413, 462] on div at bounding box center [409, 459] width 16 height 16
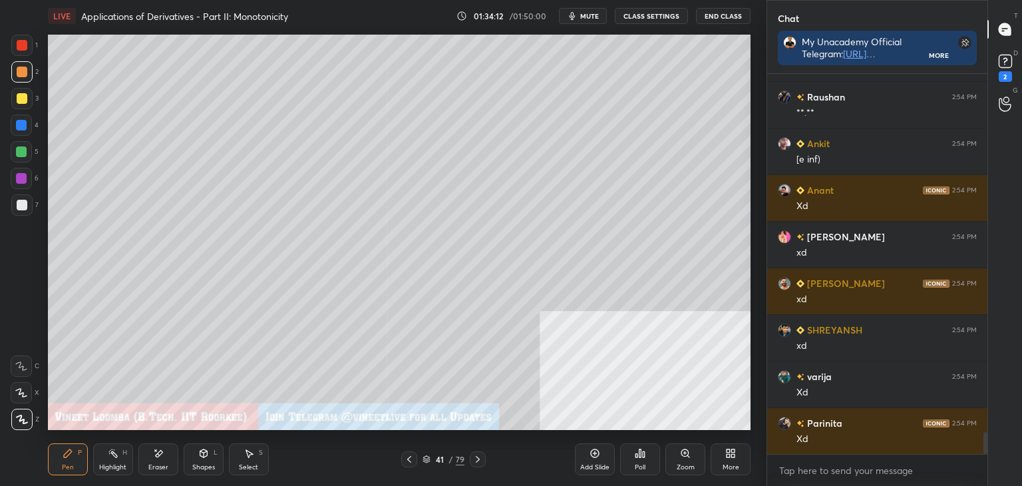
scroll to position [6348, 0]
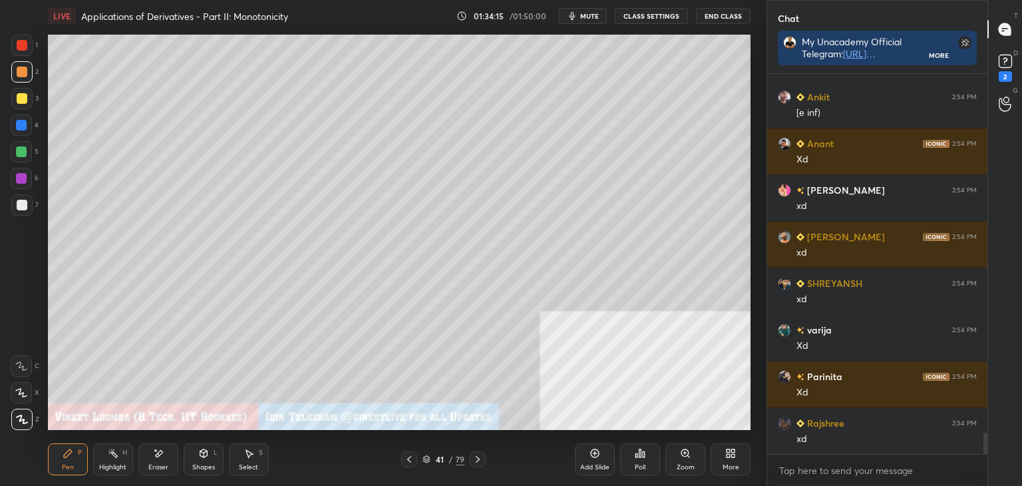
drag, startPoint x: 150, startPoint y: 458, endPoint x: 180, endPoint y: 439, distance: 35.6
click at [149, 458] on div "Eraser" at bounding box center [158, 459] width 40 height 32
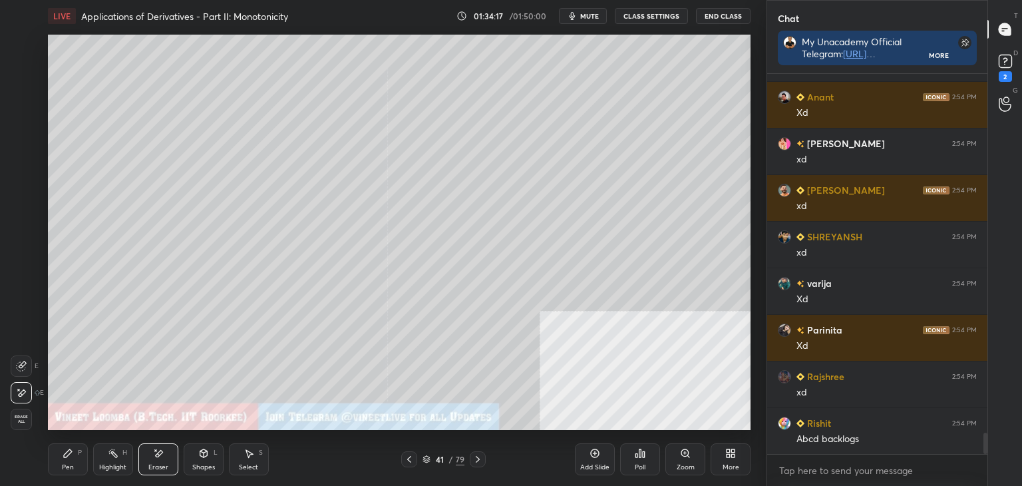
click at [79, 469] on div "Pen P" at bounding box center [68, 459] width 40 height 32
click at [21, 202] on div at bounding box center [22, 205] width 11 height 11
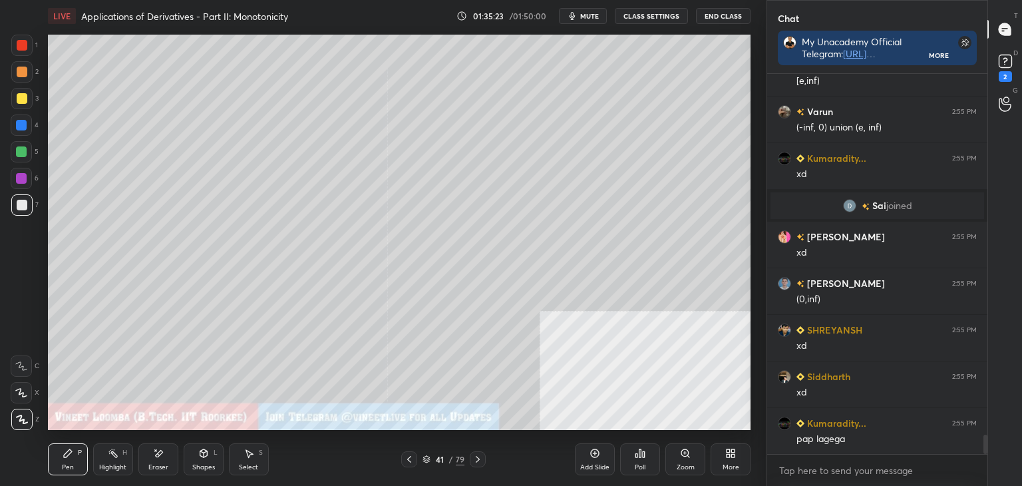
scroll to position [7037, 0]
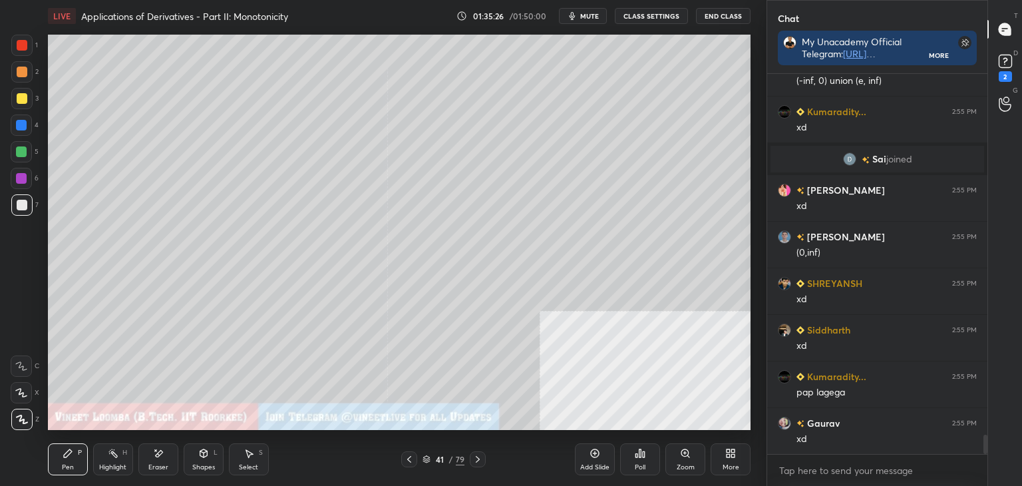
click at [35, 208] on div "7" at bounding box center [24, 204] width 27 height 21
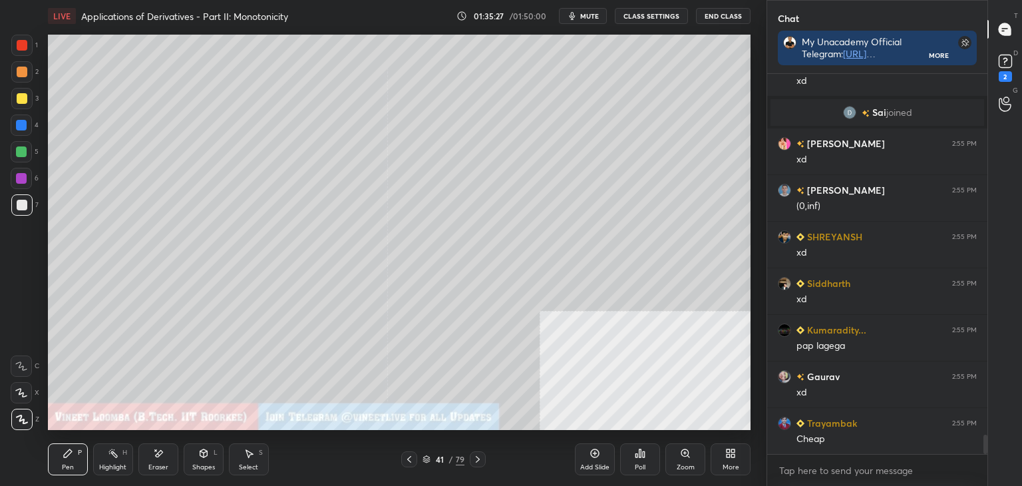
click at [19, 101] on div at bounding box center [22, 98] width 11 height 11
drag, startPoint x: 27, startPoint y: 69, endPoint x: 15, endPoint y: 76, distance: 14.0
click at [27, 68] on div at bounding box center [21, 71] width 21 height 21
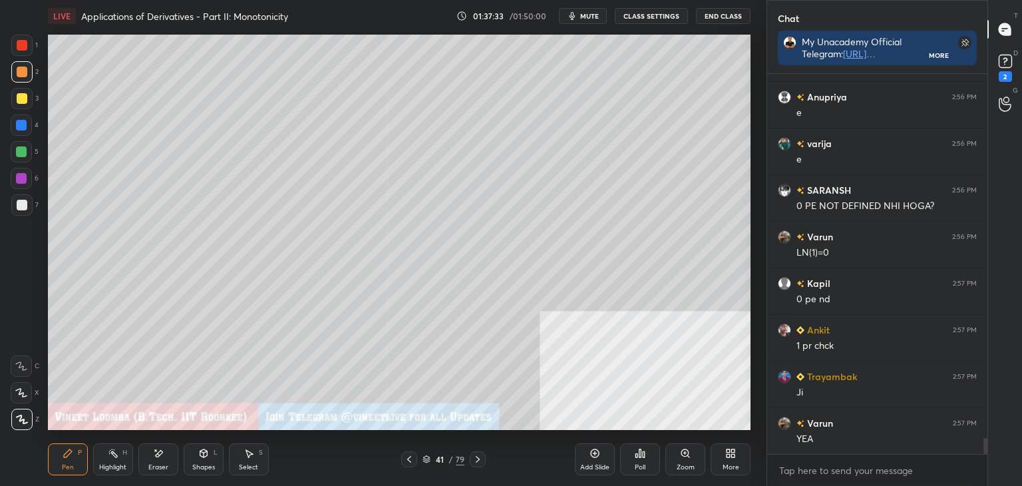
scroll to position [8548, 0]
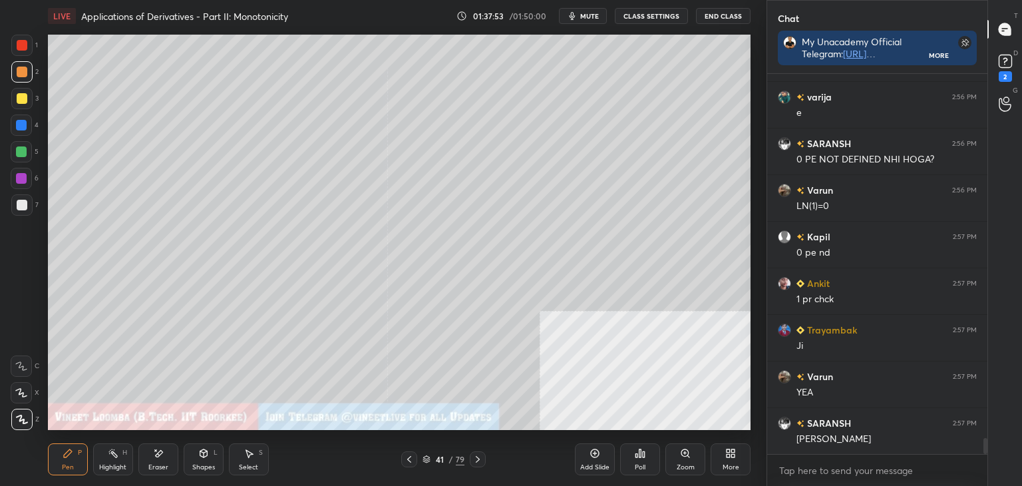
click at [410, 458] on icon at bounding box center [409, 459] width 11 height 11
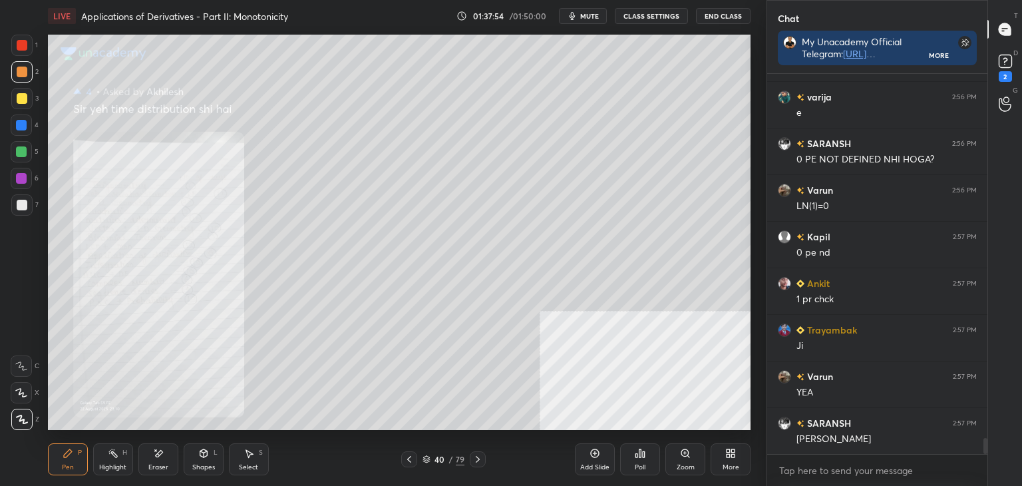
click at [407, 459] on icon at bounding box center [409, 459] width 4 height 7
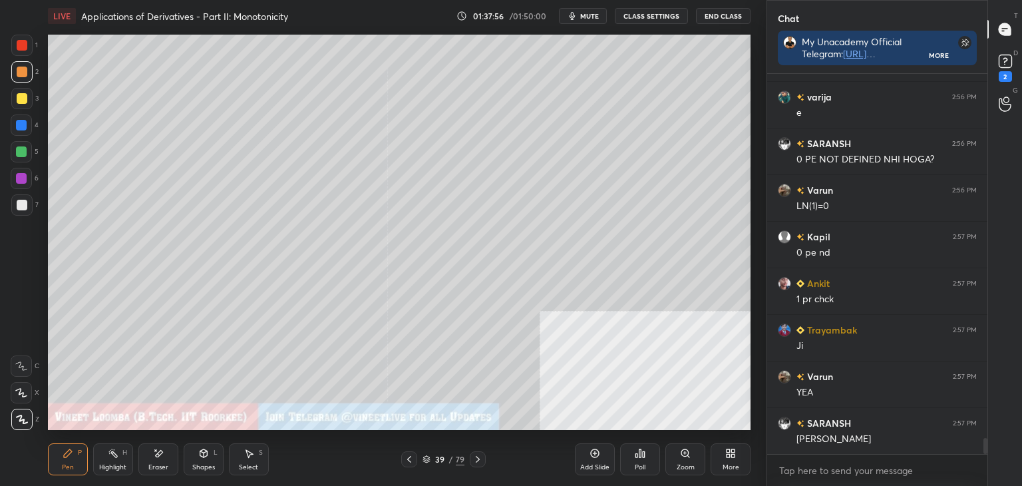
click at [413, 463] on icon at bounding box center [409, 459] width 11 height 11
click at [409, 458] on icon at bounding box center [409, 459] width 11 height 11
click at [409, 457] on icon at bounding box center [409, 459] width 11 height 11
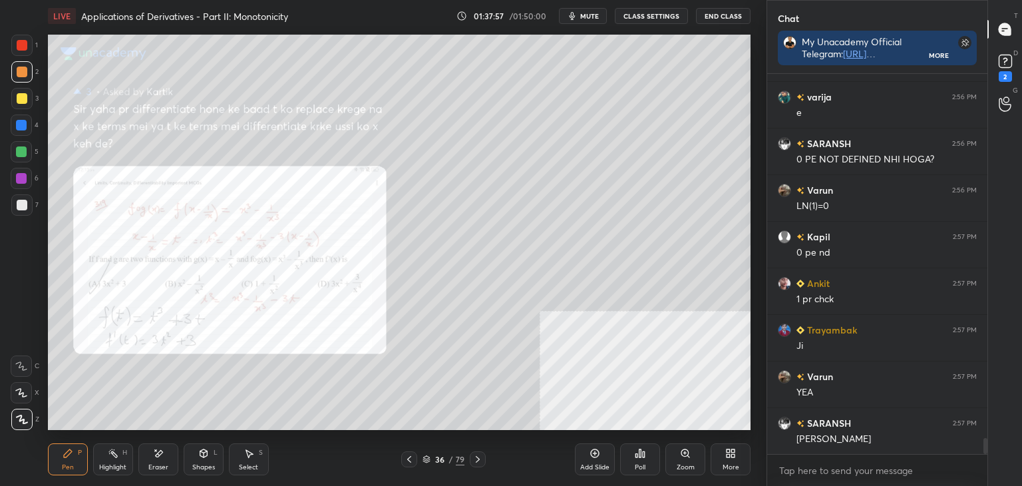
click at [409, 456] on icon at bounding box center [409, 459] width 11 height 11
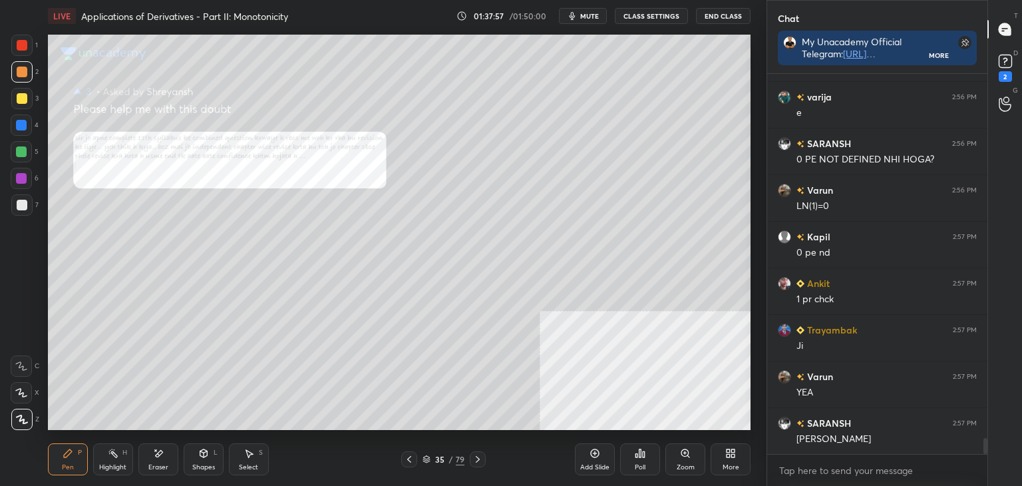
click at [409, 456] on icon at bounding box center [409, 459] width 11 height 11
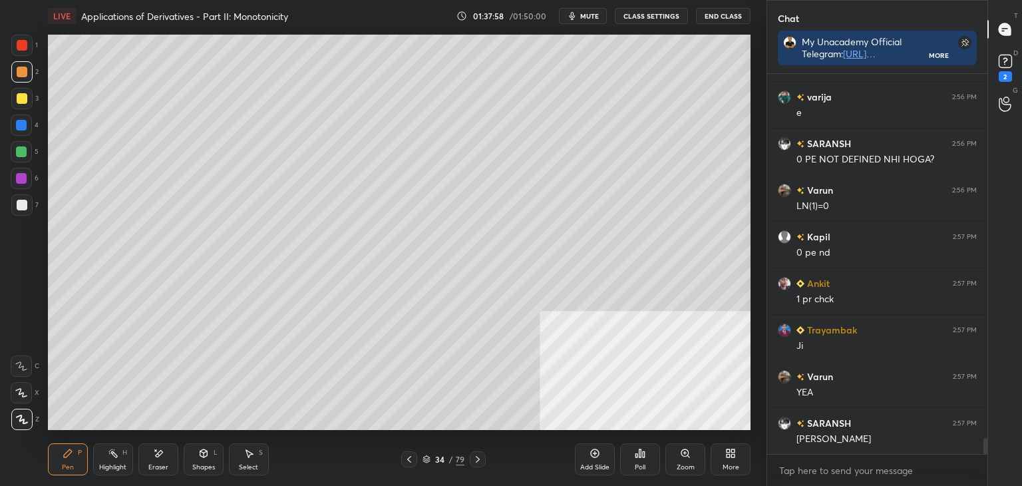
click at [407, 454] on icon at bounding box center [409, 459] width 11 height 11
click at [408, 454] on icon at bounding box center [409, 459] width 11 height 11
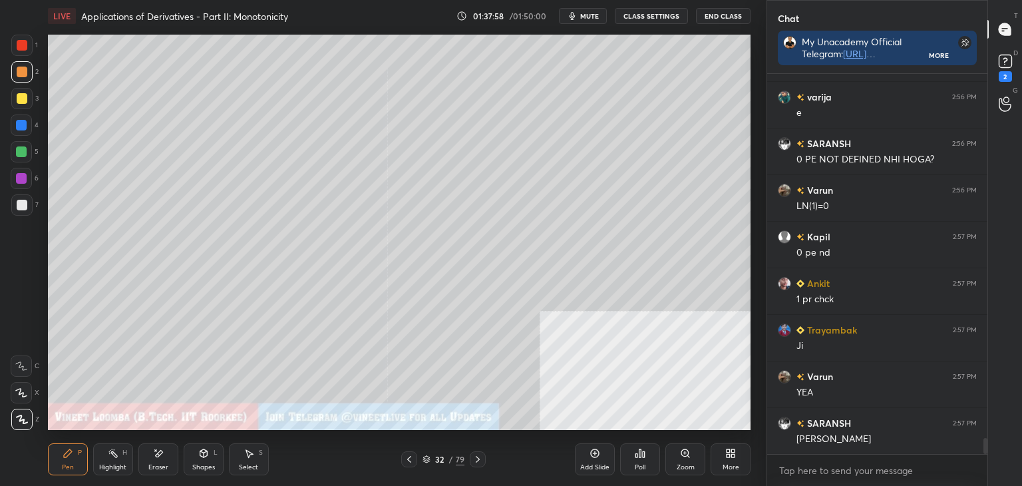
click at [409, 452] on div at bounding box center [409, 459] width 16 height 16
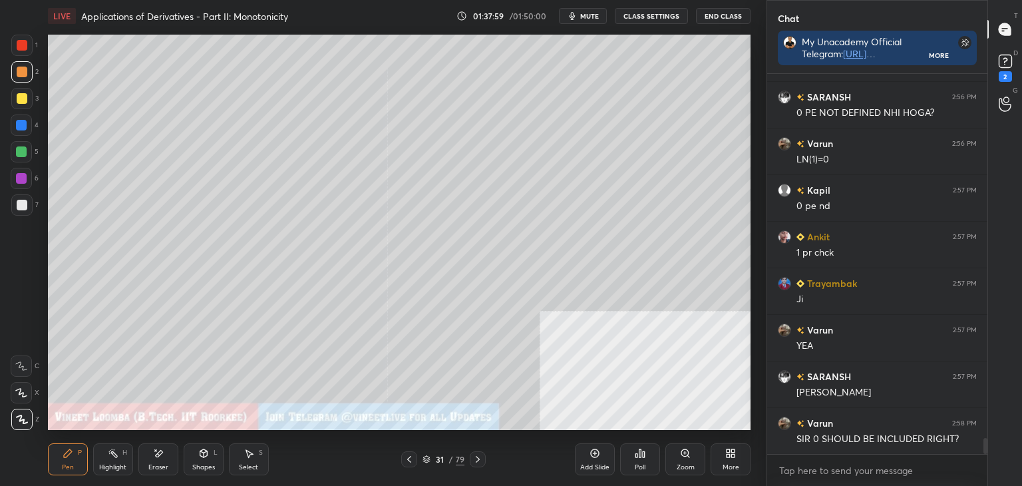
click at [409, 453] on div at bounding box center [409, 459] width 16 height 16
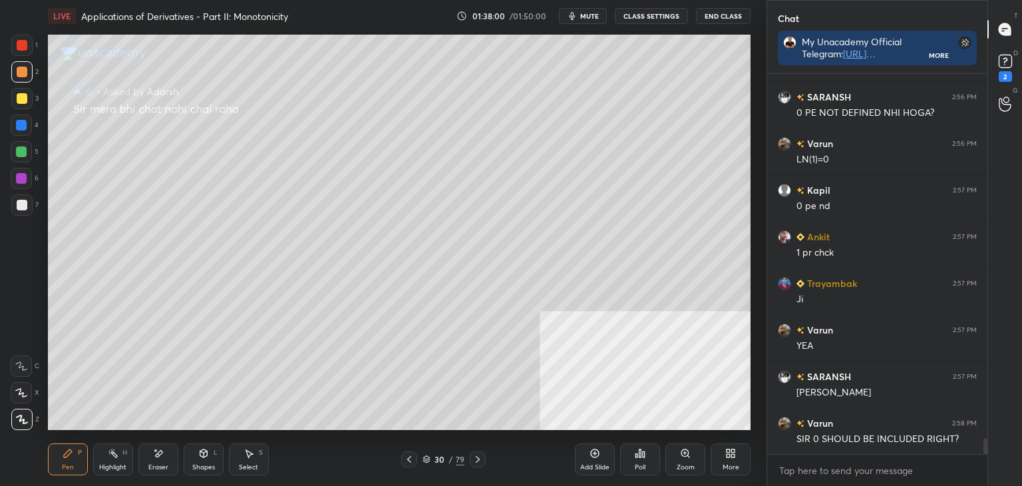
click at [478, 460] on icon at bounding box center [477, 459] width 11 height 11
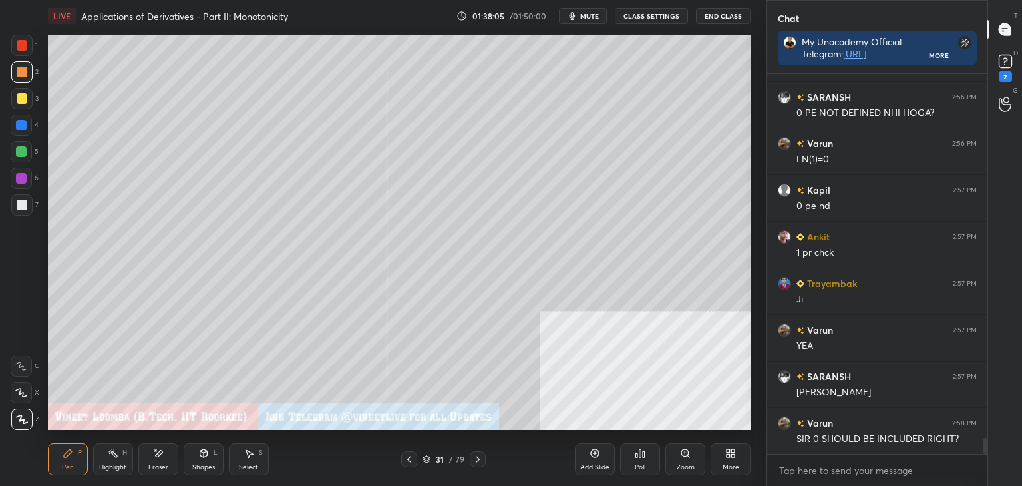
scroll to position [8653, 0]
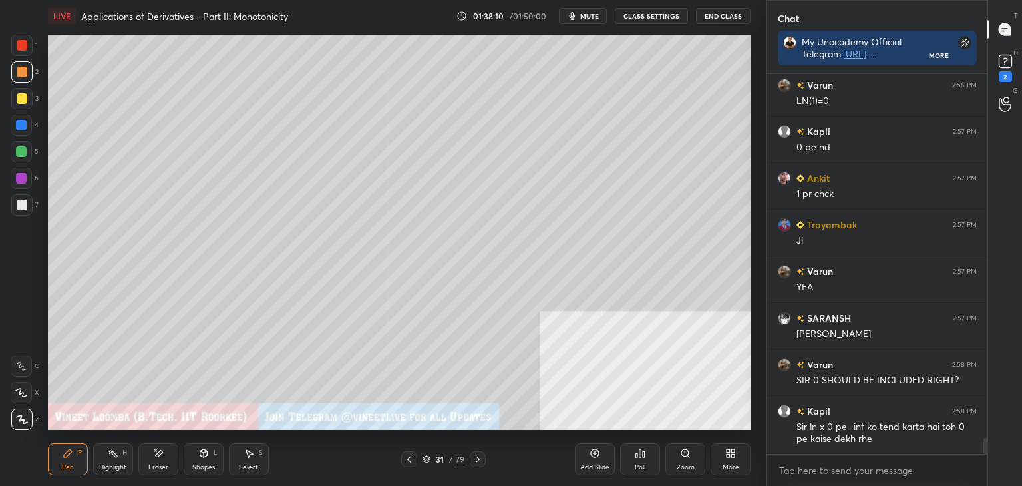
drag, startPoint x: 484, startPoint y: 456, endPoint x: 476, endPoint y: 460, distance: 8.9
click at [485, 456] on div "31 / 79" at bounding box center [443, 459] width 264 height 16
click at [476, 458] on icon at bounding box center [477, 459] width 11 height 11
click at [478, 457] on icon at bounding box center [477, 459] width 11 height 11
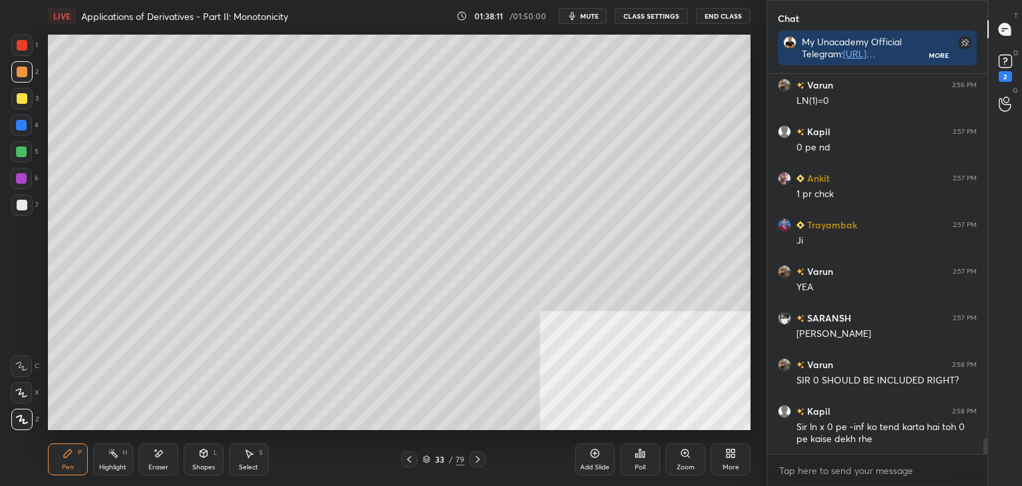
click at [478, 457] on icon at bounding box center [477, 459] width 11 height 11
click at [475, 456] on icon at bounding box center [477, 459] width 11 height 11
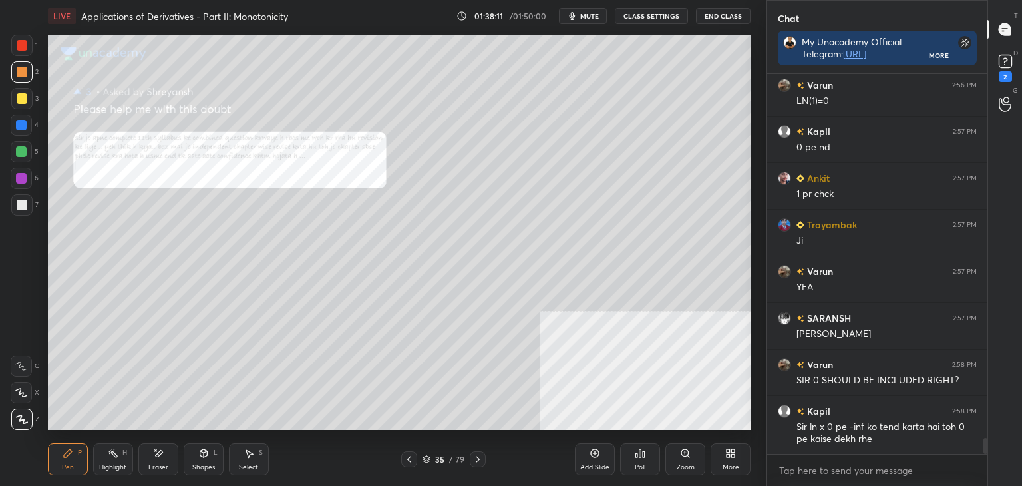
click at [475, 456] on icon at bounding box center [477, 459] width 11 height 11
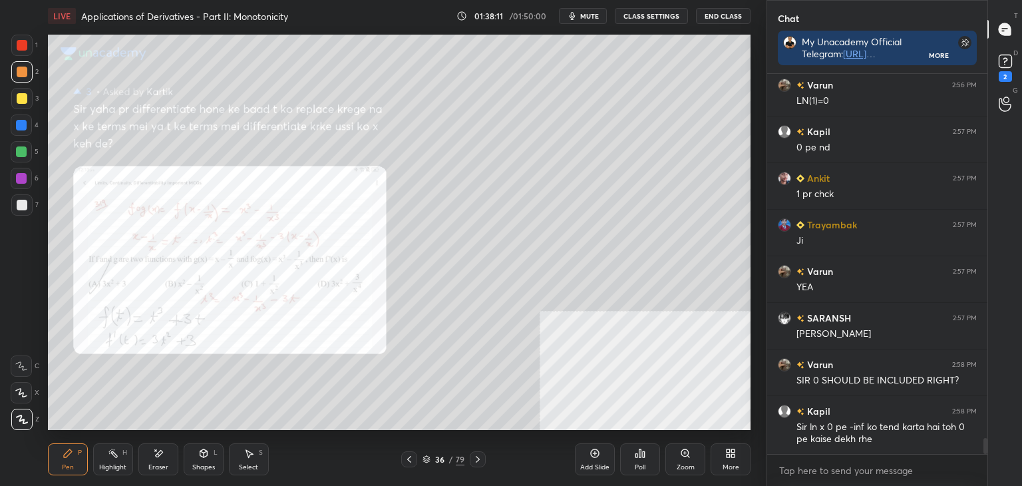
click at [478, 458] on icon at bounding box center [477, 459] width 11 height 11
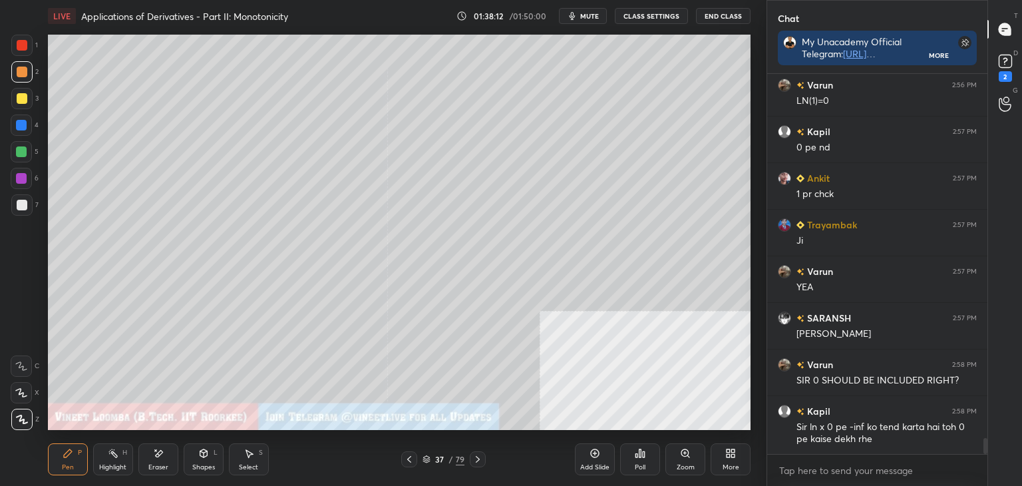
click at [476, 460] on icon at bounding box center [477, 459] width 11 height 11
click at [478, 457] on icon at bounding box center [477, 459] width 11 height 11
click at [481, 455] on icon at bounding box center [477, 459] width 11 height 11
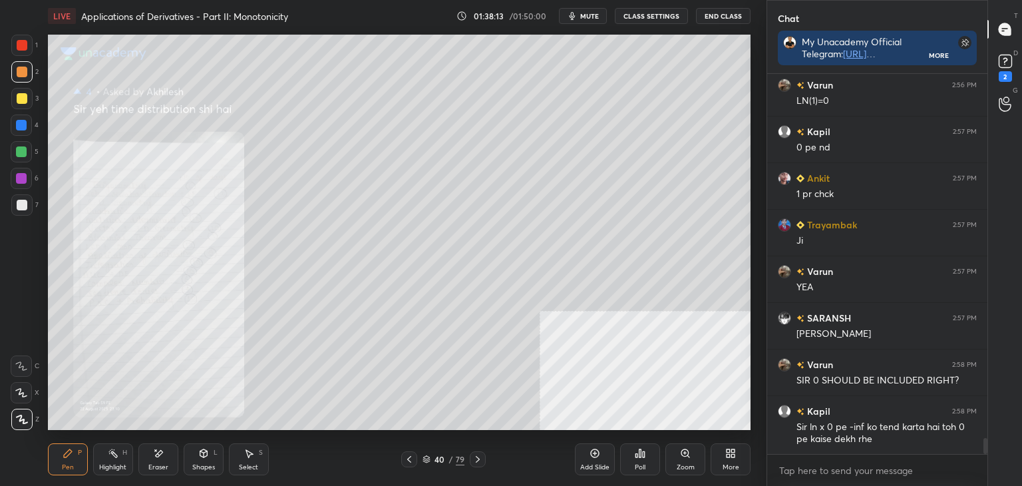
scroll to position [8700, 0]
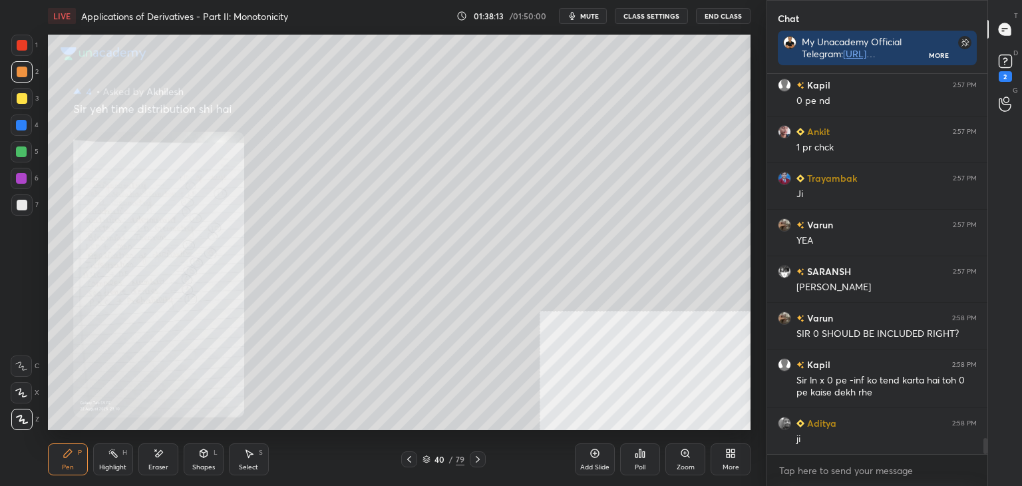
click at [479, 454] on icon at bounding box center [477, 459] width 11 height 11
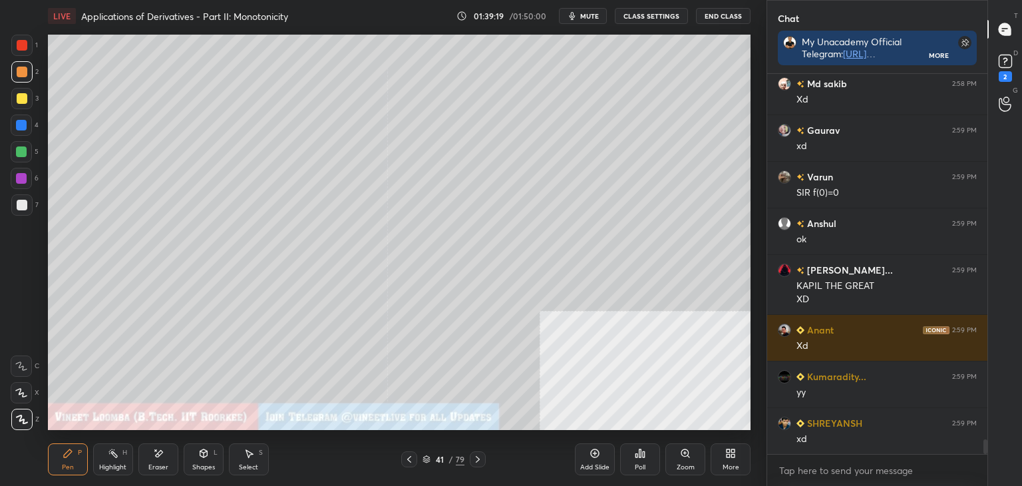
scroll to position [9280, 0]
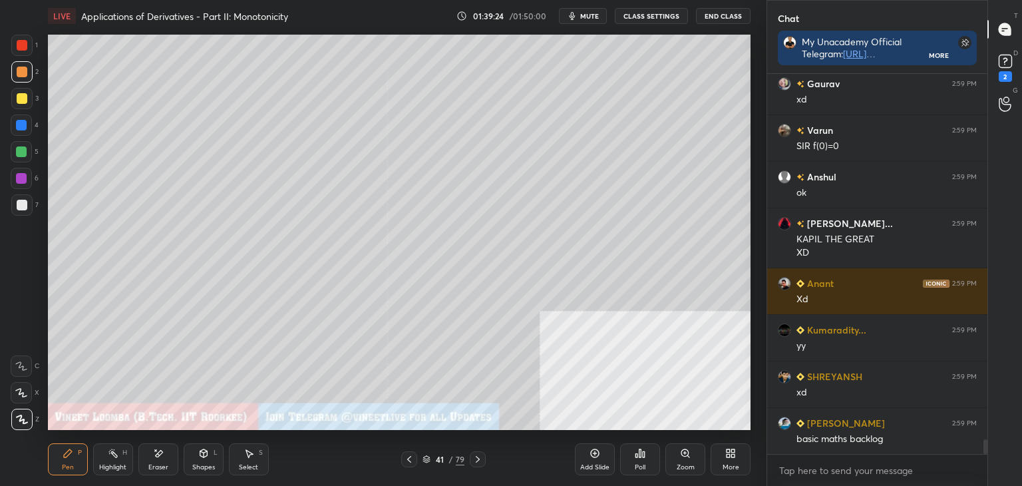
click at [106, 451] on div "Highlight H" at bounding box center [113, 459] width 40 height 32
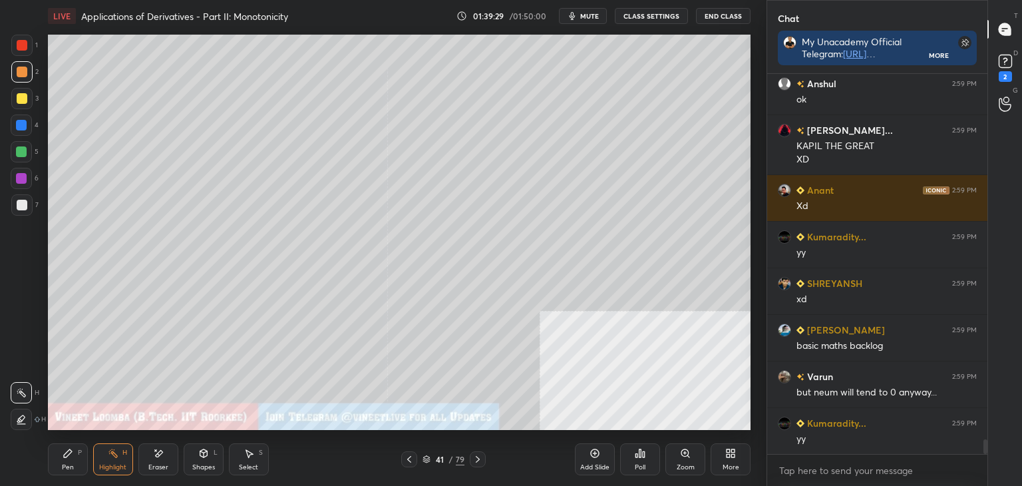
scroll to position [9420, 0]
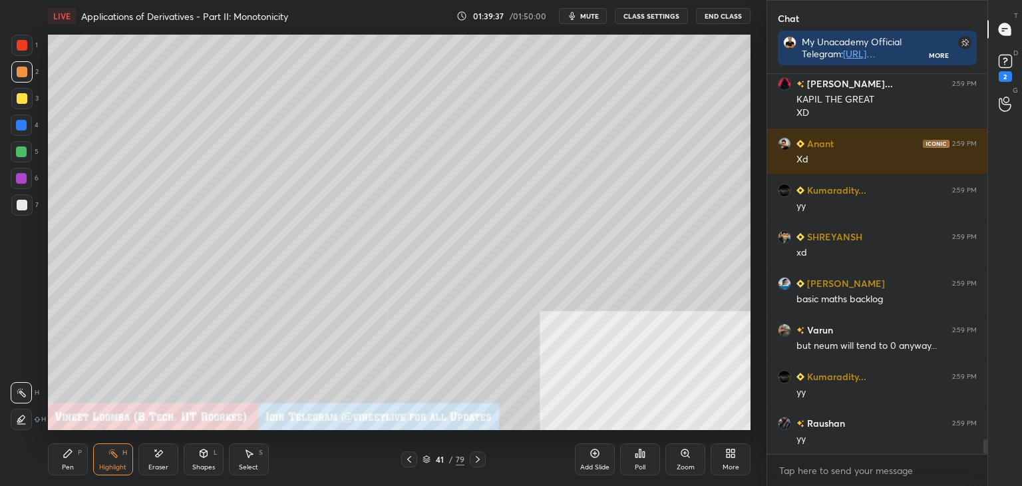
click at [80, 456] on div "Pen P" at bounding box center [68, 459] width 40 height 32
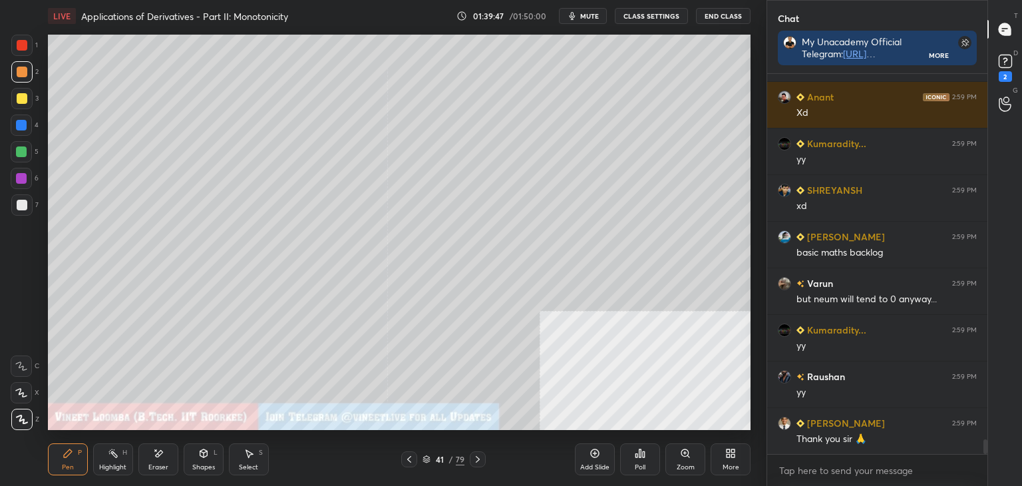
scroll to position [9513, 0]
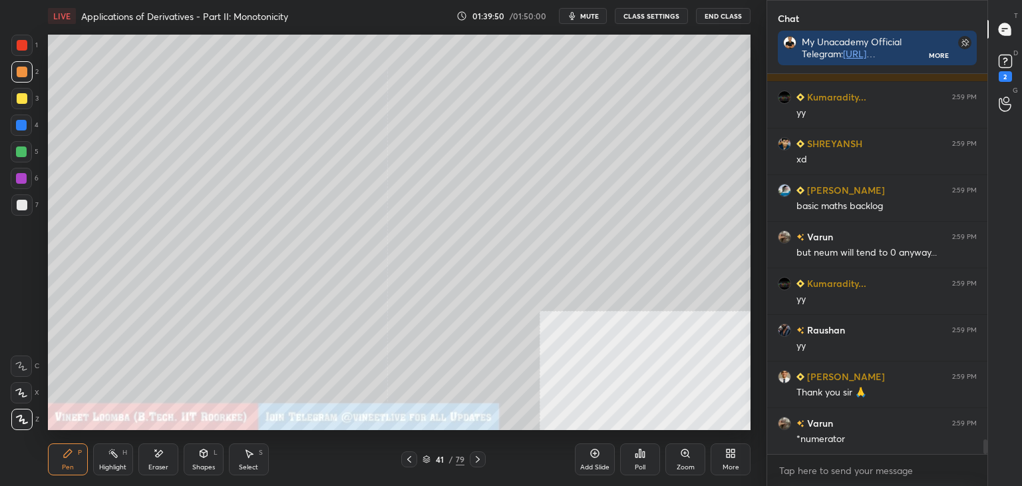
click at [151, 472] on div "Eraser" at bounding box center [158, 459] width 40 height 32
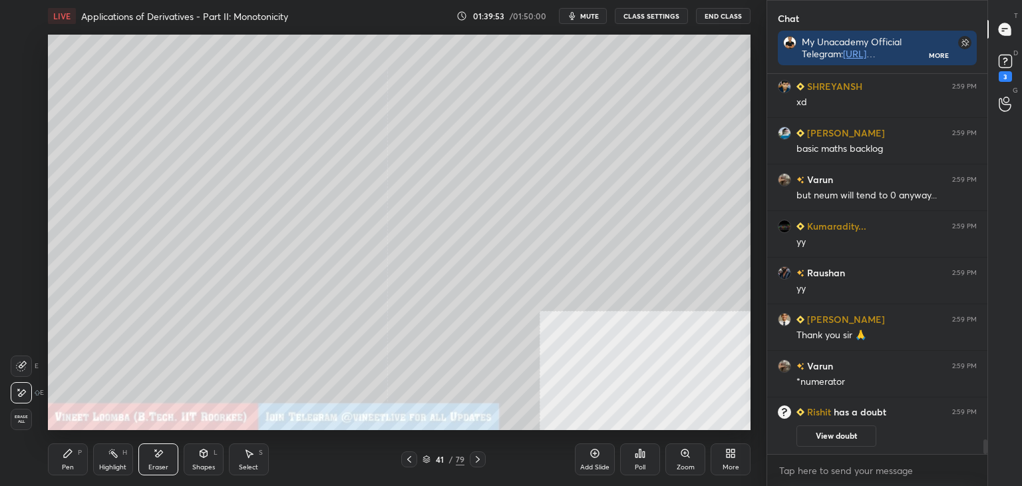
scroll to position [9507, 0]
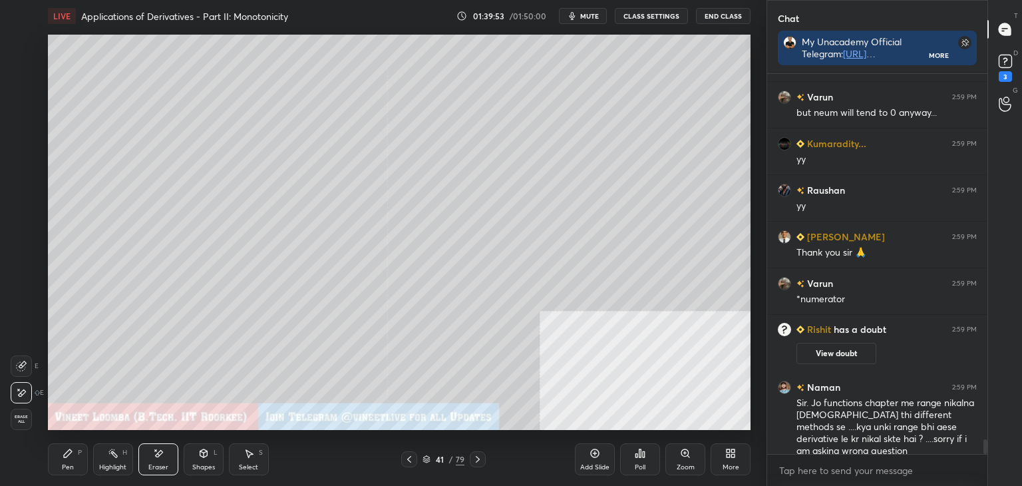
click at [61, 463] on div "Pen P" at bounding box center [68, 459] width 40 height 32
click at [476, 460] on icon at bounding box center [477, 459] width 11 height 11
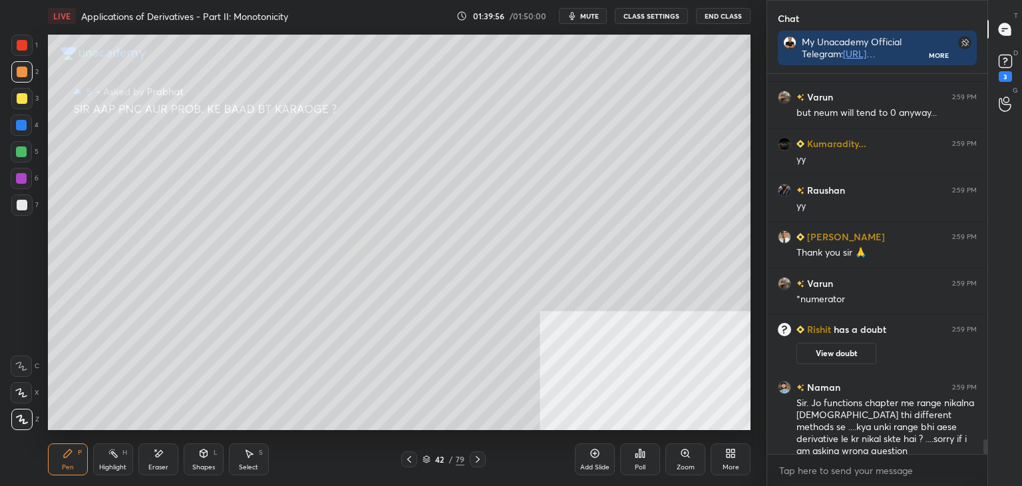
click at [480, 461] on icon at bounding box center [477, 459] width 11 height 11
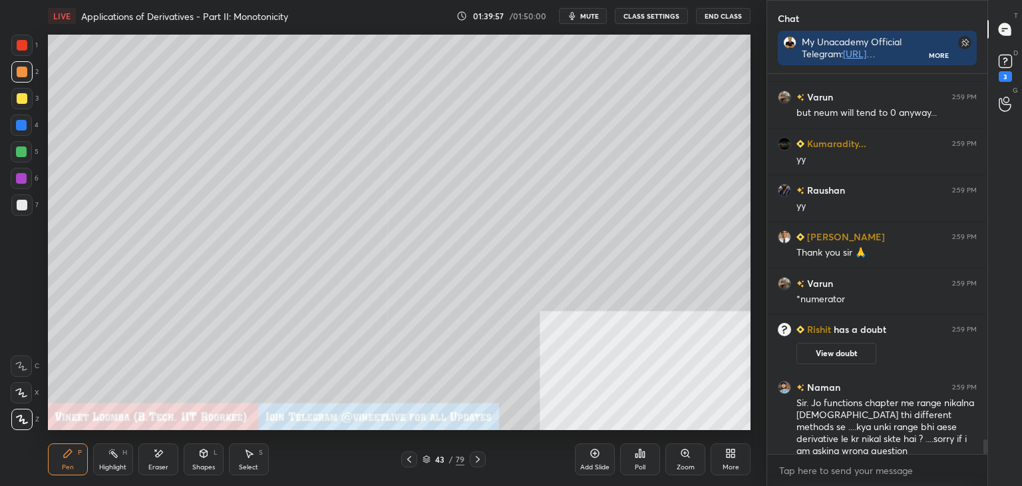
drag, startPoint x: 83, startPoint y: 461, endPoint x: 73, endPoint y: 461, distance: 10.6
click at [83, 461] on div "Pen P" at bounding box center [68, 459] width 40 height 32
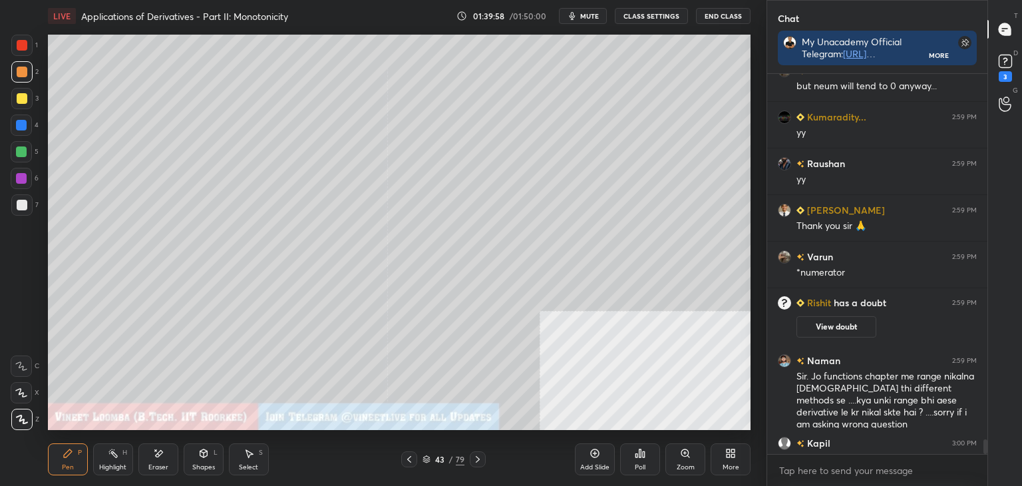
scroll to position [9551, 0]
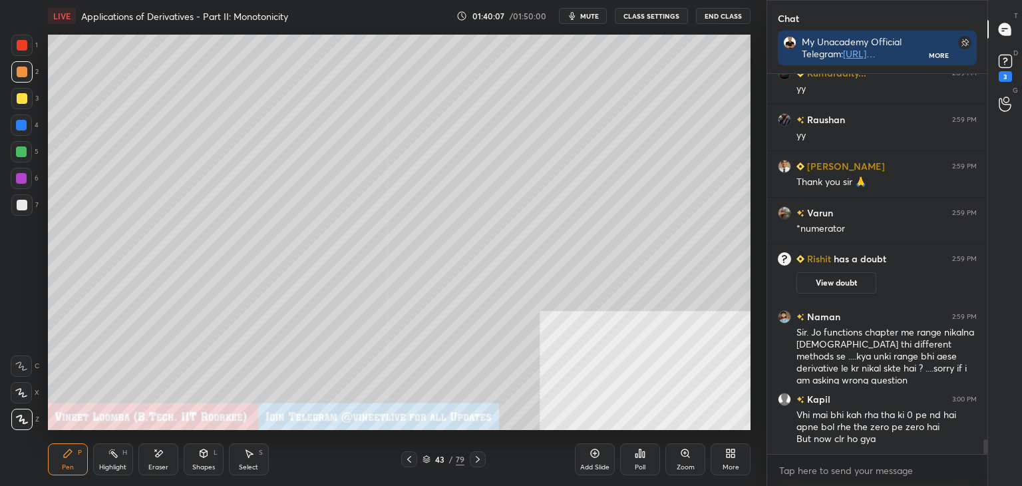
drag, startPoint x: 149, startPoint y: 456, endPoint x: 149, endPoint y: 439, distance: 18.0
click at [149, 456] on div "Eraser" at bounding box center [158, 459] width 40 height 32
click at [71, 461] on div "Pen P" at bounding box center [68, 459] width 40 height 32
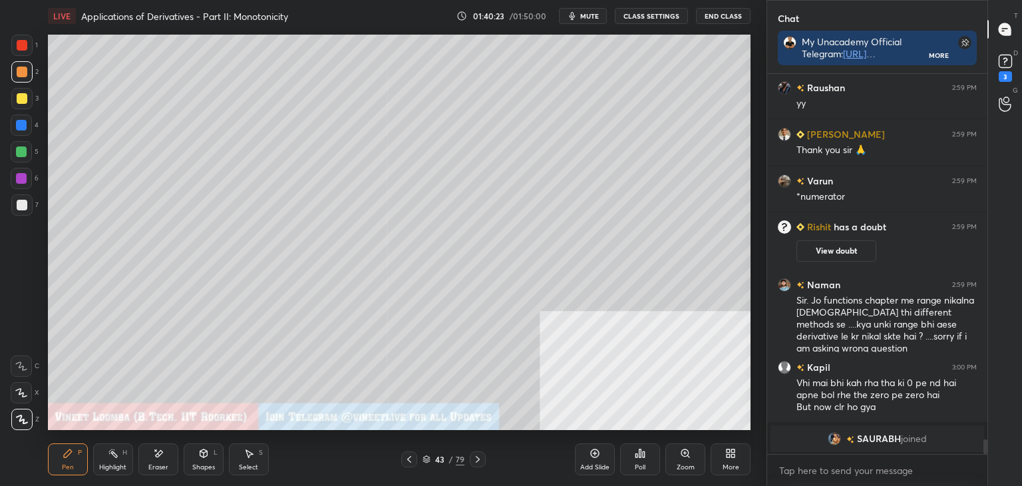
click at [403, 460] on div at bounding box center [409, 459] width 16 height 16
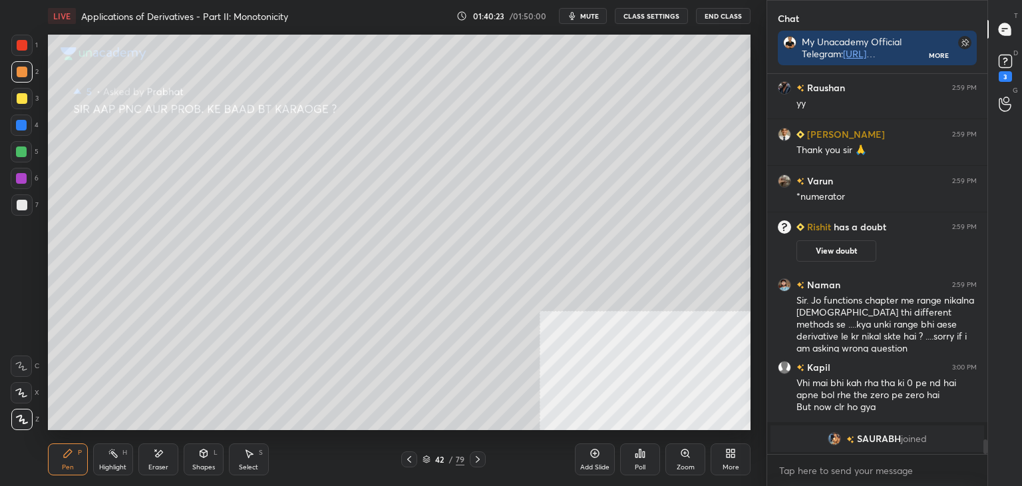
click at [407, 462] on icon at bounding box center [409, 459] width 11 height 11
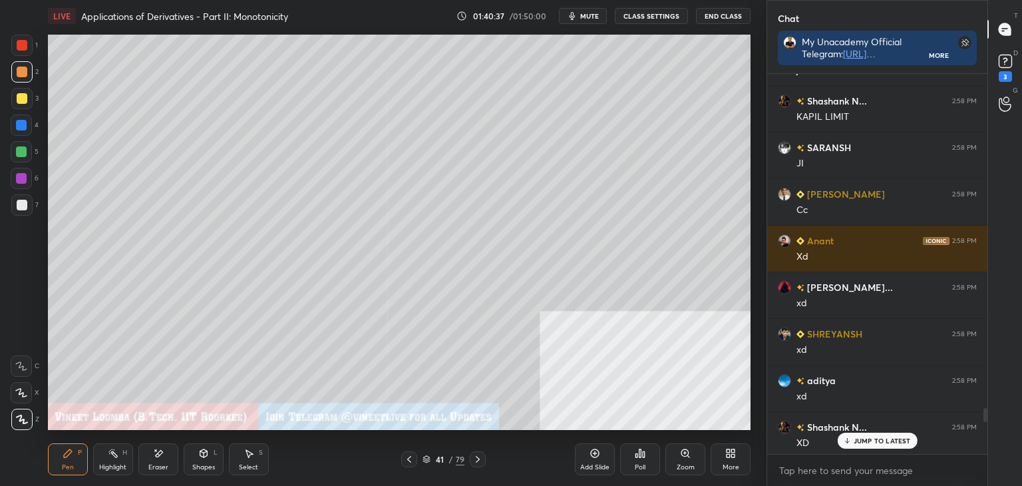
scroll to position [9915, 0]
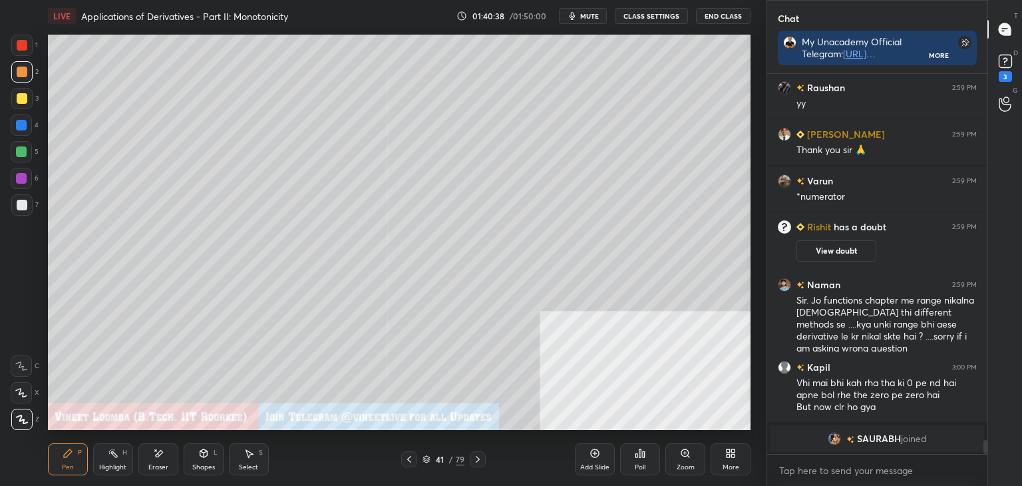
drag, startPoint x: 985, startPoint y: 448, endPoint x: 958, endPoint y: 513, distance: 70.4
click at [958, 0] on html "1 2 3 4 5 6 7 C X Z E E Erase all H H LIVE Applications of Derivatives - Part I…" at bounding box center [511, 0] width 1022 height 0
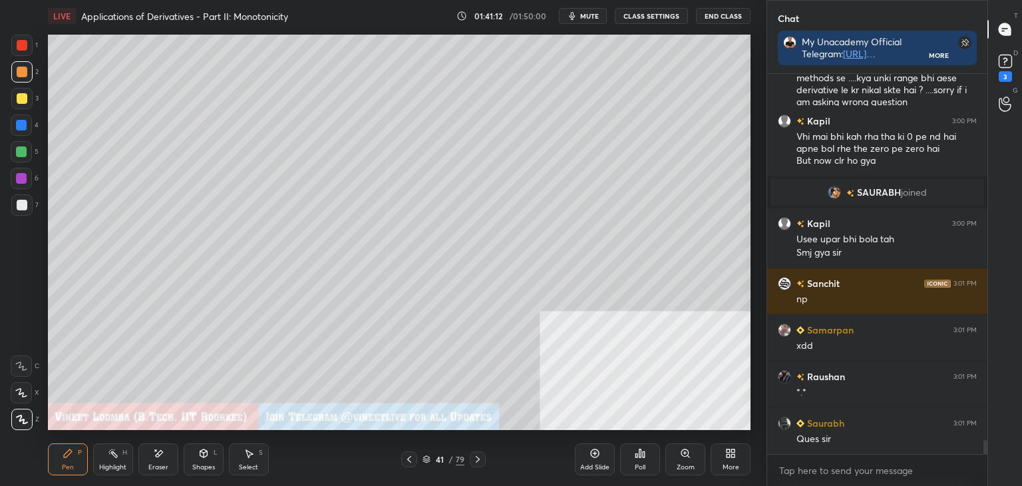
scroll to position [10207, 0]
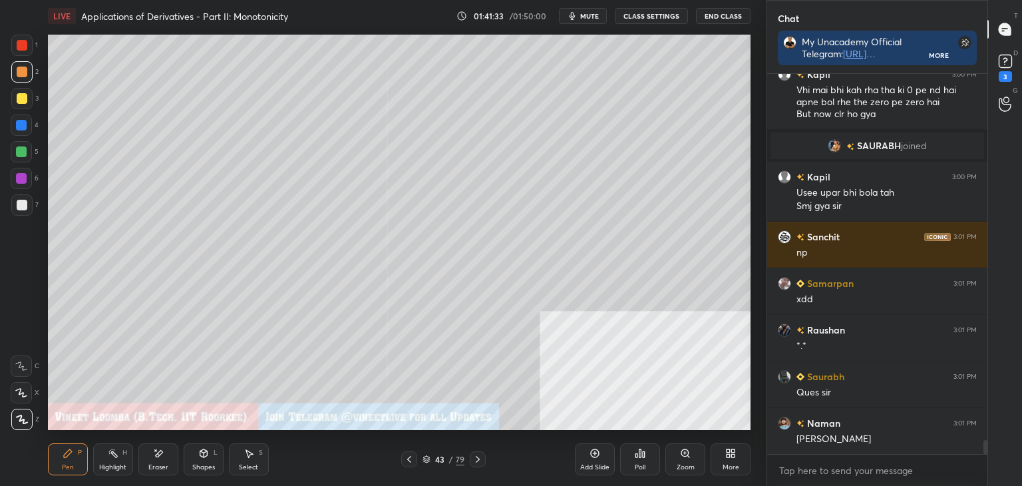
click at [407, 456] on icon at bounding box center [409, 459] width 11 height 11
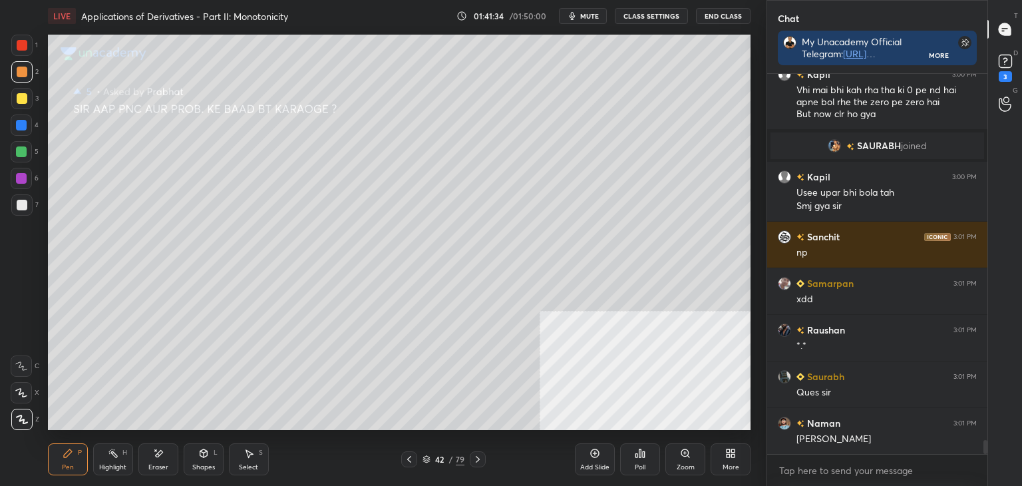
click at [409, 456] on icon at bounding box center [409, 459] width 11 height 11
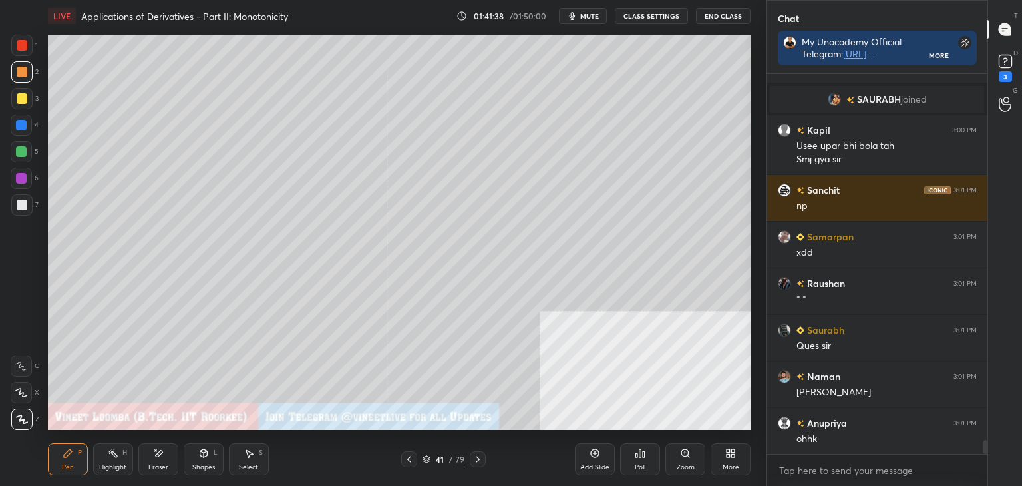
scroll to position [9835, 0]
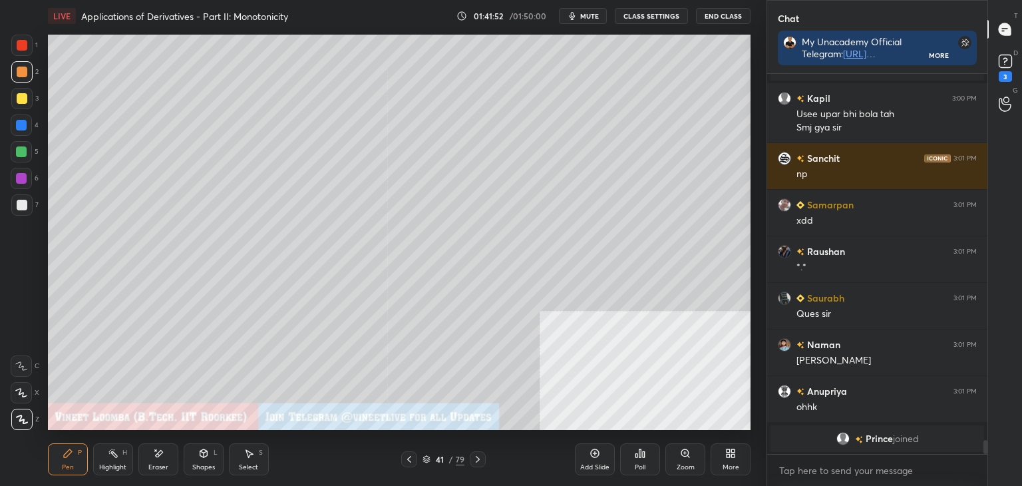
drag, startPoint x: 162, startPoint y: 458, endPoint x: 209, endPoint y: 437, distance: 51.5
click at [167, 458] on div "Eraser" at bounding box center [158, 459] width 40 height 32
click at [477, 458] on icon at bounding box center [477, 459] width 11 height 11
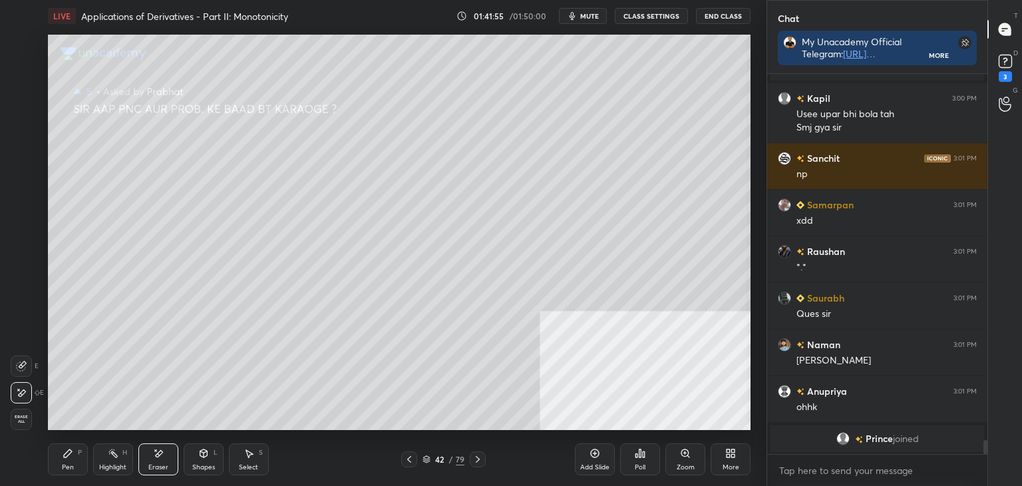
click at [479, 455] on icon at bounding box center [477, 459] width 11 height 11
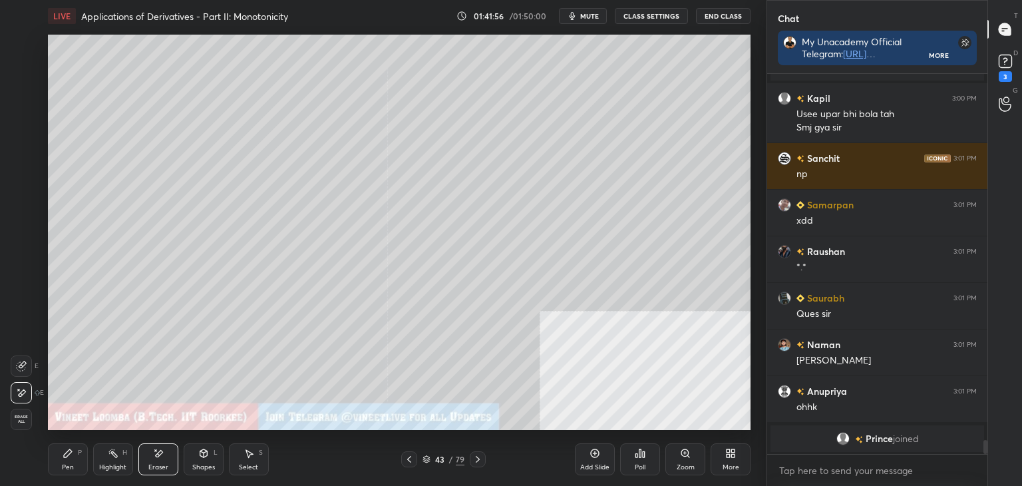
click at [75, 449] on div "Pen P" at bounding box center [68, 459] width 40 height 32
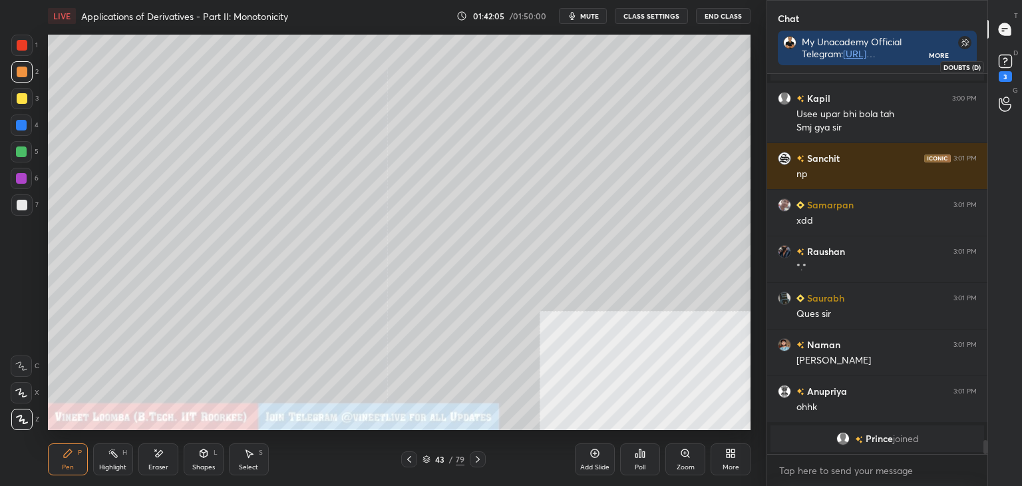
click at [1012, 55] on div "3" at bounding box center [1005, 67] width 27 height 24
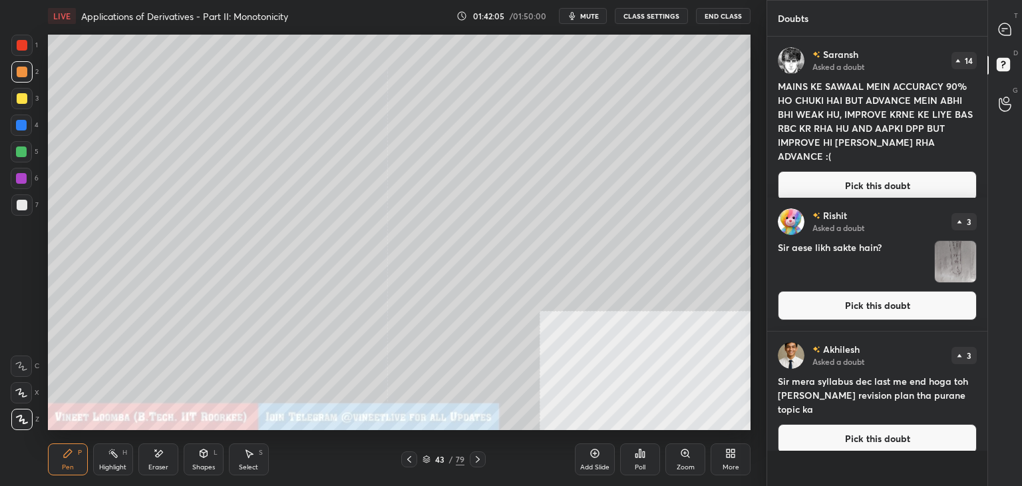
scroll to position [445, 216]
click at [918, 174] on button "Pick this doubt" at bounding box center [877, 185] width 199 height 29
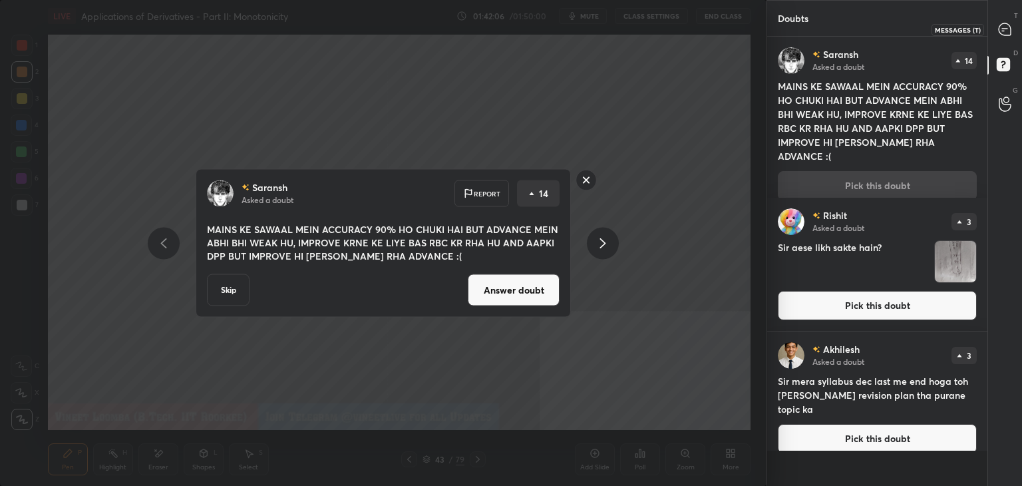
click at [1011, 24] on icon at bounding box center [1005, 30] width 14 height 14
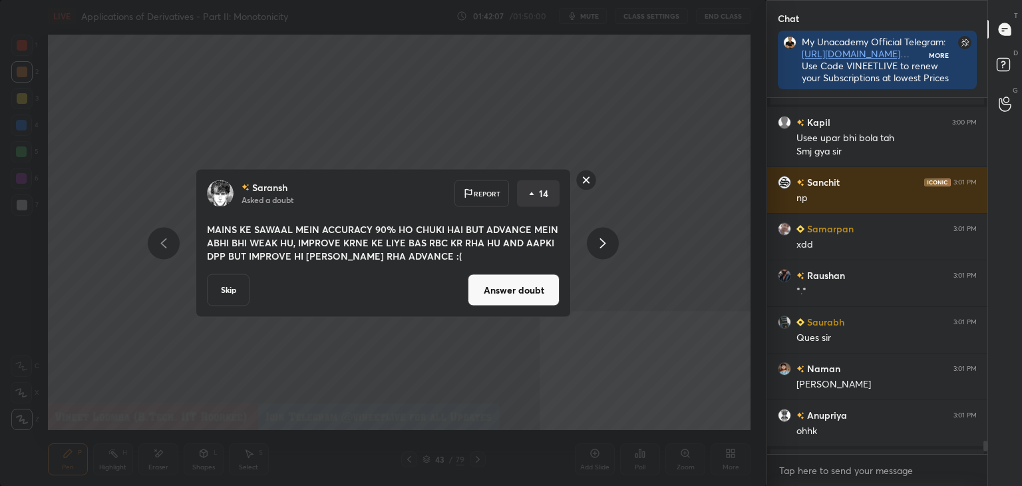
scroll to position [5, 4]
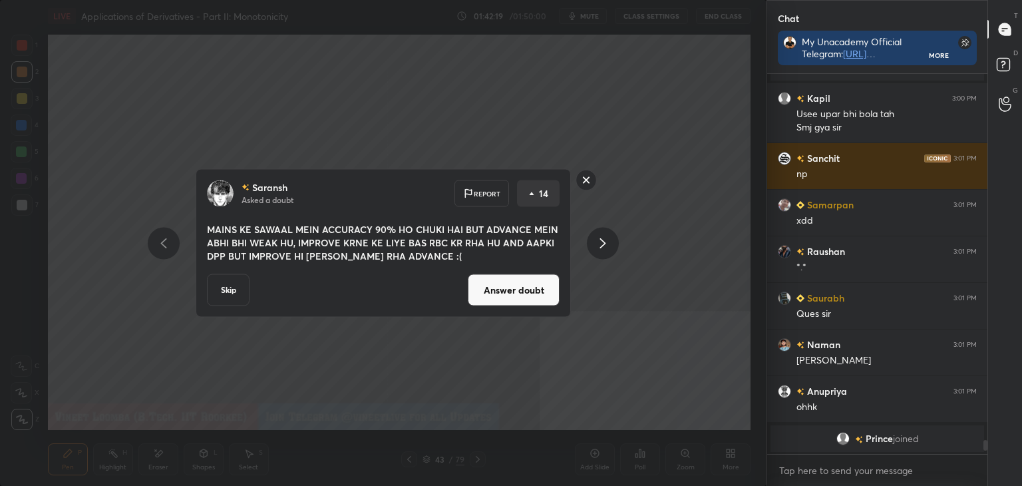
drag, startPoint x: 511, startPoint y: 290, endPoint x: 504, endPoint y: 289, distance: 6.7
click at [511, 290] on button "Answer doubt" at bounding box center [514, 290] width 92 height 32
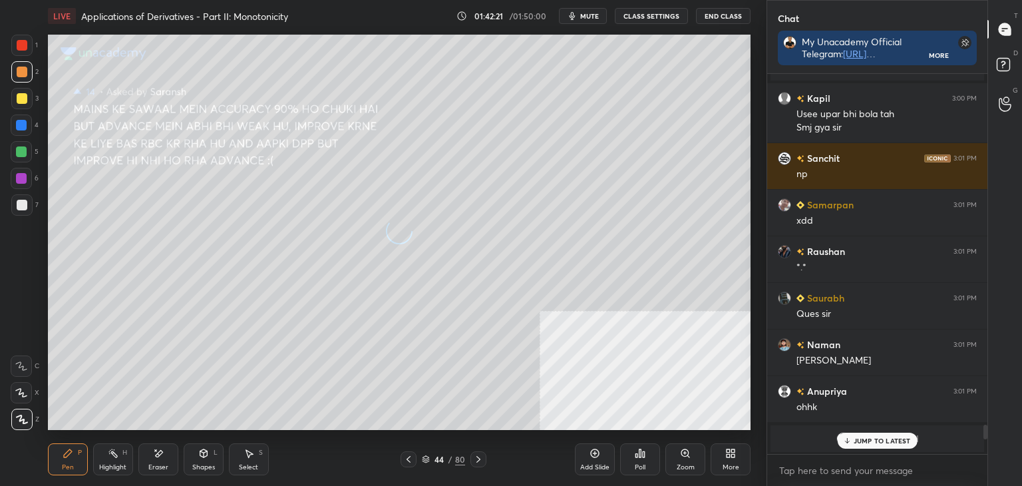
scroll to position [9480, 0]
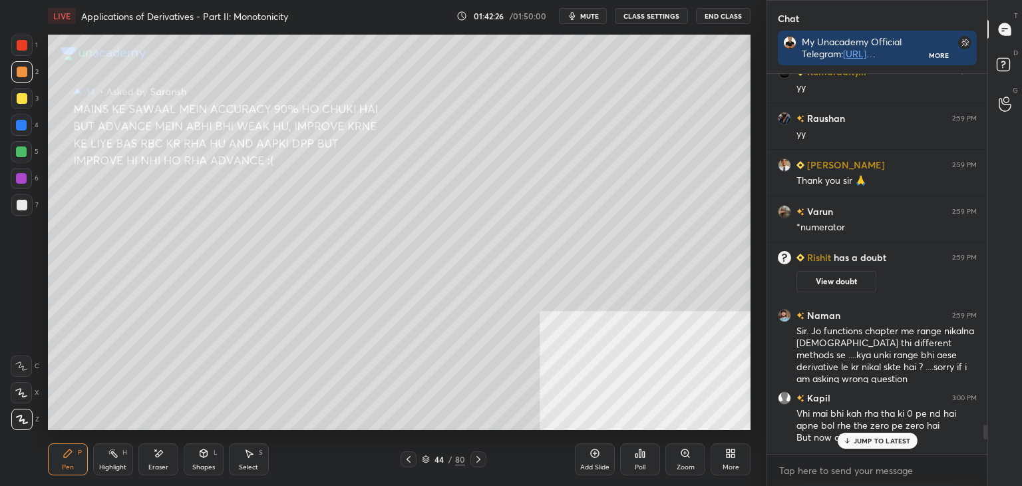
click at [865, 445] on div "JUMP TO LATEST" at bounding box center [877, 441] width 80 height 16
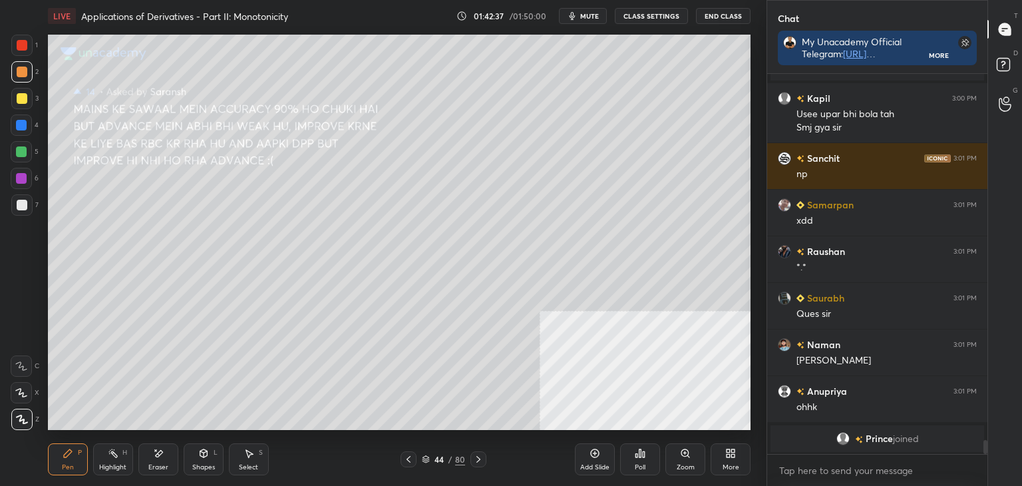
click at [411, 458] on icon at bounding box center [408, 459] width 11 height 11
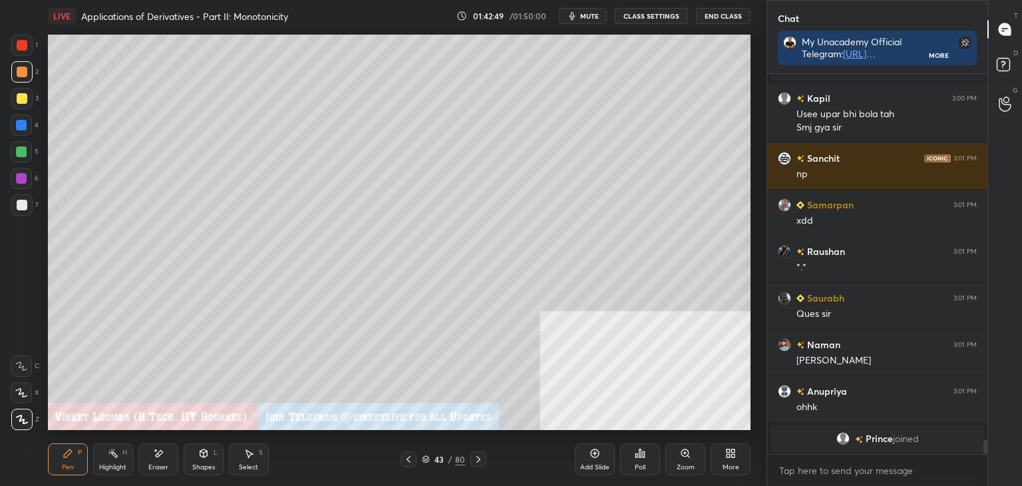
drag, startPoint x: 477, startPoint y: 460, endPoint x: 476, endPoint y: 443, distance: 18.0
click at [478, 461] on icon at bounding box center [478, 459] width 11 height 11
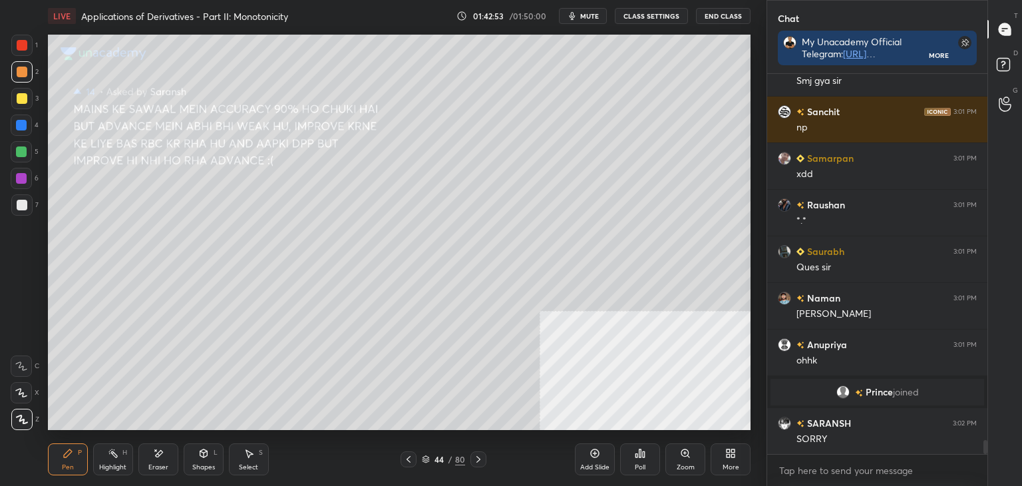
scroll to position [9822, 0]
click at [410, 460] on icon at bounding box center [408, 459] width 11 height 11
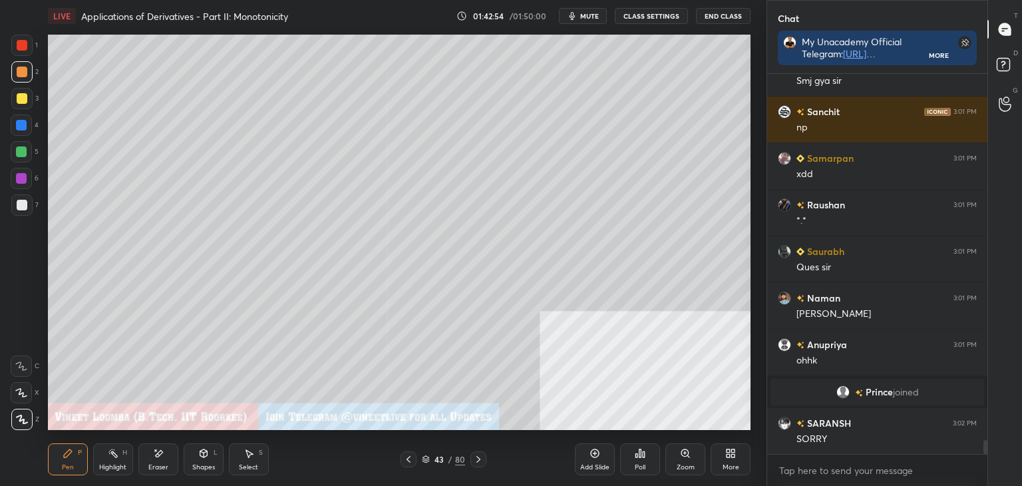
drag, startPoint x: 475, startPoint y: 461, endPoint x: 456, endPoint y: 462, distance: 18.6
click at [474, 461] on icon at bounding box center [478, 459] width 11 height 11
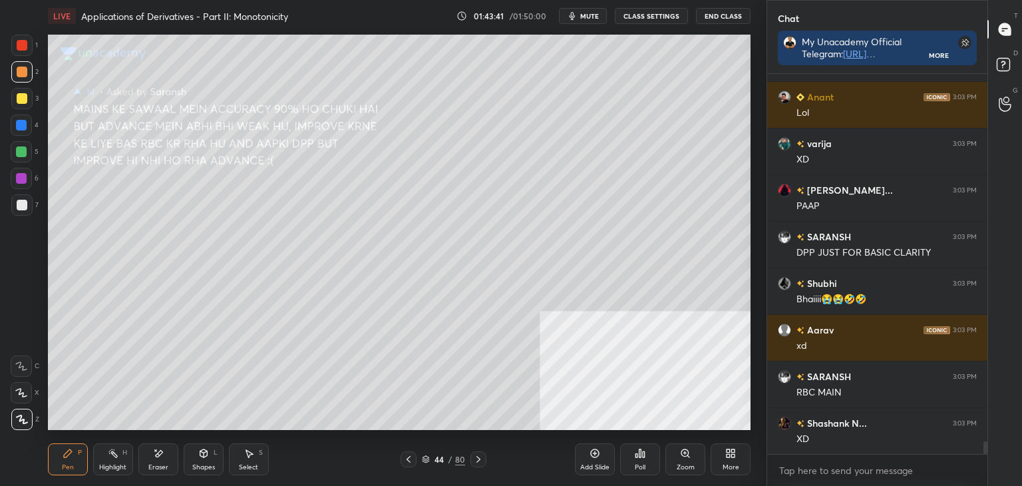
scroll to position [10780, 0]
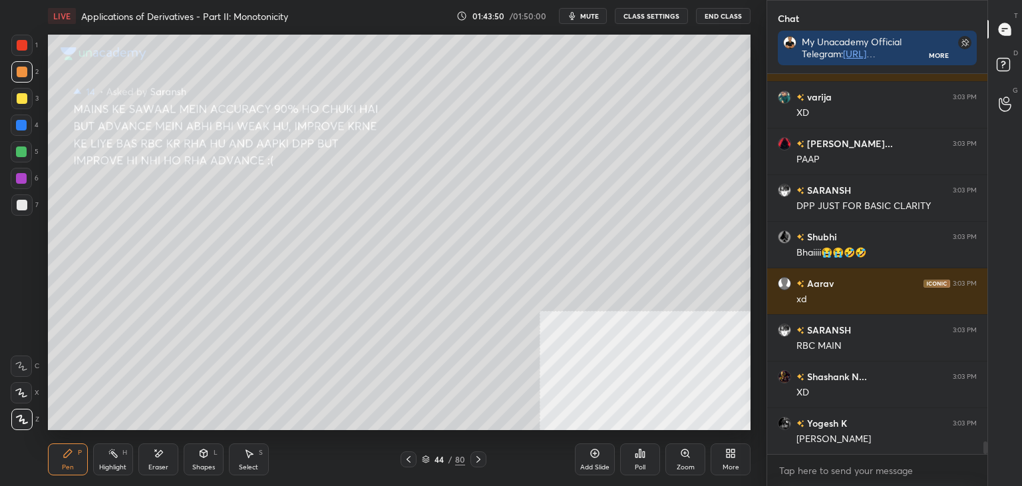
drag, startPoint x: 155, startPoint y: 466, endPoint x: 90, endPoint y: 450, distance: 66.5
click at [152, 466] on div "Eraser" at bounding box center [158, 467] width 20 height 7
click at [21, 419] on span "Erase all" at bounding box center [21, 419] width 20 height 9
click at [76, 447] on div "Pen P" at bounding box center [68, 459] width 40 height 32
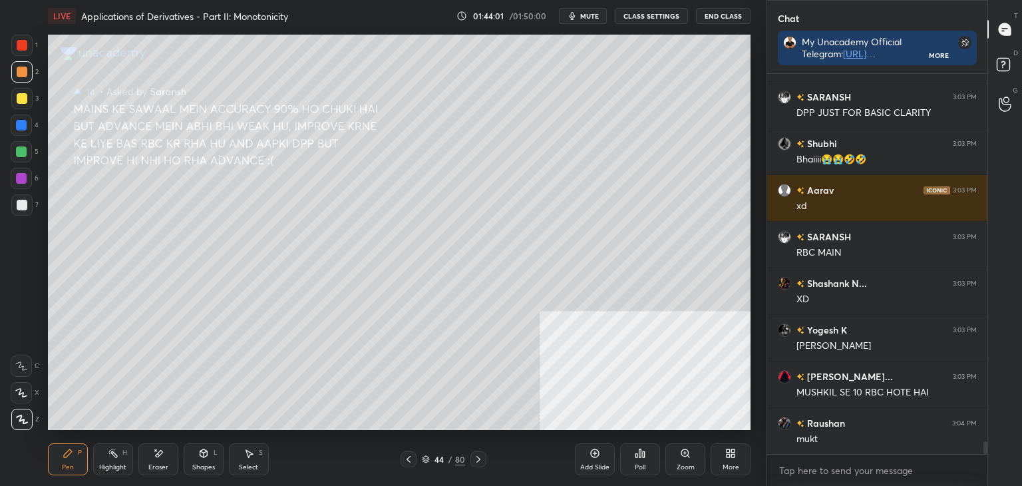
scroll to position [10919, 0]
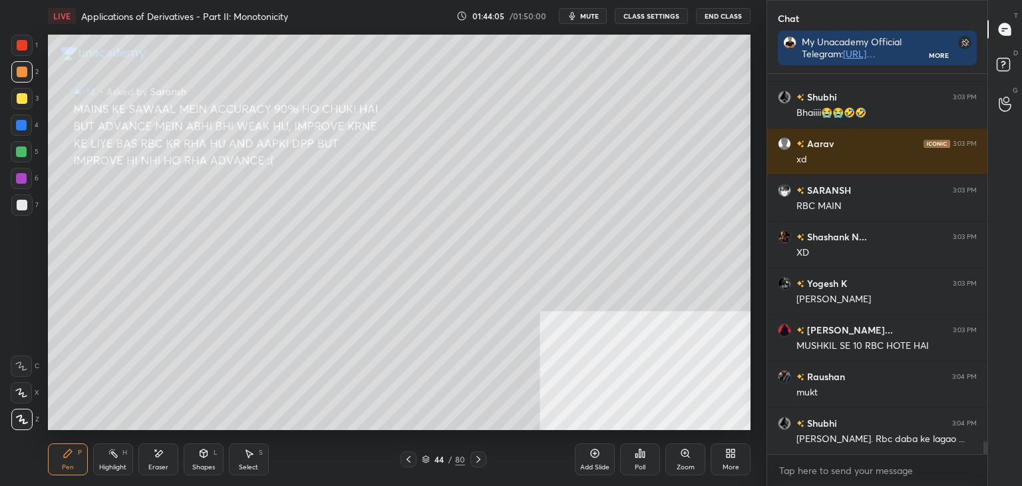
click at [411, 458] on icon at bounding box center [408, 459] width 11 height 11
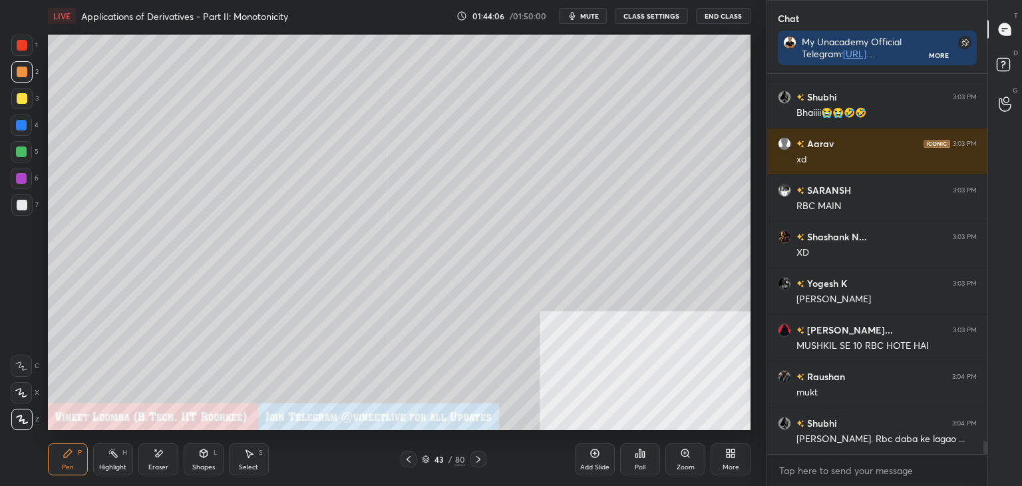
click at [409, 460] on icon at bounding box center [408, 459] width 11 height 11
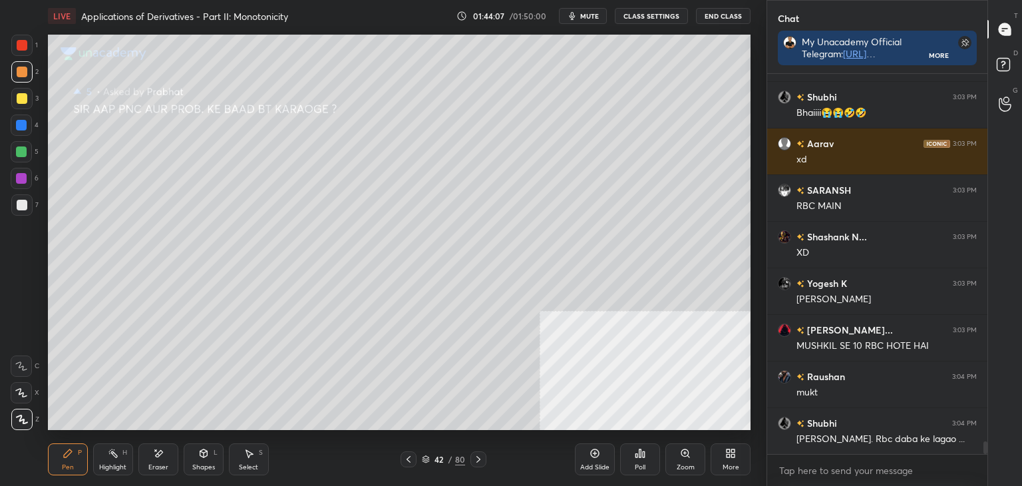
click at [478, 460] on icon at bounding box center [478, 459] width 11 height 11
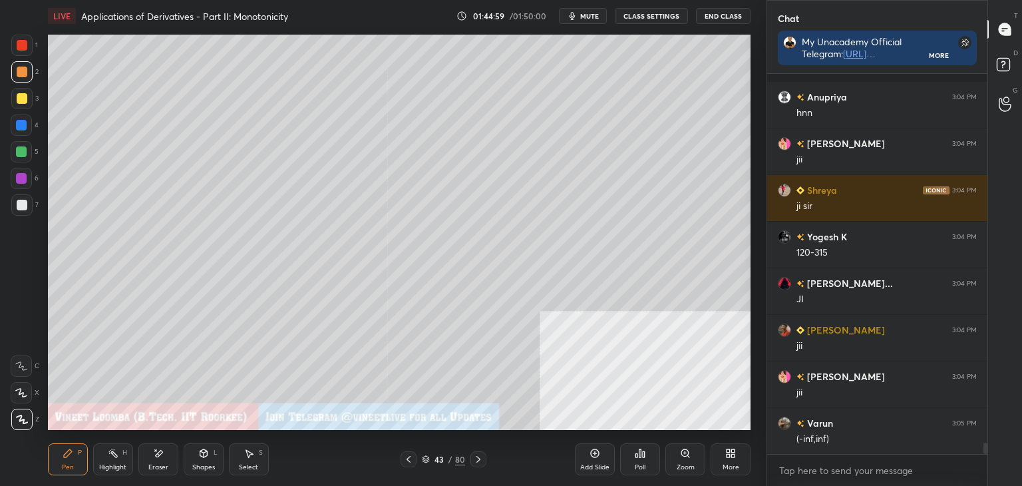
scroll to position [12131, 0]
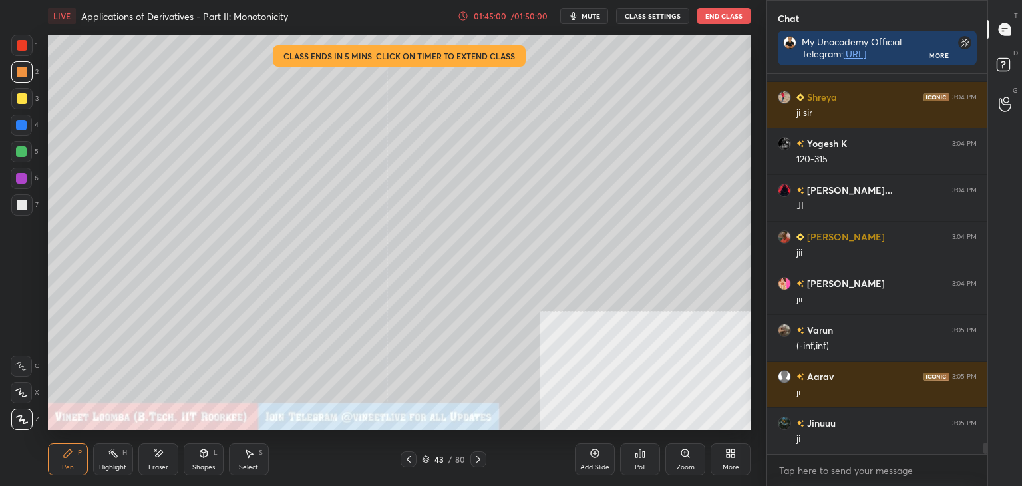
click at [156, 468] on div "Eraser" at bounding box center [158, 467] width 20 height 7
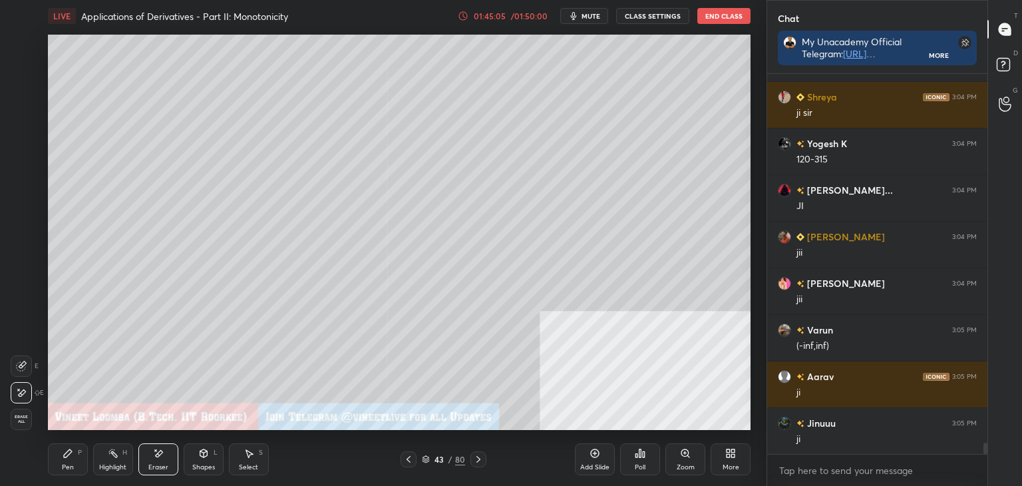
scroll to position [12177, 0]
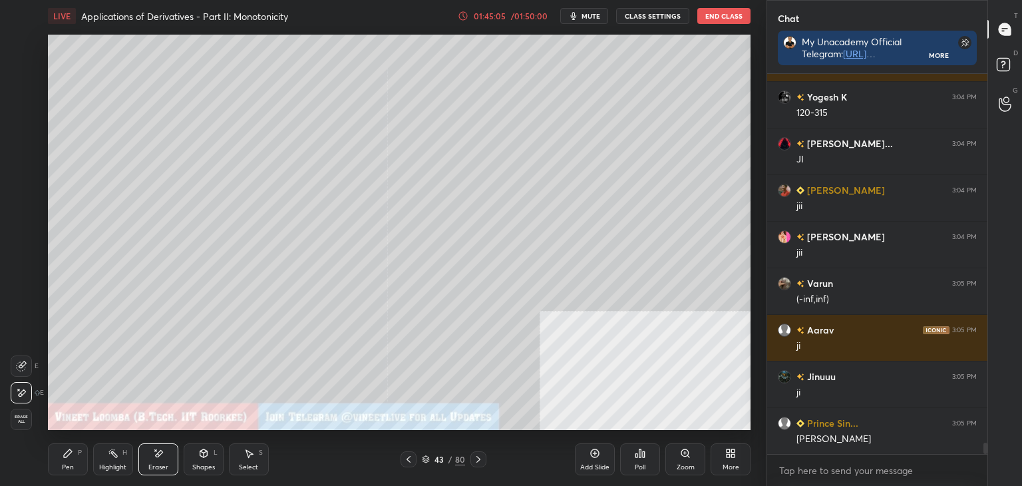
click at [79, 458] on div "Pen P" at bounding box center [68, 459] width 40 height 32
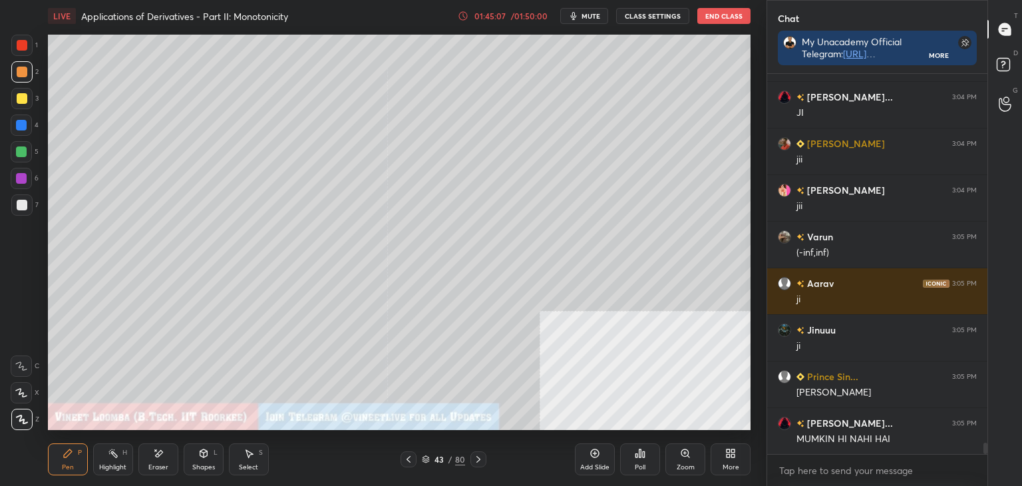
click at [62, 444] on div "Pen P" at bounding box center [68, 459] width 40 height 32
click at [17, 200] on div at bounding box center [22, 205] width 11 height 11
click at [164, 460] on div "Eraser" at bounding box center [158, 459] width 40 height 32
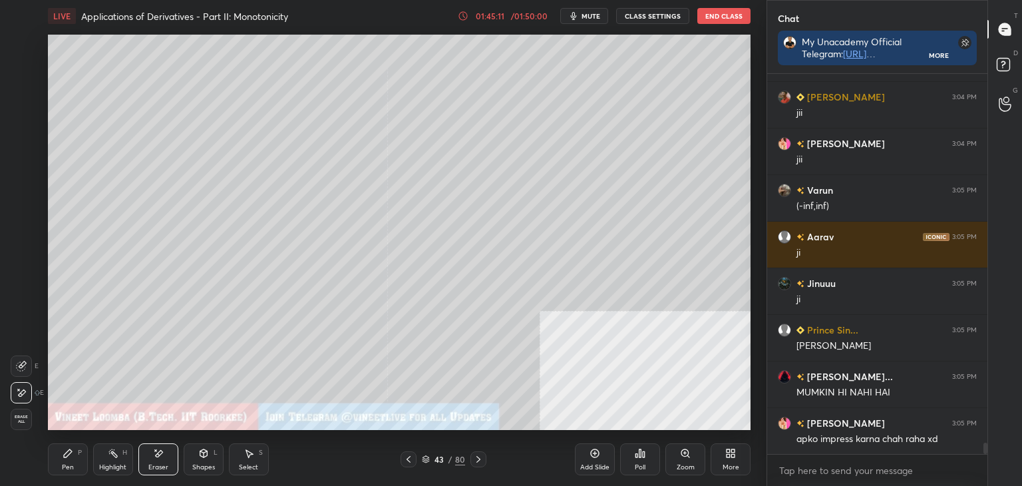
click at [67, 460] on div "Pen P" at bounding box center [68, 459] width 40 height 32
click at [478, 457] on icon at bounding box center [478, 459] width 11 height 11
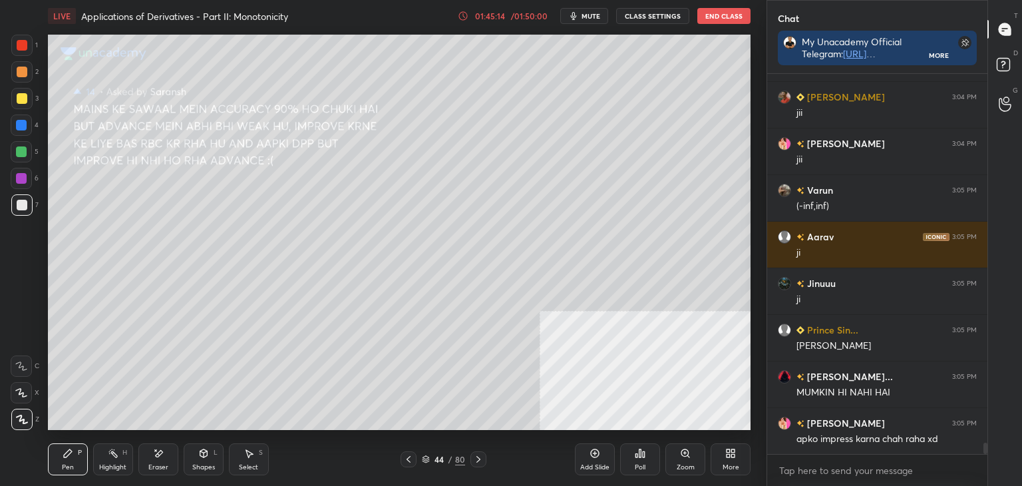
click at [477, 460] on icon at bounding box center [478, 459] width 11 height 11
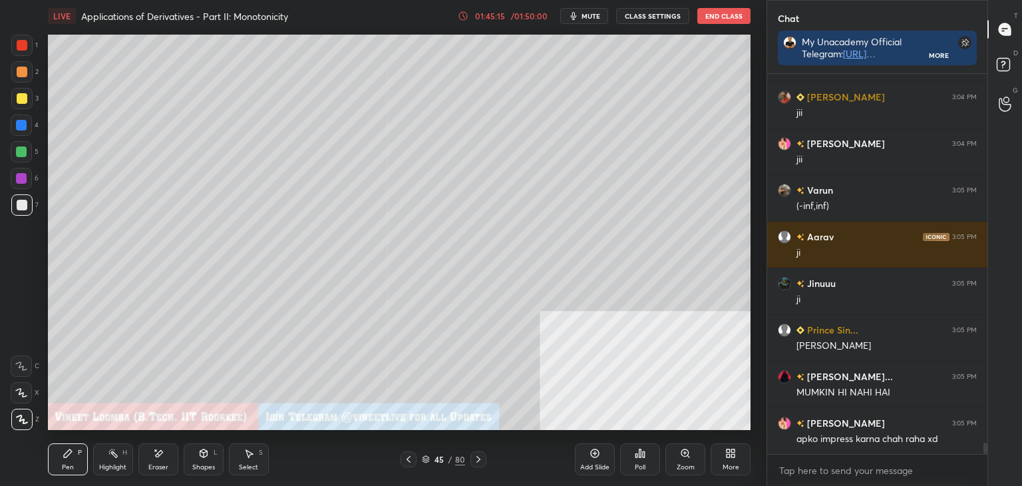
click at [407, 460] on icon at bounding box center [408, 459] width 11 height 11
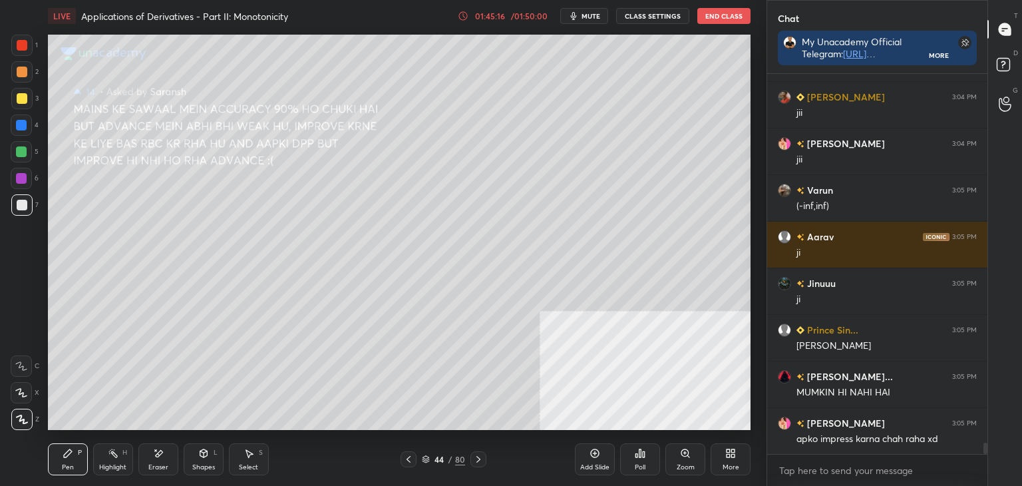
scroll to position [12317, 0]
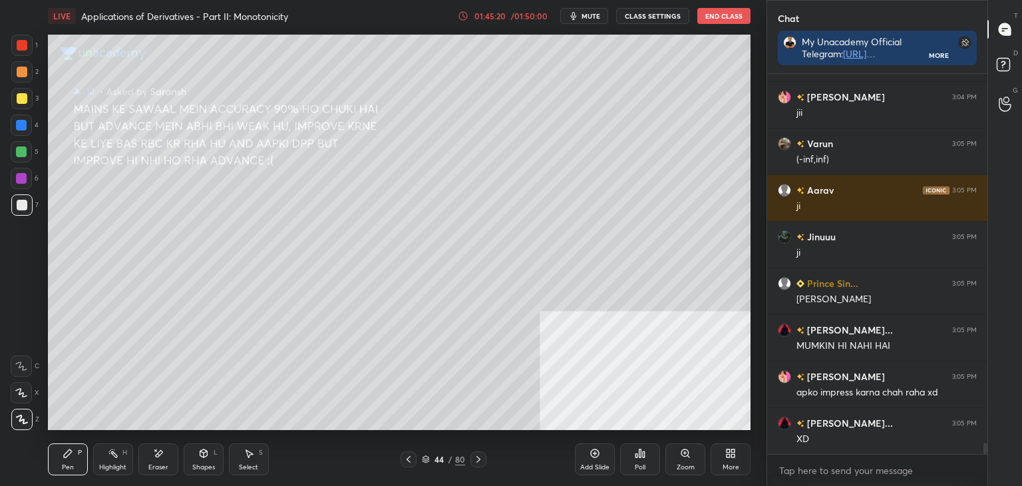
click at [399, 458] on div "44 / 80" at bounding box center [443, 459] width 264 height 16
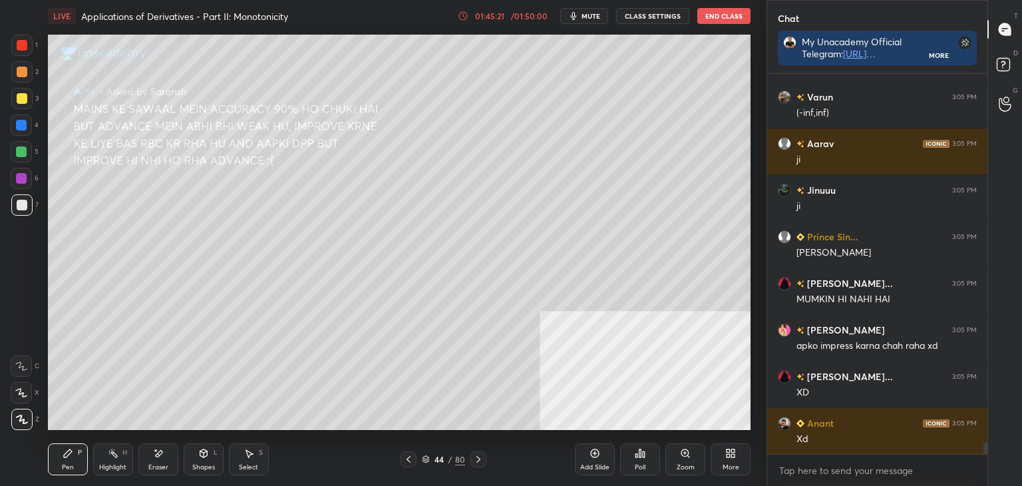
click at [407, 456] on icon at bounding box center [408, 459] width 11 height 11
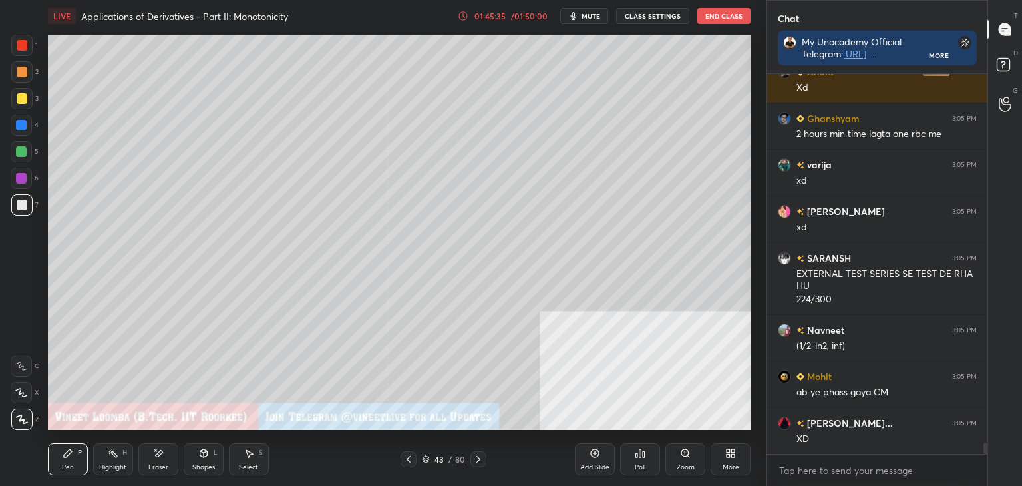
scroll to position [12761, 0]
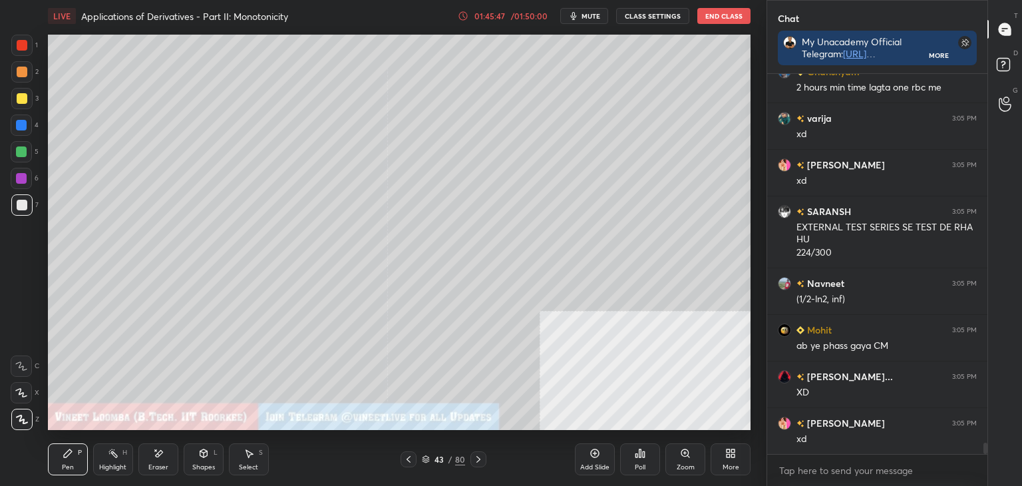
click at [476, 456] on icon at bounding box center [478, 459] width 11 height 11
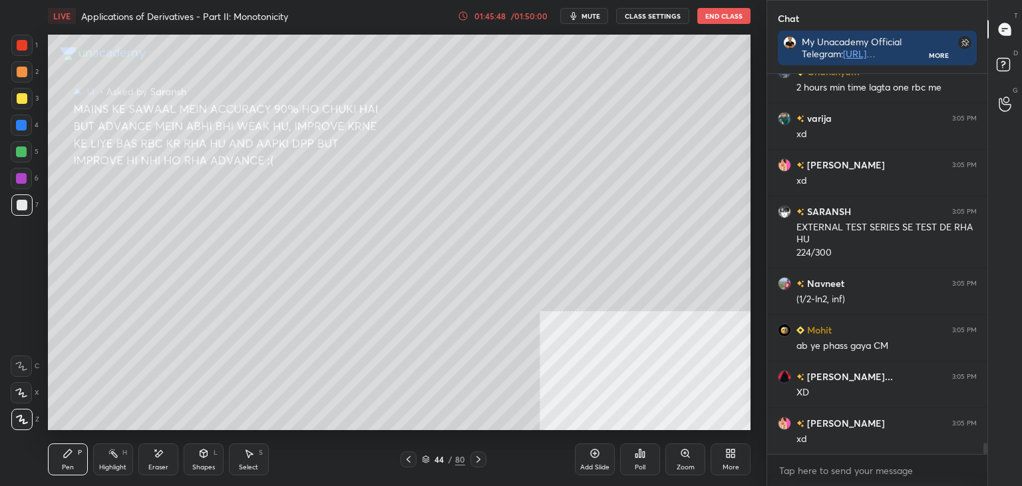
drag, startPoint x: 153, startPoint y: 455, endPoint x: 123, endPoint y: 441, distance: 33.3
click at [153, 452] on icon at bounding box center [158, 453] width 11 height 11
drag, startPoint x: 20, startPoint y: 419, endPoint x: 36, endPoint y: 435, distance: 22.1
click at [21, 419] on span "Erase all" at bounding box center [21, 419] width 20 height 9
click at [53, 452] on div "Pen P" at bounding box center [68, 459] width 40 height 32
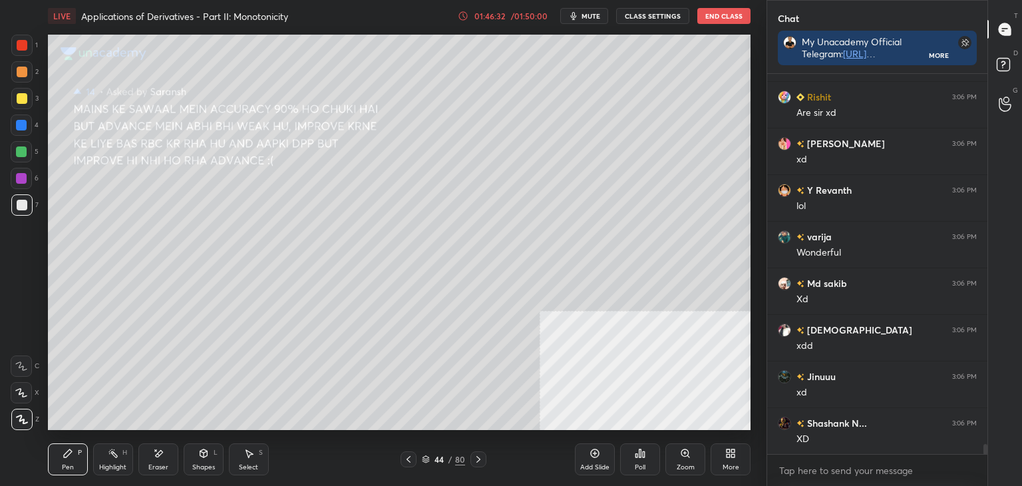
scroll to position [14591, 0]
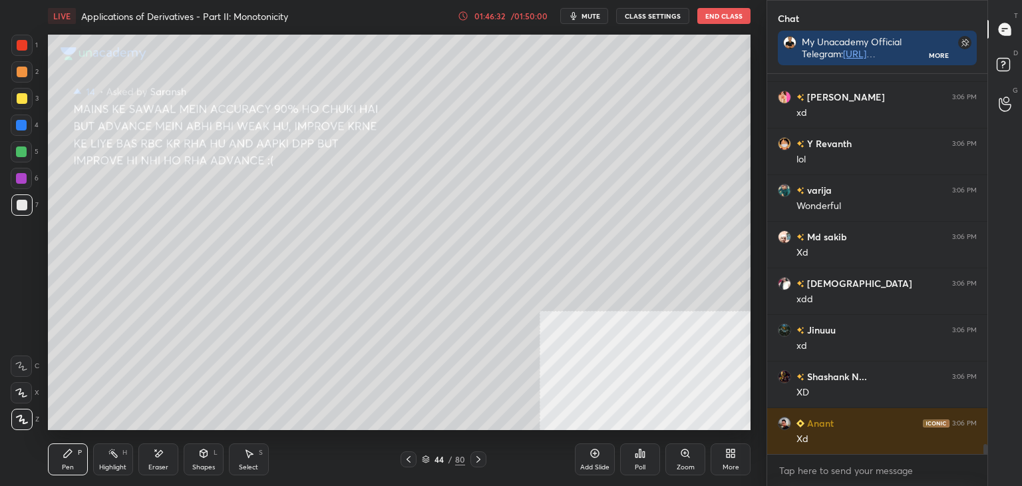
drag, startPoint x: 410, startPoint y: 456, endPoint x: 399, endPoint y: 456, distance: 11.3
click at [411, 456] on icon at bounding box center [408, 459] width 11 height 11
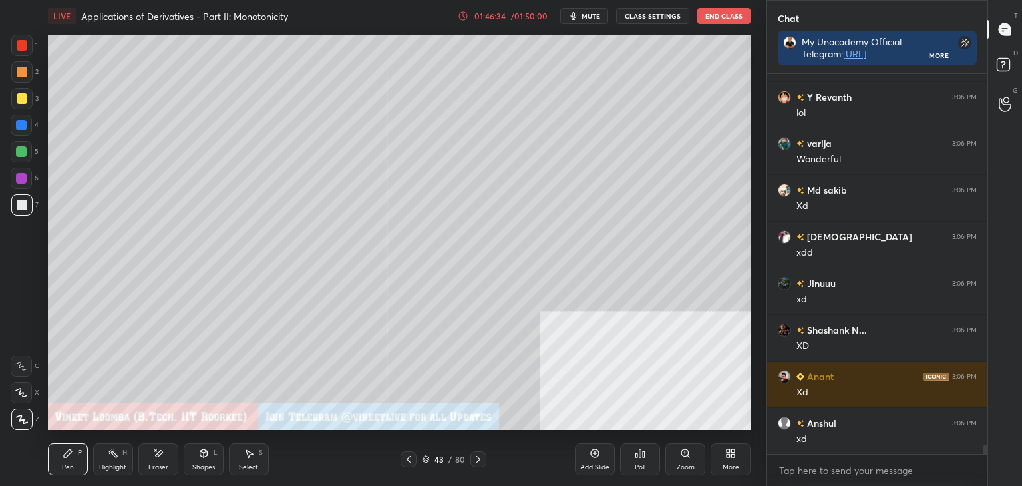
scroll to position [14731, 0]
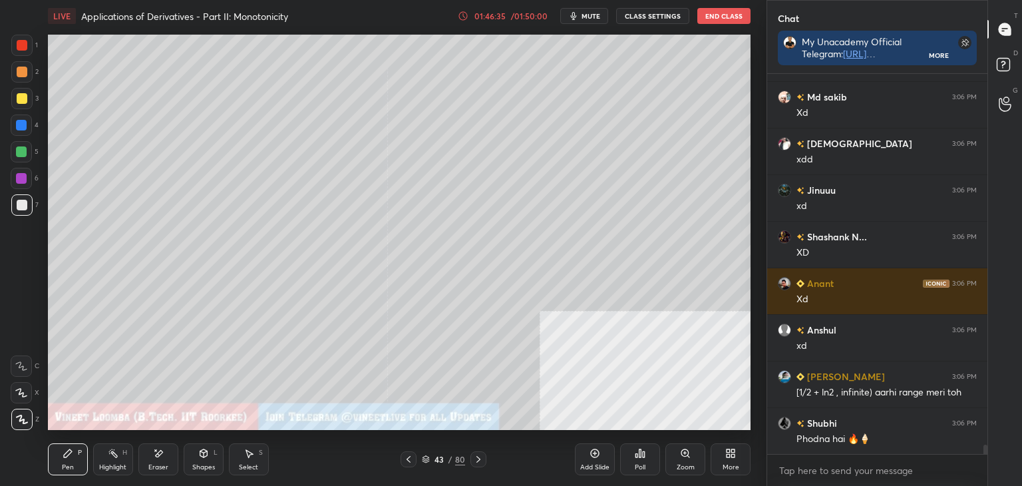
drag, startPoint x: 70, startPoint y: 456, endPoint x: 64, endPoint y: 432, distance: 24.7
click at [70, 451] on icon at bounding box center [68, 453] width 11 height 11
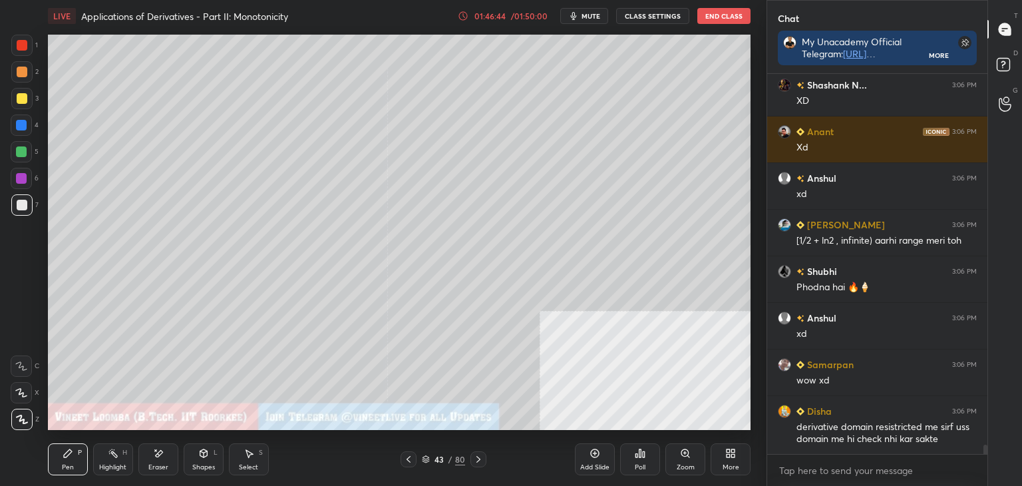
scroll to position [14929, 0]
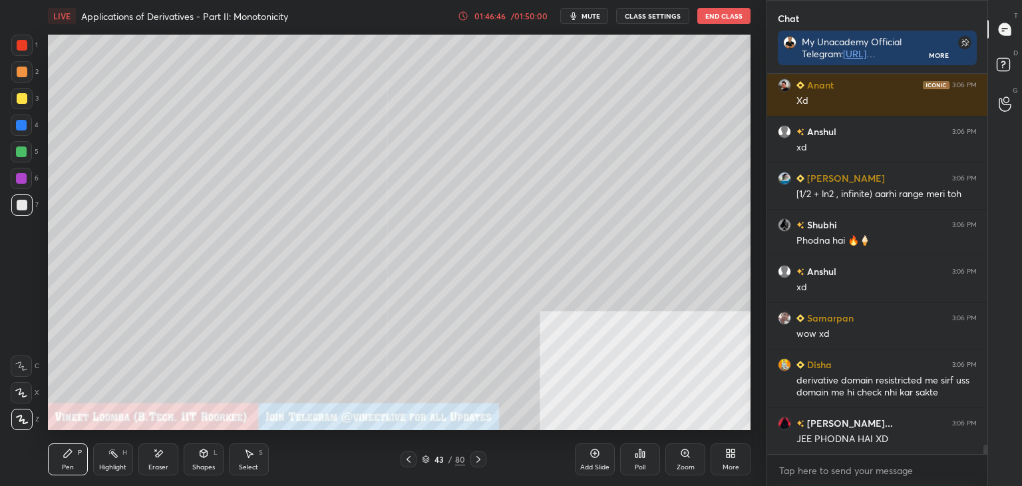
click at [160, 464] on div "Eraser" at bounding box center [158, 467] width 20 height 7
drag, startPoint x: 67, startPoint y: 461, endPoint x: 64, endPoint y: 449, distance: 12.3
click at [67, 460] on div "Pen P" at bounding box center [68, 459] width 40 height 32
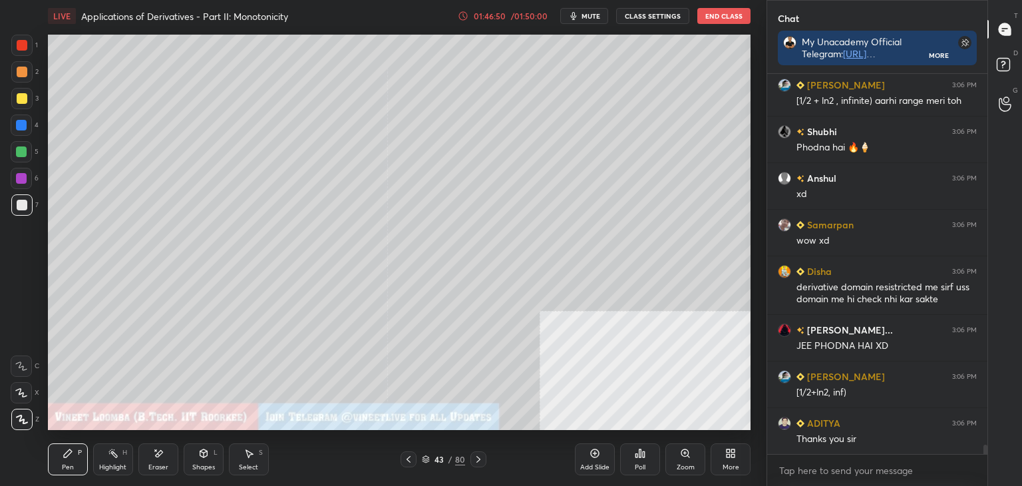
scroll to position [15069, 0]
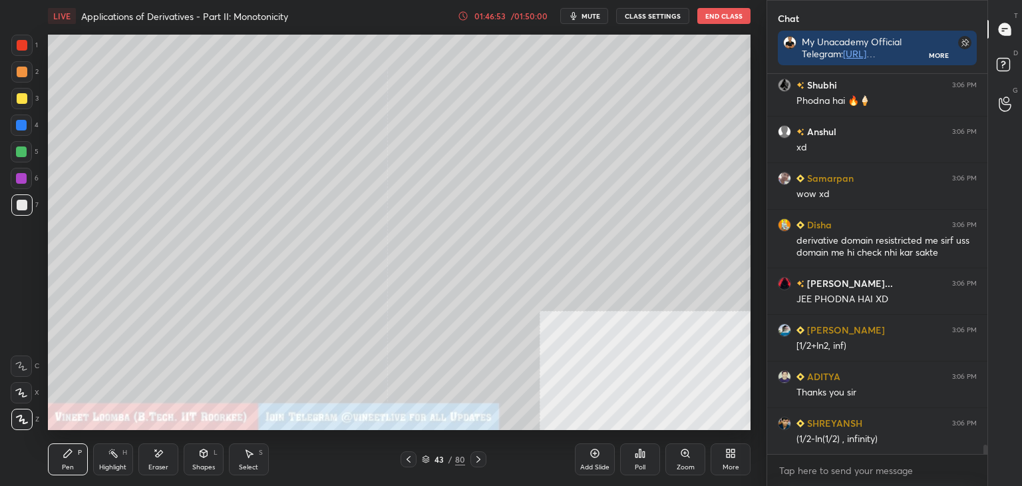
drag, startPoint x: 75, startPoint y: 461, endPoint x: 62, endPoint y: 432, distance: 32.2
click at [75, 461] on div "Pen P" at bounding box center [68, 459] width 40 height 32
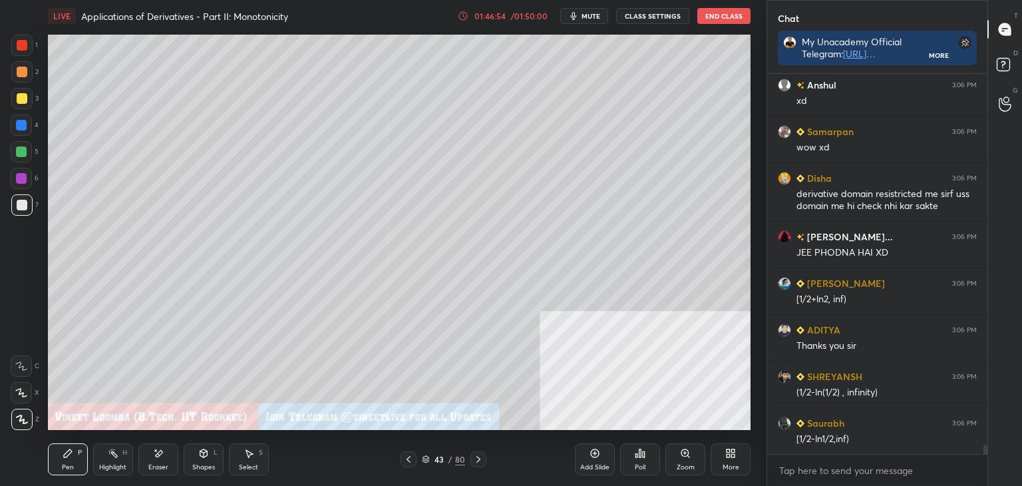
click at [19, 96] on div at bounding box center [22, 98] width 11 height 11
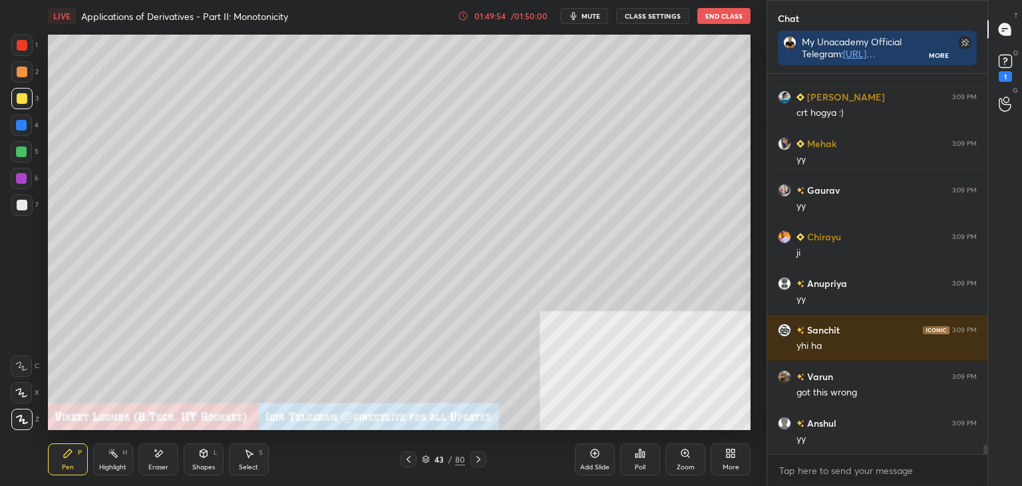
scroll to position [15113, 0]
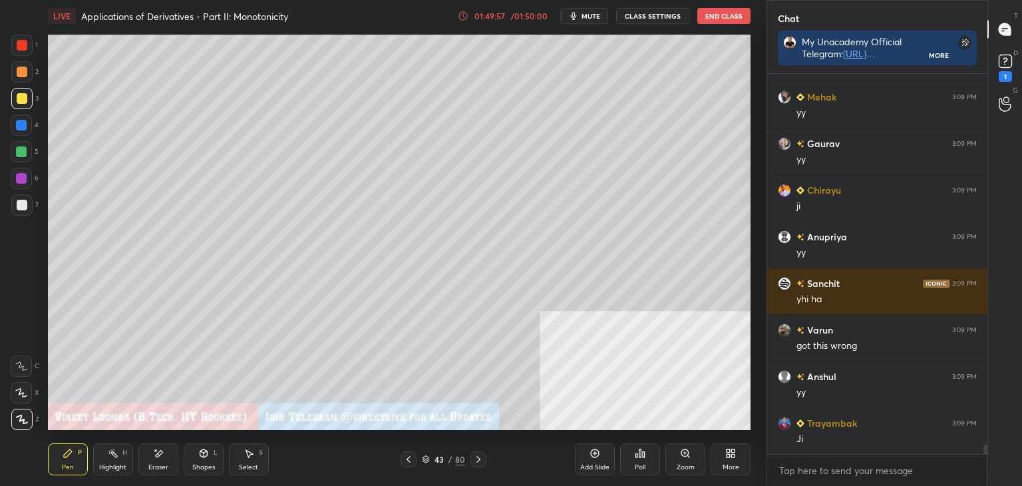
click at [477, 461] on icon at bounding box center [478, 459] width 4 height 7
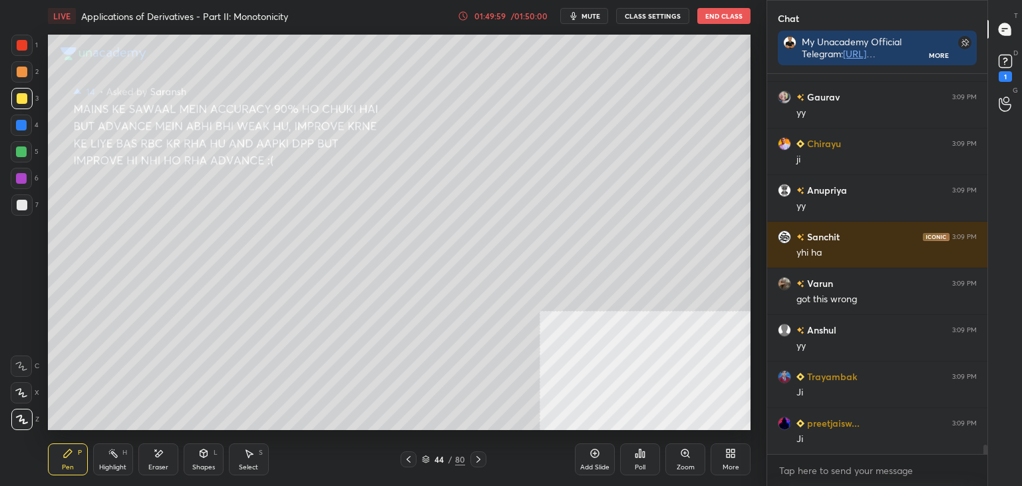
click at [415, 459] on div at bounding box center [409, 459] width 16 height 16
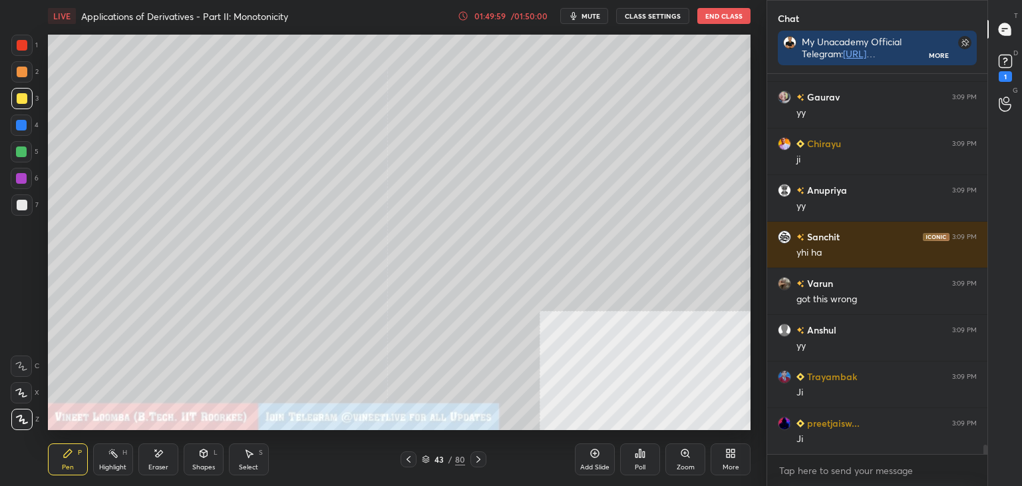
click at [478, 463] on icon at bounding box center [478, 459] width 11 height 11
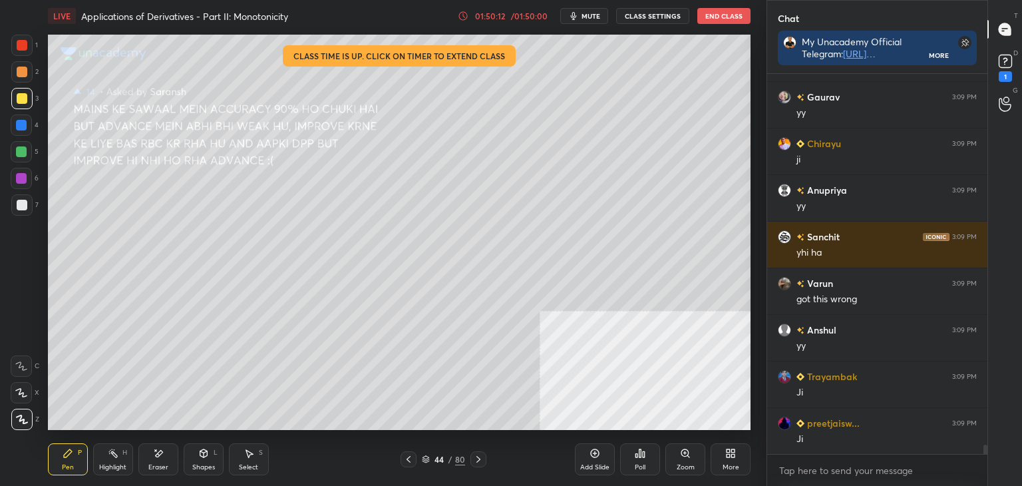
click at [405, 458] on icon at bounding box center [408, 459] width 11 height 11
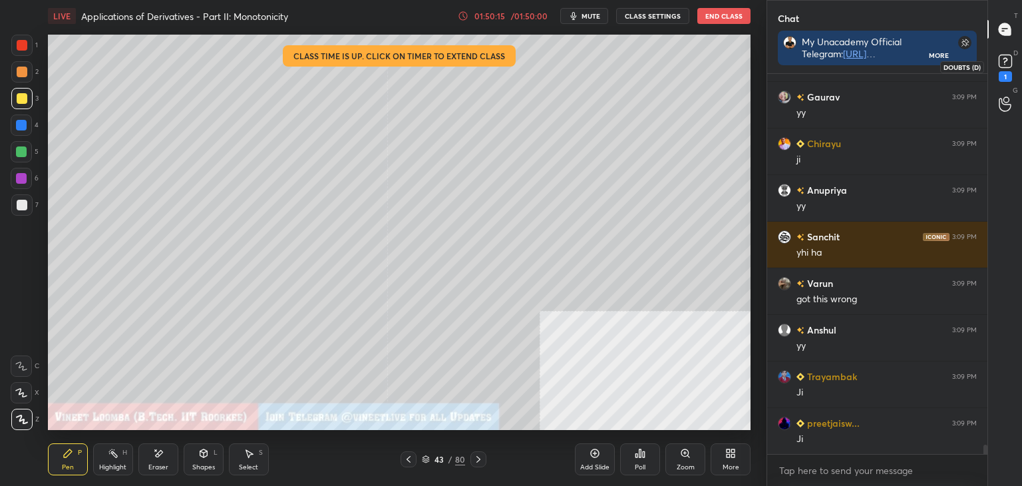
drag, startPoint x: 1005, startPoint y: 62, endPoint x: 969, endPoint y: 60, distance: 36.7
click at [1002, 63] on rect at bounding box center [1005, 61] width 13 height 13
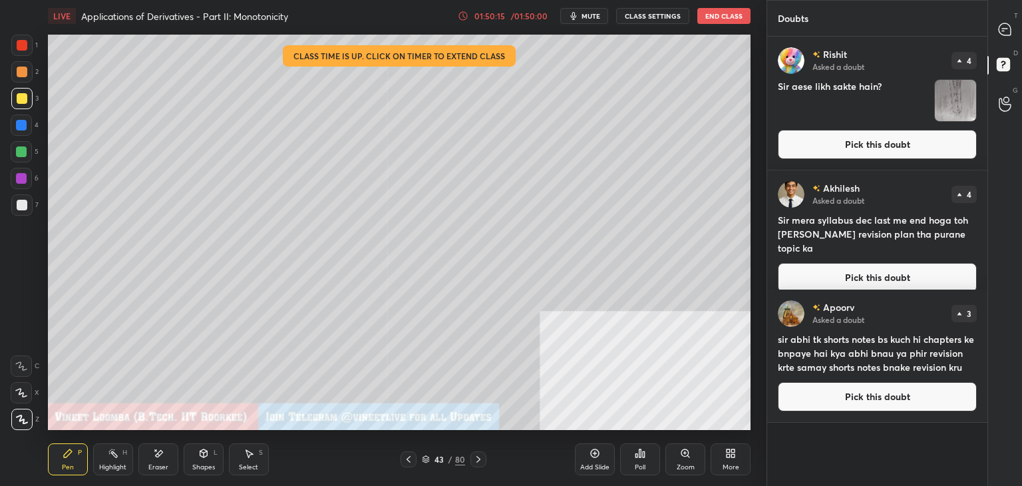
scroll to position [445, 216]
click at [848, 266] on button "Pick this doubt" at bounding box center [877, 277] width 199 height 29
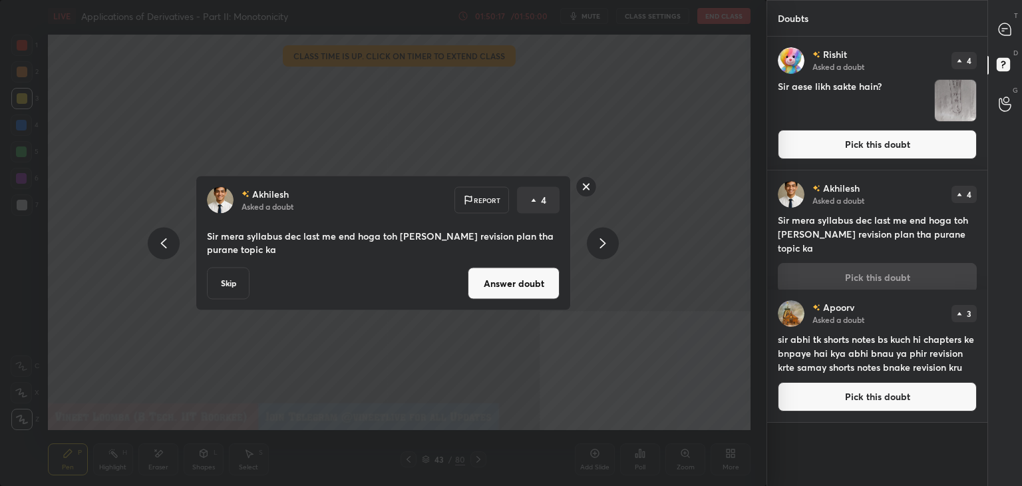
click at [548, 289] on button "Answer doubt" at bounding box center [514, 283] width 92 height 32
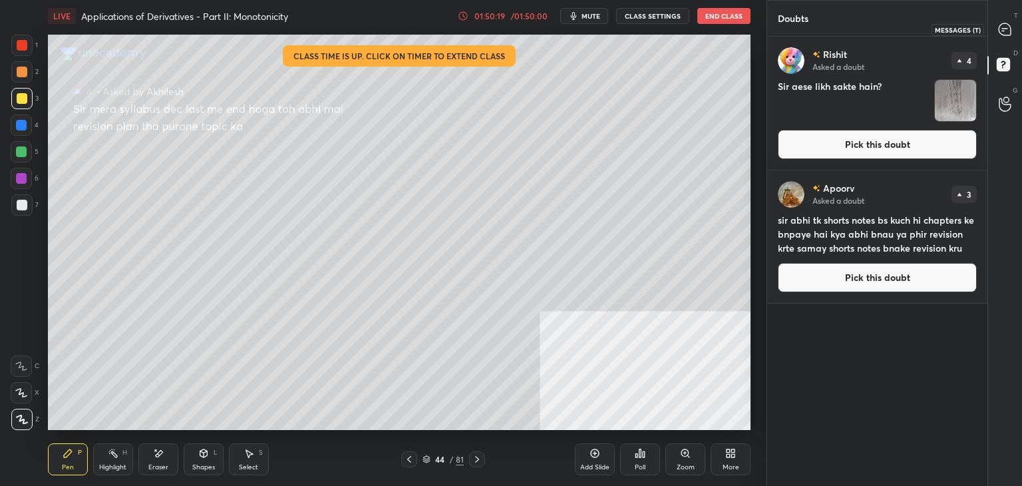
click at [1003, 30] on icon at bounding box center [1005, 29] width 12 height 12
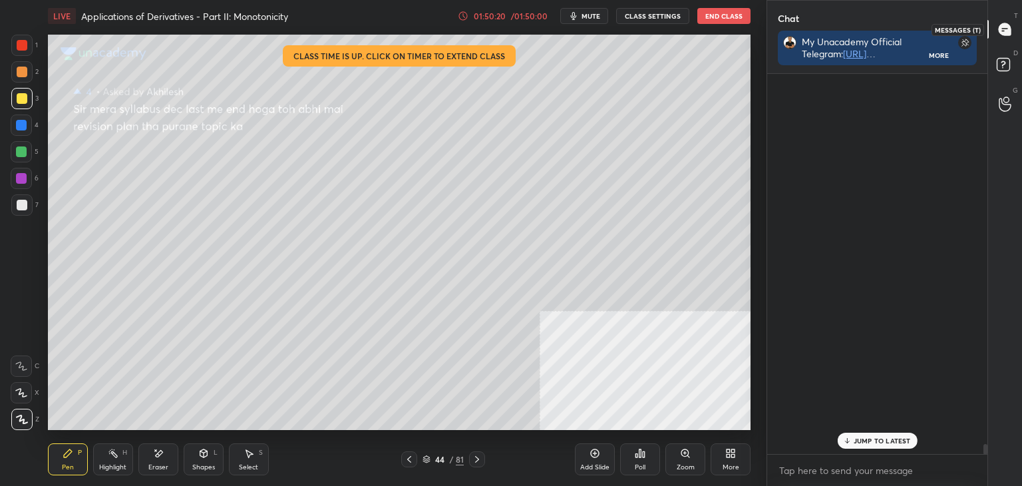
scroll to position [376, 216]
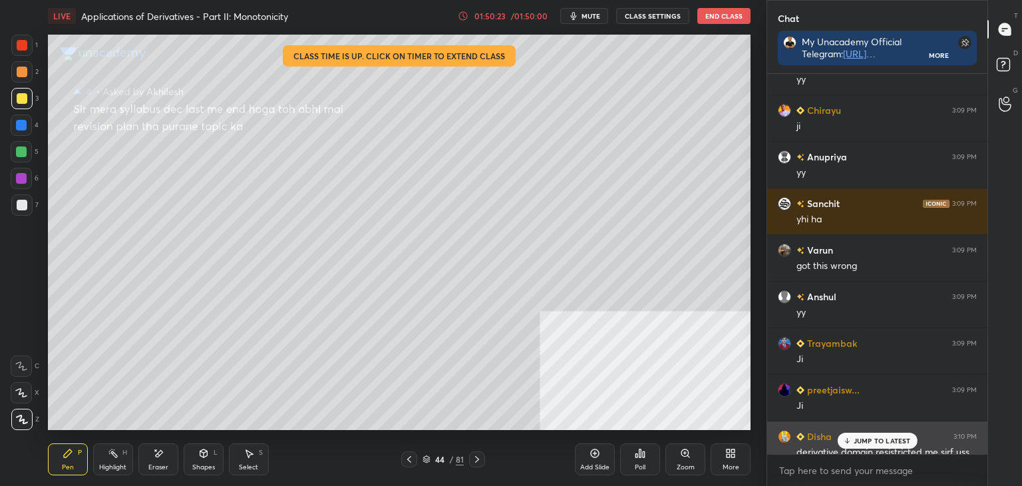
click at [877, 438] on p "JUMP TO LATEST" at bounding box center [882, 441] width 57 height 8
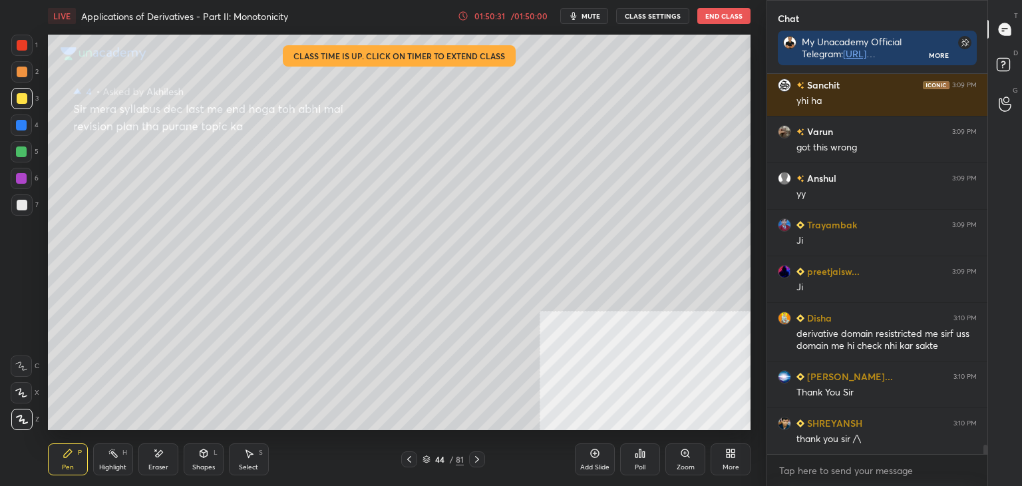
scroll to position [15617, 0]
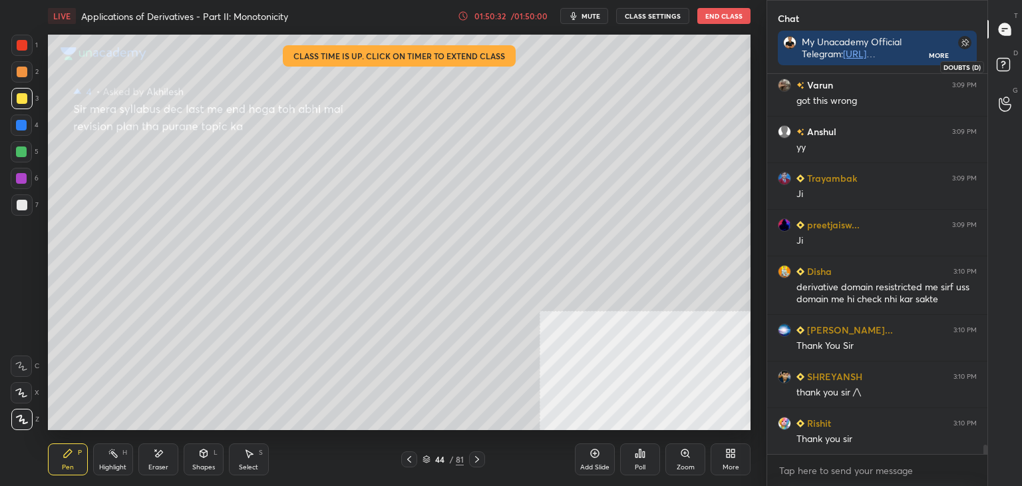
click at [1003, 67] on rect at bounding box center [1003, 65] width 13 height 13
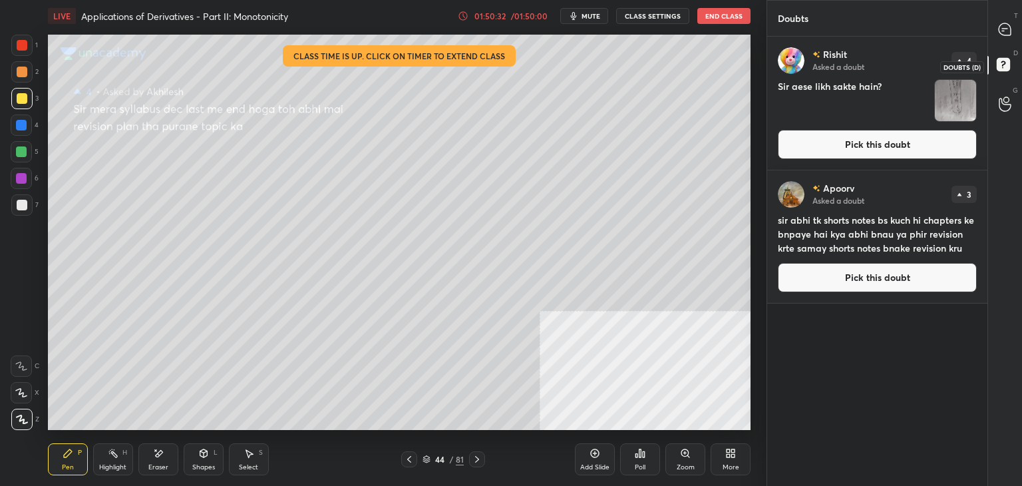
scroll to position [445, 216]
click at [934, 271] on button "Pick this doubt" at bounding box center [877, 277] width 199 height 29
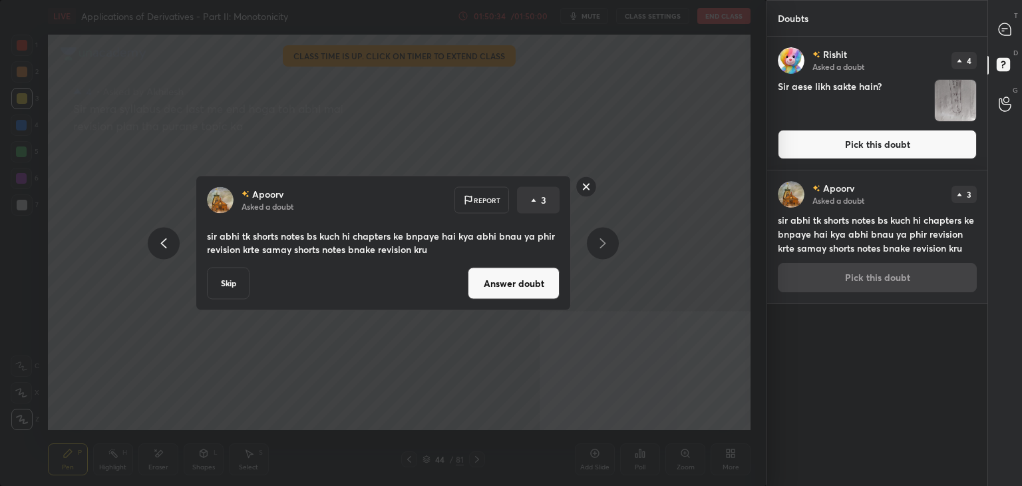
drag, startPoint x: 513, startPoint y: 277, endPoint x: 522, endPoint y: 264, distance: 15.9
click at [516, 277] on button "Answer doubt" at bounding box center [514, 283] width 92 height 32
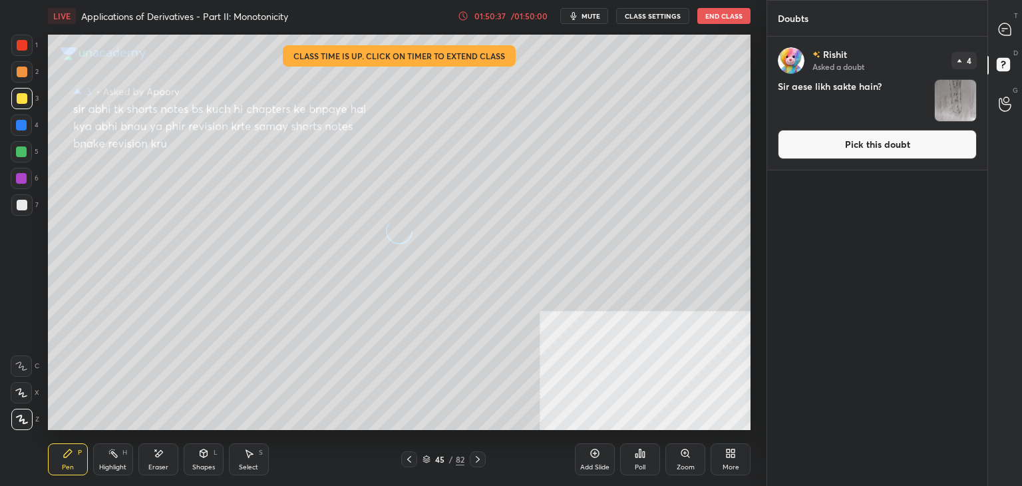
click at [1005, 40] on div "T Messages (T)" at bounding box center [1005, 29] width 34 height 37
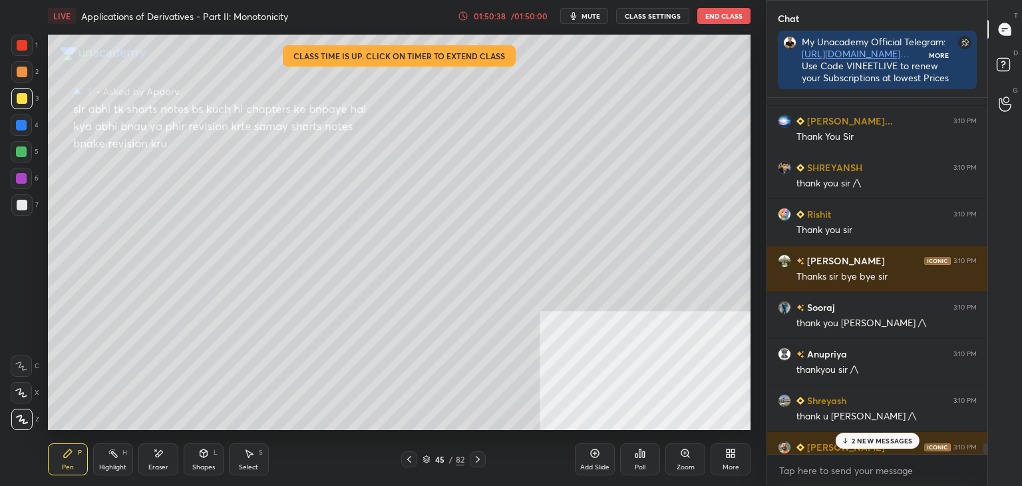
scroll to position [4, 4]
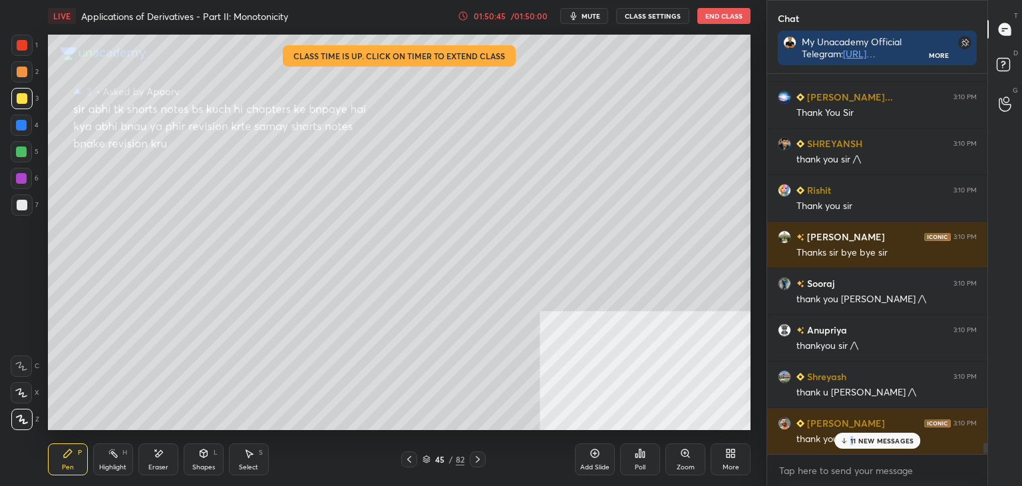
drag, startPoint x: 854, startPoint y: 441, endPoint x: 843, endPoint y: 448, distance: 13.1
click at [852, 441] on p "11 NEW MESSAGES" at bounding box center [881, 441] width 63 height 8
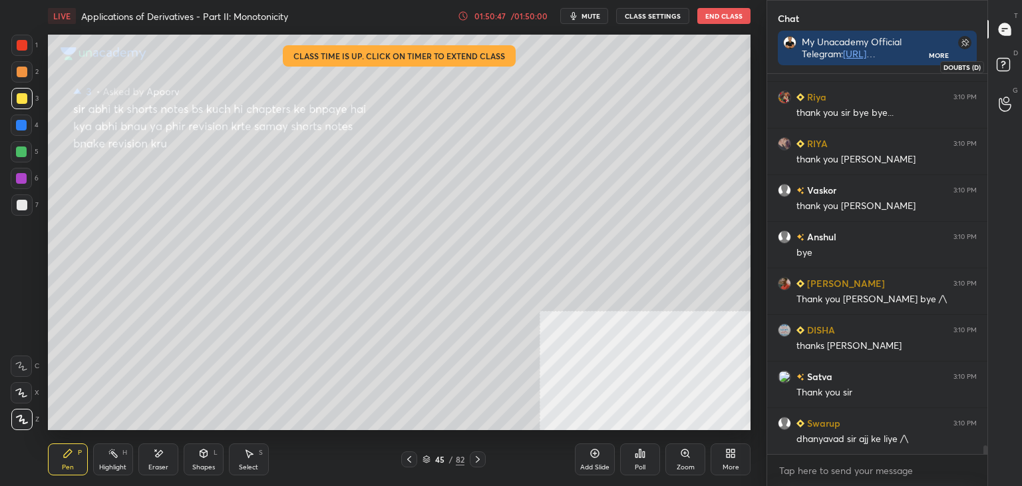
drag, startPoint x: 1008, startPoint y: 70, endPoint x: 1015, endPoint y: 60, distance: 12.4
click at [1010, 69] on icon at bounding box center [1005, 67] width 24 height 24
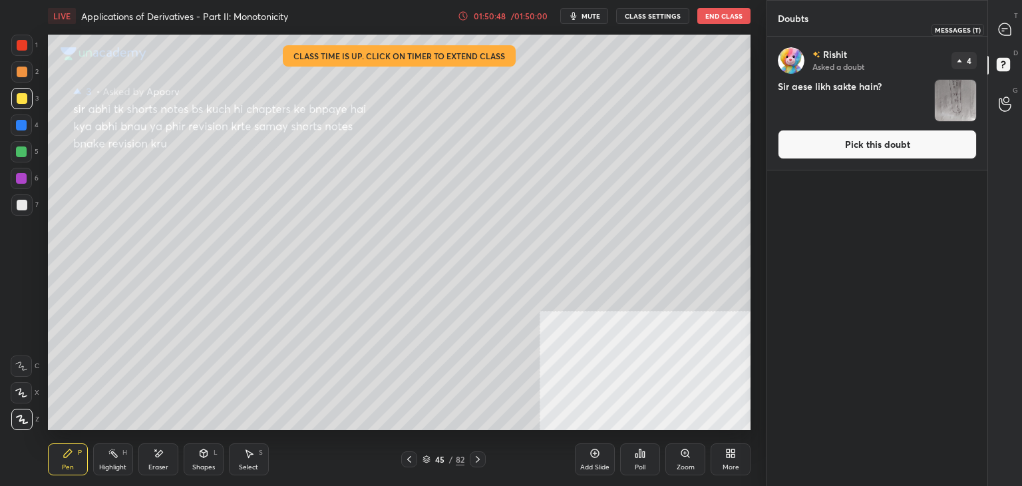
click at [1013, 34] on div at bounding box center [1005, 29] width 27 height 24
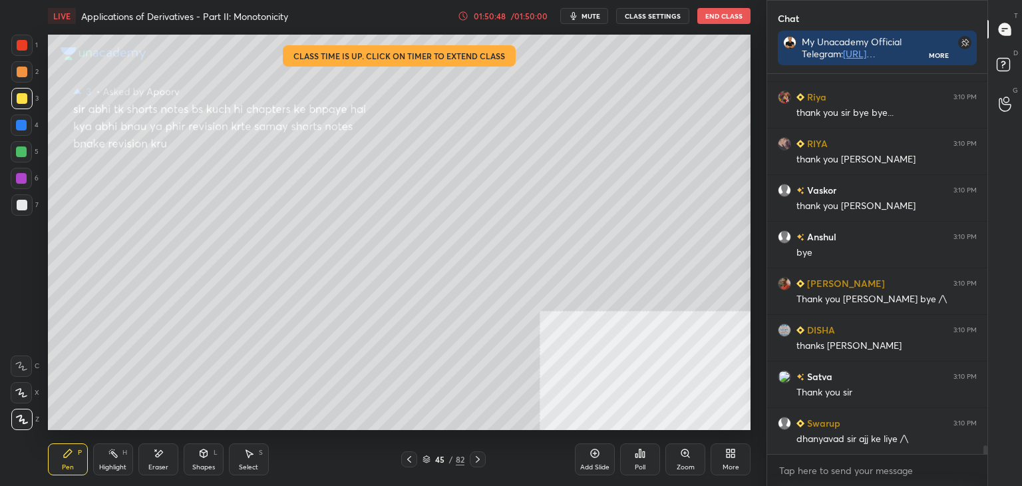
click at [1011, 65] on icon at bounding box center [1005, 67] width 24 height 24
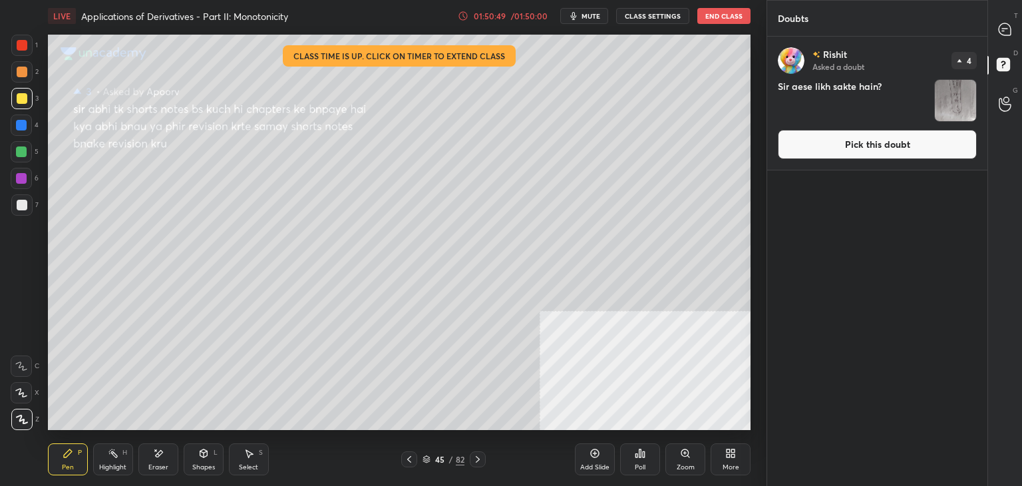
click at [943, 137] on button "Pick this doubt" at bounding box center [877, 144] width 199 height 29
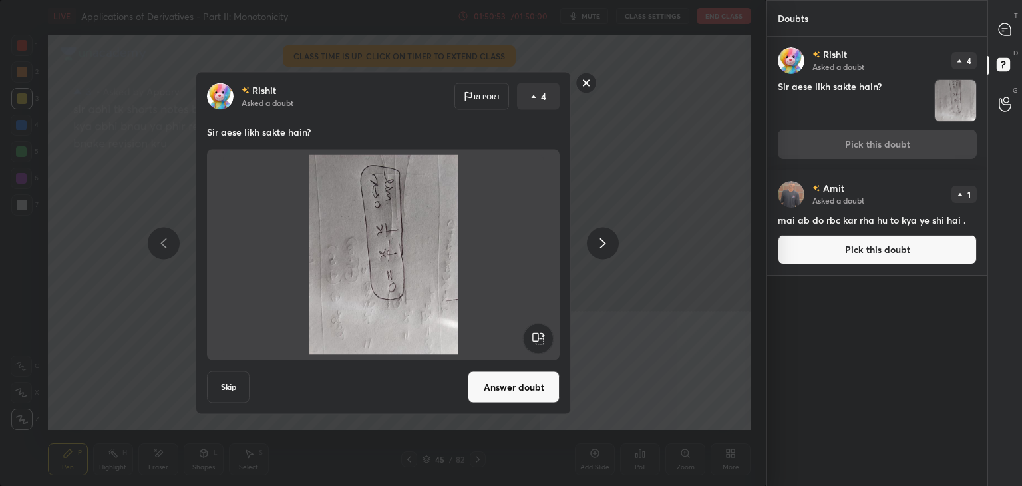
click at [590, 83] on rect at bounding box center [586, 83] width 21 height 21
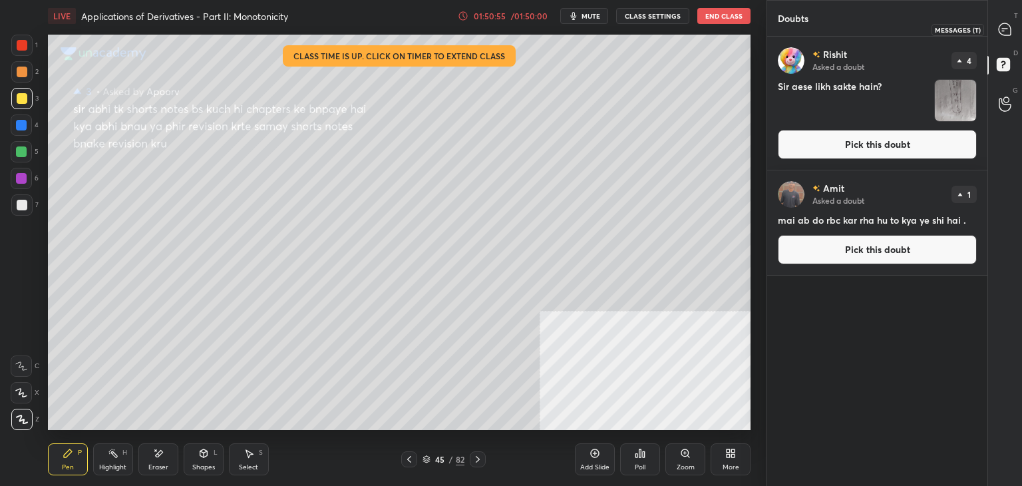
click at [1017, 28] on div at bounding box center [1005, 29] width 27 height 24
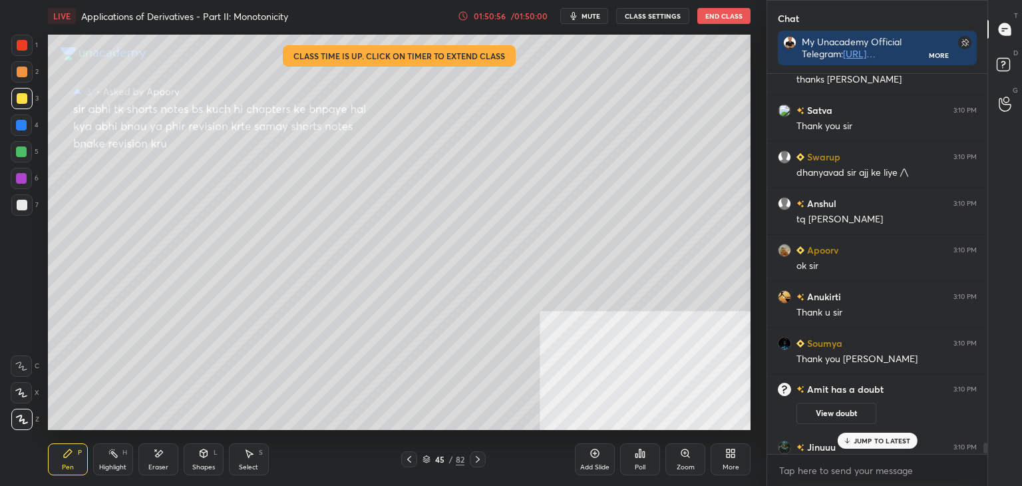
click at [897, 438] on p "JUMP TO LATEST" at bounding box center [882, 441] width 57 height 8
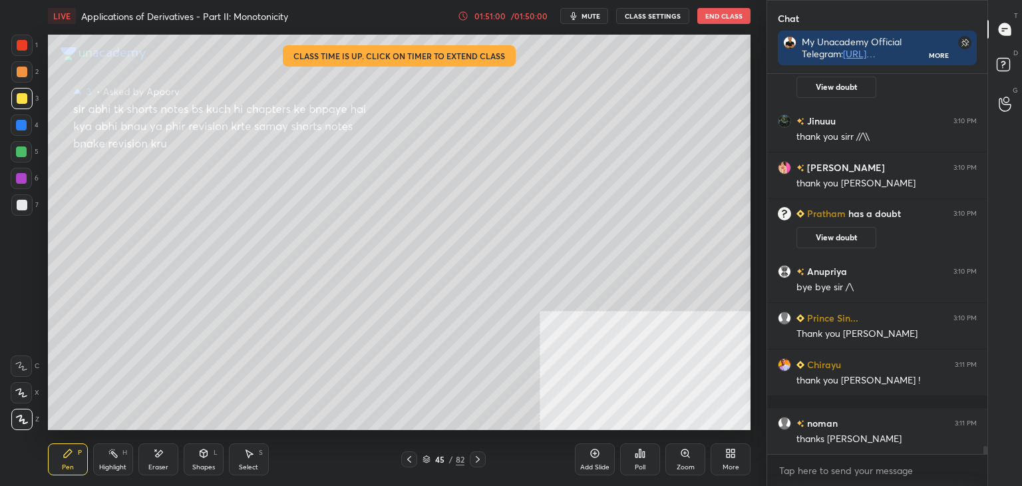
click at [645, 13] on button "CLASS SETTINGS" at bounding box center [652, 16] width 73 height 16
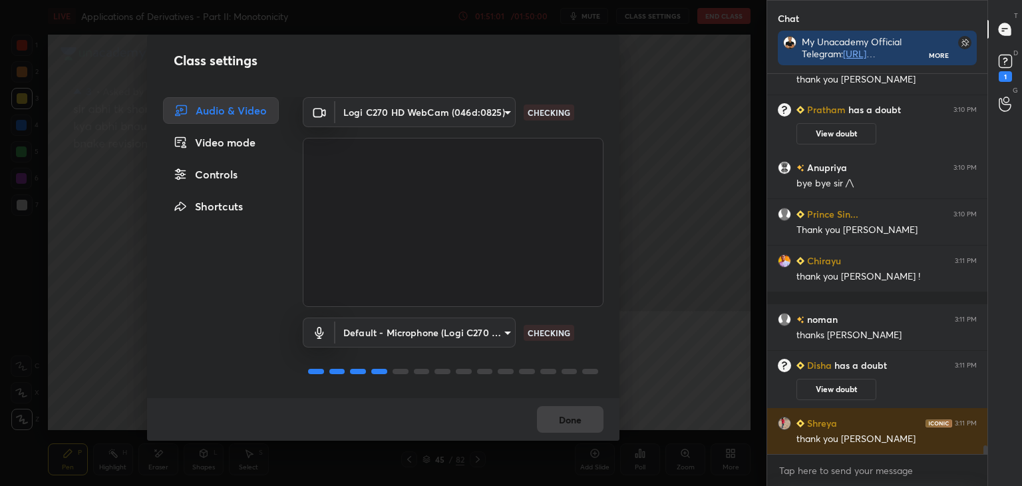
click at [226, 173] on div "Controls" at bounding box center [221, 174] width 116 height 27
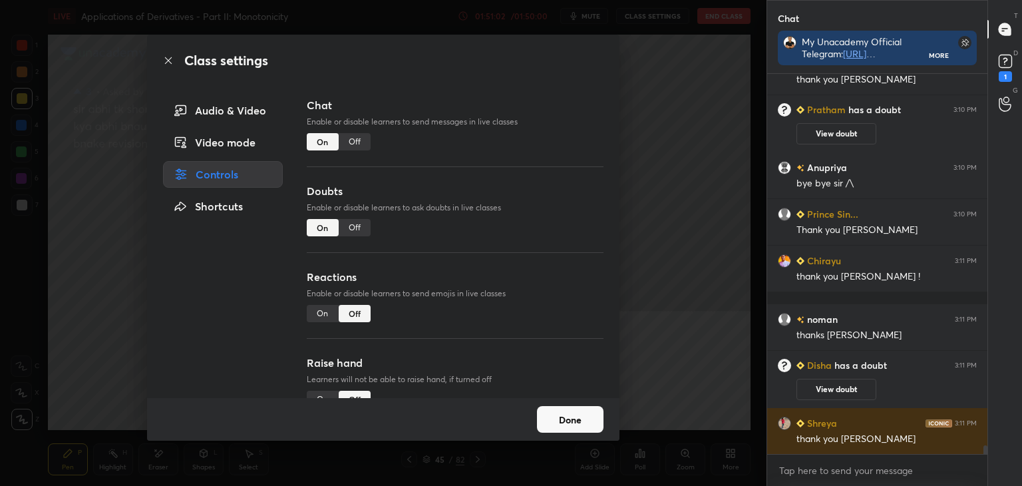
click at [347, 223] on div "Off" at bounding box center [355, 227] width 32 height 17
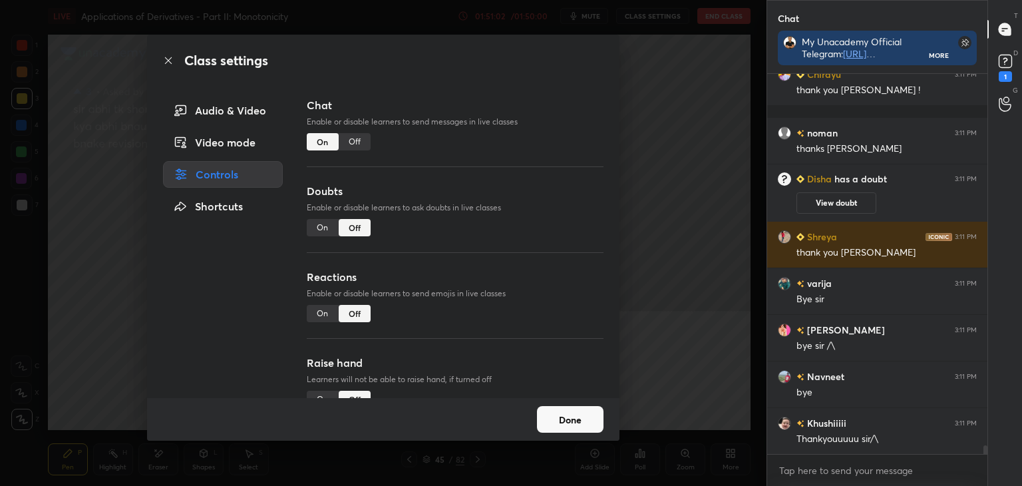
type textarea "x"
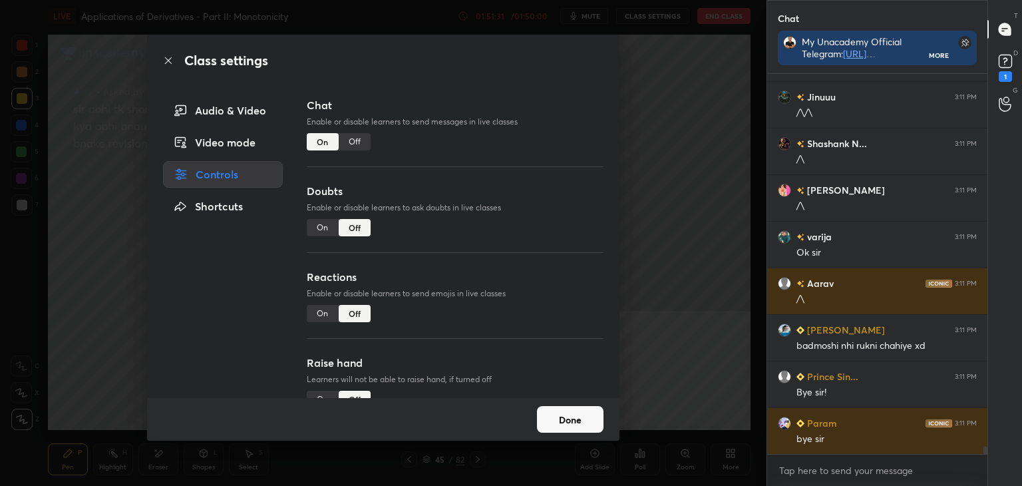
click at [351, 139] on div "Off" at bounding box center [355, 141] width 32 height 17
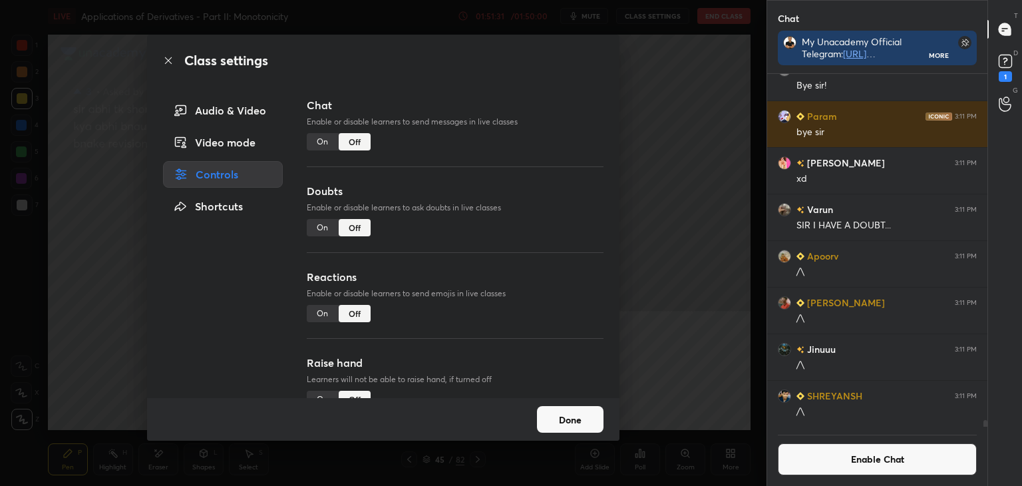
click at [570, 407] on button "Done" at bounding box center [570, 419] width 67 height 27
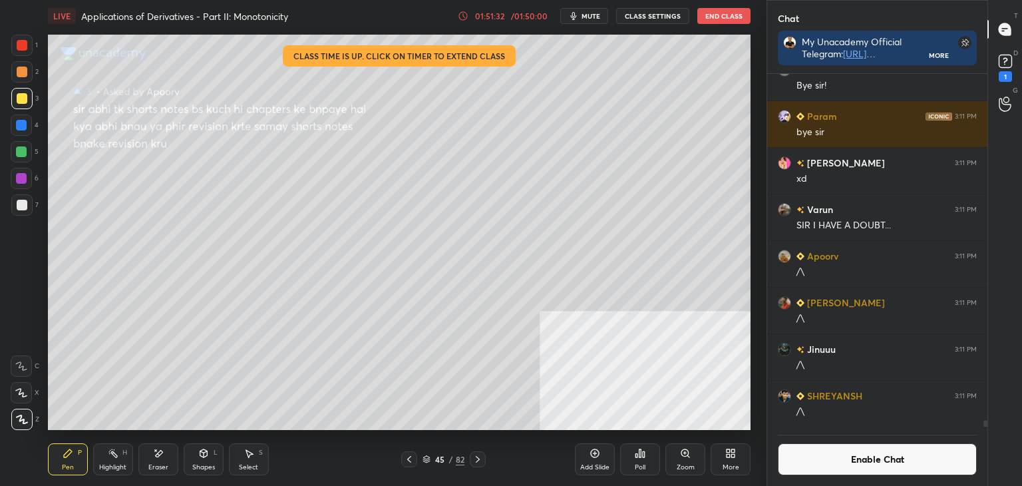
click at [713, 8] on button "End Class" at bounding box center [723, 16] width 53 height 16
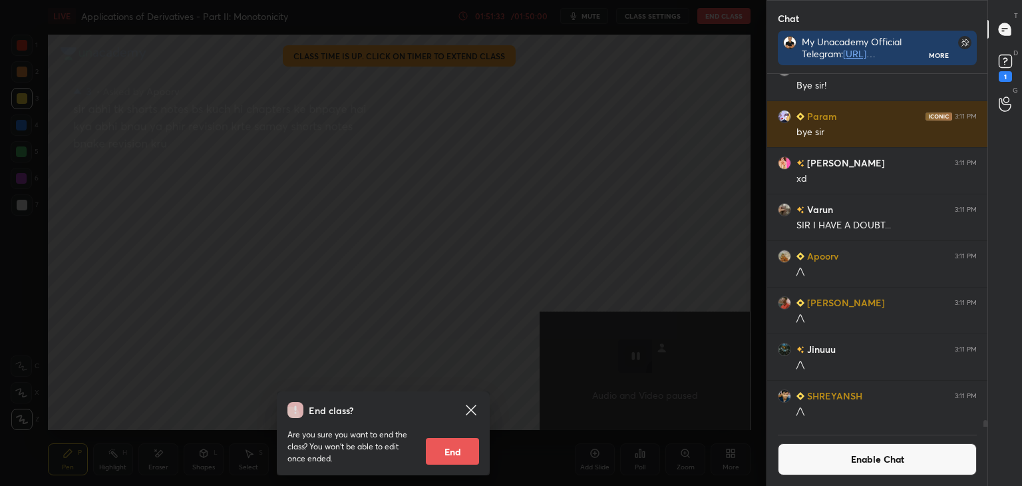
drag, startPoint x: 447, startPoint y: 448, endPoint x: 443, endPoint y: 435, distance: 14.1
click at [447, 446] on button "End" at bounding box center [452, 451] width 53 height 27
